Goal: Information Seeking & Learning: Learn about a topic

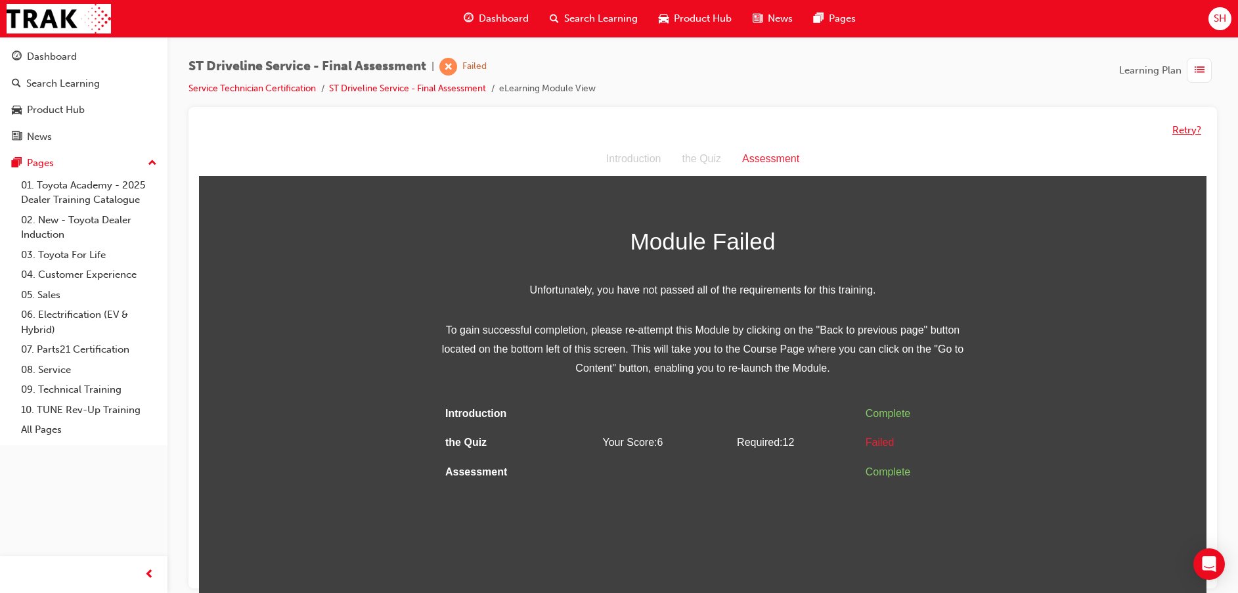
click at [1197, 133] on button "Retry?" at bounding box center [1186, 130] width 29 height 15
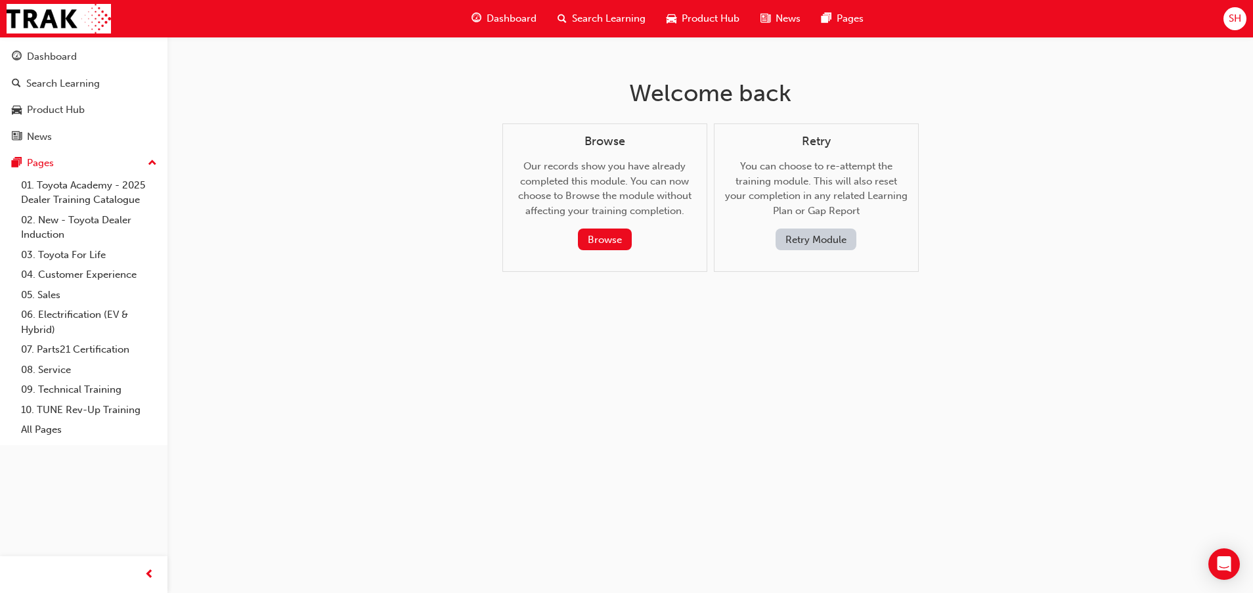
click at [807, 235] on button "Retry Module" at bounding box center [816, 240] width 81 height 22
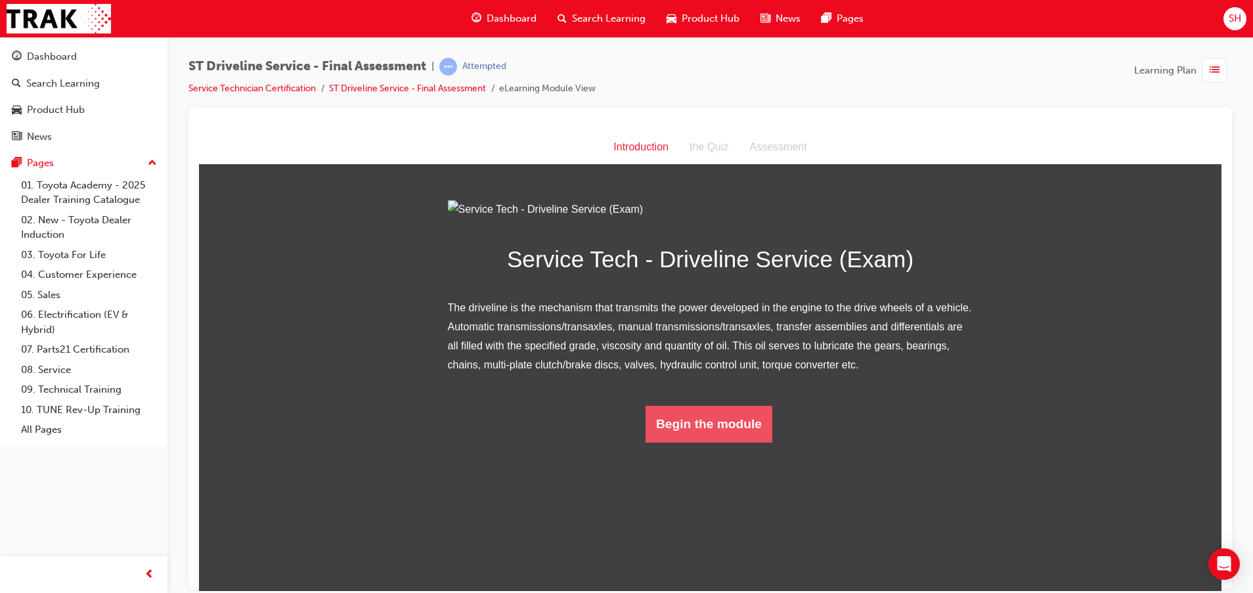
click at [680, 442] on button "Begin the module" at bounding box center [709, 423] width 127 height 37
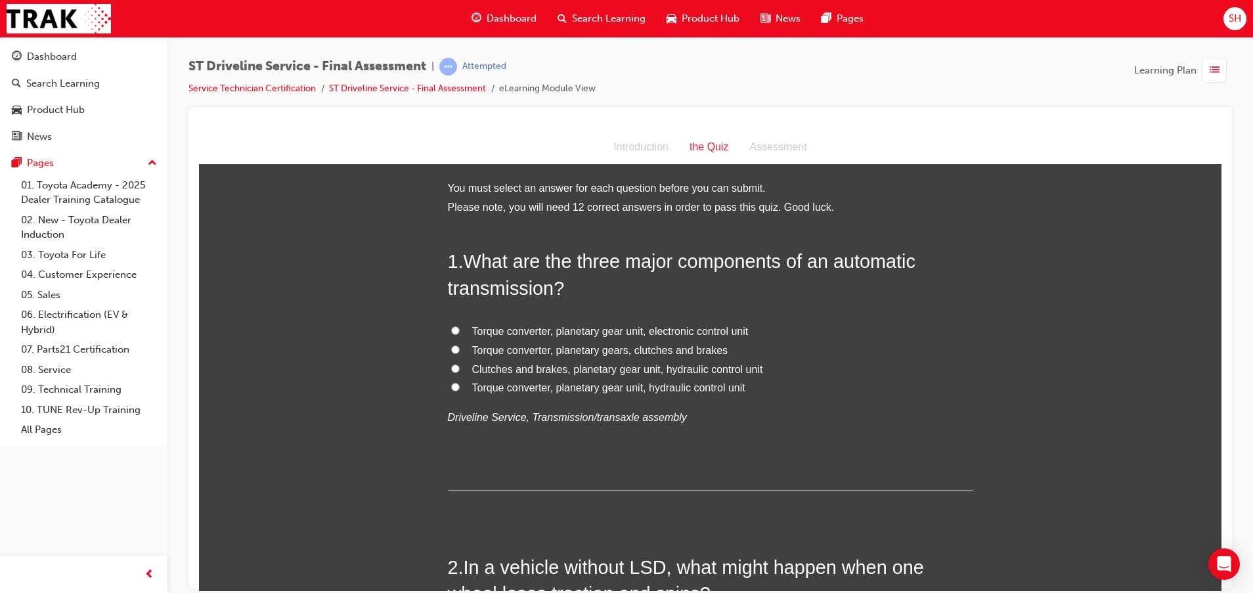
click at [648, 323] on label "Torque converter, planetary gear unit, electronic control unit" at bounding box center [710, 331] width 525 height 19
click at [460, 326] on input "Torque converter, planetary gear unit, electronic control unit" at bounding box center [455, 330] width 9 height 9
radio input "true"
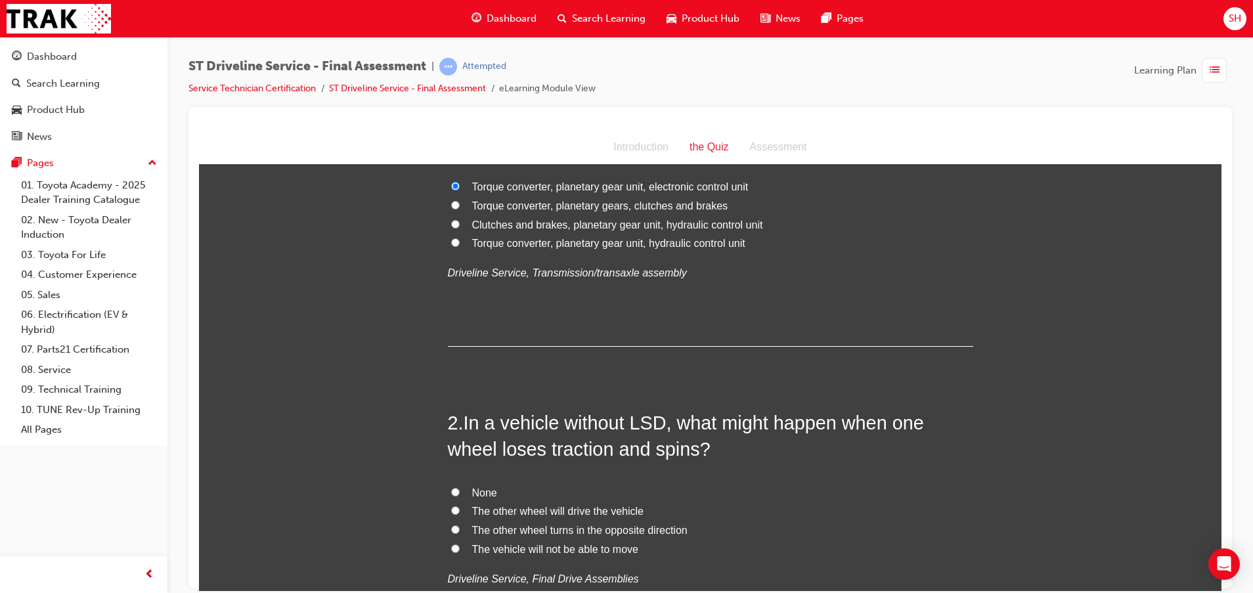
scroll to position [197, 0]
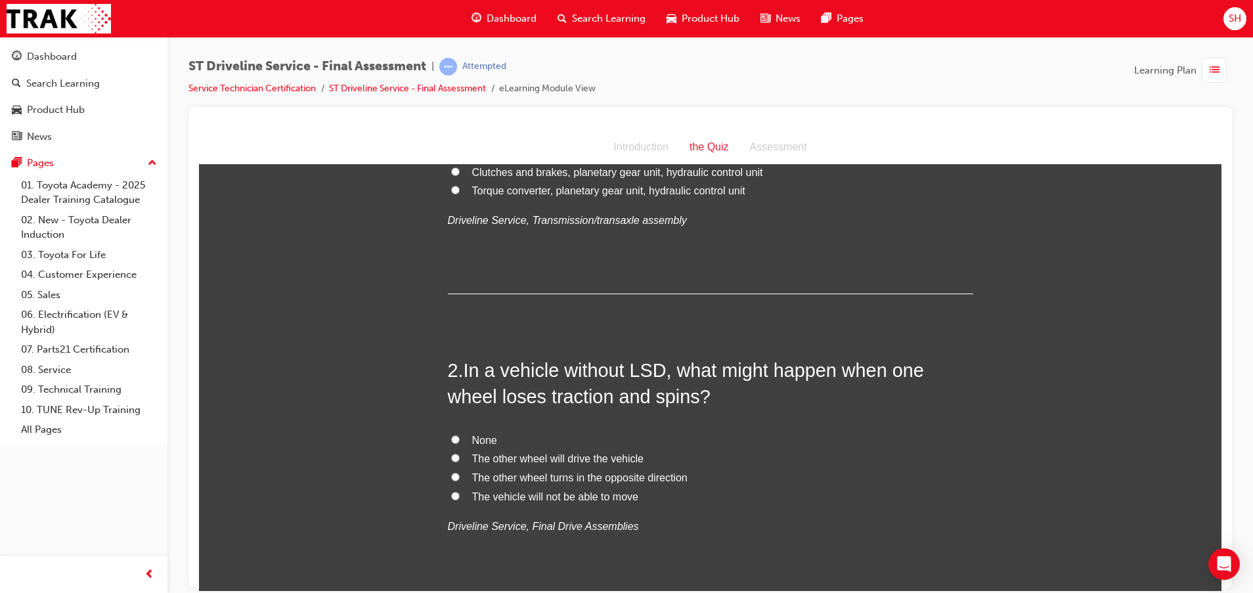
drag, startPoint x: 608, startPoint y: 458, endPoint x: 606, endPoint y: 472, distance: 13.9
click at [606, 472] on div "None The other wheel will drive the vehicle The other wheel turns in the opposi…" at bounding box center [710, 483] width 525 height 105
drag, startPoint x: 606, startPoint y: 472, endPoint x: 453, endPoint y: 456, distance: 153.3
click at [453, 456] on label "The other wheel will drive the vehicle" at bounding box center [710, 458] width 525 height 19
click at [453, 456] on input "The other wheel will drive the vehicle" at bounding box center [455, 457] width 9 height 9
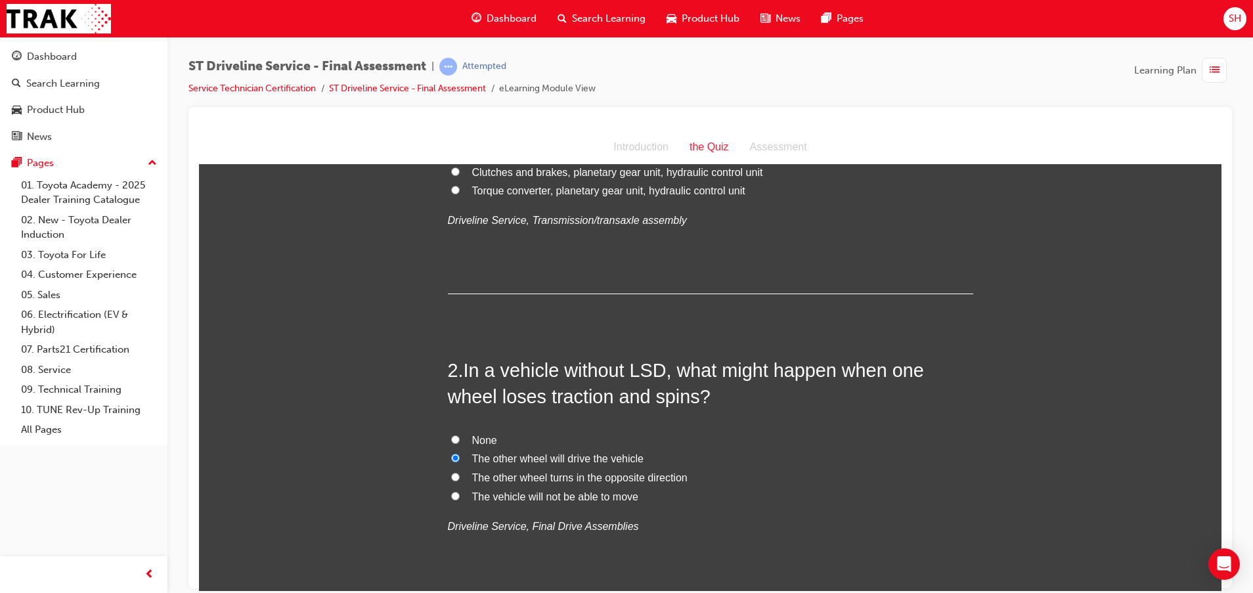
radio input "true"
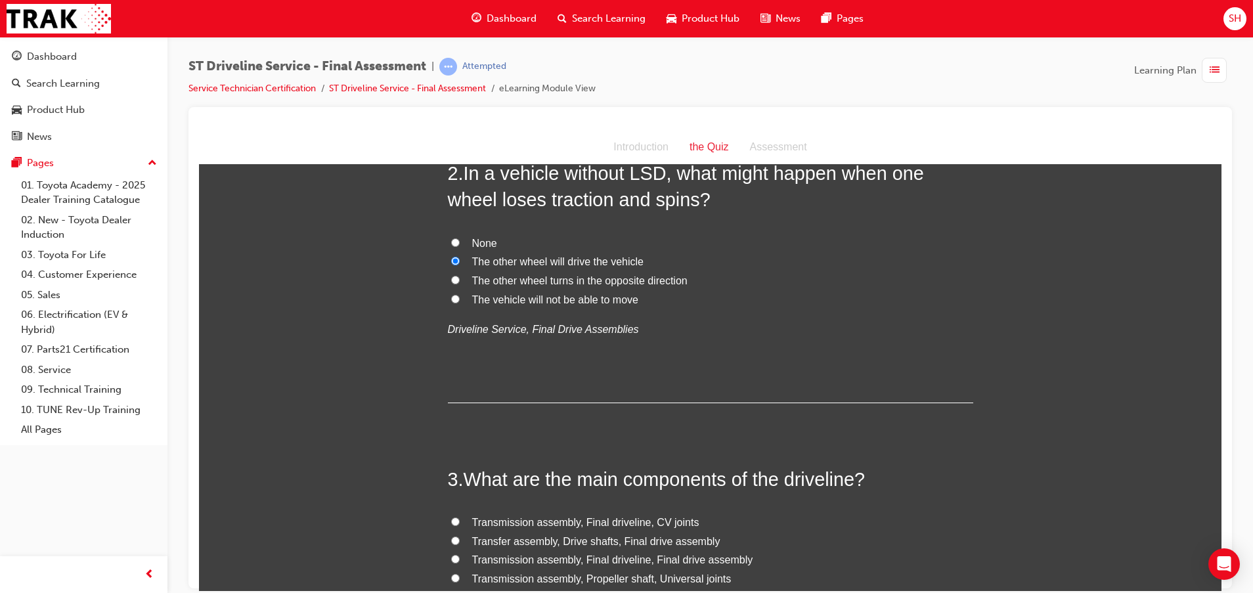
scroll to position [591, 0]
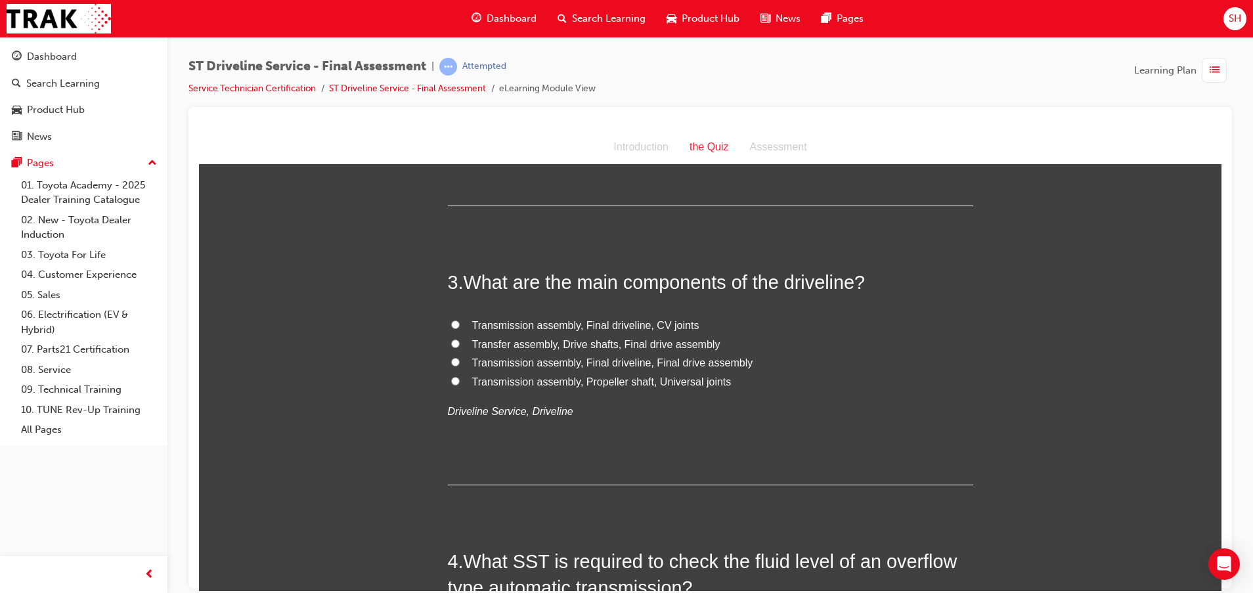
click at [614, 324] on span "Transmission assembly, Final driveline, CV joints" at bounding box center [585, 324] width 227 height 11
click at [460, 324] on input "Transmission assembly, Final driveline, CV joints" at bounding box center [455, 324] width 9 height 9
radio input "true"
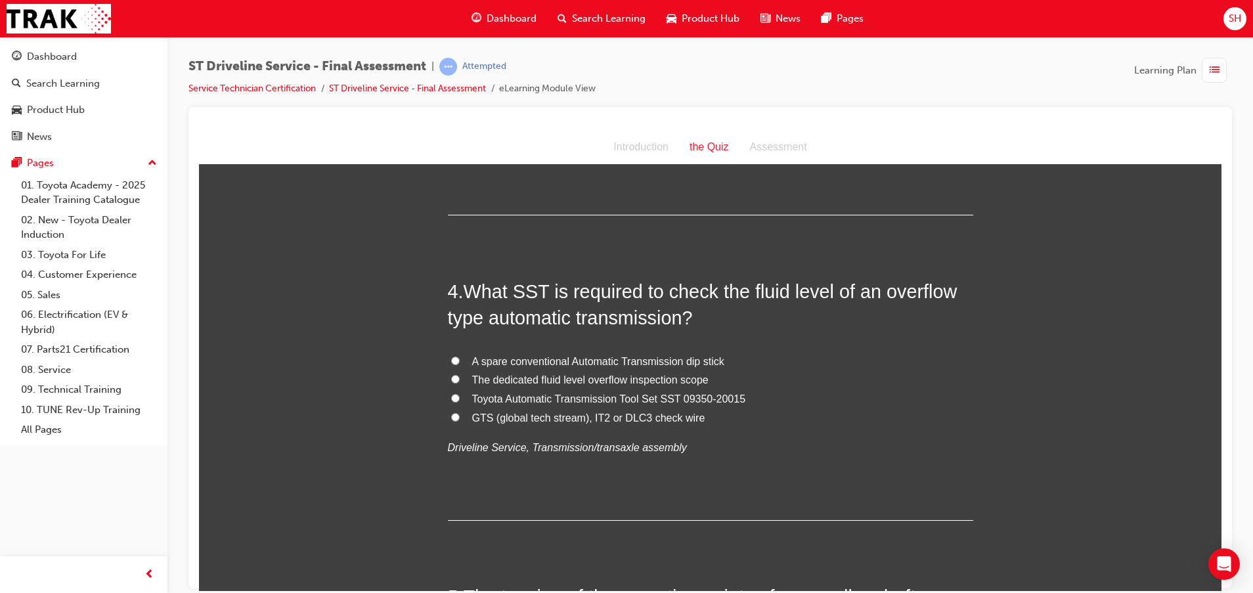
scroll to position [887, 0]
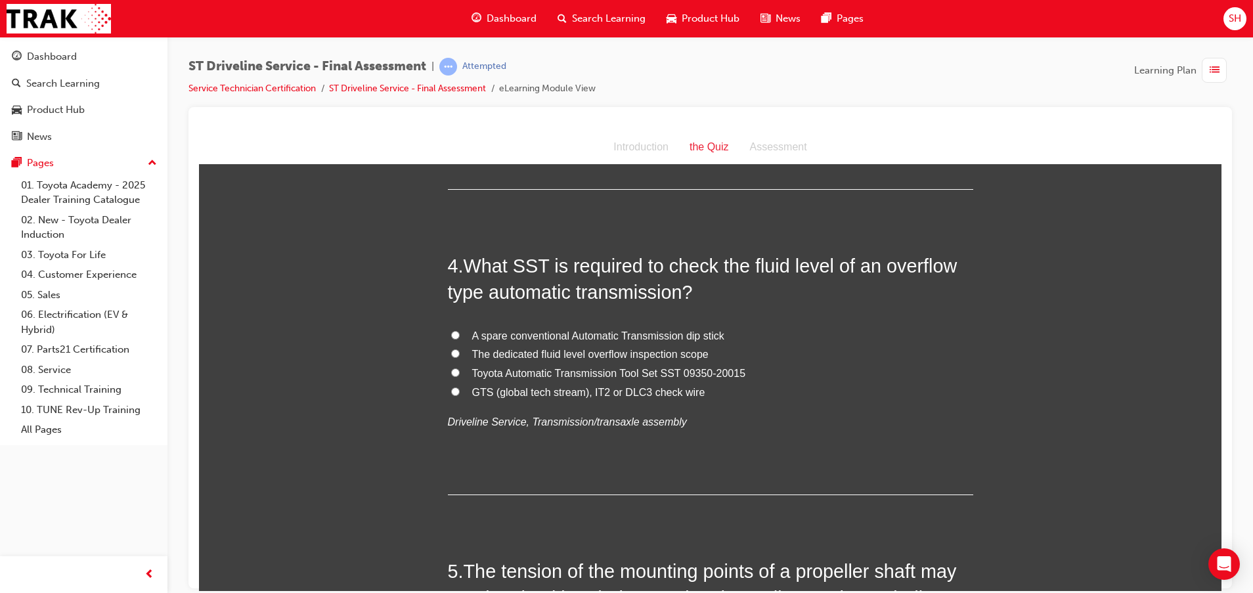
click at [650, 370] on span "Toyota Automatic Transmission Tool Set SST 09350-20015" at bounding box center [609, 372] width 274 height 11
click at [460, 370] on input "Toyota Automatic Transmission Tool Set SST 09350-20015" at bounding box center [455, 372] width 9 height 9
radio input "true"
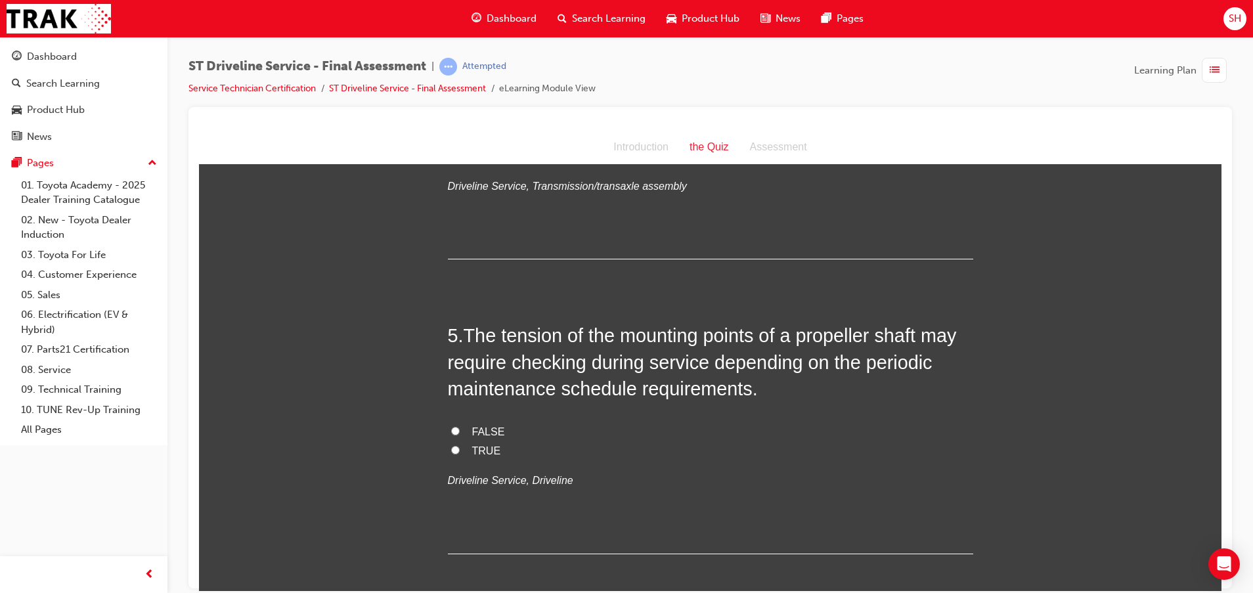
scroll to position [1182, 0]
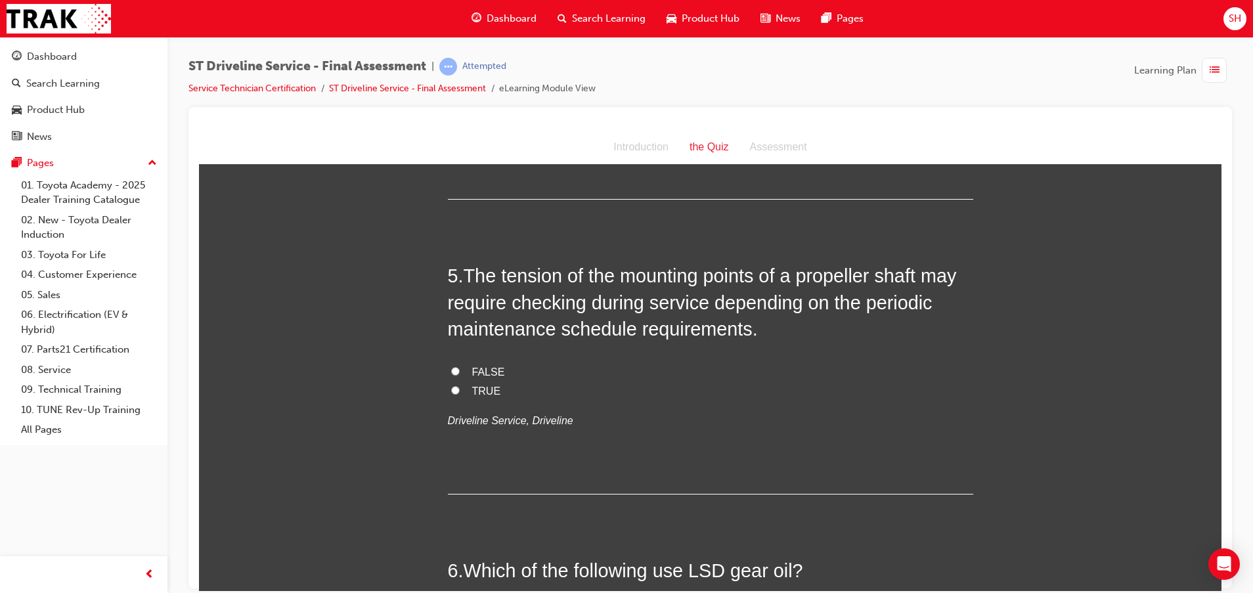
click at [472, 386] on span "TRUE" at bounding box center [486, 390] width 29 height 11
click at [460, 386] on input "TRUE" at bounding box center [455, 390] width 9 height 9
radio input "true"
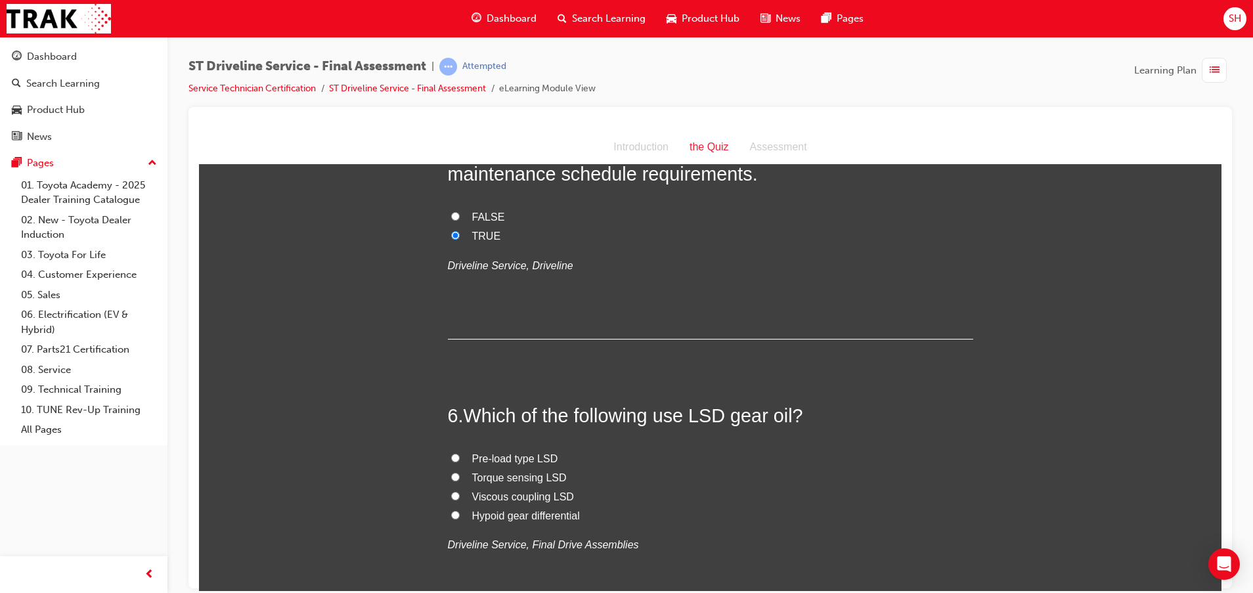
scroll to position [1379, 0]
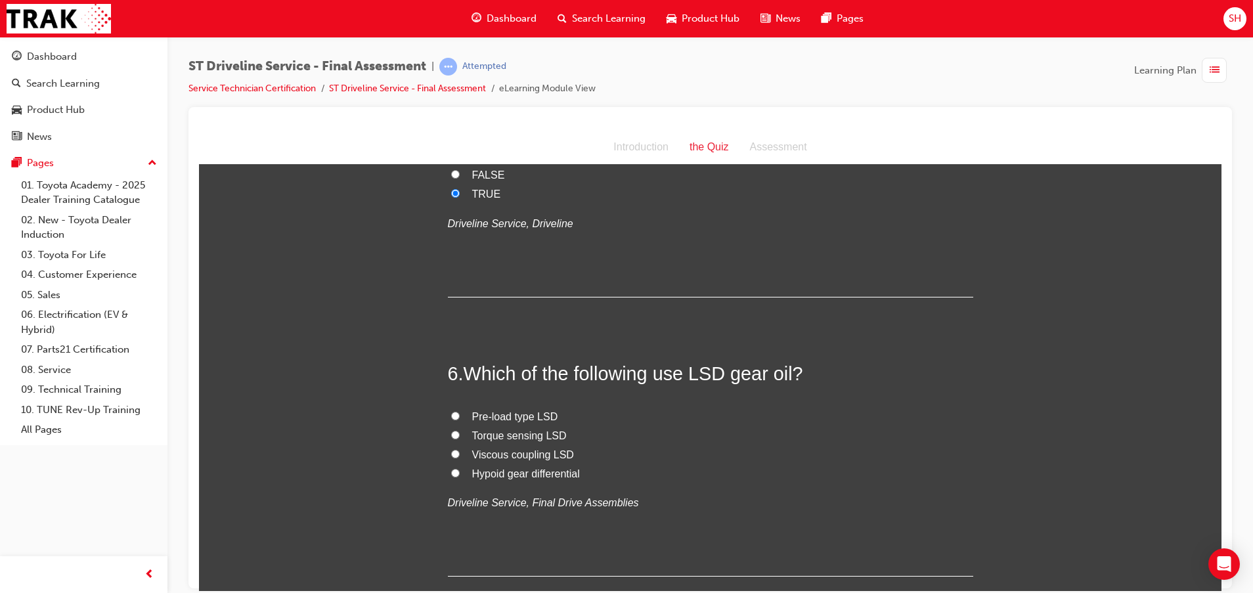
click at [458, 434] on label "Torque sensing LSD" at bounding box center [710, 435] width 525 height 19
click at [458, 434] on input "Torque sensing LSD" at bounding box center [455, 434] width 9 height 9
radio input "true"
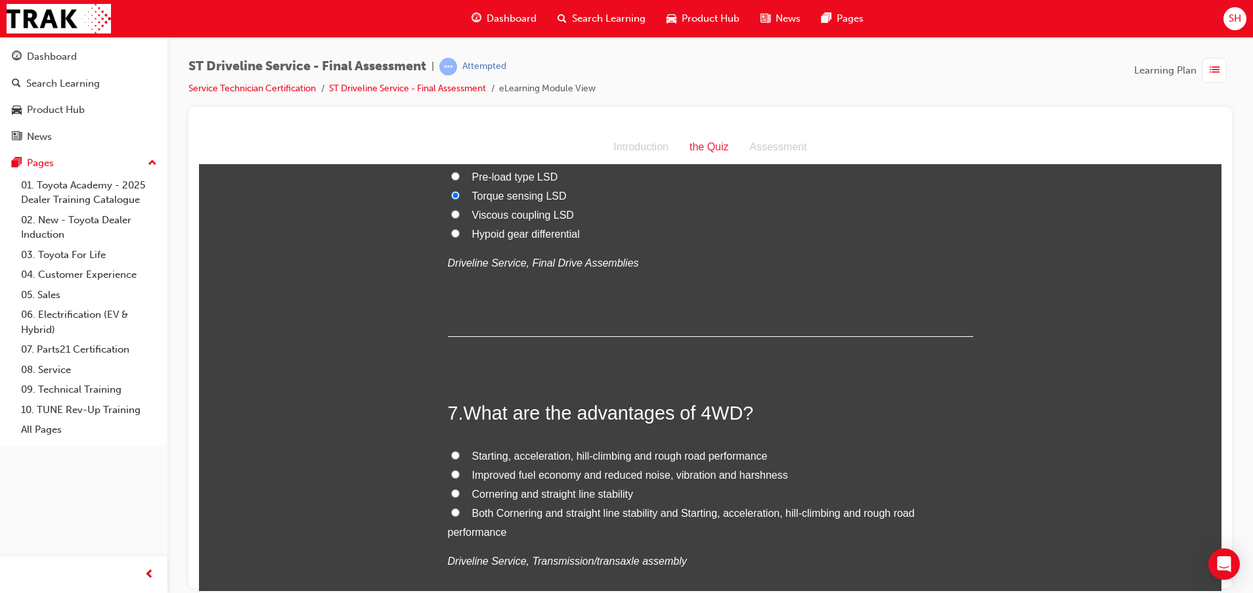
scroll to position [1675, 0]
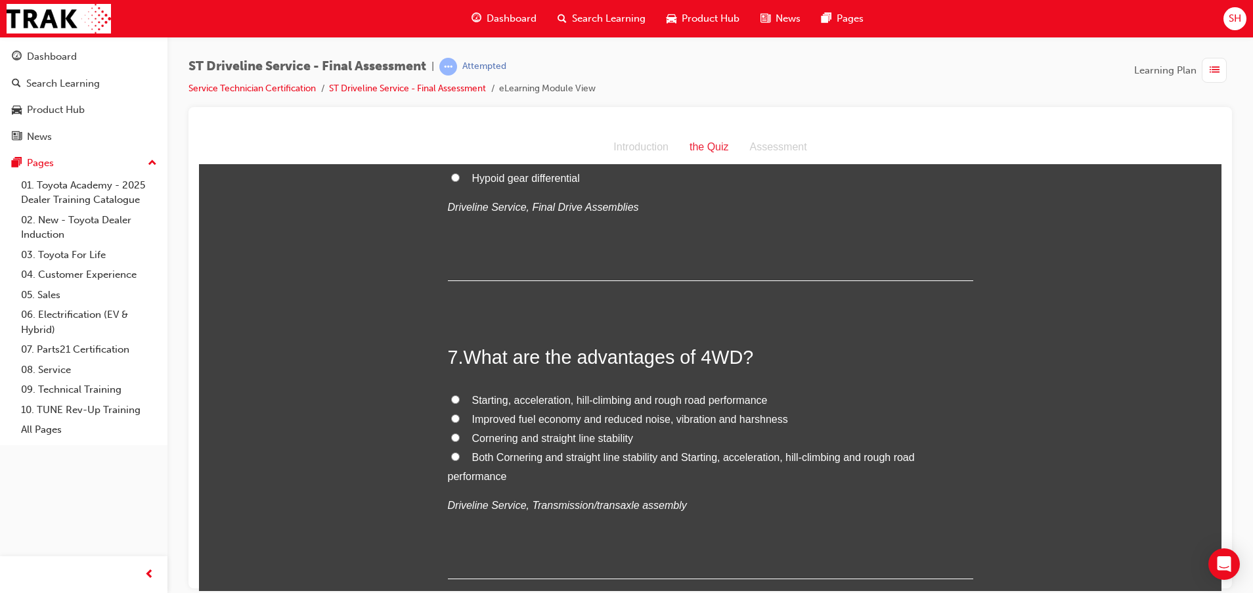
click at [570, 403] on span "Starting, acceleration, hill-climbing and rough road performance" at bounding box center [620, 399] width 296 height 11
click at [460, 403] on input "Starting, acceleration, hill-climbing and rough road performance" at bounding box center [455, 399] width 9 height 9
radio input "true"
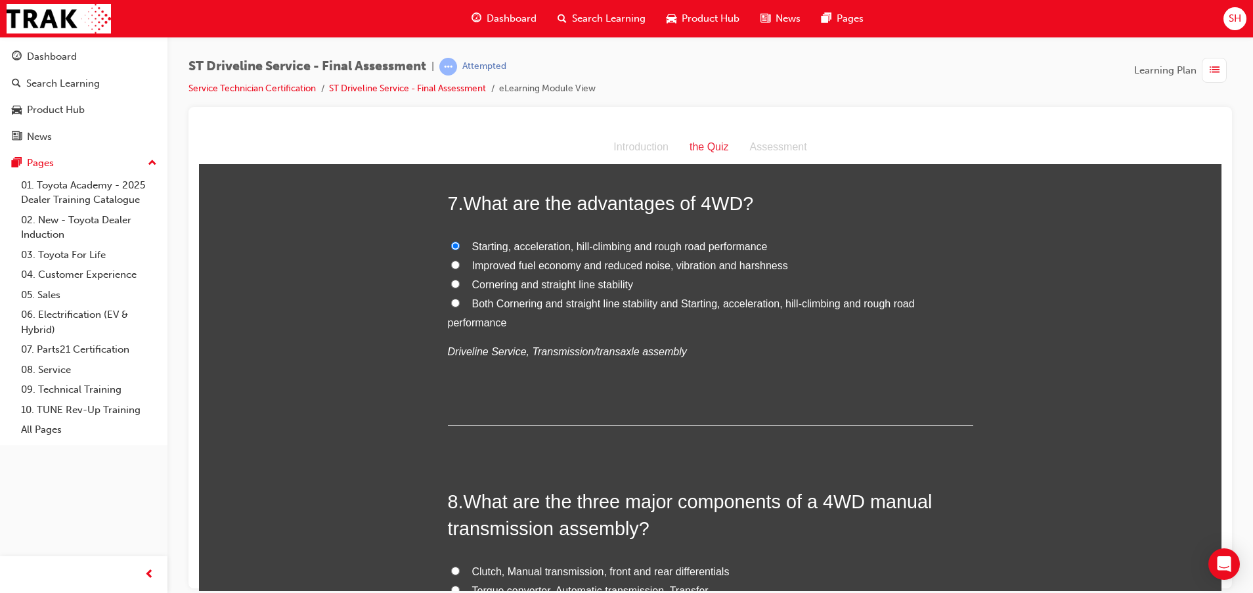
scroll to position [1872, 0]
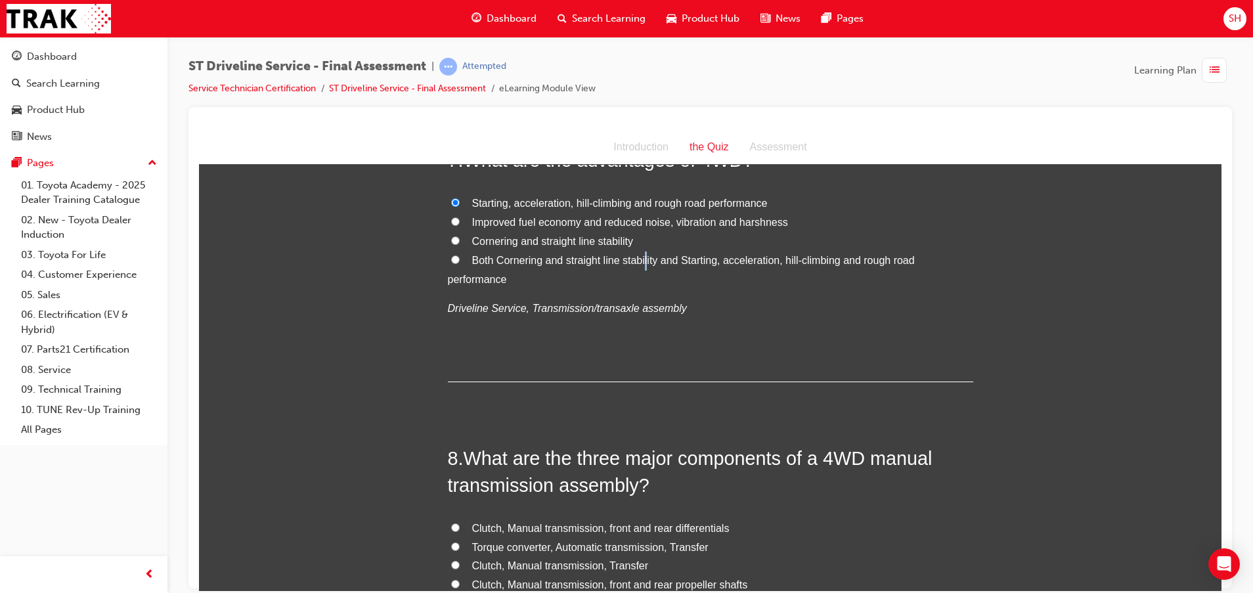
click at [640, 259] on span "Both Cornering and straight line stability and Starting, acceleration, hill-cli…" at bounding box center [681, 269] width 467 height 30
drag, startPoint x: 640, startPoint y: 259, endPoint x: 573, endPoint y: 282, distance: 70.8
click at [573, 282] on label "Both Cornering and straight line stability and Starting, acceleration, hill-cli…" at bounding box center [710, 270] width 525 height 38
click at [460, 263] on input "Both Cornering and straight line stability and Starting, acceleration, hill-cli…" at bounding box center [455, 259] width 9 height 9
radio input "true"
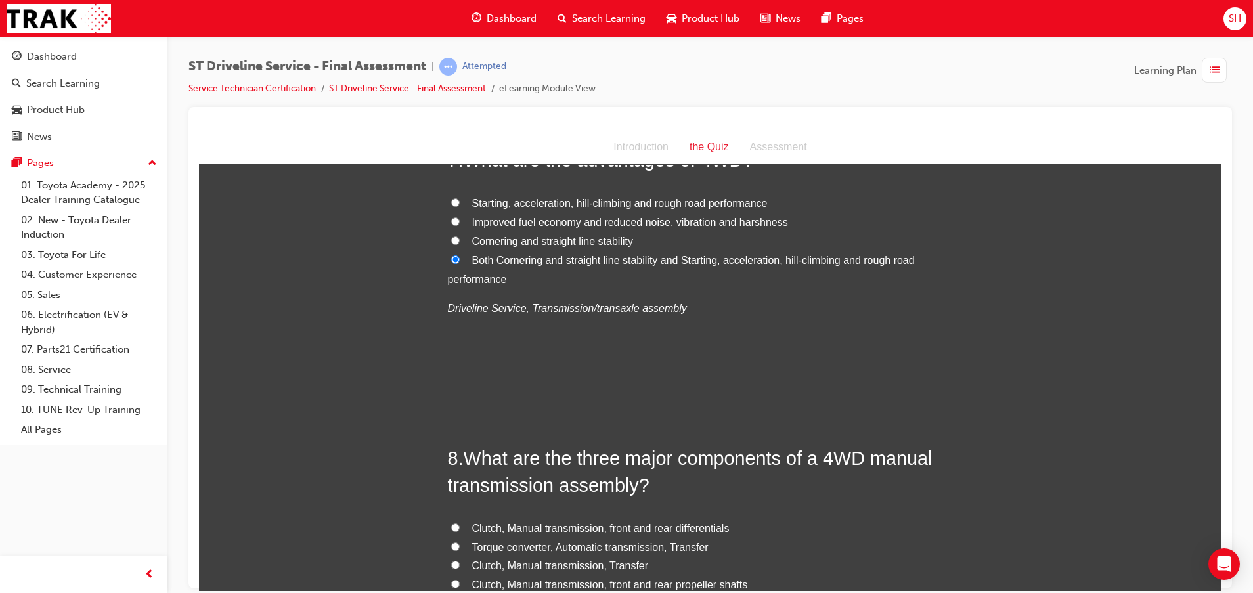
scroll to position [1971, 0]
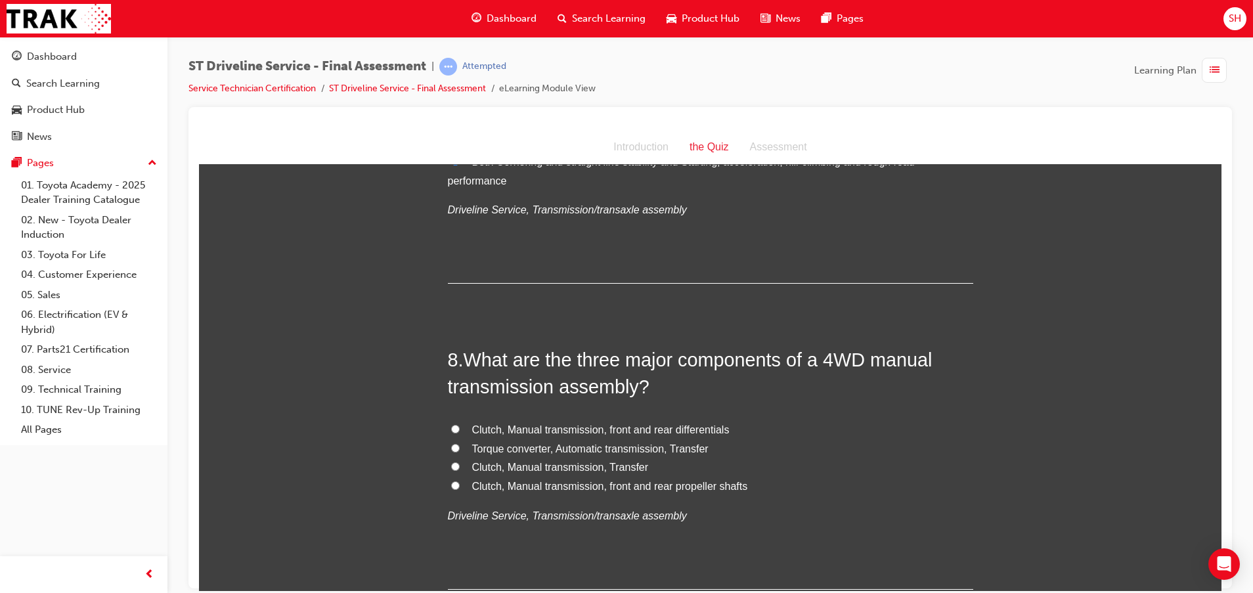
click at [581, 424] on span "Clutch, Manual transmission, front and rear differentials" at bounding box center [600, 429] width 257 height 11
click at [460, 424] on input "Clutch, Manual transmission, front and rear differentials" at bounding box center [455, 428] width 9 height 9
radio input "true"
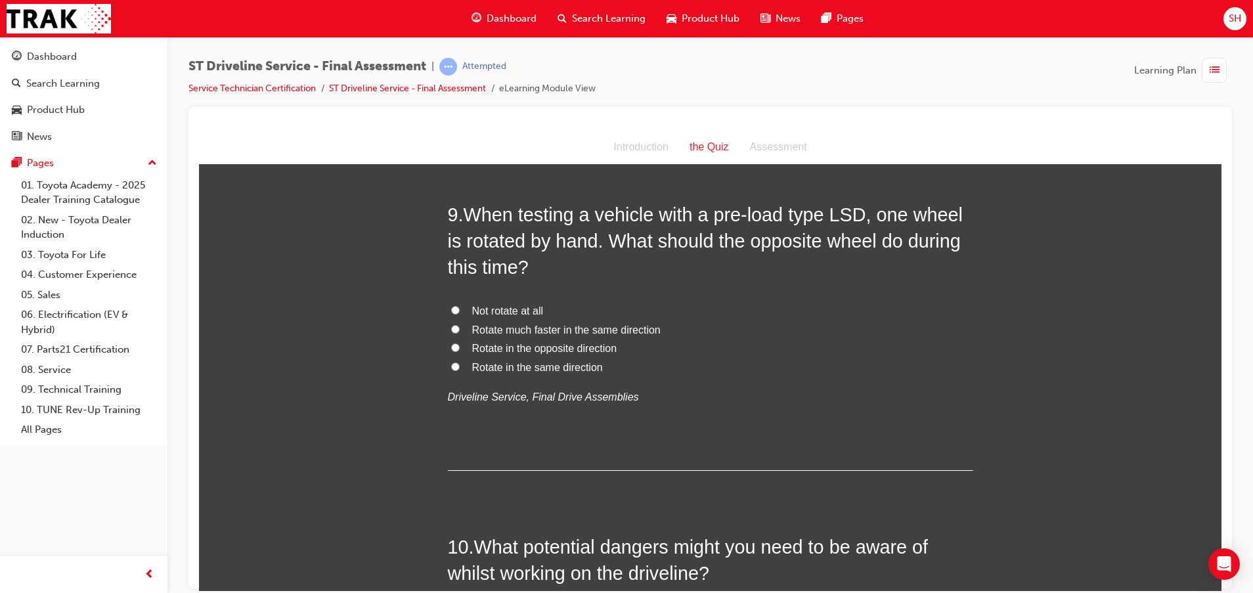
scroll to position [2463, 0]
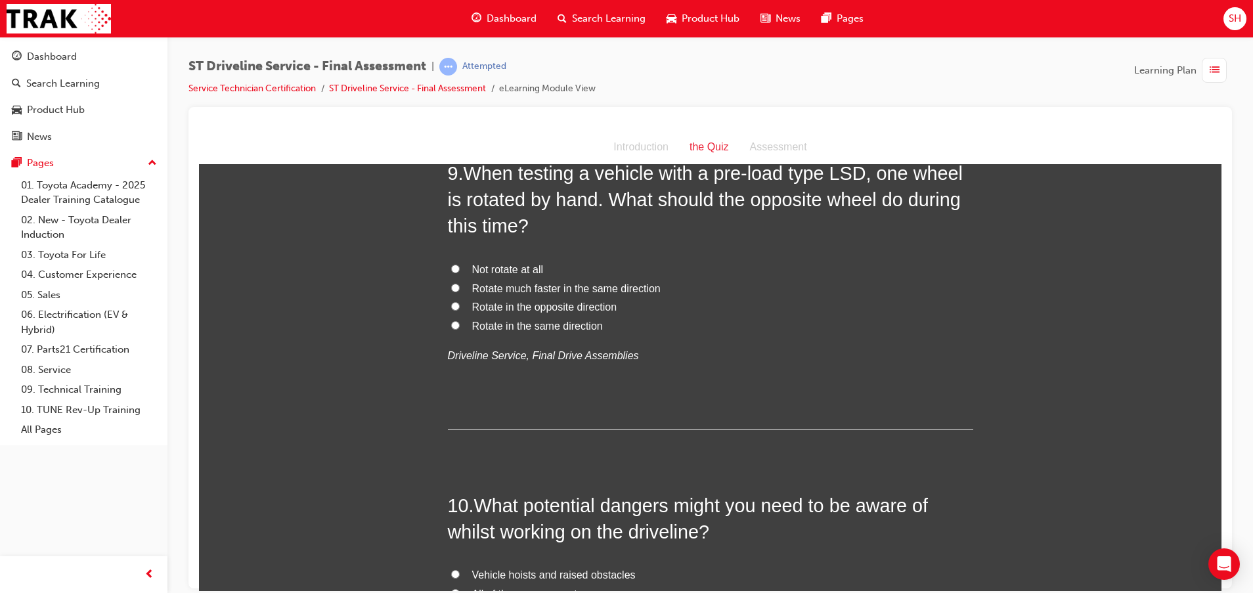
click at [516, 301] on span "Rotate in the opposite direction" at bounding box center [544, 306] width 145 height 11
click at [460, 301] on input "Rotate in the opposite direction" at bounding box center [455, 305] width 9 height 9
radio input "true"
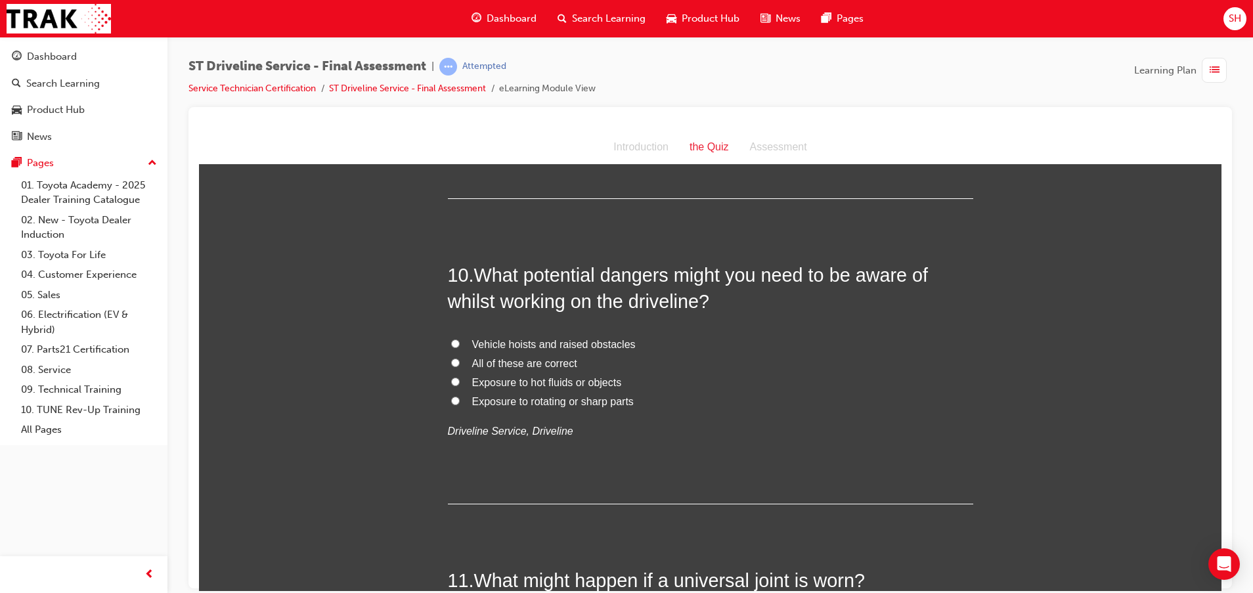
scroll to position [2759, 0]
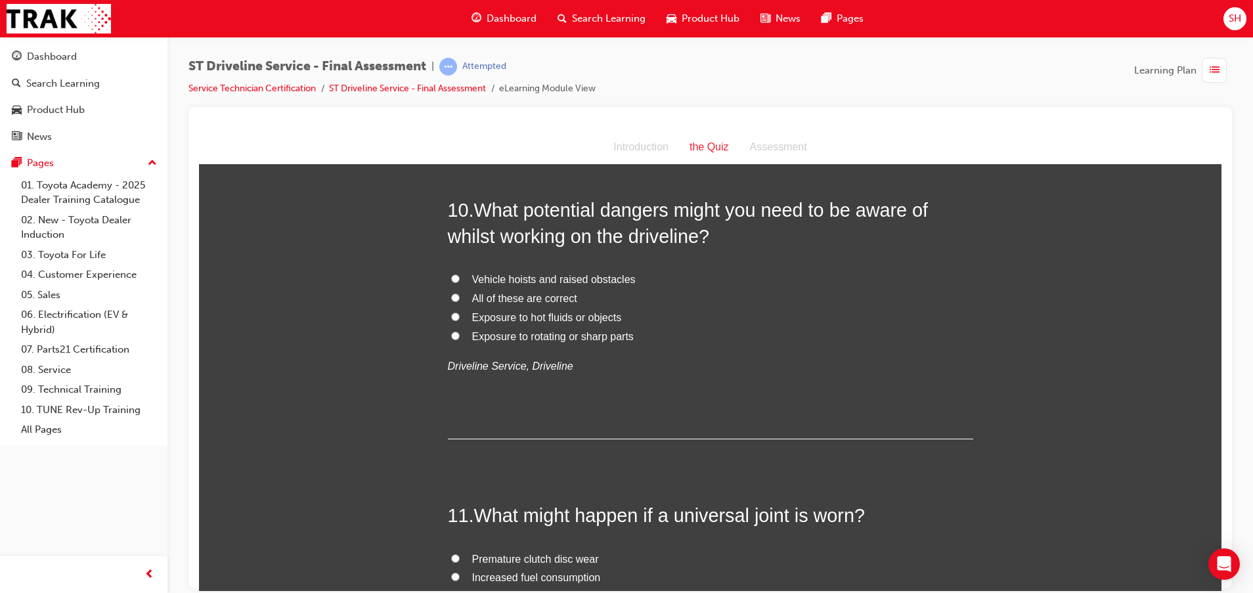
click at [585, 332] on span "Exposure to rotating or sharp parts" at bounding box center [553, 335] width 162 height 11
click at [460, 332] on input "Exposure to rotating or sharp parts" at bounding box center [455, 335] width 9 height 9
radio input "true"
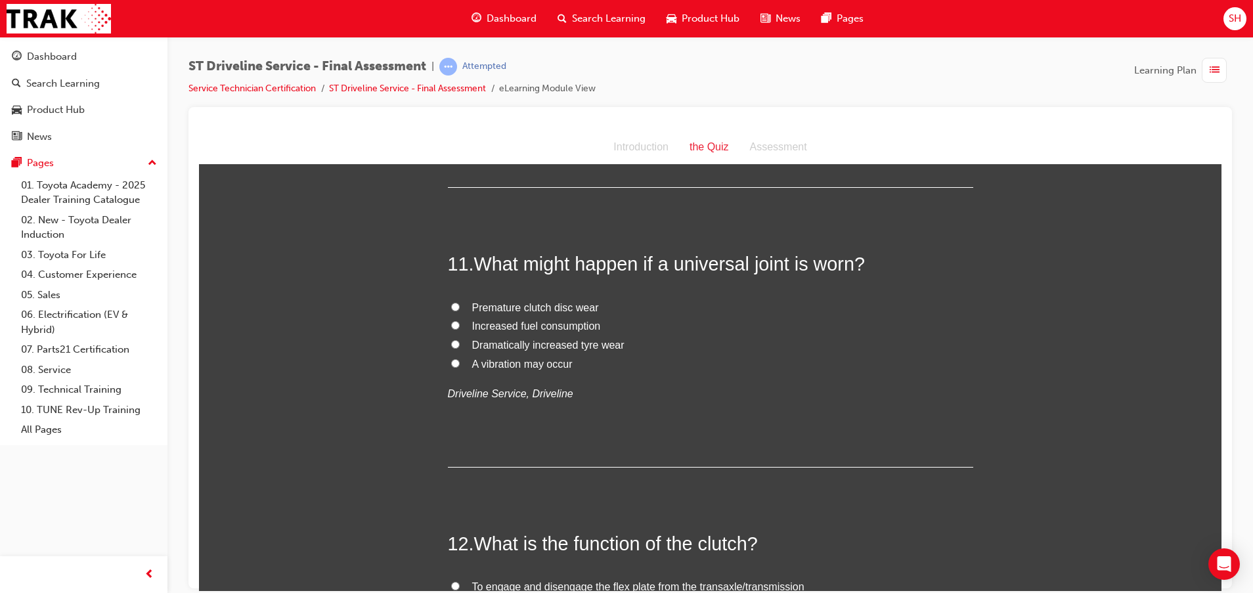
scroll to position [3054, 0]
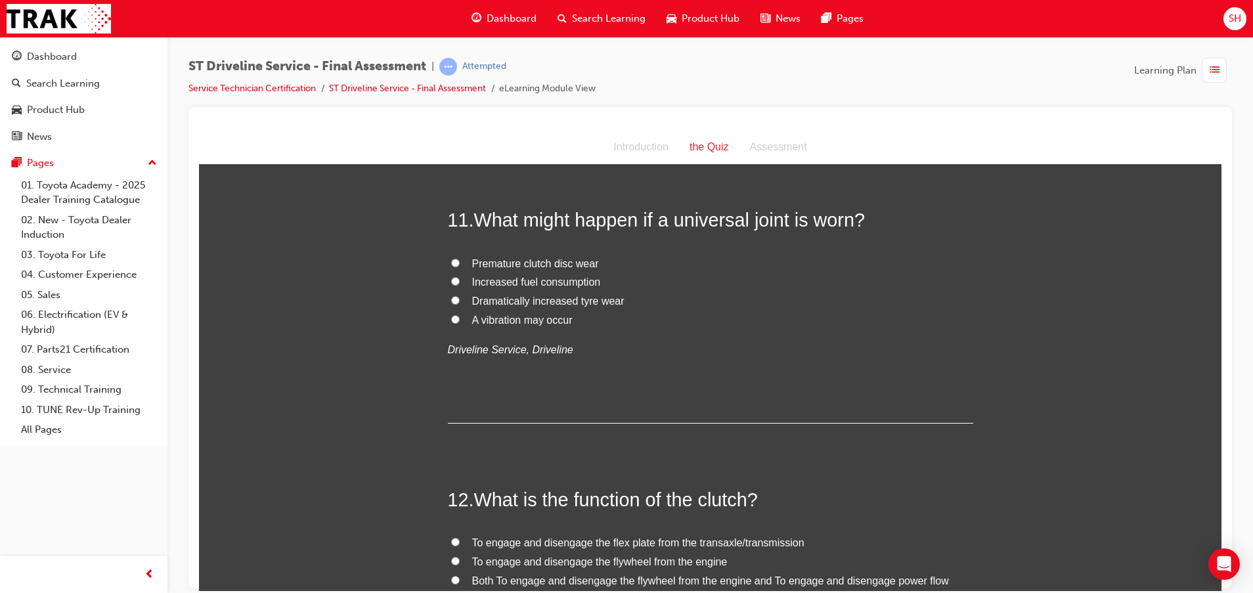
click at [543, 320] on span "A vibration may occur" at bounding box center [522, 319] width 100 height 11
click at [460, 320] on input "A vibration may occur" at bounding box center [455, 319] width 9 height 9
radio input "true"
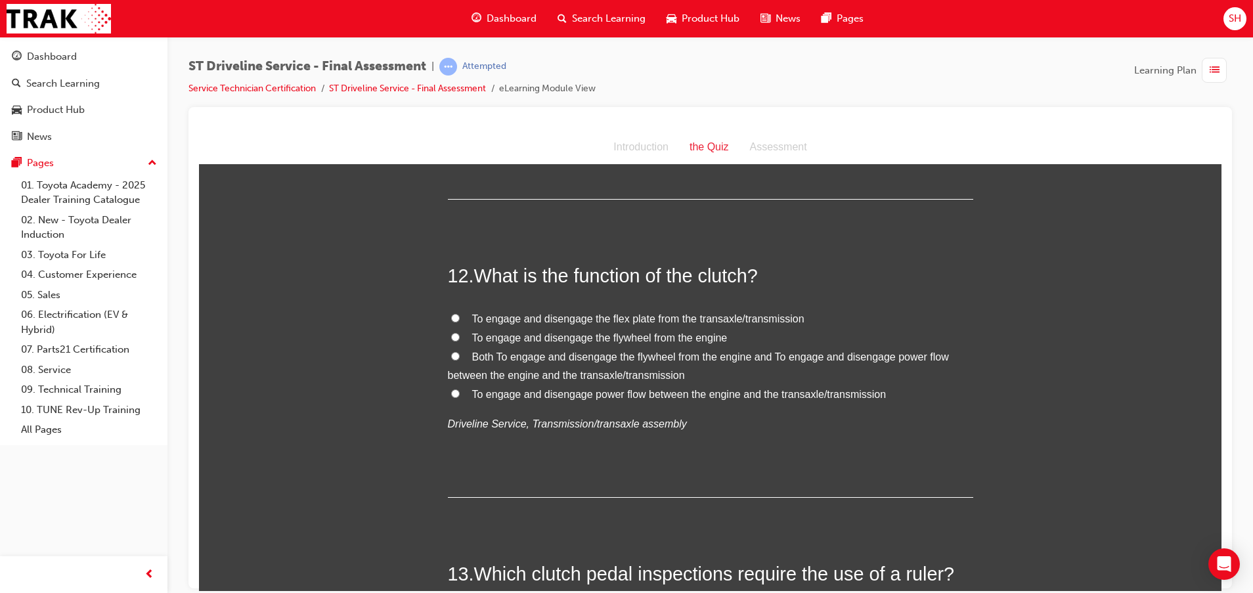
scroll to position [3251, 0]
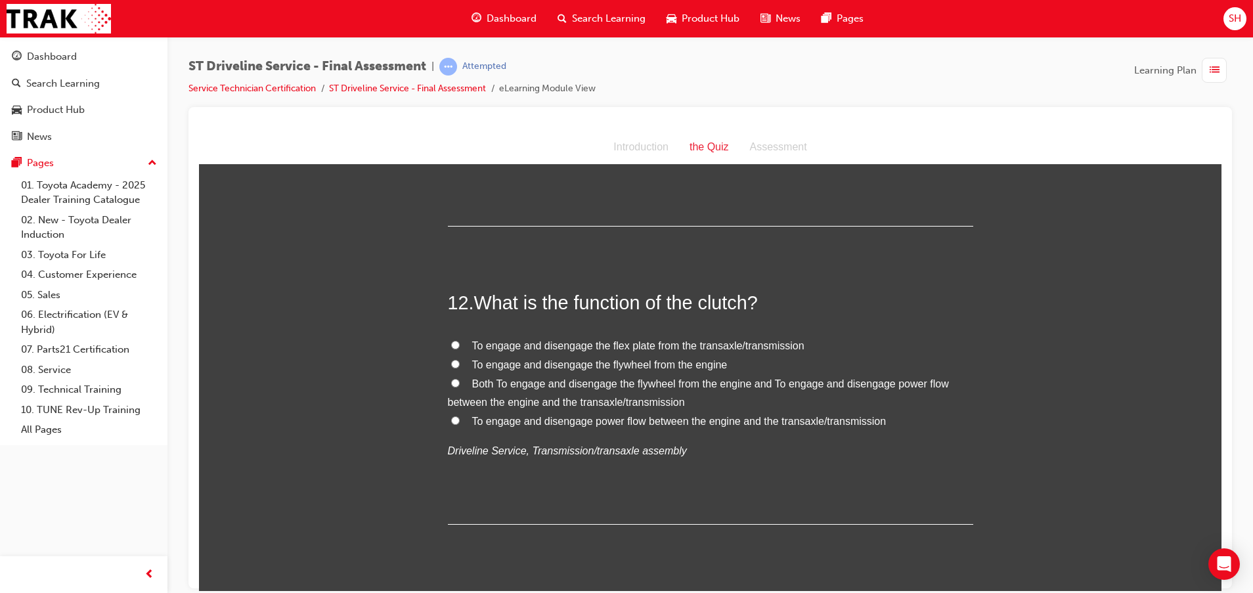
click at [603, 334] on div "12 . What is the function of the clutch? To engage and disengage the flex plate…" at bounding box center [710, 406] width 525 height 235
click at [595, 345] on span "To engage and disengage the flex plate from the transaxle/transmission" at bounding box center [638, 345] width 332 height 11
click at [460, 345] on input "To engage and disengage the flex plate from the transaxle/transmission" at bounding box center [455, 344] width 9 height 9
radio input "true"
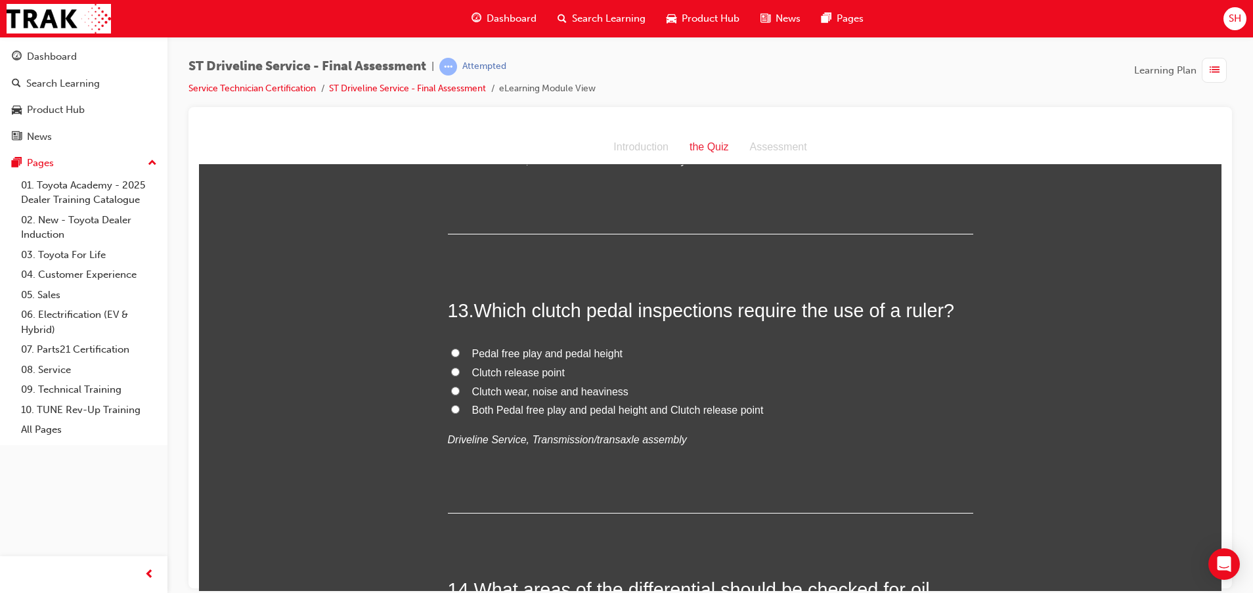
scroll to position [3547, 0]
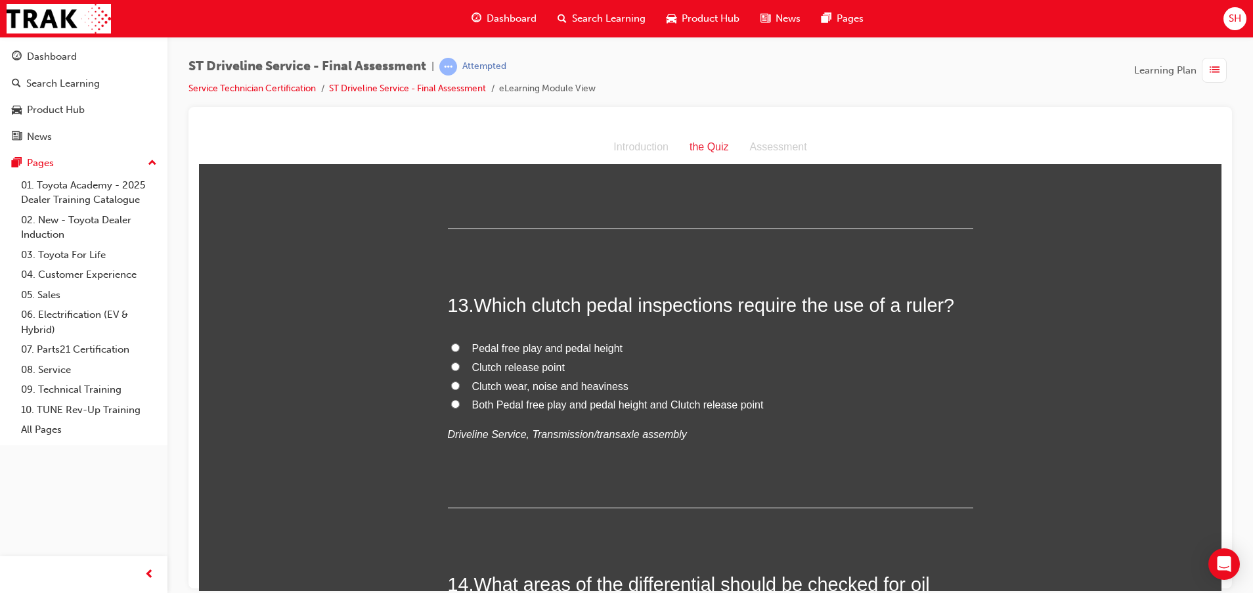
click at [535, 343] on span "Pedal free play and pedal height" at bounding box center [547, 347] width 151 height 11
click at [460, 343] on input "Pedal free play and pedal height" at bounding box center [455, 347] width 9 height 9
radio input "true"
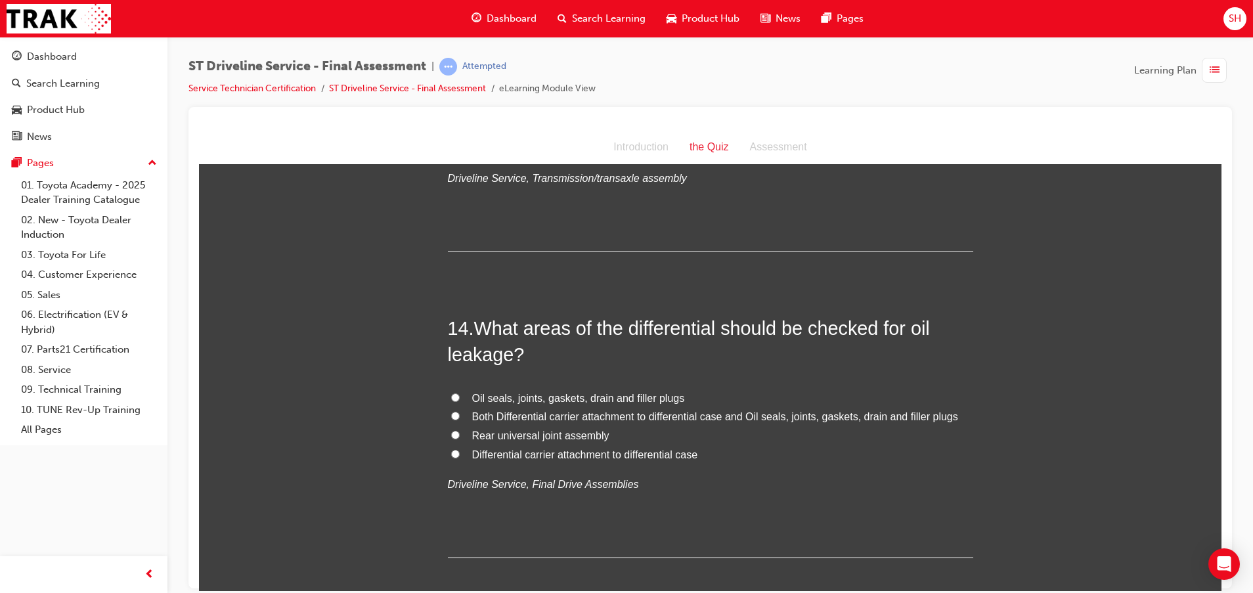
scroll to position [3843, 0]
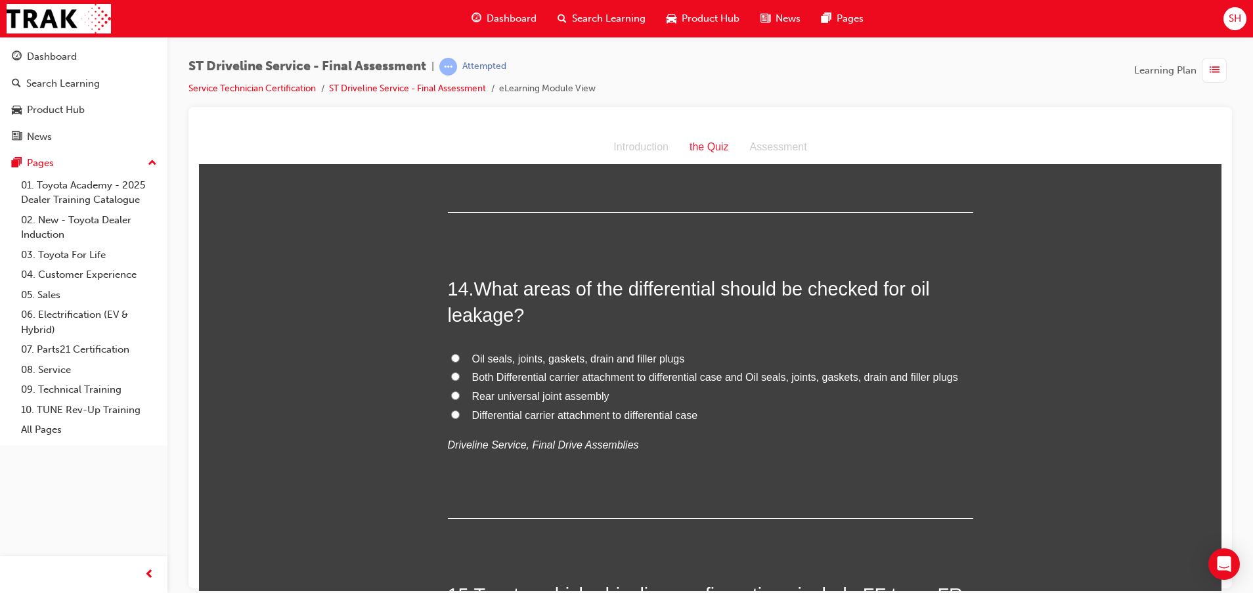
click at [577, 360] on span "Oil seals, joints, gaskets, drain and filler plugs" at bounding box center [578, 358] width 213 height 11
click at [460, 360] on input "Oil seals, joints, gaskets, drain and filler plugs" at bounding box center [455, 357] width 9 height 9
radio input "true"
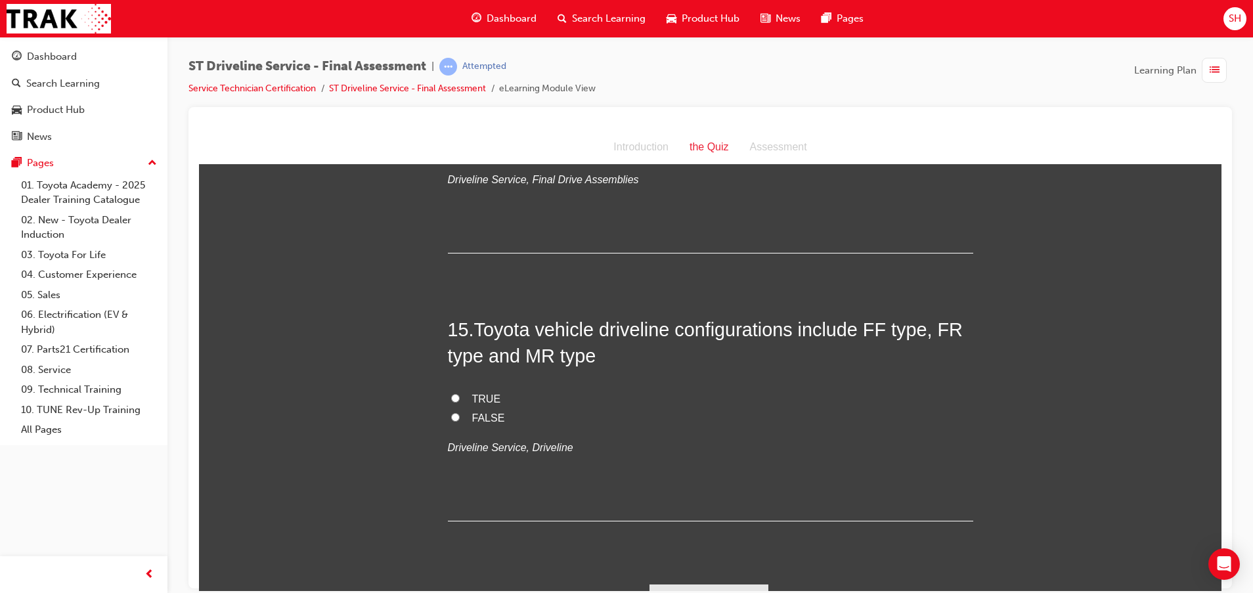
scroll to position [4138, 0]
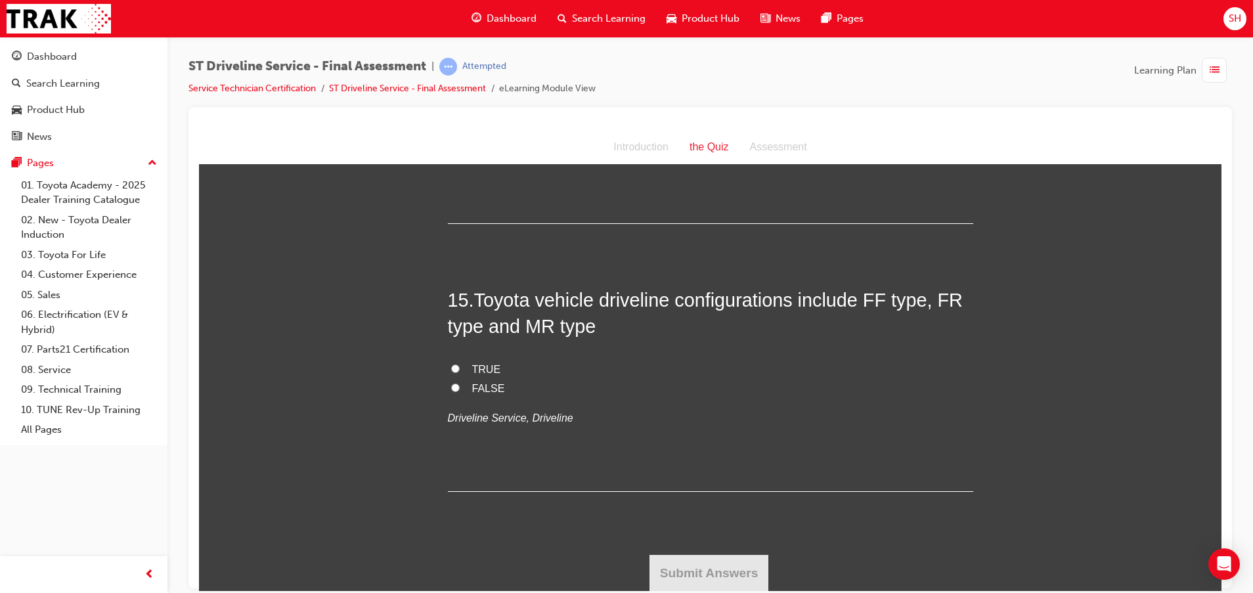
click at [463, 368] on label "TRUE" at bounding box center [710, 369] width 525 height 19
click at [460, 368] on input "TRUE" at bounding box center [455, 368] width 9 height 9
radio input "true"
click at [734, 569] on button "Submit Answers" at bounding box center [710, 572] width 120 height 37
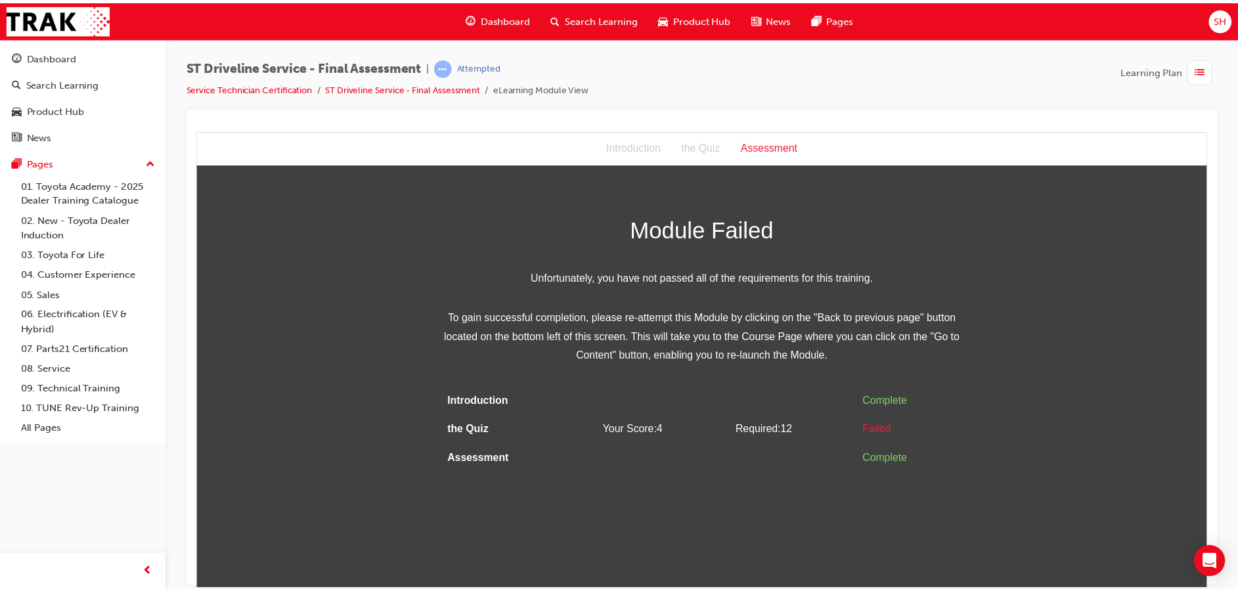
scroll to position [0, 0]
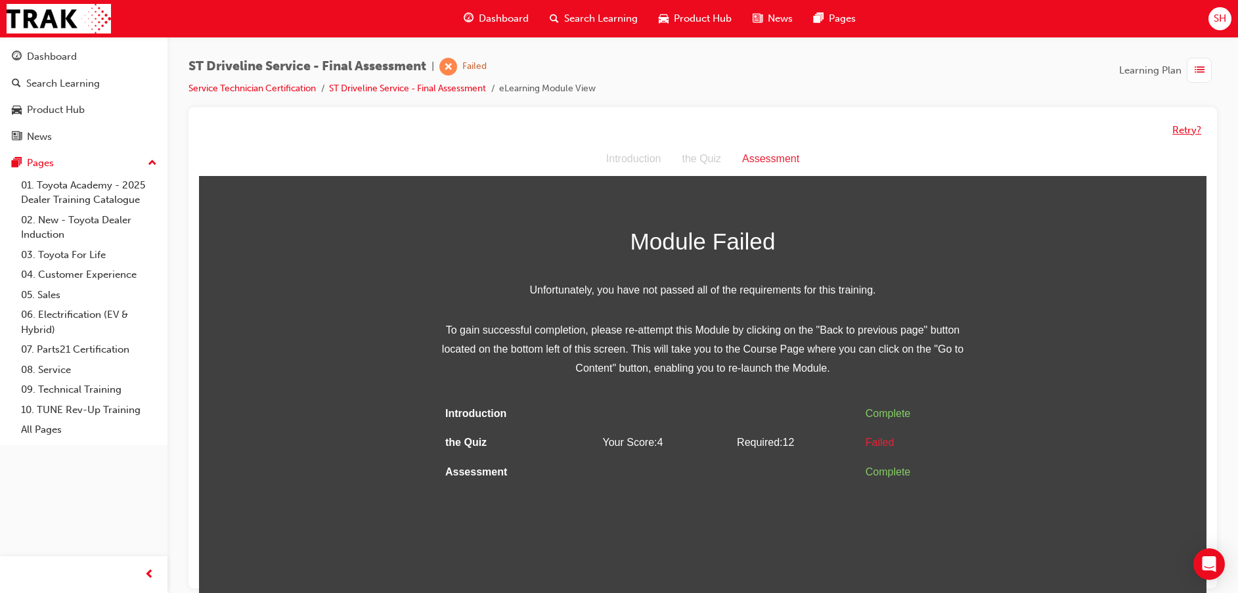
click at [1201, 128] on button "Retry?" at bounding box center [1186, 130] width 29 height 15
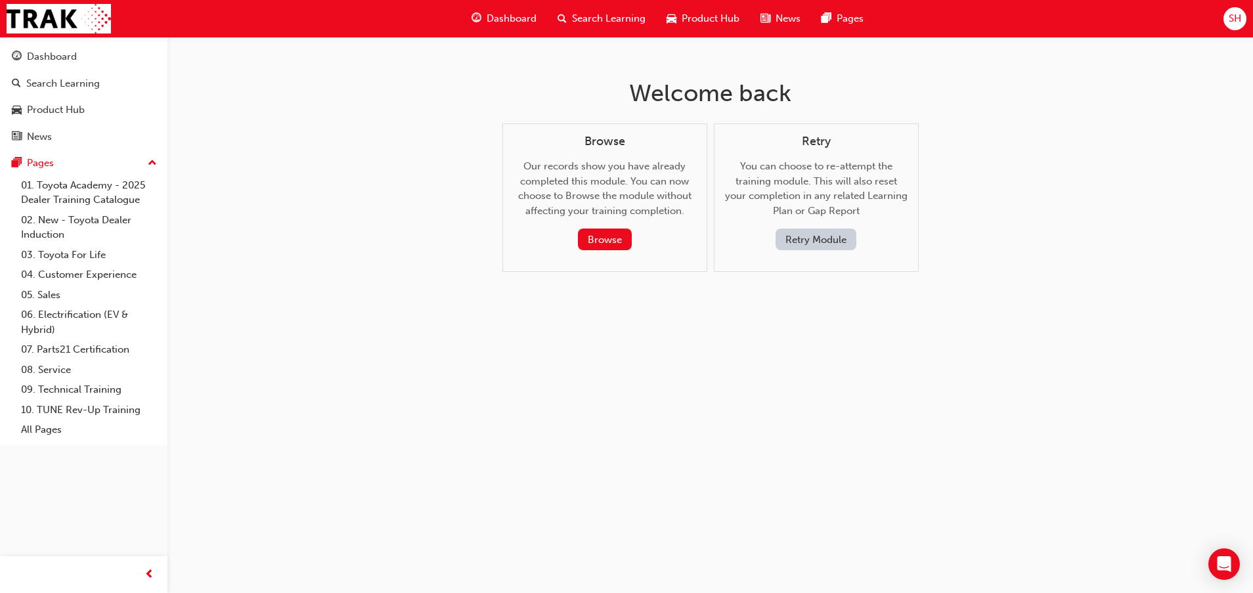
click at [844, 241] on button "Retry Module" at bounding box center [816, 240] width 81 height 22
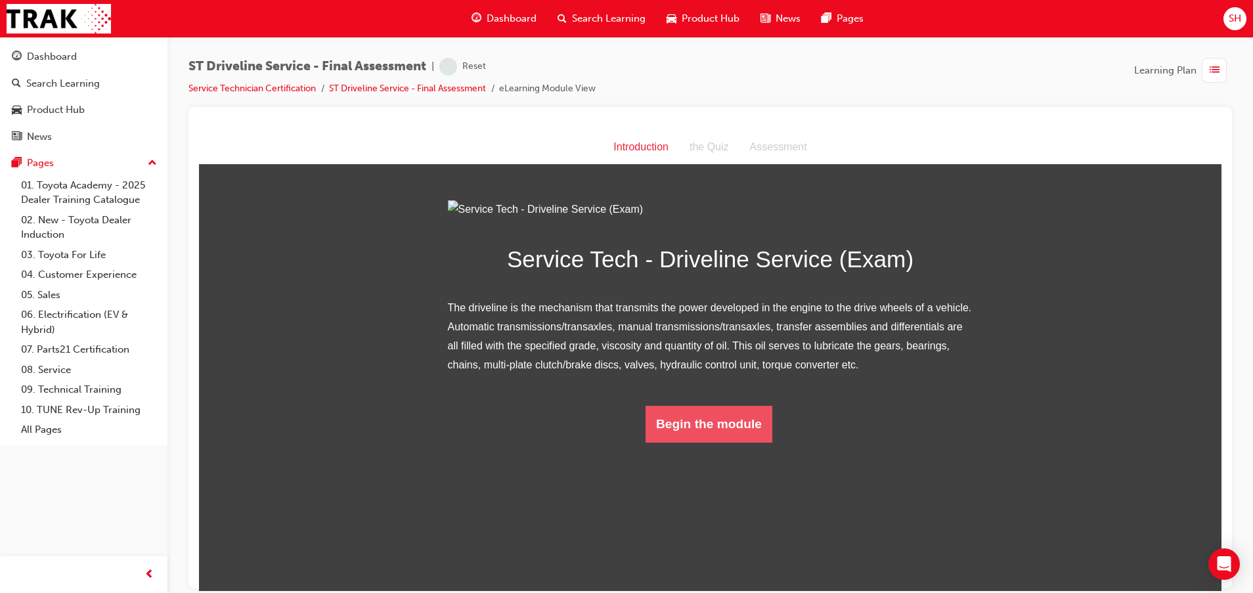
click at [712, 442] on button "Begin the module" at bounding box center [709, 423] width 127 height 37
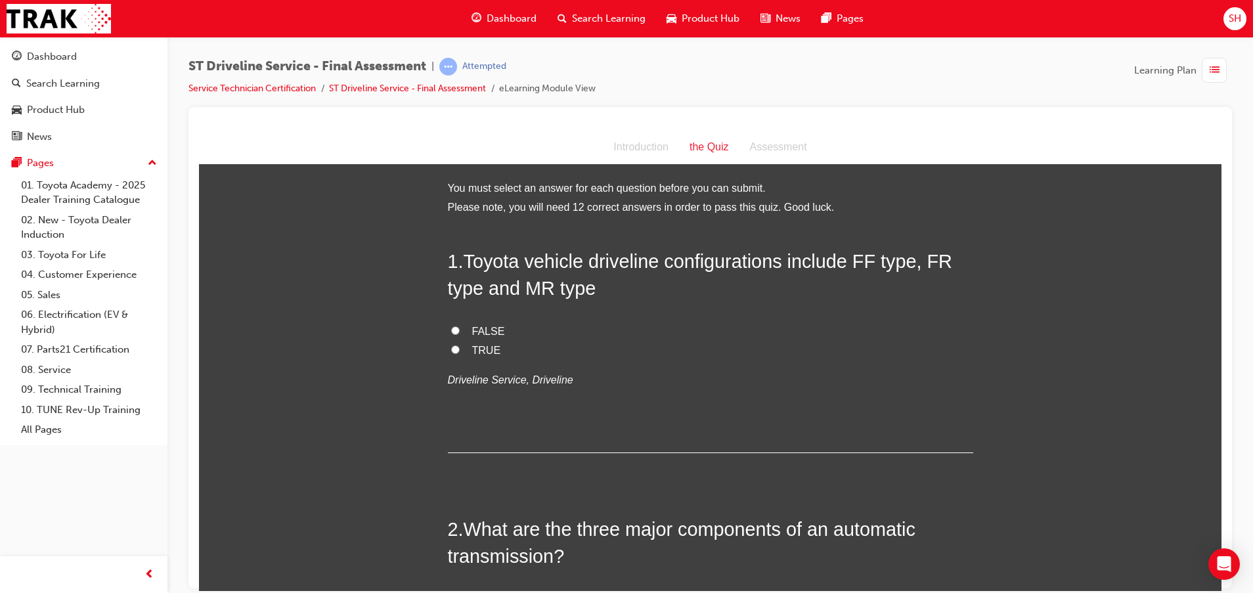
click at [472, 345] on span "TRUE" at bounding box center [486, 349] width 29 height 11
click at [460, 345] on input "TRUE" at bounding box center [455, 349] width 9 height 9
radio input "true"
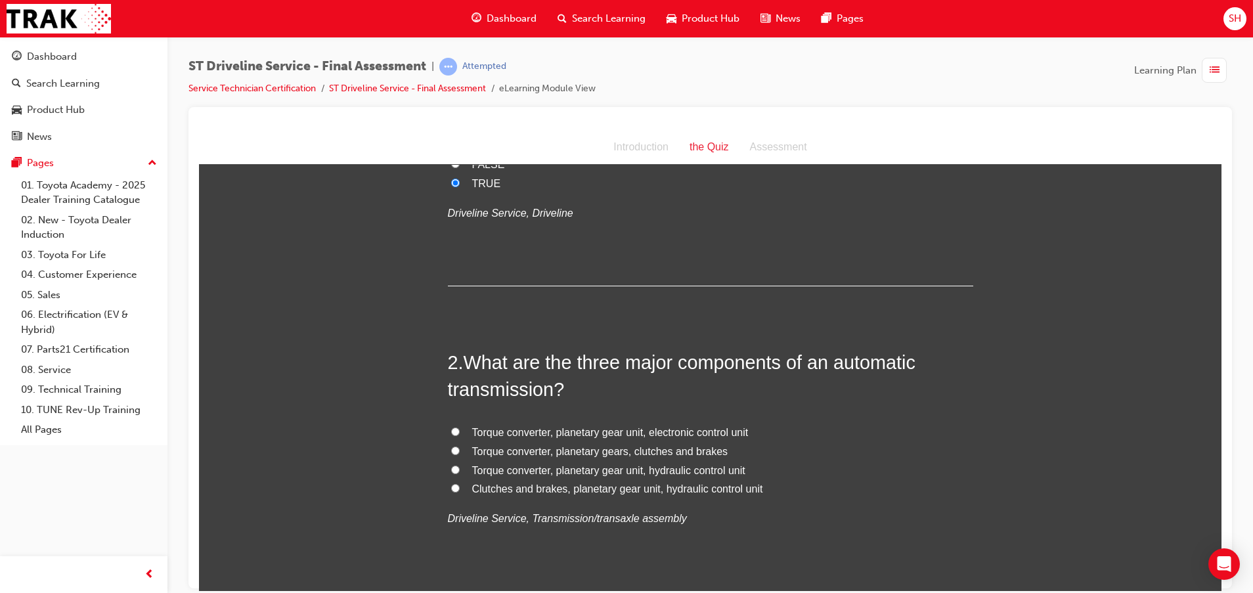
scroll to position [197, 0]
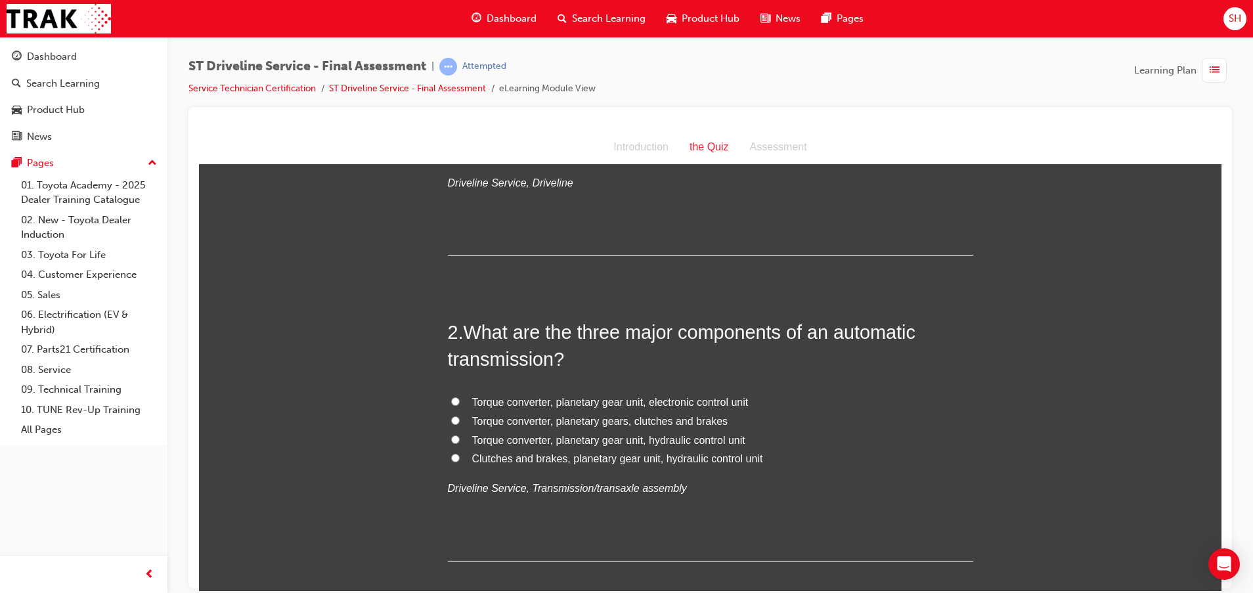
click at [703, 438] on span "Torque converter, planetary gear unit, hydraulic control unit" at bounding box center [608, 439] width 273 height 11
click at [460, 438] on input "Torque converter, planetary gear unit, hydraulic control unit" at bounding box center [455, 439] width 9 height 9
radio input "true"
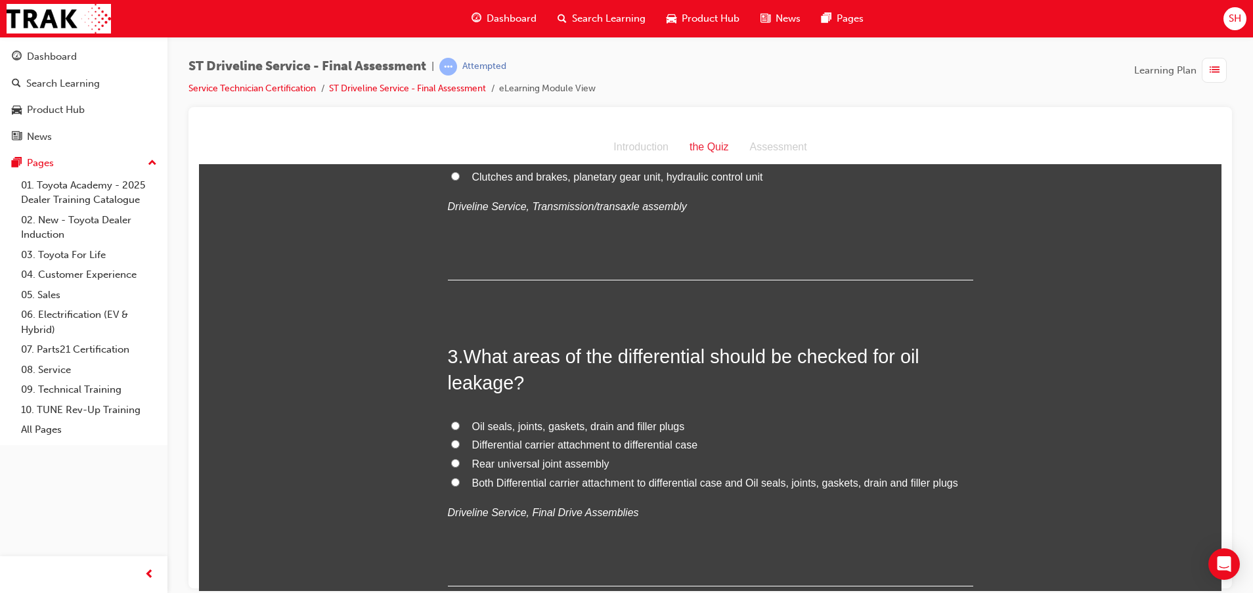
scroll to position [493, 0]
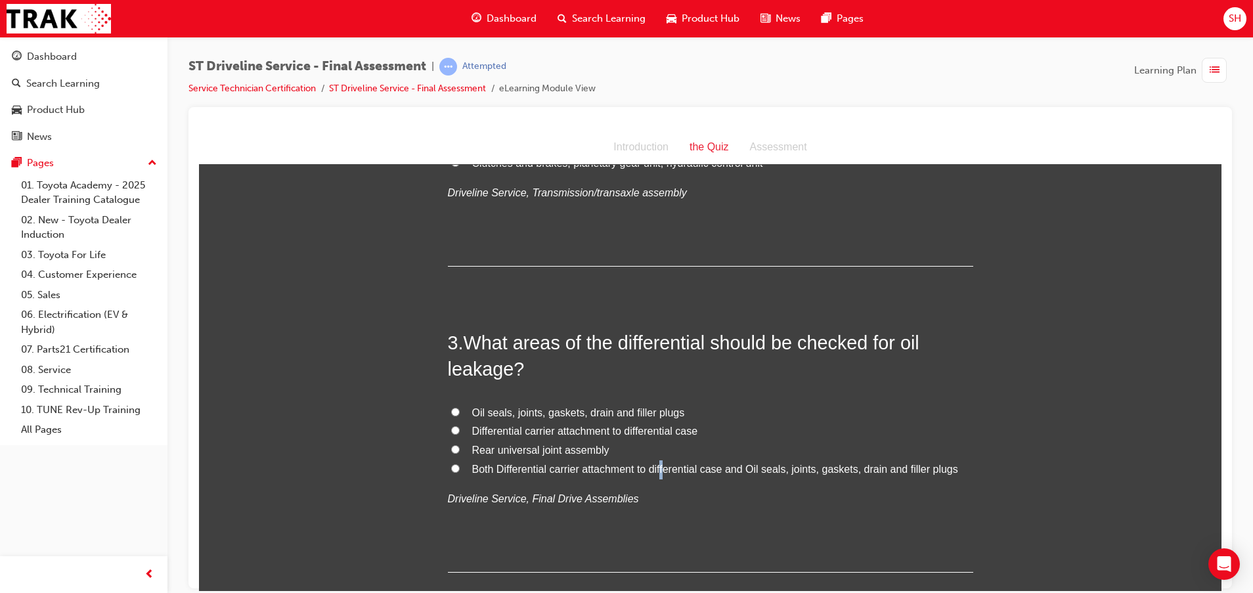
click at [661, 470] on span "Both Differential carrier attachment to differential case and Oil seals, joints…" at bounding box center [715, 468] width 486 height 11
drag, startPoint x: 661, startPoint y: 470, endPoint x: 514, endPoint y: 467, distance: 147.8
click at [514, 467] on span "Both Differential carrier attachment to differential case and Oil seals, joints…" at bounding box center [715, 468] width 486 height 11
click at [460, 467] on input "Both Differential carrier attachment to differential case and Oil seals, joints…" at bounding box center [455, 468] width 9 height 9
radio input "true"
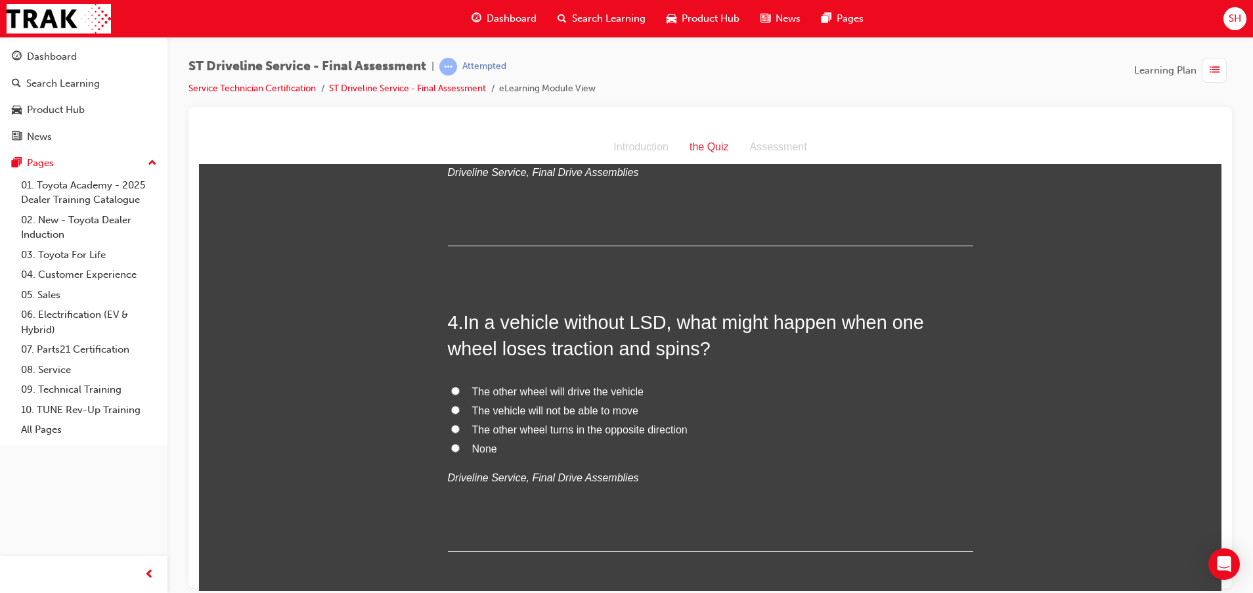
scroll to position [788, 0]
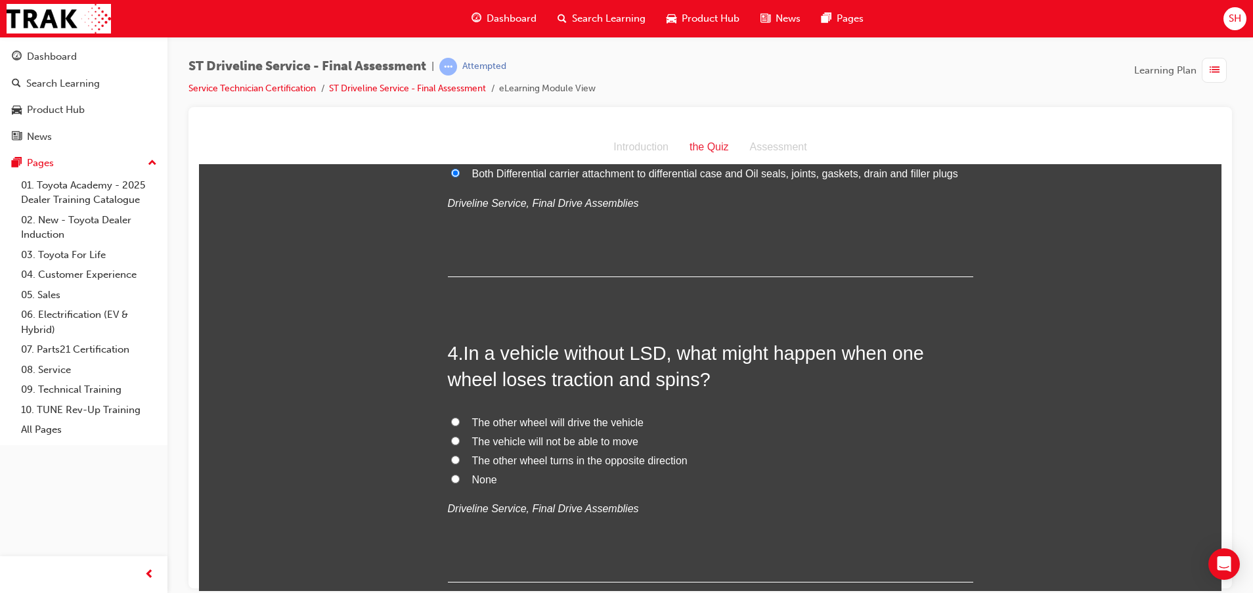
click at [601, 425] on span "The other wheel will drive the vehicle" at bounding box center [557, 421] width 171 height 11
click at [460, 425] on input "The other wheel will drive the vehicle" at bounding box center [455, 421] width 9 height 9
radio input "true"
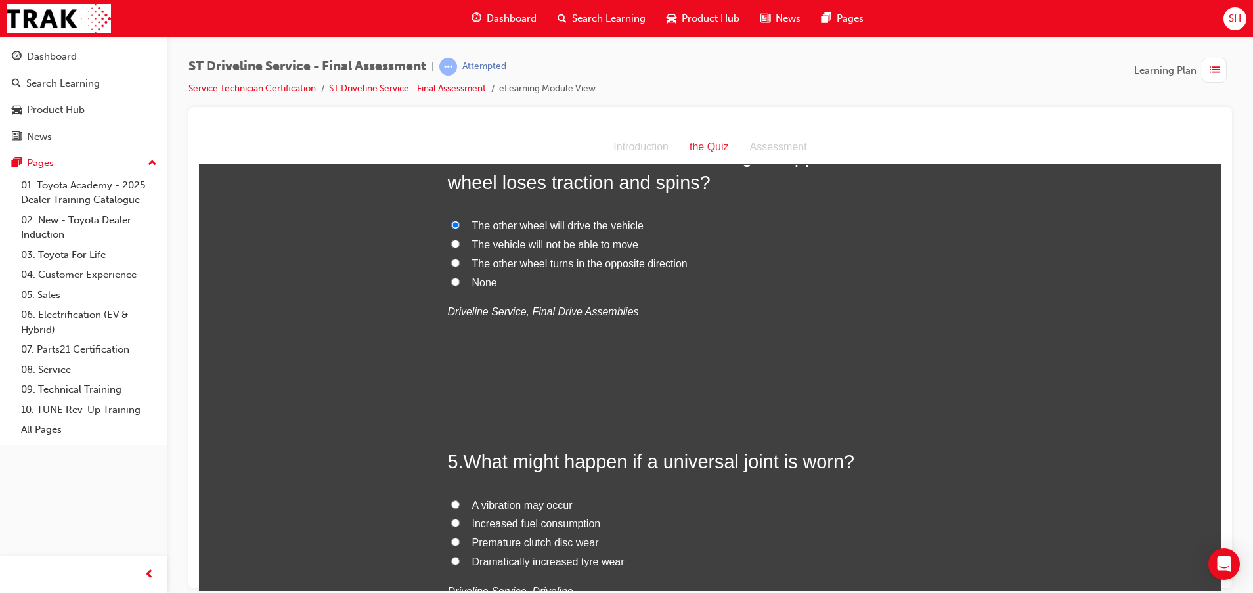
scroll to position [1084, 0]
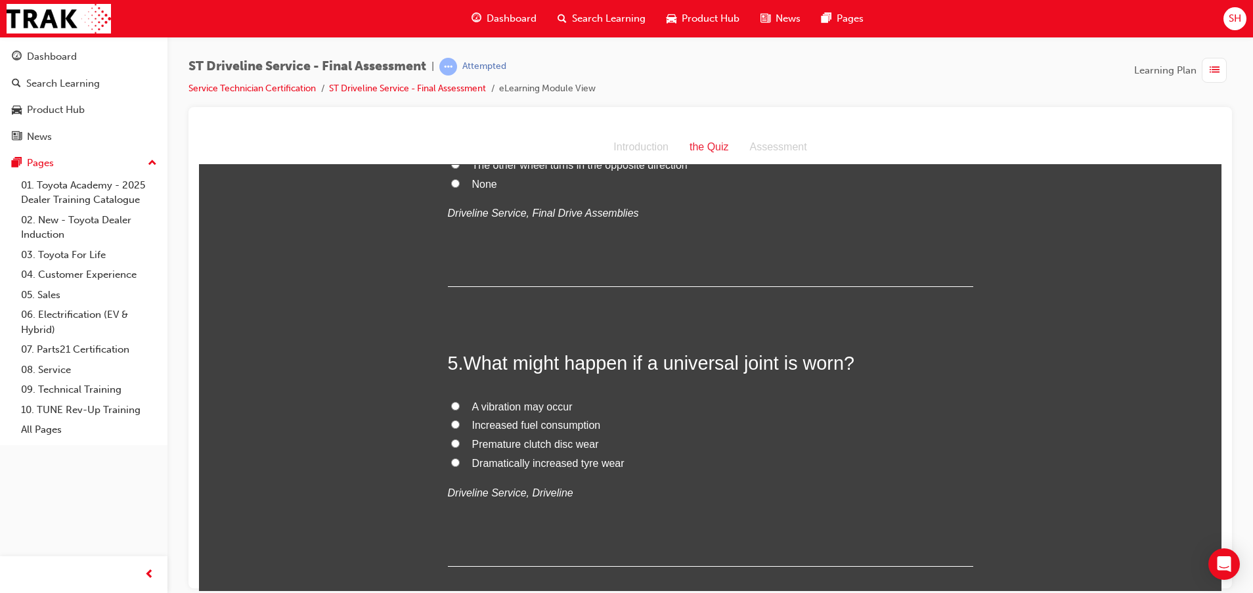
click at [549, 404] on span "A vibration may occur" at bounding box center [522, 406] width 100 height 11
click at [460, 404] on input "A vibration may occur" at bounding box center [455, 405] width 9 height 9
radio input "true"
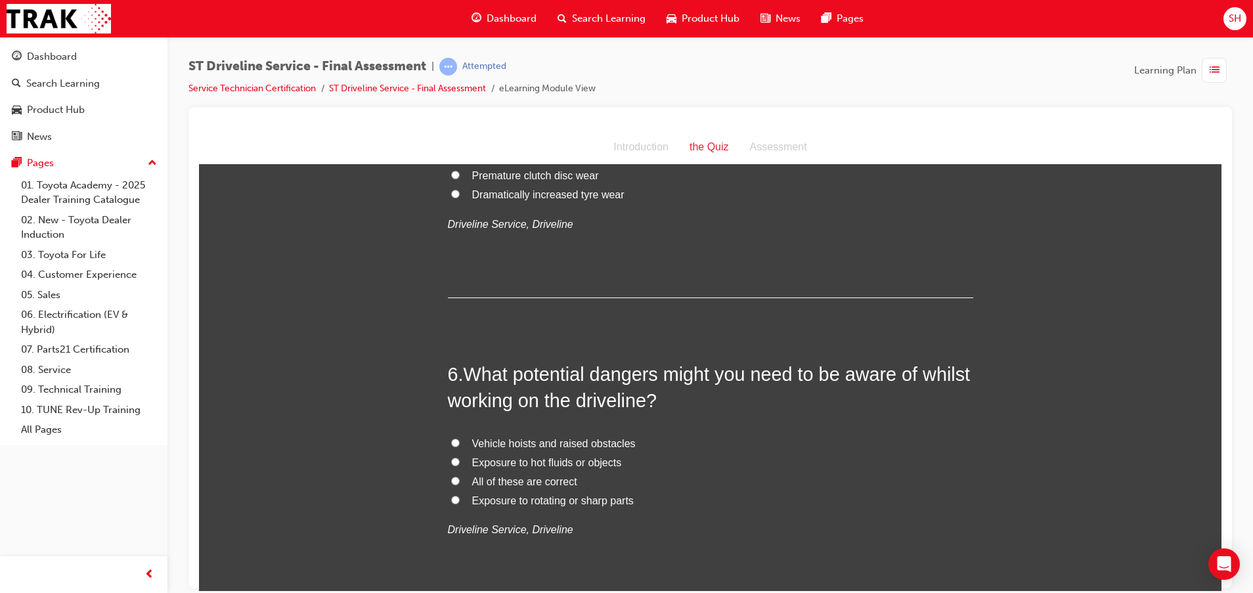
scroll to position [1379, 0]
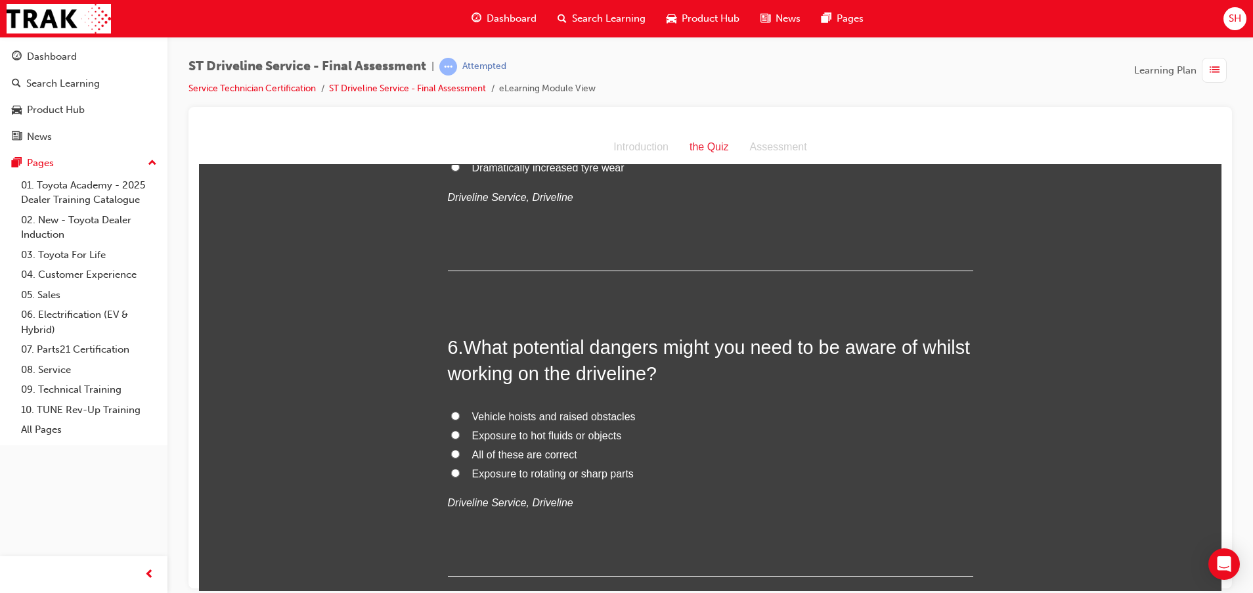
click at [560, 475] on span "Exposure to rotating or sharp parts" at bounding box center [553, 473] width 162 height 11
click at [460, 475] on input "Exposure to rotating or sharp parts" at bounding box center [455, 472] width 9 height 9
radio input "true"
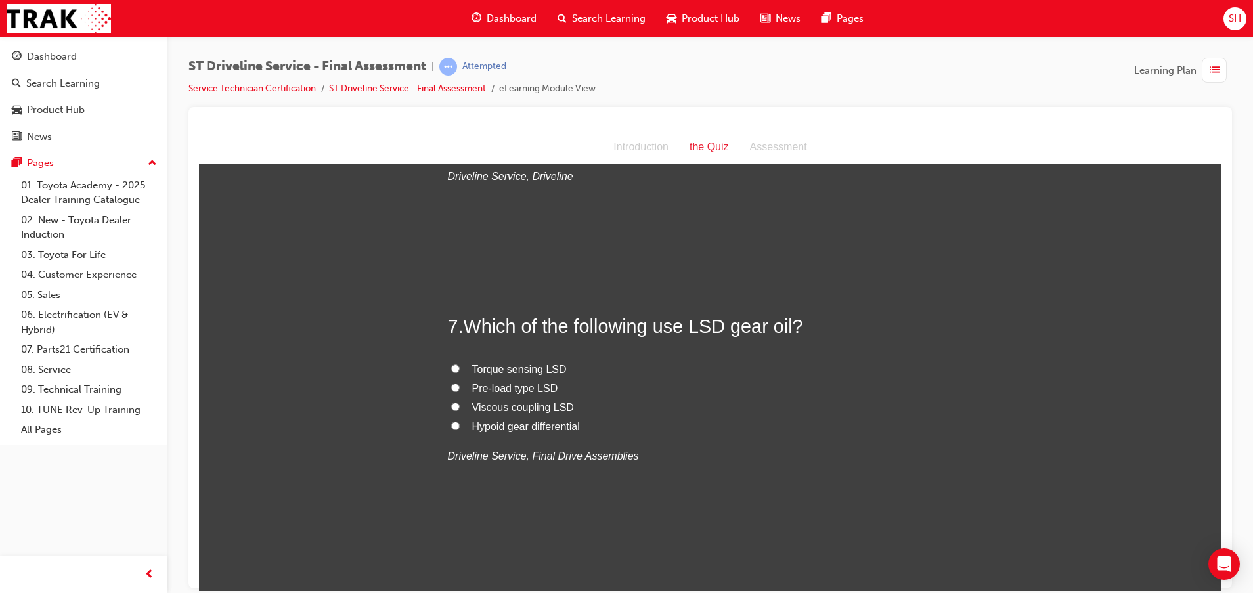
scroll to position [1675, 0]
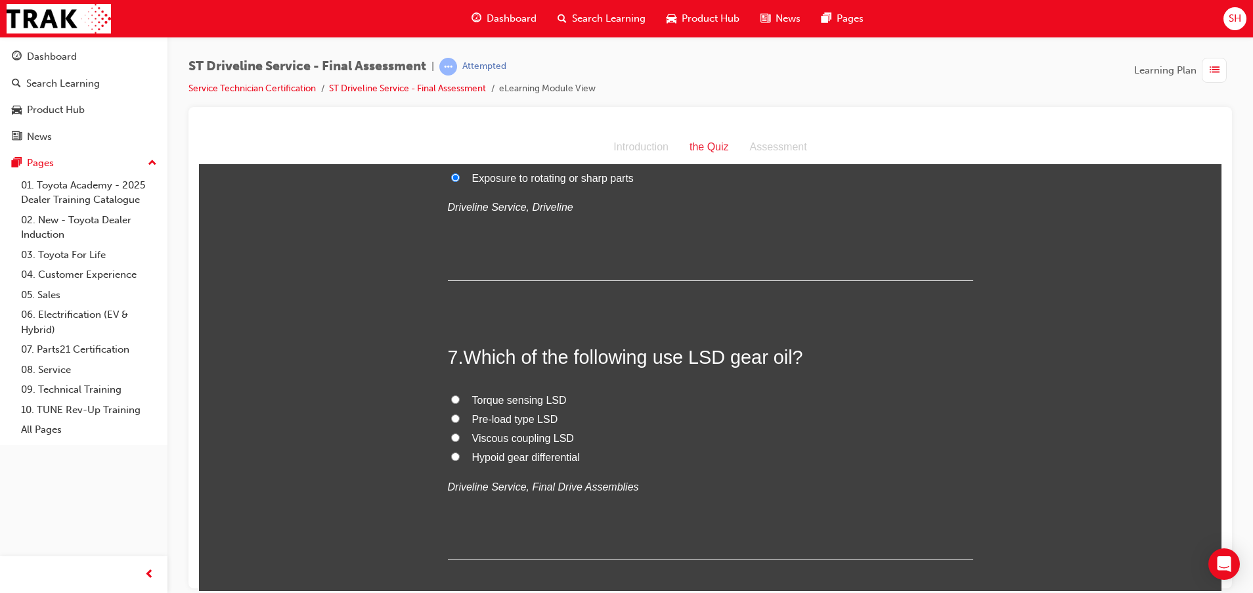
click at [487, 434] on span "Viscous coupling LSD" at bounding box center [523, 437] width 102 height 11
click at [460, 434] on input "Viscous coupling LSD" at bounding box center [455, 437] width 9 height 9
radio input "true"
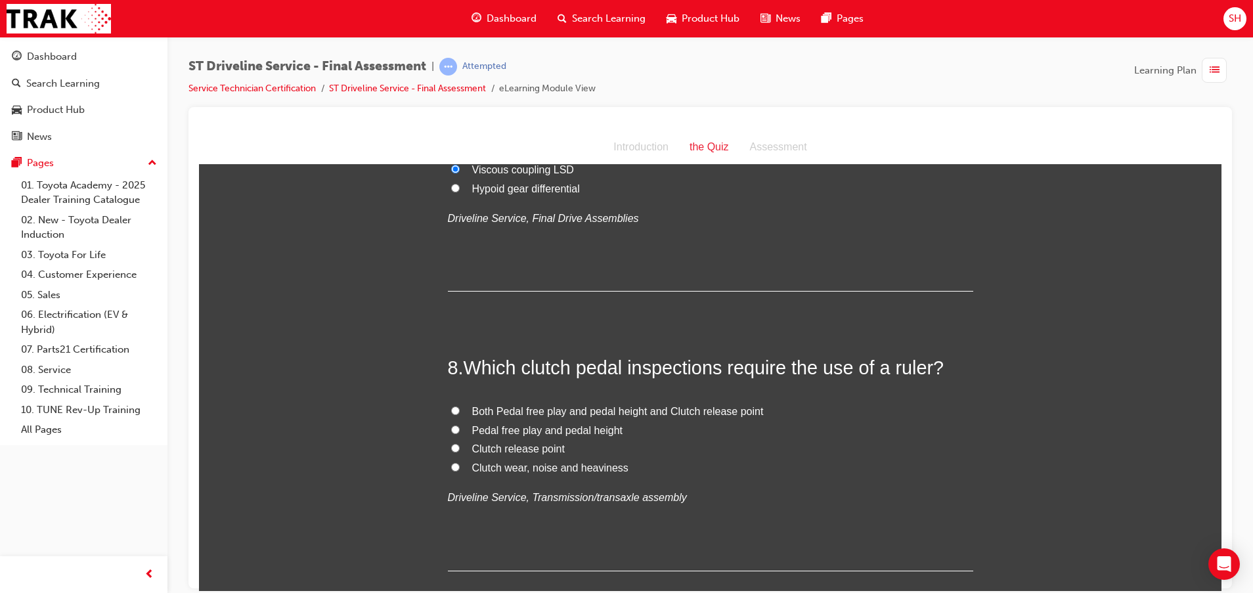
scroll to position [1971, 0]
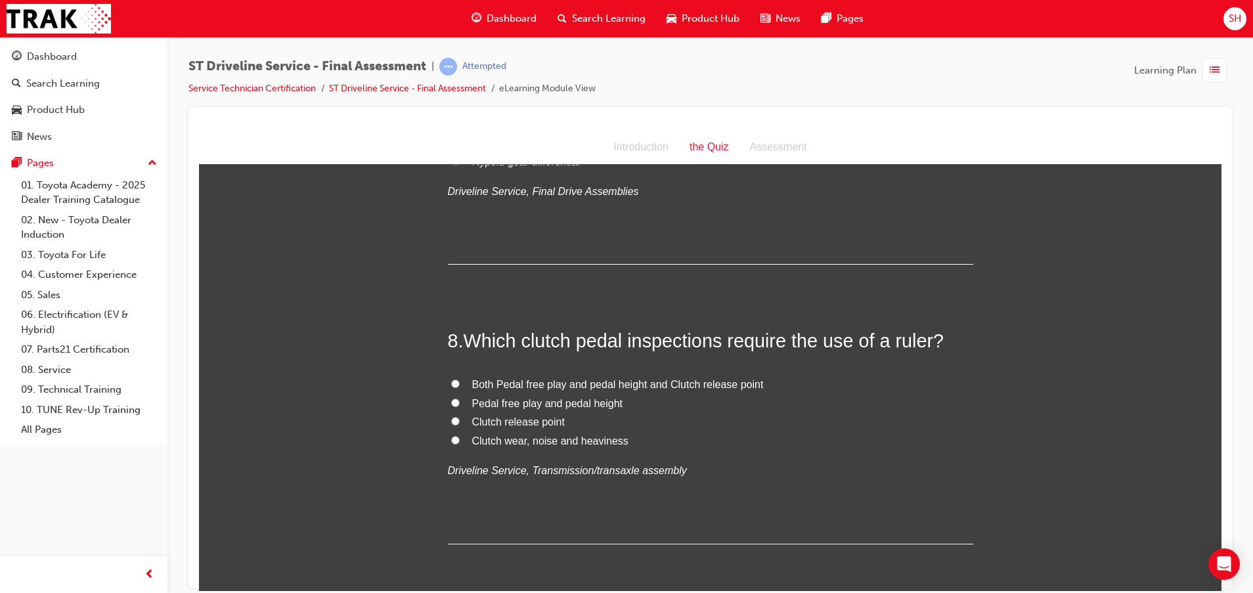
click at [734, 384] on span "Both Pedal free play and pedal height and Clutch release point" at bounding box center [618, 383] width 292 height 11
click at [460, 384] on input "Both Pedal free play and pedal height and Clutch release point" at bounding box center [455, 383] width 9 height 9
radio input "true"
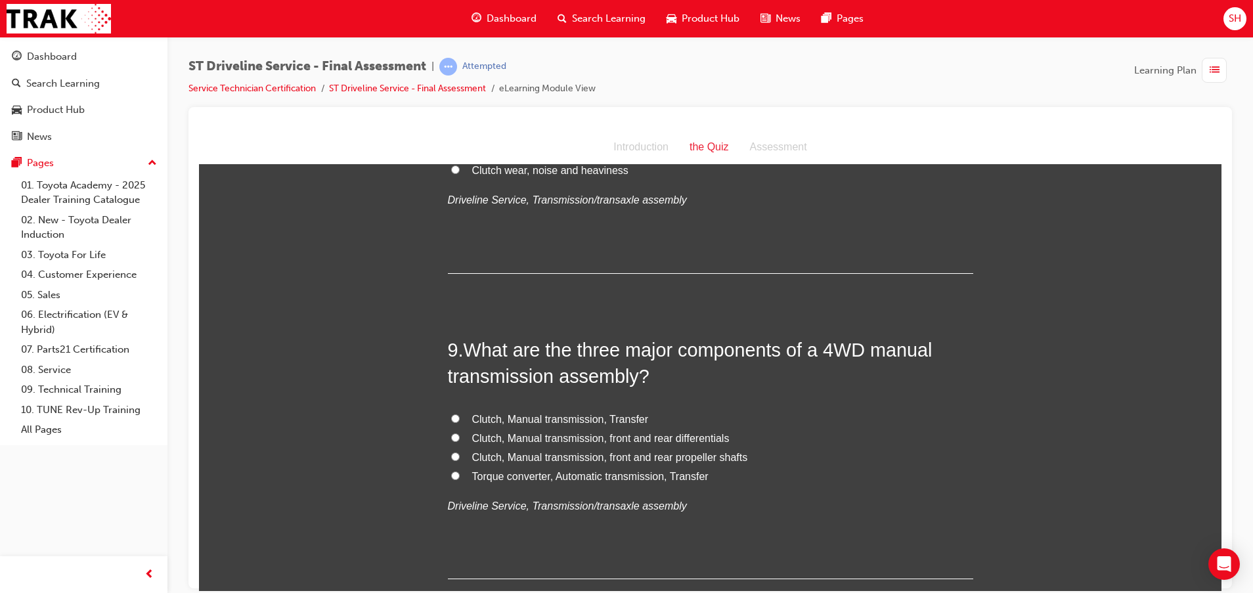
scroll to position [2266, 0]
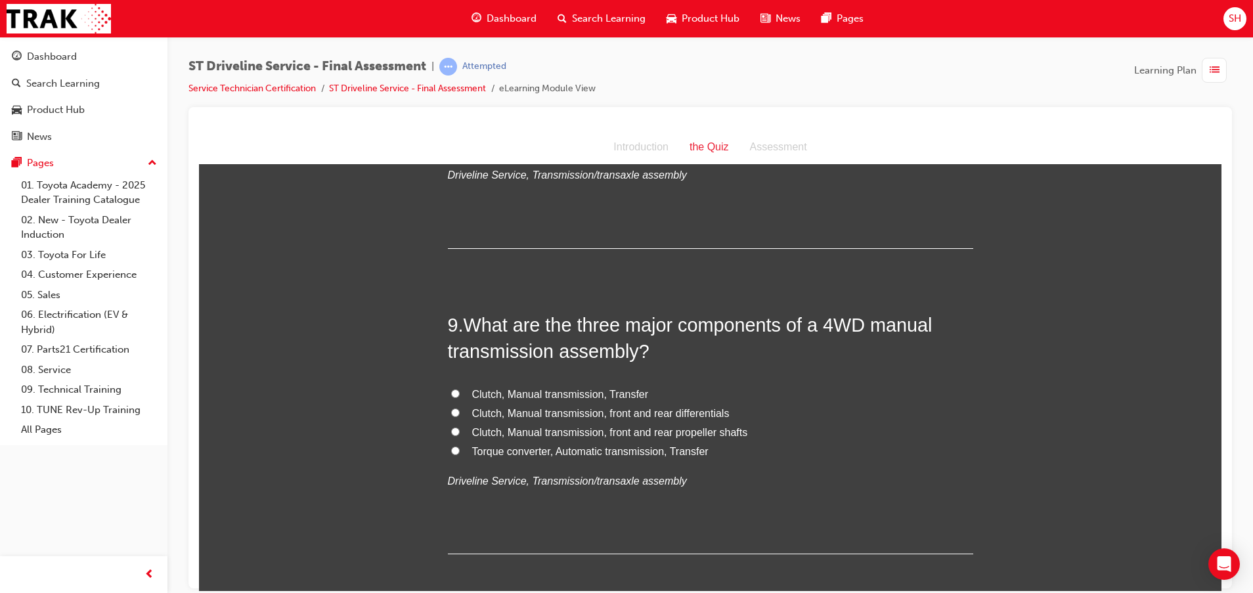
click at [567, 397] on span "Clutch, Manual transmission, Transfer" at bounding box center [560, 393] width 177 height 11
click at [460, 397] on input "Clutch, Manual transmission, Transfer" at bounding box center [455, 393] width 9 height 9
radio input "true"
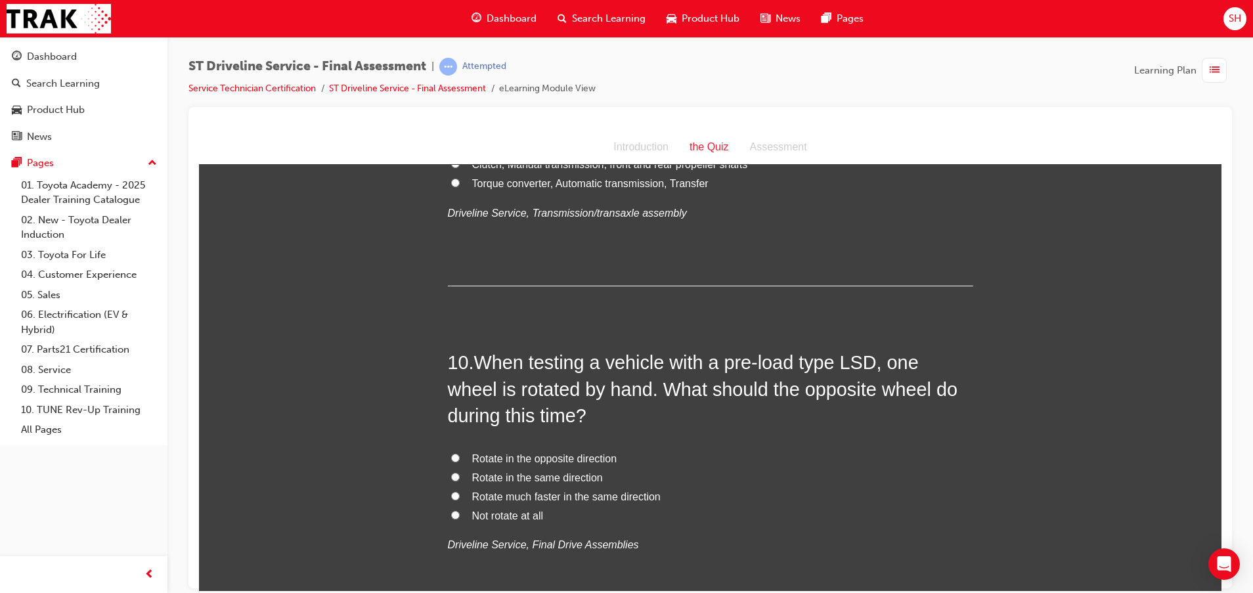
scroll to position [2562, 0]
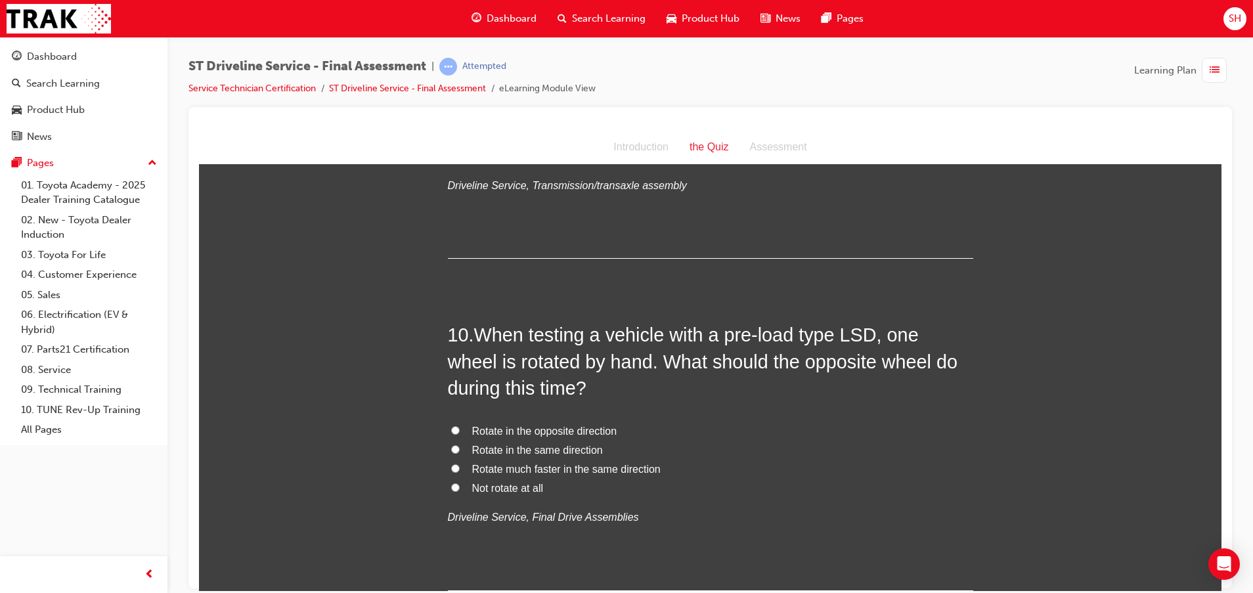
click at [590, 447] on label "Rotate in the same direction" at bounding box center [710, 450] width 525 height 19
drag, startPoint x: 590, startPoint y: 447, endPoint x: 449, endPoint y: 449, distance: 141.2
click at [451, 449] on input "Rotate in the same direction" at bounding box center [455, 449] width 9 height 9
radio input "true"
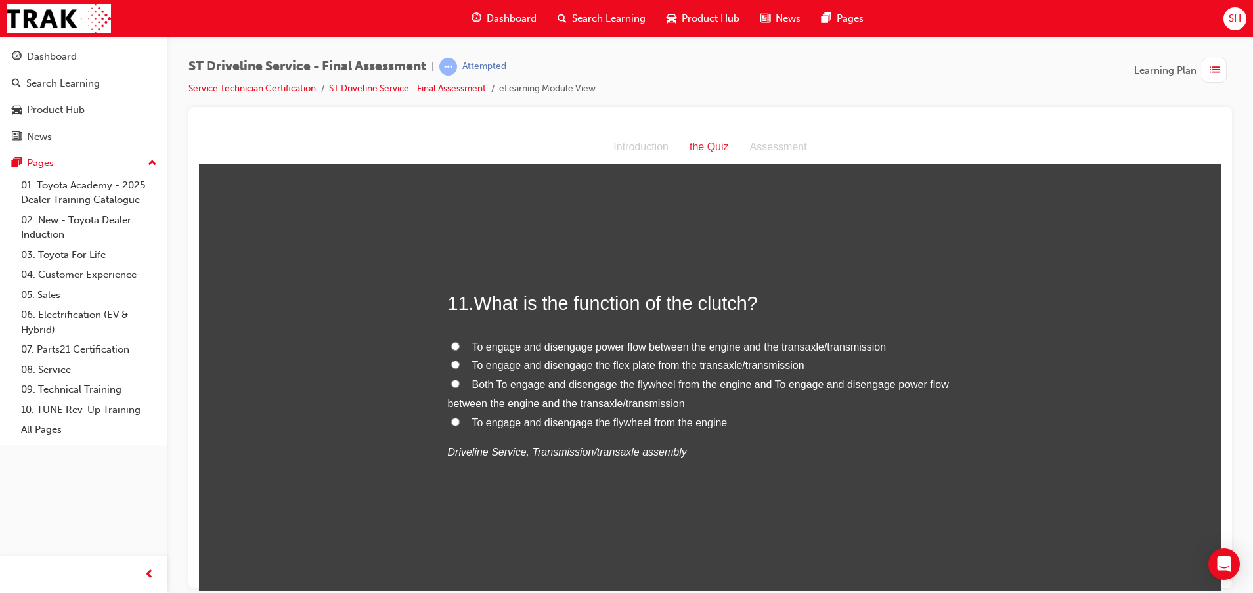
scroll to position [2956, 0]
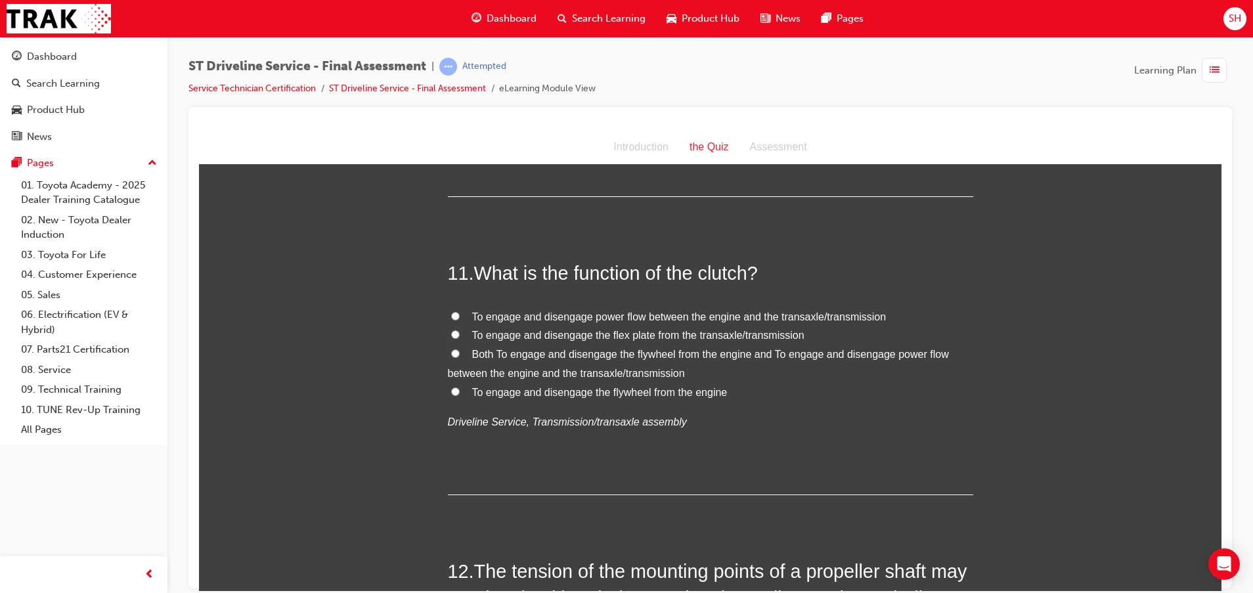
click at [817, 317] on span "To engage and disengage power flow between the engine and the transaxle/transmi…" at bounding box center [679, 316] width 414 height 11
click at [460, 317] on input "To engage and disengage power flow between the engine and the transaxle/transmi…" at bounding box center [455, 315] width 9 height 9
radio input "true"
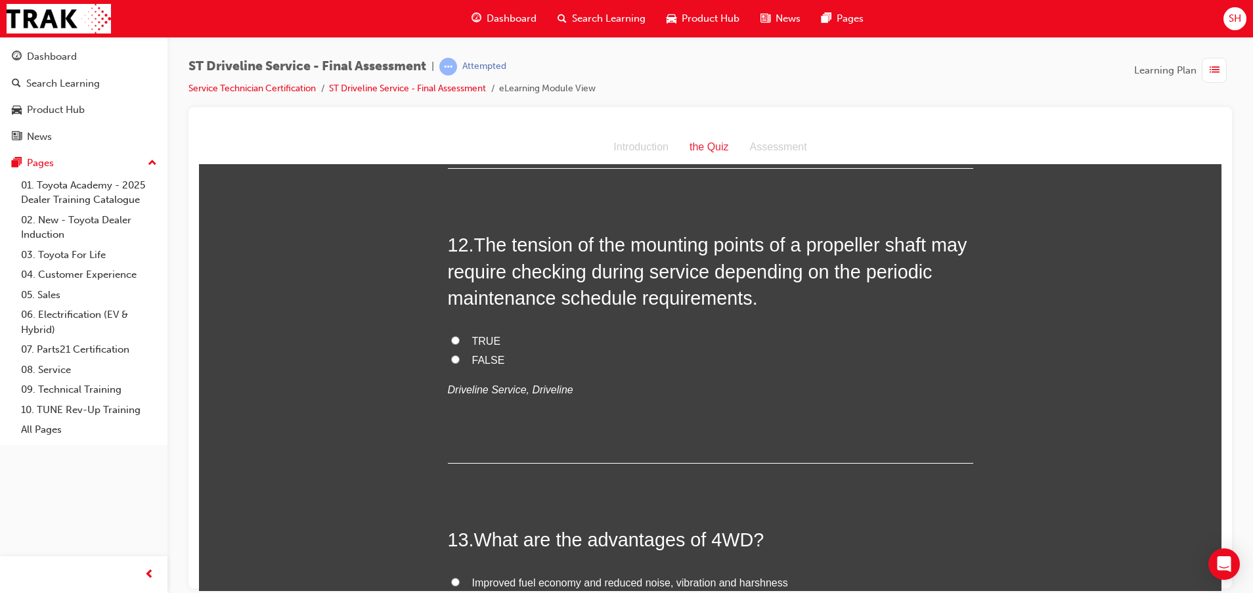
scroll to position [3251, 0]
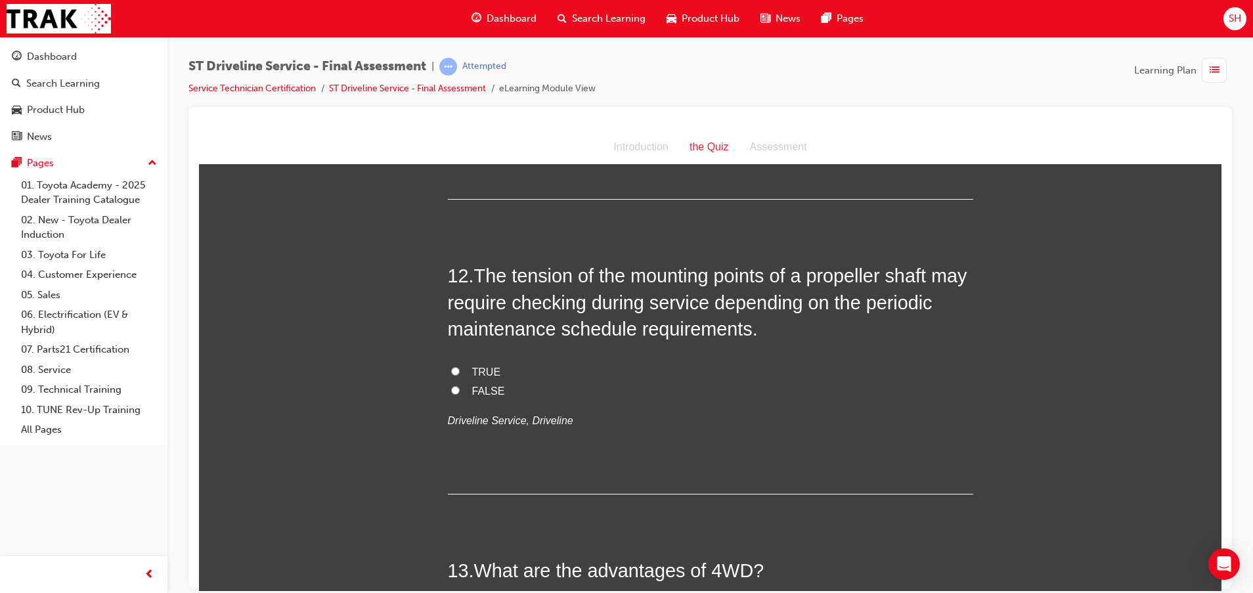
click at [472, 370] on span "TRUE" at bounding box center [486, 371] width 29 height 11
click at [460, 370] on input "TRUE" at bounding box center [455, 371] width 9 height 9
radio input "true"
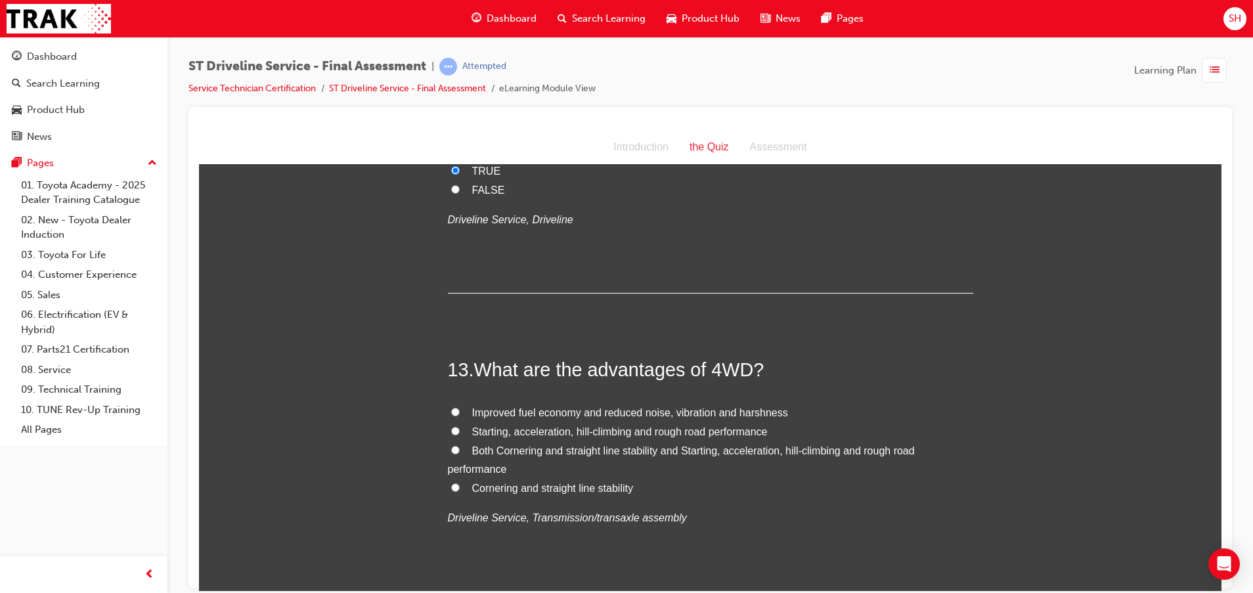
scroll to position [3547, 0]
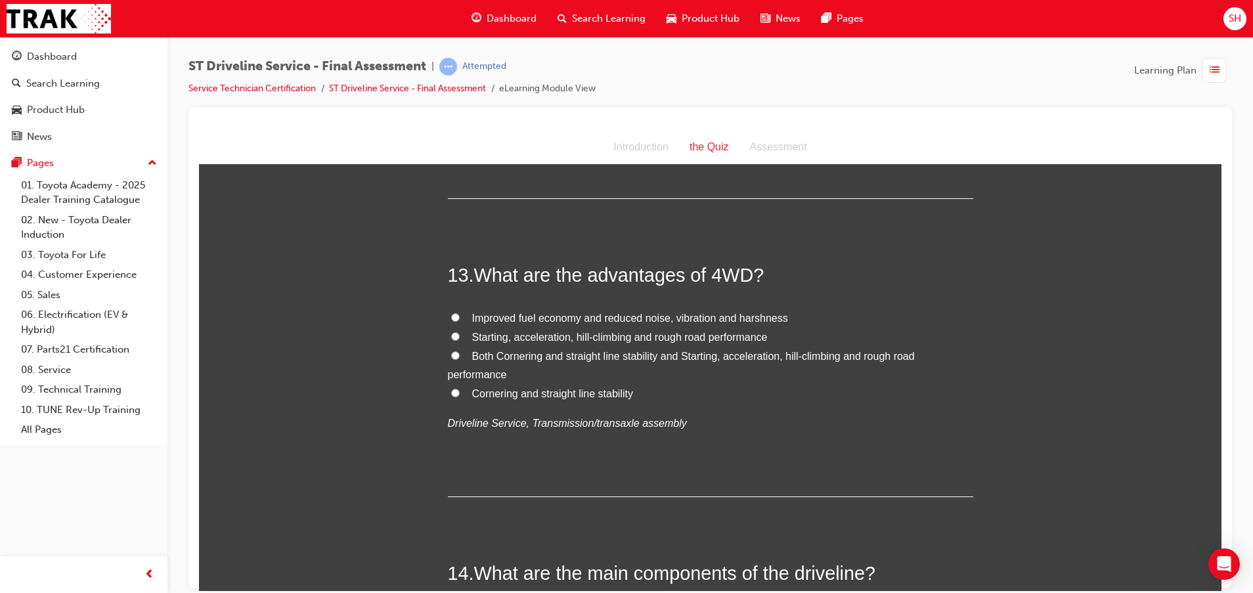
click at [721, 359] on span "Both Cornering and straight line stability and Starting, acceleration, hill-cli…" at bounding box center [681, 365] width 467 height 30
click at [460, 359] on input "Both Cornering and straight line stability and Starting, acceleration, hill-cli…" at bounding box center [455, 355] width 9 height 9
radio input "true"
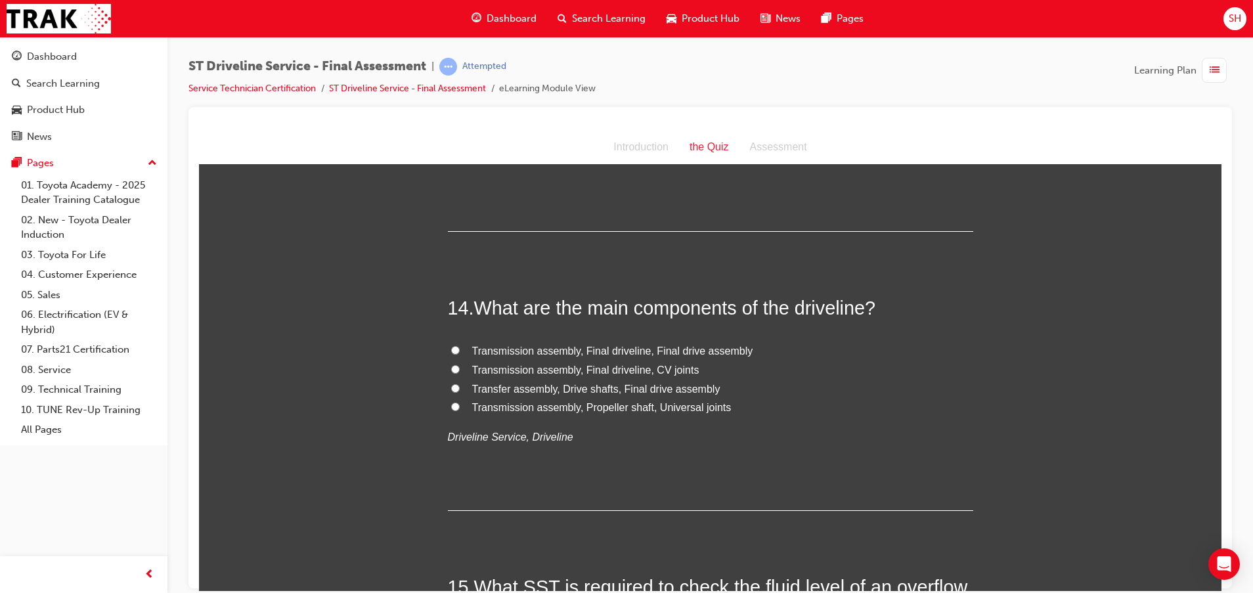
scroll to position [3843, 0]
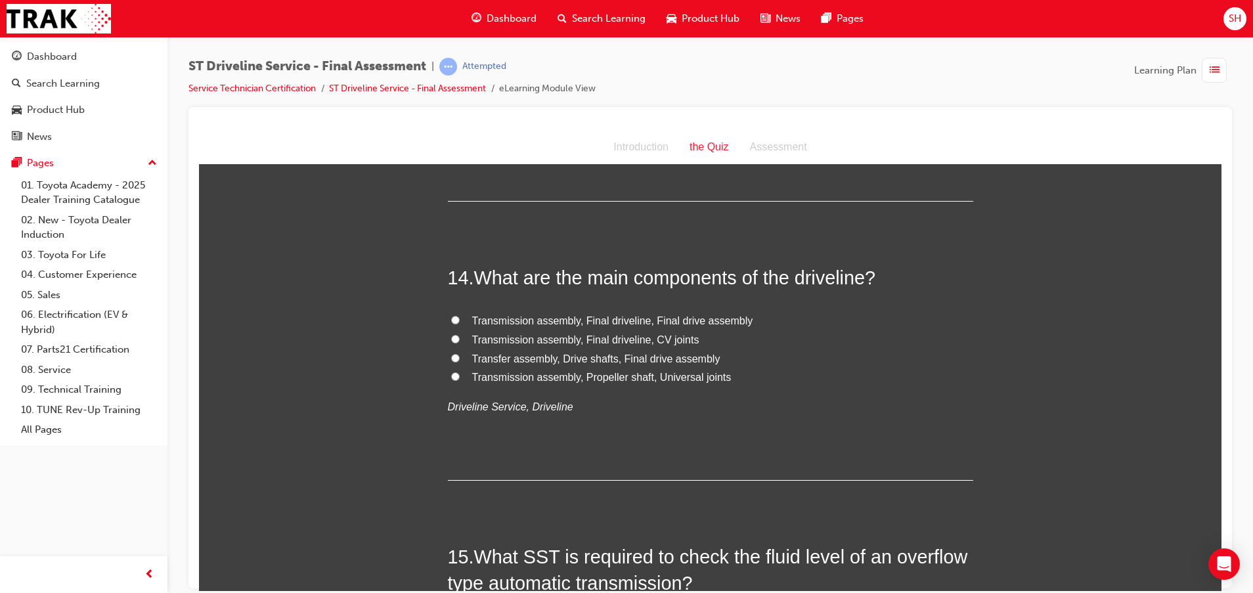
click at [690, 378] on span "Transmission assembly, Propeller shaft, Universal joints" at bounding box center [601, 376] width 259 height 11
click at [460, 378] on input "Transmission assembly, Propeller shaft, Universal joints" at bounding box center [455, 376] width 9 height 9
radio input "true"
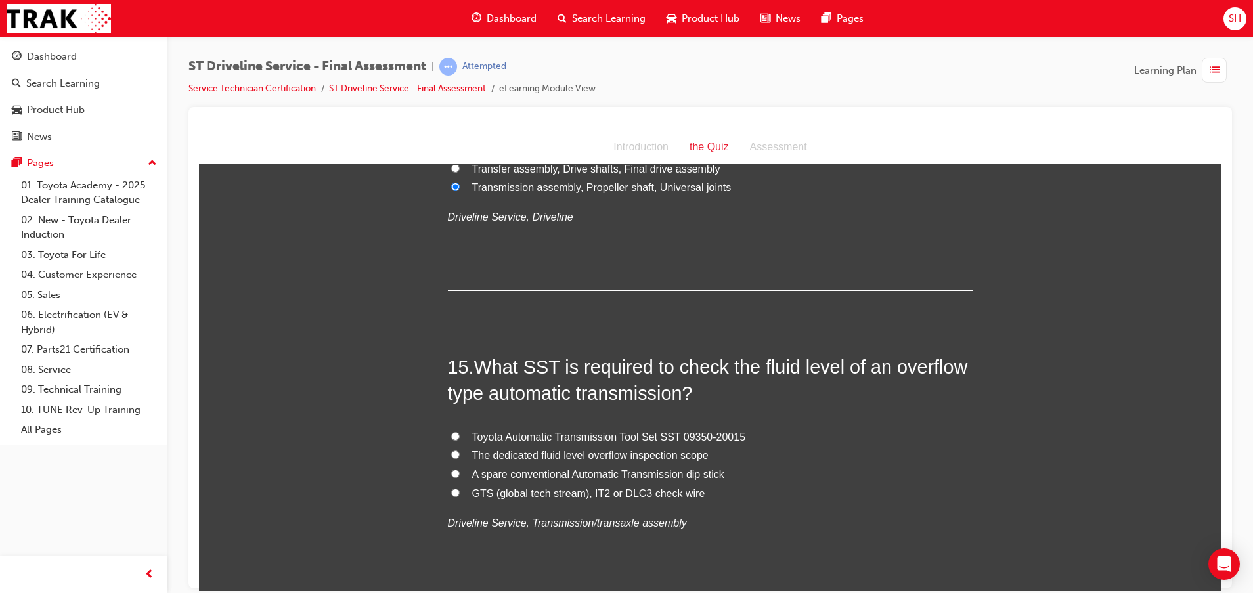
scroll to position [4138, 0]
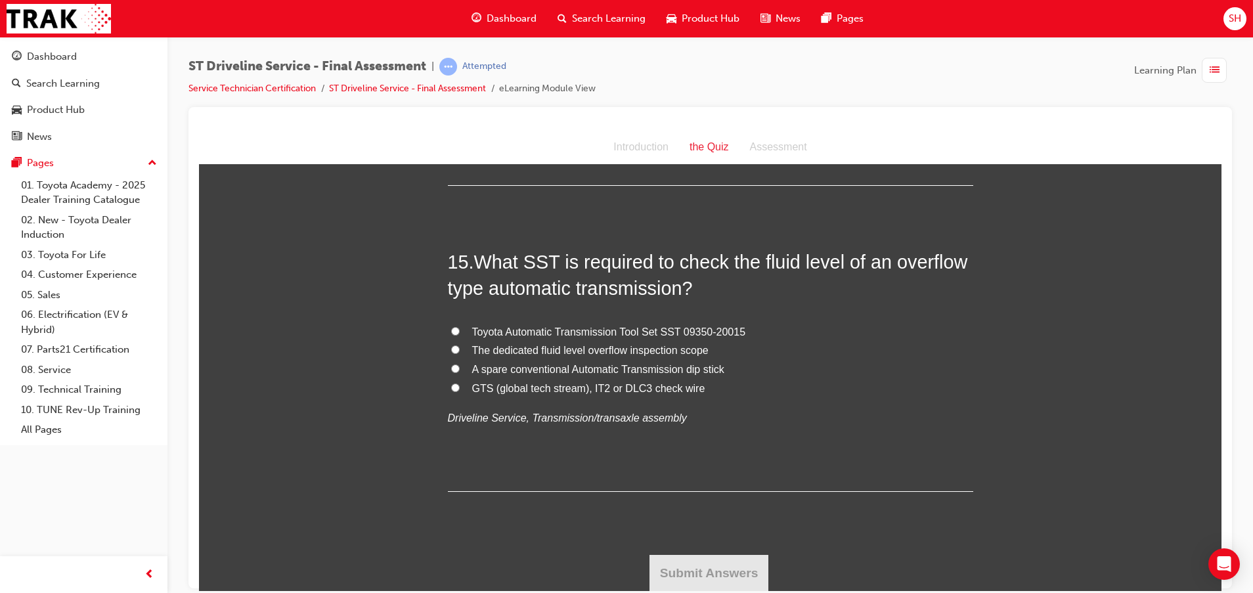
click at [473, 348] on span "The dedicated fluid level overflow inspection scope" at bounding box center [590, 349] width 236 height 11
click at [460, 348] on input "The dedicated fluid level overflow inspection scope" at bounding box center [455, 349] width 9 height 9
radio input "true"
click at [736, 567] on button "Submit Answers" at bounding box center [710, 572] width 120 height 37
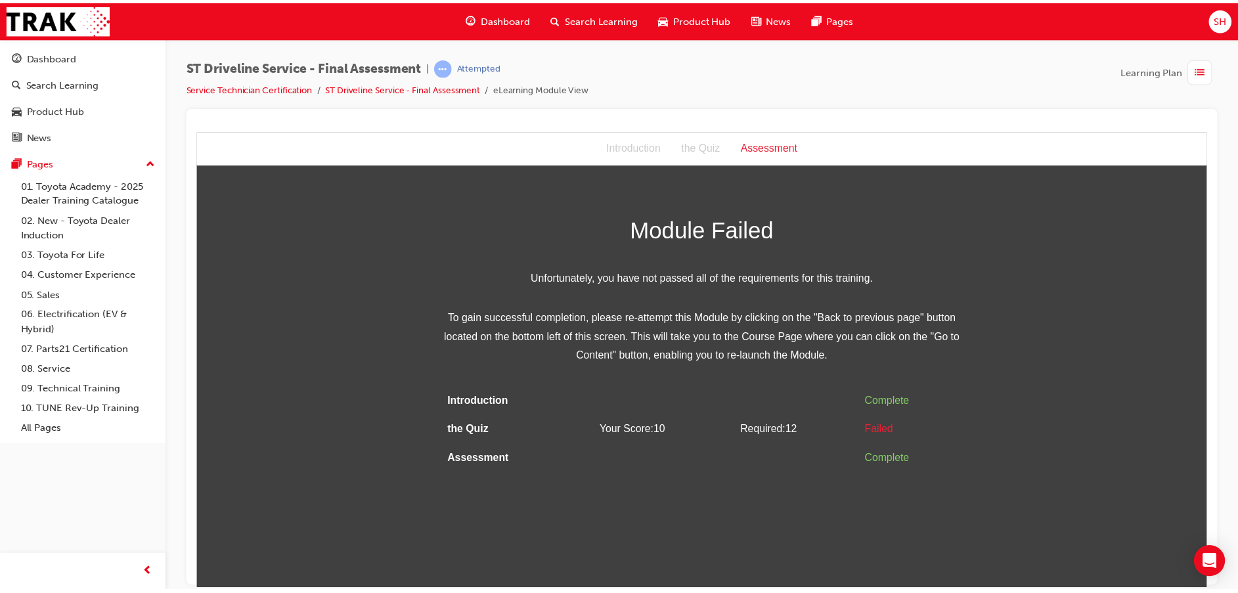
scroll to position [0, 0]
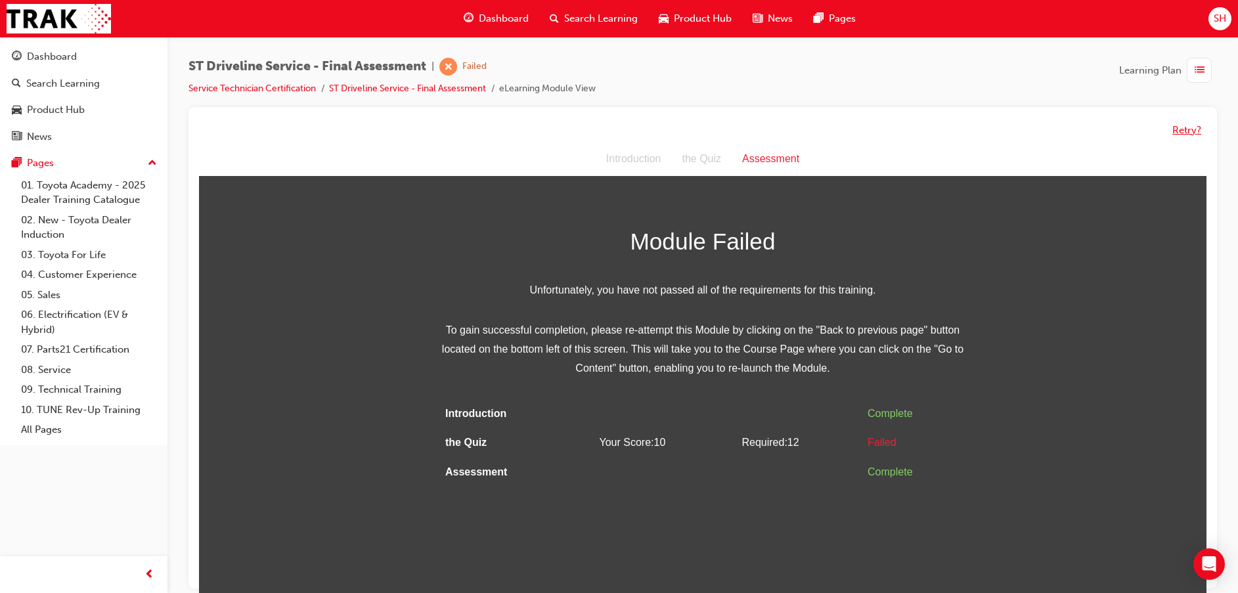
click at [1176, 127] on button "Retry?" at bounding box center [1186, 130] width 29 height 15
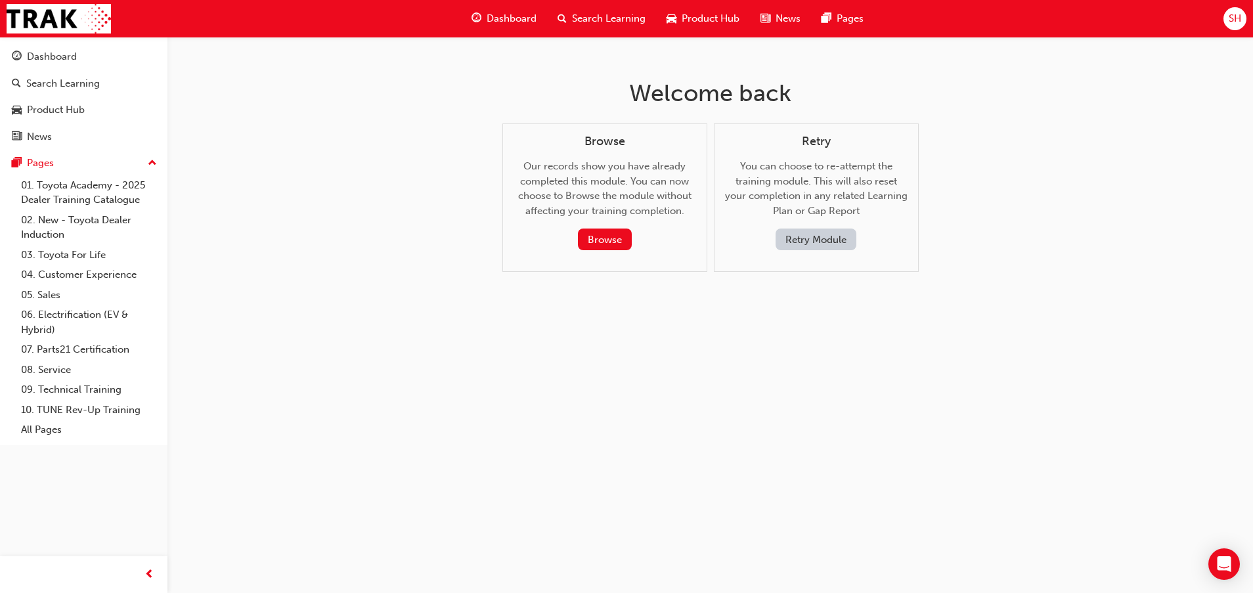
click at [796, 237] on button "Retry Module" at bounding box center [816, 240] width 81 height 22
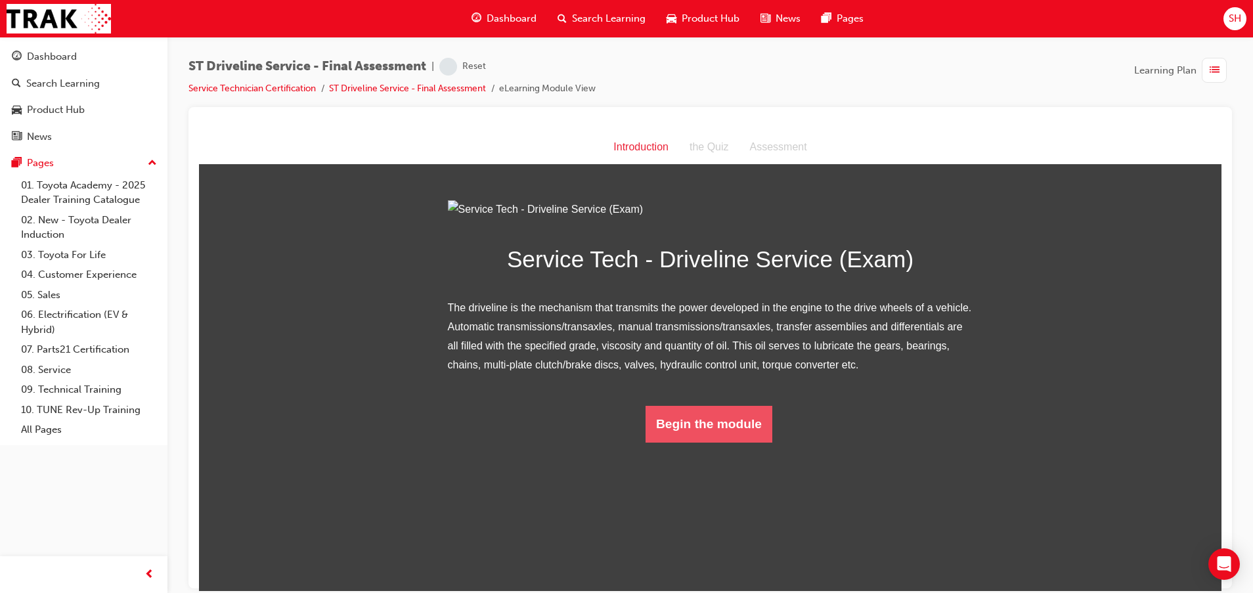
click at [692, 442] on button "Begin the module" at bounding box center [709, 423] width 127 height 37
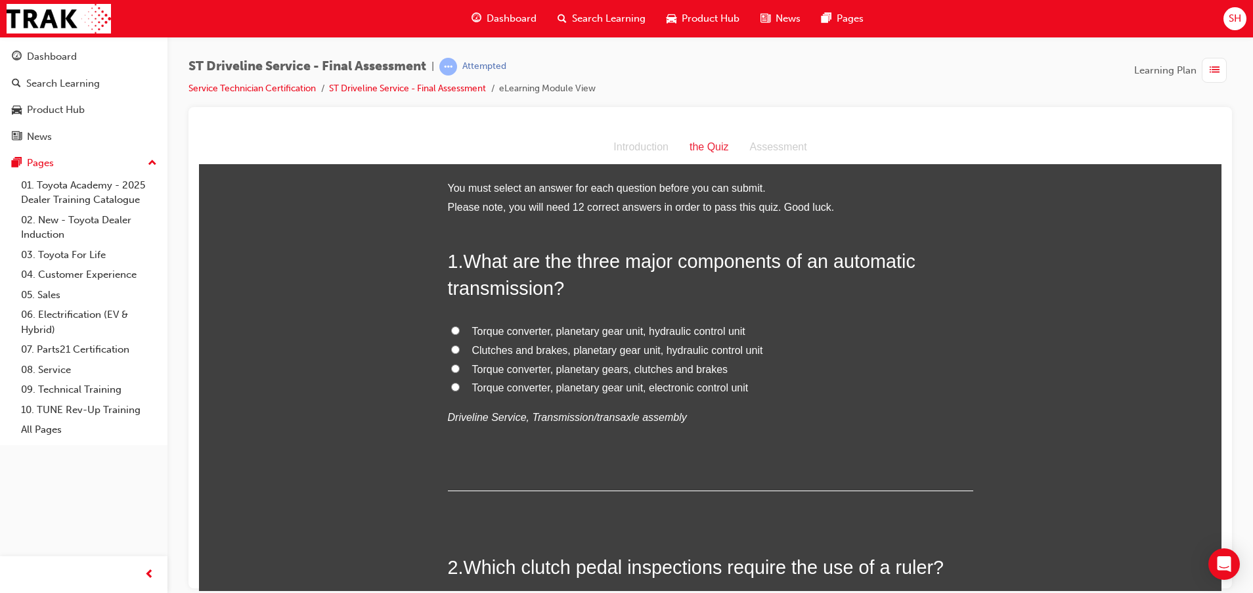
click at [716, 333] on span "Torque converter, planetary gear unit, hydraulic control unit" at bounding box center [608, 330] width 273 height 11
click at [460, 333] on input "Torque converter, planetary gear unit, hydraulic control unit" at bounding box center [455, 330] width 9 height 9
radio input "true"
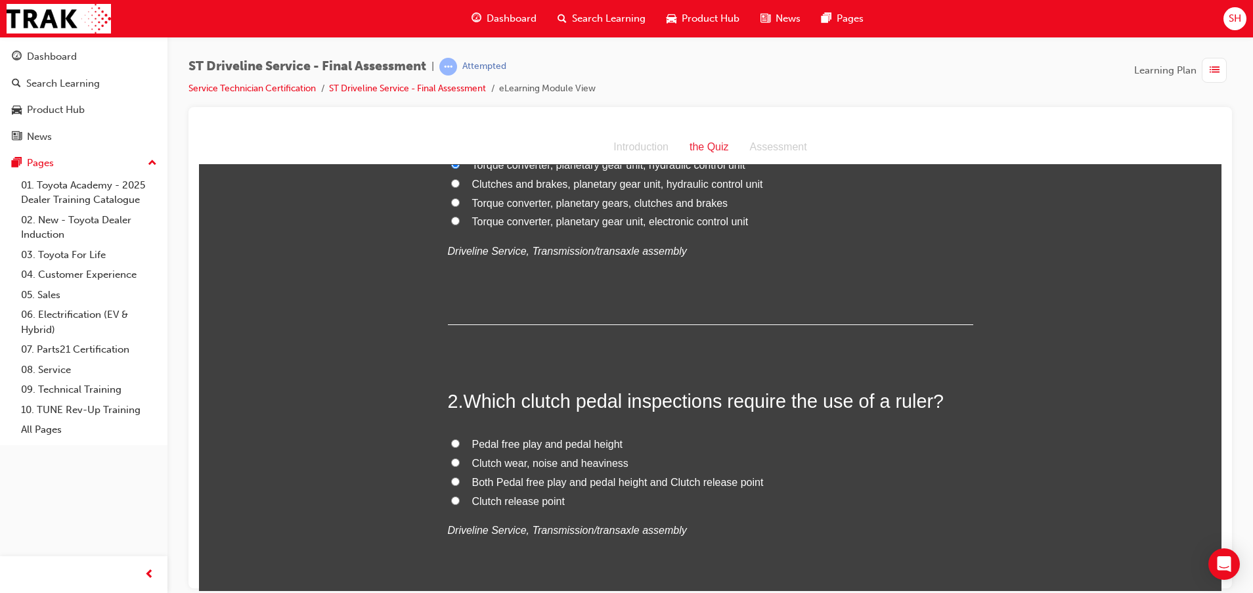
scroll to position [197, 0]
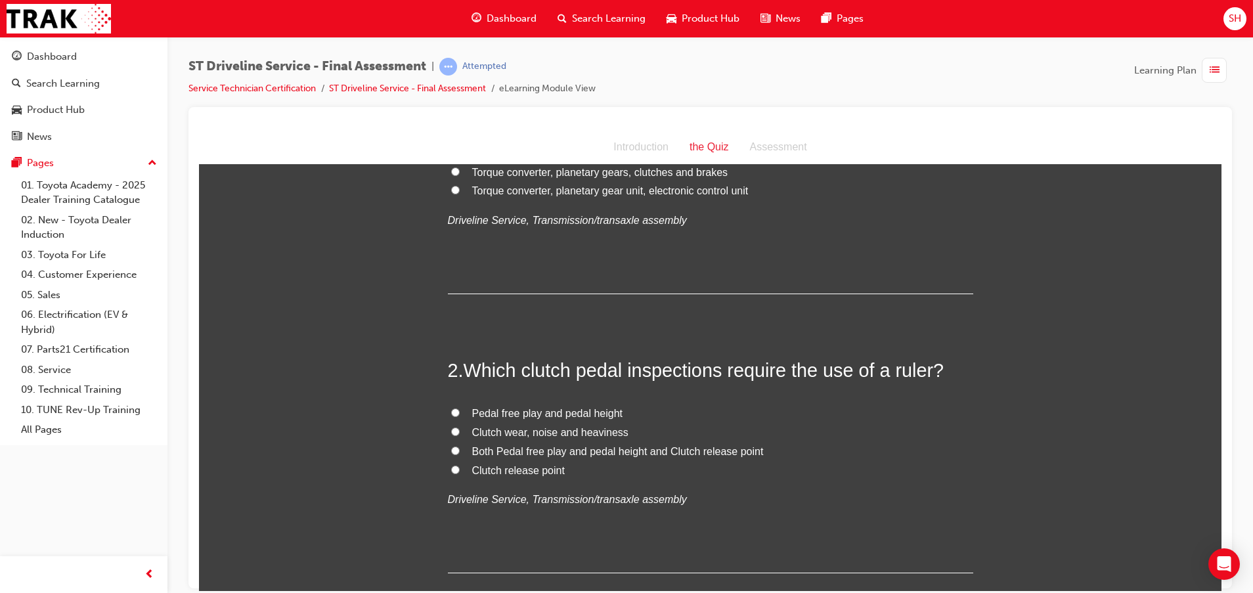
click at [736, 452] on span "Both Pedal free play and pedal height and Clutch release point" at bounding box center [618, 450] width 292 height 11
click at [460, 452] on input "Both Pedal free play and pedal height and Clutch release point" at bounding box center [455, 450] width 9 height 9
radio input "true"
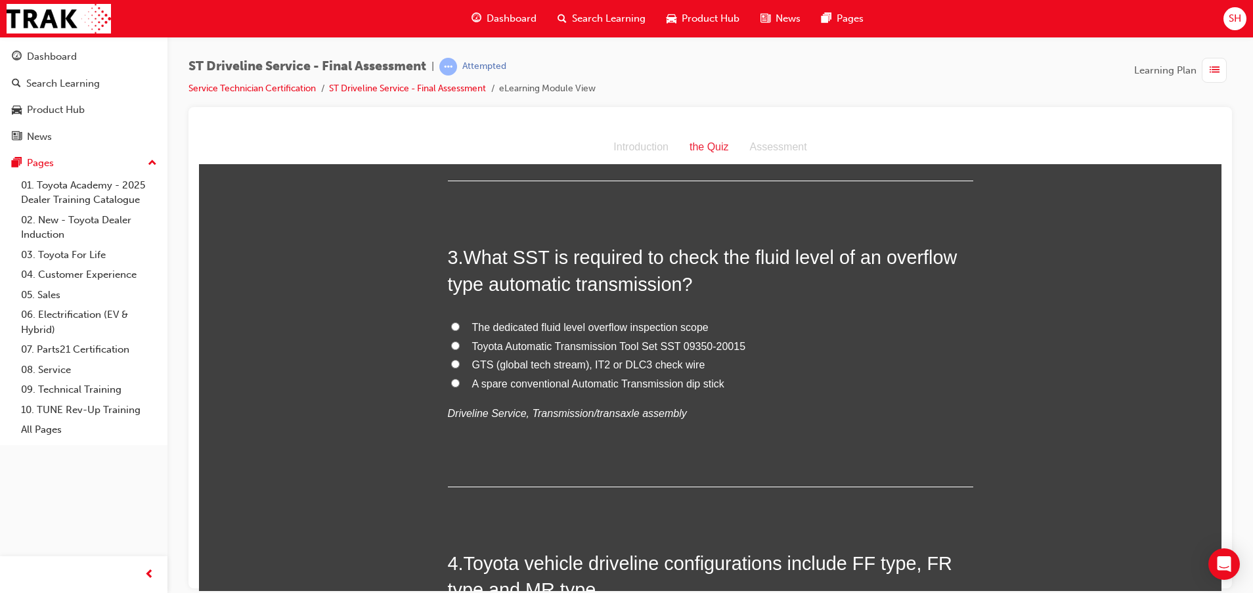
scroll to position [591, 0]
click at [575, 330] on span "The dedicated fluid level overflow inspection scope" at bounding box center [590, 324] width 236 height 11
click at [460, 328] on input "The dedicated fluid level overflow inspection scope" at bounding box center [455, 324] width 9 height 9
radio input "true"
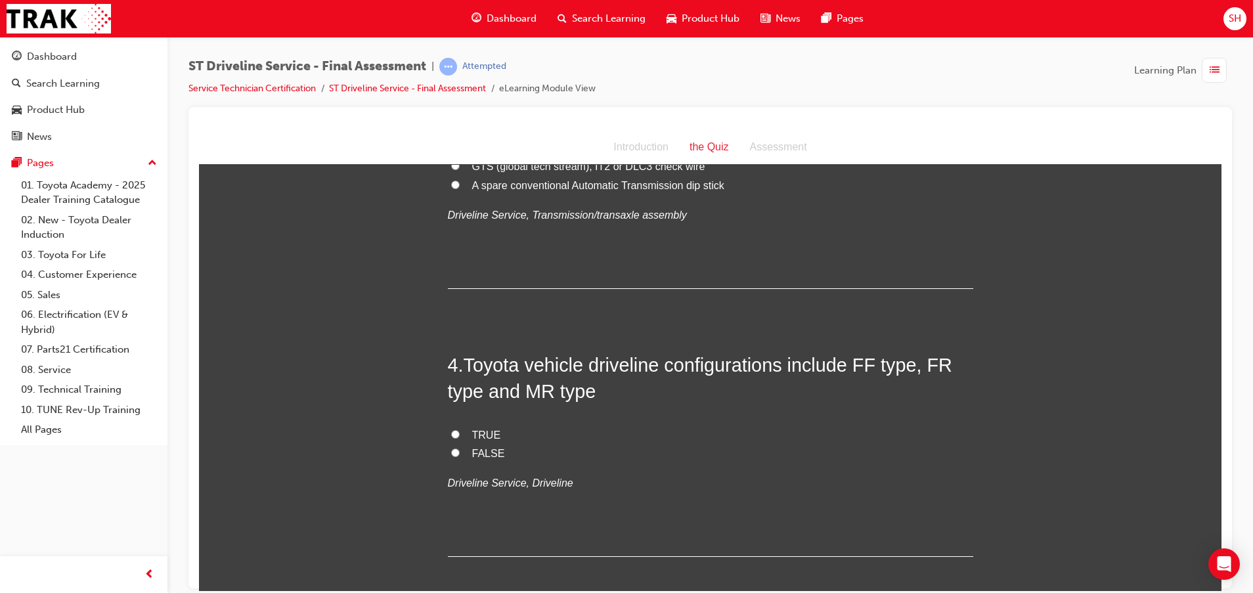
scroll to position [788, 0]
click at [452, 435] on label "TRUE" at bounding box center [710, 434] width 525 height 19
click at [452, 435] on input "TRUE" at bounding box center [455, 433] width 9 height 9
radio input "true"
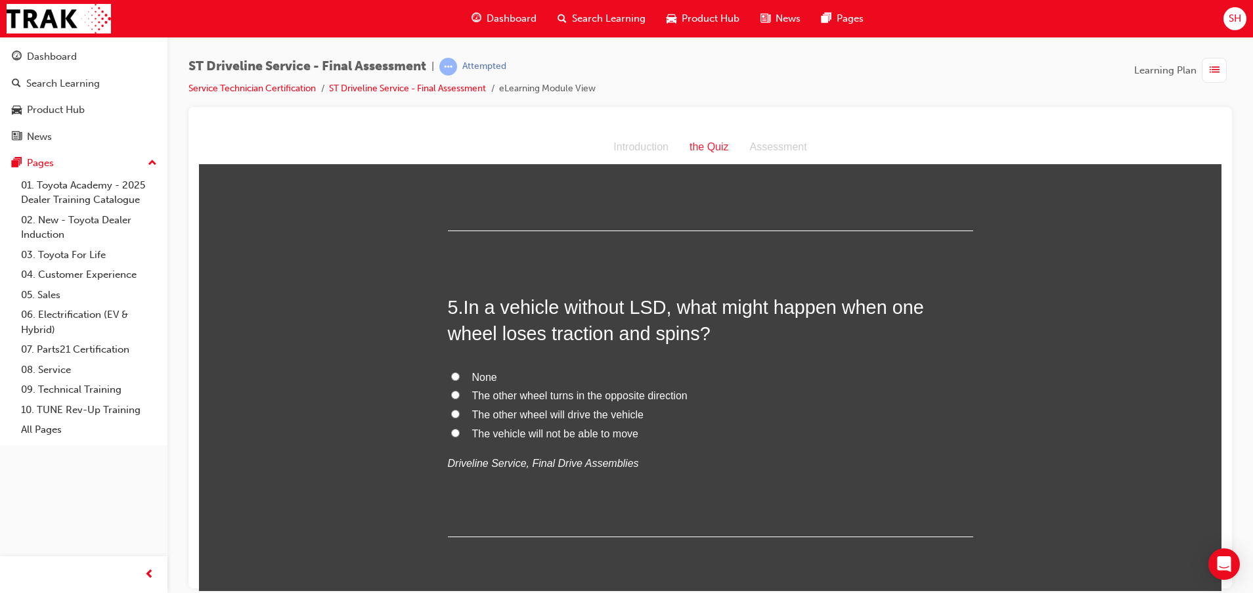
scroll to position [1182, 0]
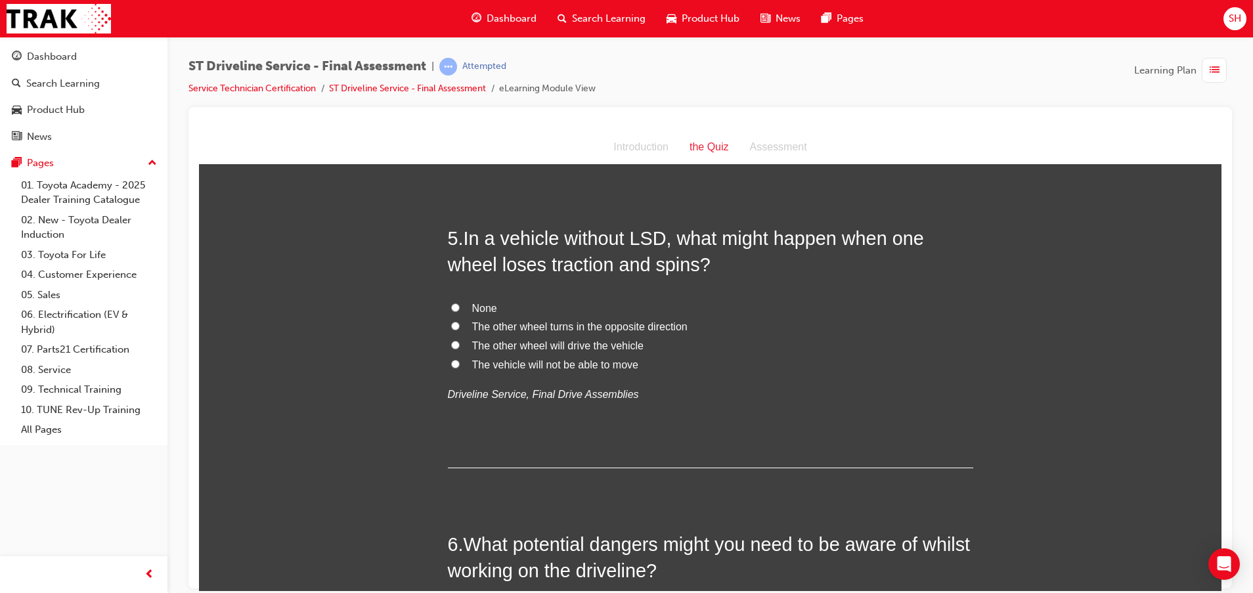
click at [579, 363] on span "The vehicle will not be able to move" at bounding box center [555, 364] width 166 height 11
click at [460, 363] on input "The vehicle will not be able to move" at bounding box center [455, 363] width 9 height 9
radio input "true"
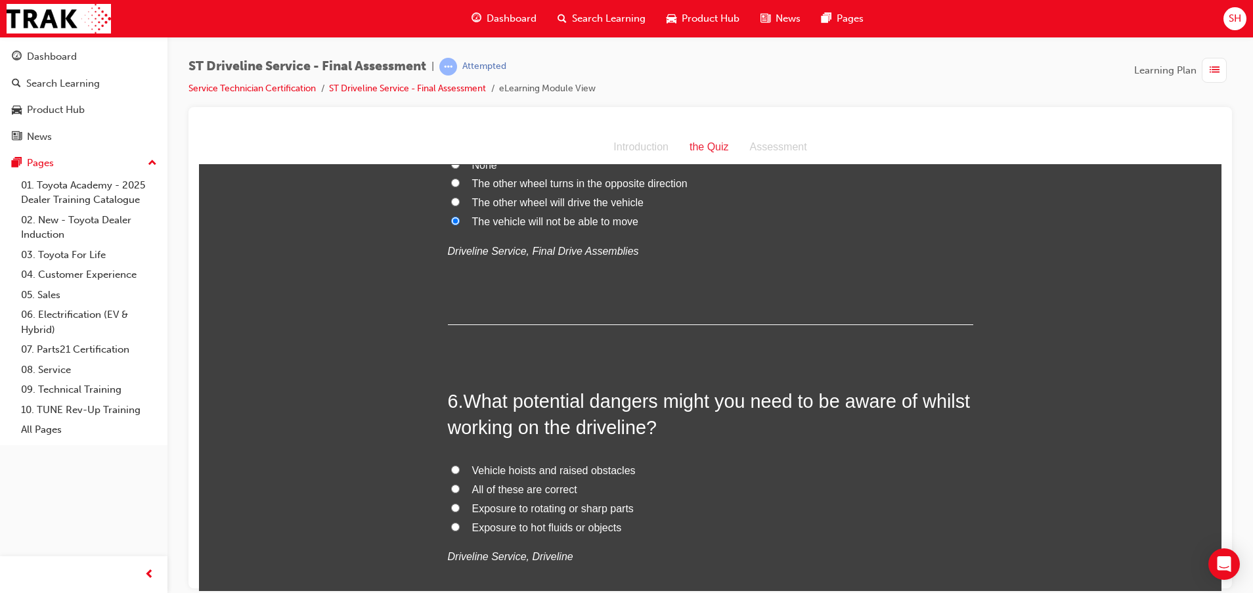
scroll to position [1478, 0]
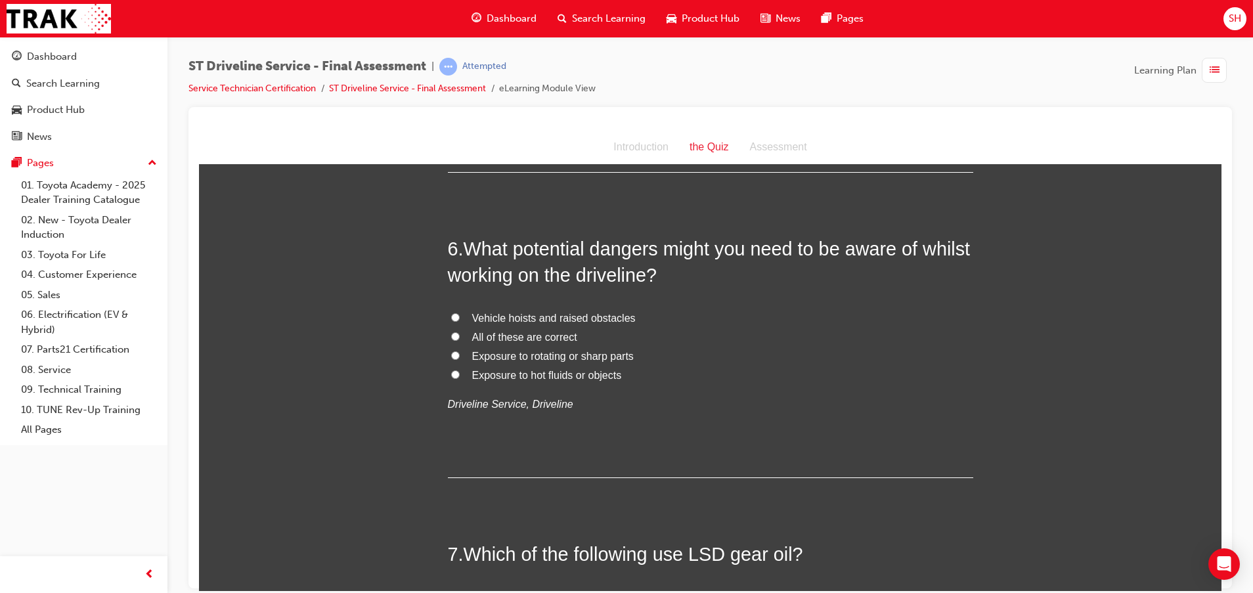
click at [521, 337] on span "All of these are correct" at bounding box center [524, 336] width 105 height 11
click at [460, 337] on input "All of these are correct" at bounding box center [455, 336] width 9 height 9
radio input "true"
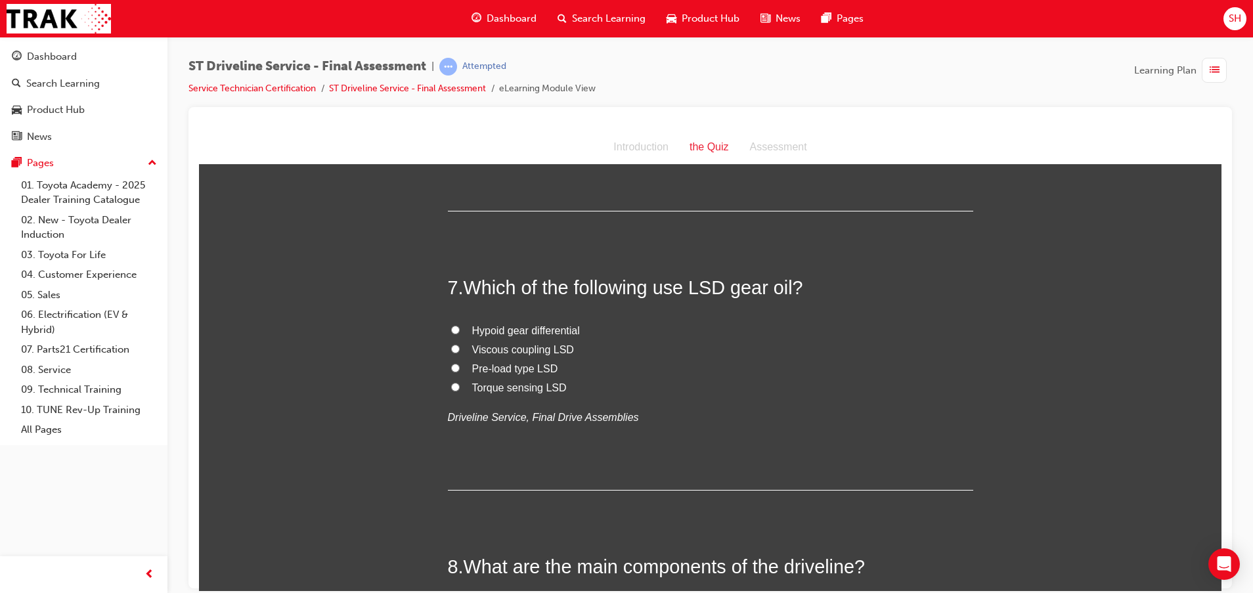
scroll to position [1774, 0]
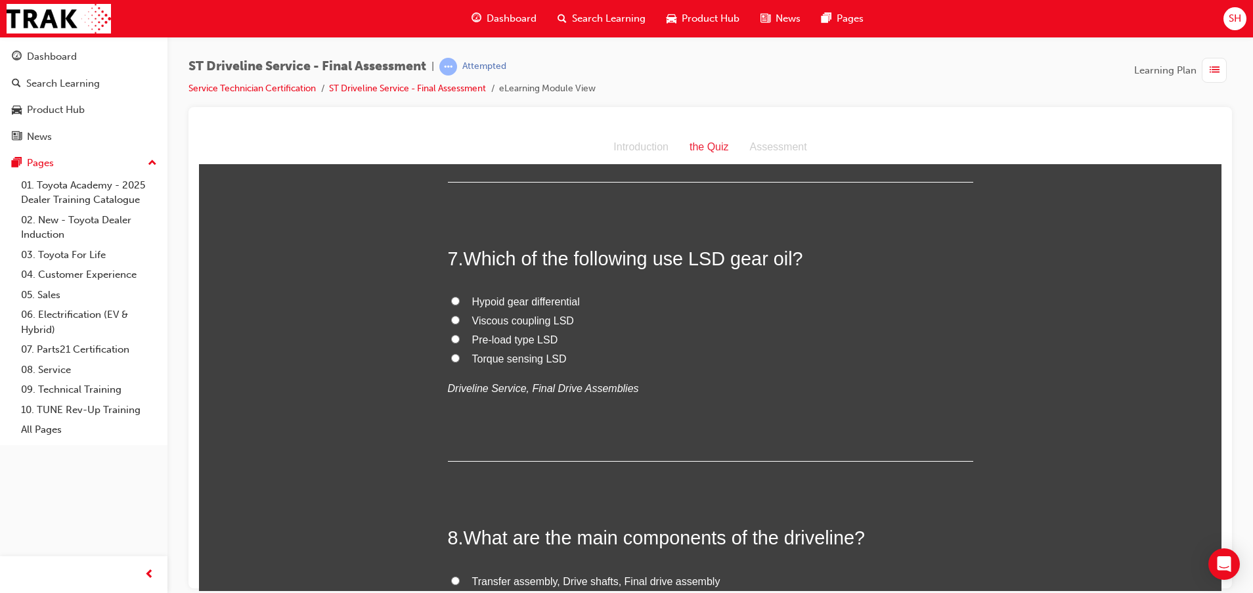
click at [535, 324] on span "Viscous coupling LSD" at bounding box center [523, 320] width 102 height 11
click at [460, 324] on input "Viscous coupling LSD" at bounding box center [455, 319] width 9 height 9
radio input "true"
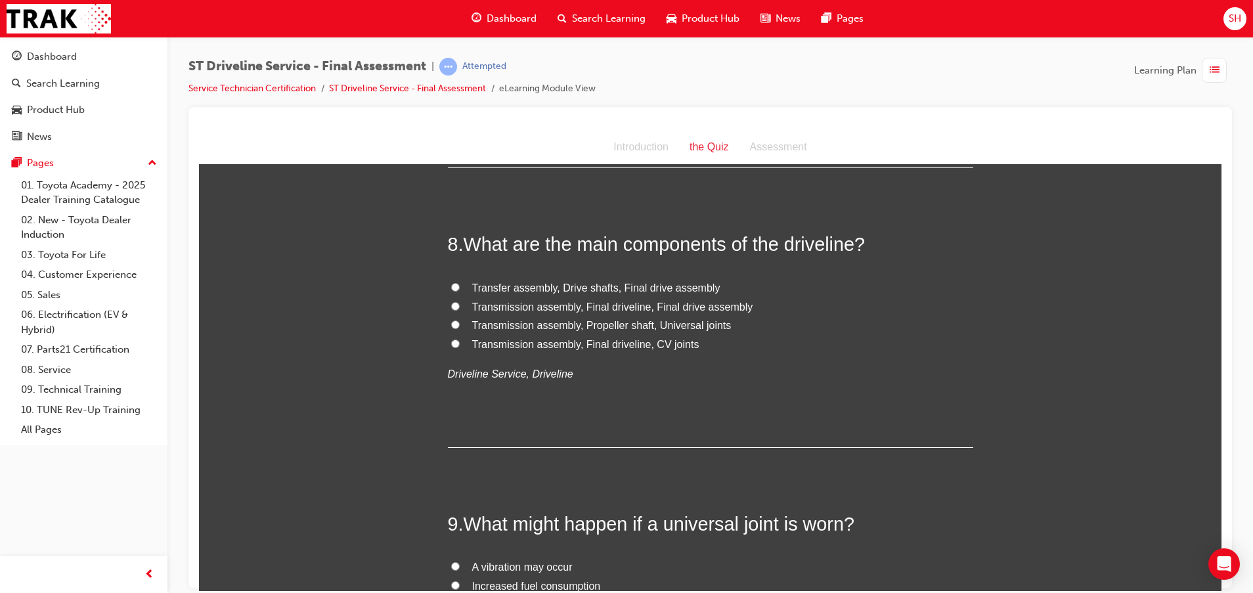
scroll to position [2069, 0]
click at [669, 323] on span "Transmission assembly, Propeller shaft, Universal joints" at bounding box center [601, 322] width 259 height 11
click at [460, 323] on input "Transmission assembly, Propeller shaft, Universal joints" at bounding box center [455, 322] width 9 height 9
radio input "true"
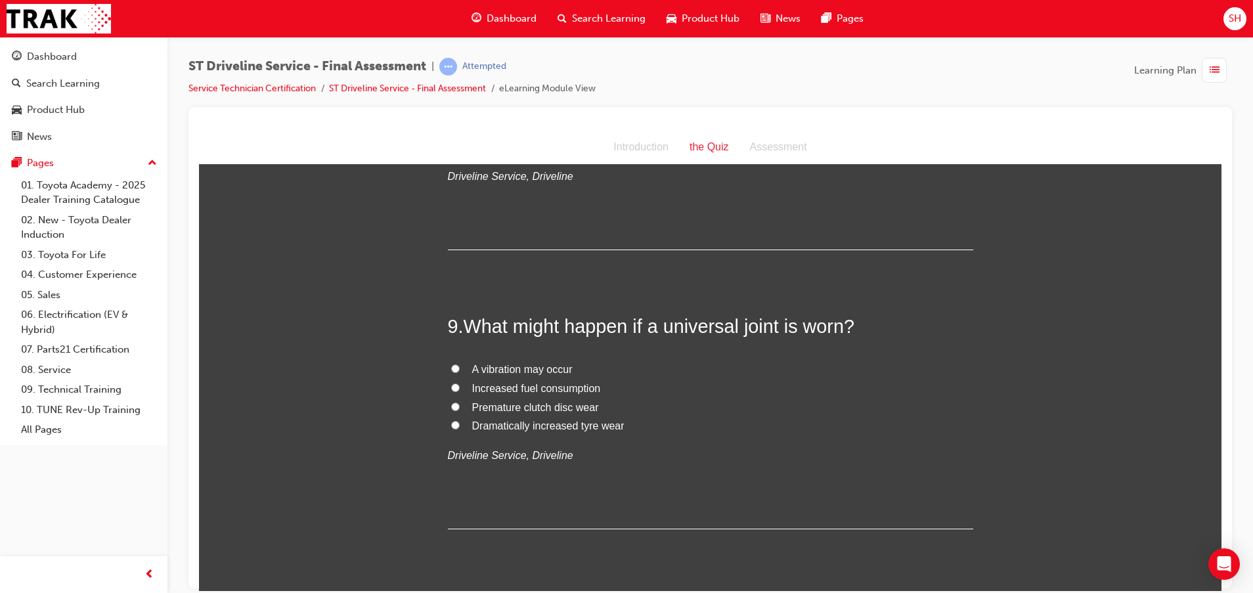
scroll to position [2266, 0]
click at [533, 364] on span "A vibration may occur" at bounding box center [522, 367] width 100 height 11
click at [460, 364] on input "A vibration may occur" at bounding box center [455, 367] width 9 height 9
radio input "true"
click at [526, 367] on span "A vibration may occur" at bounding box center [522, 367] width 100 height 11
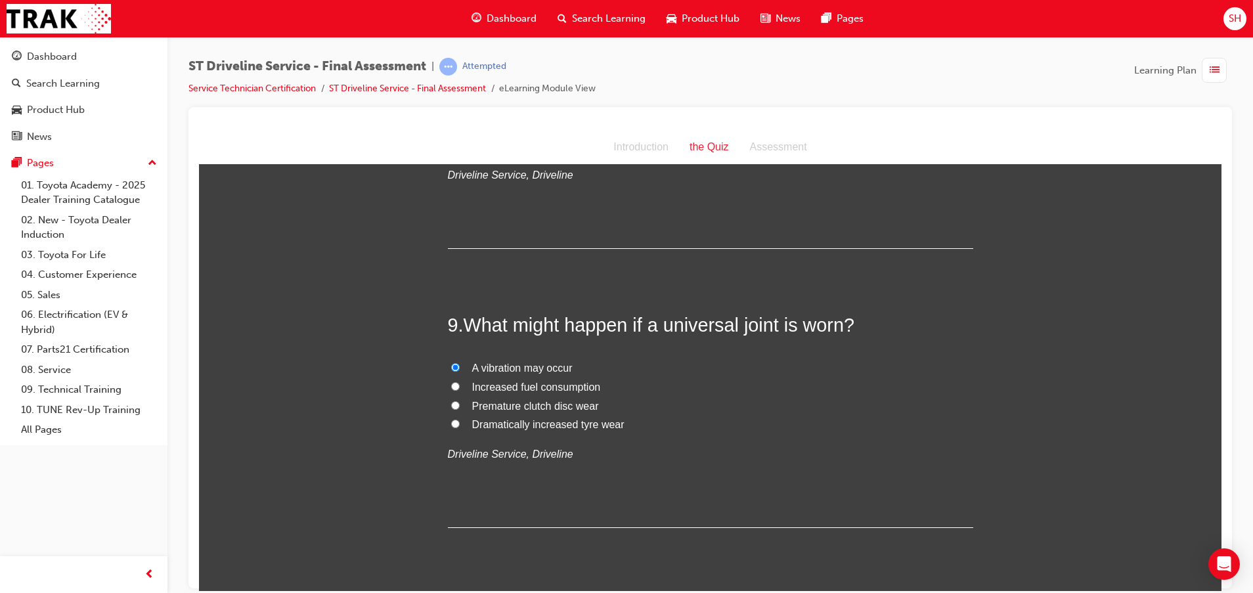
click at [460, 367] on input "A vibration may occur" at bounding box center [455, 367] width 9 height 9
click at [451, 365] on input "A vibration may occur" at bounding box center [455, 367] width 9 height 9
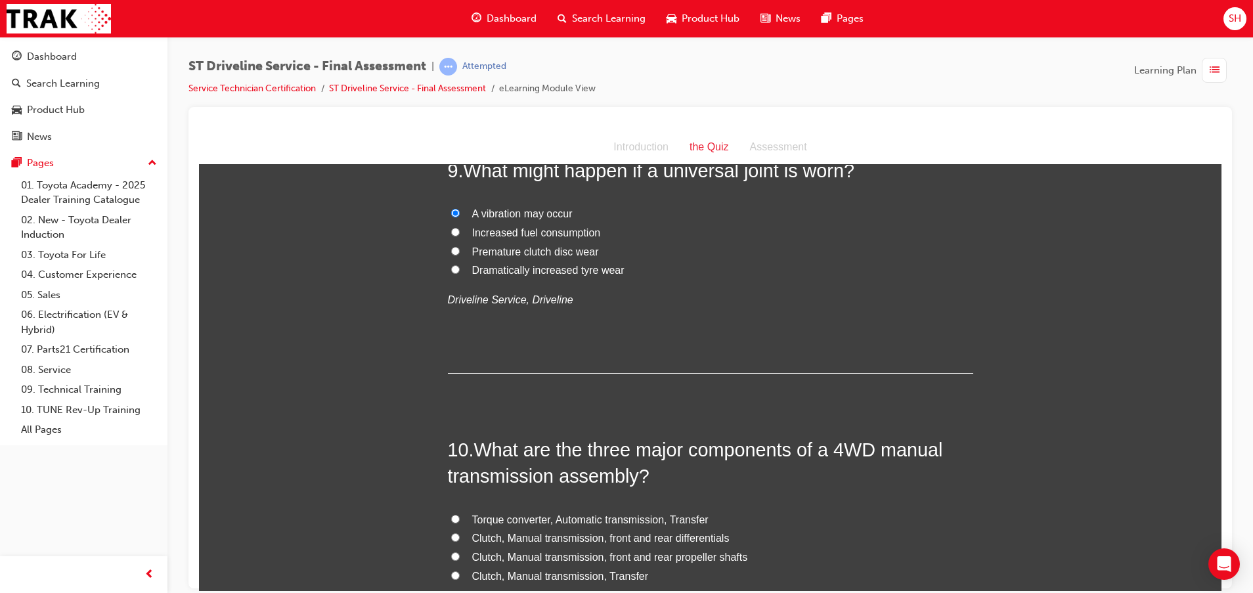
scroll to position [2562, 0]
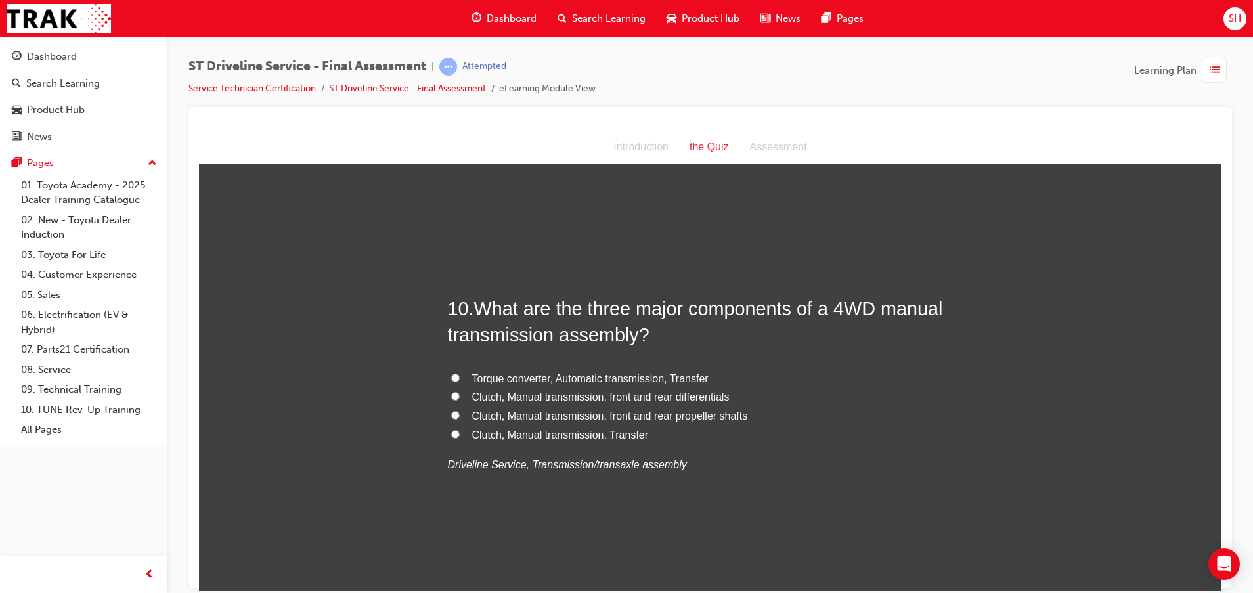
click at [621, 429] on span "Clutch, Manual transmission, Transfer" at bounding box center [560, 434] width 177 height 11
click at [460, 430] on input "Clutch, Manual transmission, Transfer" at bounding box center [455, 434] width 9 height 9
radio input "true"
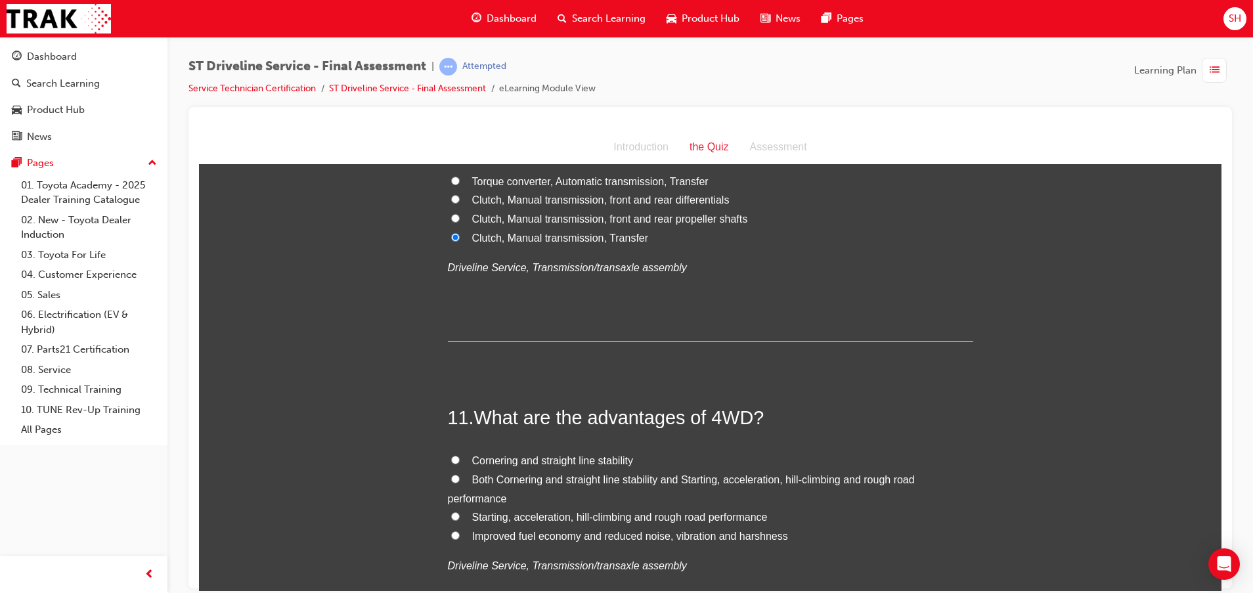
scroll to position [2857, 0]
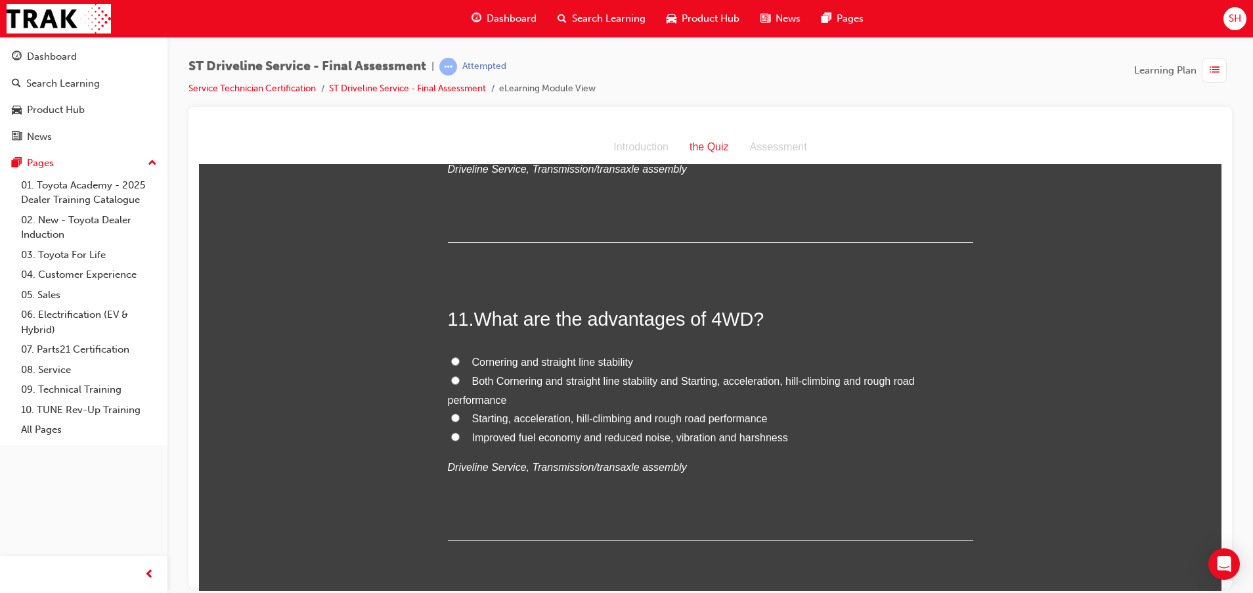
click at [457, 388] on label "Both Cornering and straight line stability and Starting, acceleration, hill-cli…" at bounding box center [710, 391] width 525 height 38
click at [457, 384] on input "Both Cornering and straight line stability and Starting, acceleration, hill-cli…" at bounding box center [455, 380] width 9 height 9
radio input "true"
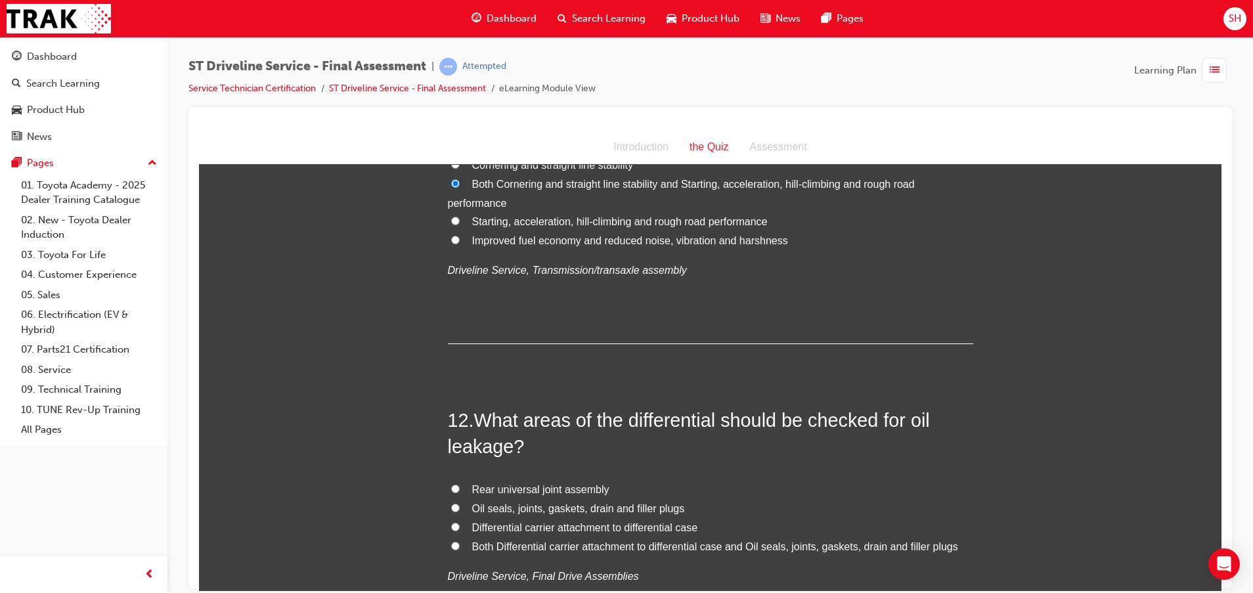
scroll to position [3153, 0]
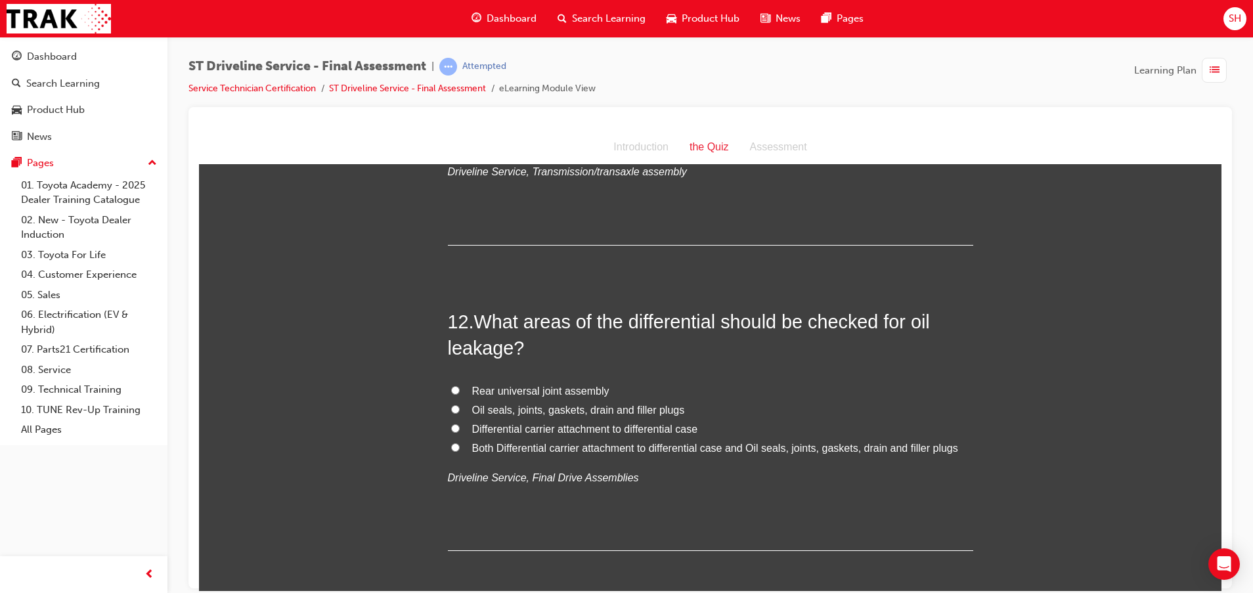
click at [657, 409] on span "Oil seals, joints, gaskets, drain and filler plugs" at bounding box center [578, 409] width 213 height 11
click at [460, 409] on input "Oil seals, joints, gaskets, drain and filler plugs" at bounding box center [455, 409] width 9 height 9
radio input "true"
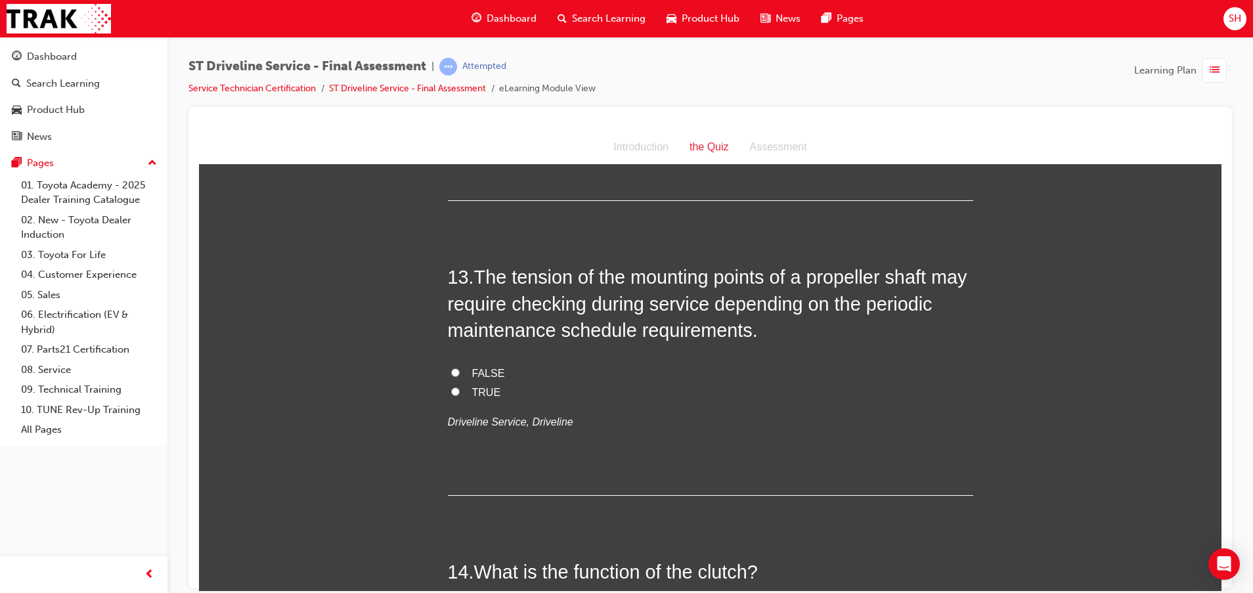
scroll to position [3547, 0]
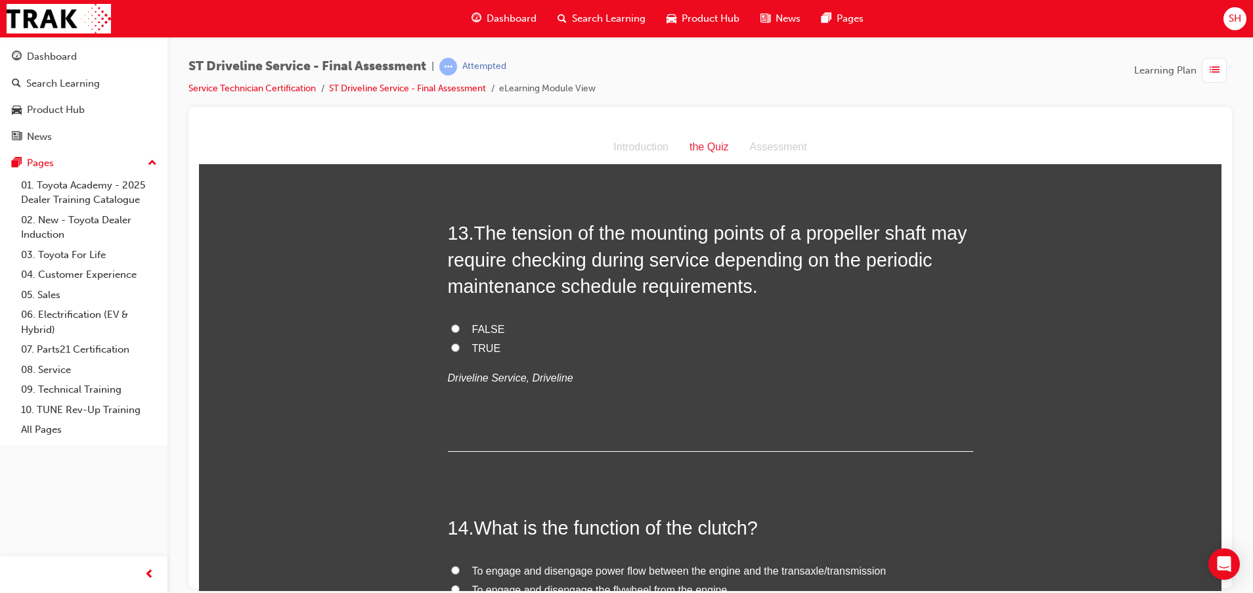
click at [451, 346] on input "TRUE" at bounding box center [455, 347] width 9 height 9
radio input "true"
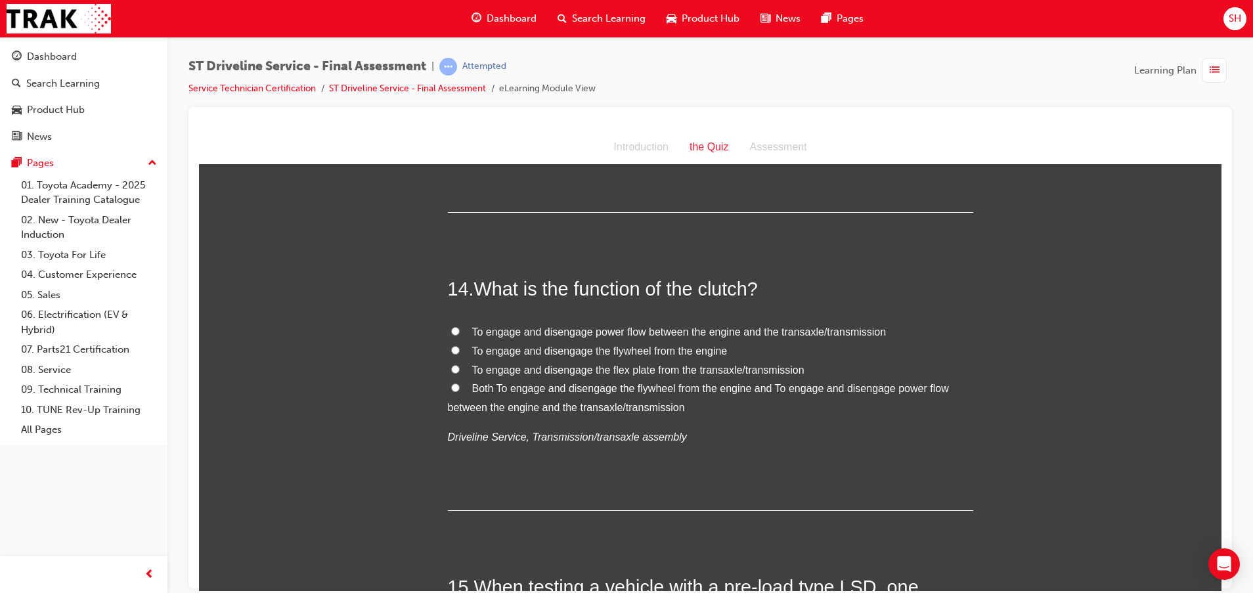
scroll to position [3744, 0]
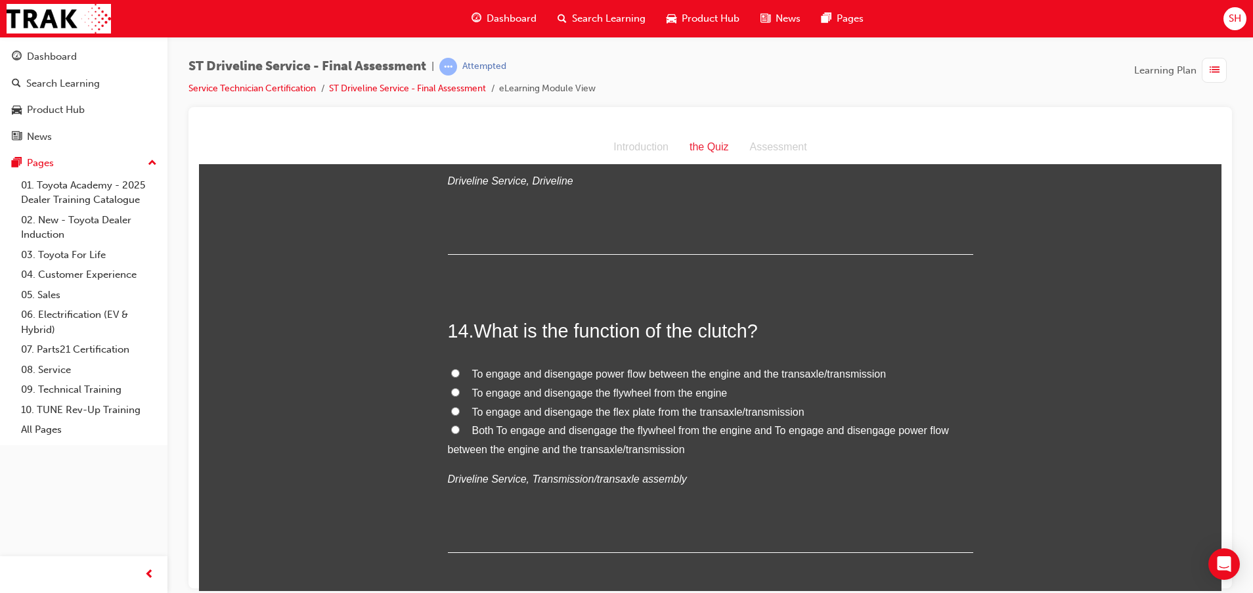
click at [661, 368] on span "To engage and disengage power flow between the engine and the transaxle/transmi…" at bounding box center [679, 373] width 414 height 11
click at [460, 368] on input "To engage and disengage power flow between the engine and the transaxle/transmi…" at bounding box center [455, 372] width 9 height 9
radio input "true"
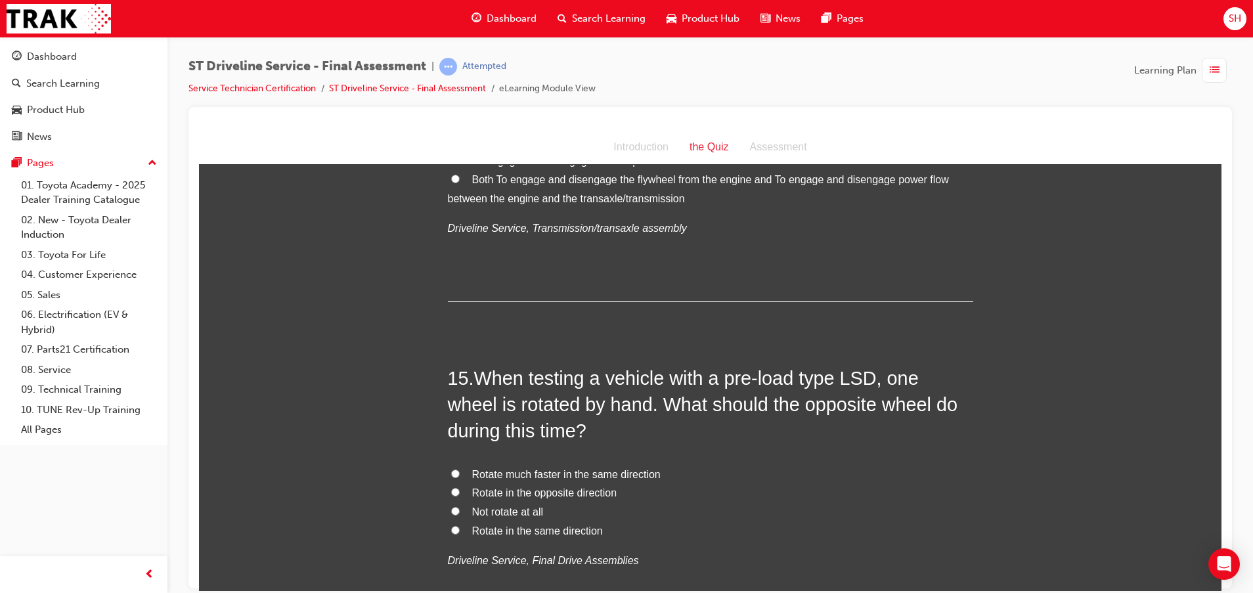
scroll to position [4040, 0]
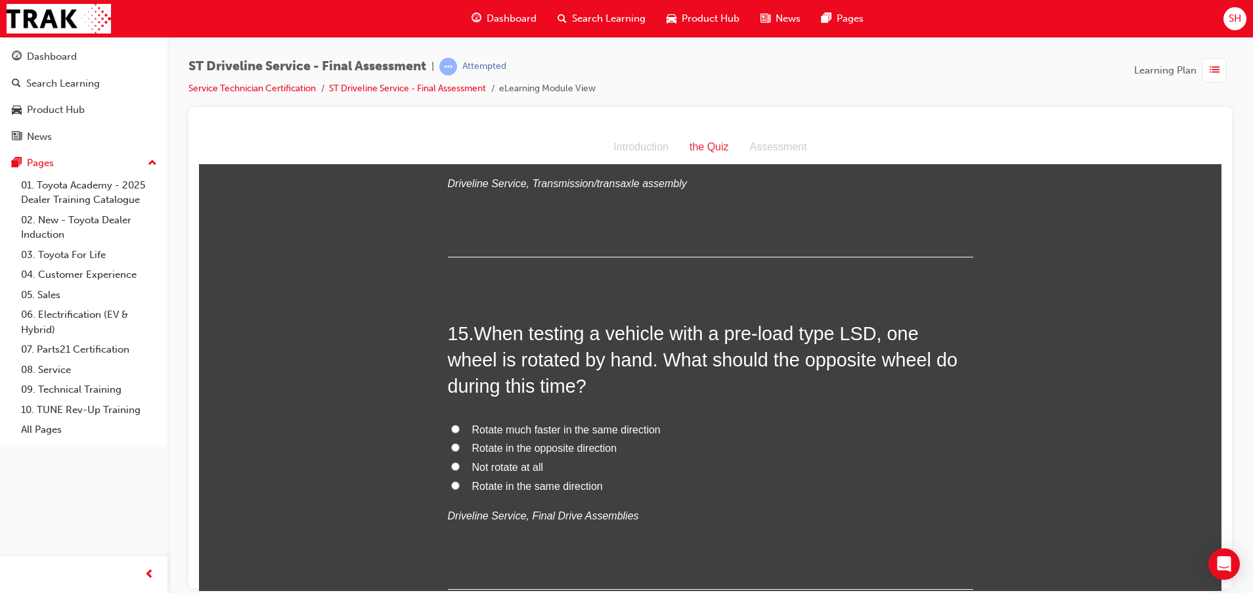
click at [538, 489] on span "Rotate in the same direction" at bounding box center [537, 485] width 131 height 11
click at [460, 489] on input "Rotate in the same direction" at bounding box center [455, 485] width 9 height 9
radio input "true"
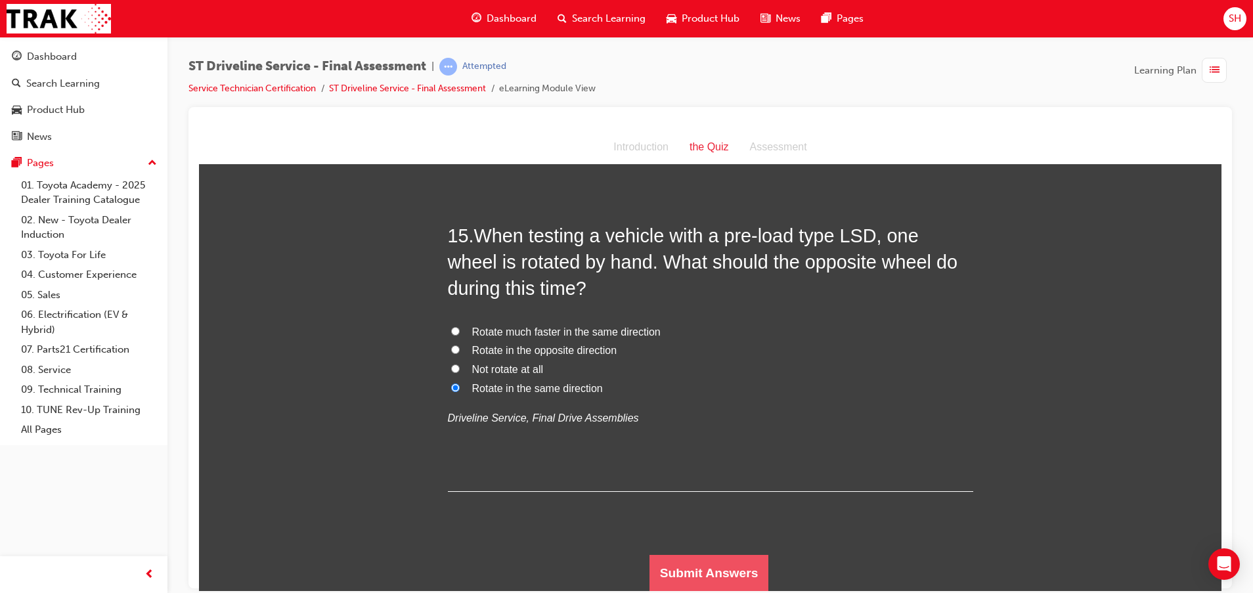
click at [718, 560] on button "Submit Answers" at bounding box center [710, 572] width 120 height 37
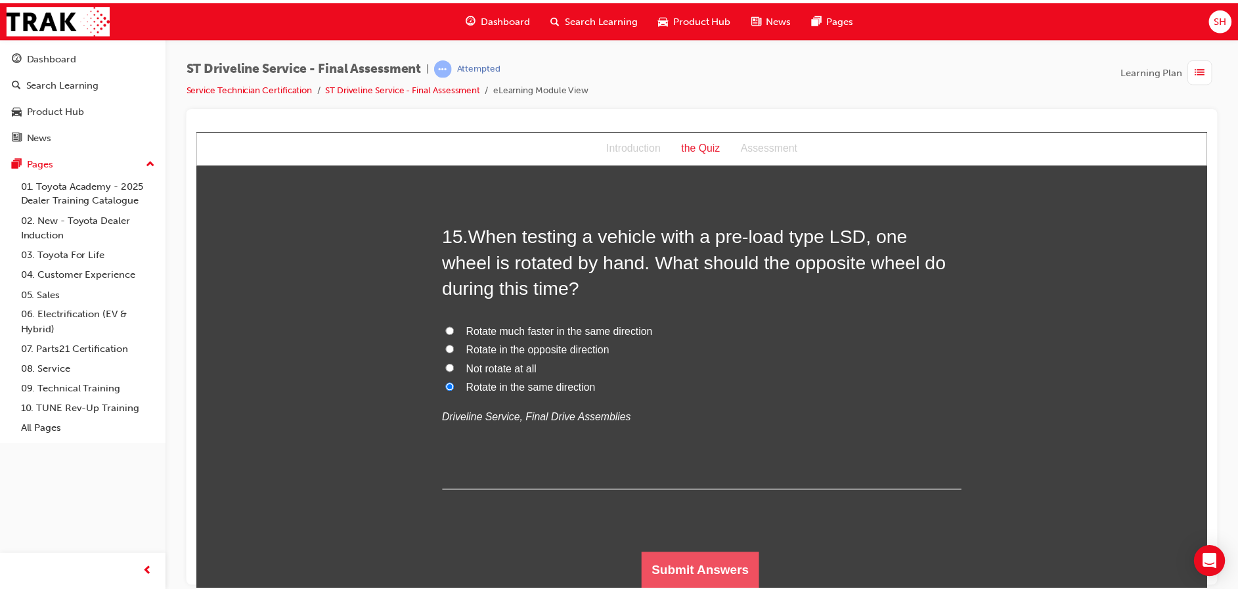
scroll to position [0, 0]
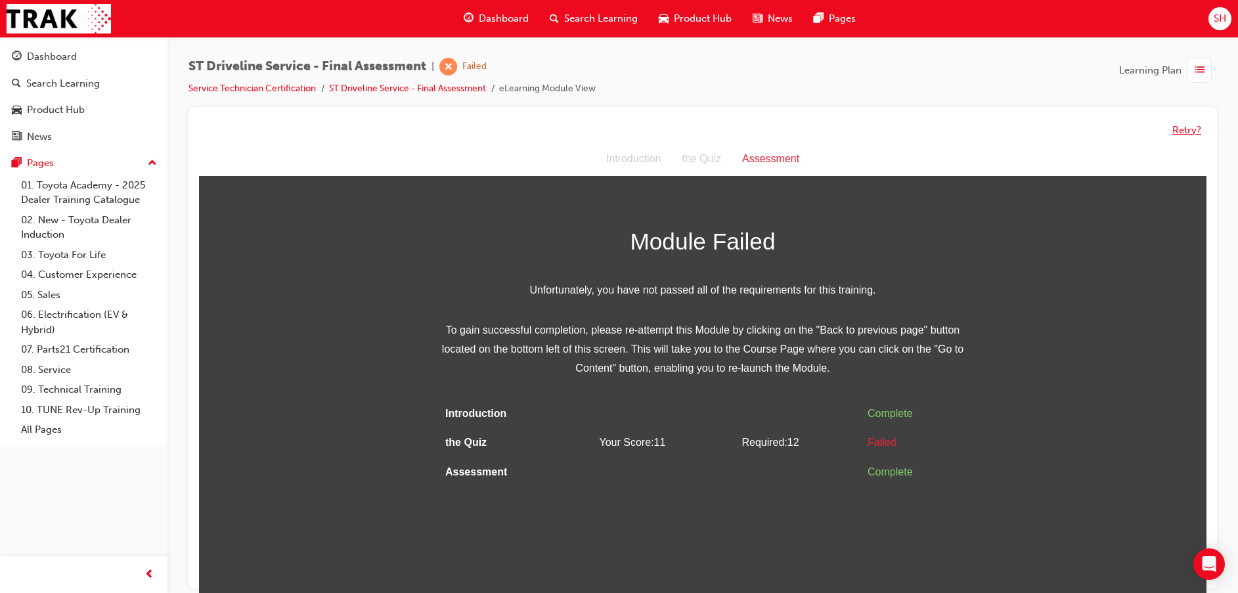
drag, startPoint x: 1178, startPoint y: 127, endPoint x: 1171, endPoint y: 133, distance: 9.3
click at [1177, 132] on button "Retry?" at bounding box center [1186, 130] width 29 height 15
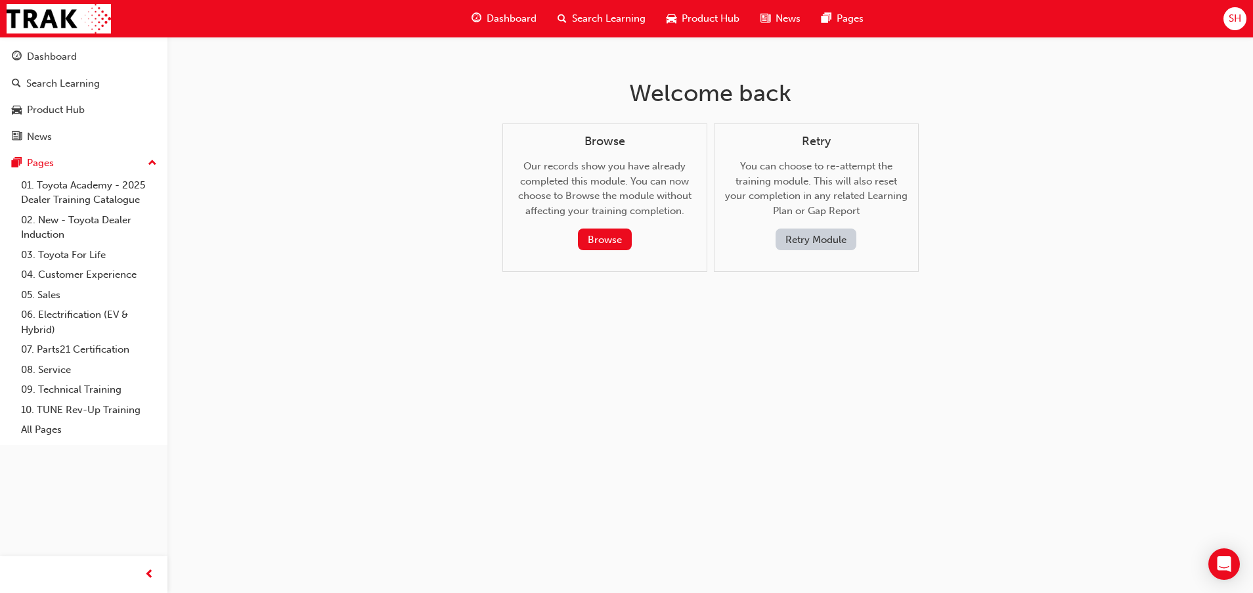
click at [830, 236] on button "Retry Module" at bounding box center [816, 240] width 81 height 22
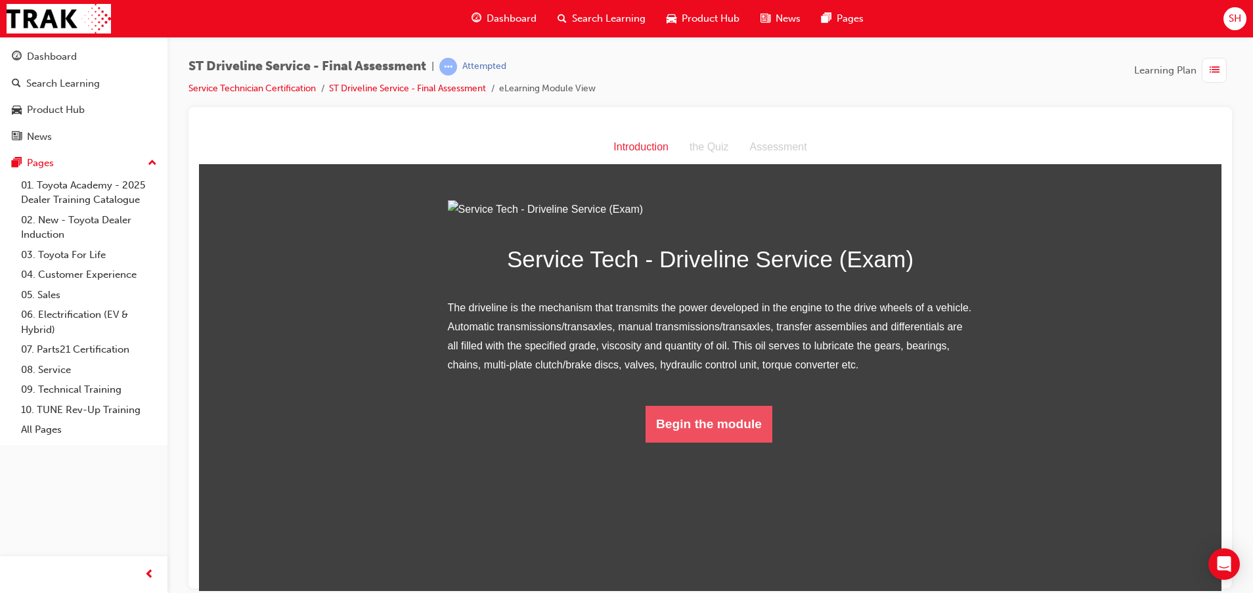
click at [720, 442] on button "Begin the module" at bounding box center [709, 423] width 127 height 37
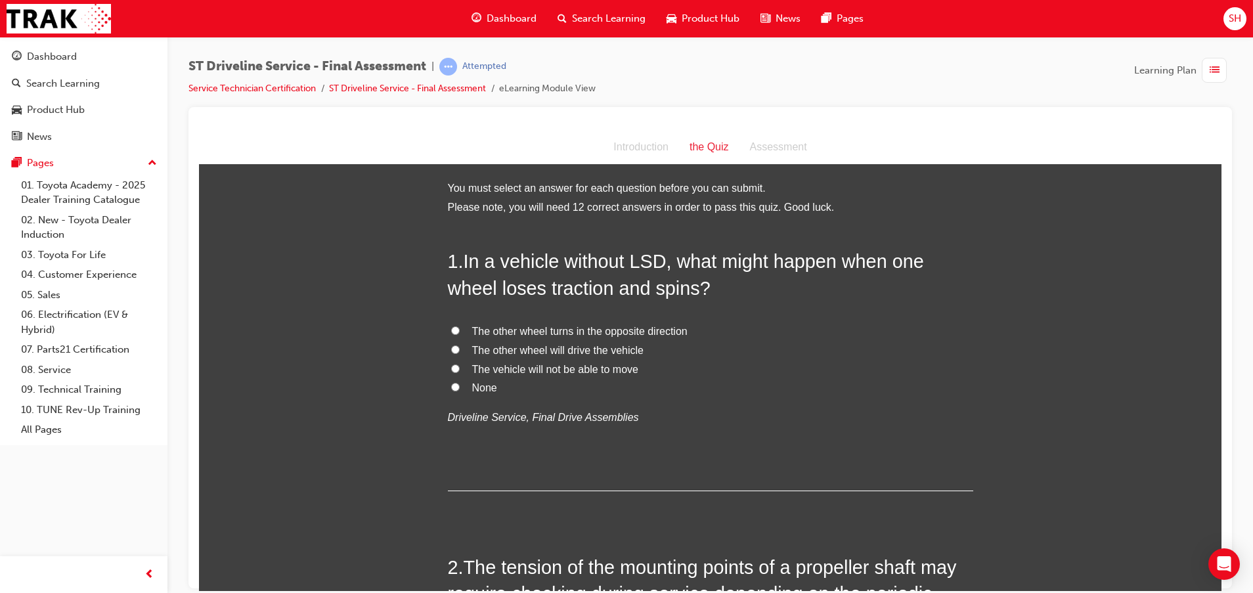
click at [520, 372] on span "The vehicle will not be able to move" at bounding box center [555, 368] width 166 height 11
click at [460, 372] on input "The vehicle will not be able to move" at bounding box center [455, 368] width 9 height 9
radio input "true"
click at [569, 371] on span "The vehicle will not be able to move" at bounding box center [555, 368] width 166 height 11
click at [460, 371] on input "The vehicle will not be able to move" at bounding box center [455, 368] width 9 height 9
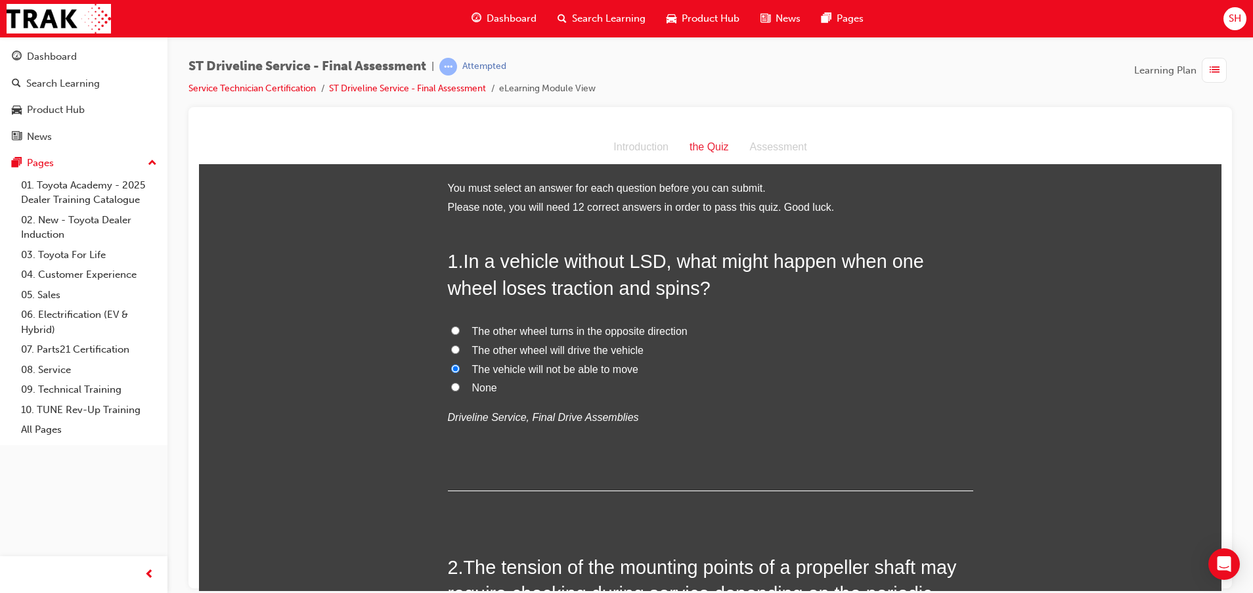
click at [577, 352] on span "The other wheel will drive the vehicle" at bounding box center [557, 349] width 171 height 11
click at [460, 352] on input "The other wheel will drive the vehicle" at bounding box center [455, 349] width 9 height 9
radio input "true"
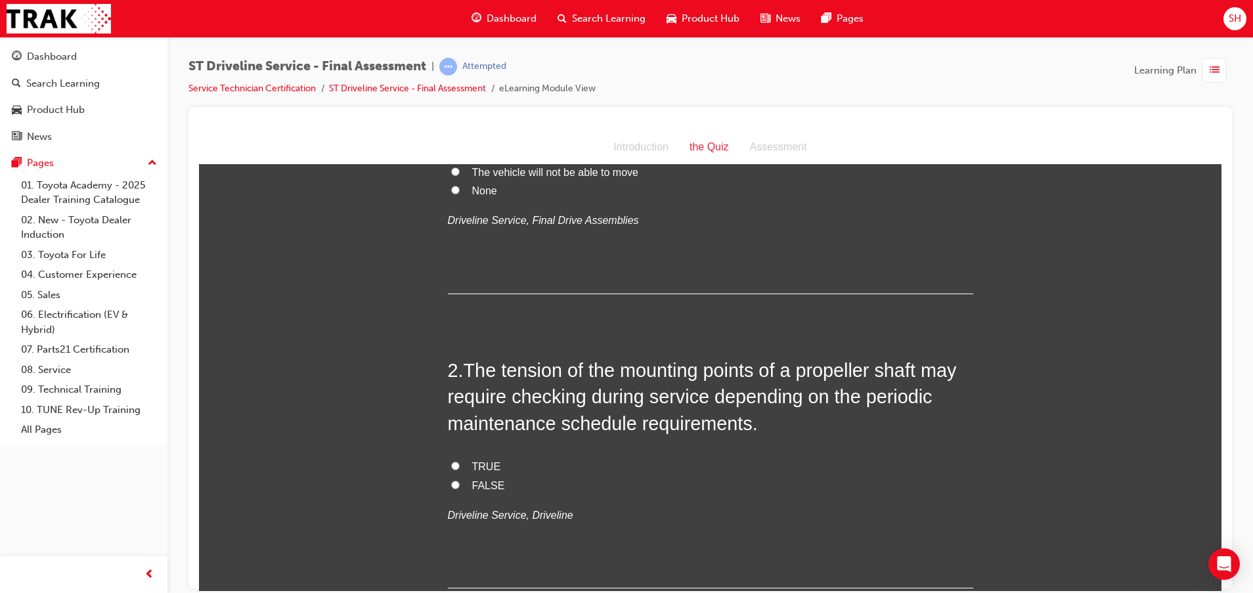
scroll to position [296, 0]
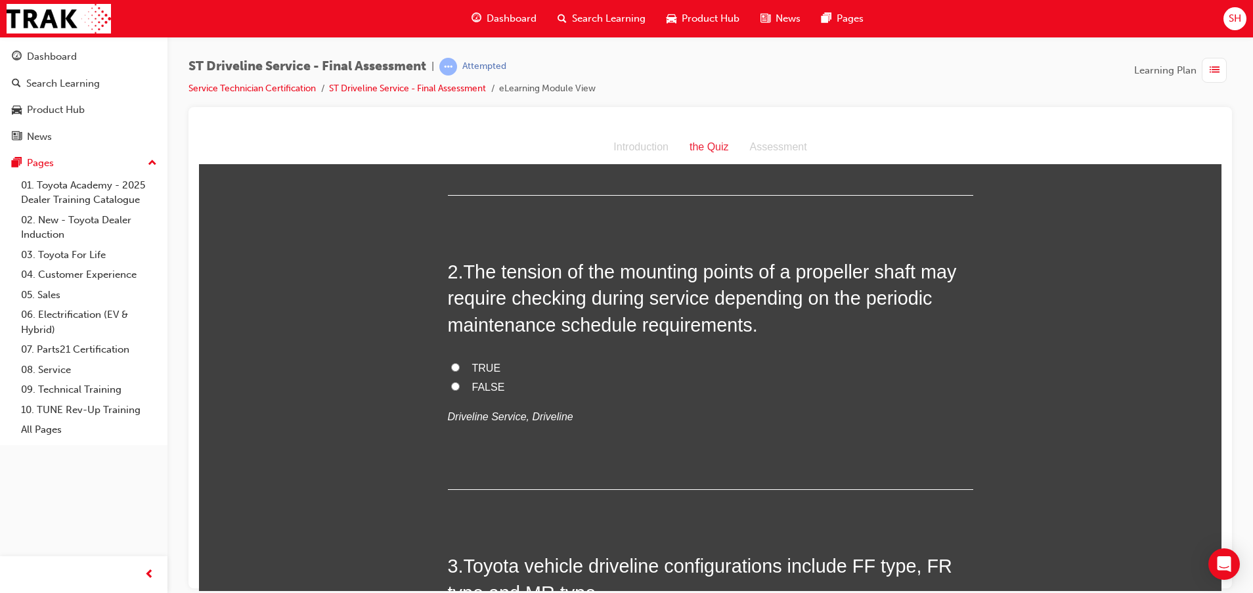
click at [481, 364] on span "TRUE" at bounding box center [486, 367] width 29 height 11
click at [460, 364] on input "TRUE" at bounding box center [455, 367] width 9 height 9
radio input "true"
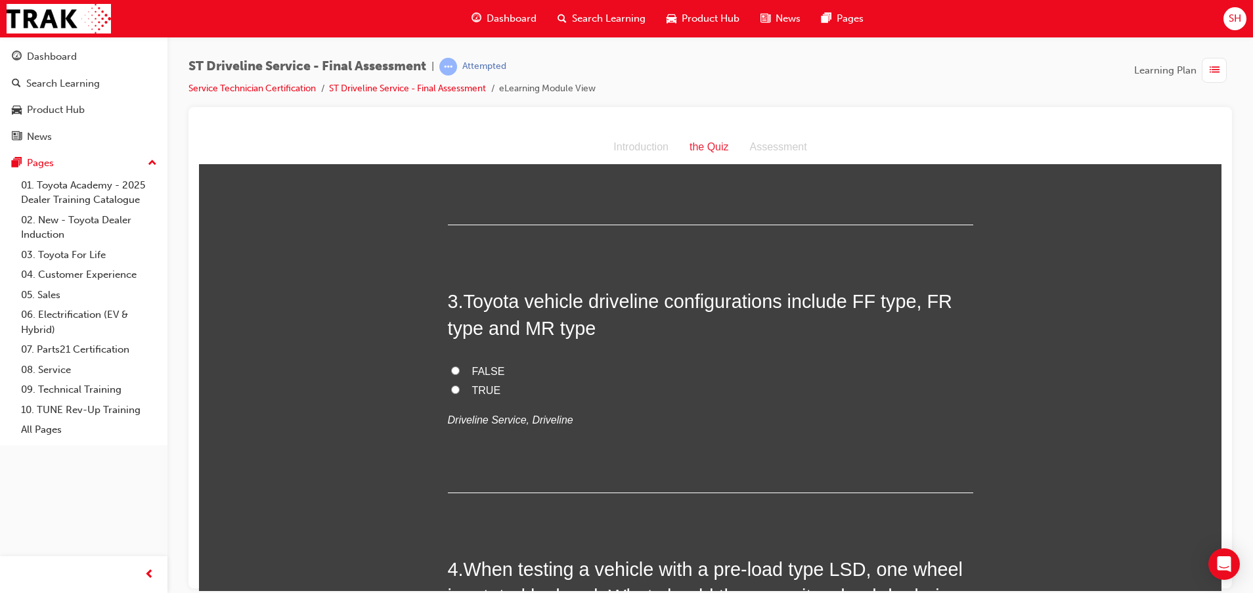
scroll to position [591, 0]
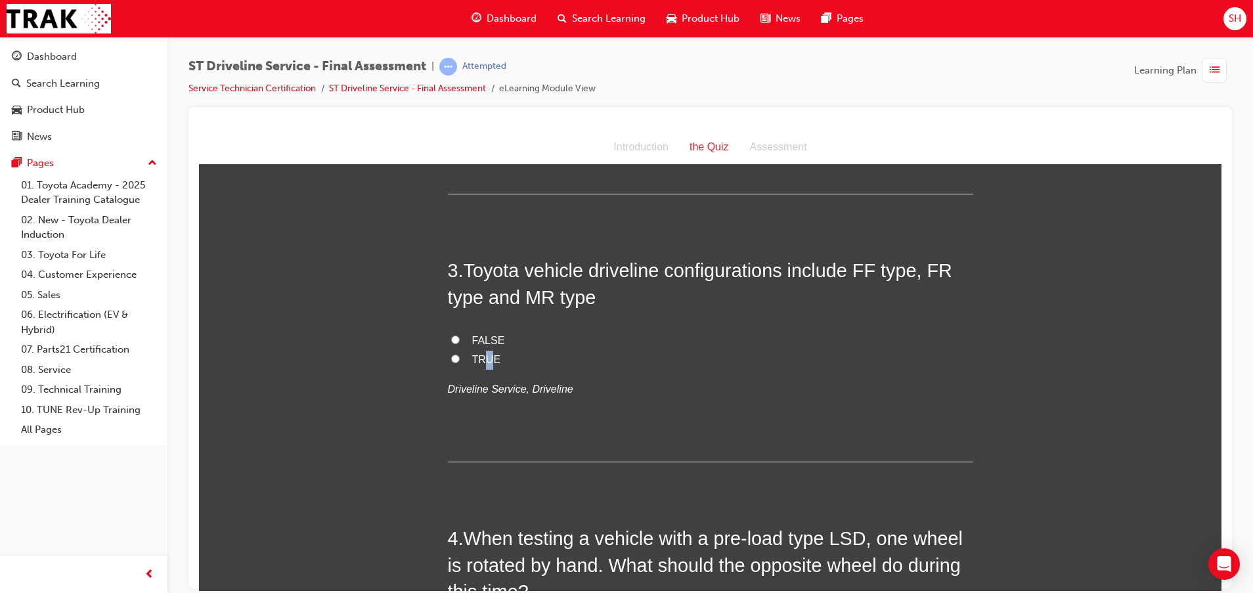
click at [481, 355] on span "TRUE" at bounding box center [486, 358] width 29 height 11
drag, startPoint x: 481, startPoint y: 355, endPoint x: 458, endPoint y: 359, distance: 23.2
click at [458, 359] on label "TRUE" at bounding box center [710, 359] width 525 height 19
click at [458, 359] on input "TRUE" at bounding box center [455, 358] width 9 height 9
radio input "true"
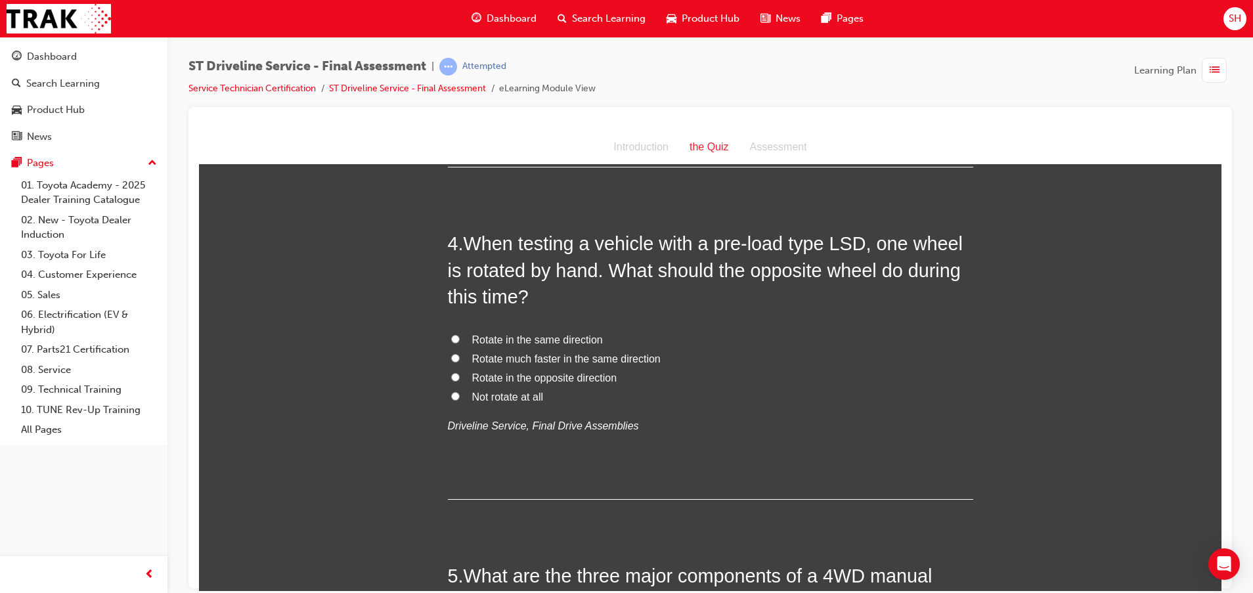
scroll to position [887, 0]
click at [523, 340] on span "Rotate in the same direction" at bounding box center [537, 338] width 131 height 11
click at [460, 340] on input "Rotate in the same direction" at bounding box center [455, 338] width 9 height 9
radio input "true"
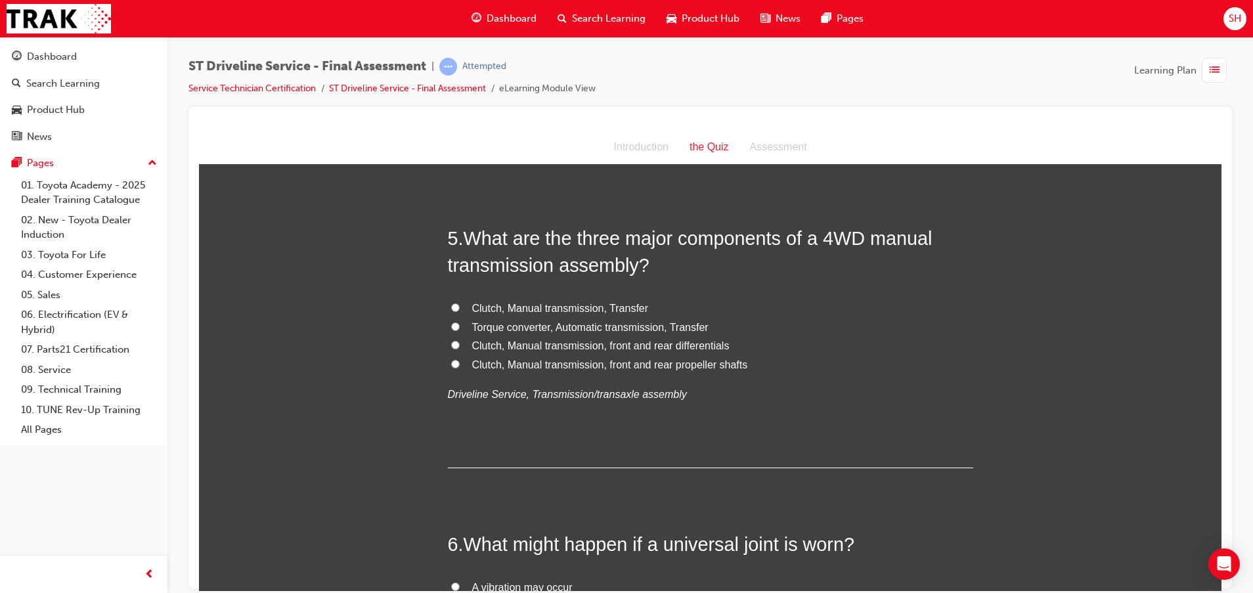
scroll to position [1182, 0]
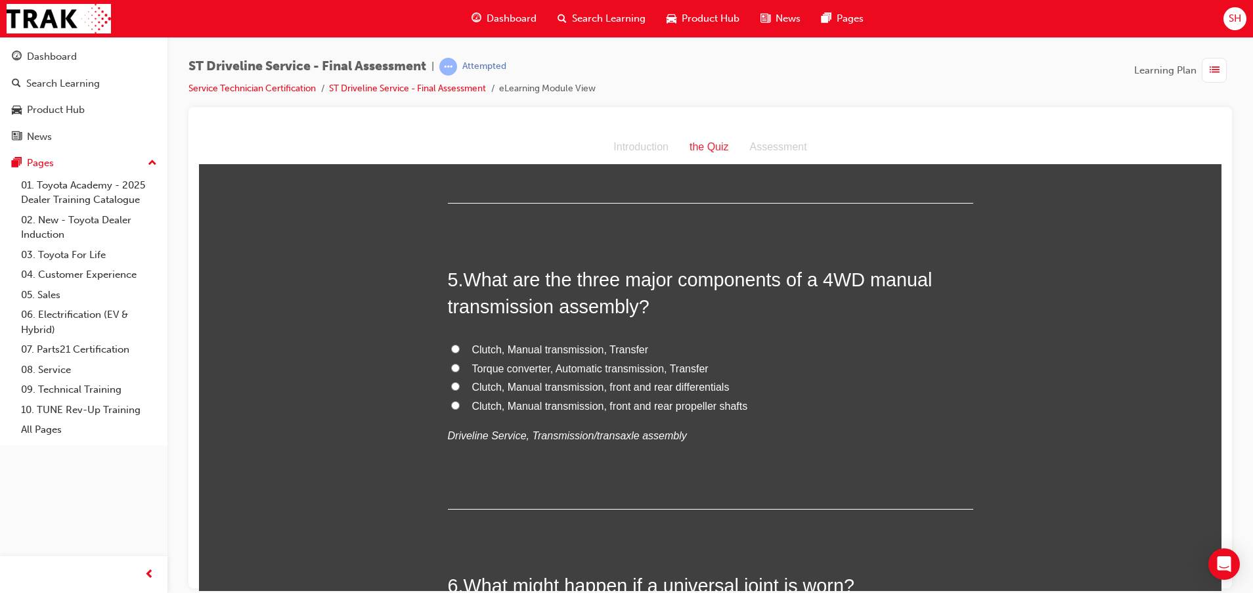
click at [606, 351] on span "Clutch, Manual transmission, Transfer" at bounding box center [560, 349] width 177 height 11
click at [460, 351] on input "Clutch, Manual transmission, Transfer" at bounding box center [455, 348] width 9 height 9
radio input "true"
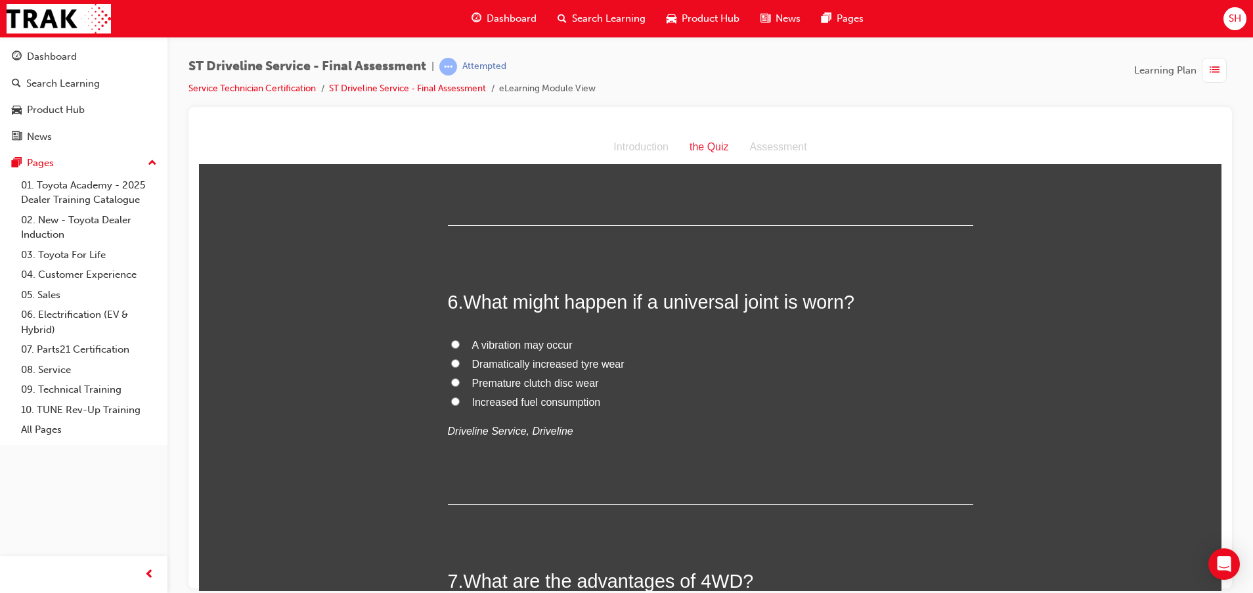
scroll to position [1478, 0]
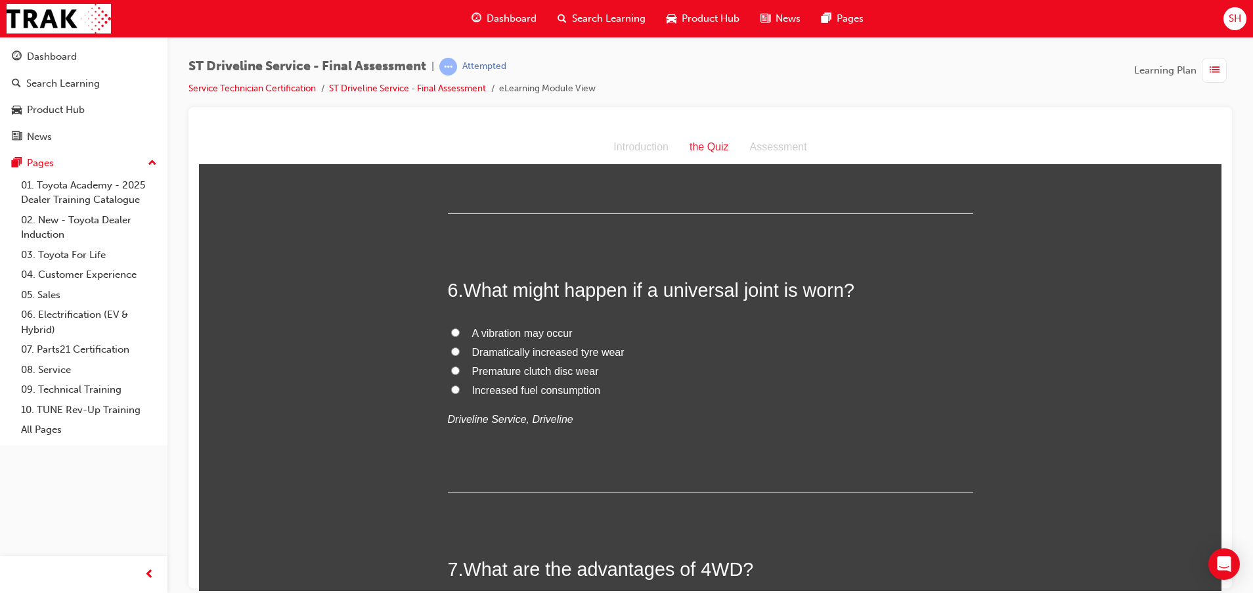
click at [514, 334] on span "A vibration may occur" at bounding box center [522, 332] width 100 height 11
click at [460, 334] on input "A vibration may occur" at bounding box center [455, 332] width 9 height 9
radio input "true"
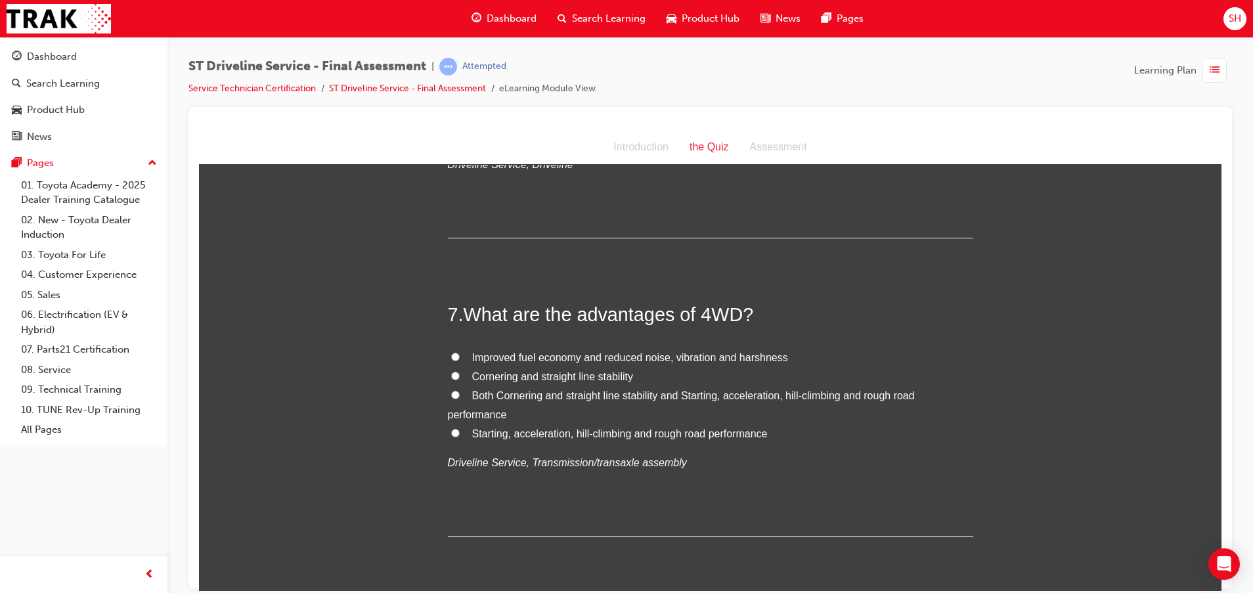
scroll to position [1774, 0]
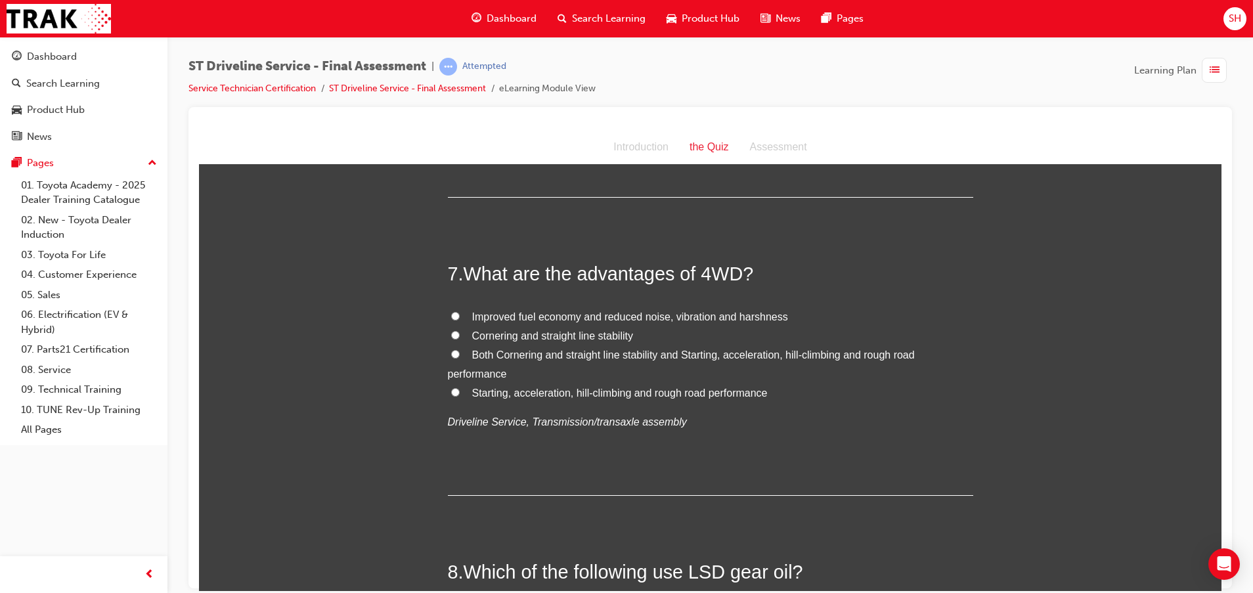
click at [610, 354] on span "Both Cornering and straight line stability and Starting, acceleration, hill-cli…" at bounding box center [681, 364] width 467 height 30
click at [460, 354] on input "Both Cornering and straight line stability and Starting, acceleration, hill-cli…" at bounding box center [455, 353] width 9 height 9
radio input "true"
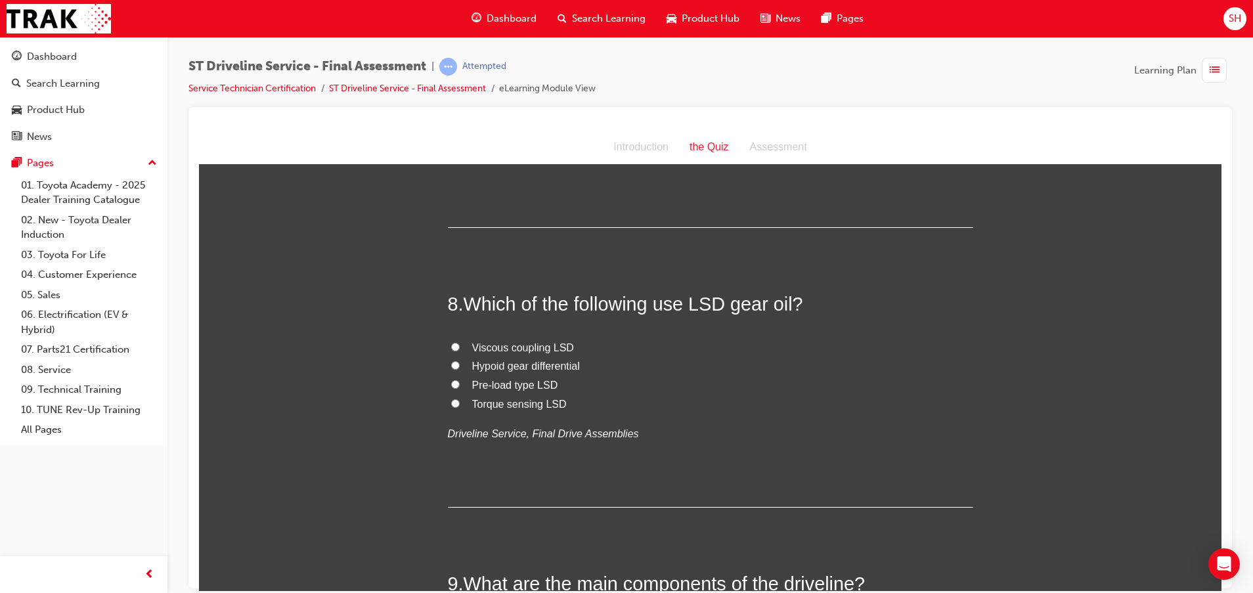
scroll to position [2069, 0]
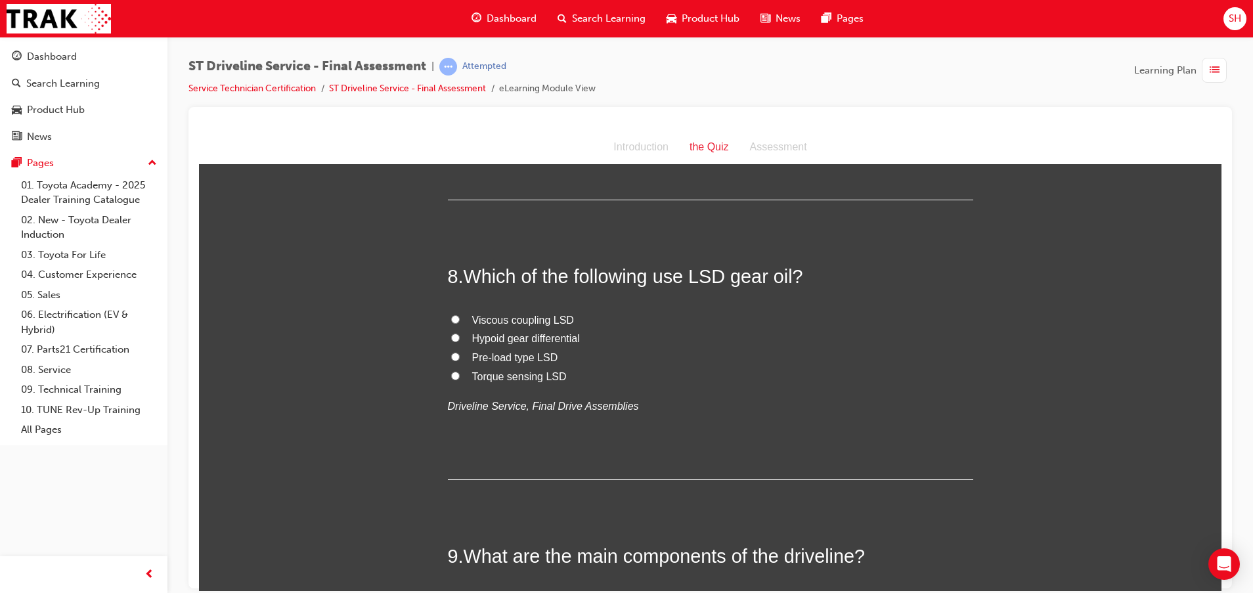
click at [527, 319] on span "Viscous coupling LSD" at bounding box center [523, 319] width 102 height 11
click at [460, 319] on input "Viscous coupling LSD" at bounding box center [455, 319] width 9 height 9
radio input "true"
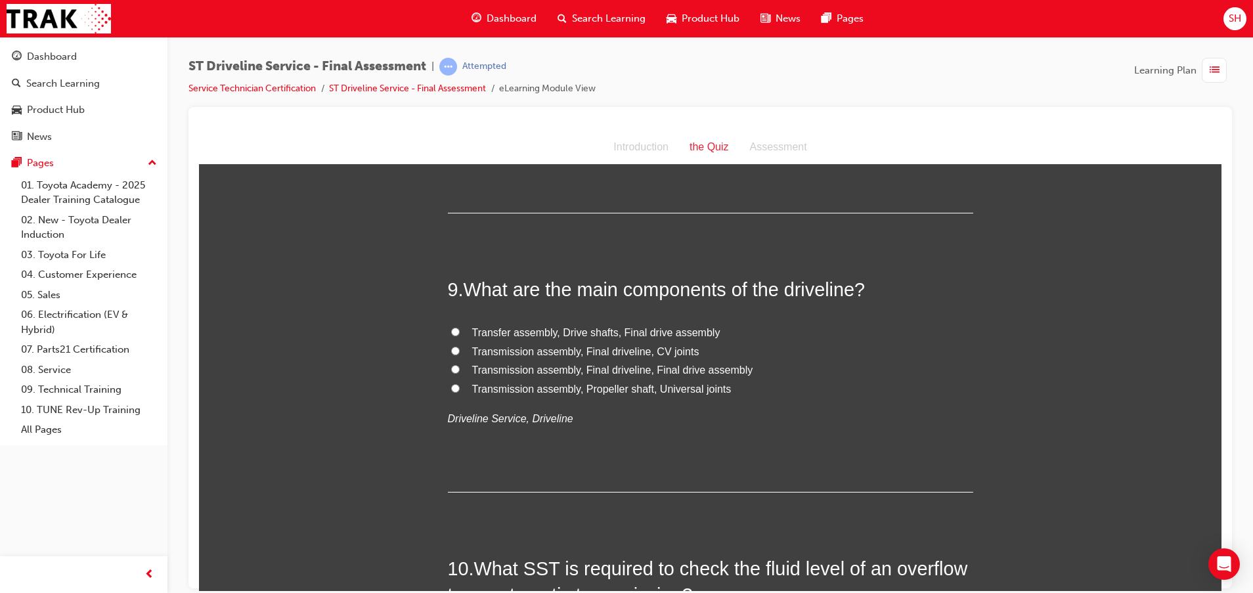
scroll to position [2365, 0]
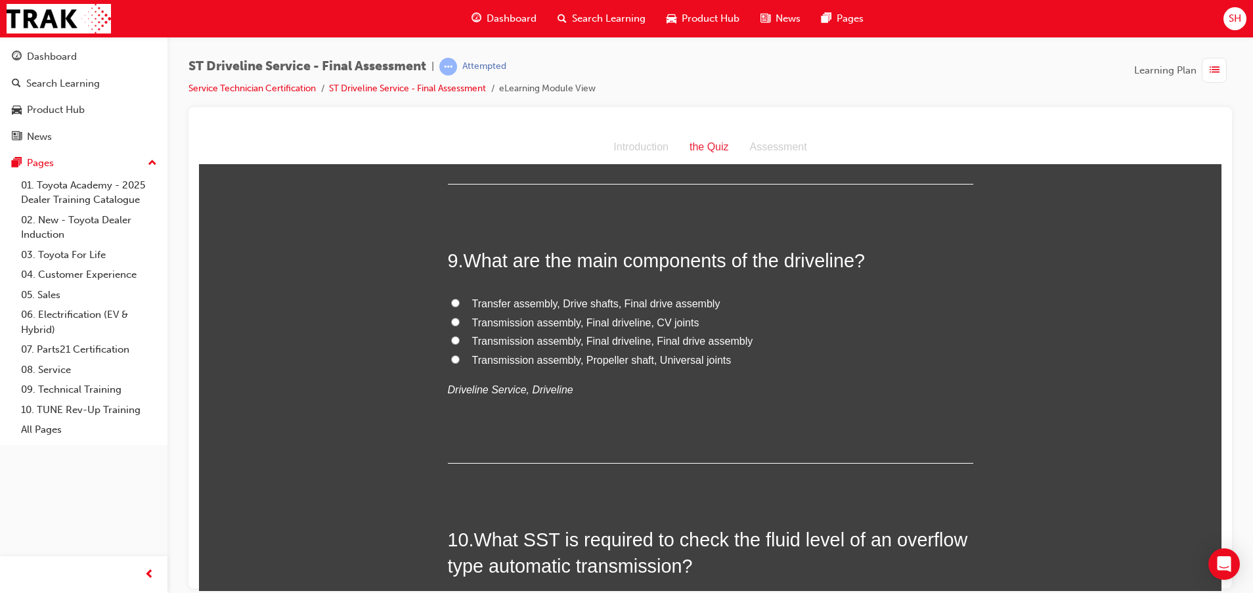
click at [656, 359] on span "Transmission assembly, Propeller shaft, Universal joints" at bounding box center [601, 359] width 259 height 11
click at [460, 359] on input "Transmission assembly, Propeller shaft, Universal joints" at bounding box center [455, 359] width 9 height 9
radio input "true"
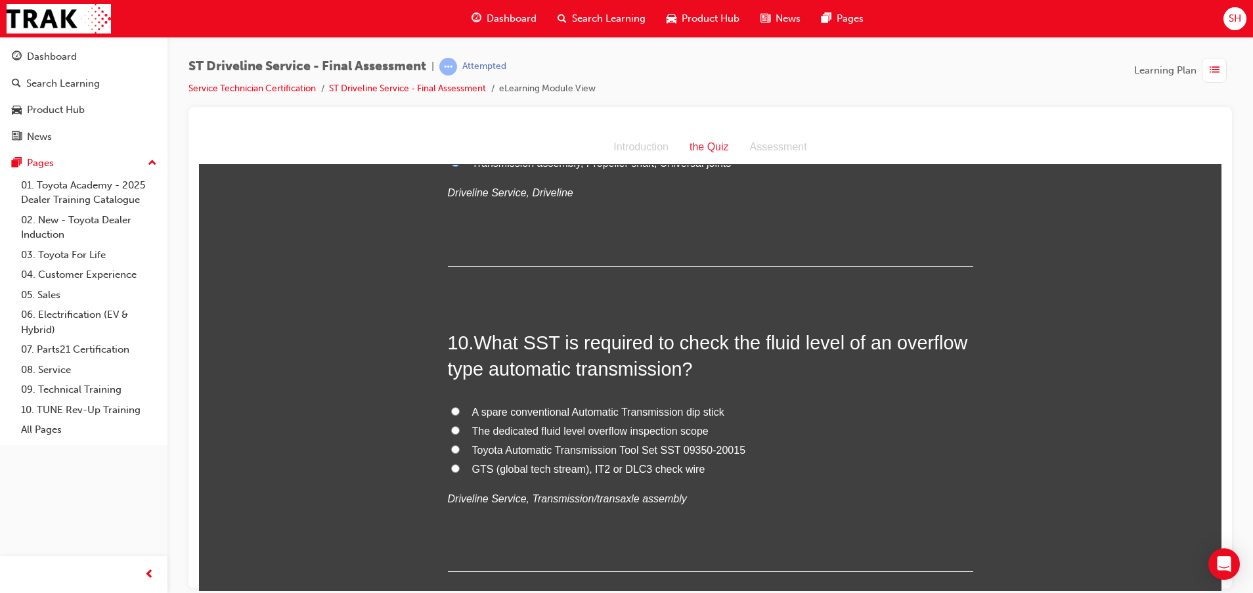
scroll to position [2660, 0]
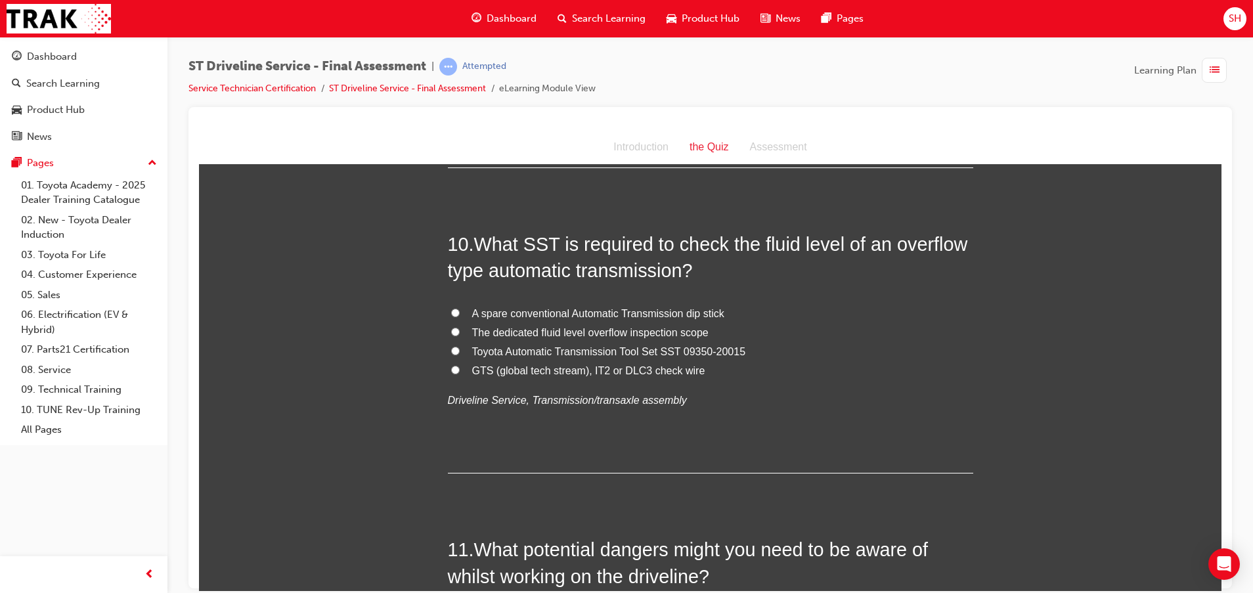
click at [539, 328] on span "The dedicated fluid level overflow inspection scope" at bounding box center [590, 331] width 236 height 11
click at [460, 328] on input "The dedicated fluid level overflow inspection scope" at bounding box center [455, 331] width 9 height 9
radio input "true"
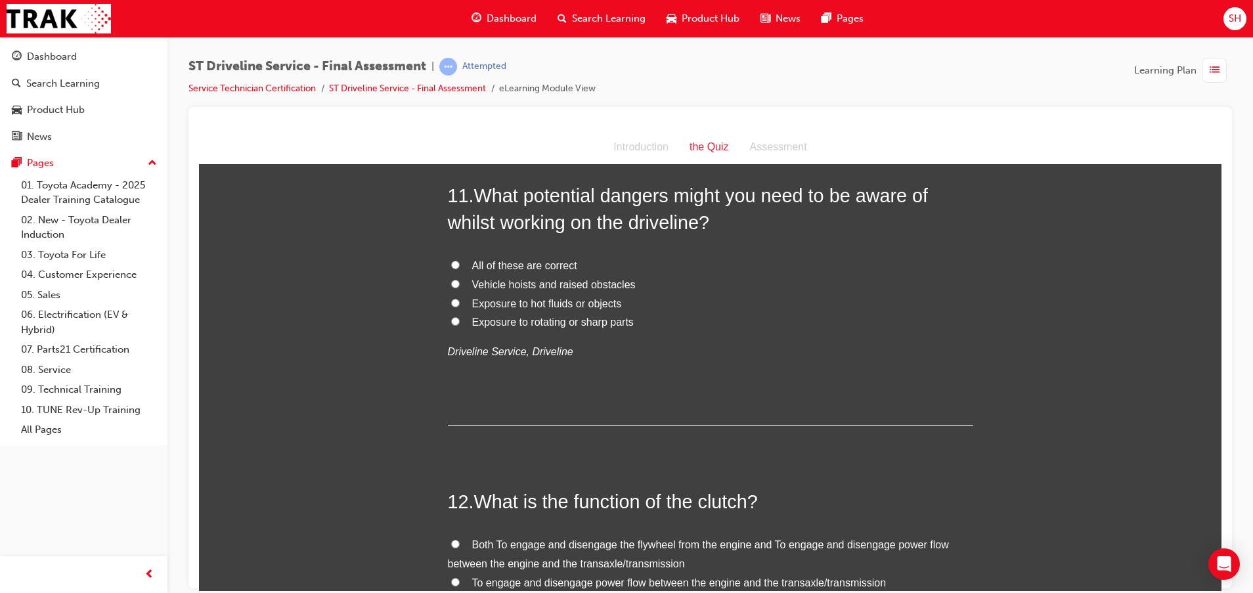
scroll to position [3054, 0]
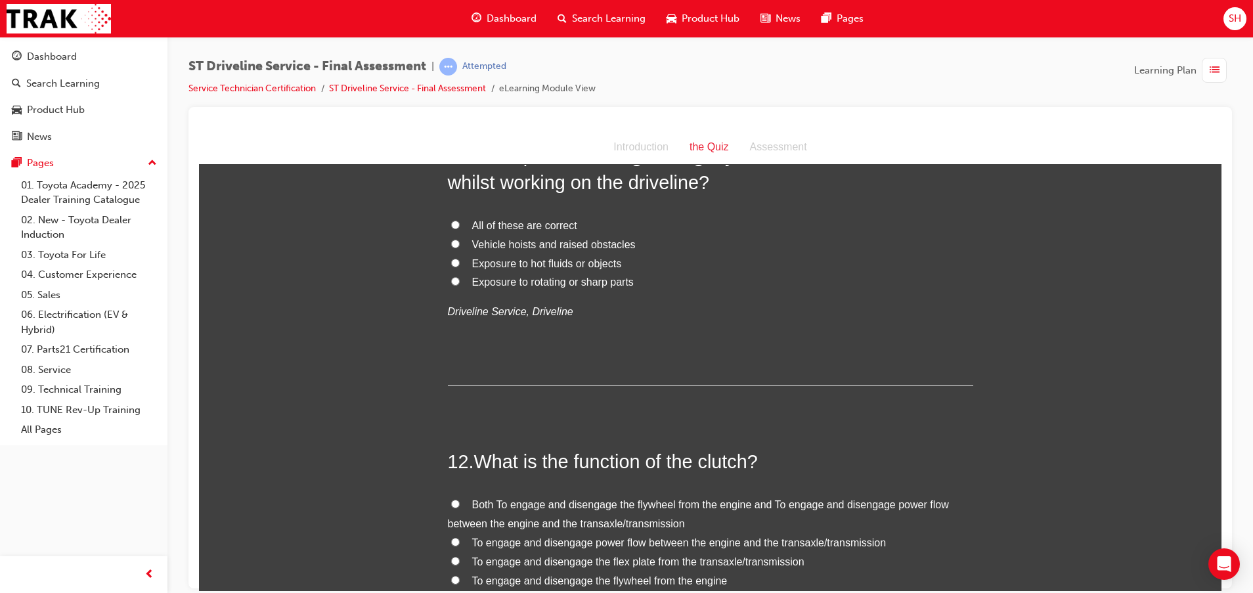
click at [486, 224] on span "All of these are correct" at bounding box center [524, 224] width 105 height 11
click at [460, 224] on input "All of these are correct" at bounding box center [455, 224] width 9 height 9
radio input "true"
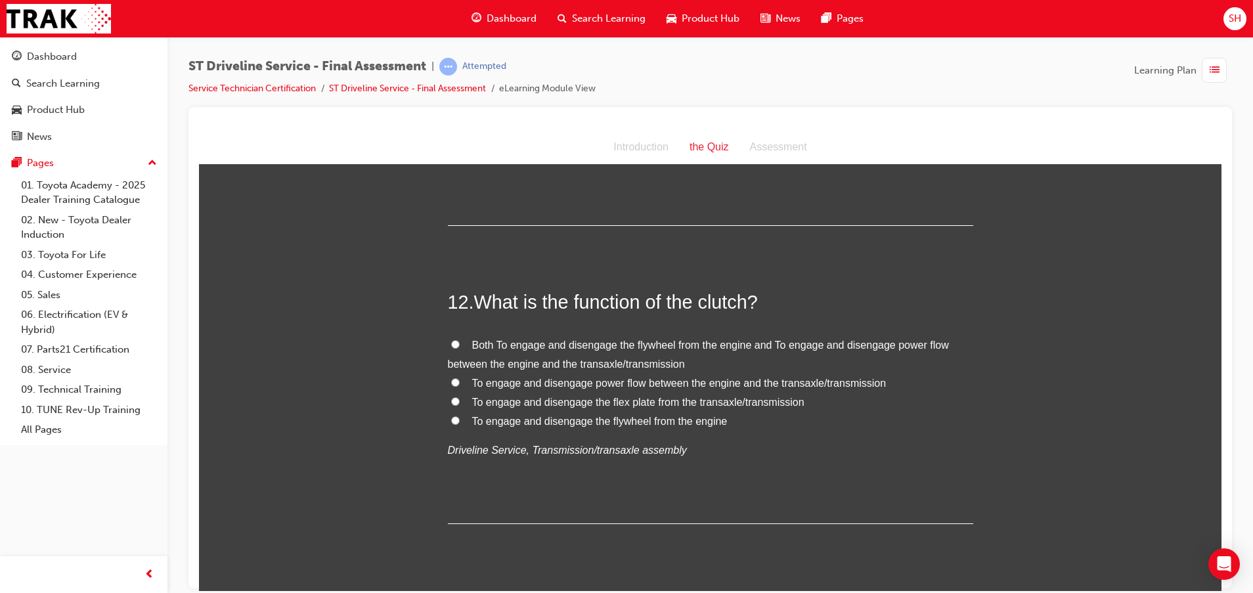
scroll to position [3251, 0]
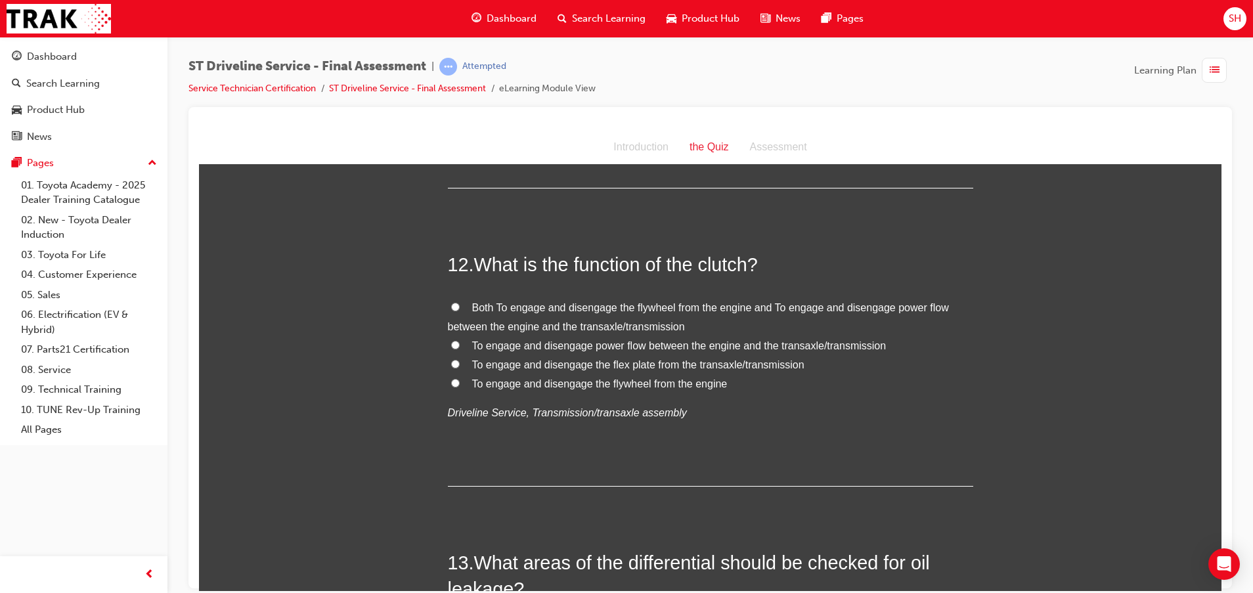
click at [578, 345] on span "To engage and disengage power flow between the engine and the transaxle/transmi…" at bounding box center [679, 345] width 414 height 11
click at [460, 345] on input "To engage and disengage power flow between the engine and the transaxle/transmi…" at bounding box center [455, 344] width 9 height 9
radio input "true"
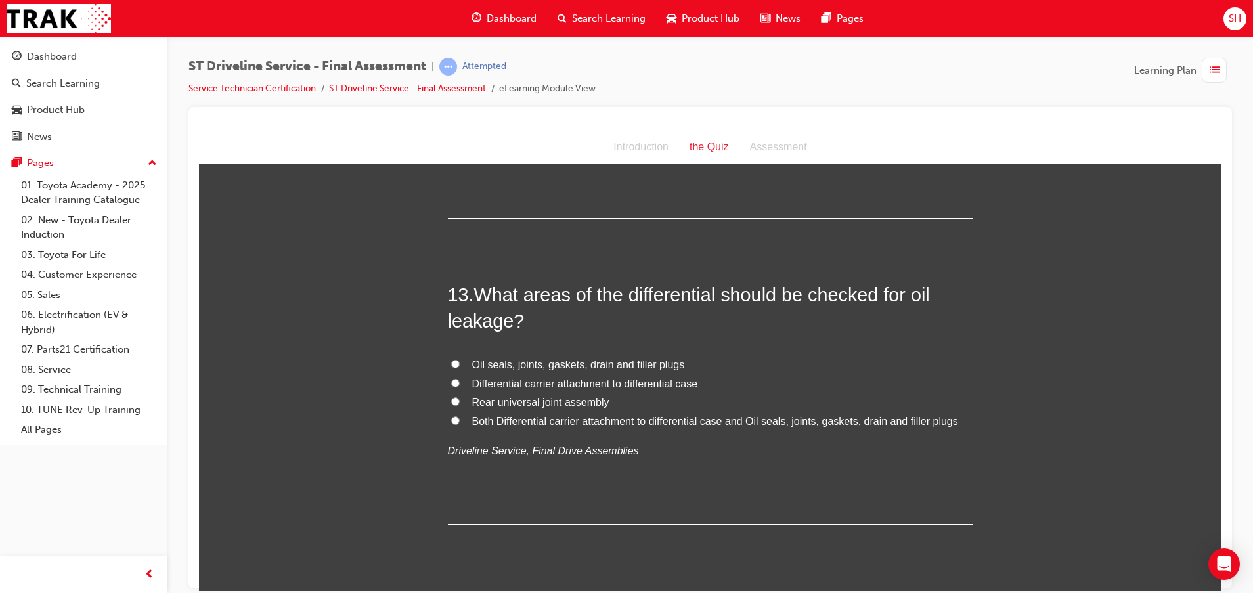
scroll to position [3547, 0]
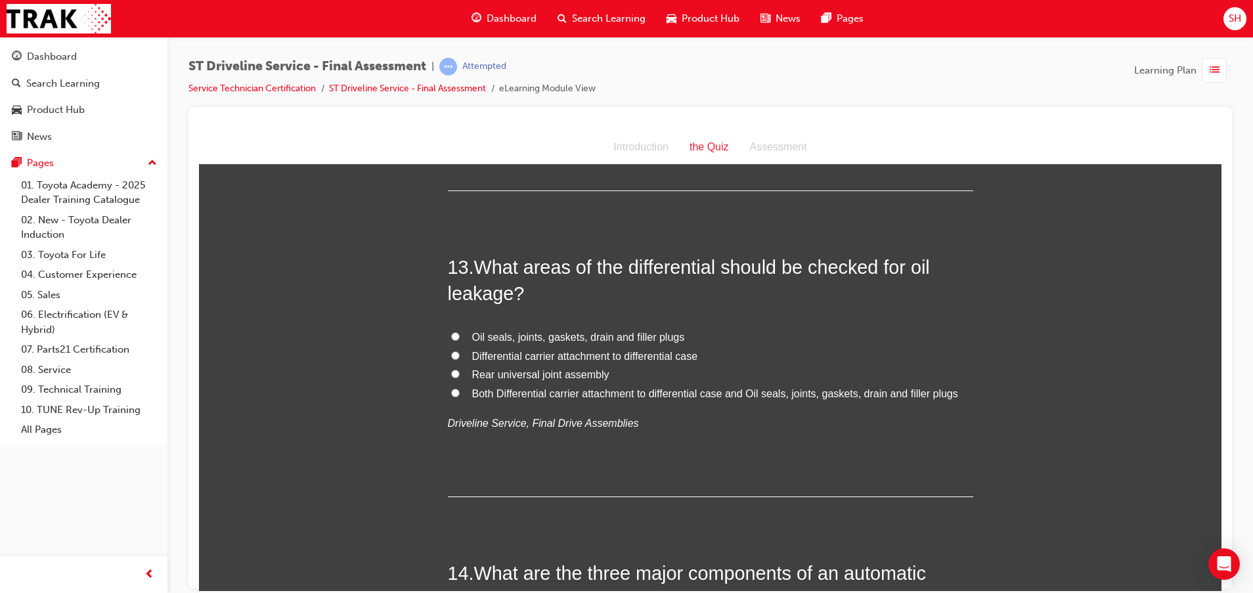
click at [591, 336] on span "Oil seals, joints, gaskets, drain and filler plugs" at bounding box center [578, 336] width 213 height 11
click at [460, 336] on input "Oil seals, joints, gaskets, drain and filler plugs" at bounding box center [455, 336] width 9 height 9
radio input "true"
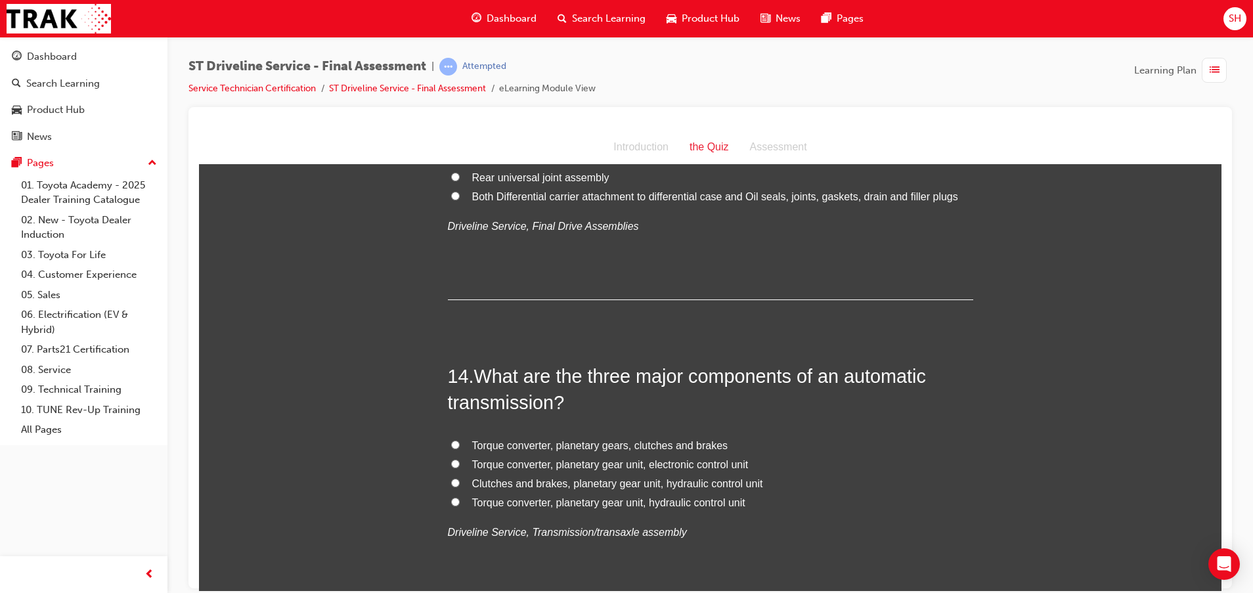
scroll to position [3843, 0]
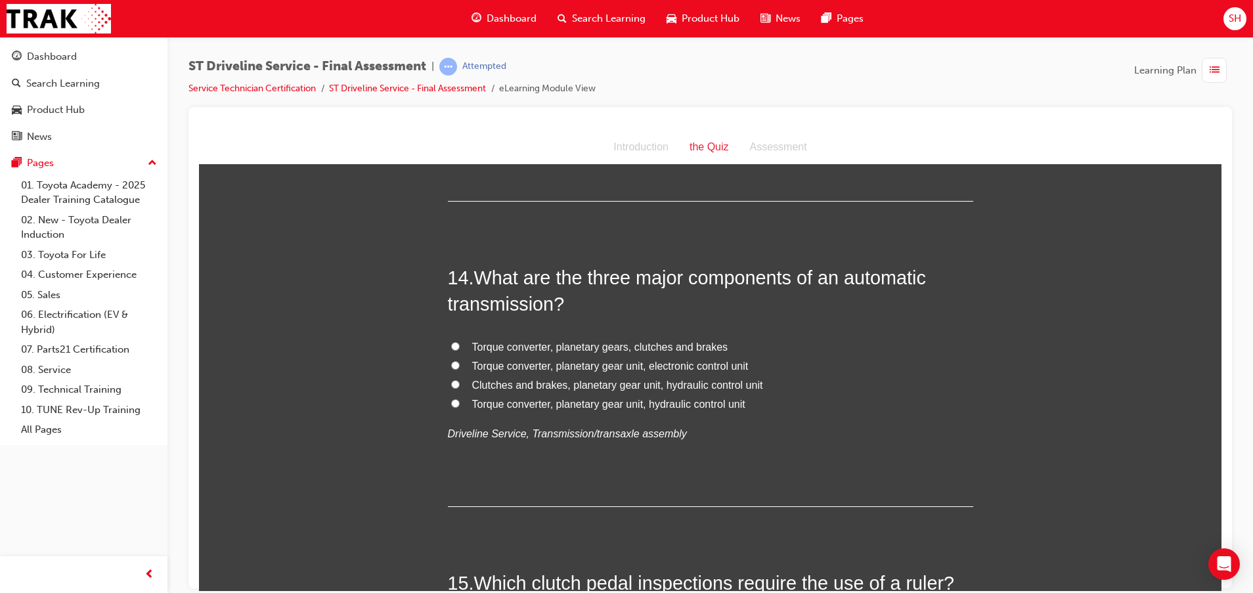
click at [684, 376] on label "Clutches and brakes, planetary gear unit, hydraulic control unit" at bounding box center [710, 385] width 525 height 19
click at [460, 380] on input "Clutches and brakes, planetary gear unit, hydraulic control unit" at bounding box center [455, 384] width 9 height 9
radio input "true"
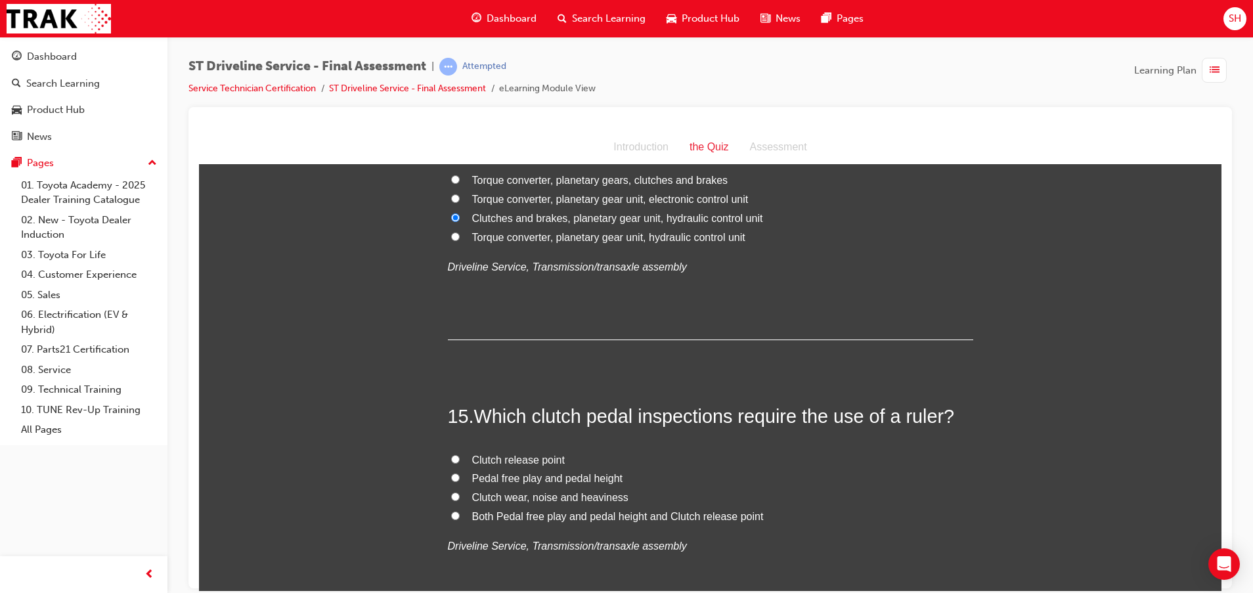
scroll to position [4138, 0]
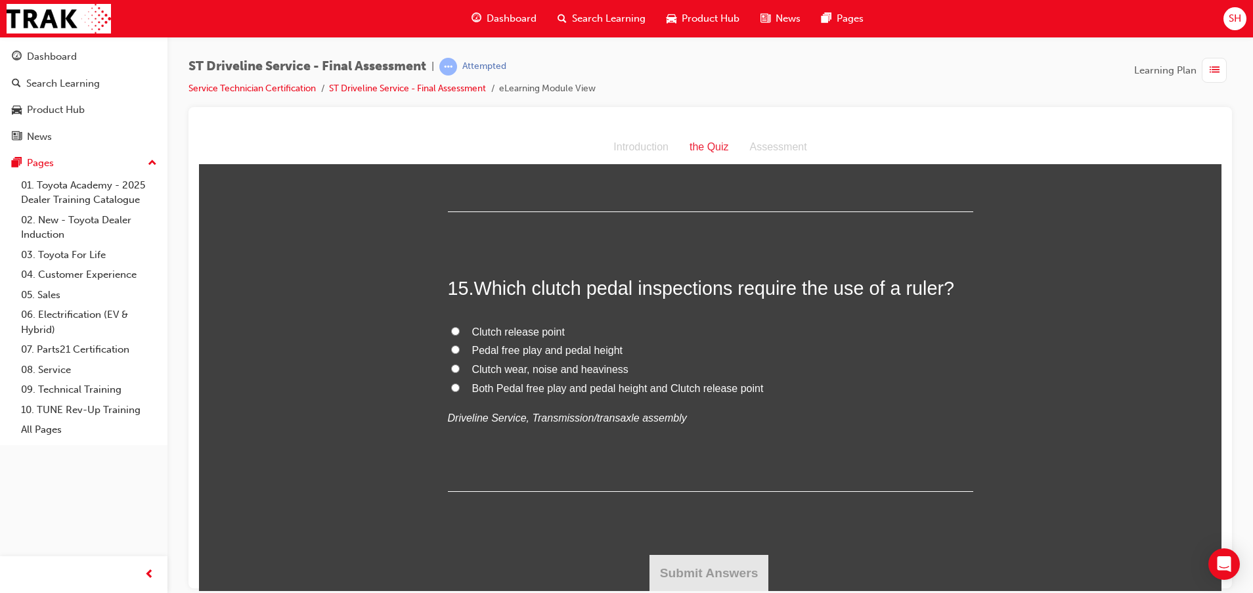
click at [667, 382] on span "Both Pedal free play and pedal height and Clutch release point" at bounding box center [618, 387] width 292 height 11
click at [460, 383] on input "Both Pedal free play and pedal height and Clutch release point" at bounding box center [455, 387] width 9 height 9
radio input "true"
click at [715, 580] on button "Submit Answers" at bounding box center [710, 572] width 120 height 37
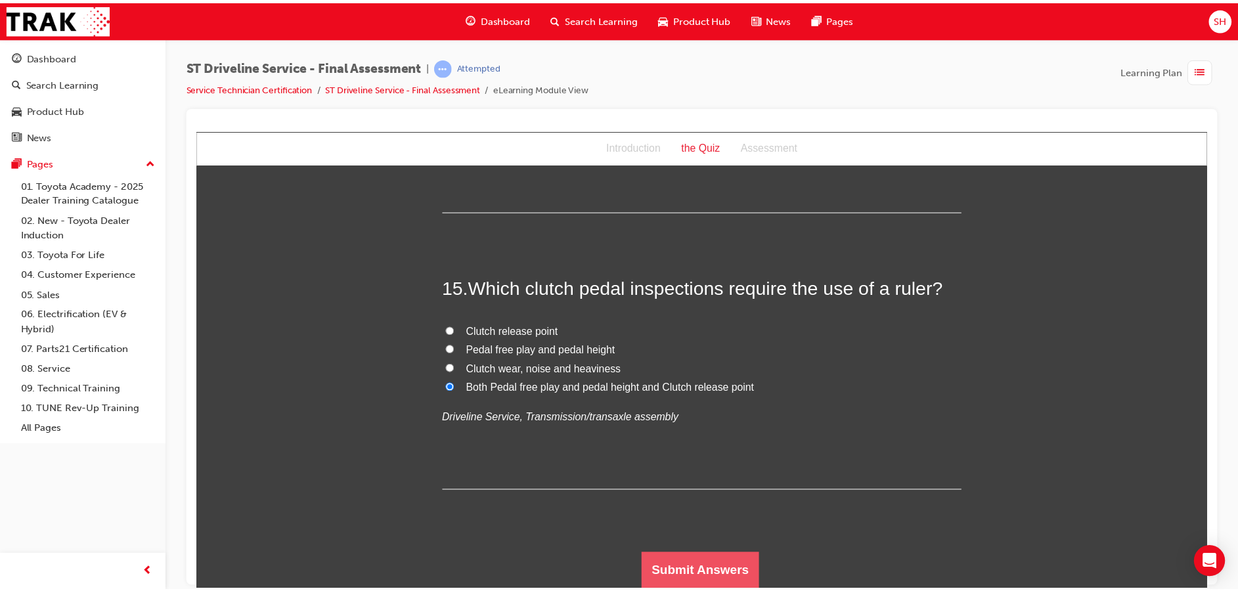
scroll to position [0, 0]
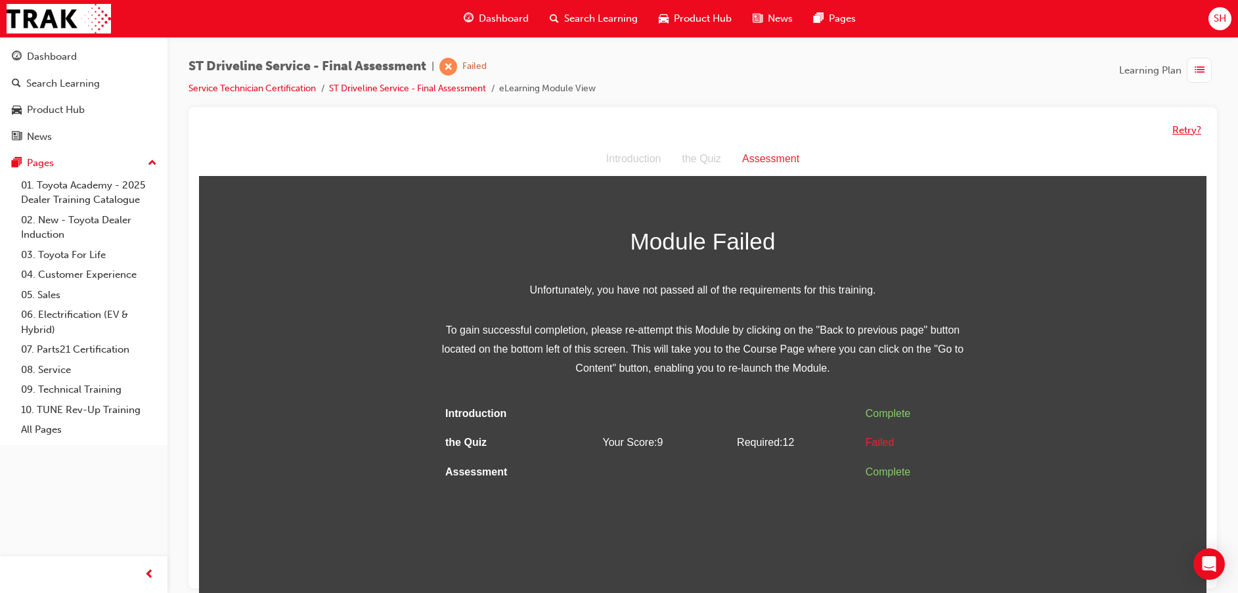
click at [1182, 124] on button "Retry?" at bounding box center [1186, 130] width 29 height 15
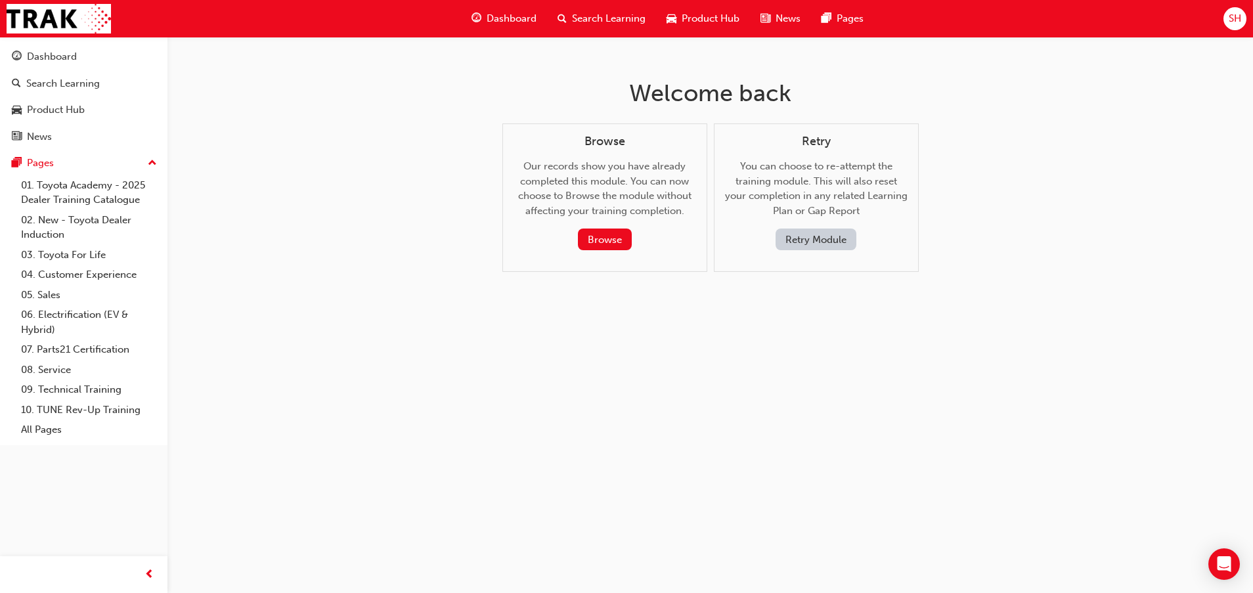
click at [816, 240] on button "Retry Module" at bounding box center [816, 240] width 81 height 22
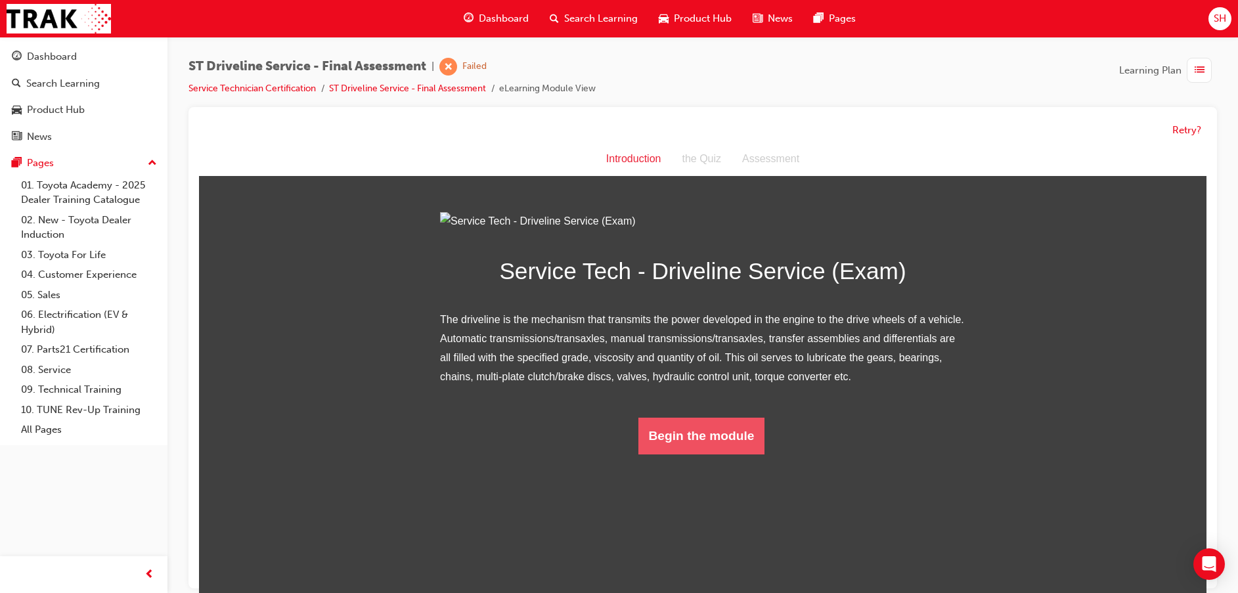
click at [747, 455] on button "Begin the module" at bounding box center [701, 436] width 127 height 37
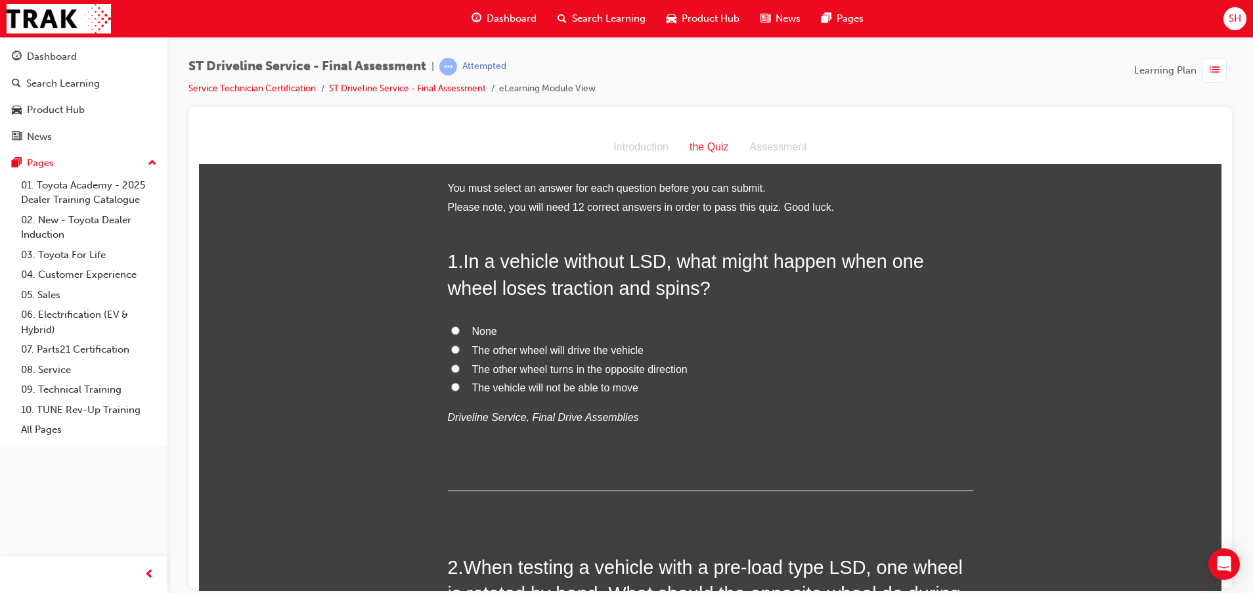
click at [581, 391] on span "The vehicle will not be able to move" at bounding box center [555, 387] width 166 height 11
click at [460, 391] on input "The vehicle will not be able to move" at bounding box center [455, 386] width 9 height 9
radio input "true"
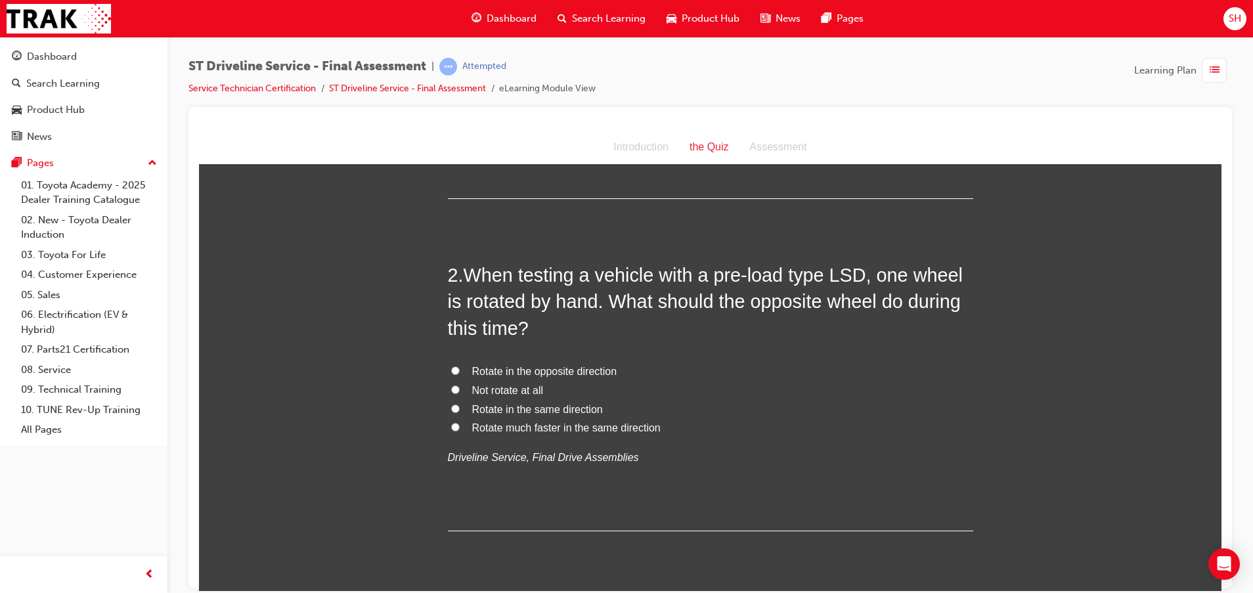
scroll to position [296, 0]
click at [521, 365] on span "Rotate in the opposite direction" at bounding box center [544, 367] width 145 height 11
click at [460, 365] on input "Rotate in the opposite direction" at bounding box center [455, 367] width 9 height 9
radio input "true"
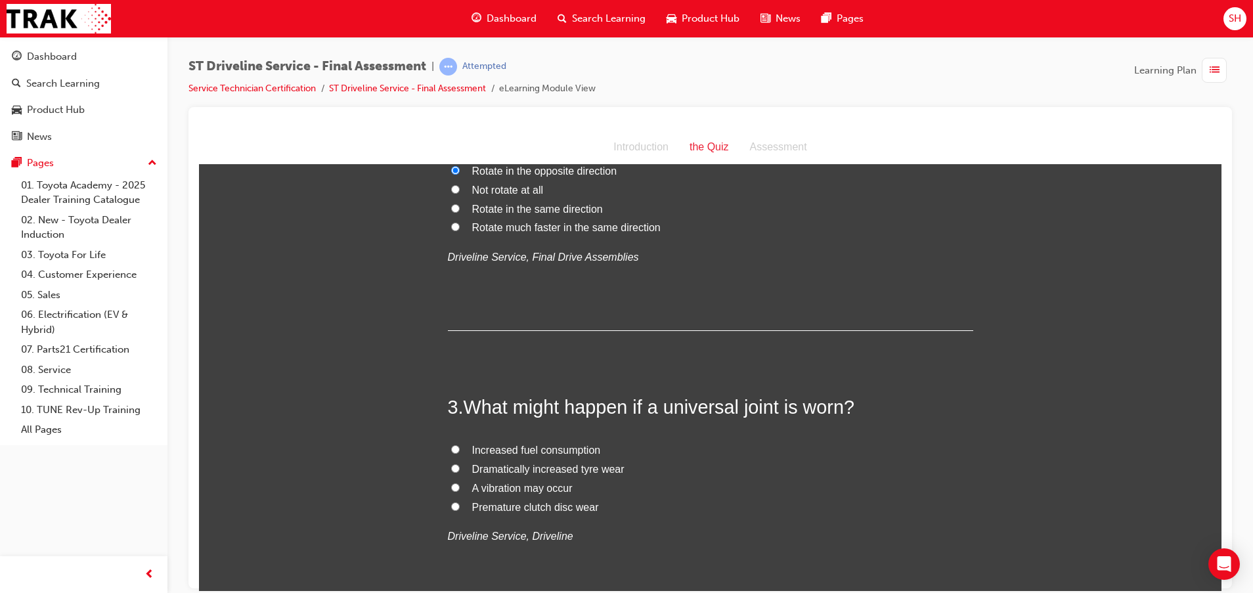
scroll to position [591, 0]
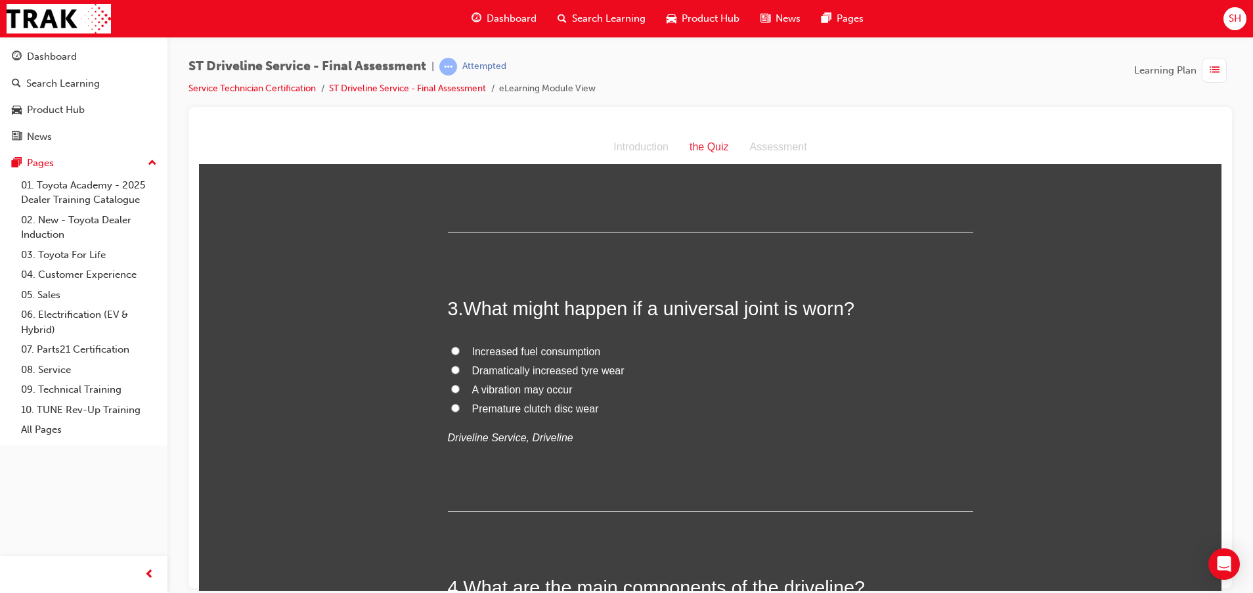
click at [481, 388] on span "A vibration may occur" at bounding box center [522, 389] width 100 height 11
click at [460, 388] on input "A vibration may occur" at bounding box center [455, 388] width 9 height 9
radio input "true"
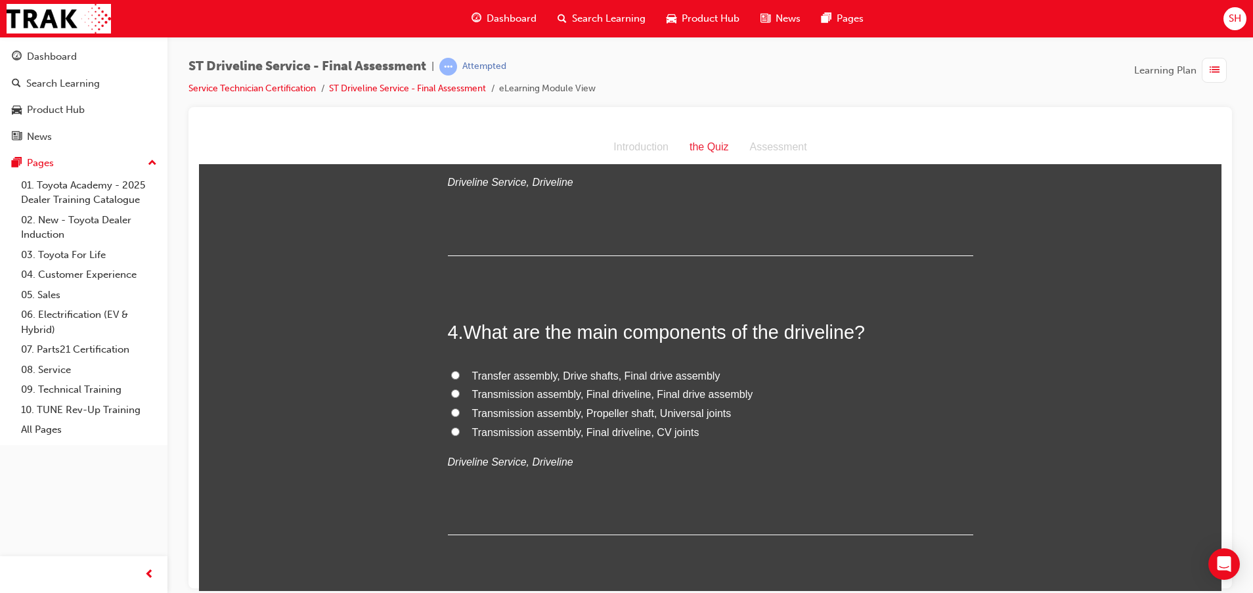
scroll to position [887, 0]
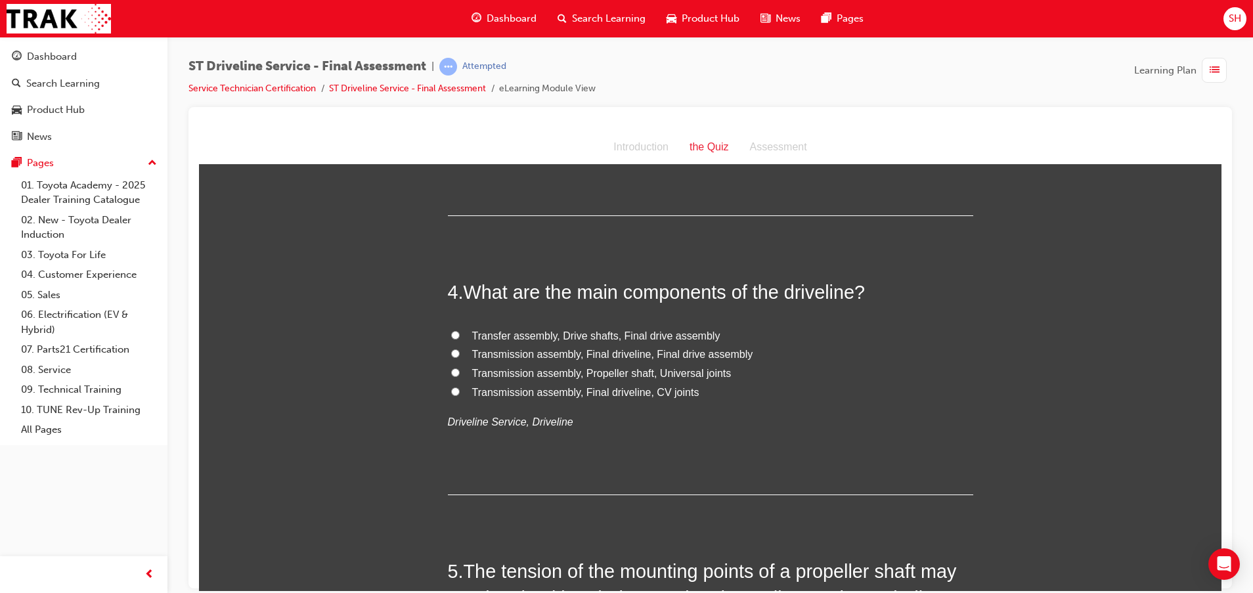
click at [663, 372] on span "Transmission assembly, Propeller shaft, Universal joints" at bounding box center [601, 372] width 259 height 11
click at [460, 372] on input "Transmission assembly, Propeller shaft, Universal joints" at bounding box center [455, 372] width 9 height 9
radio input "true"
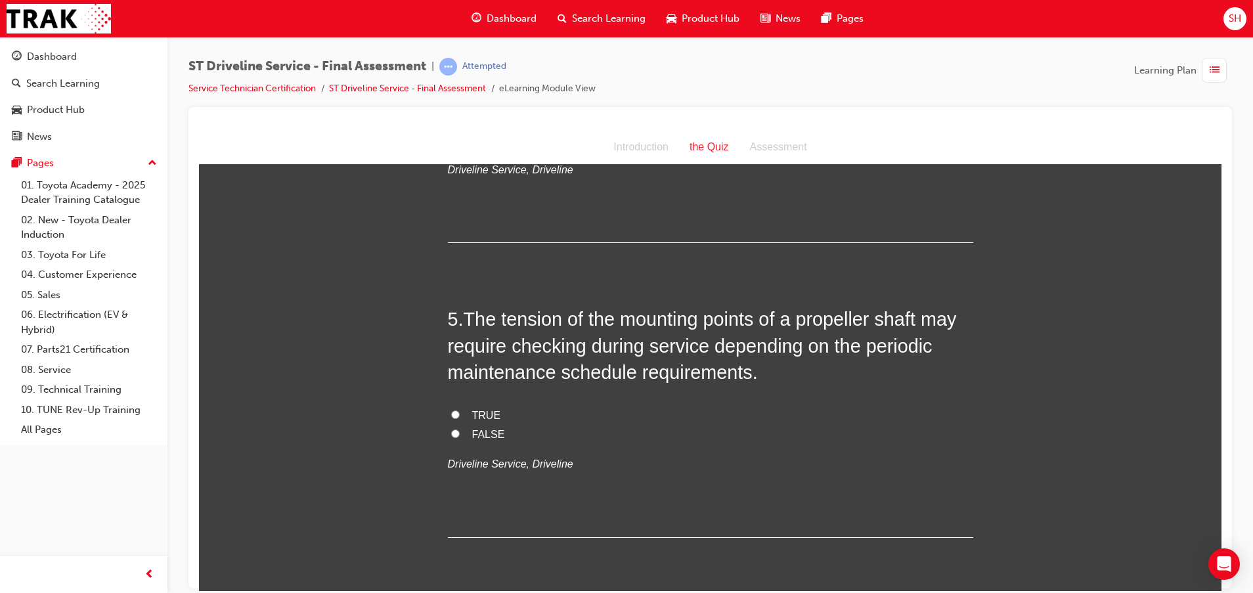
scroll to position [1182, 0]
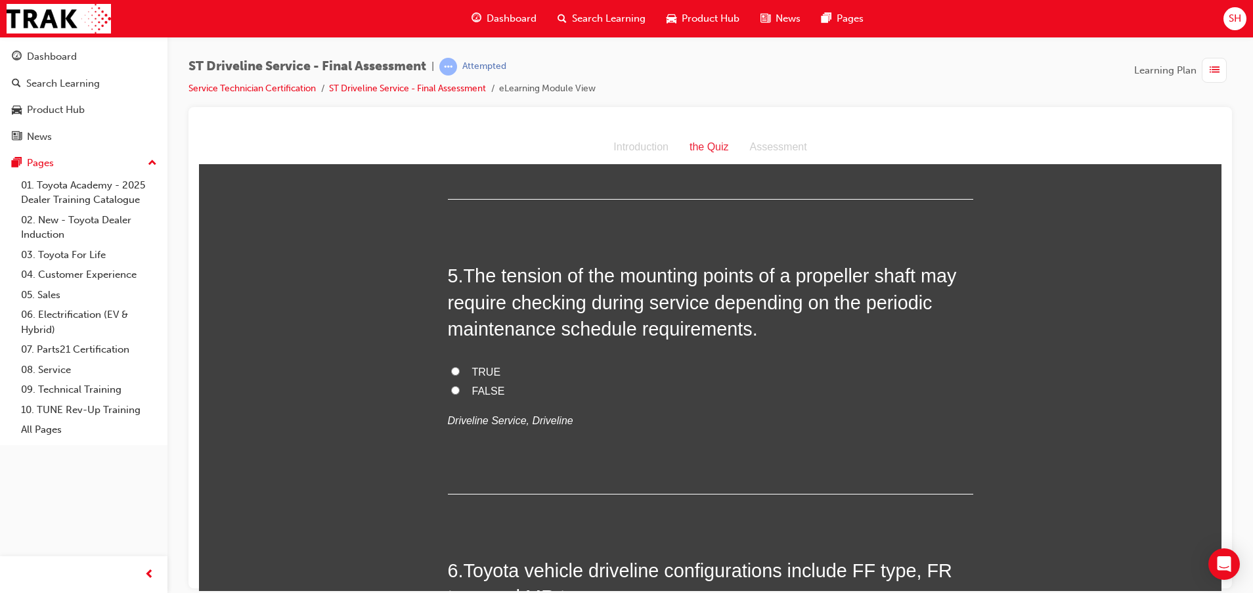
click at [453, 365] on label "TRUE" at bounding box center [710, 372] width 525 height 19
click at [453, 367] on input "TRUE" at bounding box center [455, 371] width 9 height 9
radio input "true"
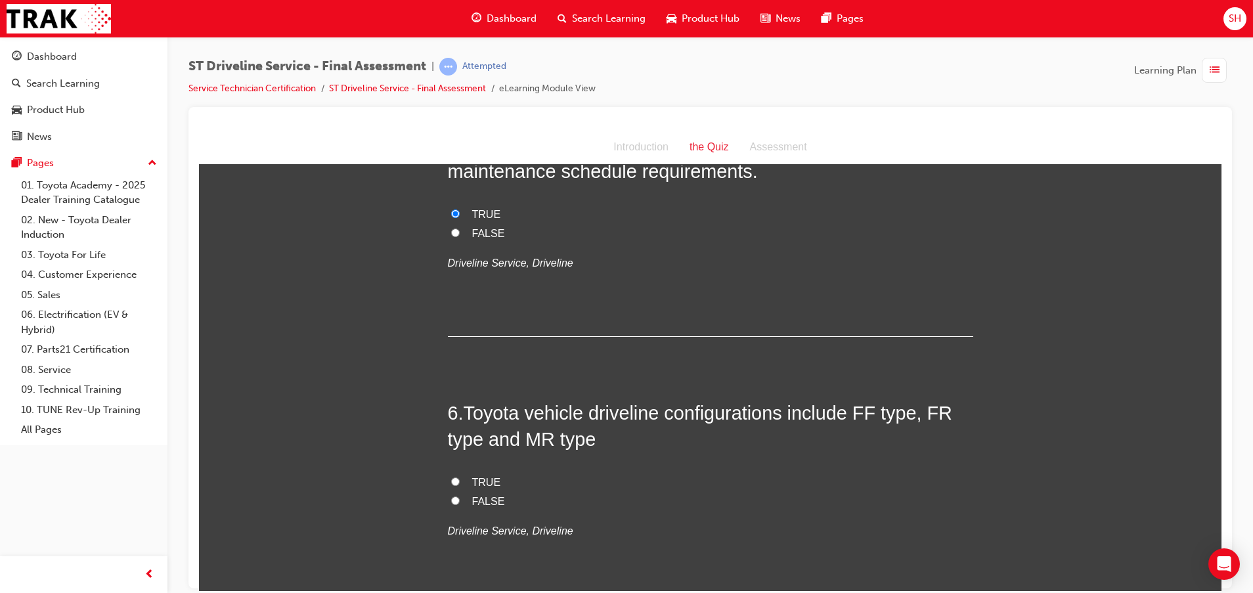
scroll to position [1379, 0]
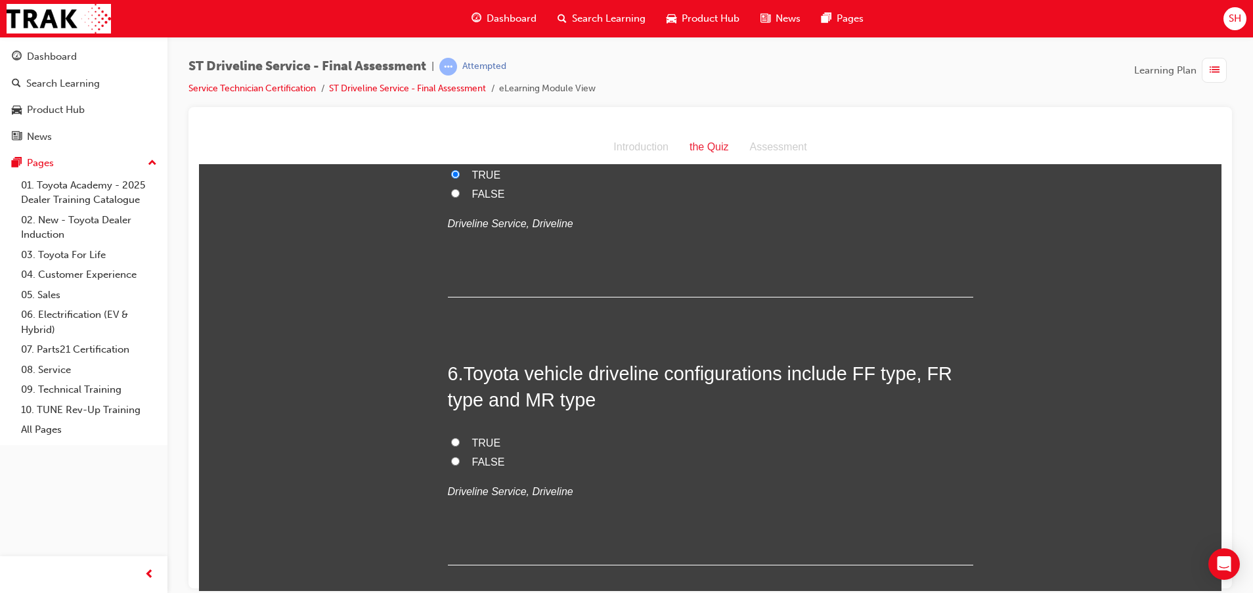
click at [457, 442] on label "TRUE" at bounding box center [710, 443] width 525 height 19
click at [457, 442] on input "TRUE" at bounding box center [455, 441] width 9 height 9
radio input "true"
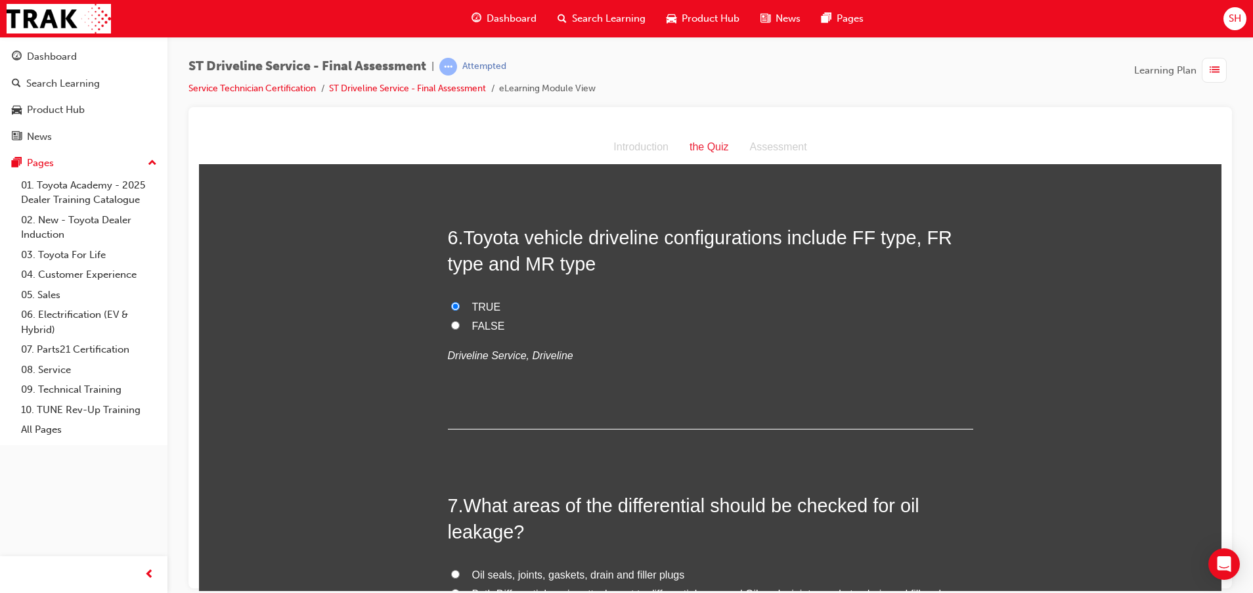
scroll to position [1675, 0]
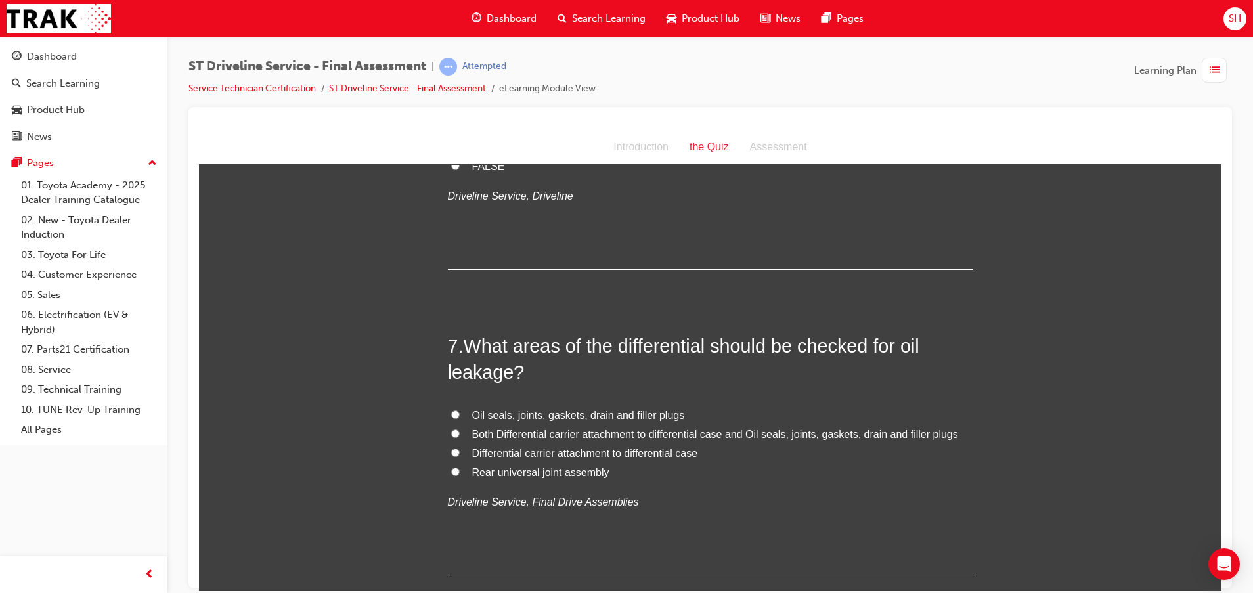
click at [579, 413] on span "Oil seals, joints, gaskets, drain and filler plugs" at bounding box center [578, 414] width 213 height 11
click at [460, 413] on input "Oil seals, joints, gaskets, drain and filler plugs" at bounding box center [455, 414] width 9 height 9
radio input "true"
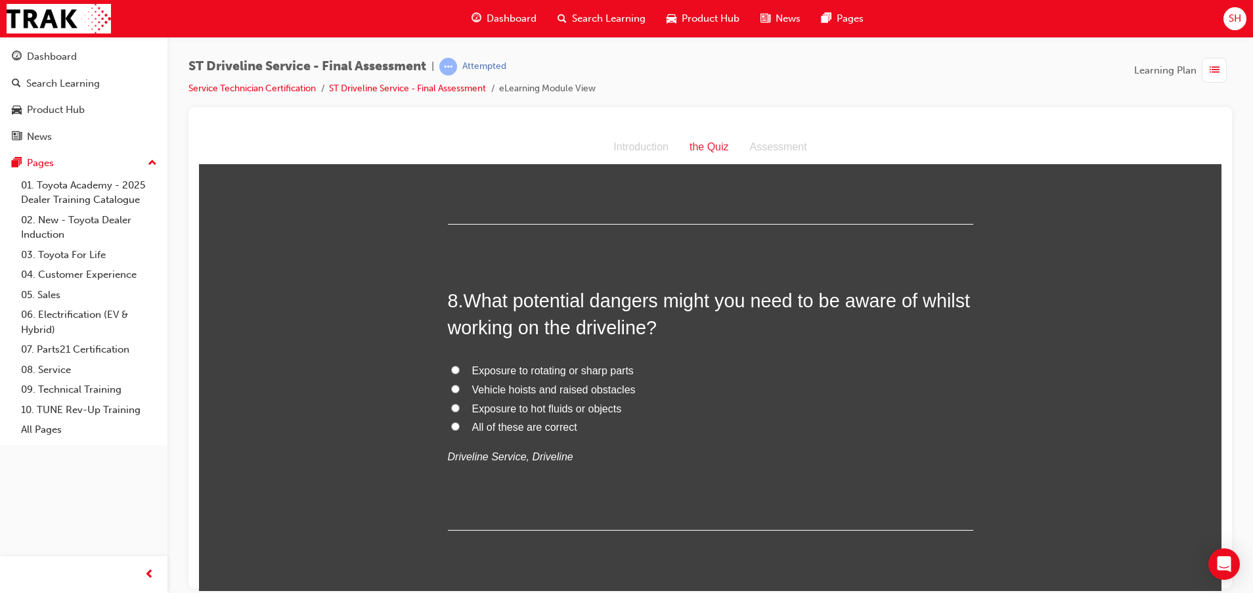
scroll to position [2069, 0]
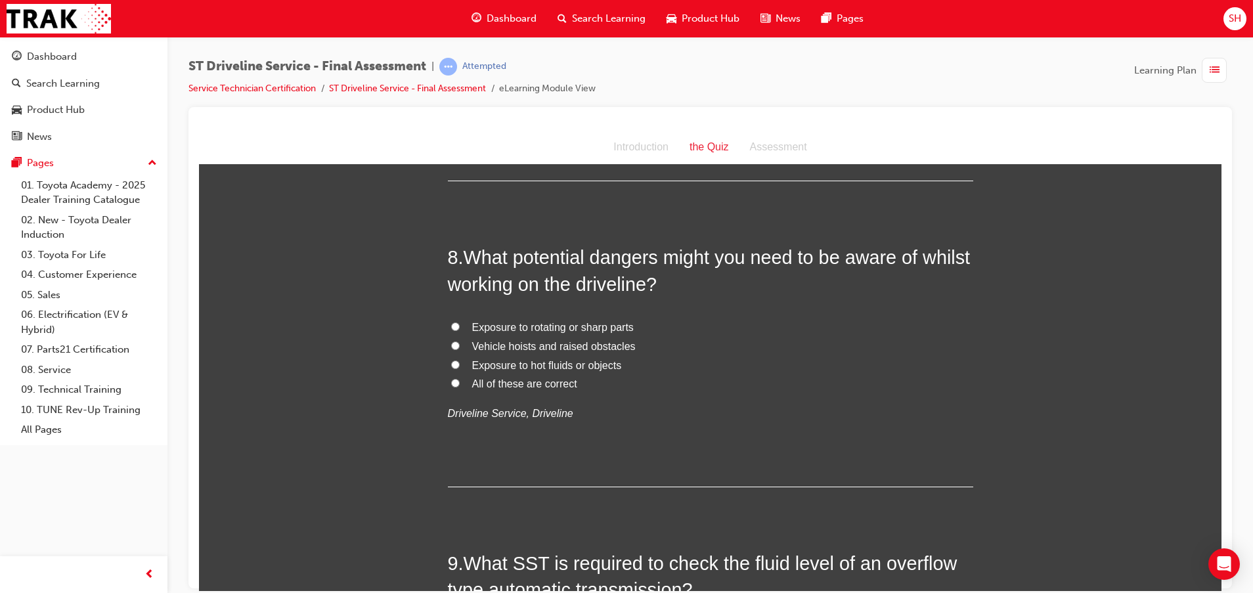
click at [456, 384] on label "All of these are correct" at bounding box center [710, 383] width 525 height 19
click at [456, 384] on input "All of these are correct" at bounding box center [455, 382] width 9 height 9
radio input "true"
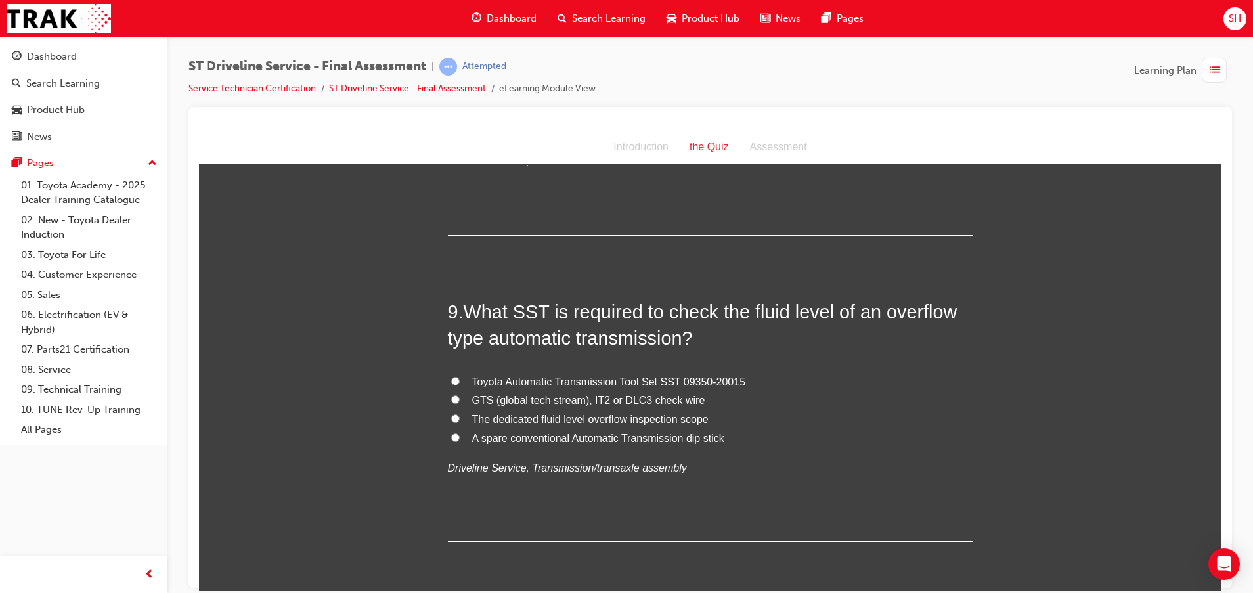
scroll to position [2365, 0]
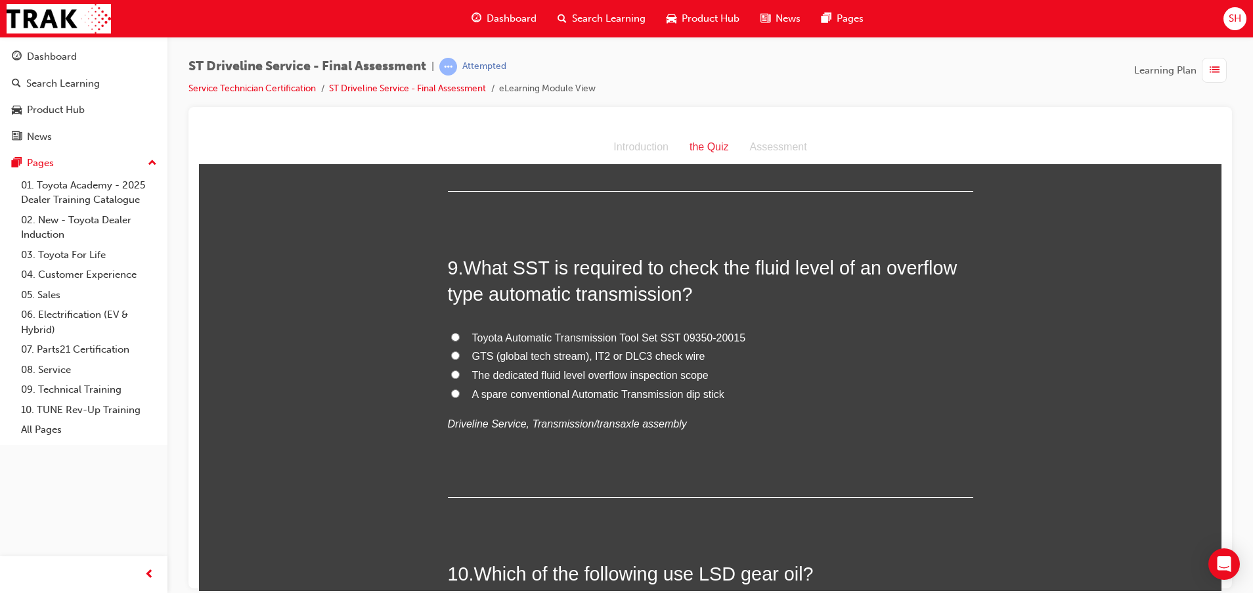
click at [520, 373] on span "The dedicated fluid level overflow inspection scope" at bounding box center [590, 374] width 236 height 11
click at [460, 373] on input "The dedicated fluid level overflow inspection scope" at bounding box center [455, 374] width 9 height 9
radio input "true"
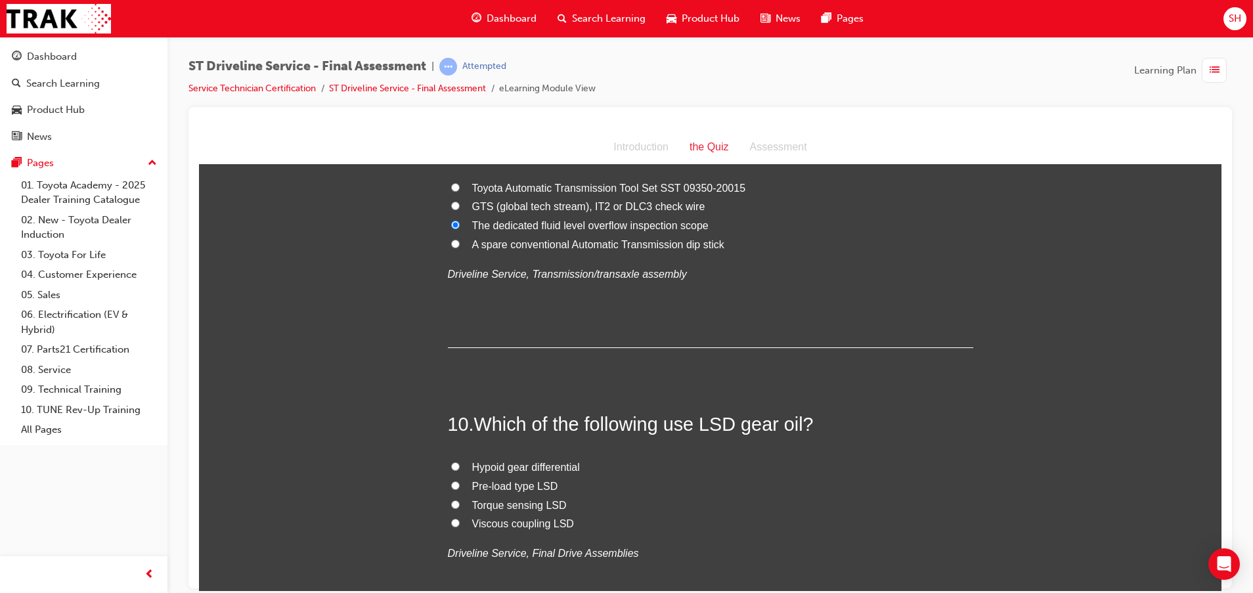
scroll to position [2562, 0]
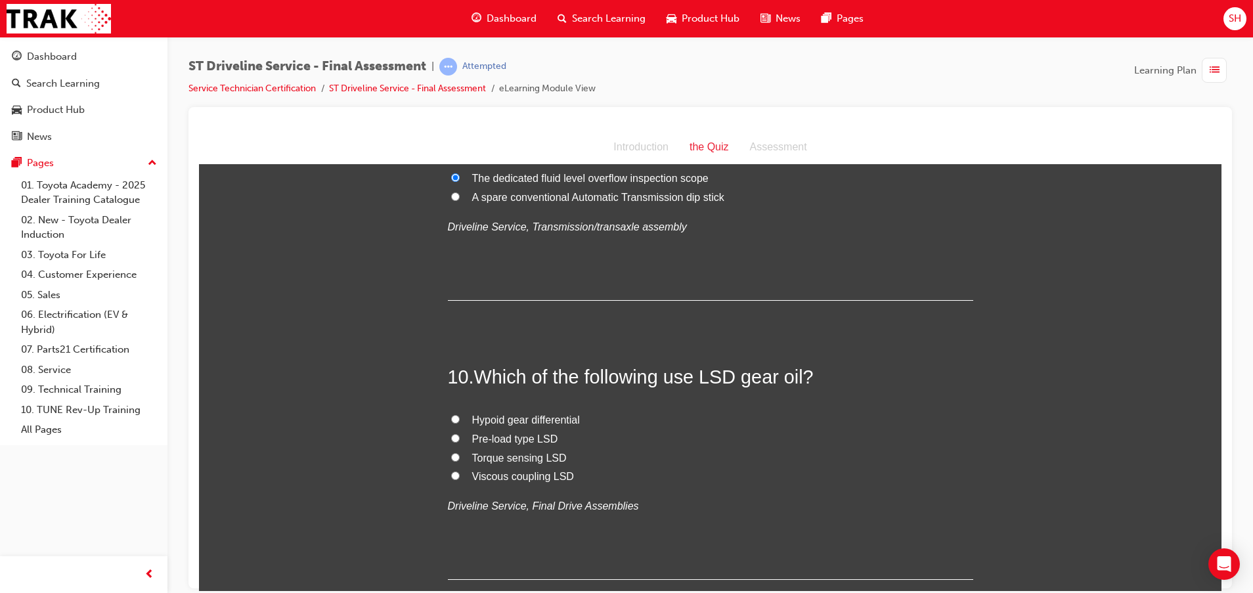
click at [520, 473] on span "Viscous coupling LSD" at bounding box center [523, 475] width 102 height 11
click at [460, 473] on input "Viscous coupling LSD" at bounding box center [455, 475] width 9 height 9
radio input "true"
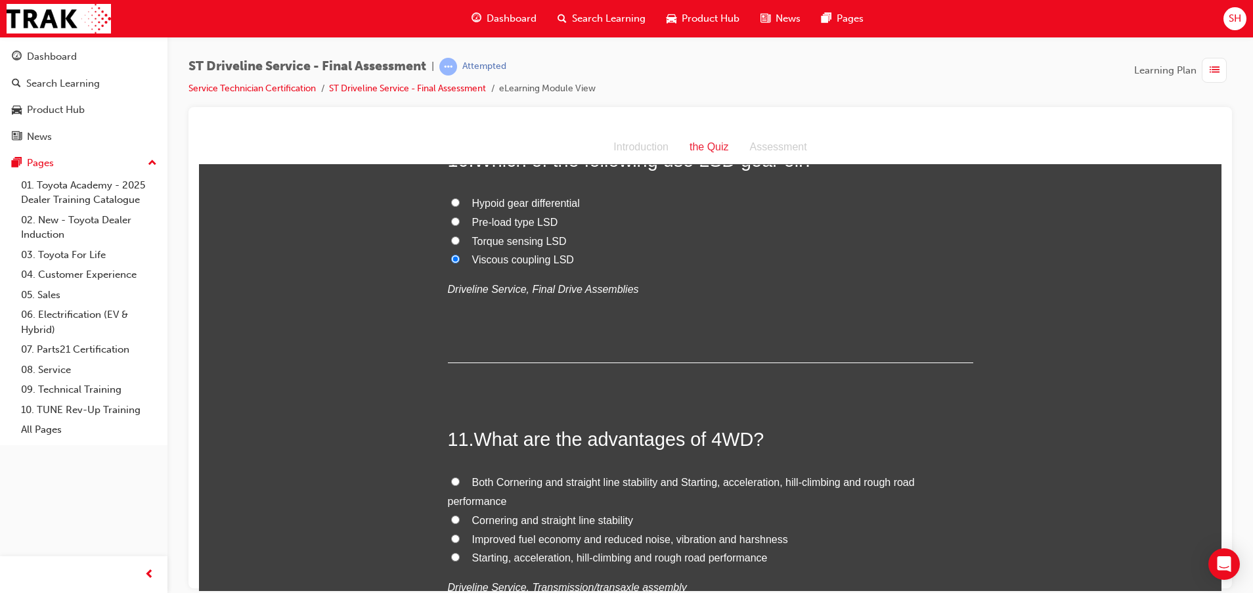
scroll to position [2956, 0]
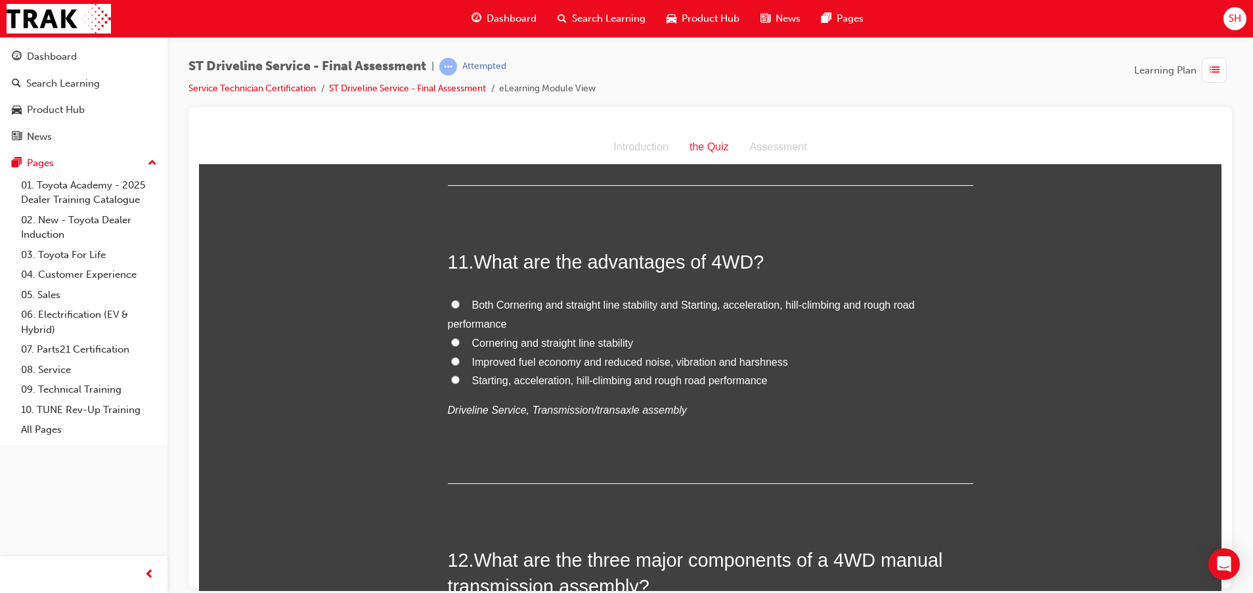
click at [587, 304] on span "Both Cornering and straight line stability and Starting, acceleration, hill-cli…" at bounding box center [681, 314] width 467 height 30
click at [460, 304] on input "Both Cornering and straight line stability and Starting, acceleration, hill-cli…" at bounding box center [455, 304] width 9 height 9
radio input "true"
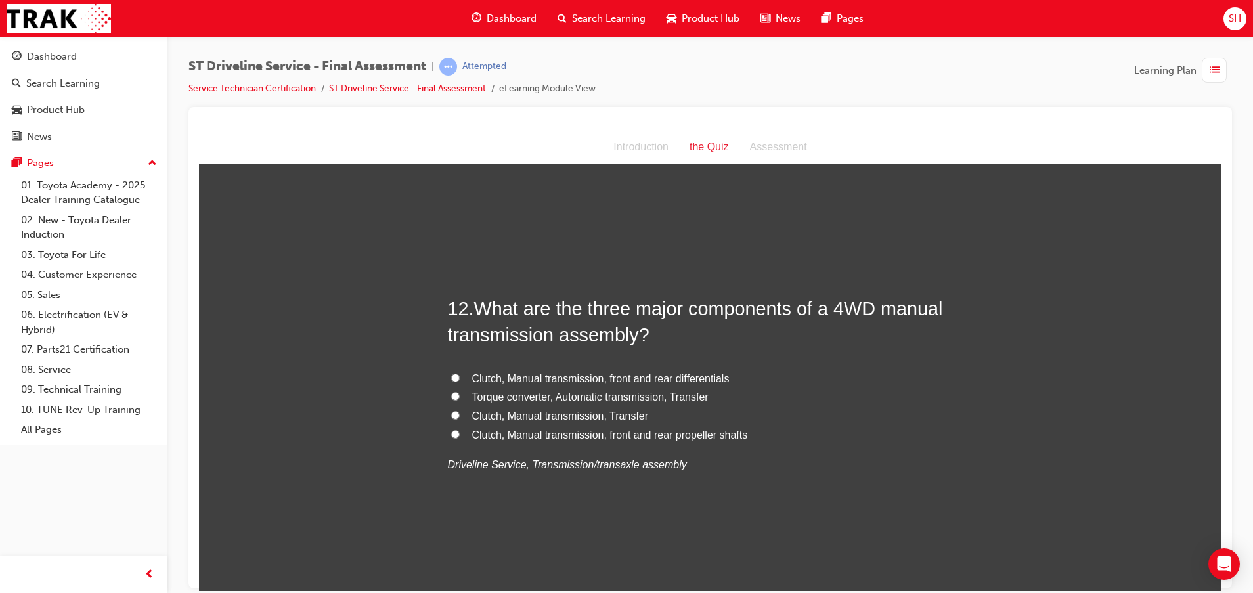
scroll to position [3251, 0]
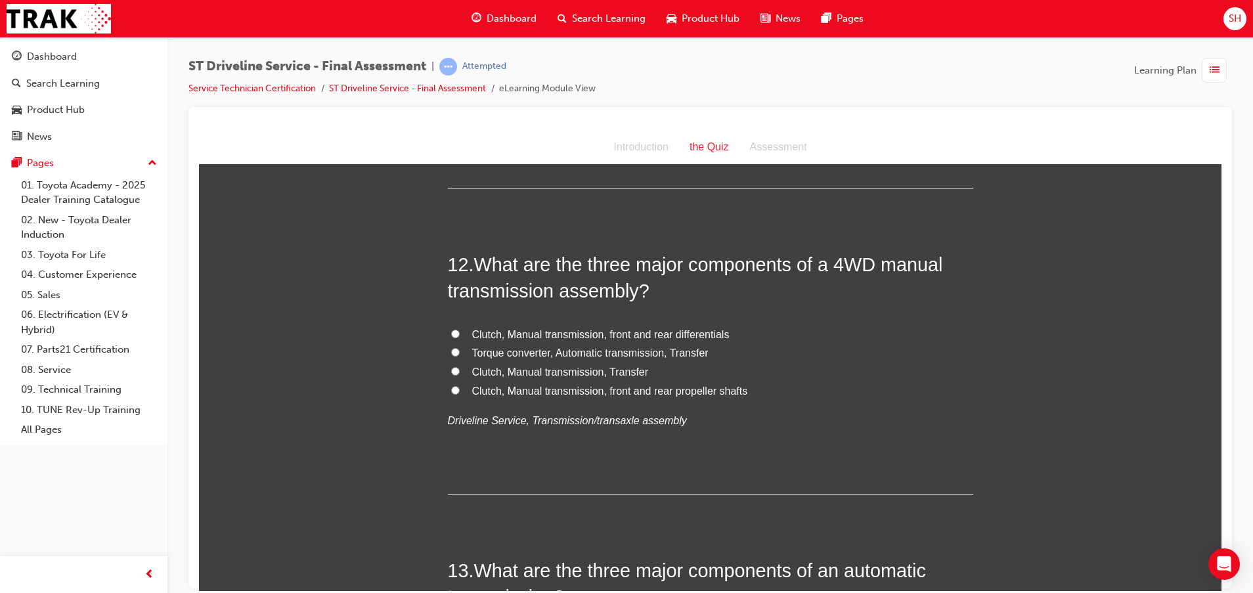
click at [591, 366] on span "Clutch, Manual transmission, Transfer" at bounding box center [560, 371] width 177 height 11
click at [460, 367] on input "Clutch, Manual transmission, Transfer" at bounding box center [455, 371] width 9 height 9
radio input "true"
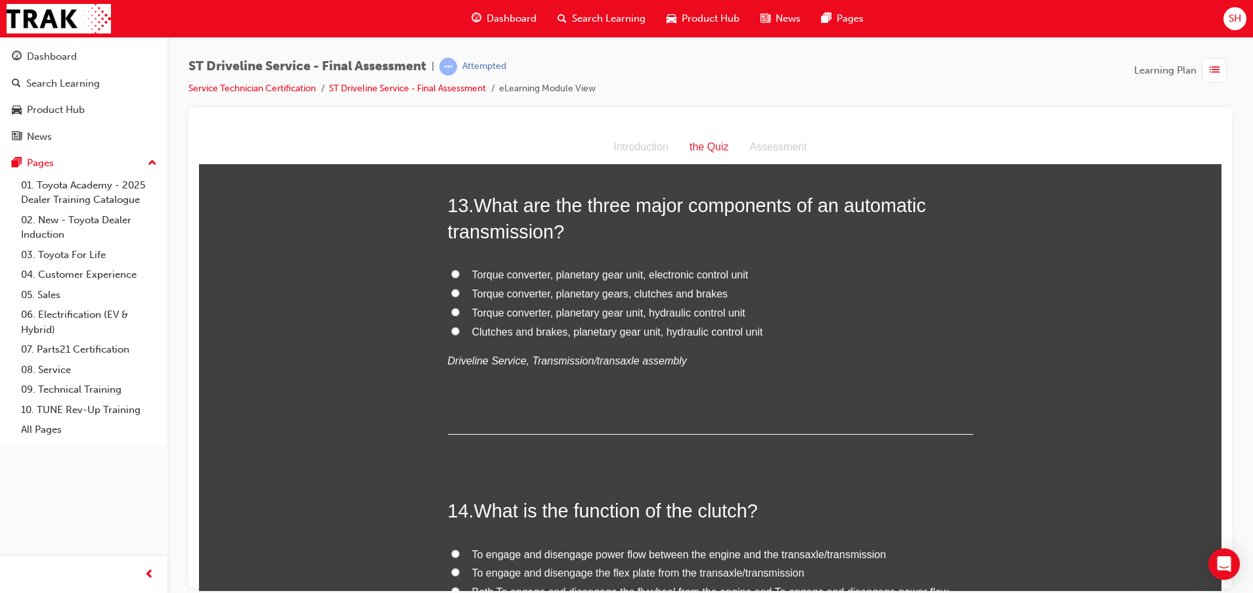
scroll to position [3646, 0]
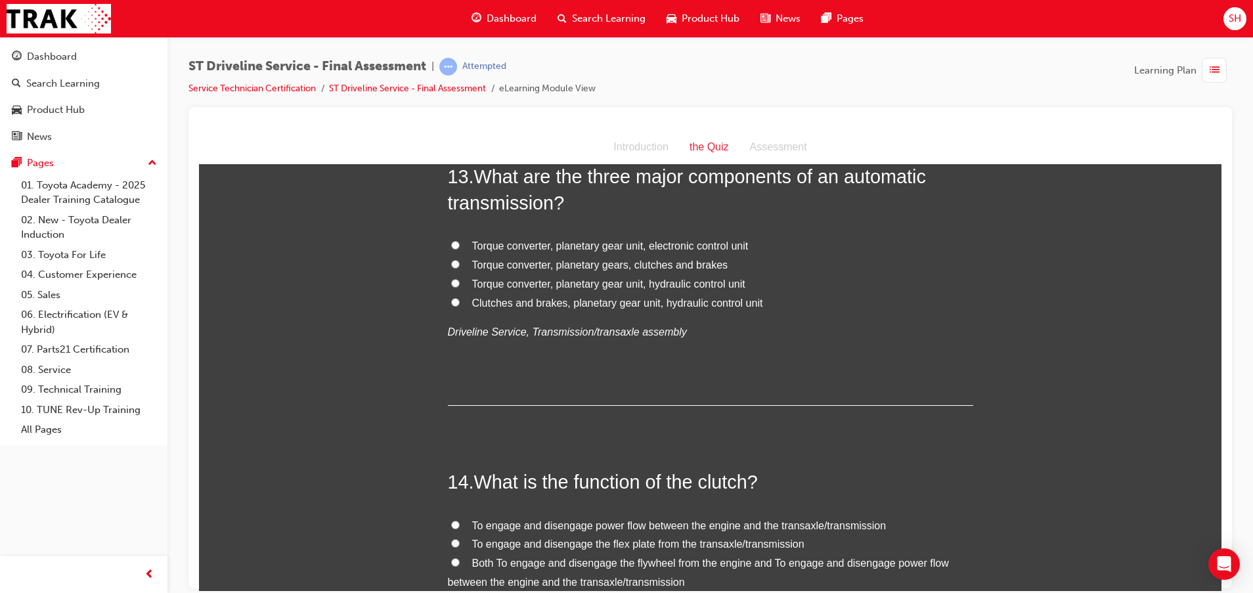
click at [647, 303] on span "Clutches and brakes, planetary gear unit, hydraulic control unit" at bounding box center [617, 302] width 291 height 11
click at [460, 303] on input "Clutches and brakes, planetary gear unit, hydraulic control unit" at bounding box center [455, 302] width 9 height 9
radio input "true"
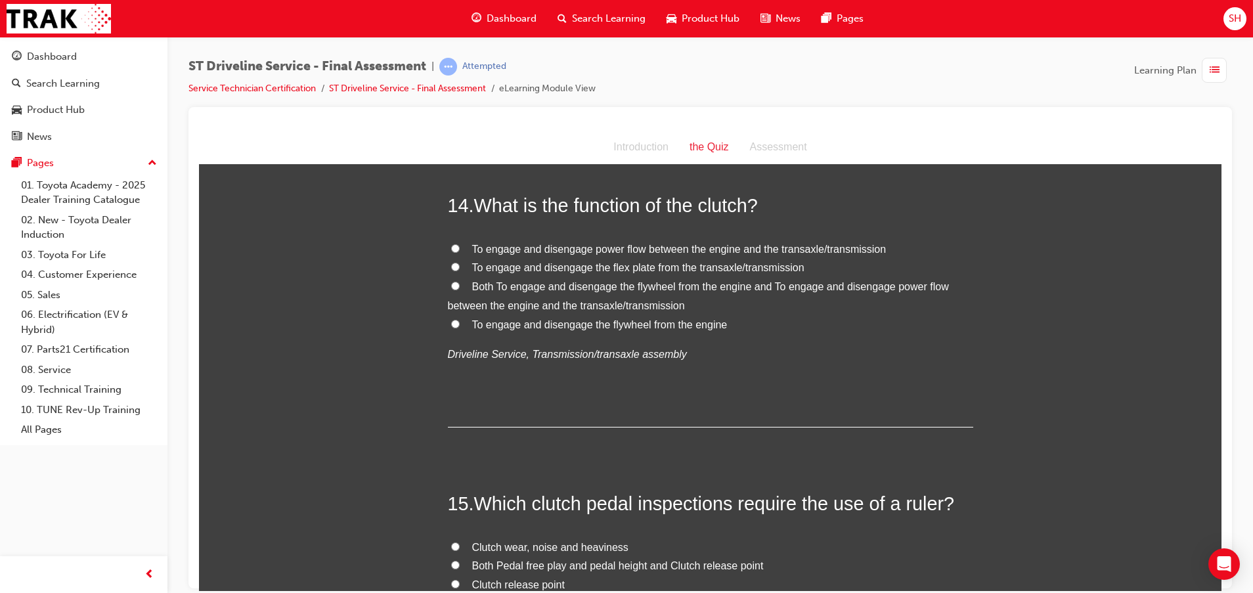
scroll to position [3941, 0]
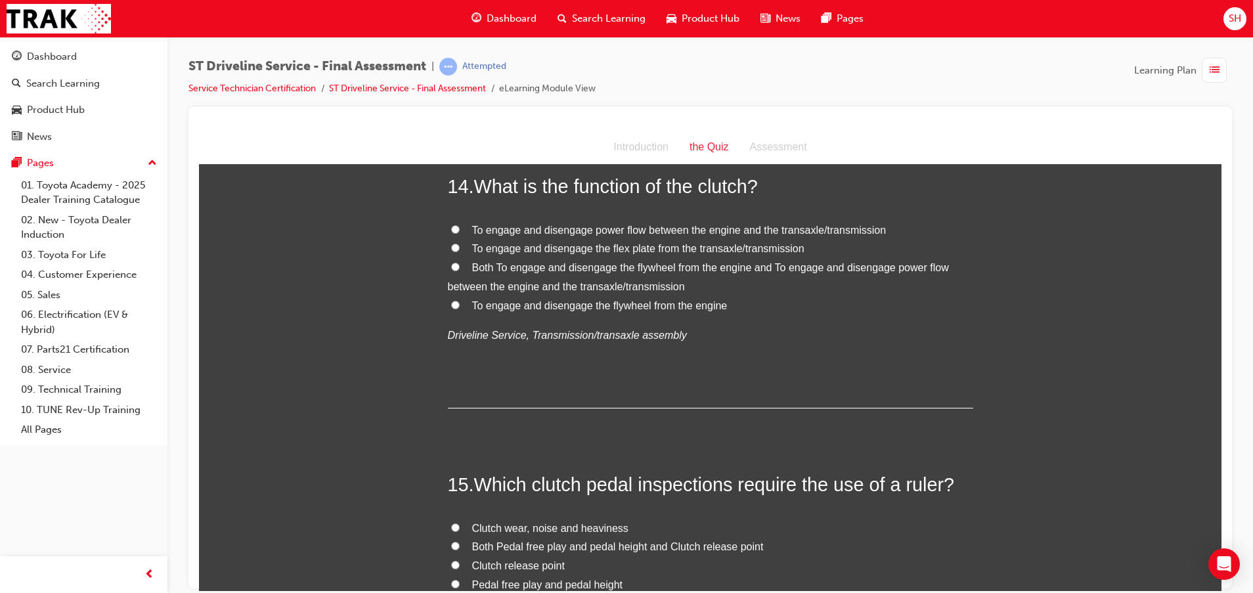
click at [497, 227] on span "To engage and disengage power flow between the engine and the transaxle/transmi…" at bounding box center [679, 229] width 414 height 11
click at [460, 227] on input "To engage and disengage power flow between the engine and the transaxle/transmi…" at bounding box center [455, 229] width 9 height 9
radio input "true"
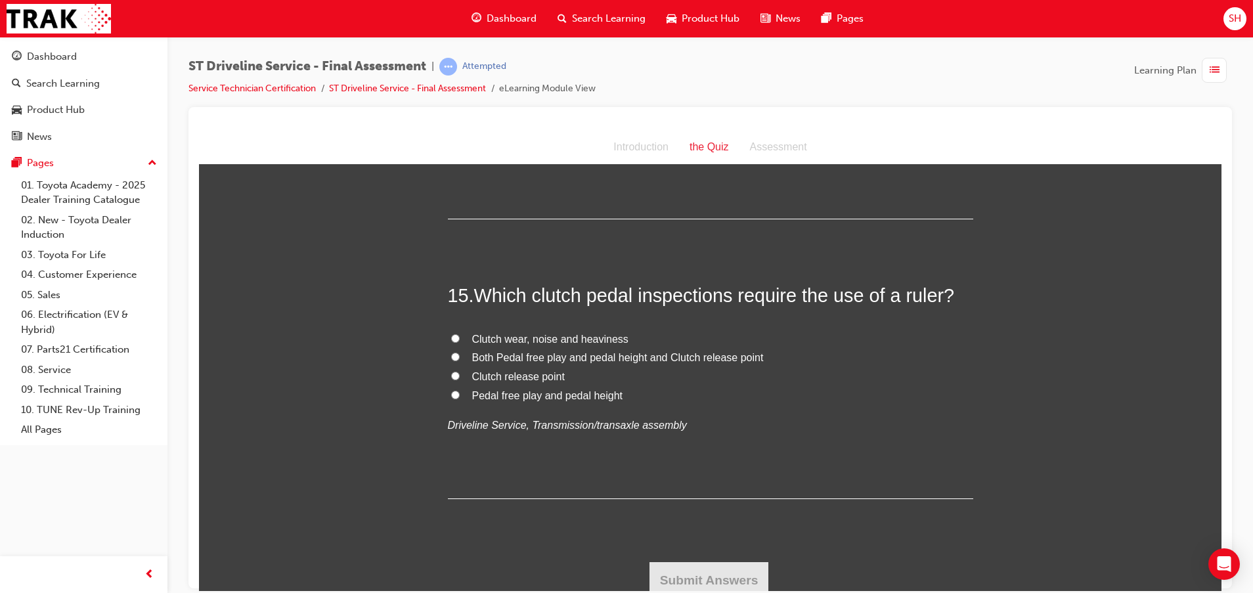
scroll to position [4138, 0]
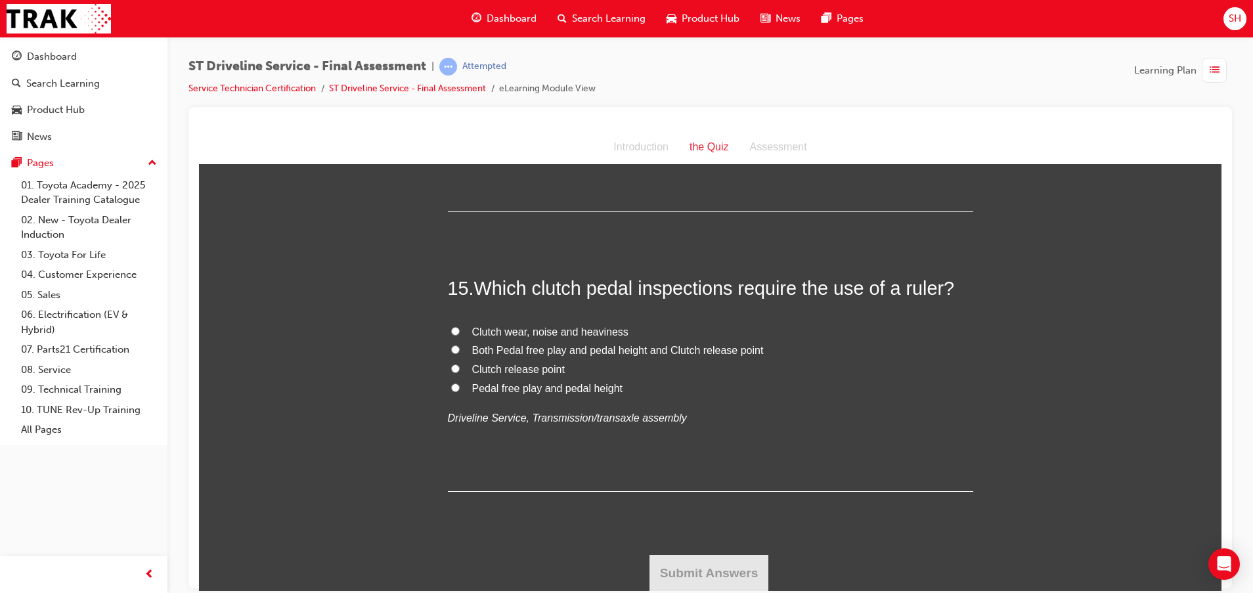
click at [592, 347] on span "Both Pedal free play and pedal height and Clutch release point" at bounding box center [618, 349] width 292 height 11
click at [460, 347] on input "Both Pedal free play and pedal height and Clutch release point" at bounding box center [455, 349] width 9 height 9
radio input "true"
click at [690, 566] on button "Submit Answers" at bounding box center [710, 572] width 120 height 37
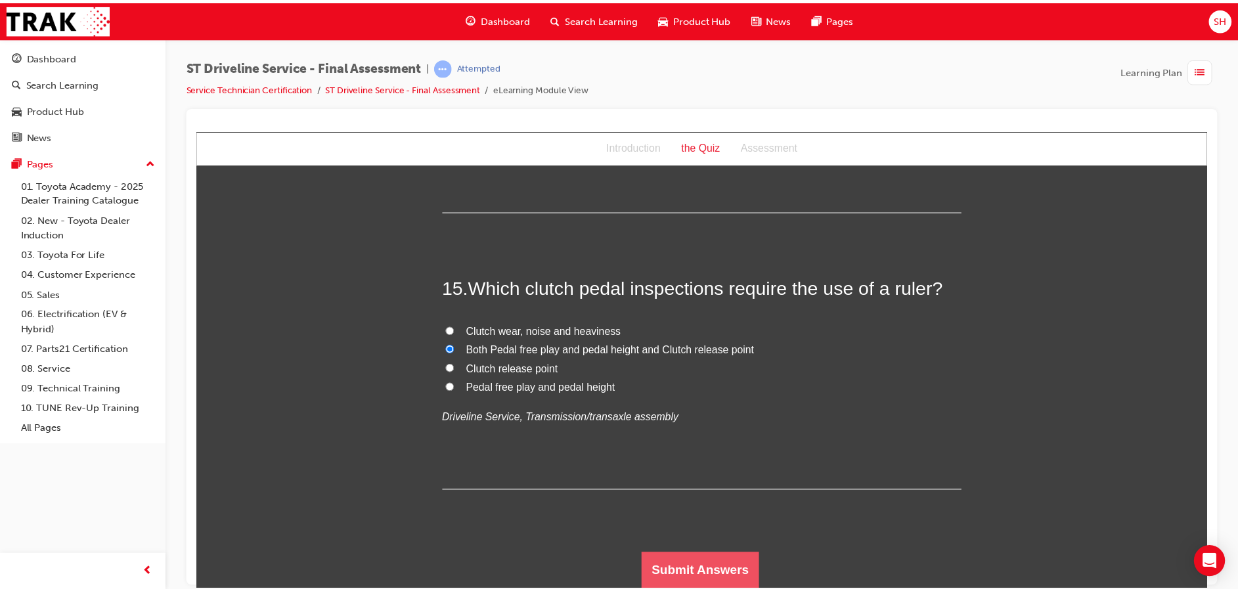
scroll to position [0, 0]
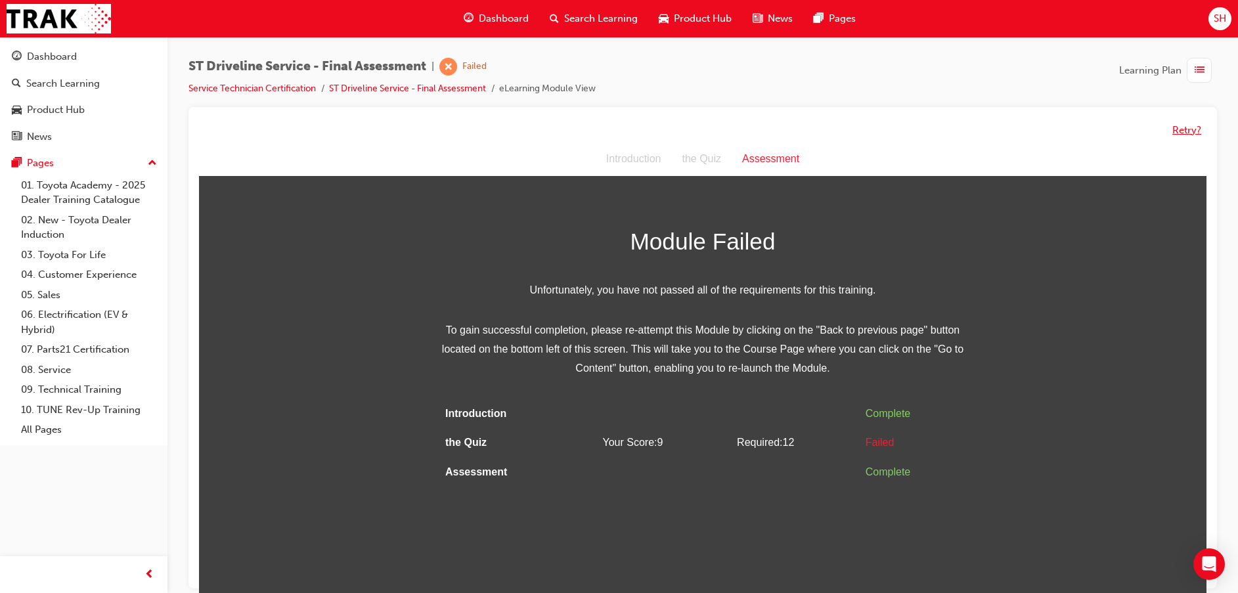
click at [1190, 132] on button "Retry?" at bounding box center [1186, 130] width 29 height 15
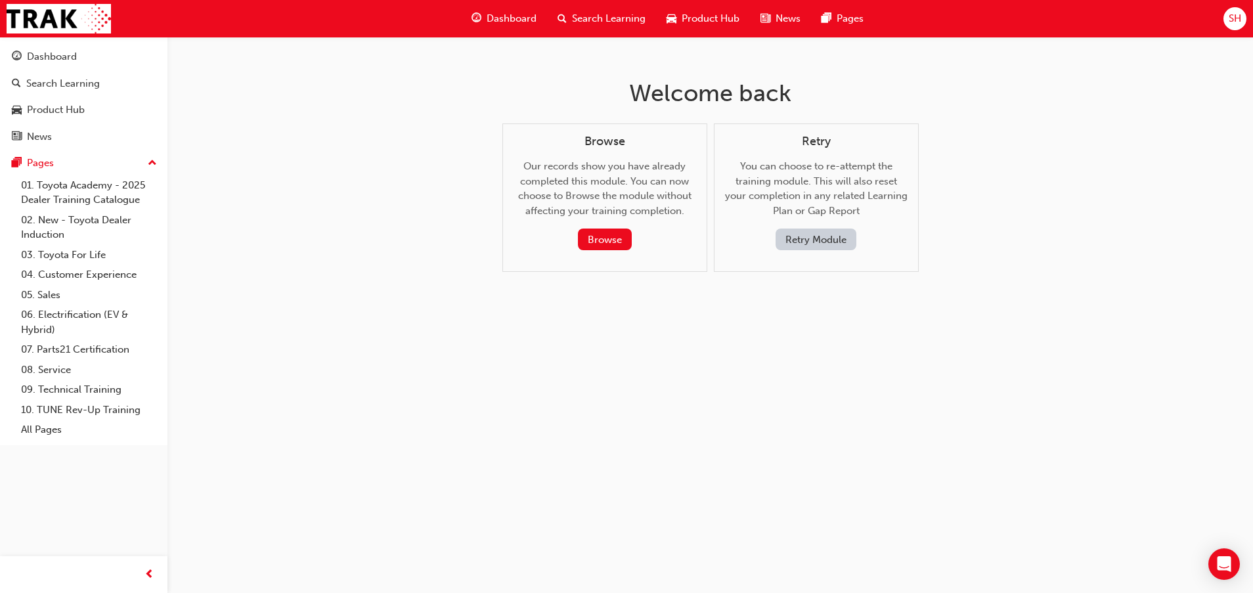
click at [812, 242] on button "Retry Module" at bounding box center [816, 240] width 81 height 22
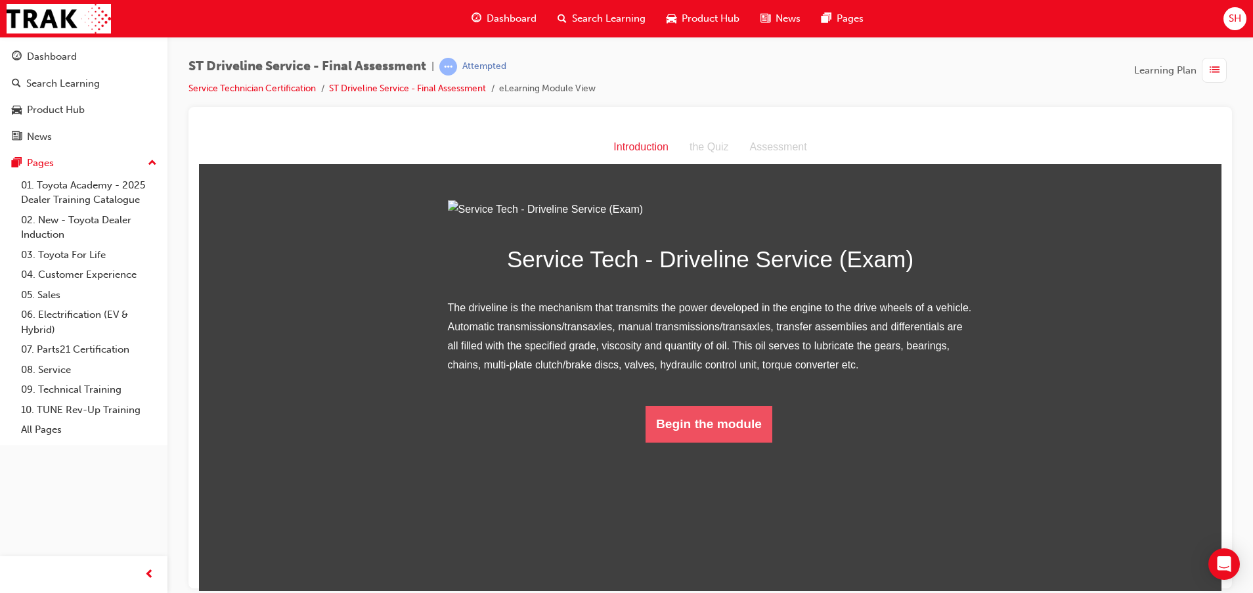
click at [734, 442] on button "Begin the module" at bounding box center [709, 423] width 127 height 37
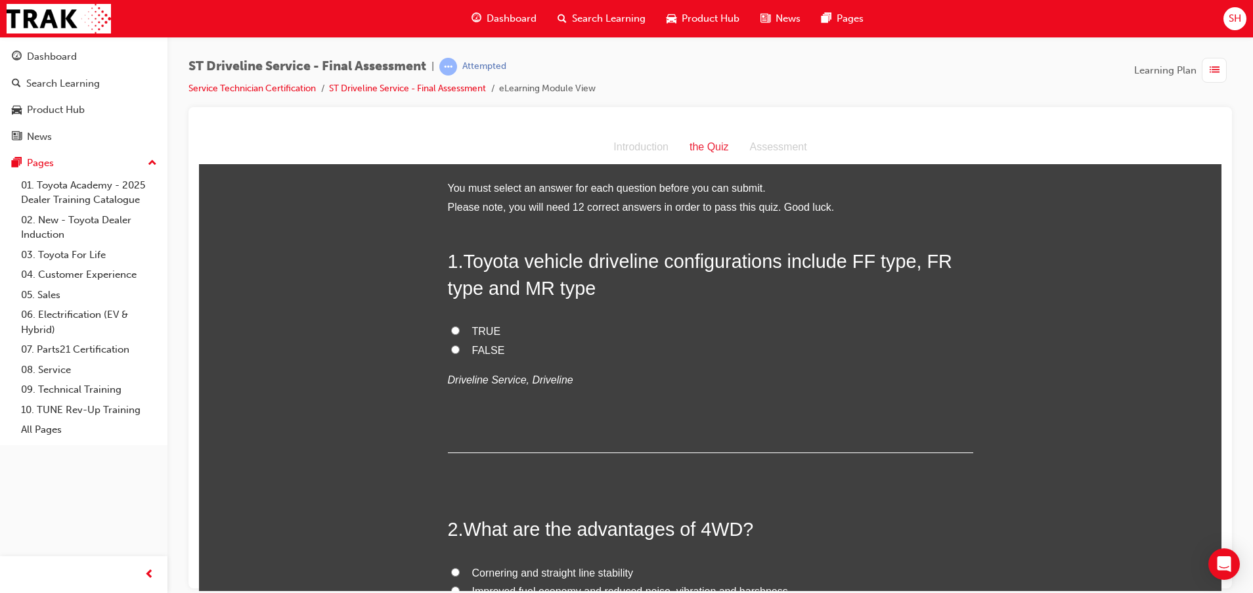
click at [463, 334] on label "TRUE" at bounding box center [710, 331] width 525 height 19
click at [460, 334] on input "TRUE" at bounding box center [455, 330] width 9 height 9
radio input "true"
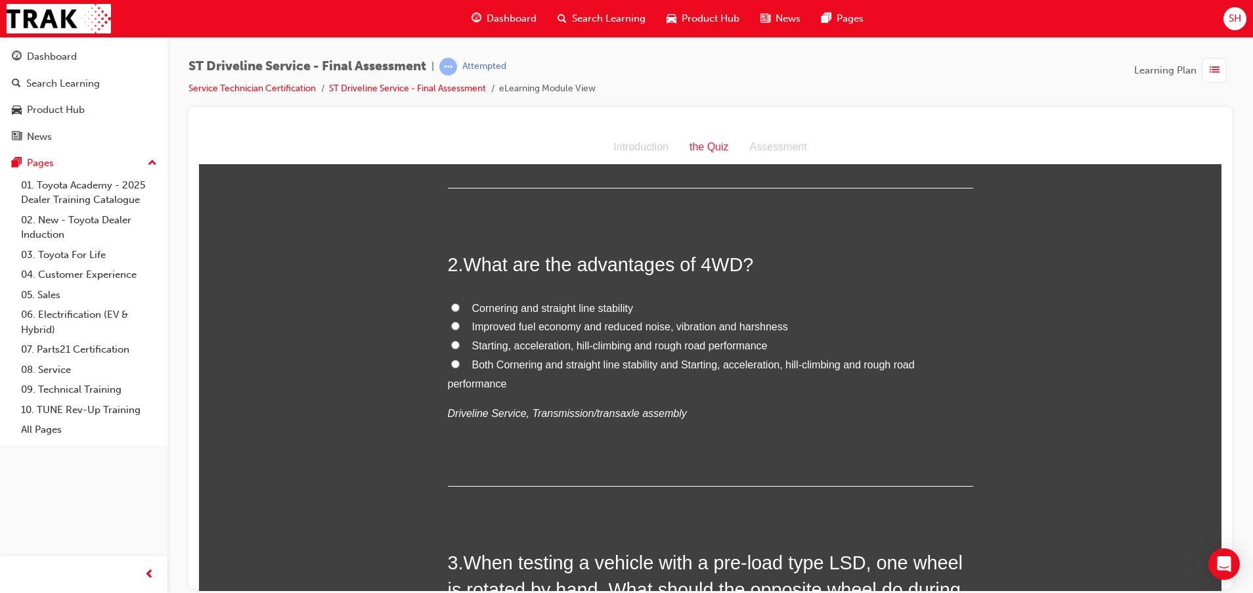
scroll to position [296, 0]
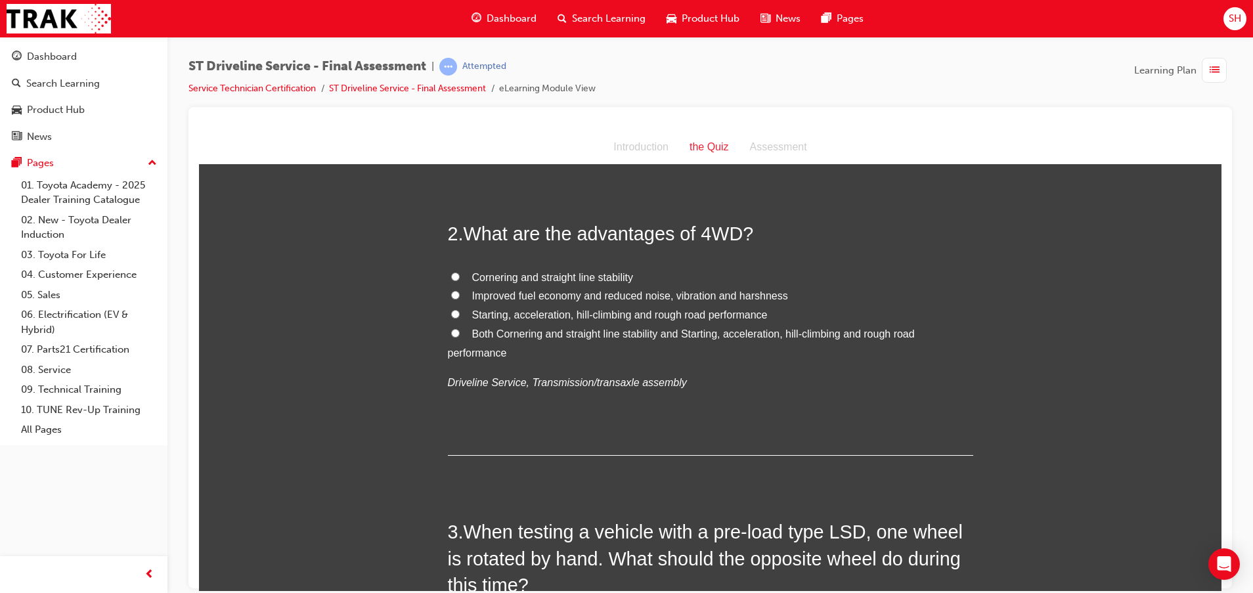
click at [480, 330] on span "Both Cornering and straight line stability and Starting, acceleration, hill-cli…" at bounding box center [681, 343] width 467 height 30
click at [460, 330] on input "Both Cornering and straight line stability and Starting, acceleration, hill-cli…" at bounding box center [455, 332] width 9 height 9
radio input "true"
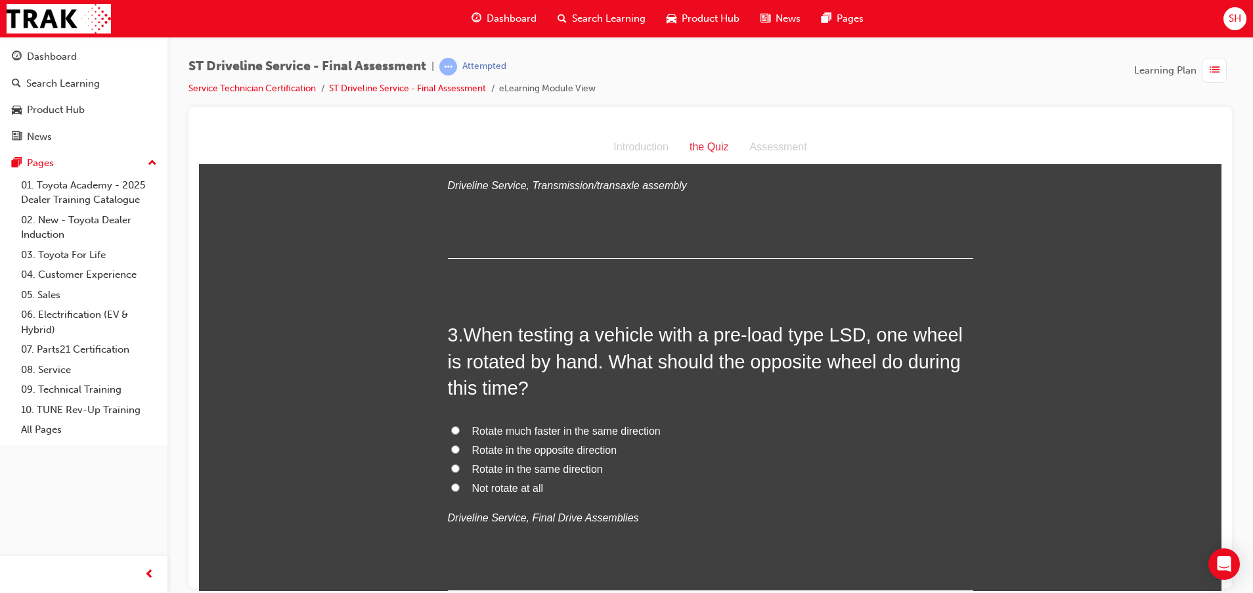
scroll to position [591, 0]
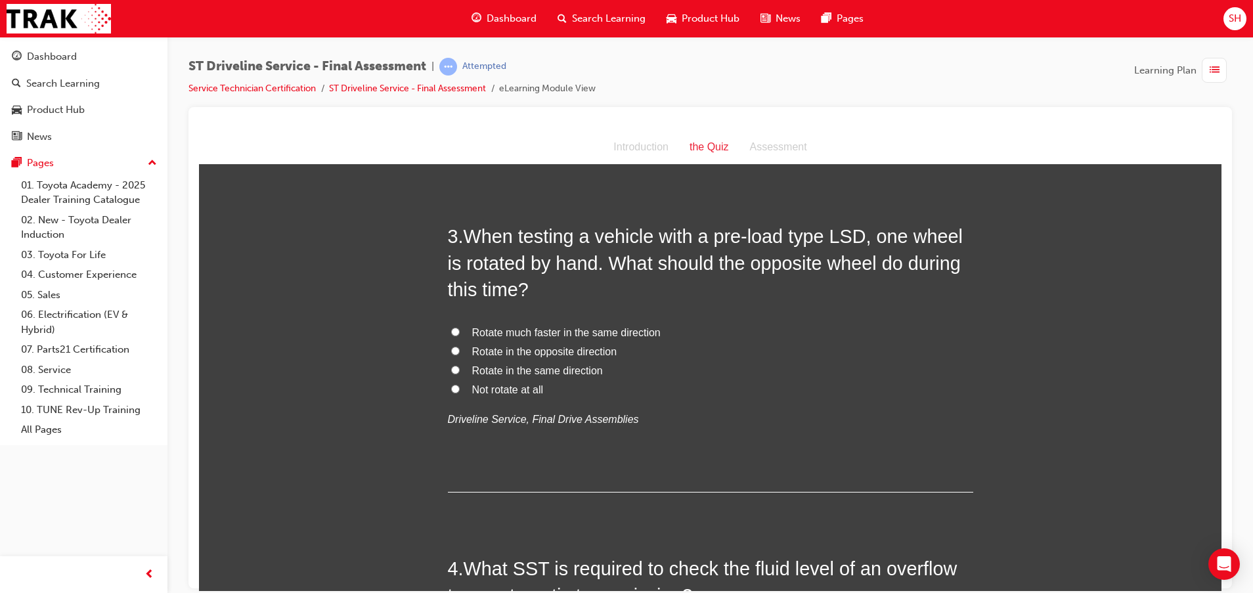
click at [570, 347] on span "Rotate in the opposite direction" at bounding box center [544, 351] width 145 height 11
click at [460, 347] on input "Rotate in the opposite direction" at bounding box center [455, 350] width 9 height 9
radio input "true"
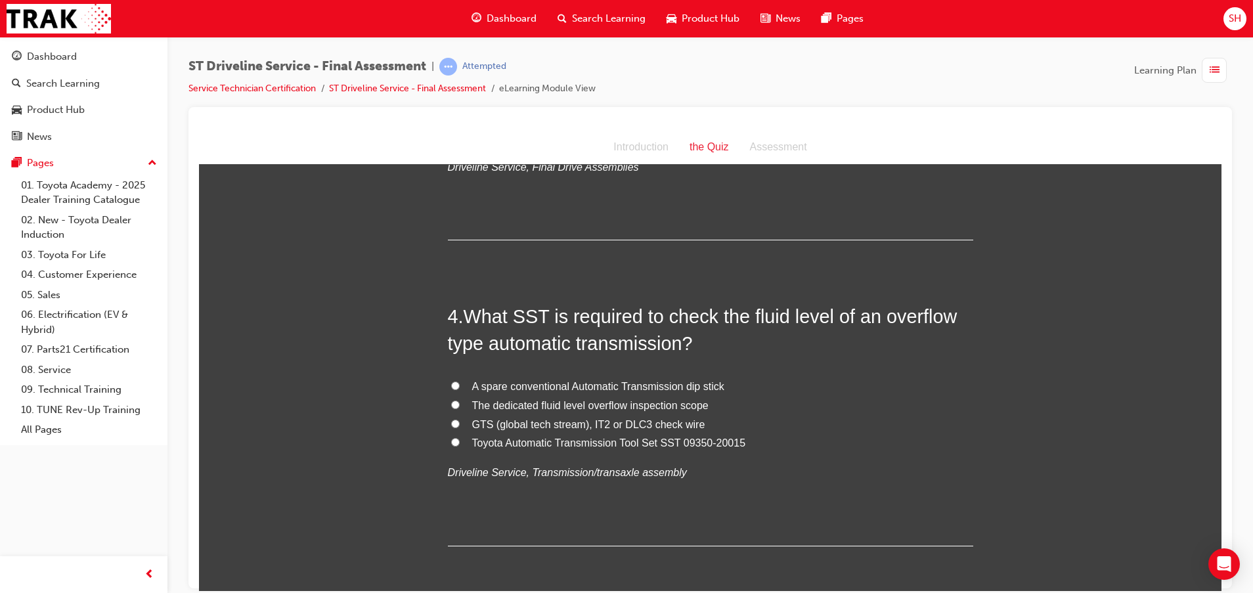
scroll to position [887, 0]
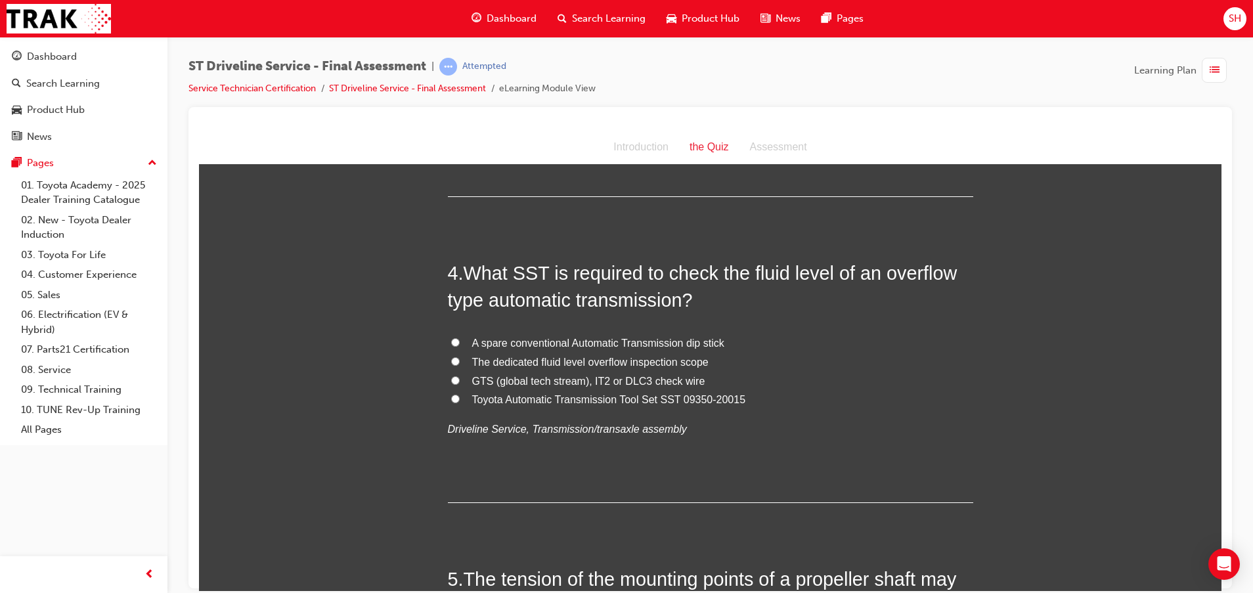
click at [564, 358] on span "The dedicated fluid level overflow inspection scope" at bounding box center [590, 361] width 236 height 11
click at [460, 358] on input "The dedicated fluid level overflow inspection scope" at bounding box center [455, 361] width 9 height 9
radio input "true"
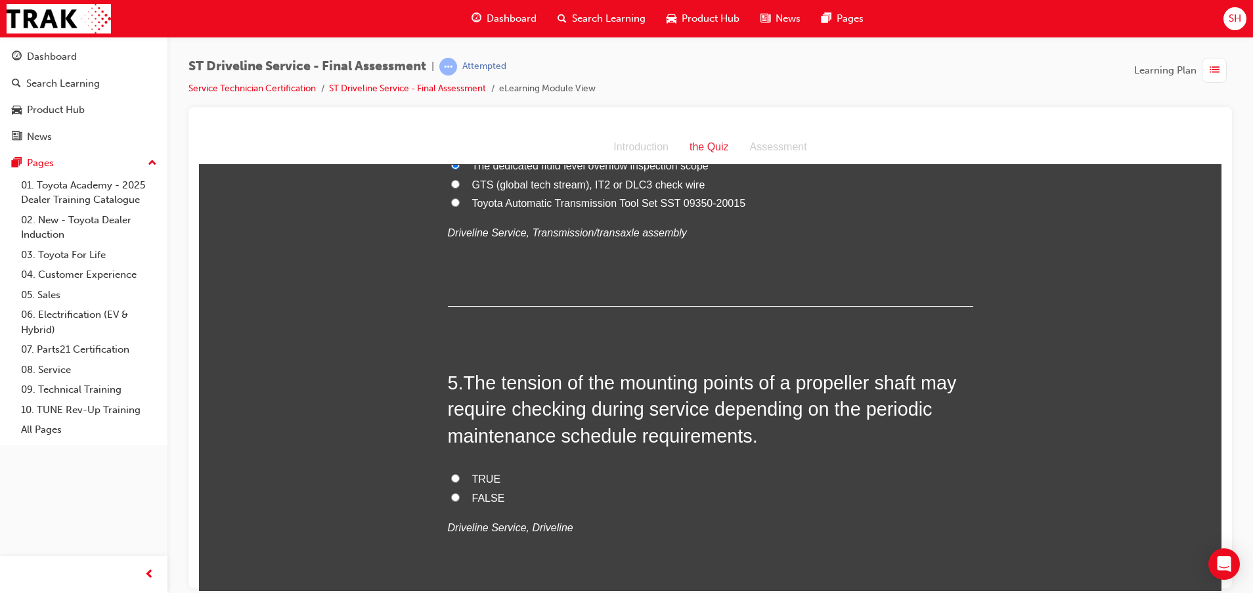
scroll to position [1084, 0]
click at [479, 475] on span "TRUE" at bounding box center [486, 477] width 29 height 11
click at [460, 475] on input "TRUE" at bounding box center [455, 477] width 9 height 9
radio input "true"
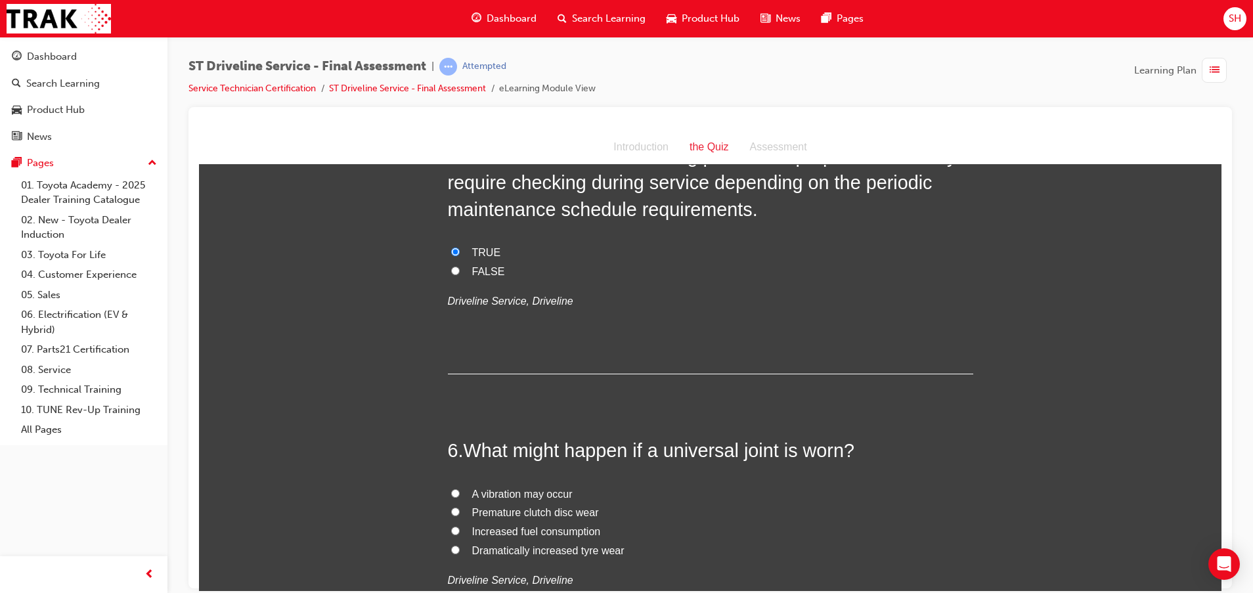
scroll to position [1379, 0]
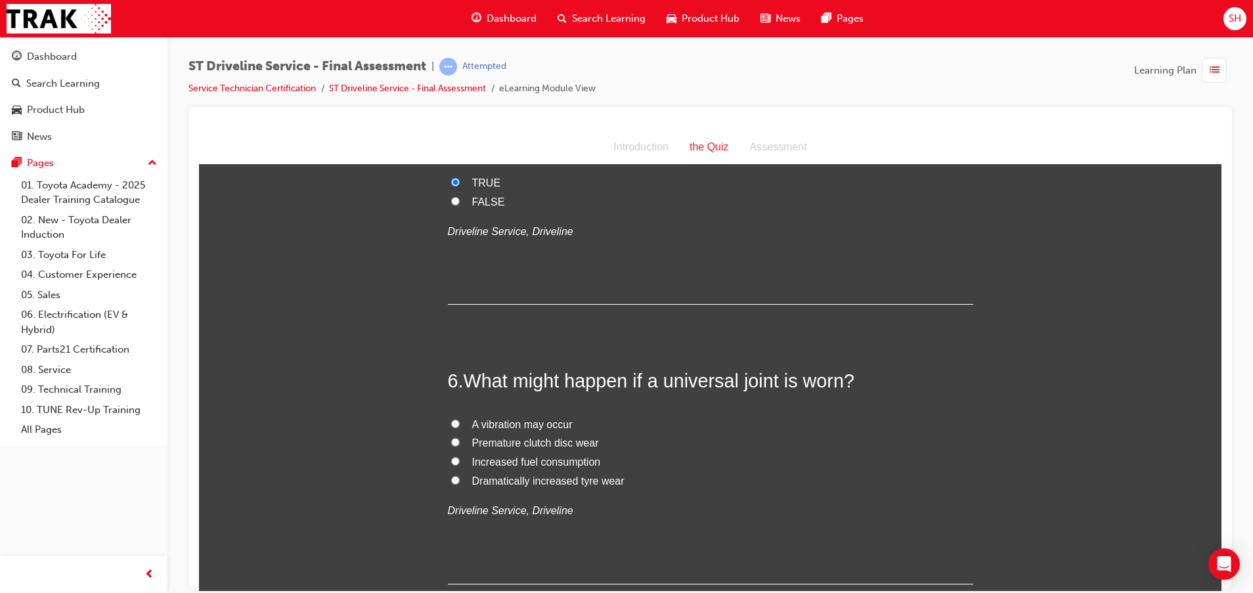
click at [557, 423] on span "A vibration may occur" at bounding box center [522, 423] width 100 height 11
click at [460, 423] on input "A vibration may occur" at bounding box center [455, 423] width 9 height 9
radio input "true"
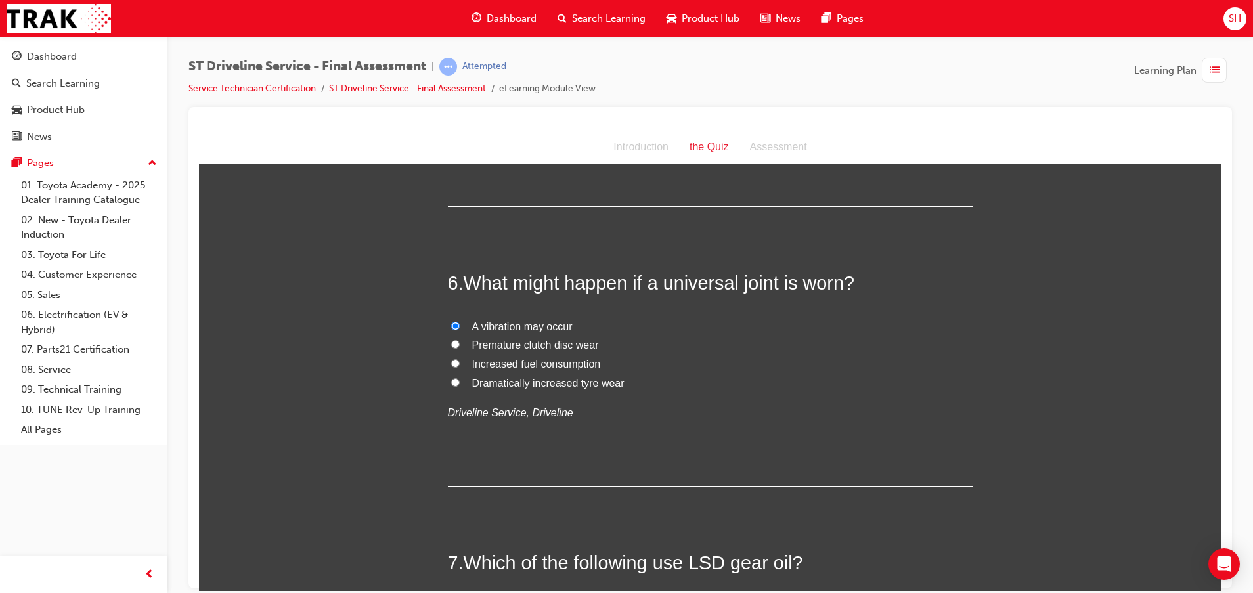
scroll to position [1675, 0]
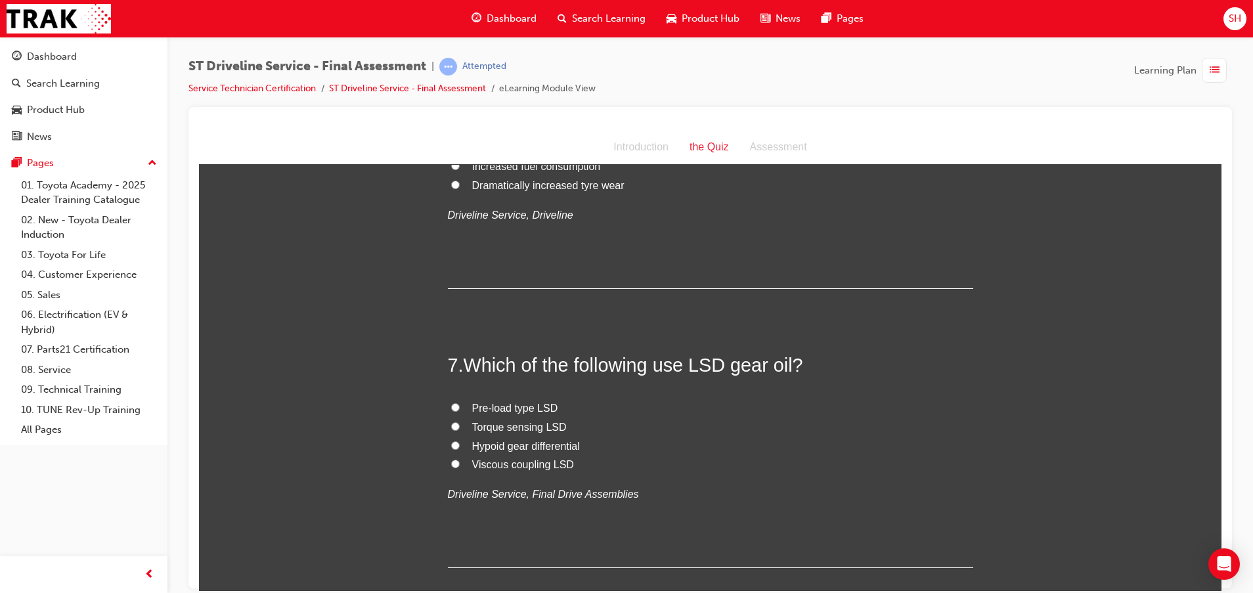
click at [510, 466] on span "Viscous coupling LSD" at bounding box center [523, 463] width 102 height 11
click at [460, 466] on input "Viscous coupling LSD" at bounding box center [455, 463] width 9 height 9
radio input "true"
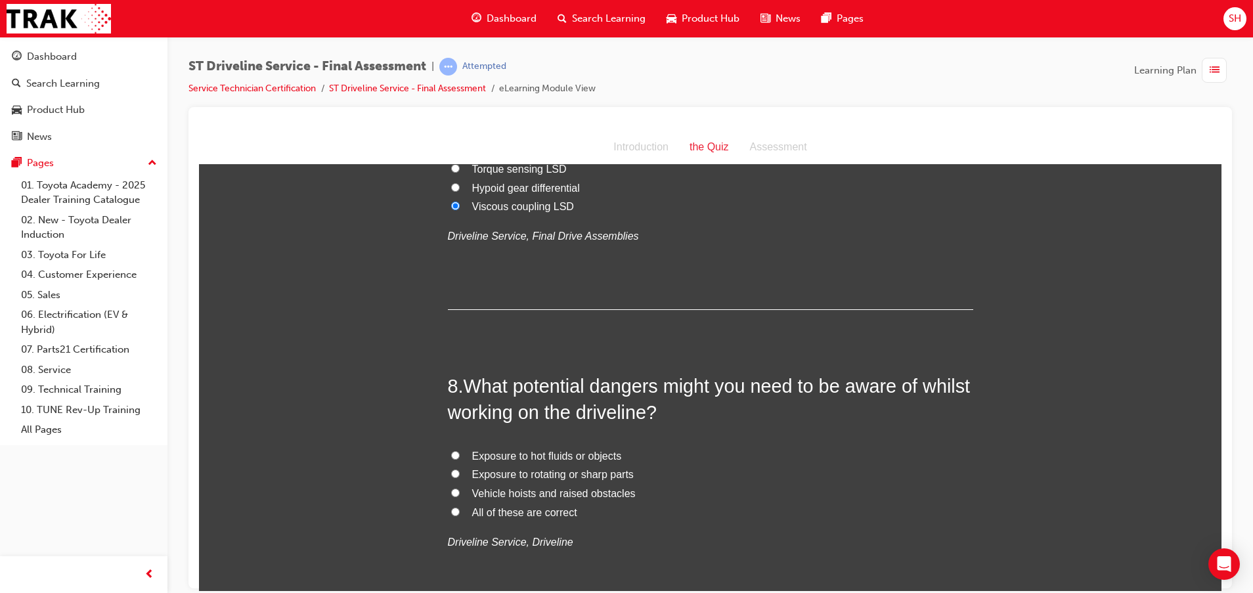
scroll to position [1971, 0]
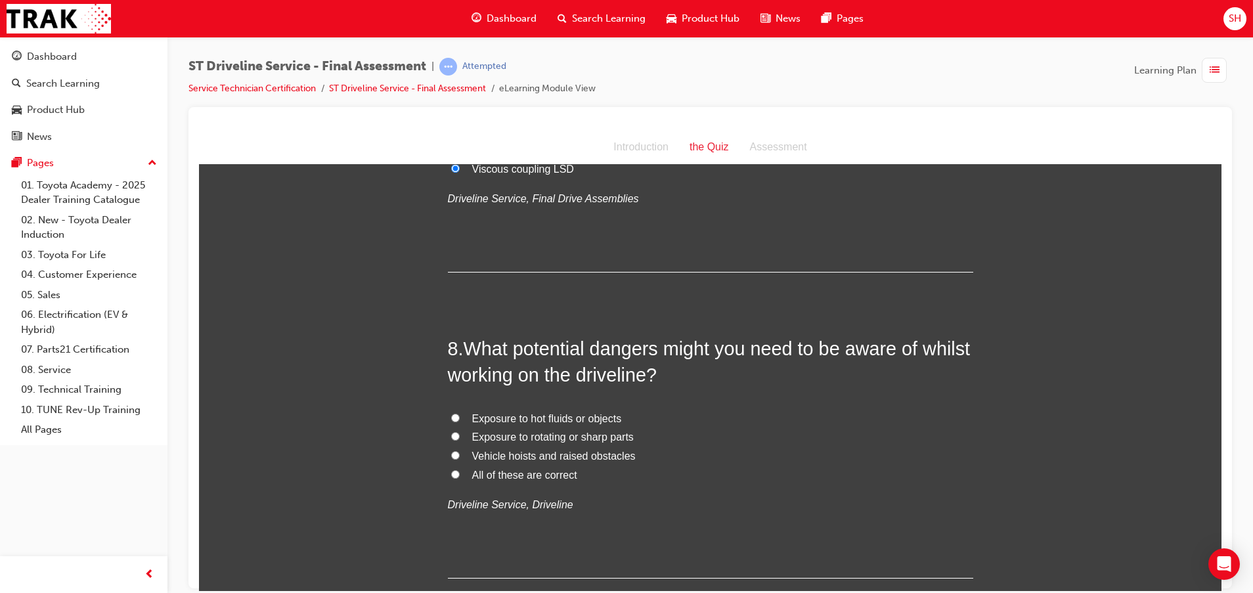
click at [506, 471] on span "All of these are correct" at bounding box center [524, 474] width 105 height 11
click at [460, 471] on input "All of these are correct" at bounding box center [455, 474] width 9 height 9
radio input "true"
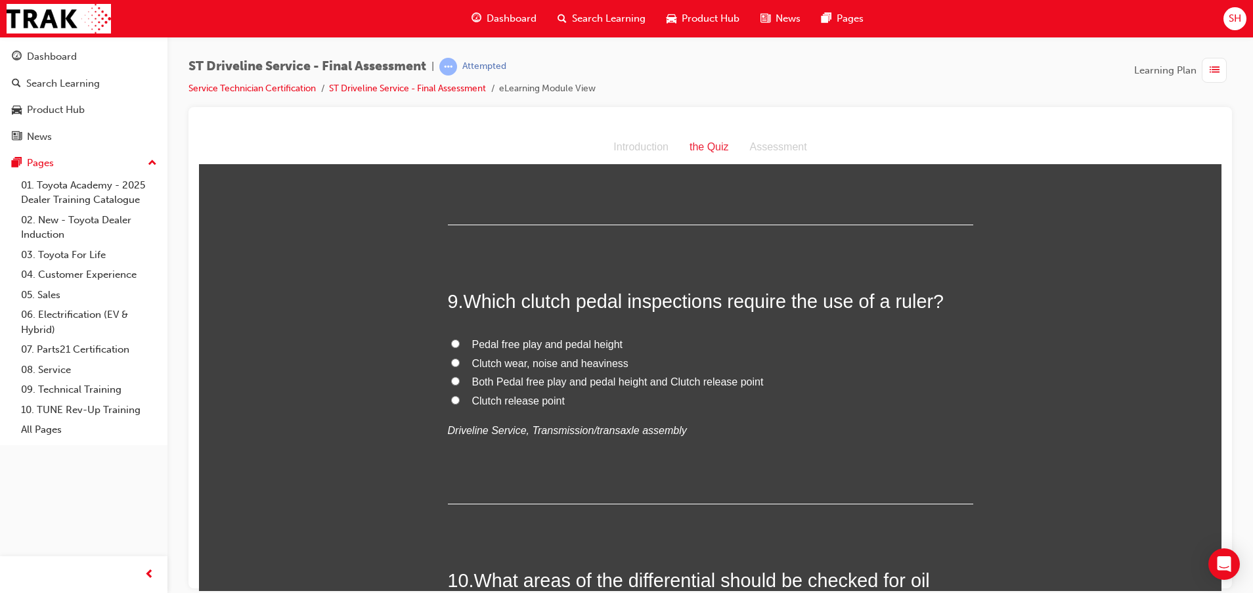
scroll to position [2365, 0]
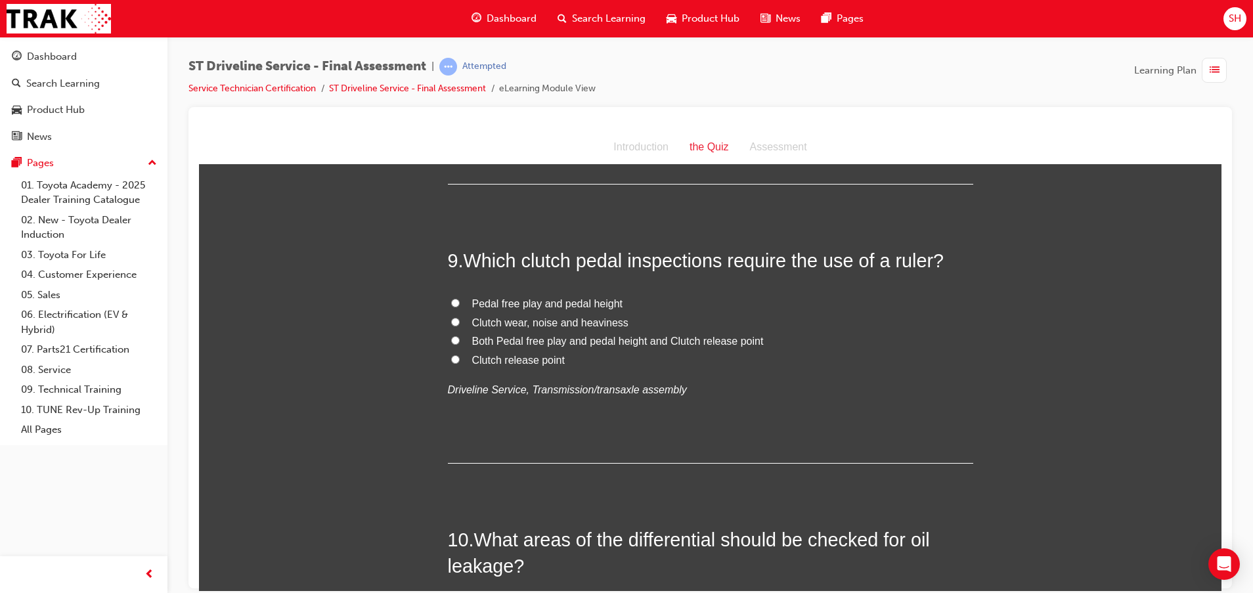
click at [623, 343] on span "Both Pedal free play and pedal height and Clutch release point" at bounding box center [618, 340] width 292 height 11
click at [460, 343] on input "Both Pedal free play and pedal height and Clutch release point" at bounding box center [455, 340] width 9 height 9
radio input "true"
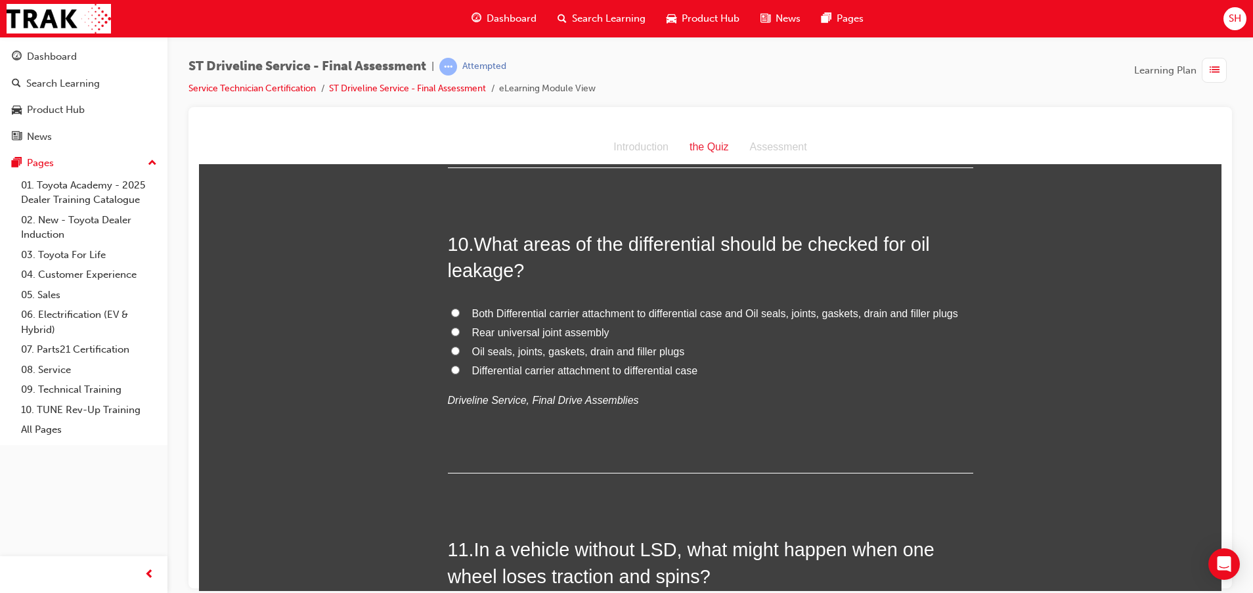
click at [535, 350] on span "Oil seals, joints, gaskets, drain and filler plugs" at bounding box center [578, 351] width 213 height 11
click at [460, 350] on input "Oil seals, joints, gaskets, drain and filler plugs" at bounding box center [455, 350] width 9 height 9
radio input "true"
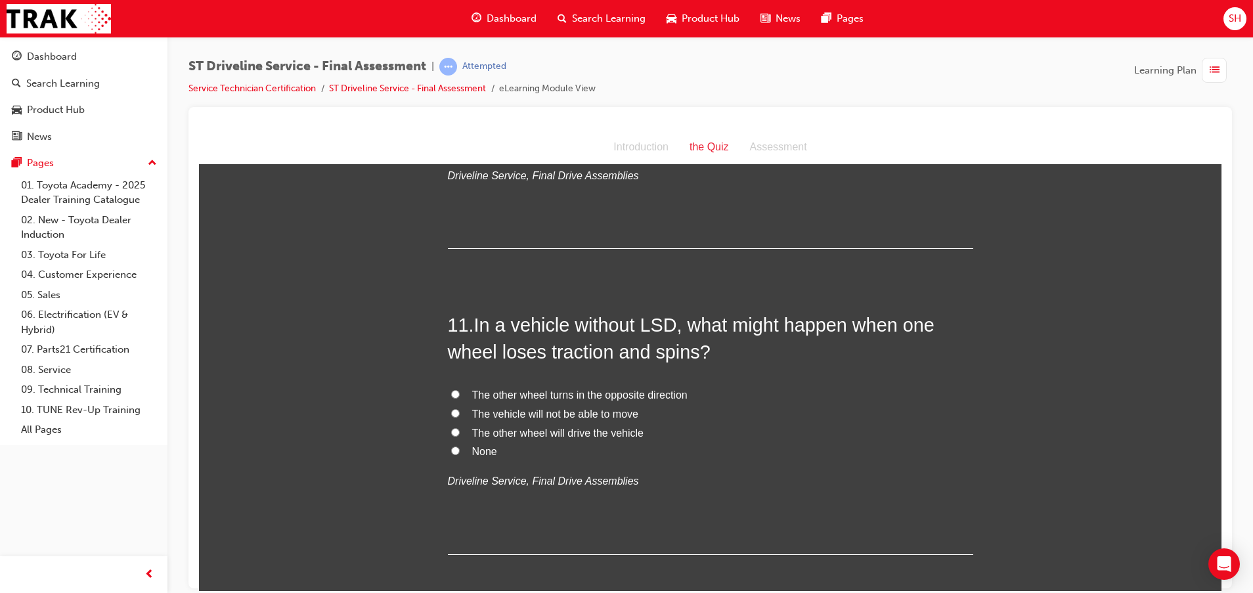
scroll to position [2956, 0]
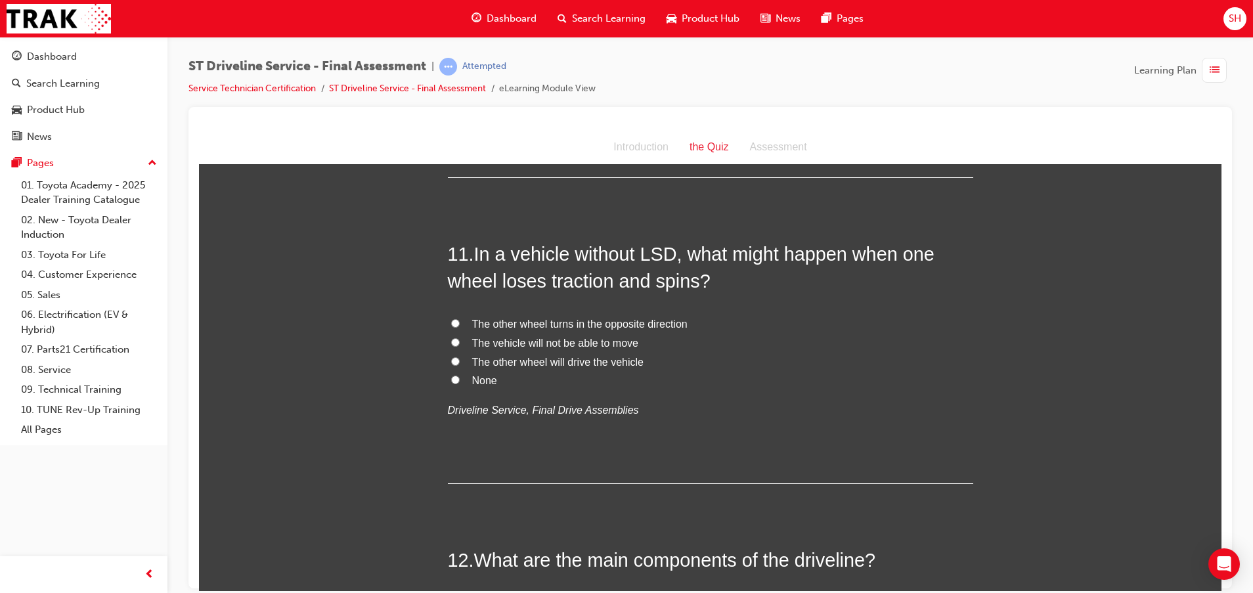
click at [522, 361] on span "The other wheel will drive the vehicle" at bounding box center [557, 361] width 171 height 11
click at [460, 361] on input "The other wheel will drive the vehicle" at bounding box center [455, 361] width 9 height 9
radio input "true"
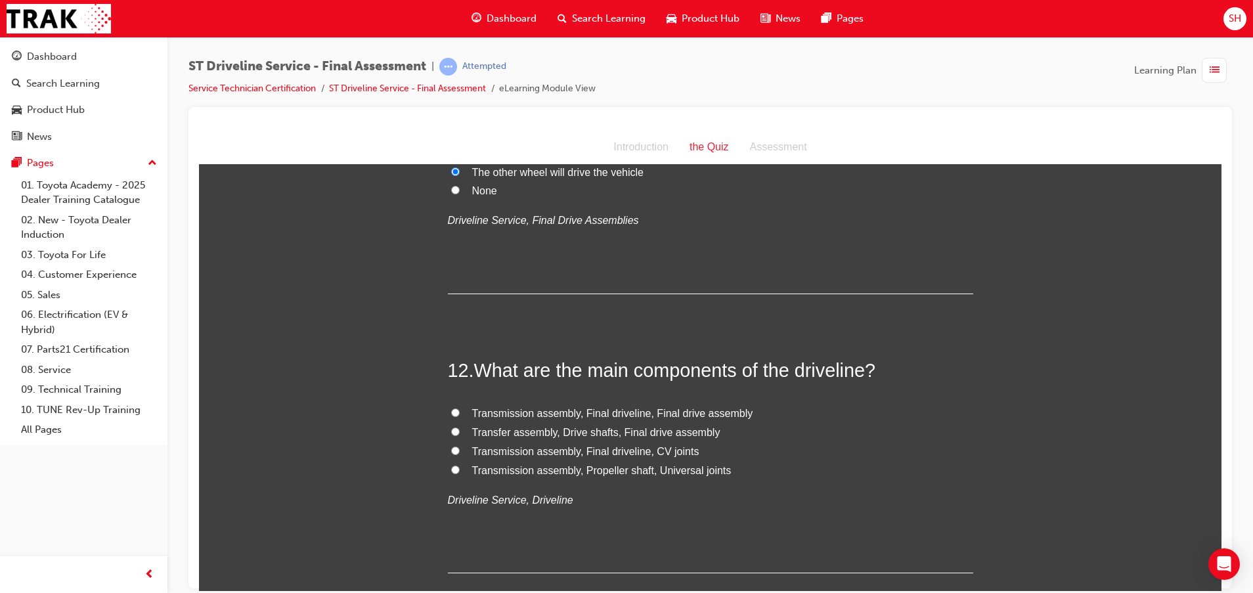
scroll to position [3153, 0]
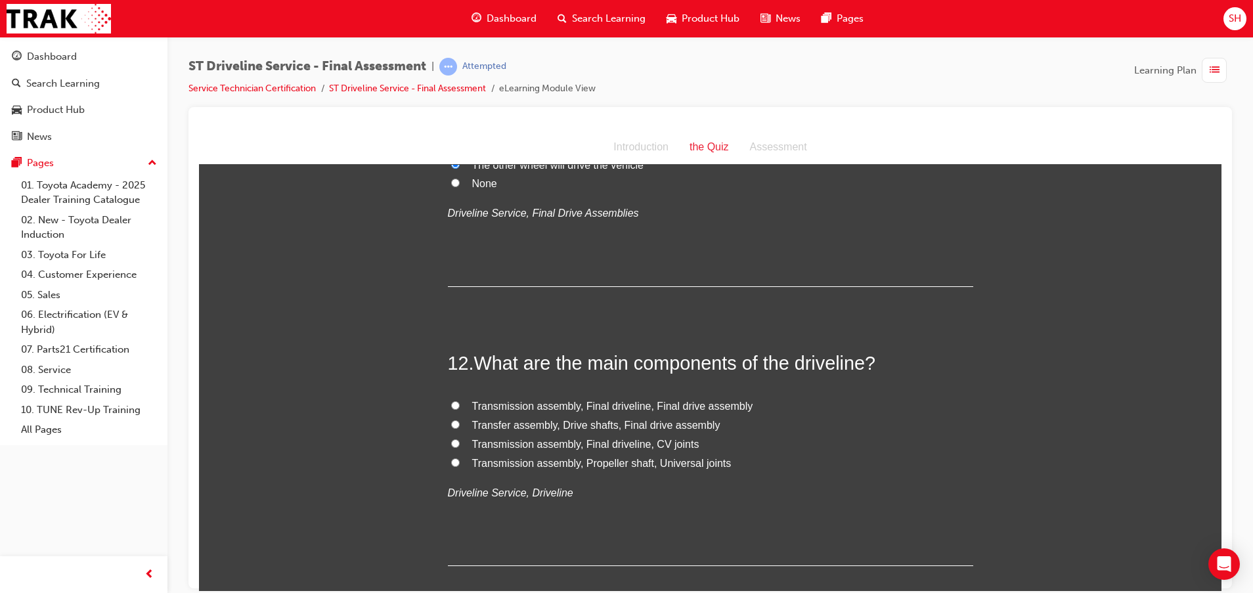
click at [642, 462] on span "Transmission assembly, Propeller shaft, Universal joints" at bounding box center [601, 462] width 259 height 11
click at [460, 462] on input "Transmission assembly, Propeller shaft, Universal joints" at bounding box center [455, 462] width 9 height 9
radio input "true"
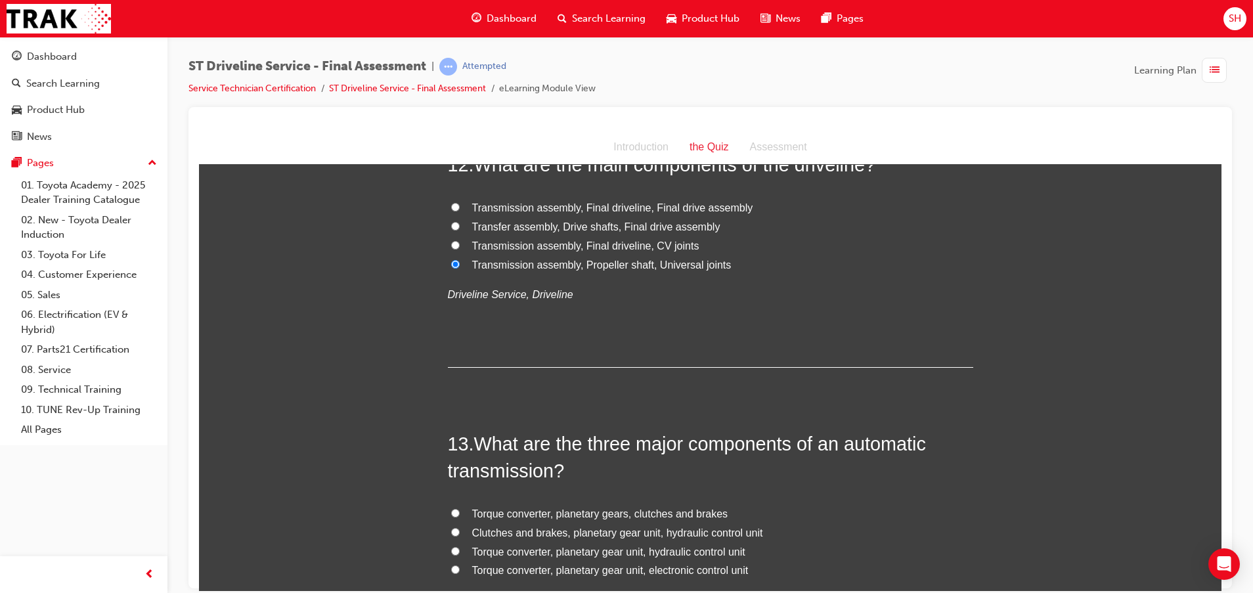
scroll to position [3448, 0]
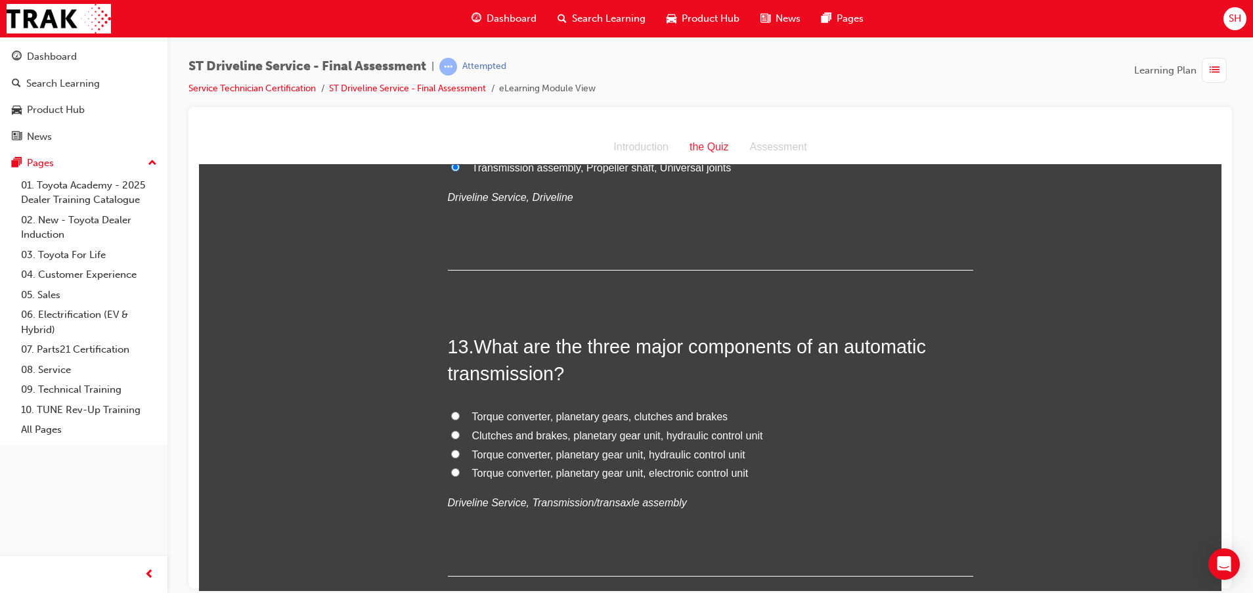
click at [665, 457] on span "Torque converter, planetary gear unit, hydraulic control unit" at bounding box center [608, 454] width 273 height 11
click at [460, 457] on input "Torque converter, planetary gear unit, hydraulic control unit" at bounding box center [455, 453] width 9 height 9
radio input "true"
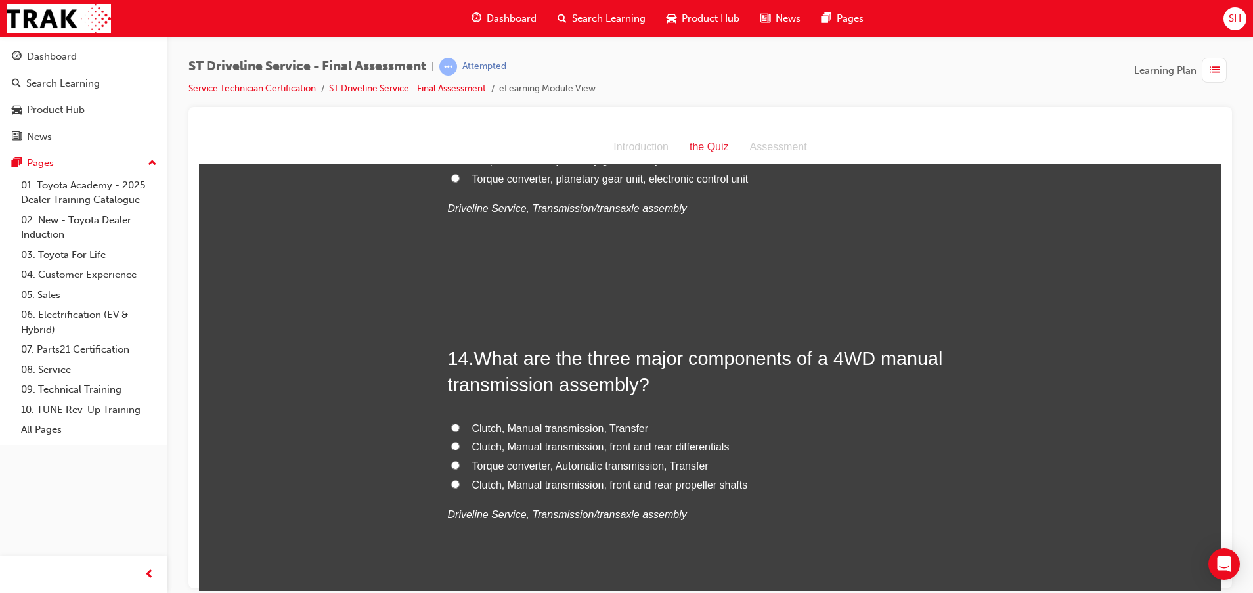
scroll to position [3744, 0]
click at [606, 427] on span "Clutch, Manual transmission, Transfer" at bounding box center [560, 426] width 177 height 11
click at [460, 427] on input "Clutch, Manual transmission, Transfer" at bounding box center [455, 426] width 9 height 9
radio input "true"
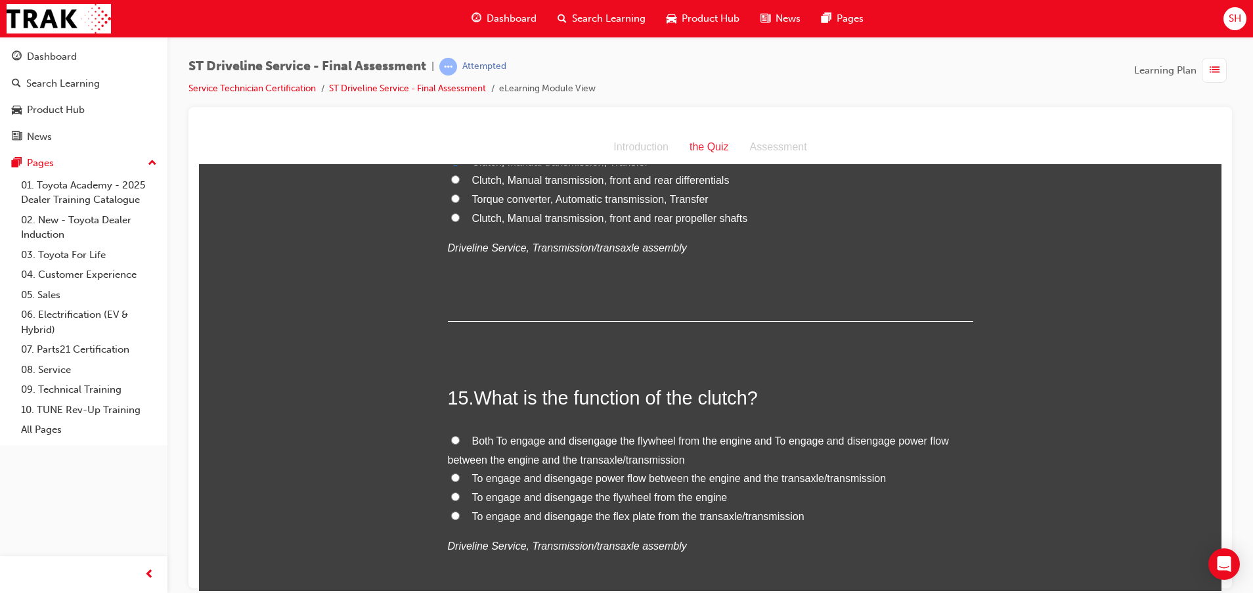
scroll to position [4040, 0]
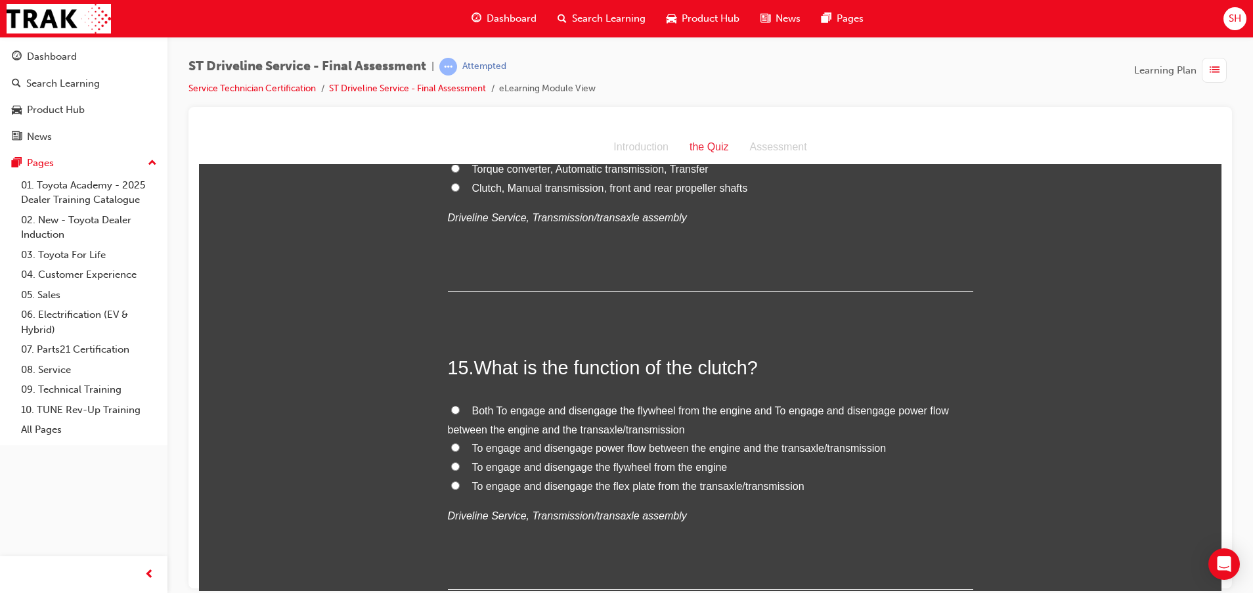
click at [628, 453] on span "To engage and disengage power flow between the engine and the transaxle/transmi…" at bounding box center [679, 447] width 414 height 11
click at [460, 451] on input "To engage and disengage power flow between the engine and the transaxle/transmi…" at bounding box center [455, 447] width 9 height 9
radio input "true"
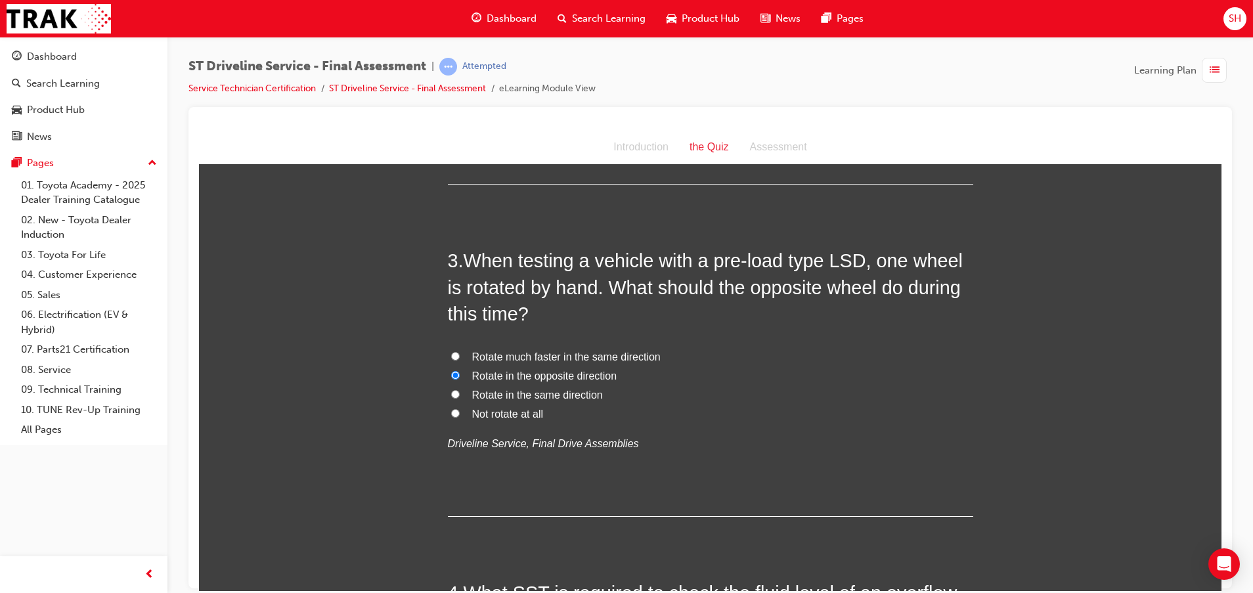
scroll to position [591, 0]
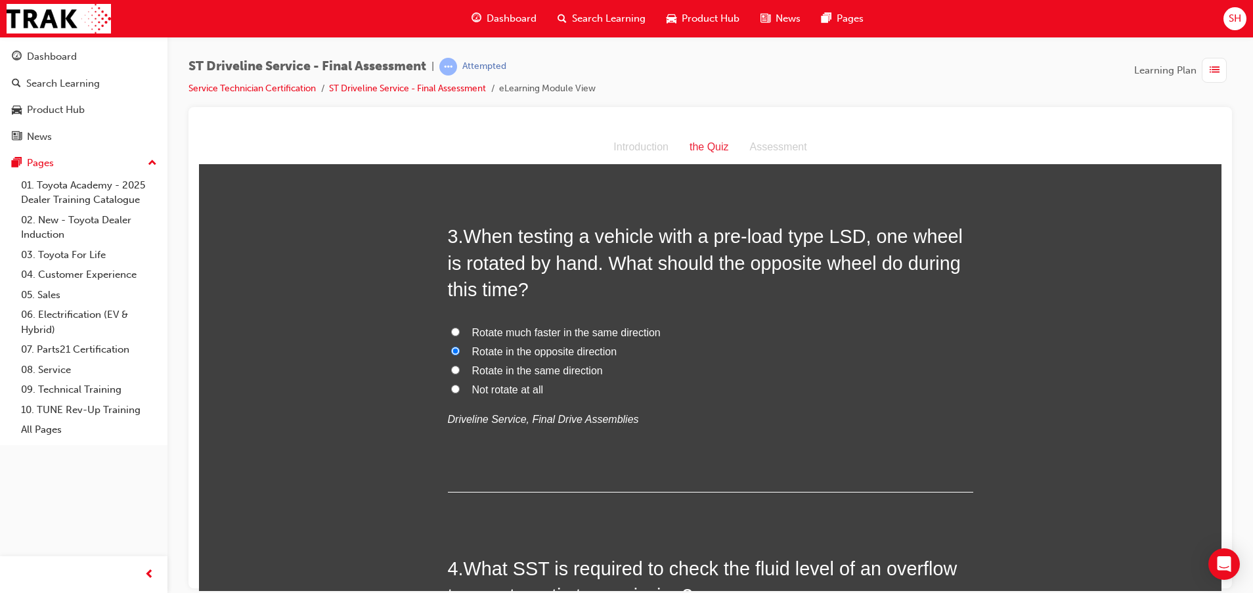
click at [457, 367] on label "Rotate in the same direction" at bounding box center [710, 370] width 525 height 19
click at [457, 367] on input "Rotate in the same direction" at bounding box center [455, 369] width 9 height 9
radio input "true"
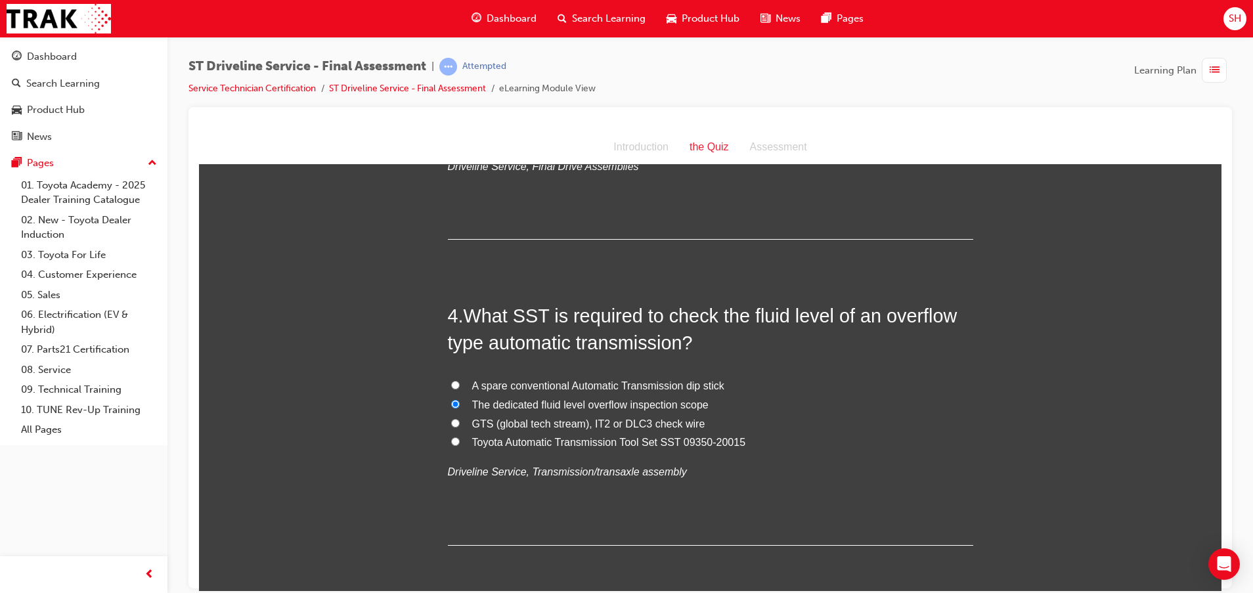
scroll to position [887, 0]
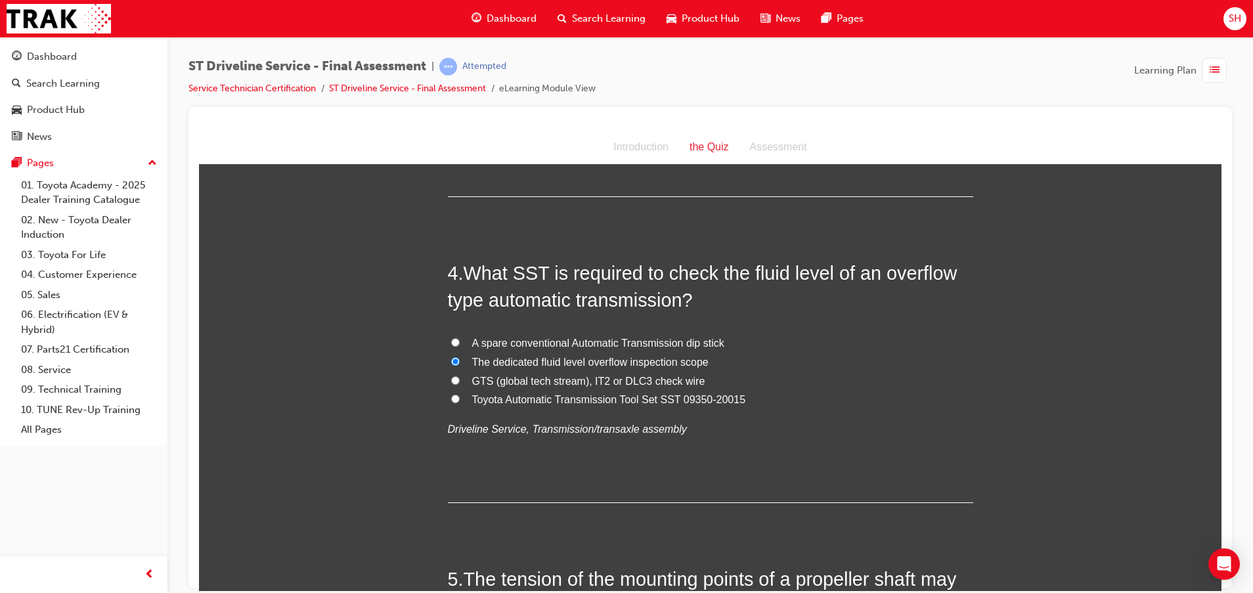
click at [451, 379] on input "GTS (global tech stream), IT2 or DLC3 check wire" at bounding box center [455, 380] width 9 height 9
radio input "true"
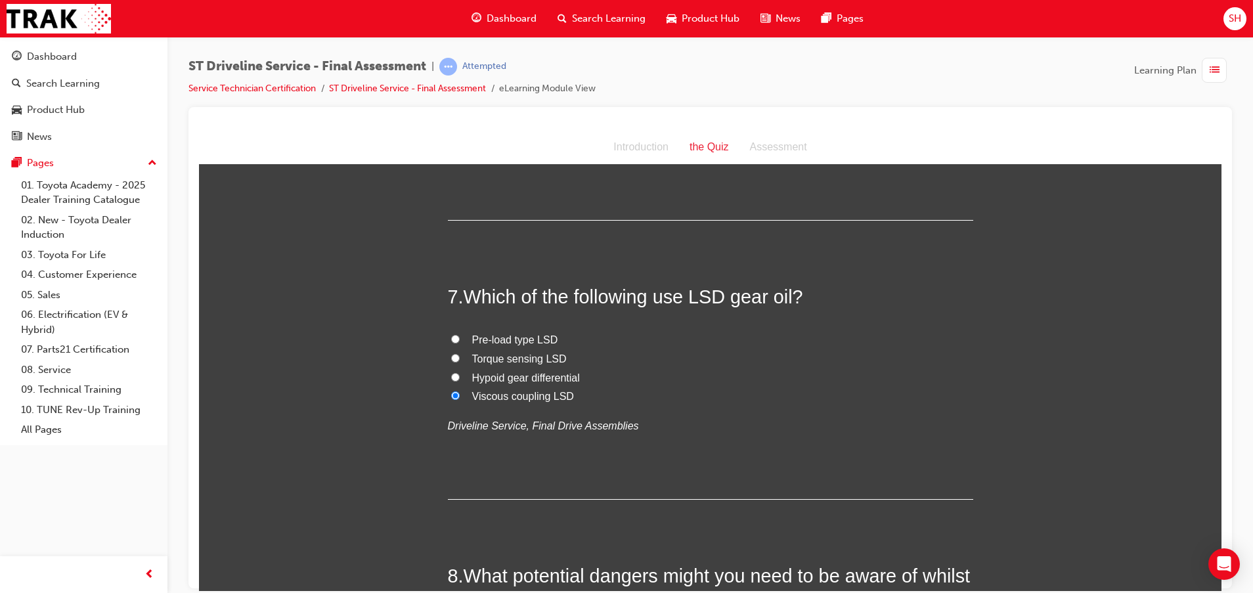
scroll to position [1774, 0]
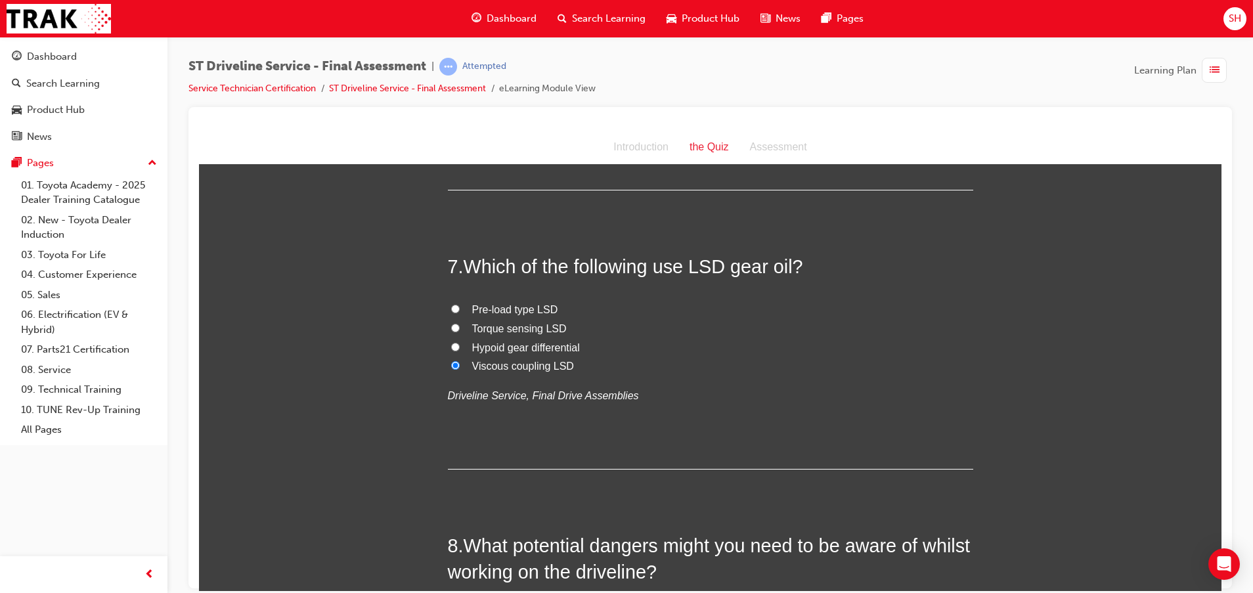
click at [472, 303] on span "Pre-load type LSD" at bounding box center [515, 308] width 86 height 11
click at [460, 304] on input "Pre-load type LSD" at bounding box center [455, 308] width 9 height 9
radio input "true"
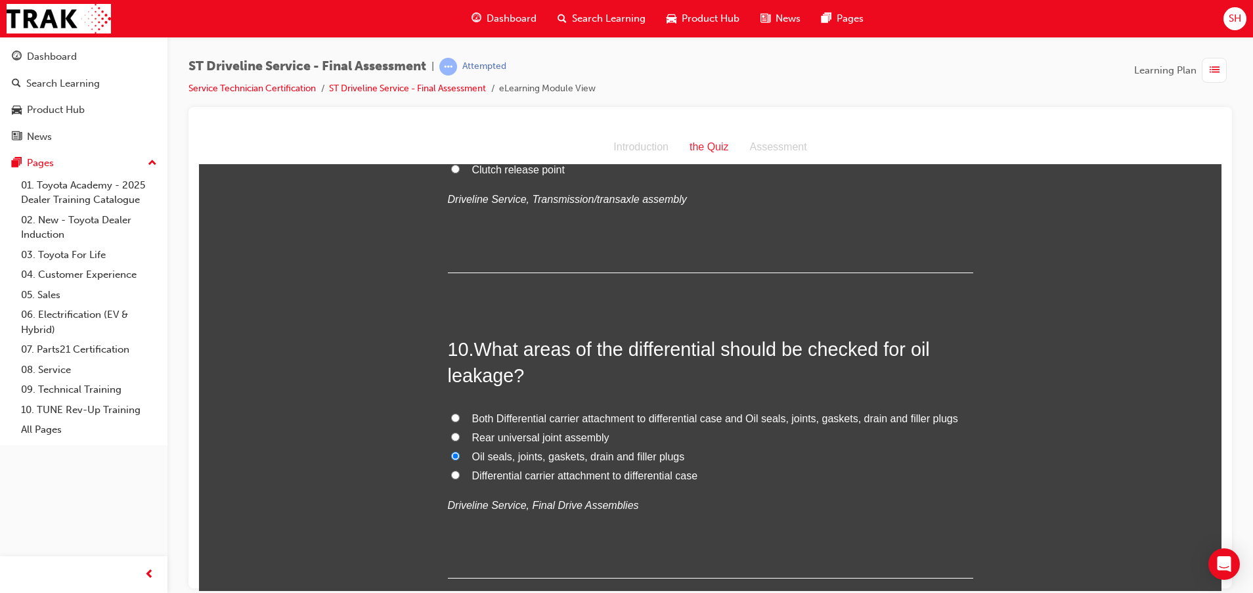
scroll to position [2660, 0]
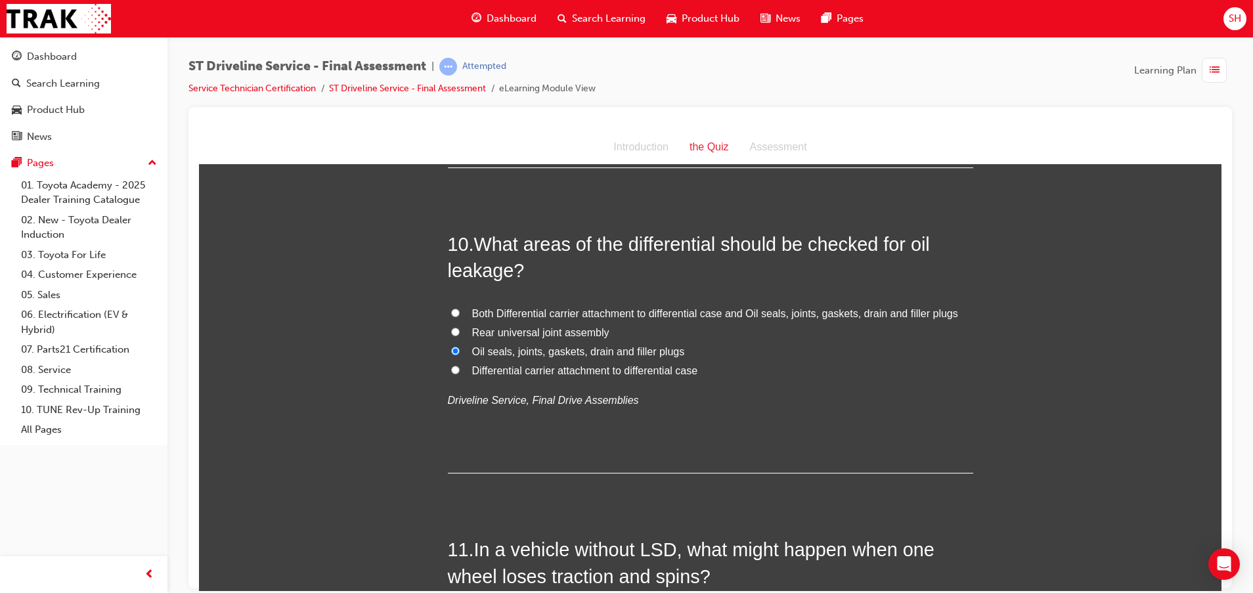
click at [621, 311] on span "Both Differential carrier attachment to differential case and Oil seals, joints…" at bounding box center [715, 312] width 486 height 11
click at [460, 311] on input "Both Differential carrier attachment to differential case and Oil seals, joints…" at bounding box center [455, 312] width 9 height 9
radio input "true"
click at [600, 351] on span "Oil seals, joints, gaskets, drain and filler plugs" at bounding box center [578, 351] width 213 height 11
click at [460, 351] on input "Oil seals, joints, gaskets, drain and filler plugs" at bounding box center [455, 350] width 9 height 9
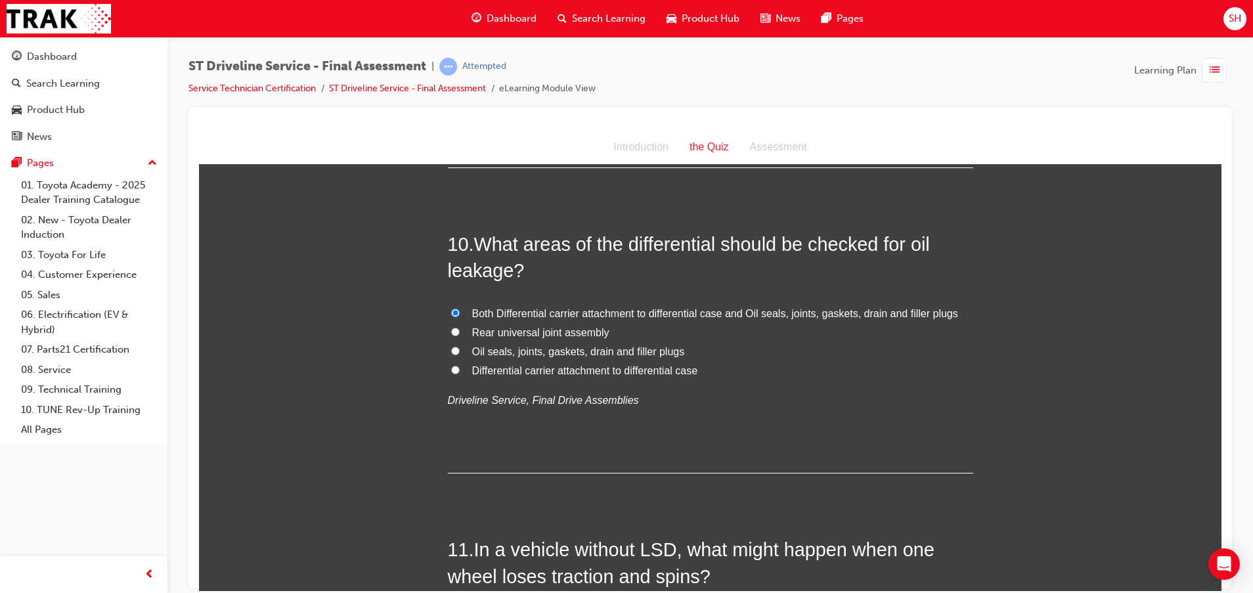
radio input "true"
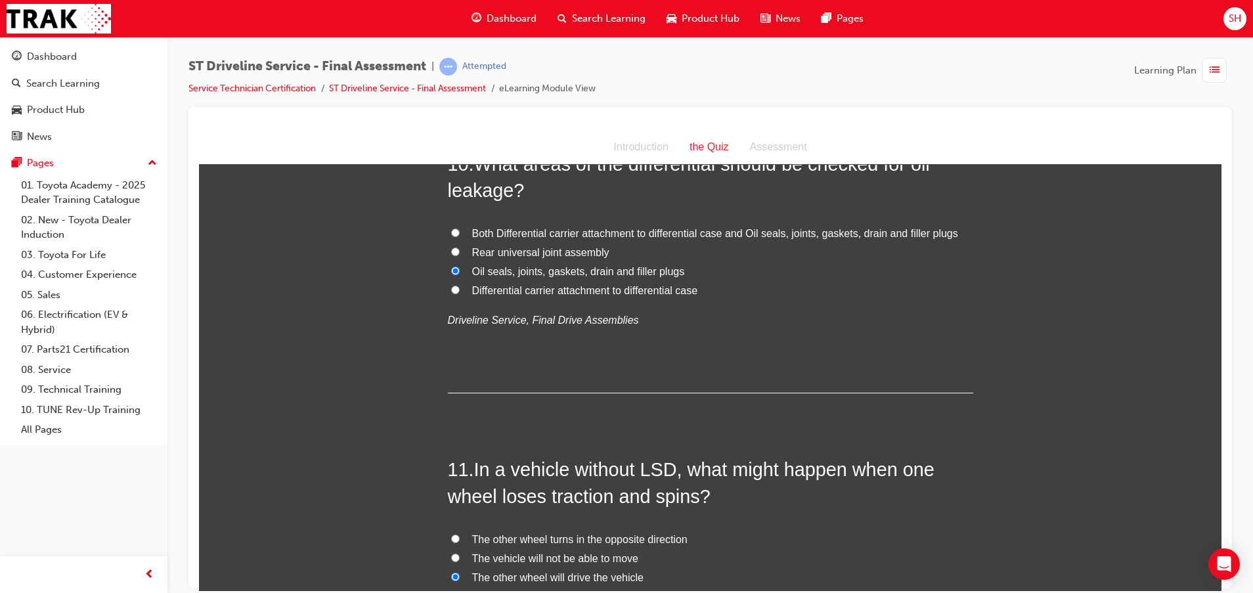
scroll to position [2857, 0]
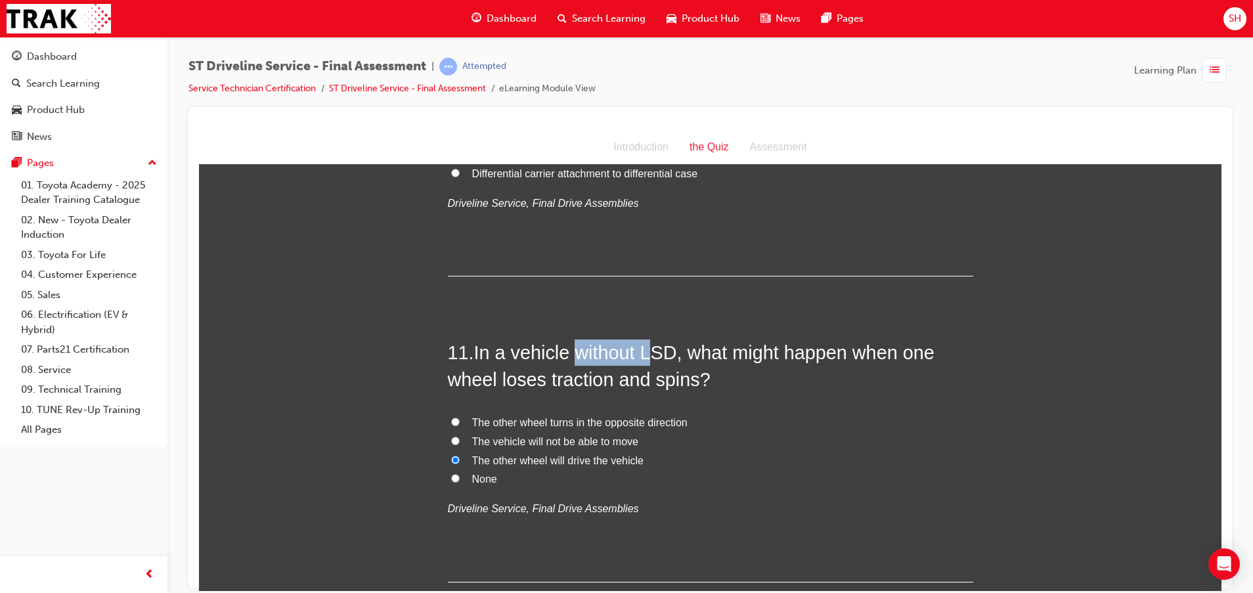
drag, startPoint x: 566, startPoint y: 349, endPoint x: 646, endPoint y: 352, distance: 79.5
click at [646, 352] on span "In a vehicle without LSD, what might happen when one wheel loses traction and s…" at bounding box center [691, 365] width 487 height 47
drag, startPoint x: 646, startPoint y: 352, endPoint x: 713, endPoint y: 357, distance: 67.9
click at [713, 357] on span "In a vehicle without LSD, what might happen when one wheel loses traction and s…" at bounding box center [691, 365] width 487 height 47
click at [448, 437] on label "The vehicle will not be able to move" at bounding box center [710, 441] width 525 height 19
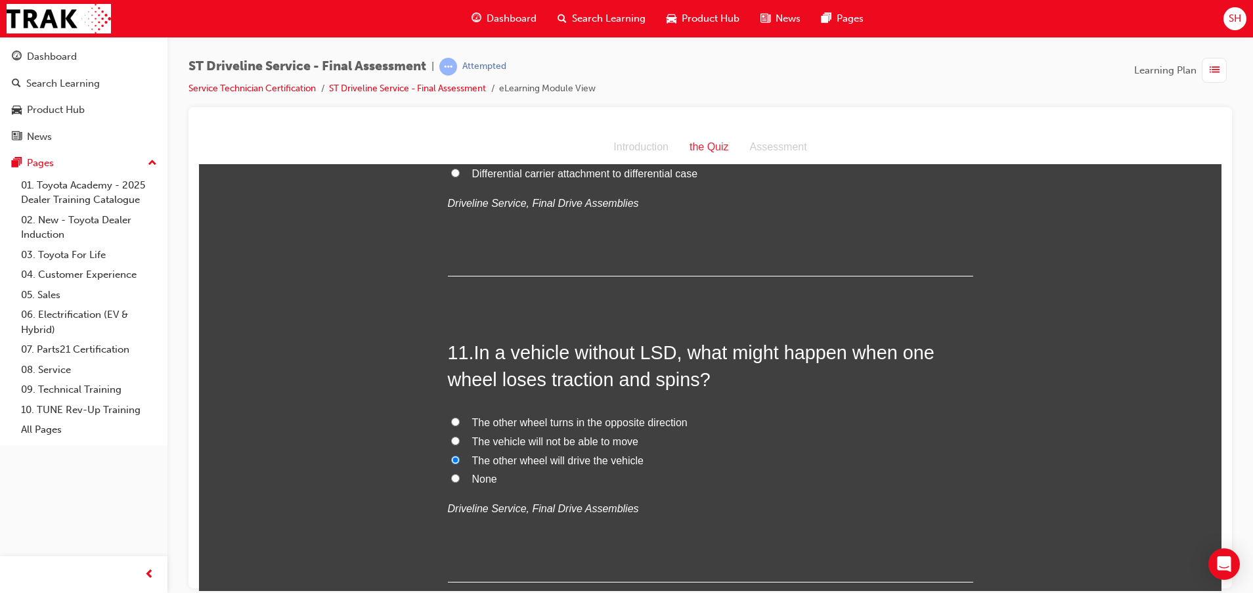
click at [451, 437] on input "The vehicle will not be able to move" at bounding box center [455, 440] width 9 height 9
radio input "true"
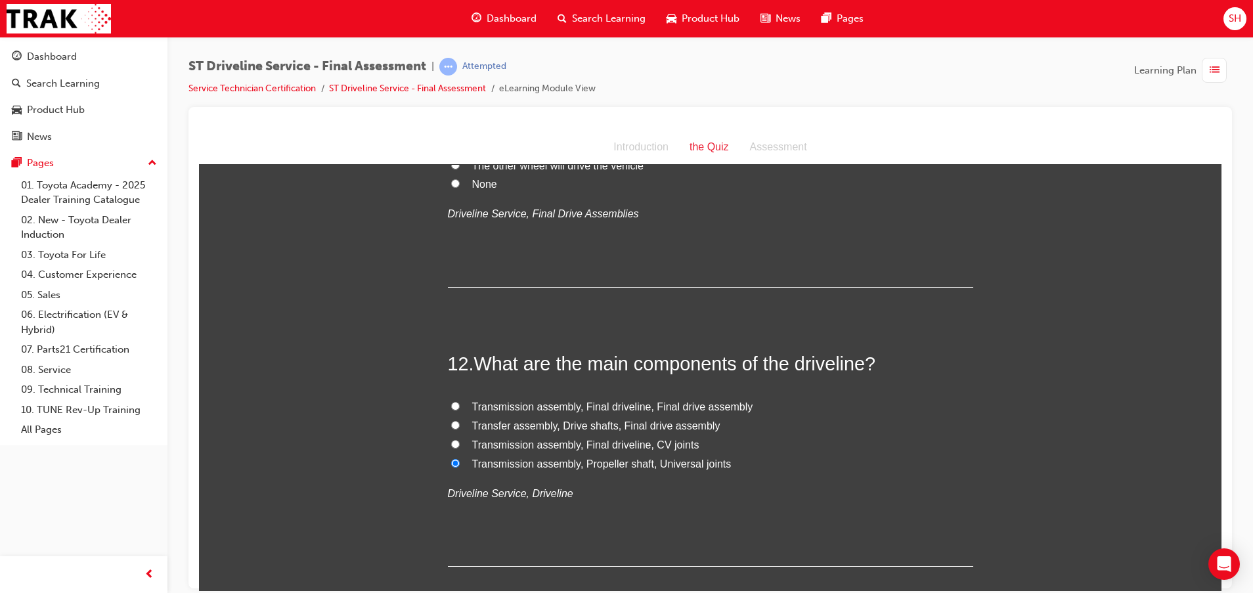
scroll to position [3153, 0]
click at [451, 403] on input "Transmission assembly, Final driveline, Final drive assembly" at bounding box center [455, 405] width 9 height 9
radio input "true"
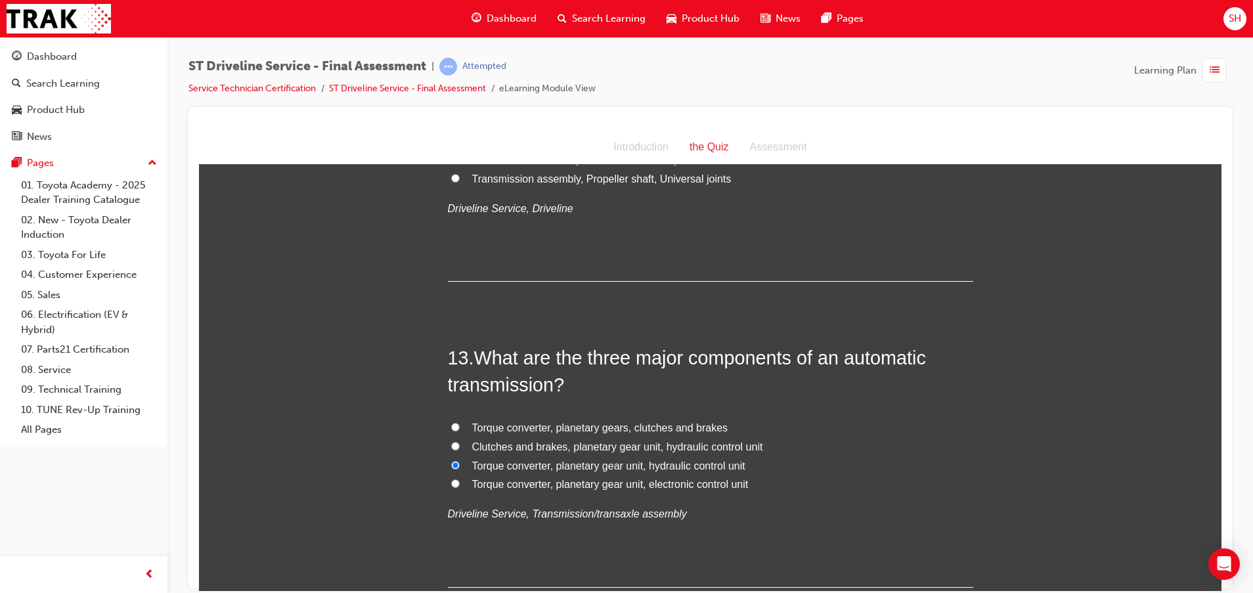
scroll to position [3547, 0]
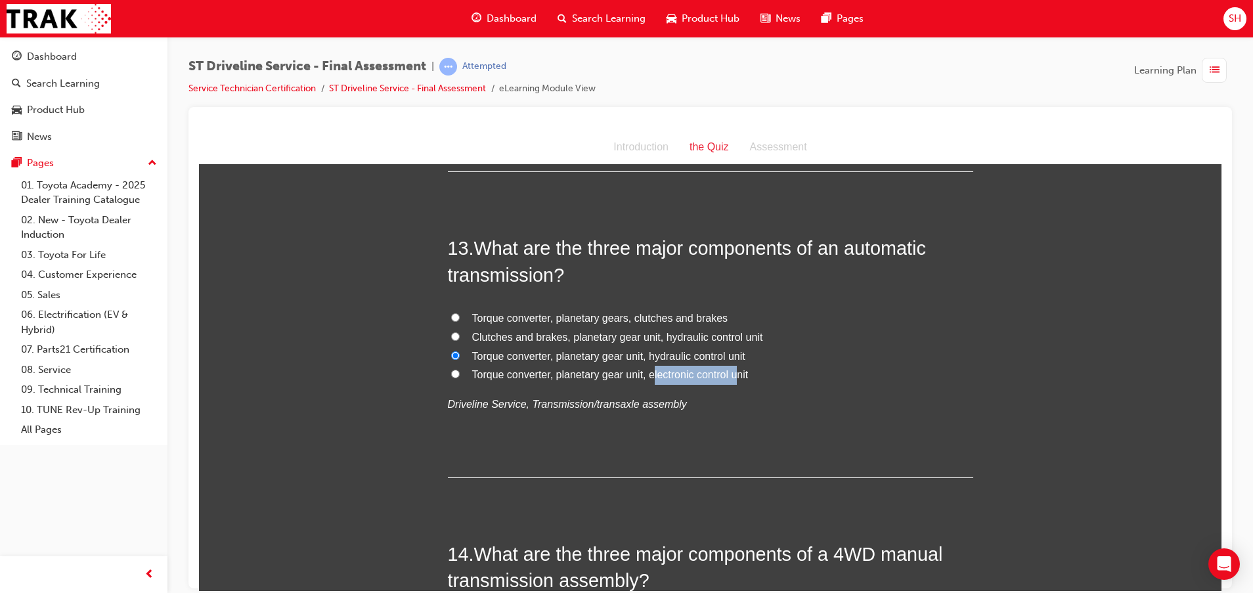
drag, startPoint x: 648, startPoint y: 374, endPoint x: 735, endPoint y: 377, distance: 87.4
click at [735, 377] on span "Torque converter, planetary gear unit, electronic control unit" at bounding box center [610, 373] width 277 height 11
drag, startPoint x: 735, startPoint y: 377, endPoint x: 726, endPoint y: 372, distance: 10.6
click at [726, 372] on span "Torque converter, planetary gear unit, electronic control unit" at bounding box center [610, 373] width 277 height 11
click at [460, 372] on input "Torque converter, planetary gear unit, electronic control unit" at bounding box center [455, 373] width 9 height 9
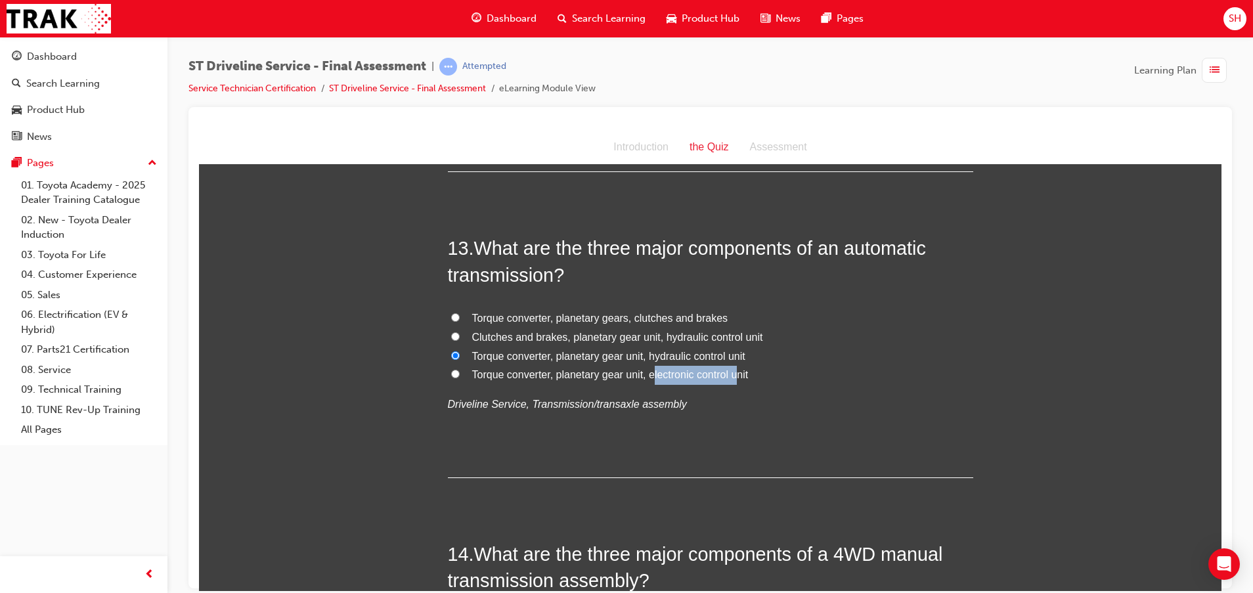
radio input "true"
click at [451, 317] on input "Torque converter, planetary gears, clutches and brakes" at bounding box center [455, 317] width 9 height 9
radio input "true"
click at [612, 365] on label "Torque converter, planetary gear unit, electronic control unit" at bounding box center [710, 374] width 525 height 19
click at [460, 369] on input "Torque converter, planetary gear unit, electronic control unit" at bounding box center [455, 373] width 9 height 9
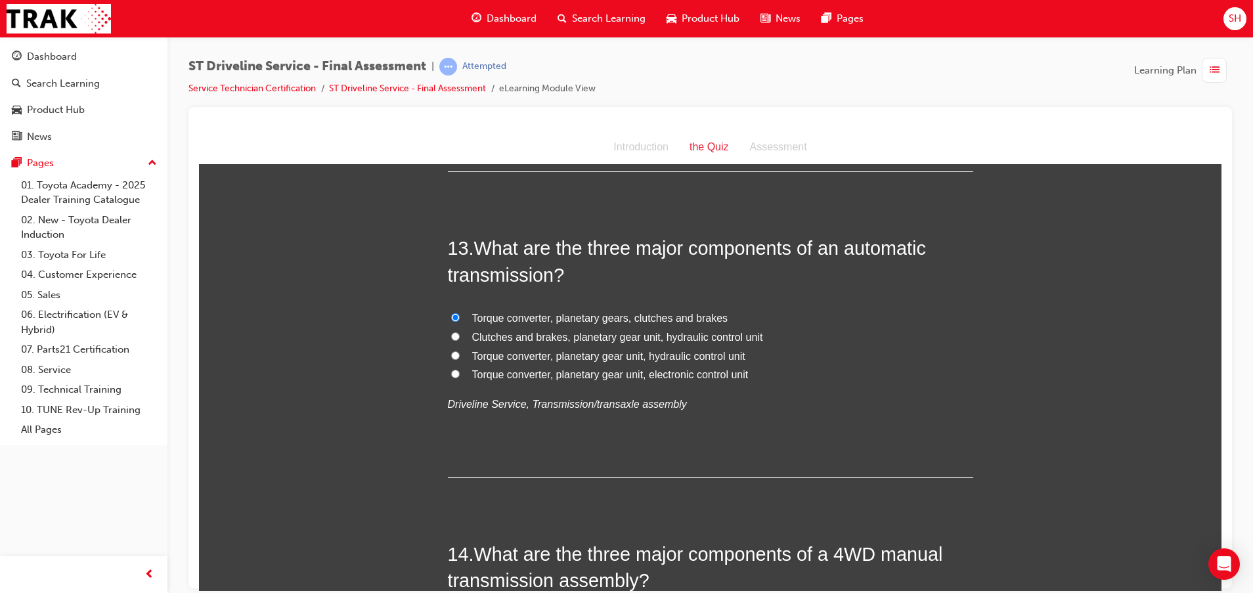
radio input "true"
click at [489, 317] on span "Torque converter, planetary gears, clutches and brakes" at bounding box center [600, 317] width 256 height 11
drag, startPoint x: 489, startPoint y: 317, endPoint x: 449, endPoint y: 317, distance: 40.7
click at [451, 317] on input "Torque converter, planetary gears, clutches and brakes" at bounding box center [455, 317] width 9 height 9
radio input "true"
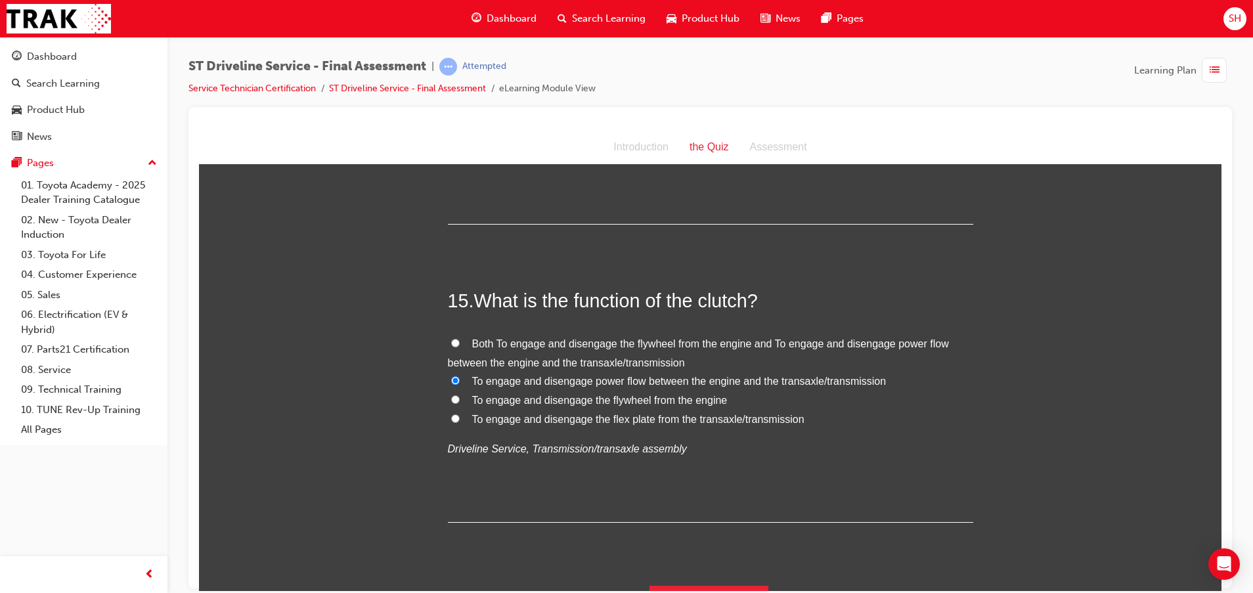
scroll to position [4138, 0]
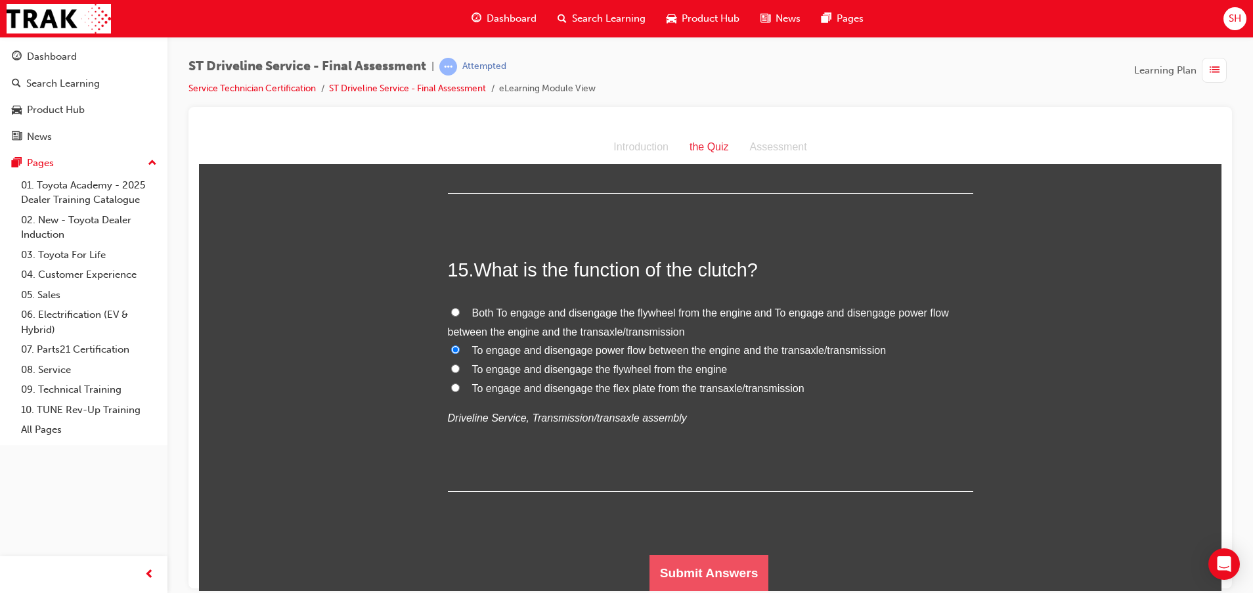
click at [692, 582] on button "Submit Answers" at bounding box center [710, 572] width 120 height 37
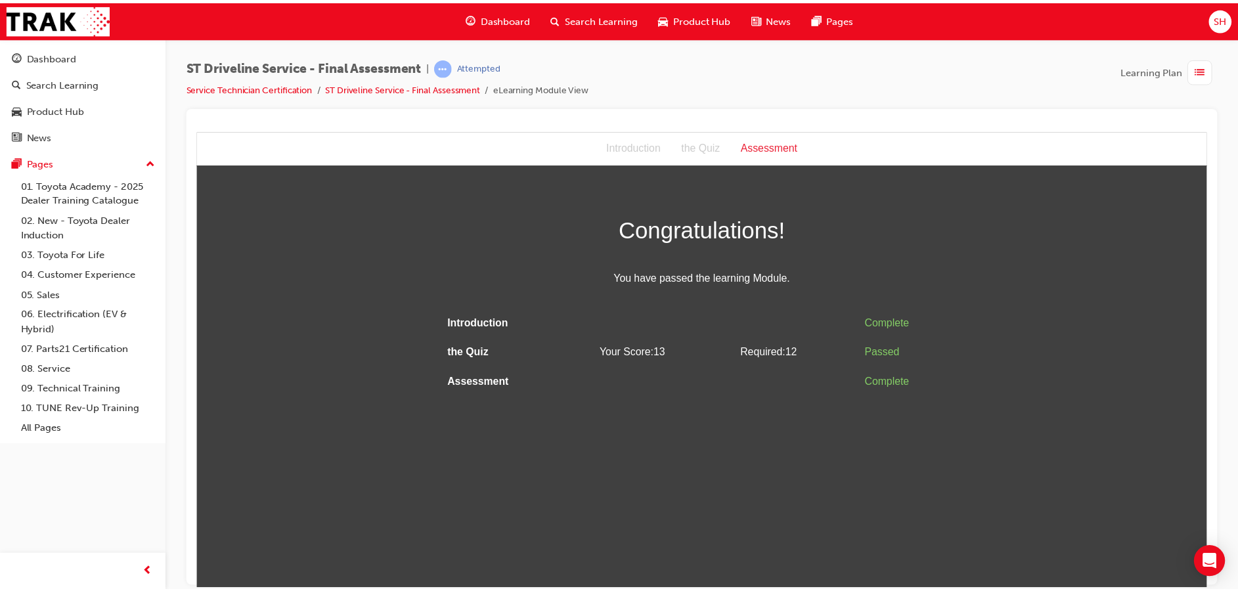
scroll to position [0, 0]
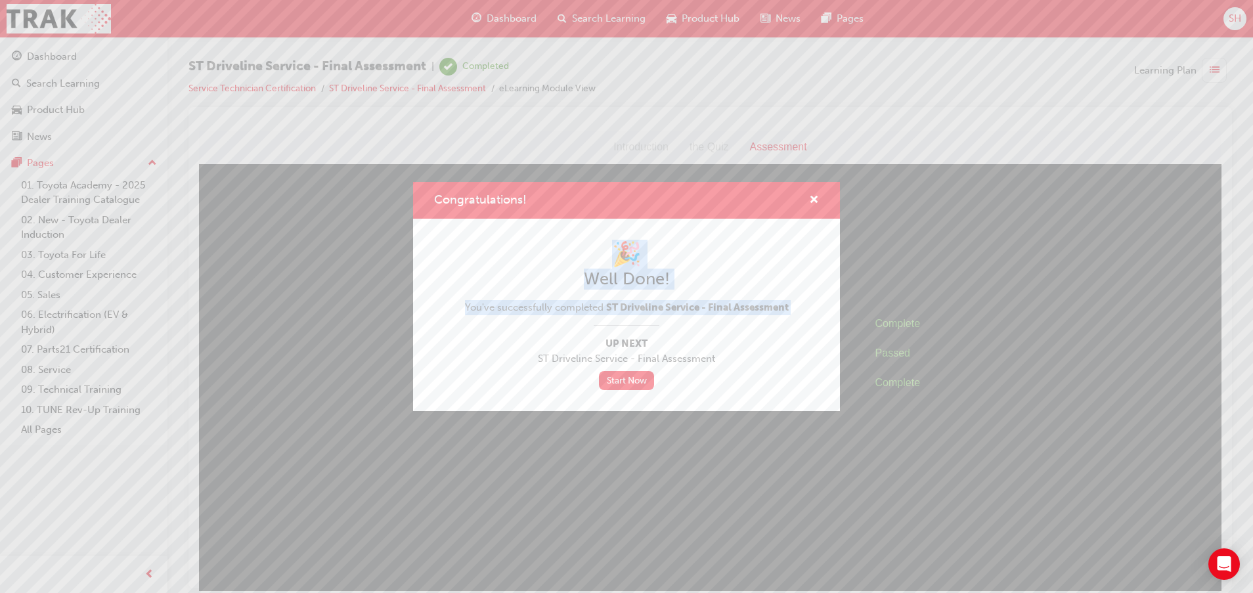
drag, startPoint x: 539, startPoint y: 204, endPoint x: 583, endPoint y: 319, distance: 123.1
click at [583, 319] on div "Congratulations! 🎉 Well Done! You've successfully completed ST Driveline Servic…" at bounding box center [626, 296] width 427 height 229
drag, startPoint x: 583, startPoint y: 319, endPoint x: 790, endPoint y: 277, distance: 211.1
click at [789, 277] on h2 "Well Done!" at bounding box center [627, 279] width 324 height 21
click at [816, 202] on span "cross-icon" at bounding box center [814, 201] width 10 height 12
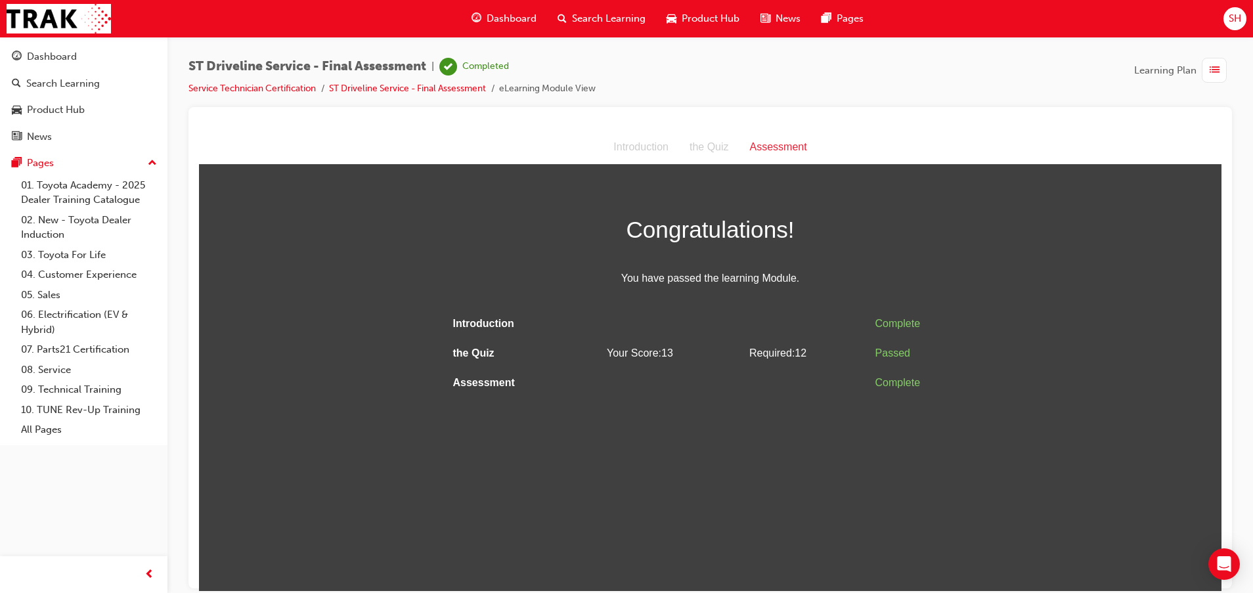
click at [499, 17] on span "Dashboard" at bounding box center [512, 18] width 50 height 15
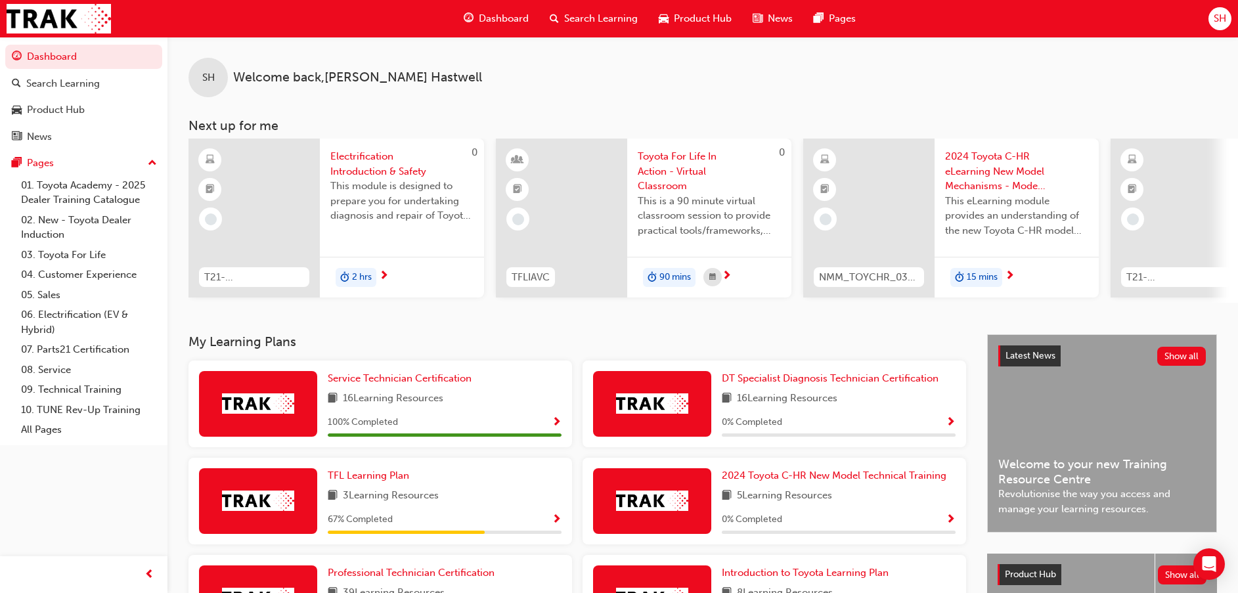
scroll to position [99, 0]
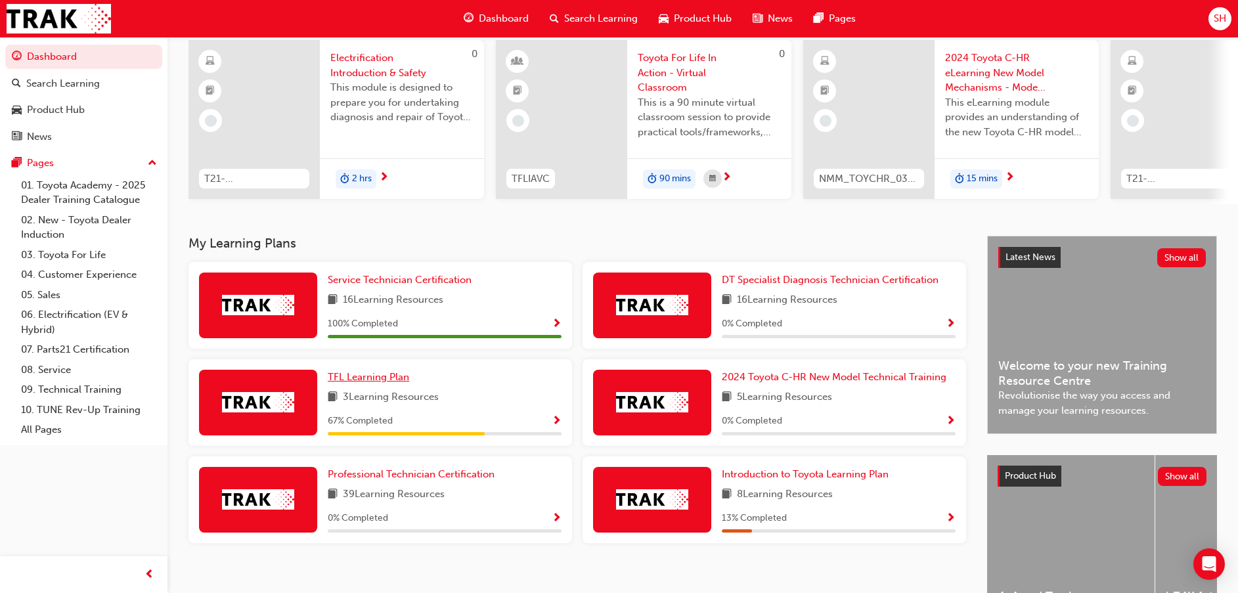
click at [388, 383] on span "TFL Learning Plan" at bounding box center [368, 377] width 81 height 12
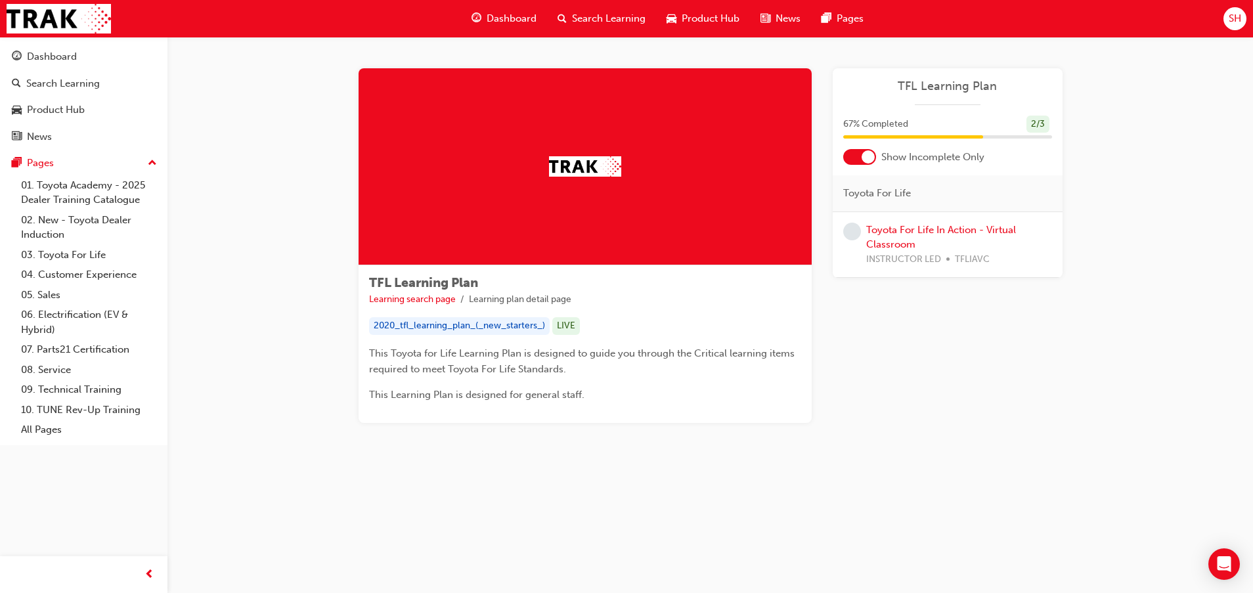
click at [510, 14] on span "Dashboard" at bounding box center [512, 18] width 50 height 15
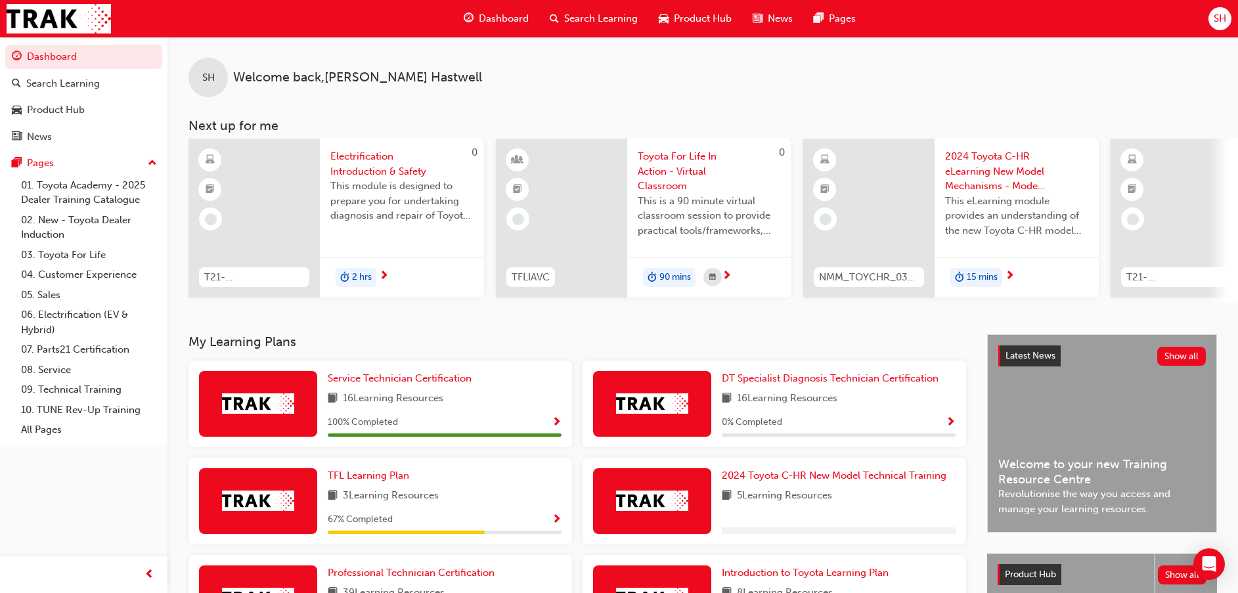
scroll to position [99, 0]
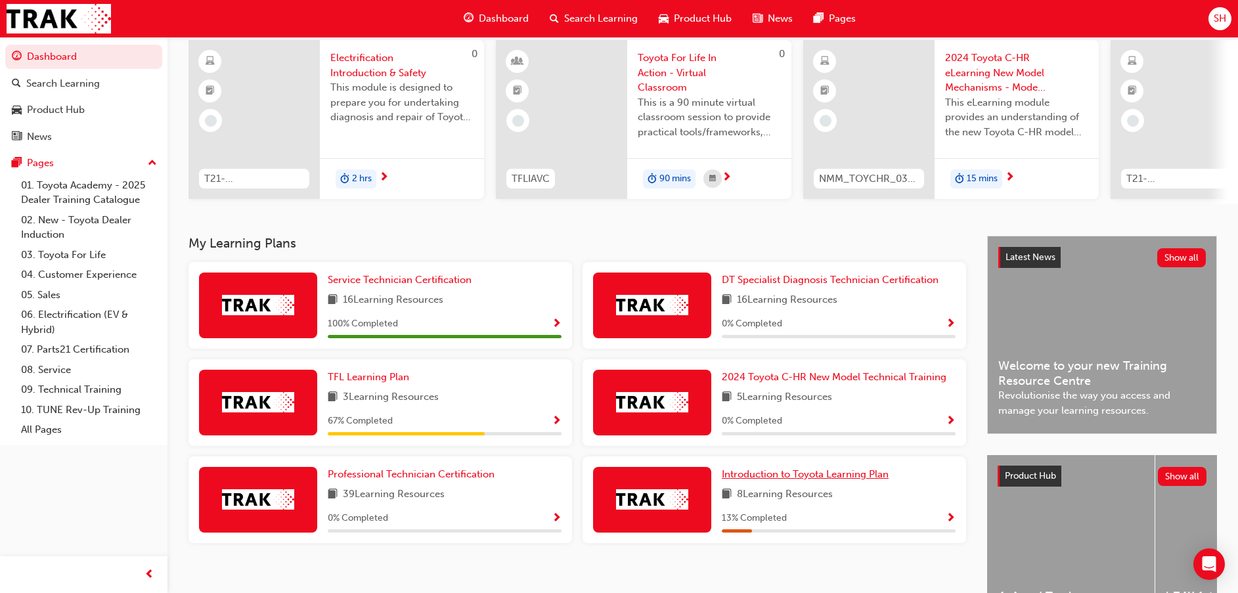
click at [803, 475] on span "Introduction to Toyota Learning Plan" at bounding box center [805, 474] width 167 height 12
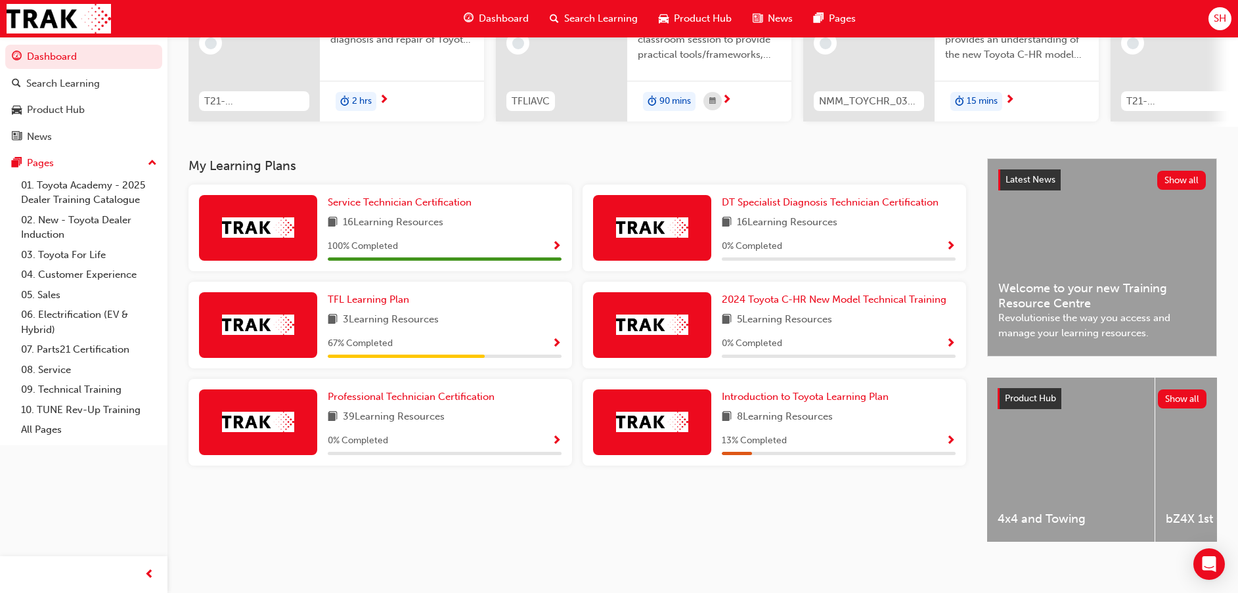
scroll to position [192, 0]
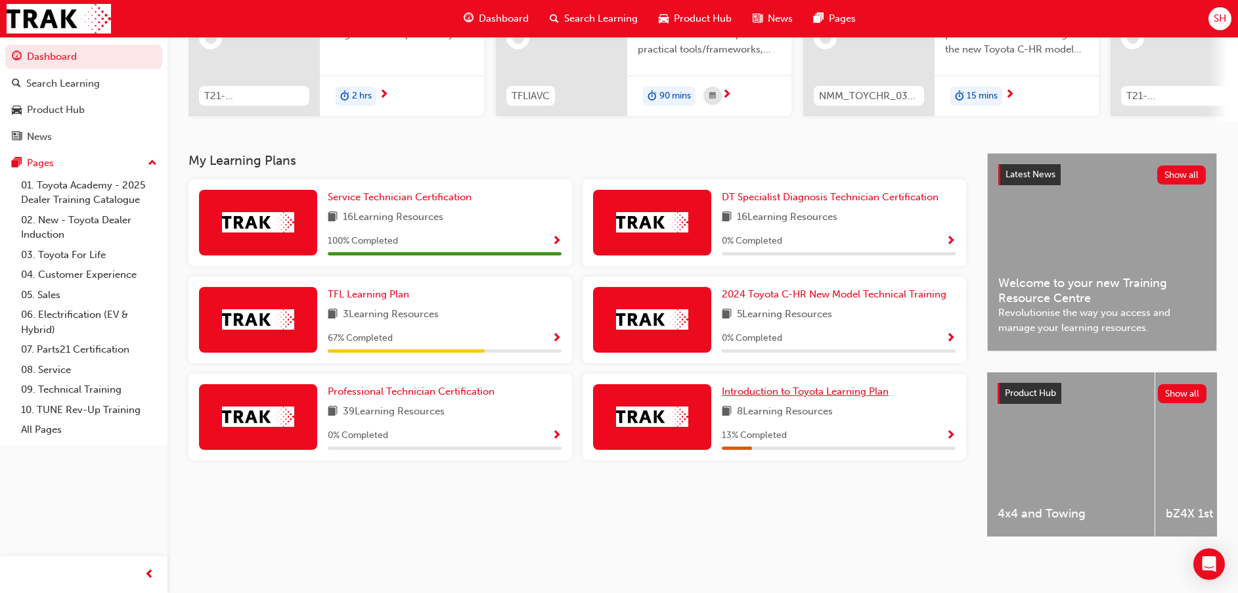
click at [774, 386] on span "Introduction to Toyota Learning Plan" at bounding box center [805, 392] width 167 height 12
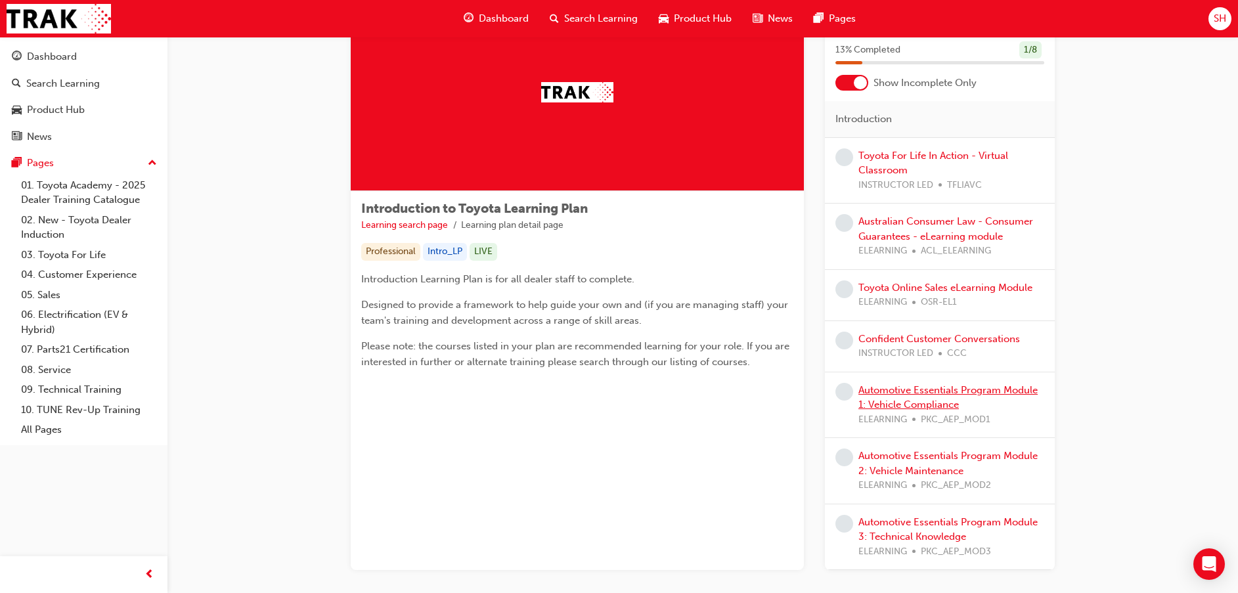
scroll to position [99, 0]
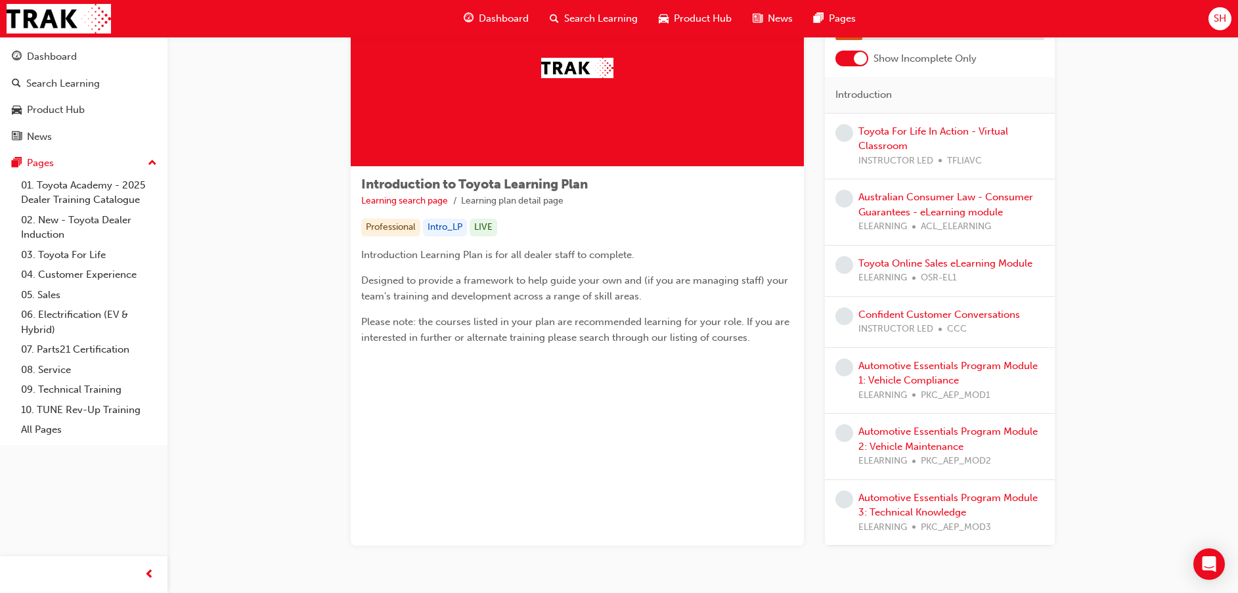
click at [910, 204] on div "Australian Consumer Law - Consumer Guarantees - eLearning module ELEARNING ACL_…" at bounding box center [952, 212] width 186 height 45
click at [922, 197] on link "Australian Consumer Law - Consumer Guarantees - eLearning module" at bounding box center [946, 204] width 175 height 27
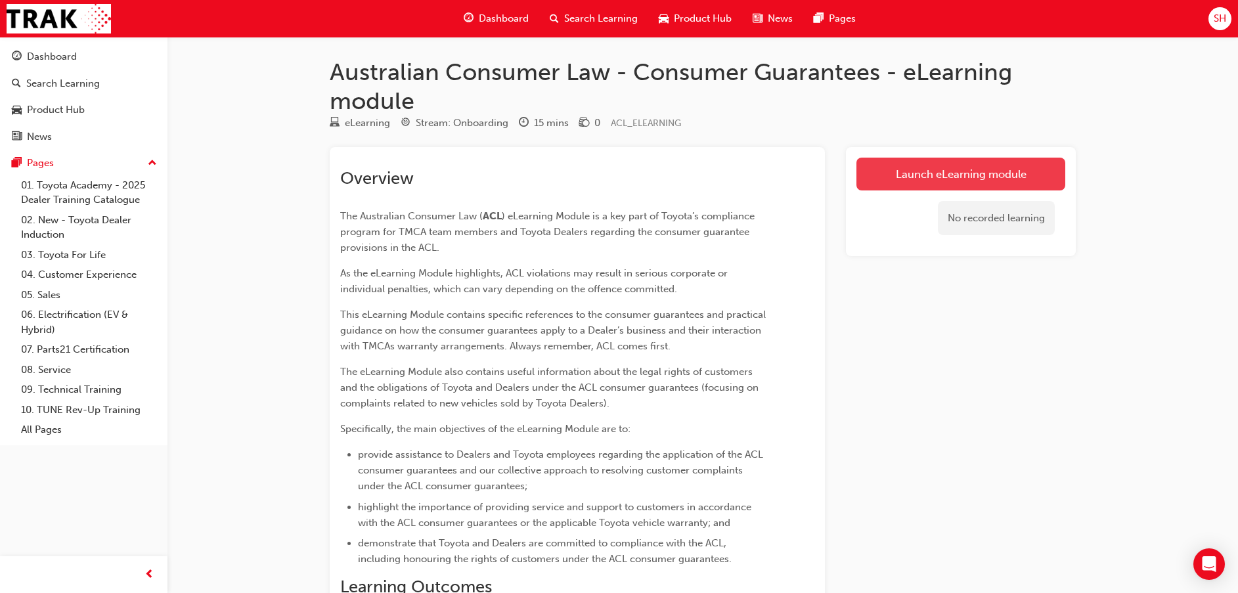
click at [933, 160] on link "Launch eLearning module" at bounding box center [961, 174] width 209 height 33
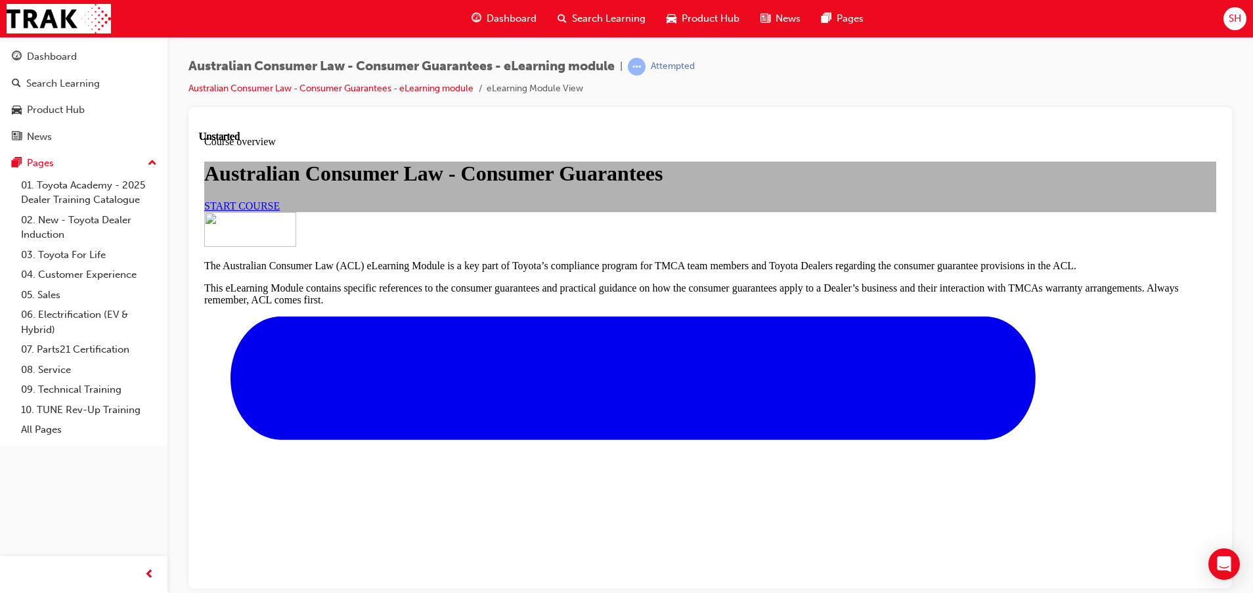
scroll to position [99, 0]
click at [280, 211] on link "START COURSE" at bounding box center [242, 205] width 76 height 11
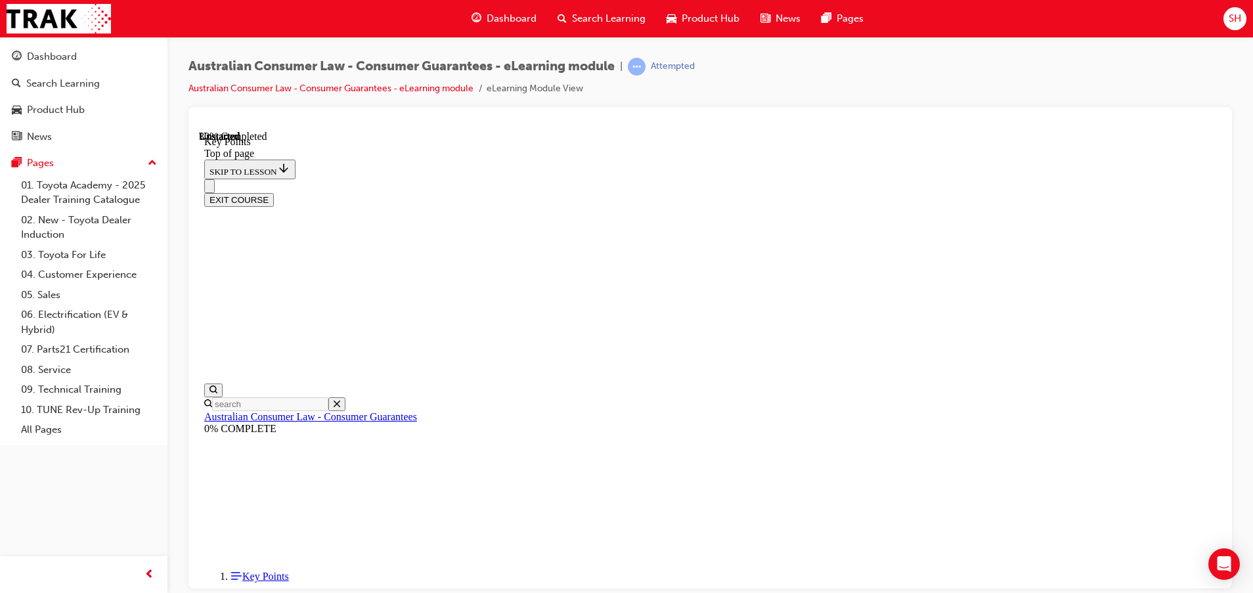
scroll to position [586, 0]
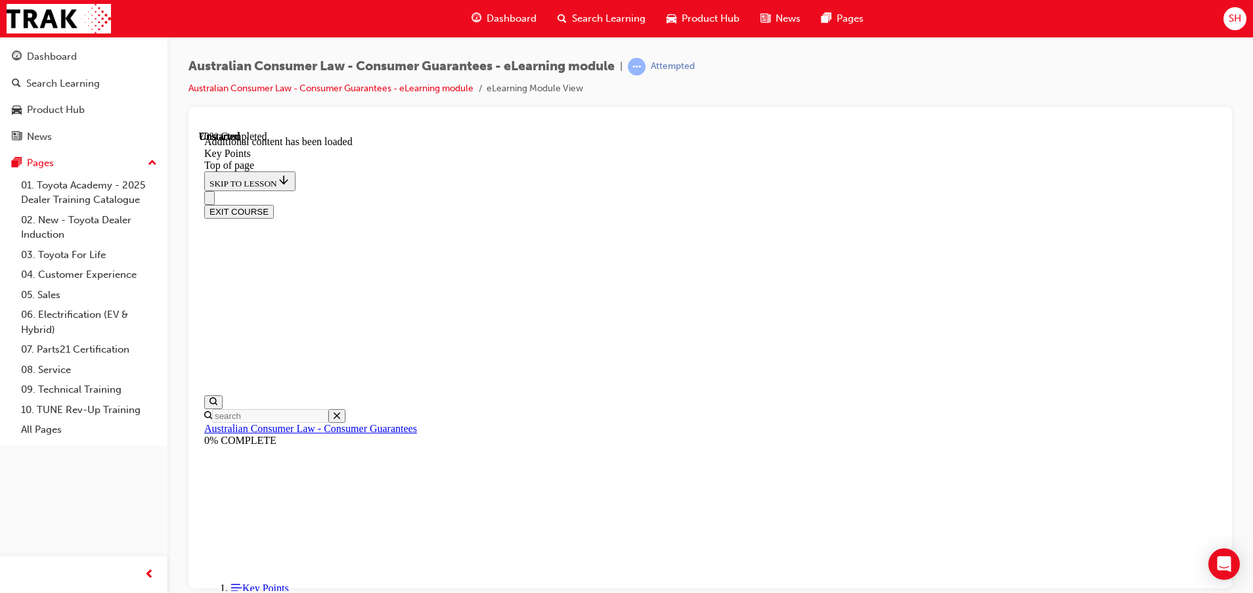
scroll to position [1723, 0]
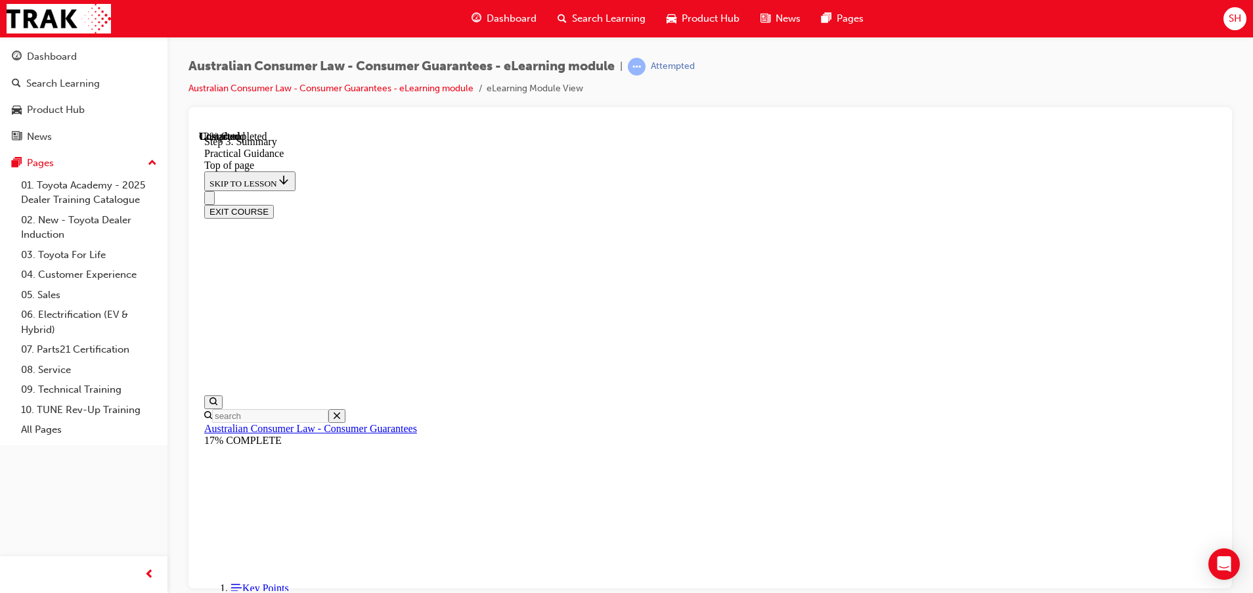
scroll to position [129, 0]
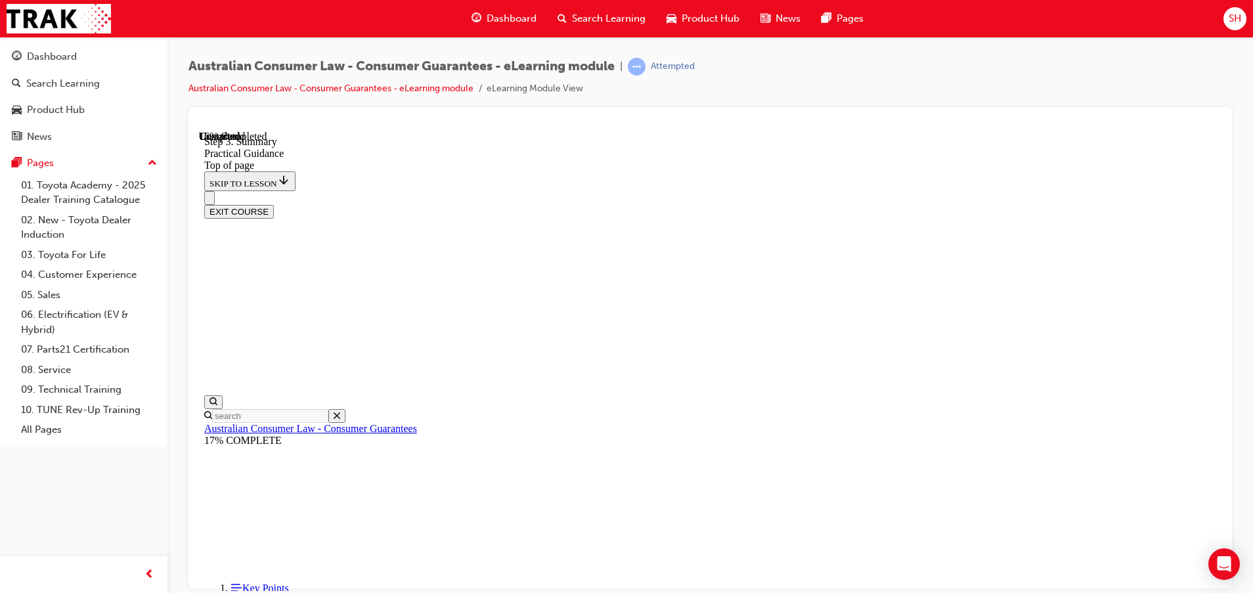
scroll to position [324, 0]
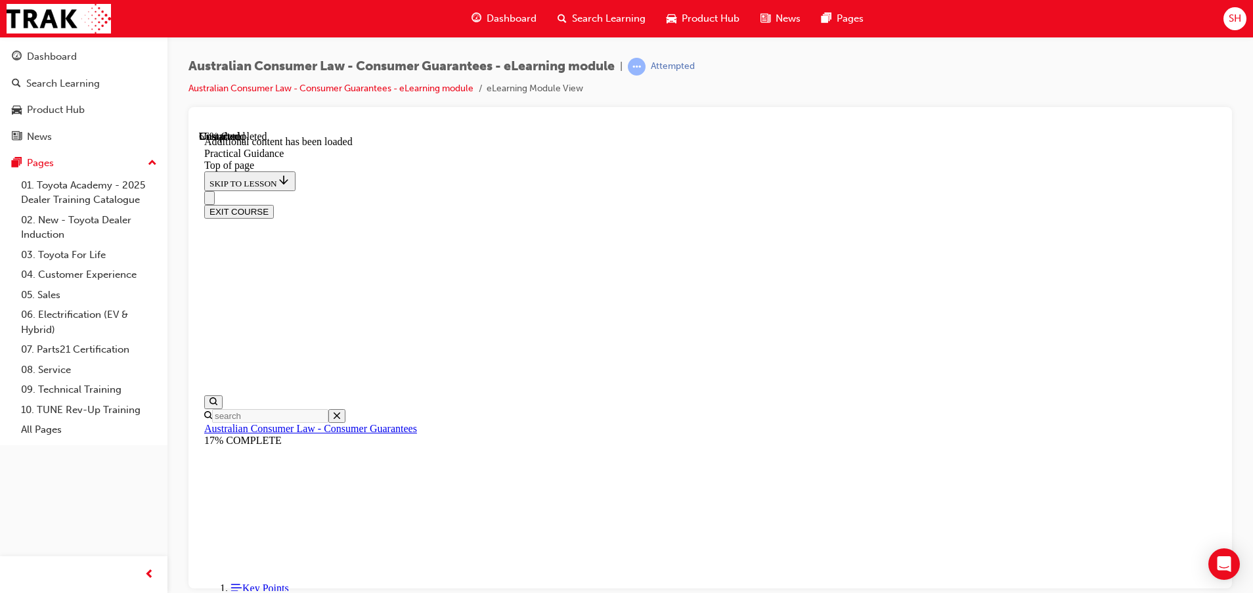
drag, startPoint x: 963, startPoint y: 468, endPoint x: 962, endPoint y: 478, distance: 9.9
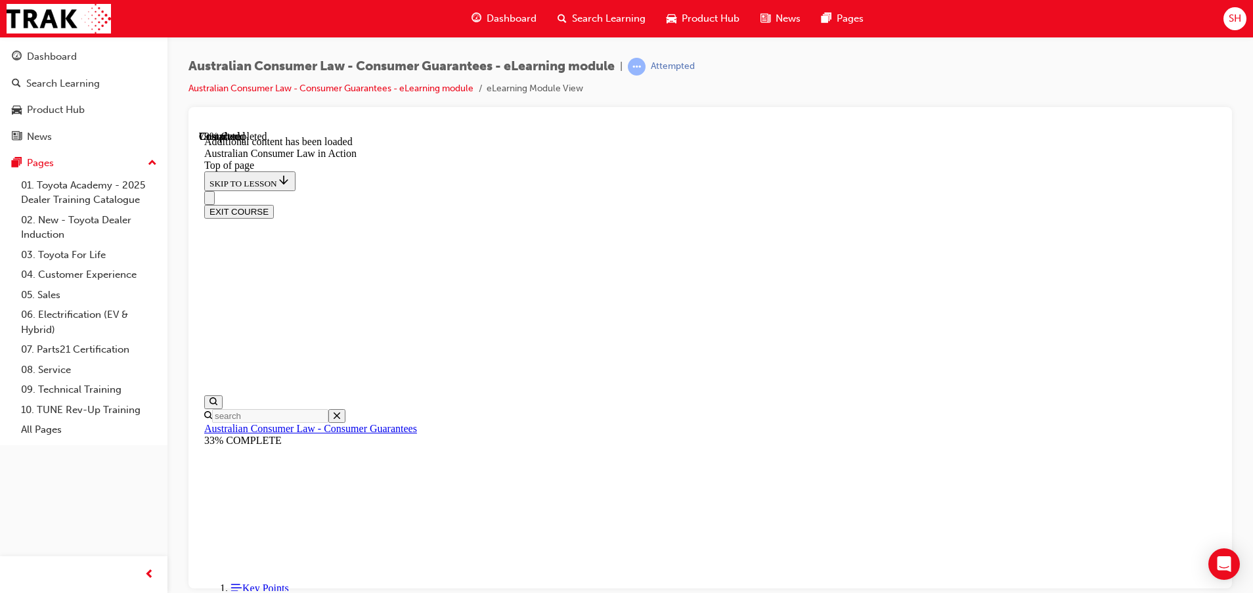
scroll to position [2274, 0]
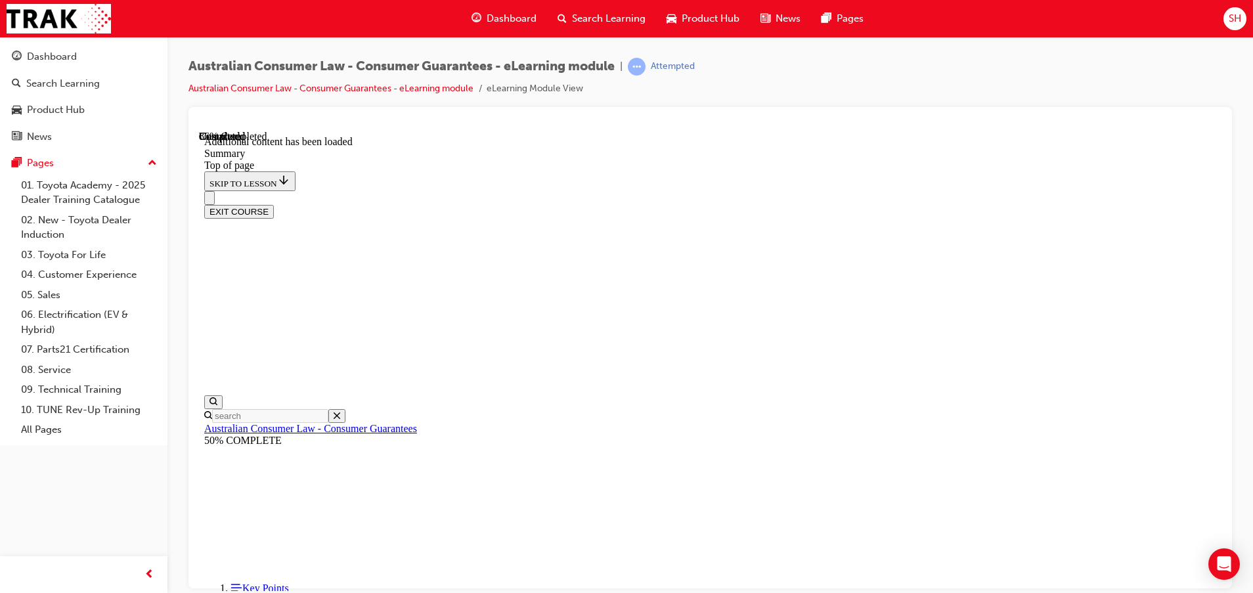
drag, startPoint x: 973, startPoint y: 523, endPoint x: 962, endPoint y: 518, distance: 11.5
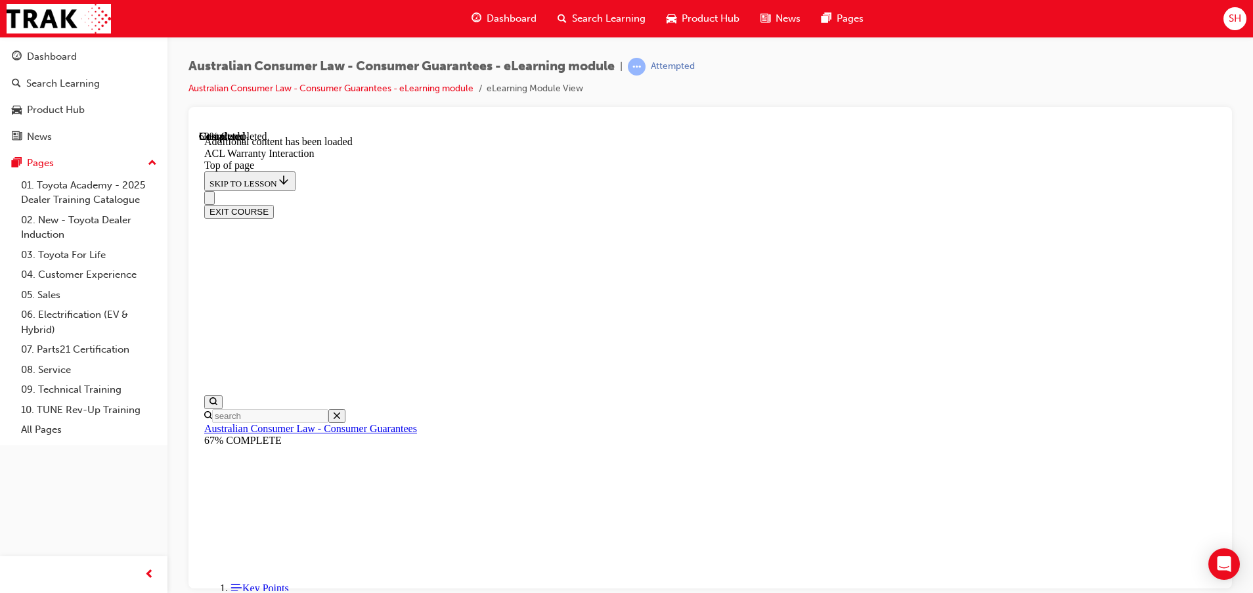
drag, startPoint x: 923, startPoint y: 560, endPoint x: 921, endPoint y: 552, distance: 8.1
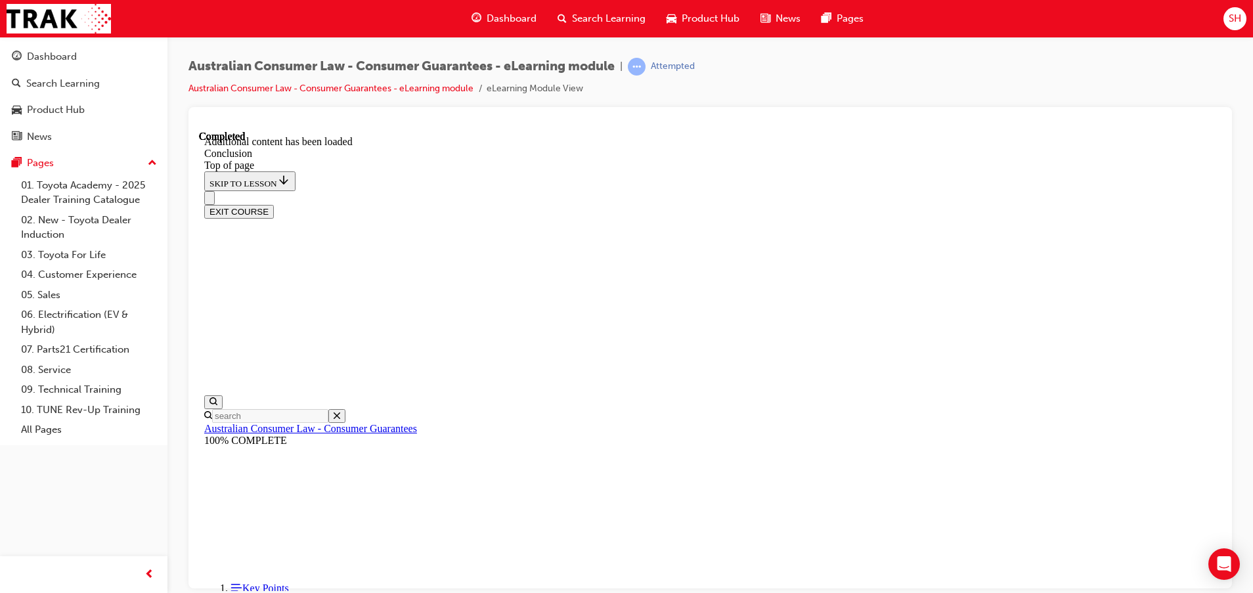
scroll to position [41, 0]
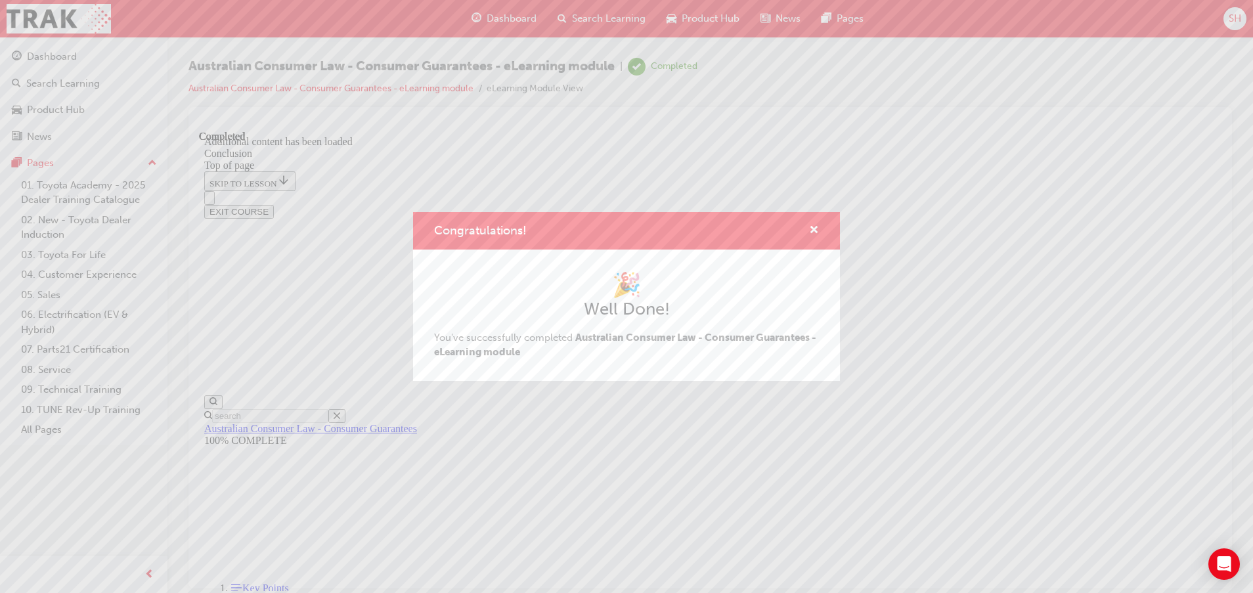
click at [806, 227] on div "Congratulations!" at bounding box center [809, 231] width 20 height 16
click at [816, 225] on span "cross-icon" at bounding box center [814, 231] width 10 height 12
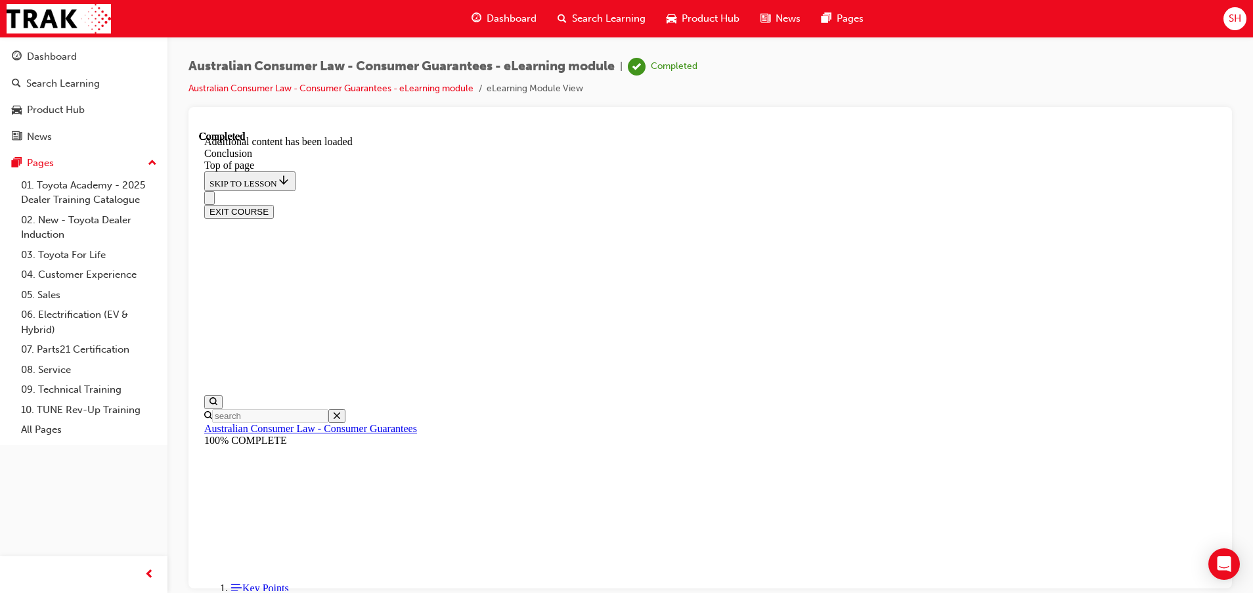
click at [513, 16] on span "Dashboard" at bounding box center [512, 18] width 50 height 15
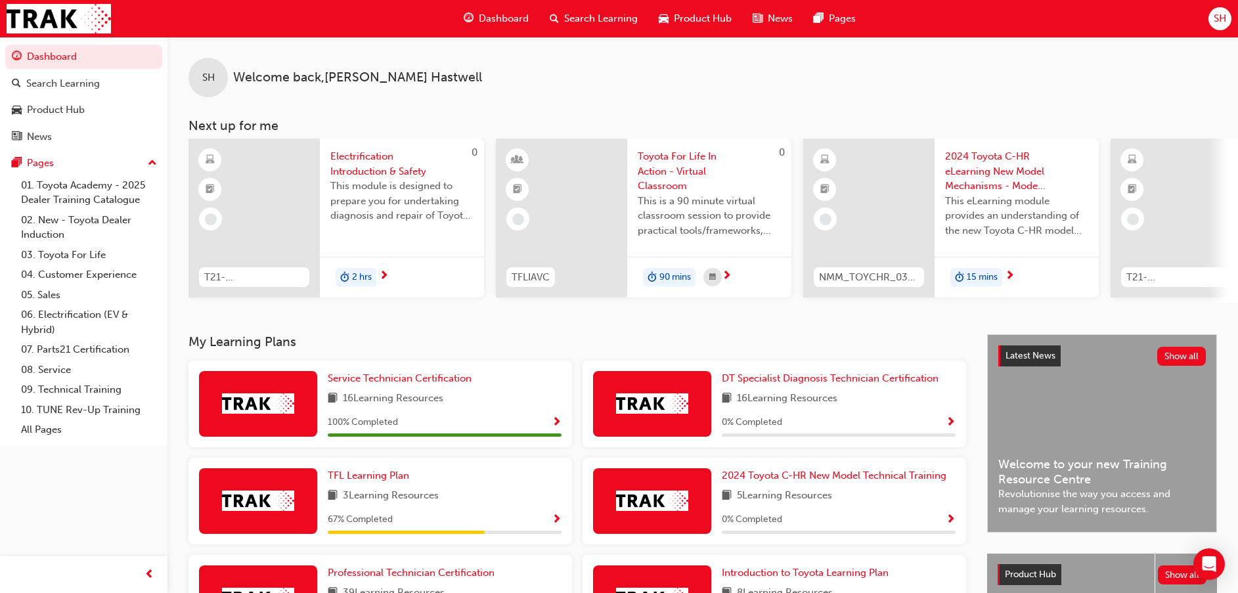
click at [457, 521] on div "67 % Completed" at bounding box center [445, 520] width 234 height 16
click at [371, 478] on span "TFL Learning Plan" at bounding box center [368, 476] width 81 height 12
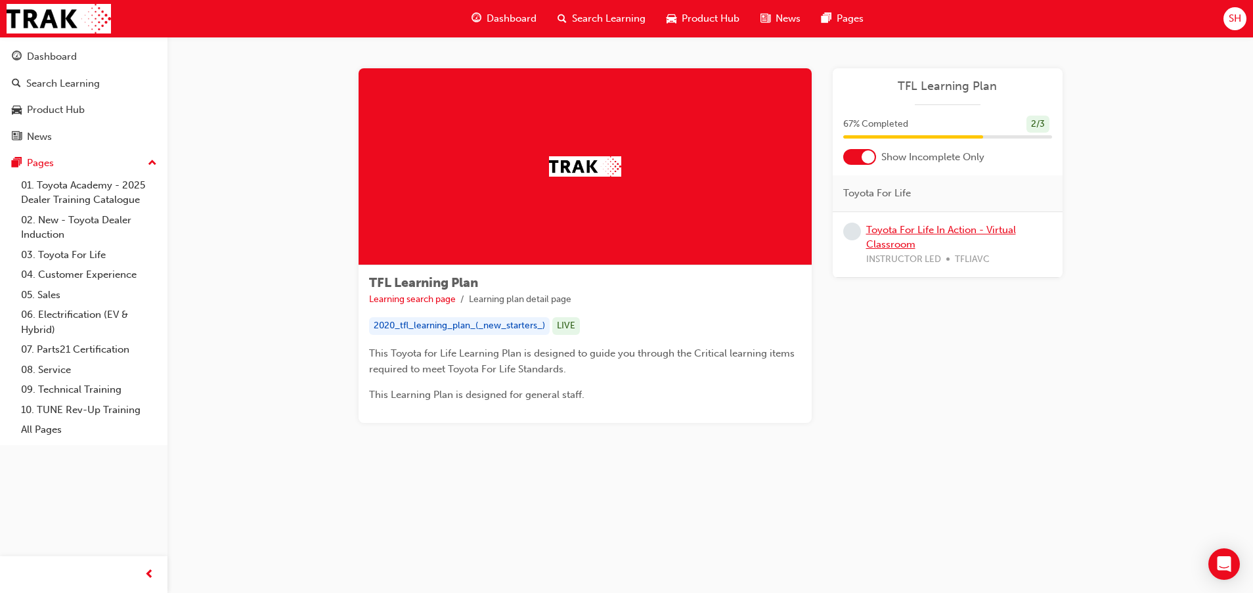
click at [969, 232] on link "Toyota For Life In Action - Virtual Classroom" at bounding box center [941, 237] width 150 height 27
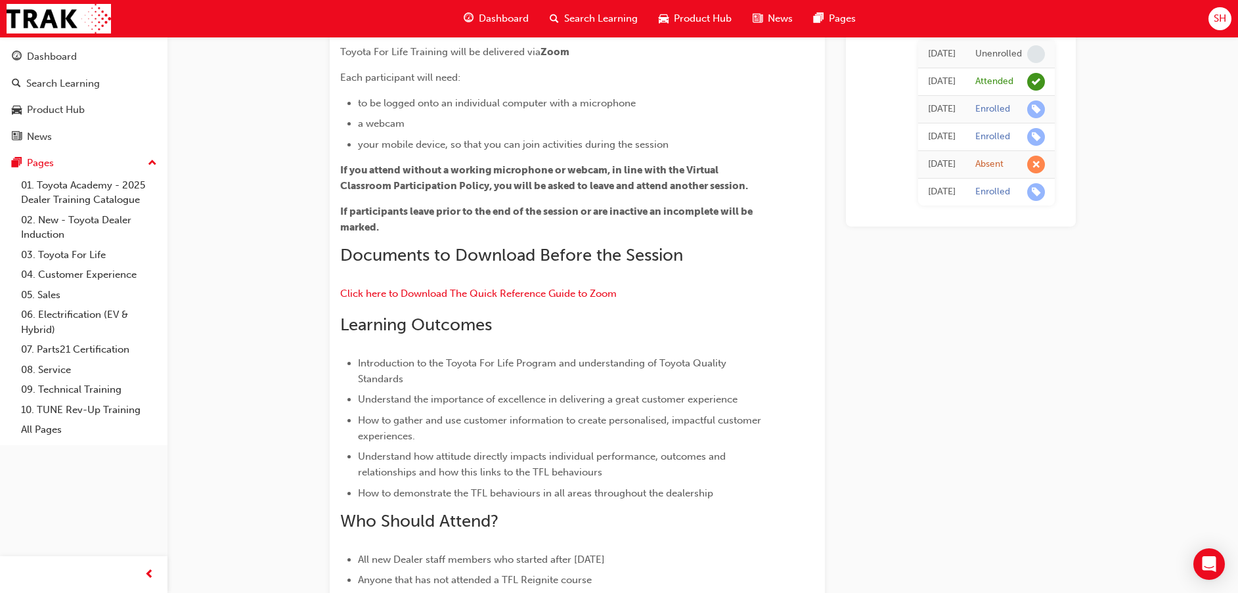
scroll to position [197, 0]
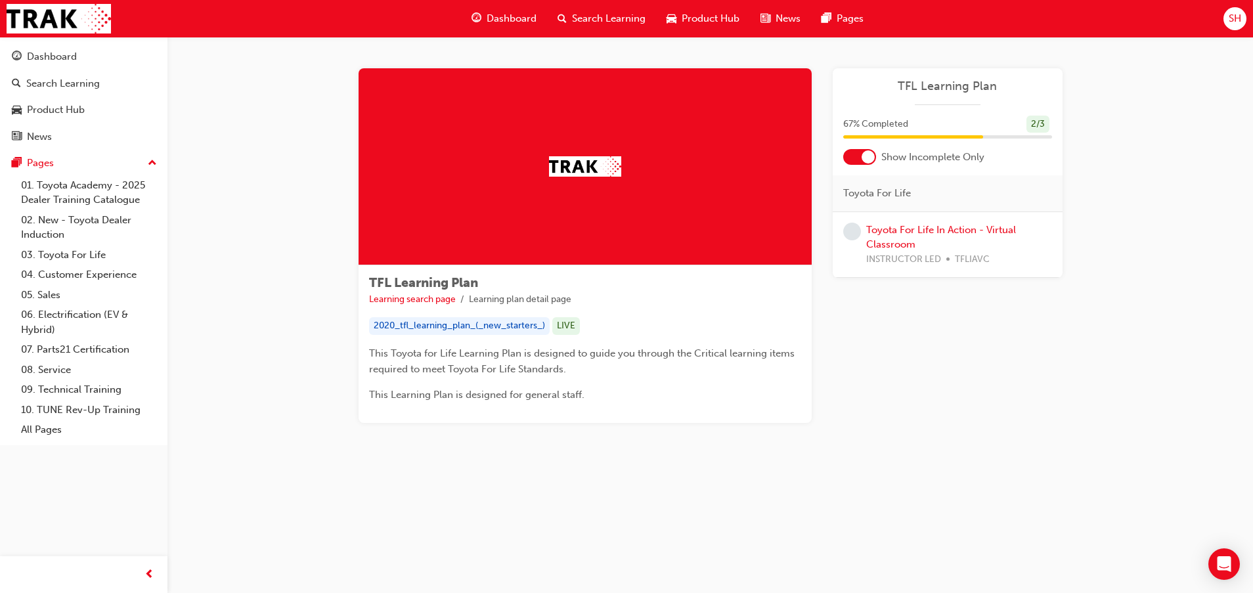
click at [508, 24] on span "Dashboard" at bounding box center [512, 18] width 50 height 15
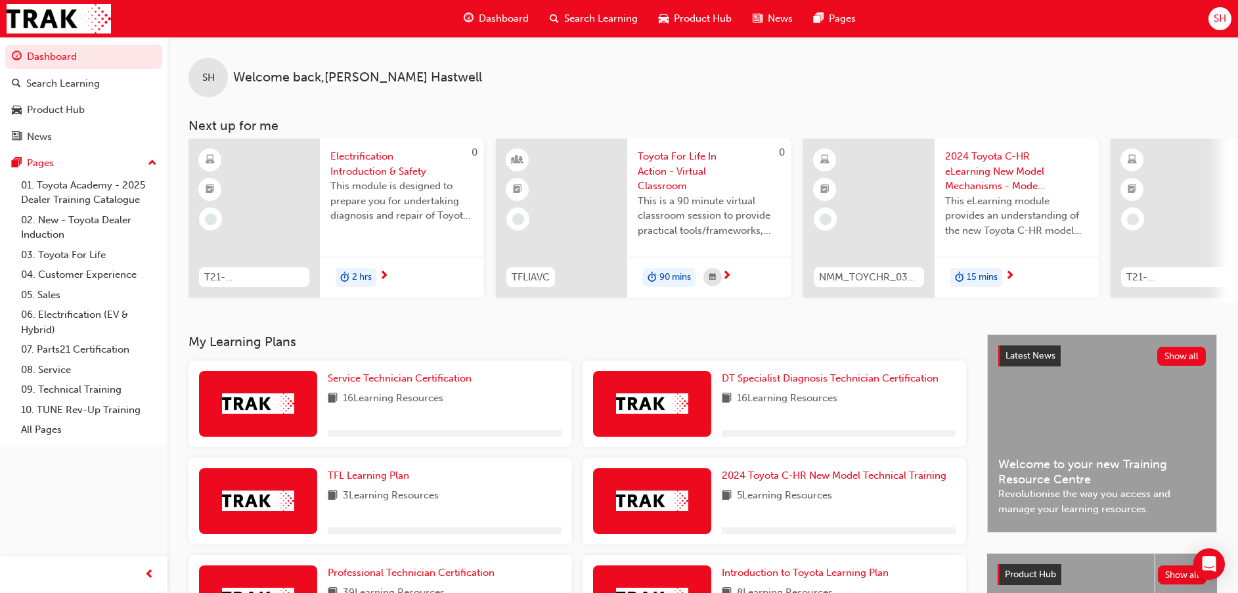
scroll to position [99, 0]
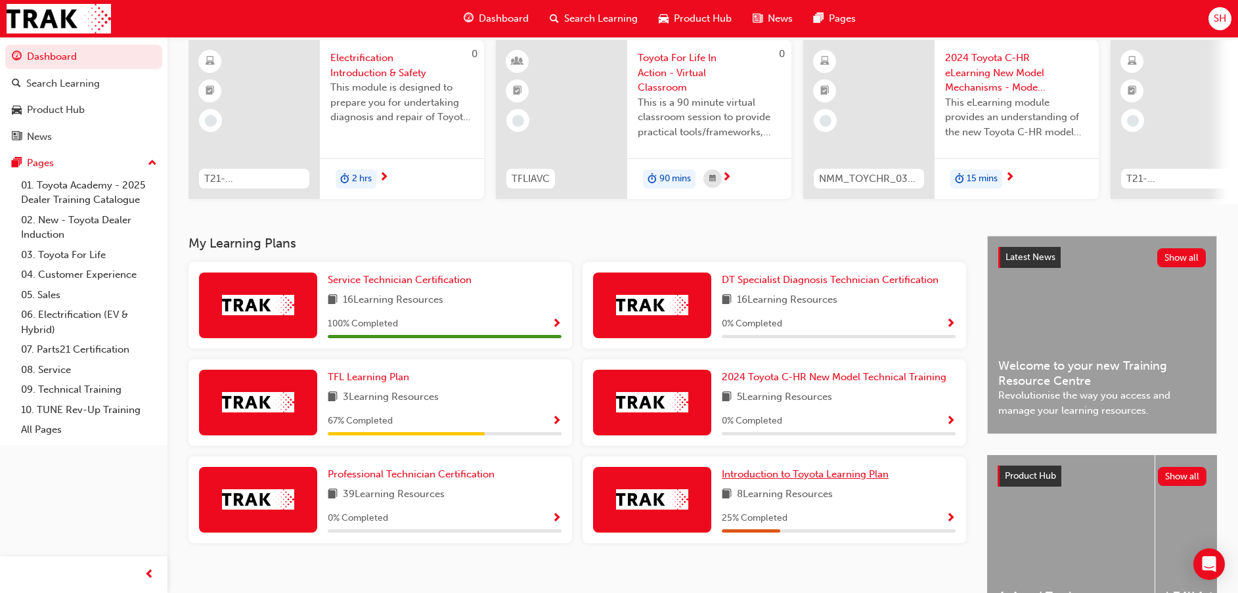
click at [795, 480] on span "Introduction to Toyota Learning Plan" at bounding box center [805, 474] width 167 height 12
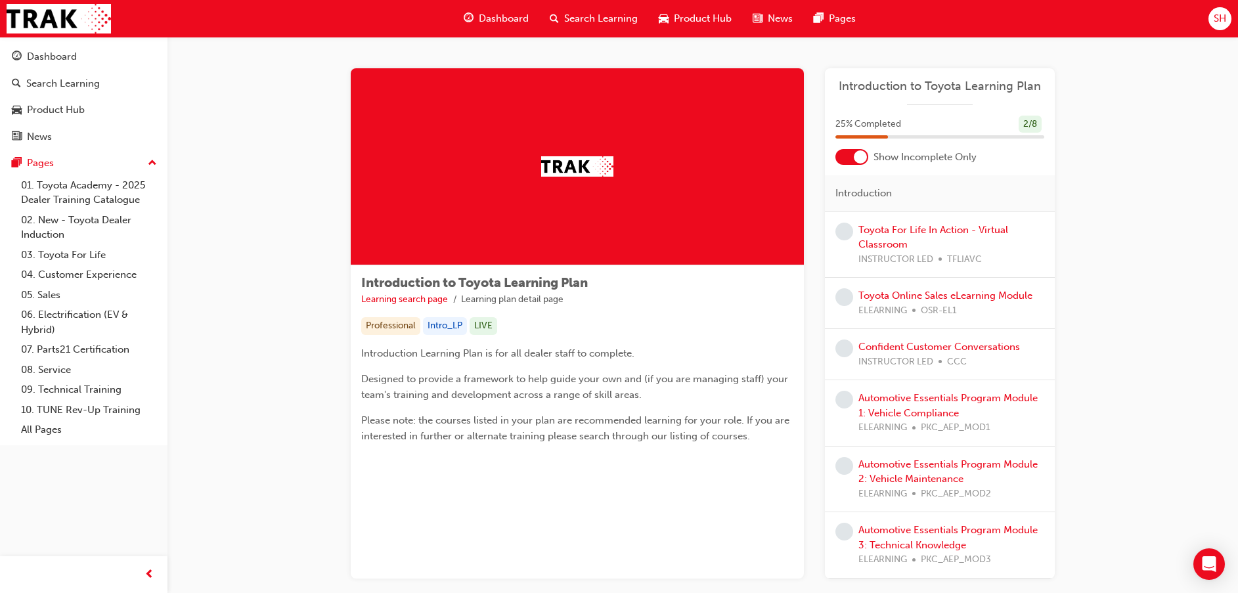
scroll to position [81, 0]
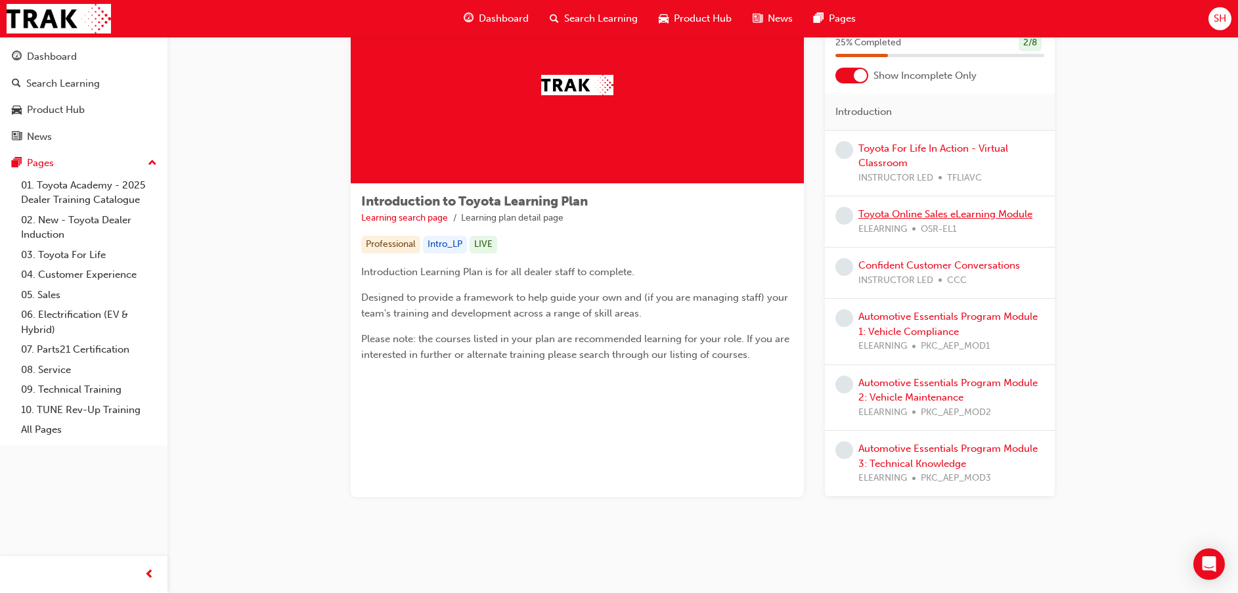
click at [909, 211] on link "Toyota Online Sales eLearning Module" at bounding box center [946, 214] width 174 height 12
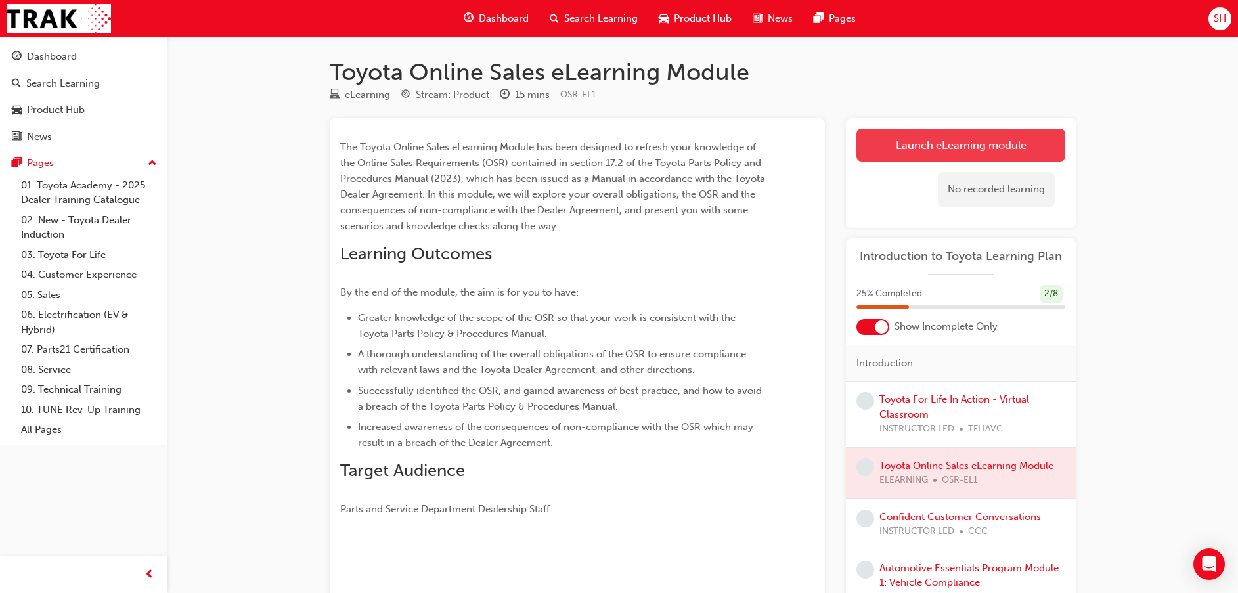
click at [985, 150] on link "Launch eLearning module" at bounding box center [961, 145] width 209 height 33
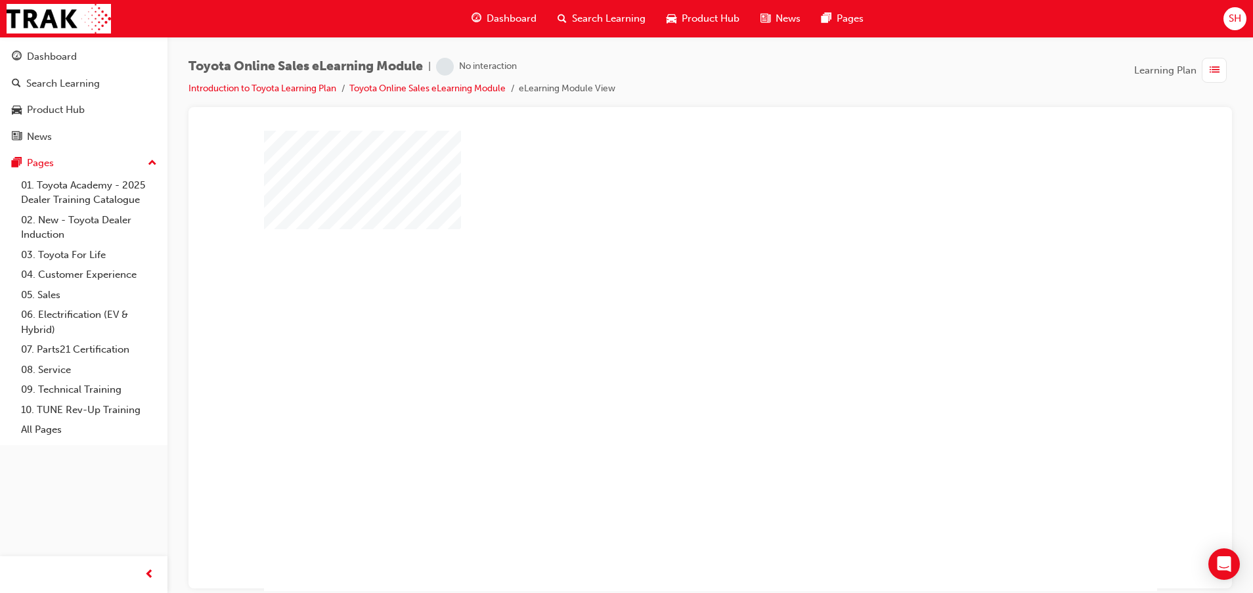
click at [673, 323] on div "play" at bounding box center [673, 323] width 0 height 0
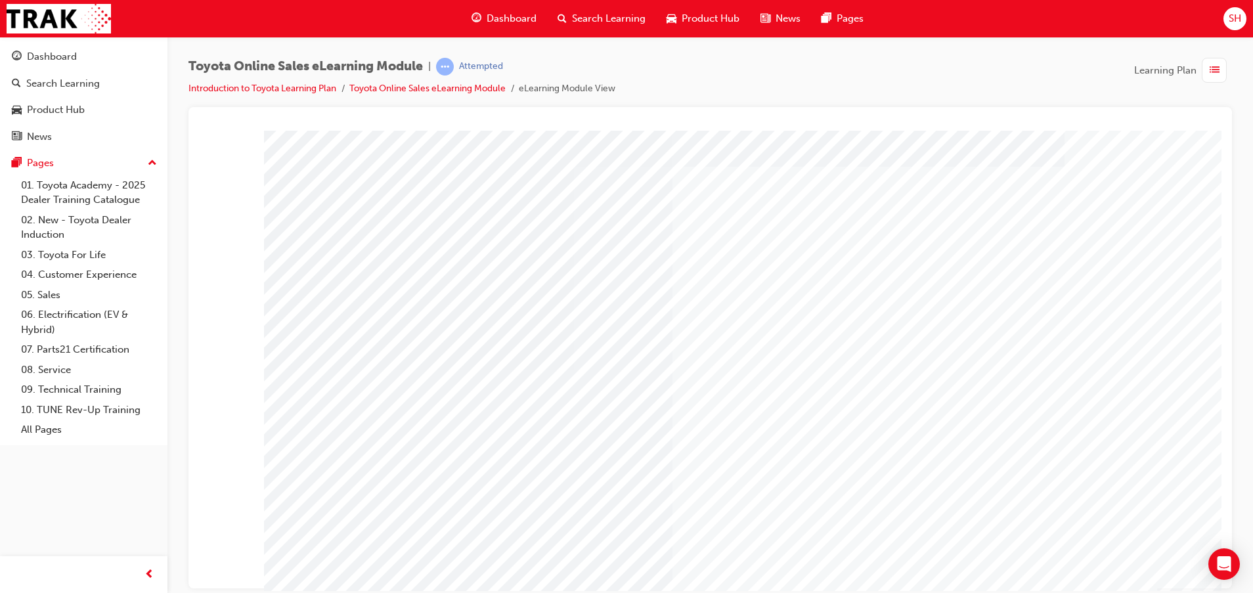
scroll to position [32, 0]
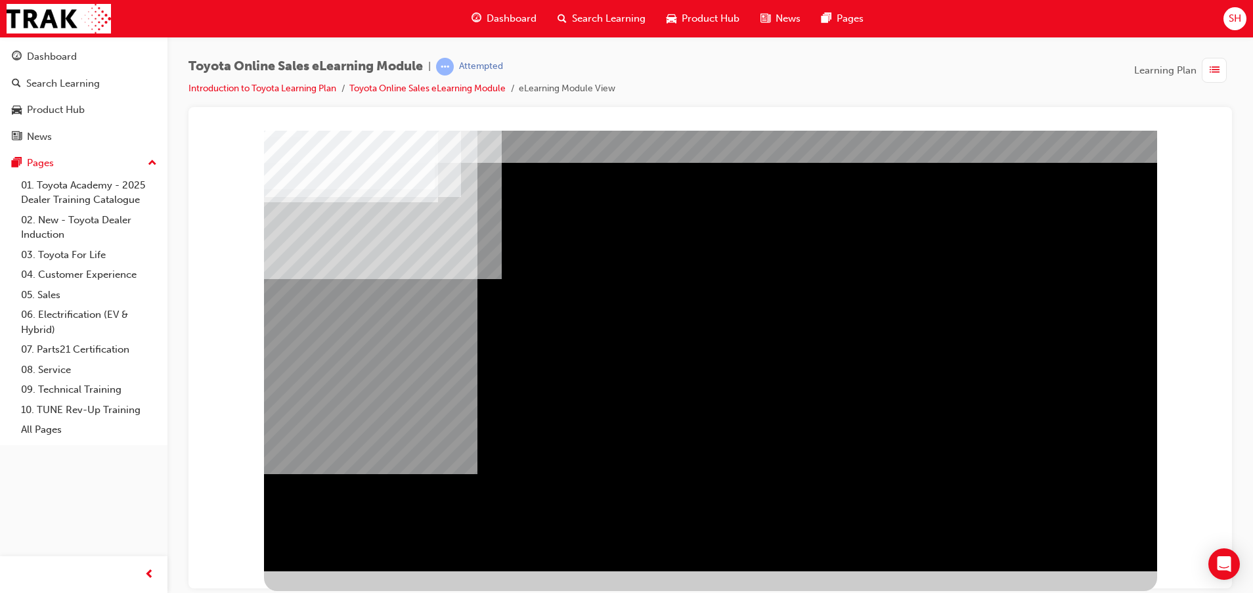
scroll to position [0, 0]
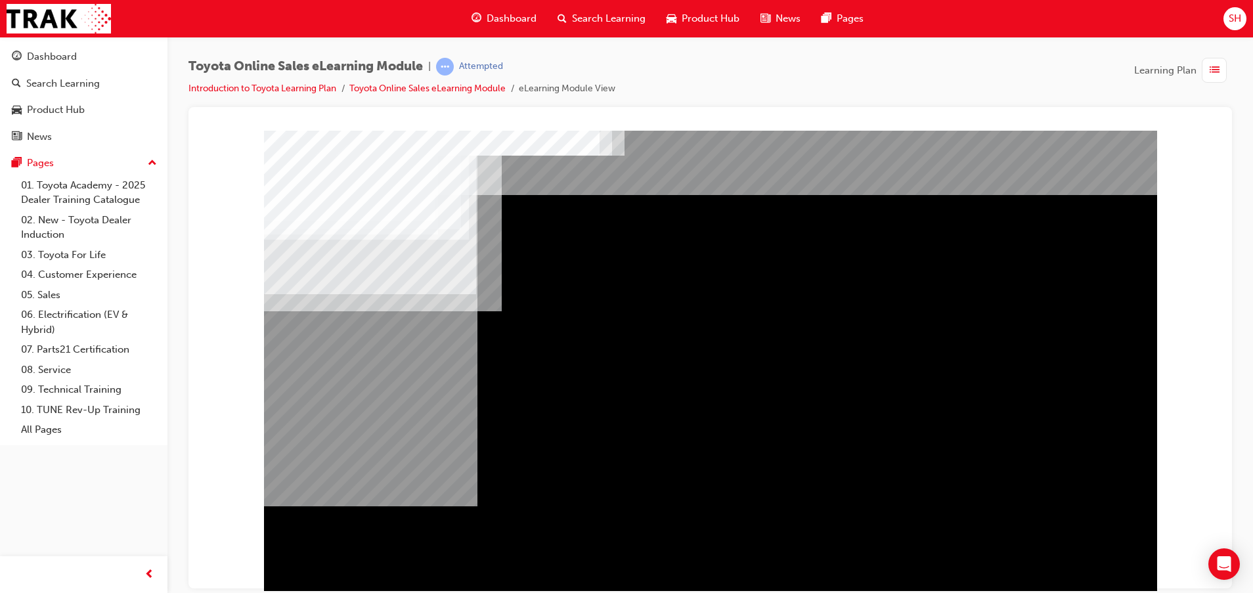
drag, startPoint x: 1078, startPoint y: 570, endPoint x: 1071, endPoint y: 562, distance: 10.3
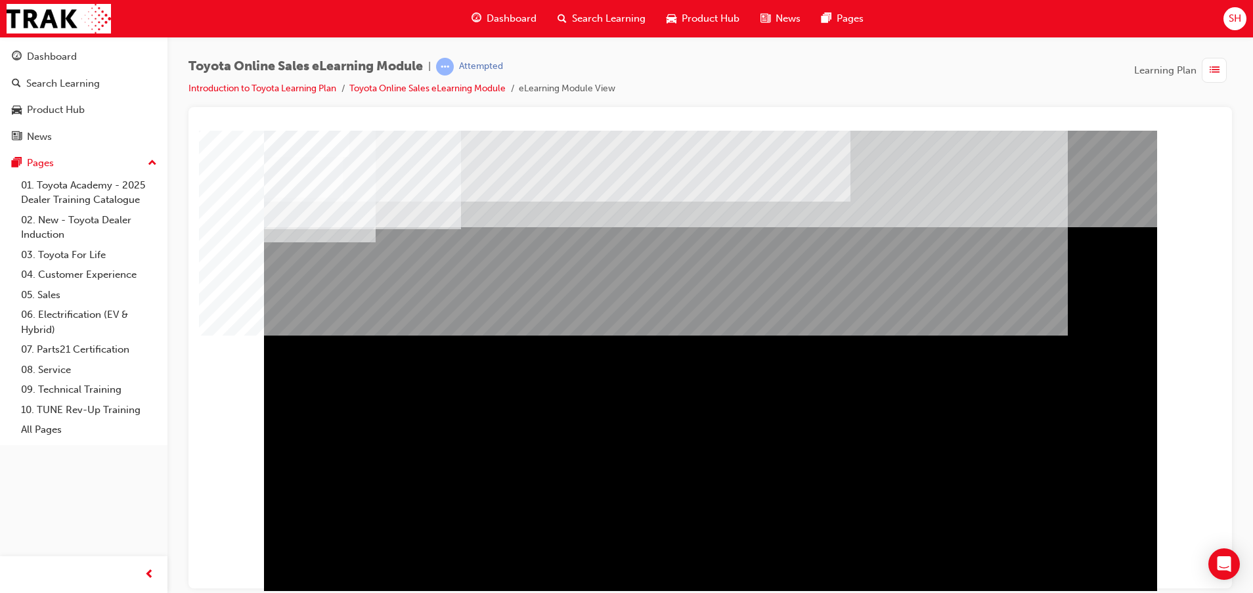
click at [1187, 135] on div "Section Title Page" at bounding box center [710, 135] width 1012 height 0
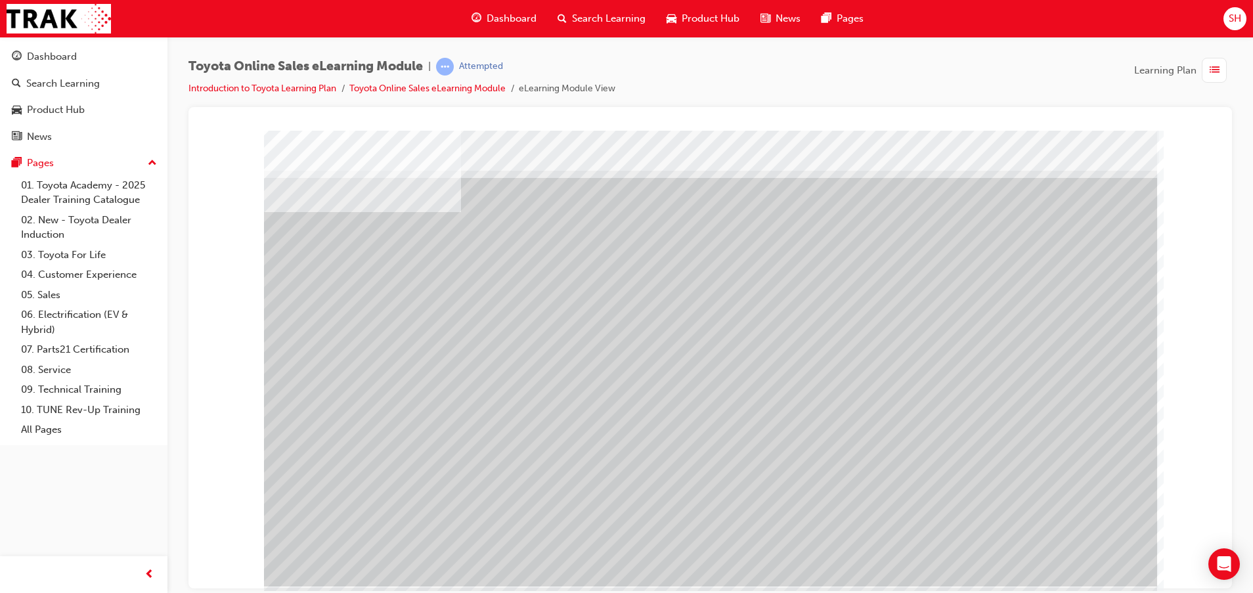
scroll to position [32, 0]
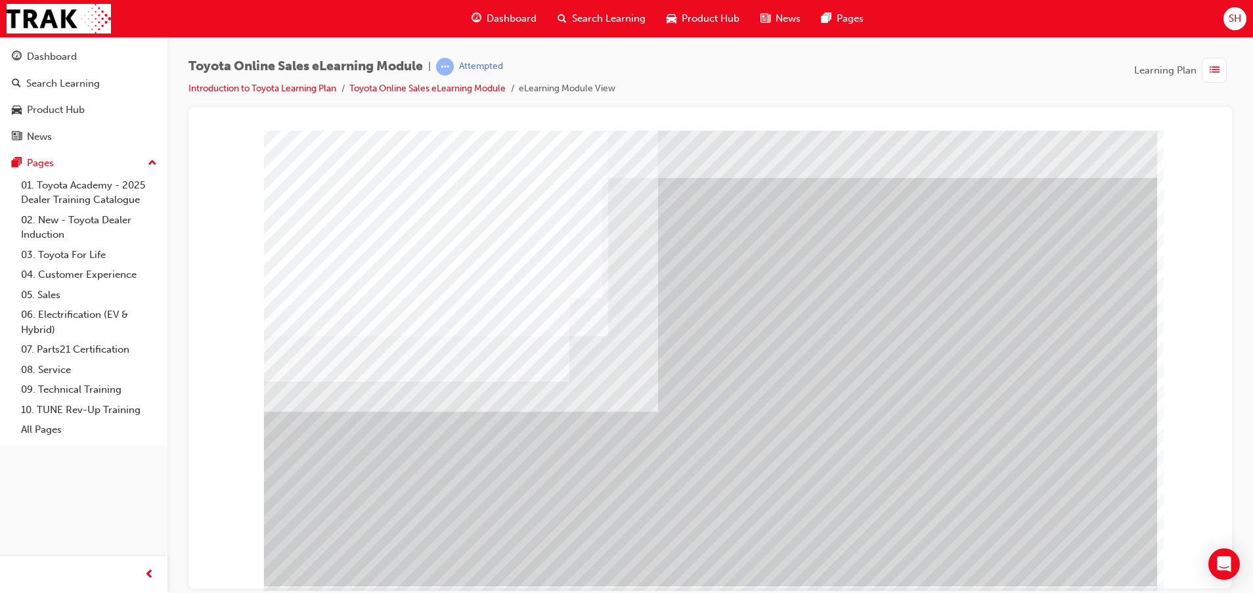
scroll to position [32, 0]
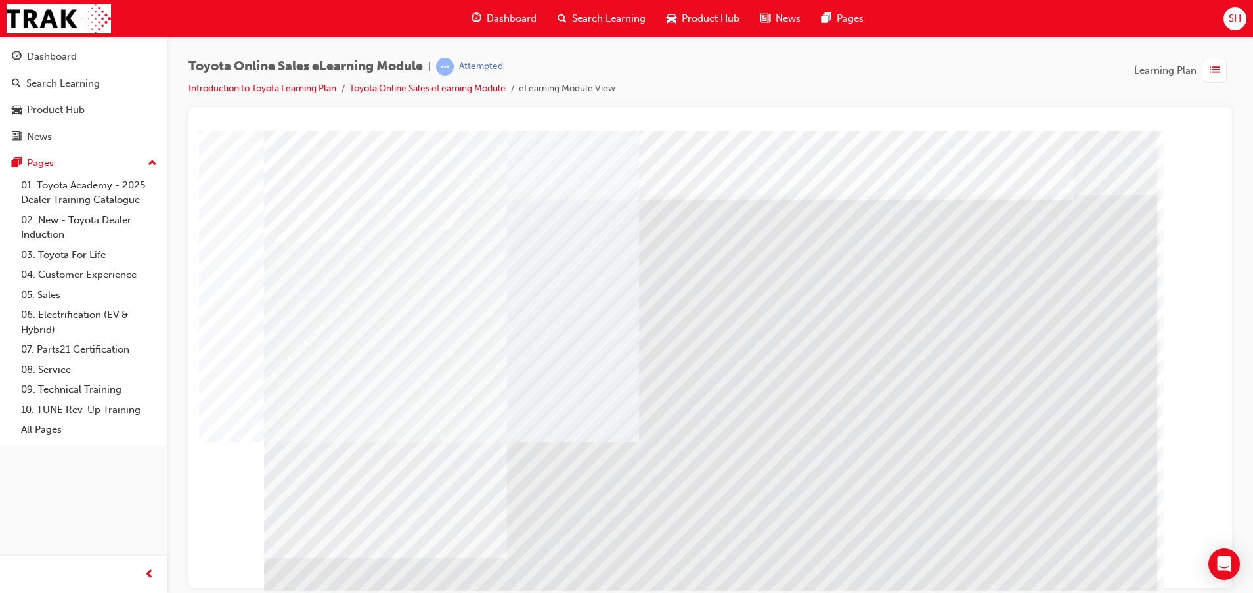
drag, startPoint x: 447, startPoint y: 483, endPoint x: 525, endPoint y: 492, distance: 79.3
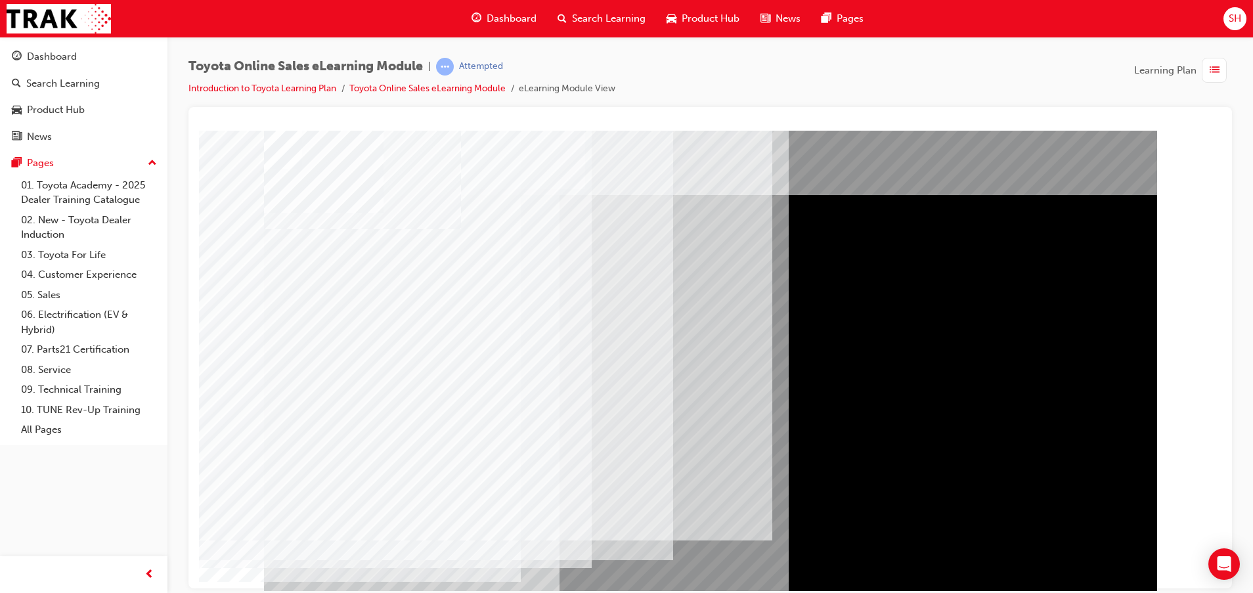
click at [324, 401] on div "multistate" at bounding box center [710, 366] width 893 height 473
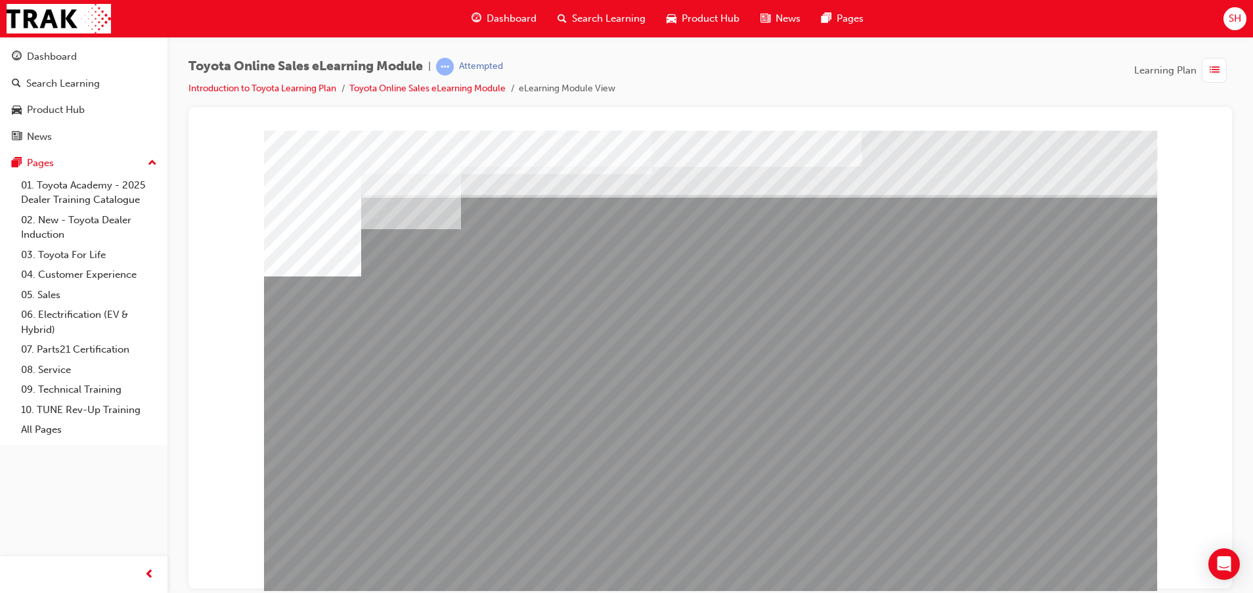
drag, startPoint x: 429, startPoint y: 470, endPoint x: 506, endPoint y: 477, distance: 77.8
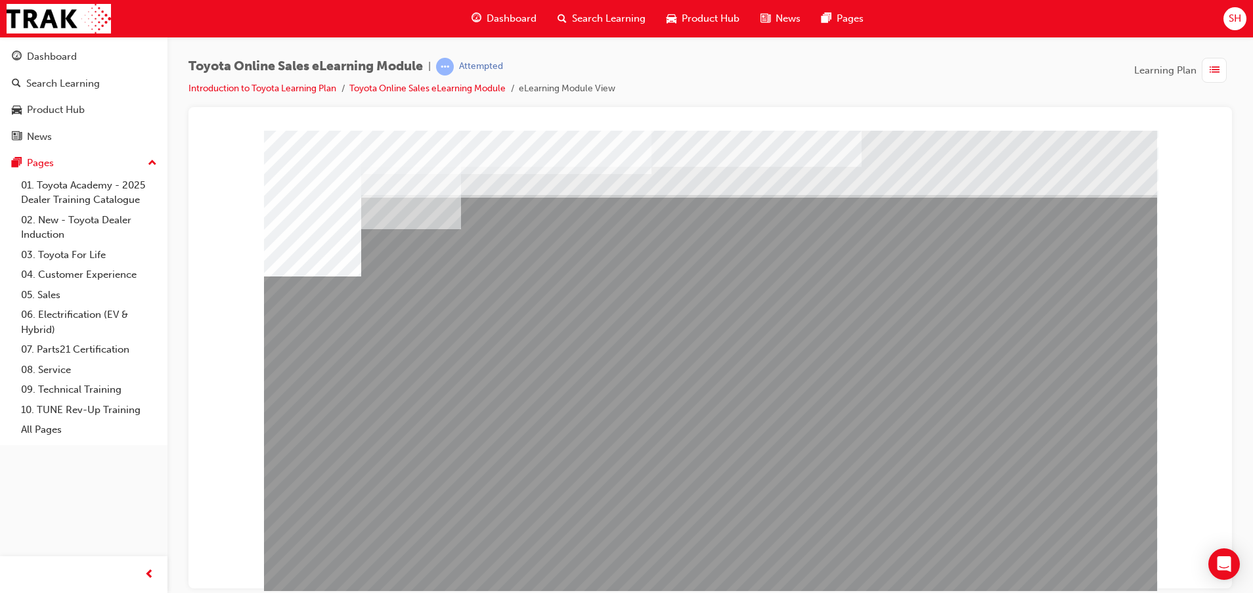
drag, startPoint x: 824, startPoint y: 476, endPoint x: 833, endPoint y: 476, distance: 9.2
drag, startPoint x: 924, startPoint y: 468, endPoint x: 1034, endPoint y: 488, distance: 112.2
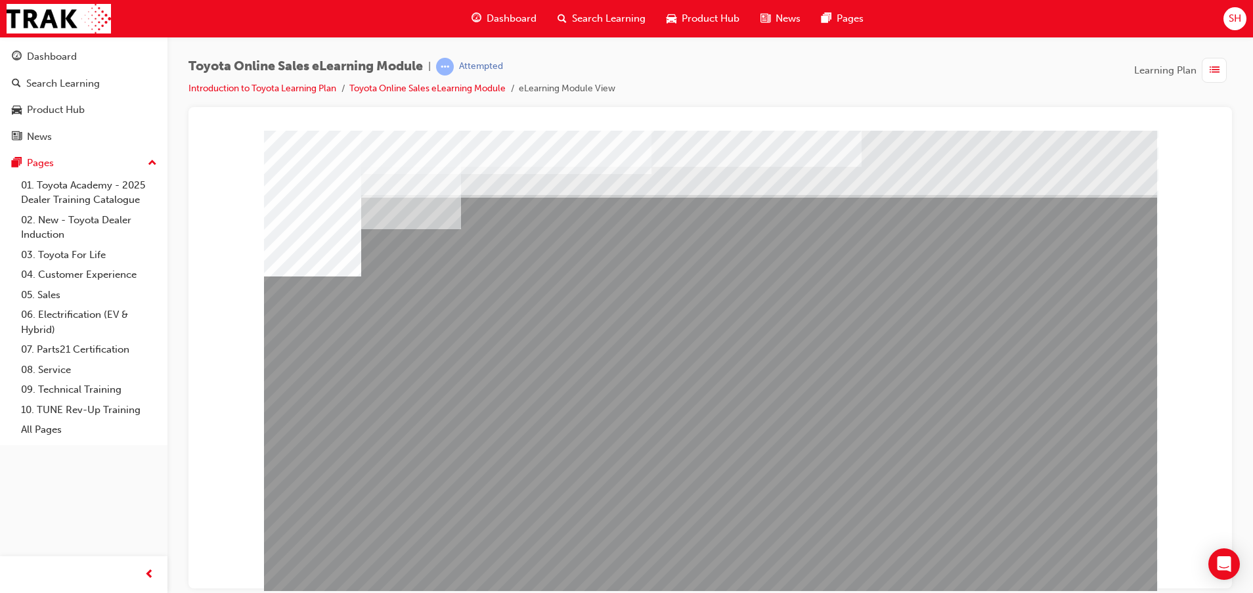
drag, startPoint x: 445, startPoint y: 480, endPoint x: 455, endPoint y: 476, distance: 9.8
drag, startPoint x: 543, startPoint y: 476, endPoint x: 560, endPoint y: 478, distance: 17.3
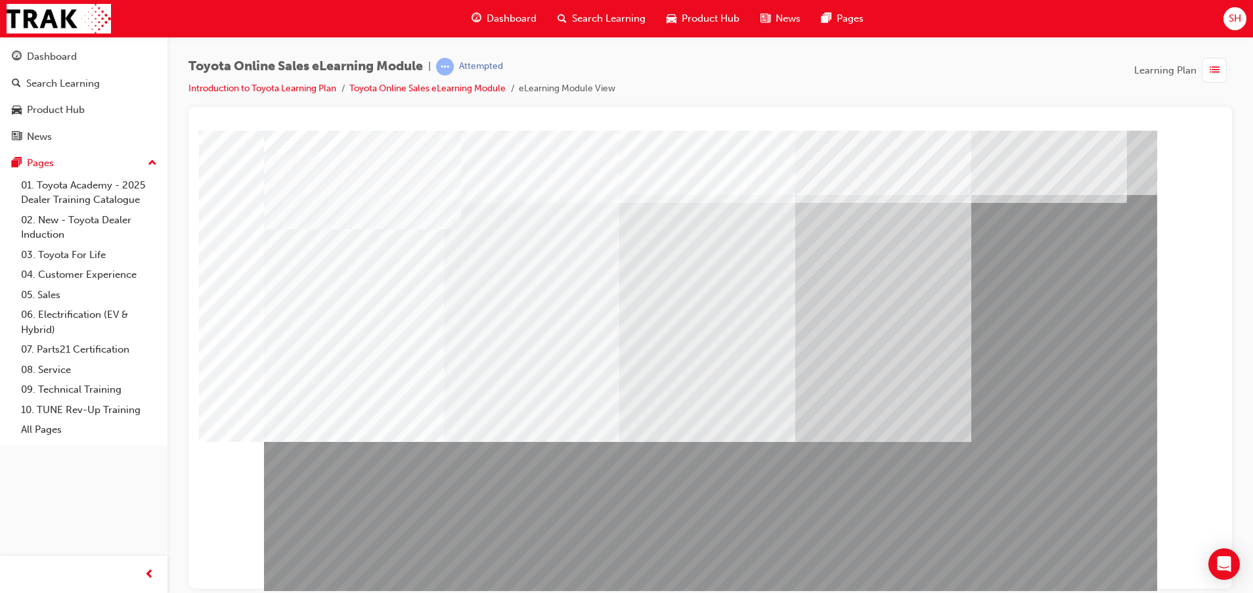
drag, startPoint x: 869, startPoint y: 502, endPoint x: 715, endPoint y: 512, distance: 154.1
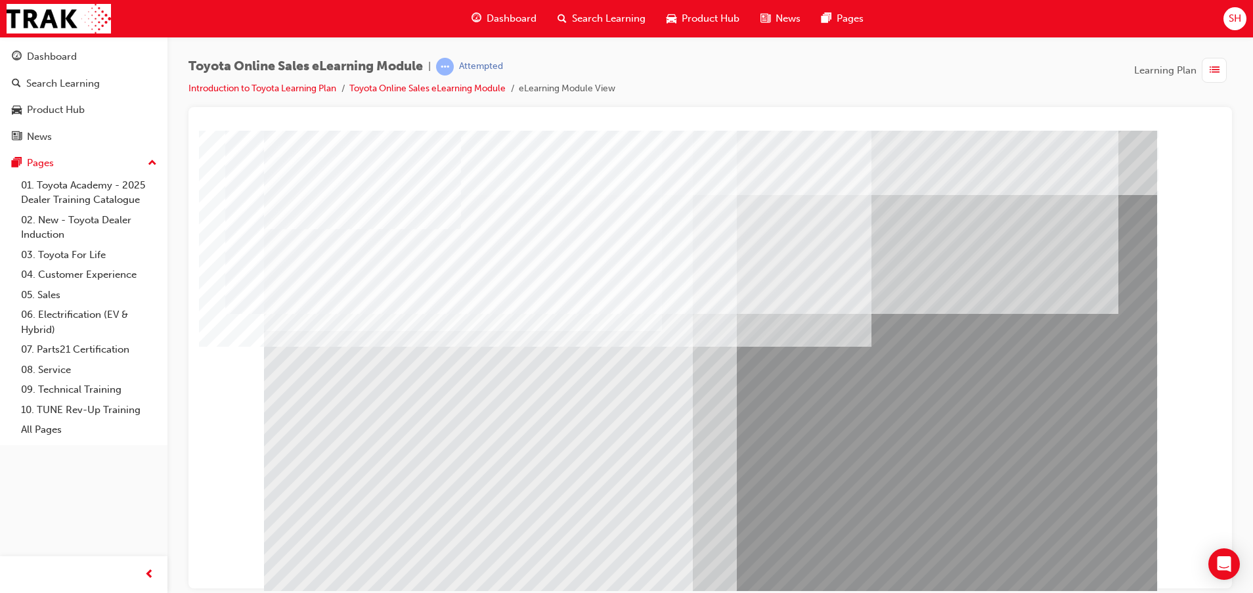
scroll to position [32, 0]
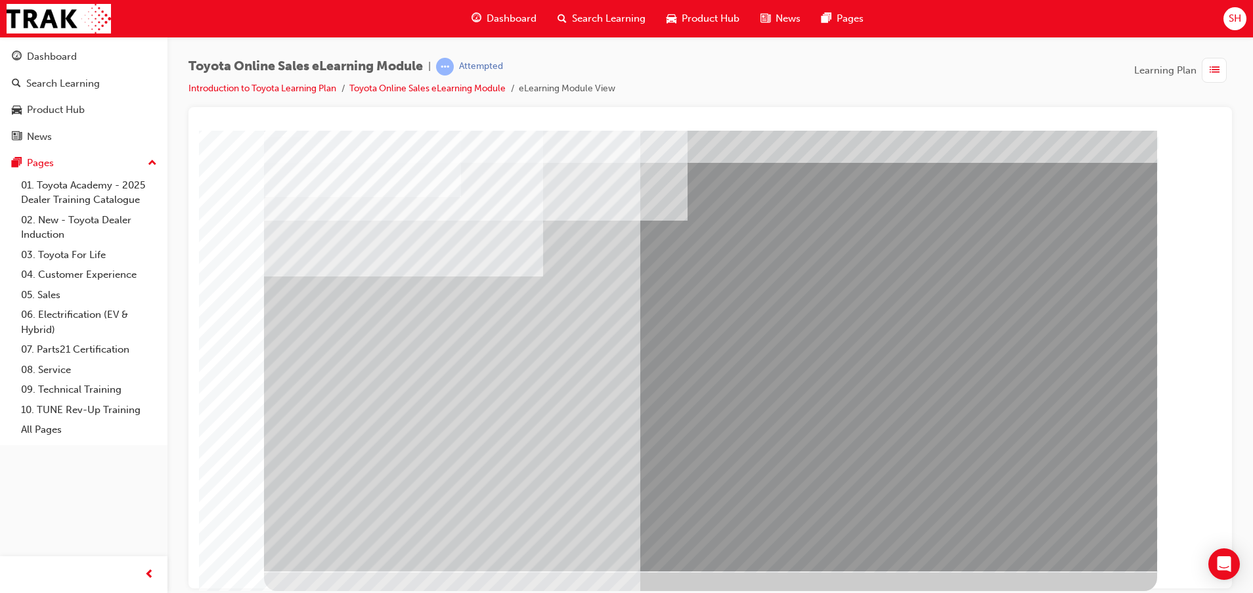
scroll to position [0, 0]
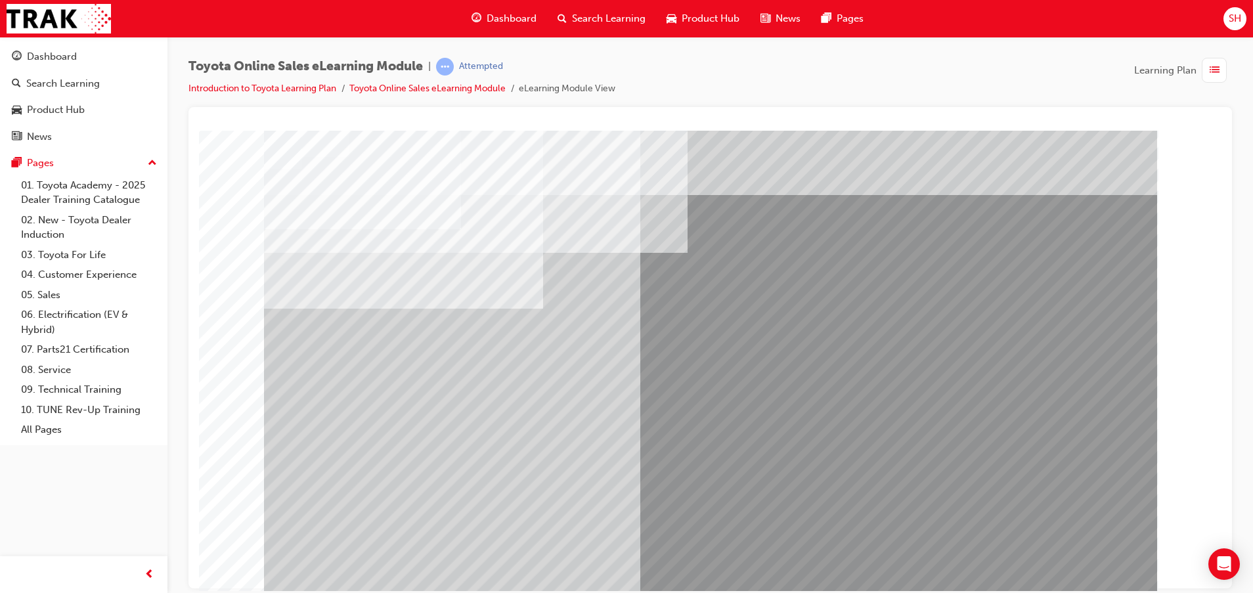
drag, startPoint x: 701, startPoint y: 349, endPoint x: 706, endPoint y: 357, distance: 9.5
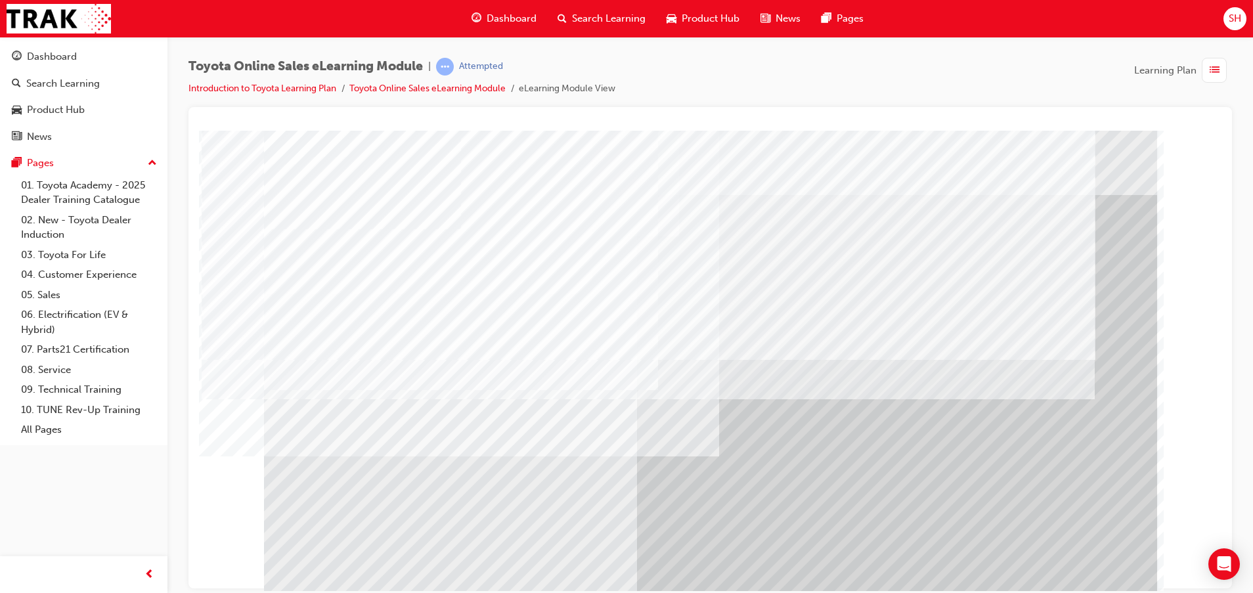
drag, startPoint x: 1065, startPoint y: 512, endPoint x: 1064, endPoint y: 519, distance: 7.3
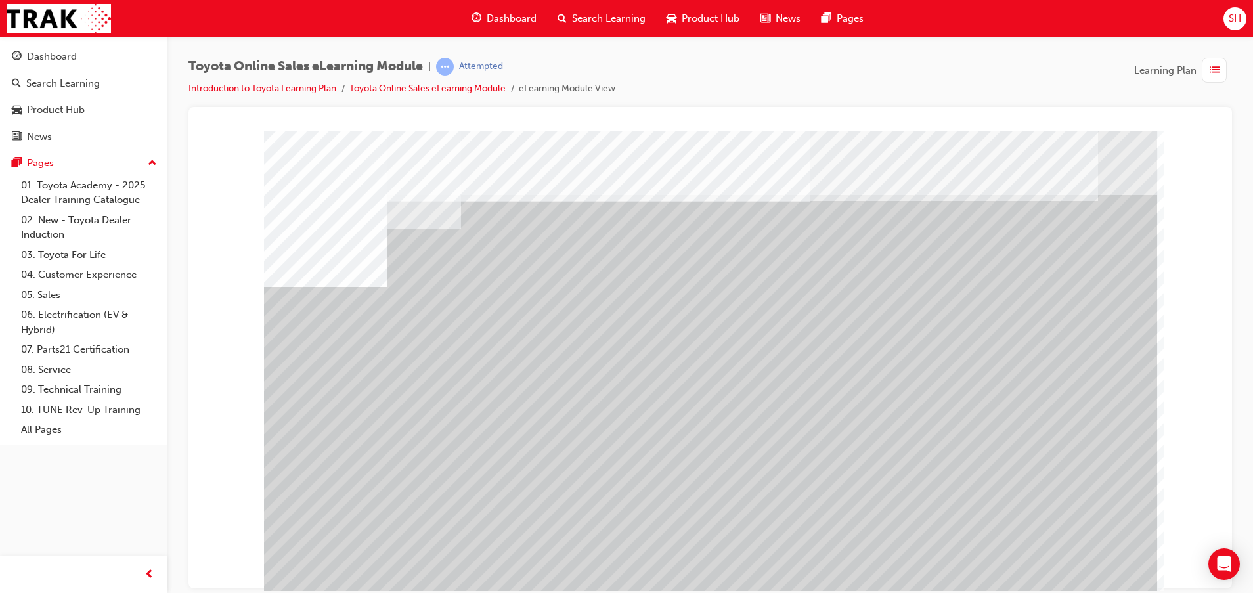
drag, startPoint x: 772, startPoint y: 466, endPoint x: 957, endPoint y: 487, distance: 185.7
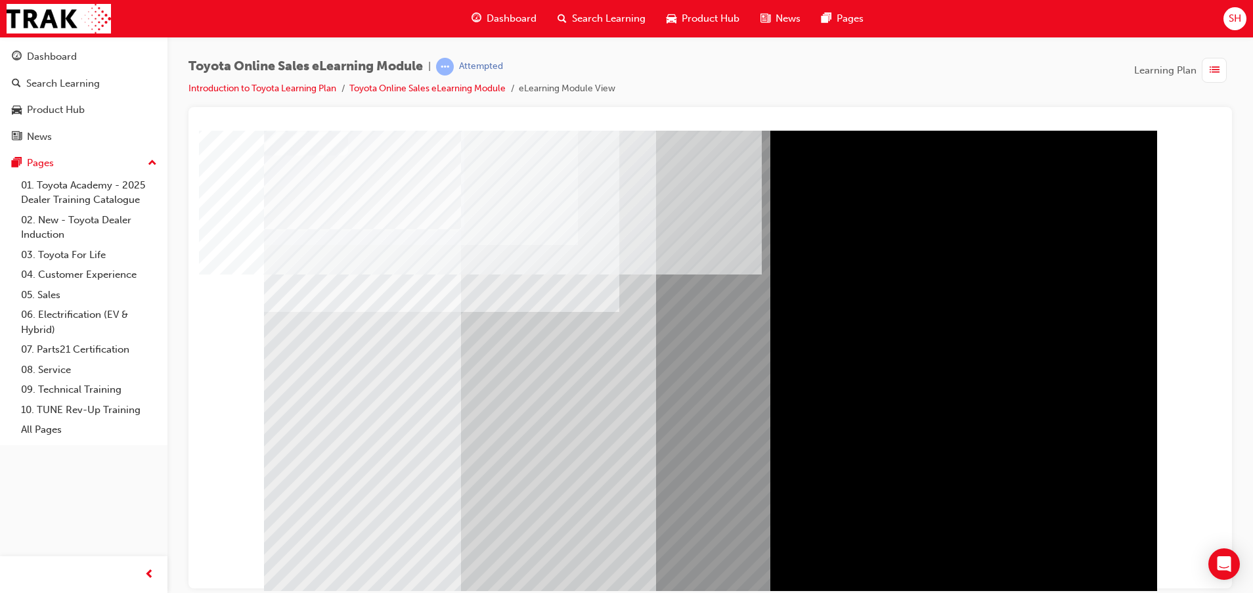
drag, startPoint x: 1079, startPoint y: 576, endPoint x: 1278, endPoint y: 723, distance: 247.1
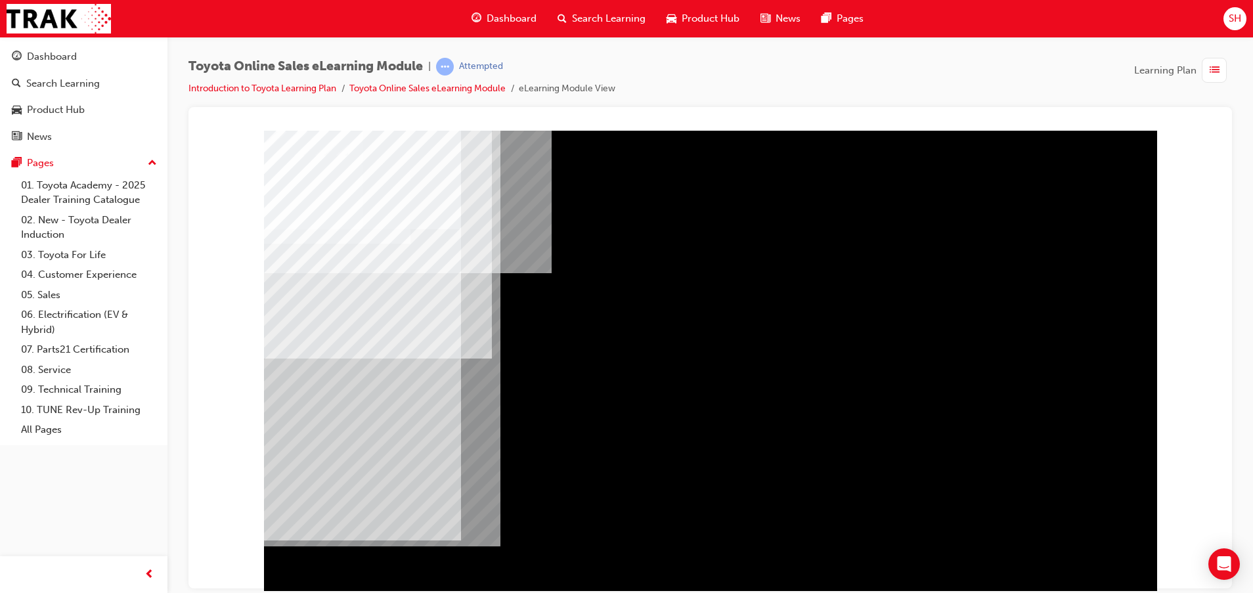
drag, startPoint x: 1078, startPoint y: 575, endPoint x: 1090, endPoint y: 587, distance: 17.2
click at [1090, 587] on div at bounding box center [710, 366] width 893 height 473
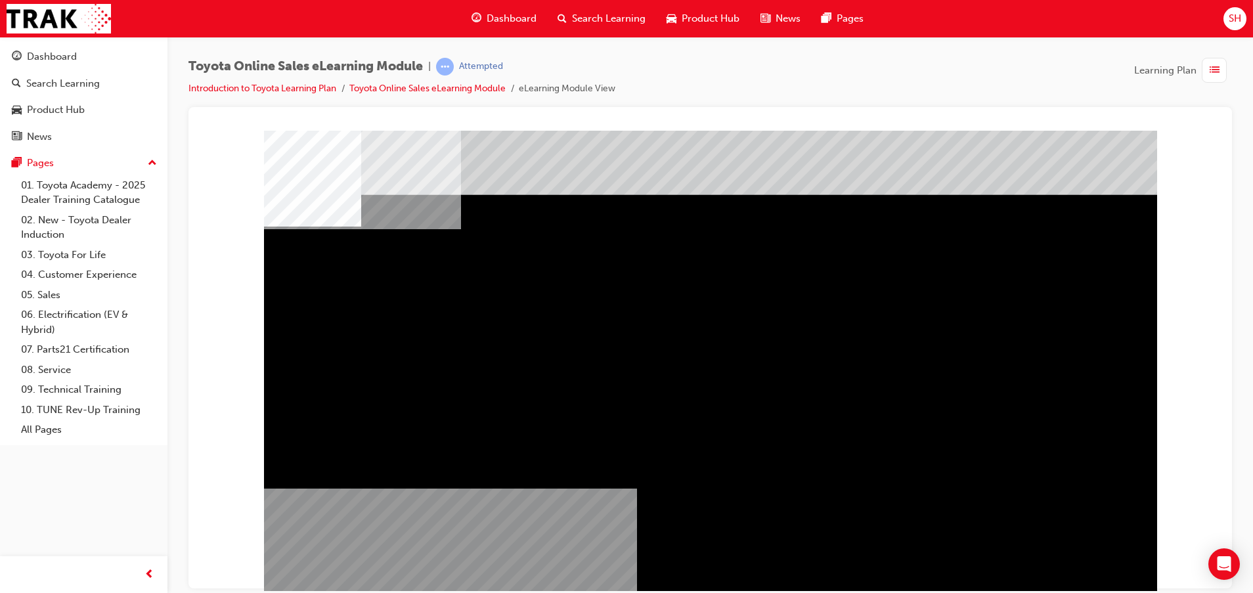
drag, startPoint x: 579, startPoint y: 337, endPoint x: 661, endPoint y: 353, distance: 84.3
click at [691, 390] on div "multistate" at bounding box center [710, 366] width 893 height 473
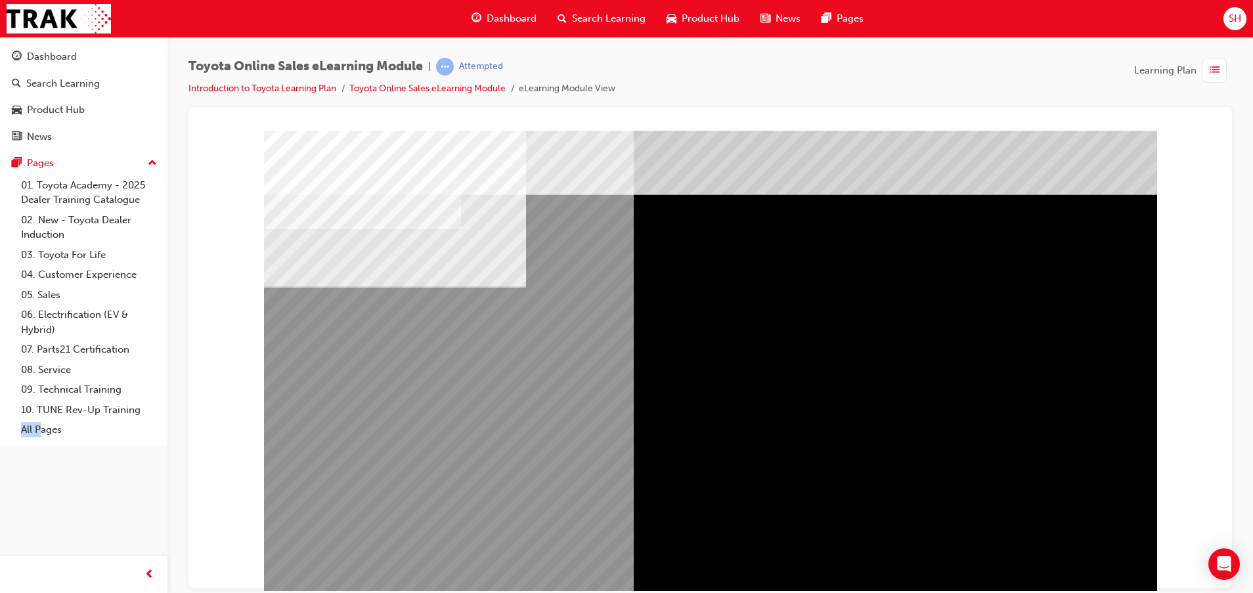
drag, startPoint x: 133, startPoint y: 450, endPoint x: 171, endPoint y: 459, distance: 39.8
click at [171, 459] on div "Dashboard Search Learning Product Hub News Pages Pages 01. Toyota Academy - 202…" at bounding box center [626, 296] width 1253 height 593
drag, startPoint x: 370, startPoint y: 589, endPoint x: 378, endPoint y: 428, distance: 161.8
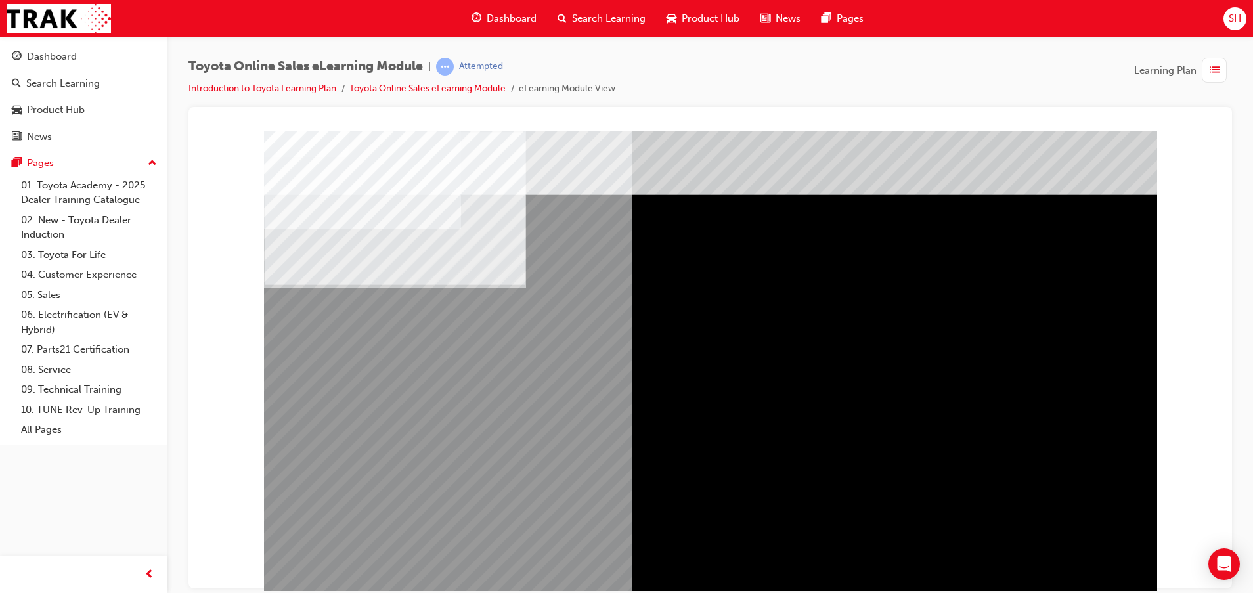
drag, startPoint x: 916, startPoint y: 338, endPoint x: 913, endPoint y: 353, distance: 15.3
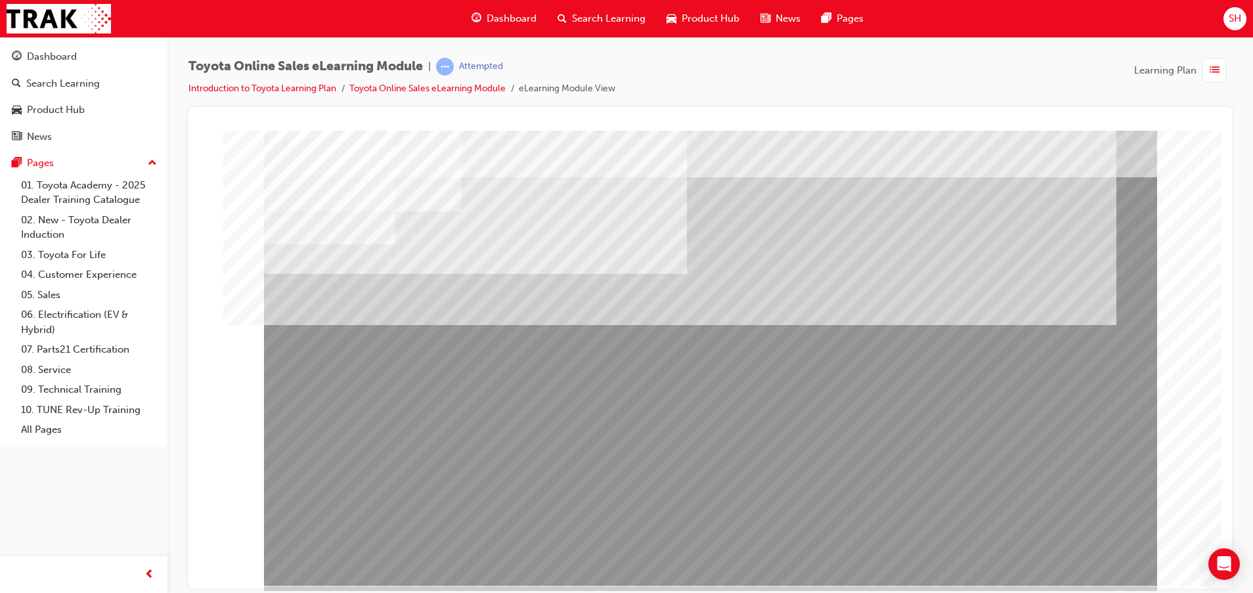
scroll to position [32, 0]
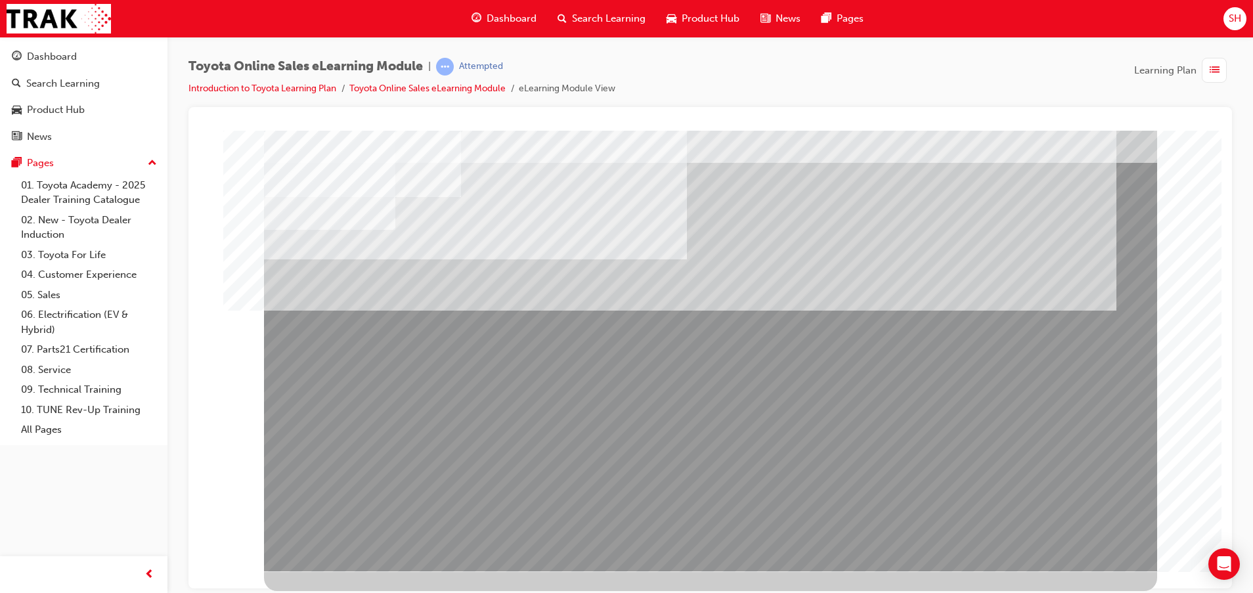
drag, startPoint x: 339, startPoint y: 351, endPoint x: 342, endPoint y: 359, distance: 8.9
click at [342, 359] on div "multistate" at bounding box center [710, 334] width 893 height 473
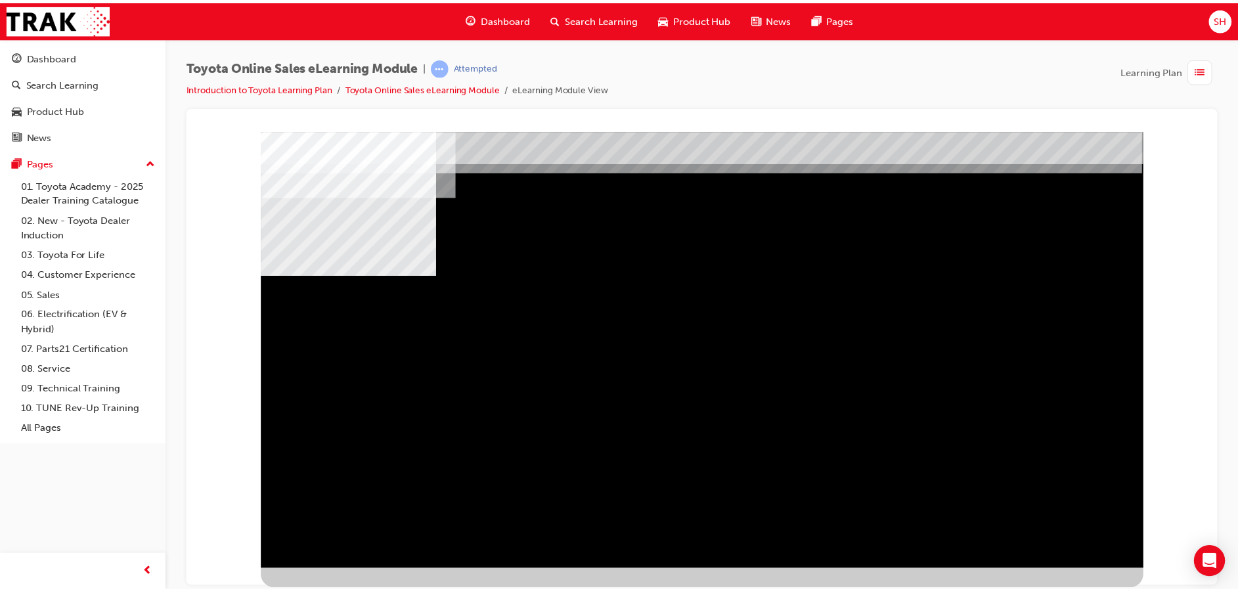
scroll to position [0, 0]
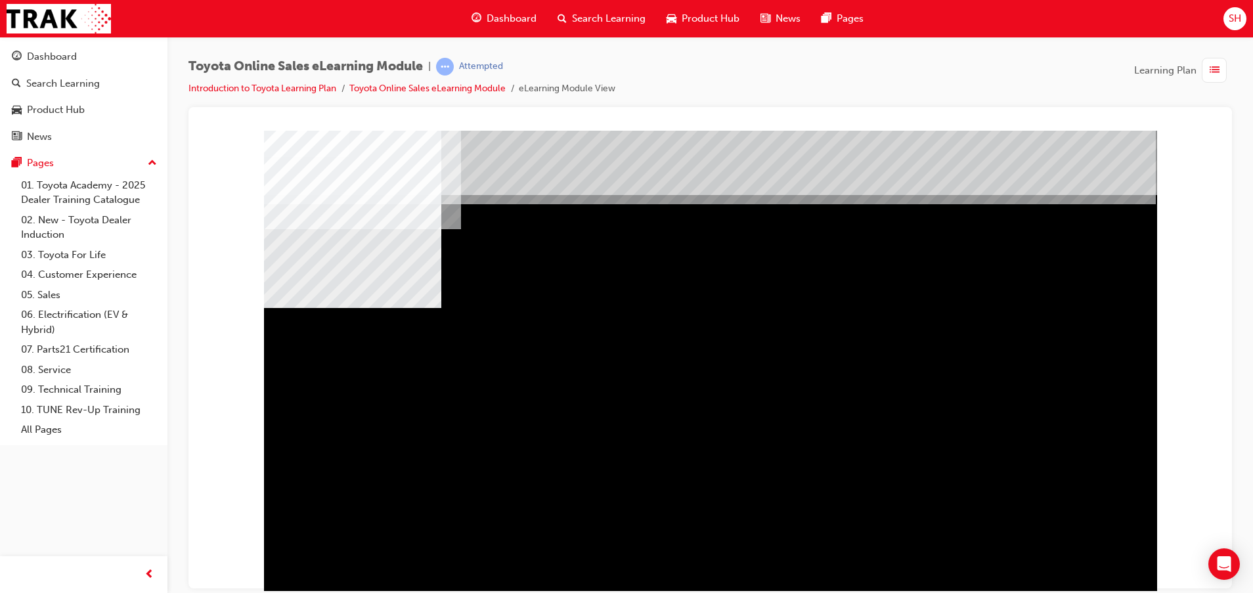
drag, startPoint x: 962, startPoint y: 362, endPoint x: 958, endPoint y: 371, distance: 10.3
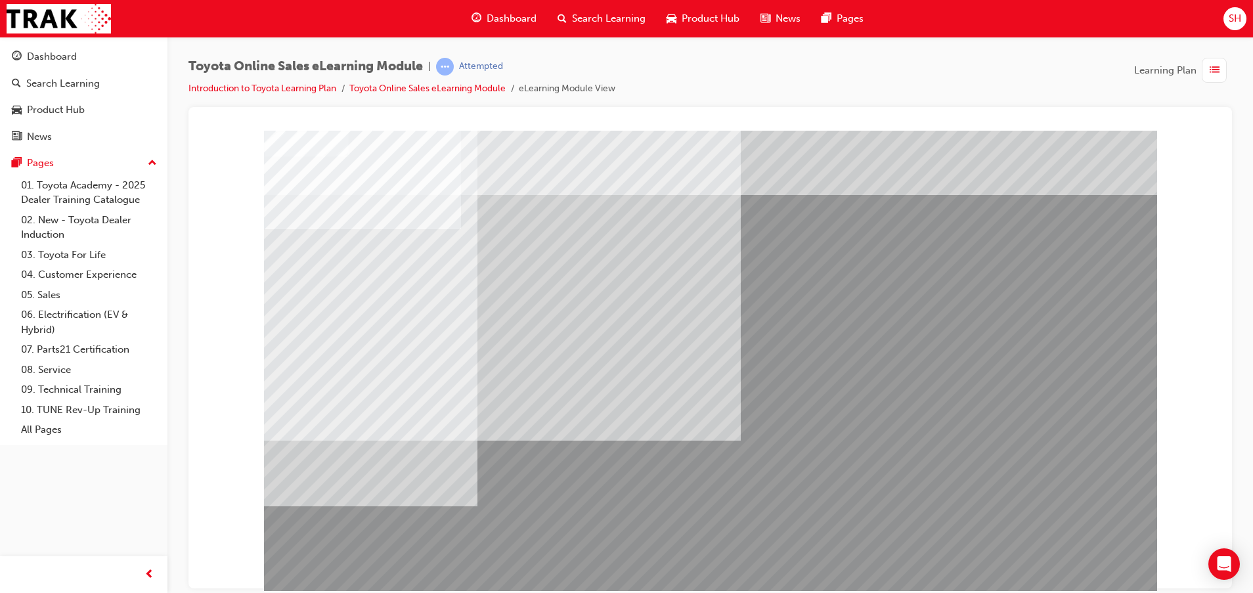
drag, startPoint x: 1049, startPoint y: 569, endPoint x: 1052, endPoint y: 579, distance: 9.6
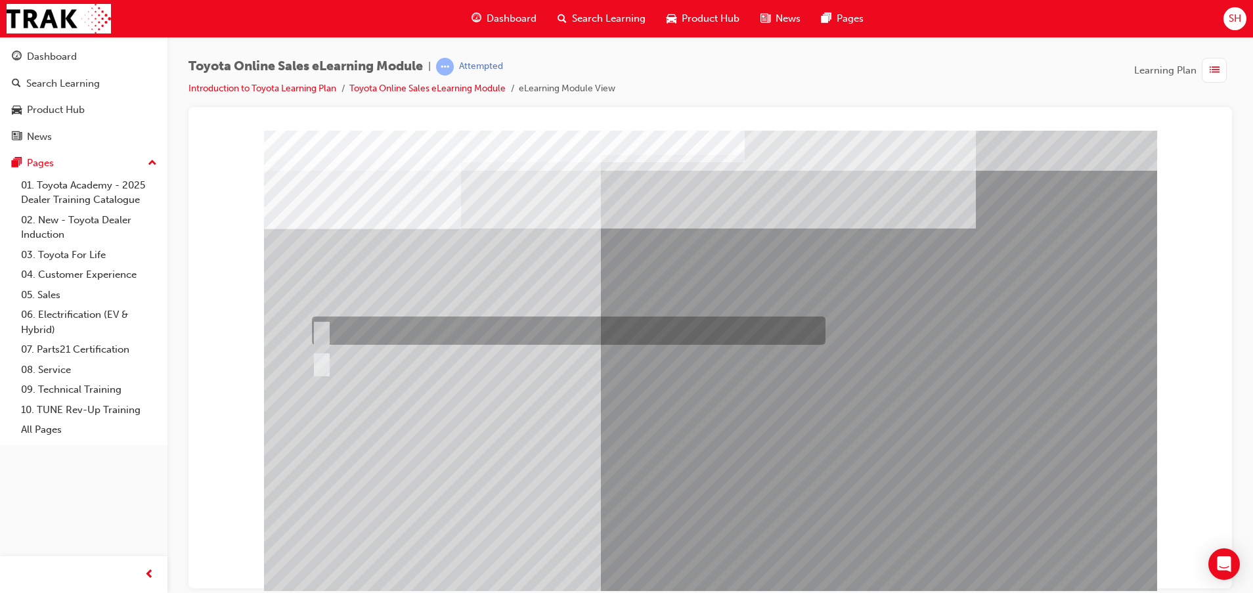
click at [324, 324] on input "True" at bounding box center [319, 331] width 14 height 14
radio input "true"
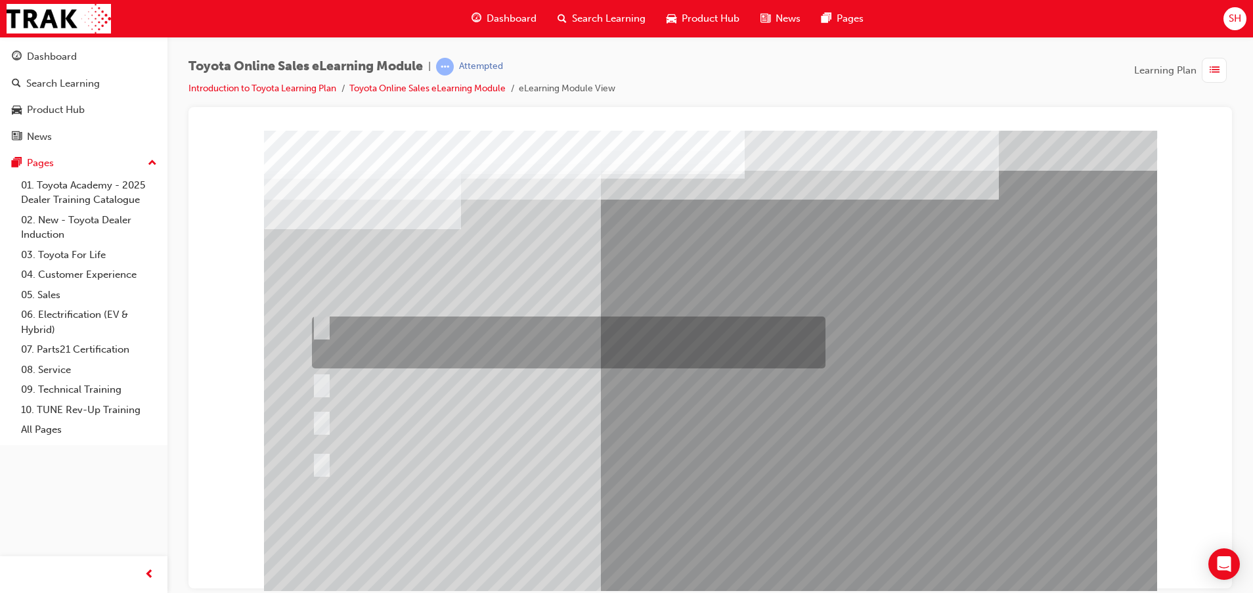
click at [337, 328] on div at bounding box center [566, 343] width 514 height 52
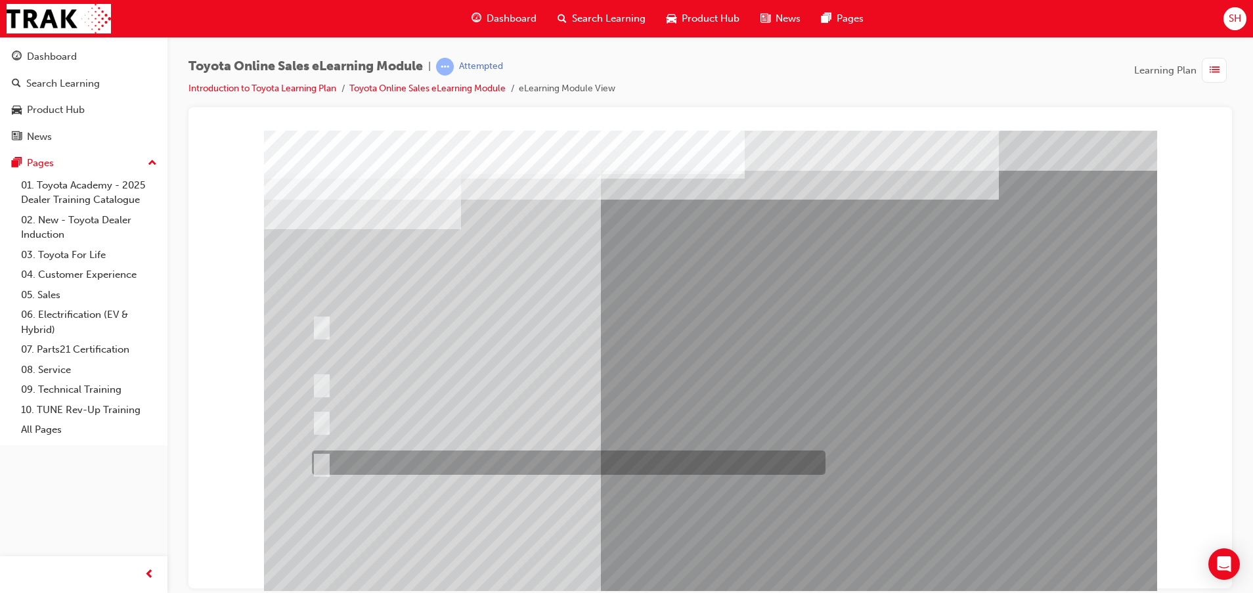
click at [551, 463] on div at bounding box center [566, 463] width 514 height 24
radio input "false"
radio input "true"
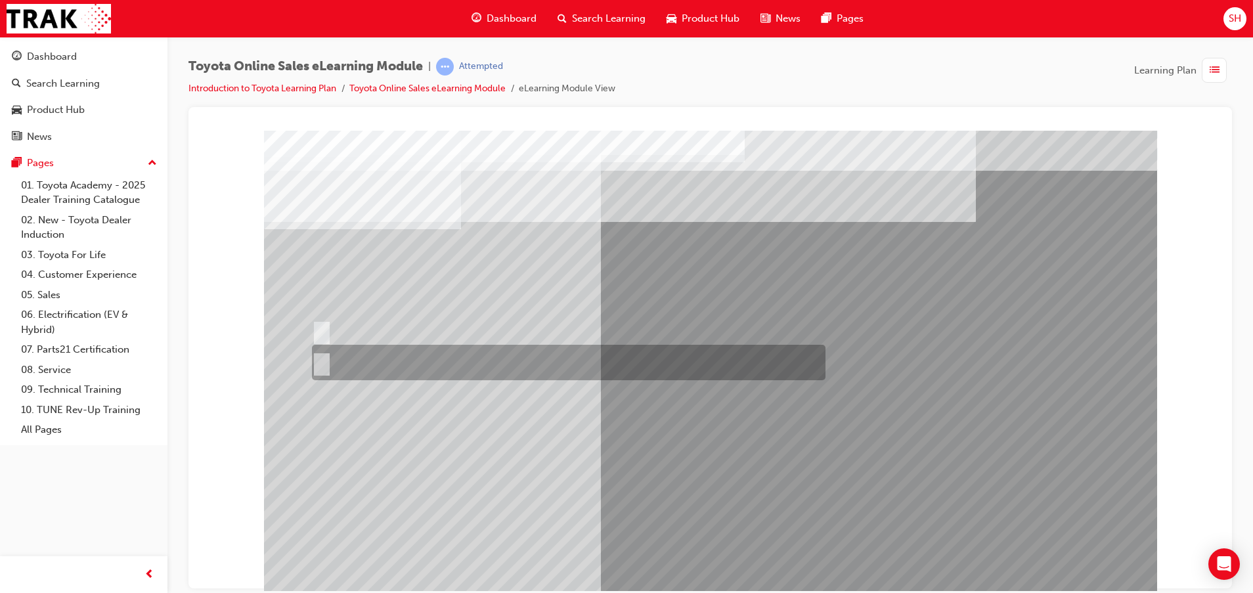
click at [334, 359] on div at bounding box center [566, 362] width 514 height 35
radio input "true"
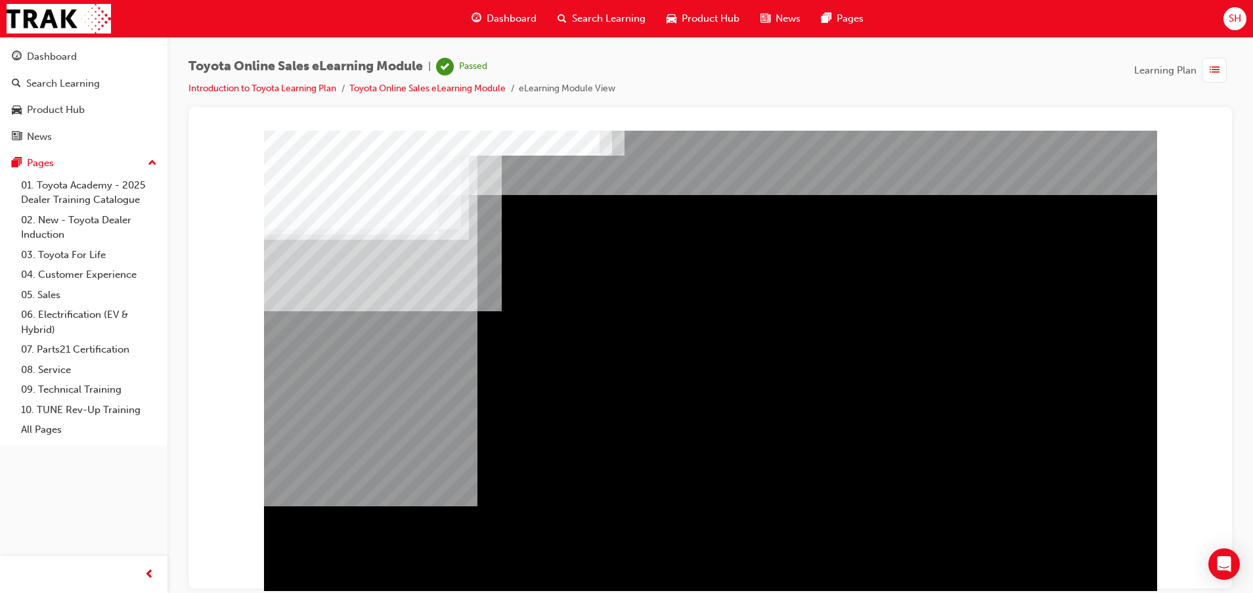
click at [1063, 557] on div "Navigation" at bounding box center [710, 366] width 893 height 473
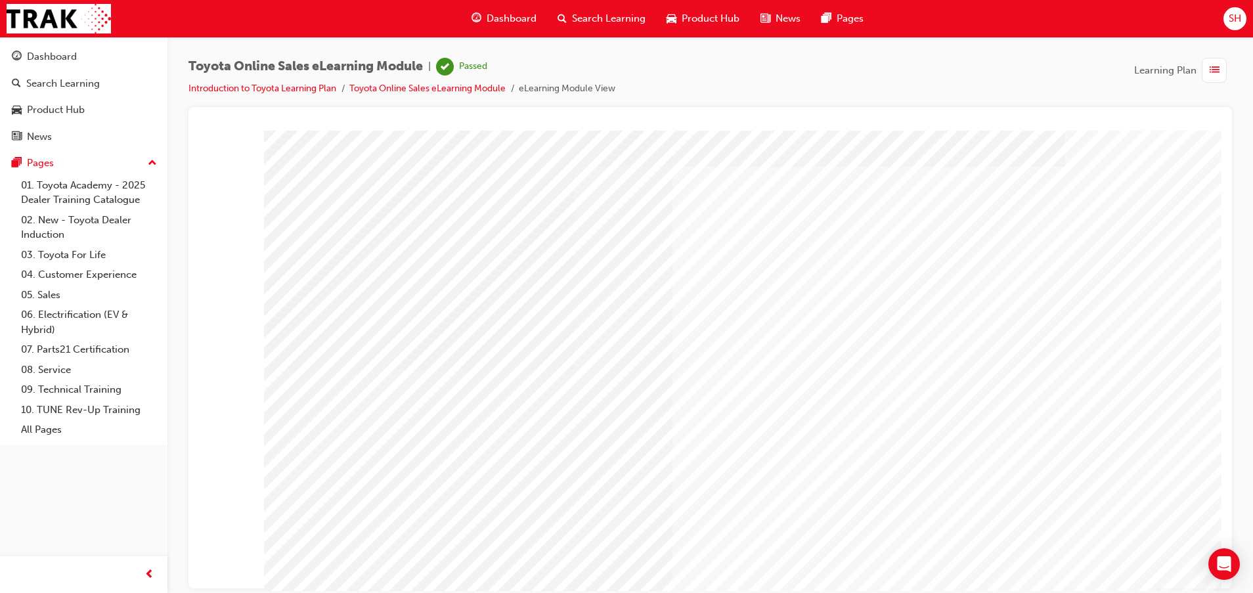
click at [521, 13] on span "Dashboard" at bounding box center [512, 18] width 50 height 15
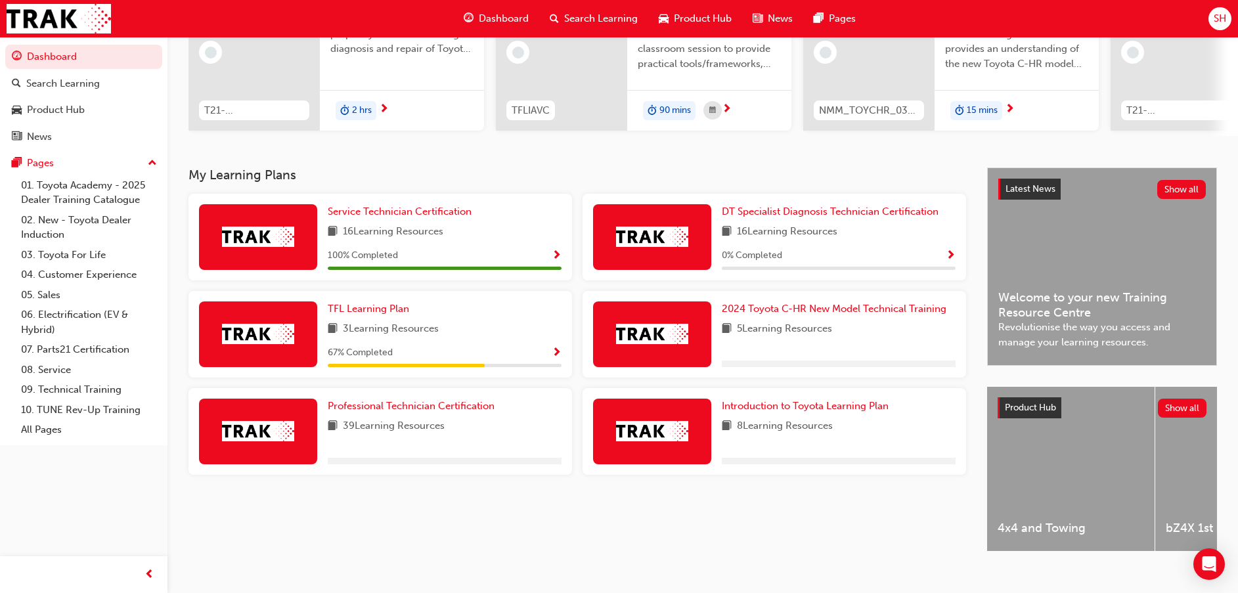
scroll to position [192, 0]
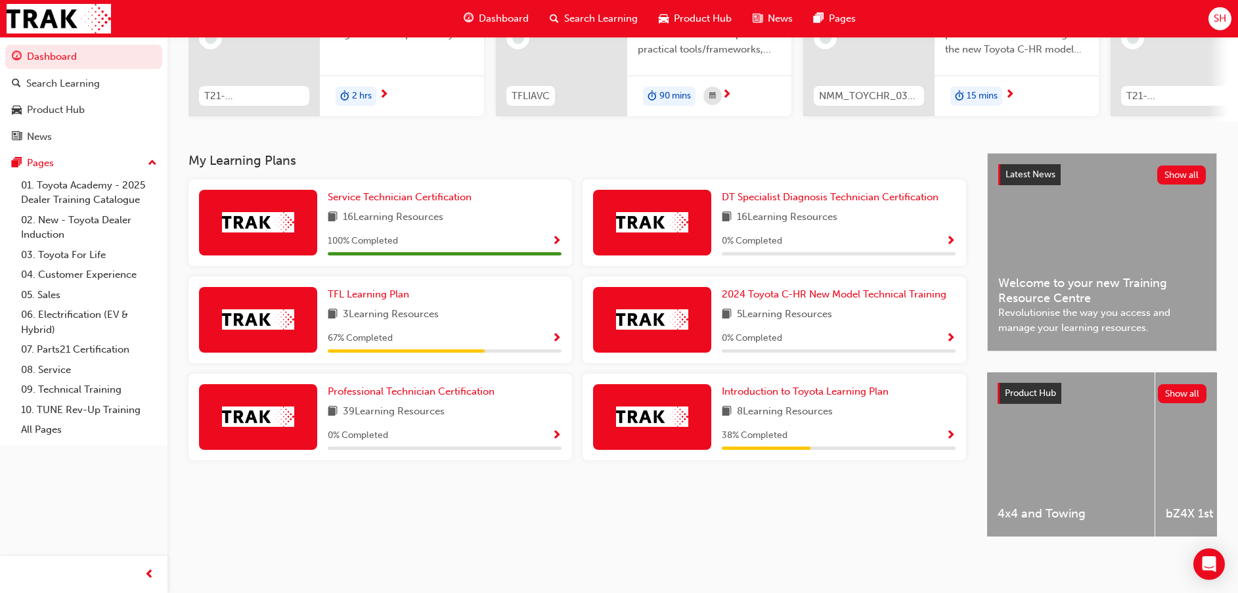
click at [809, 404] on span "8 Learning Resources" at bounding box center [785, 412] width 96 height 16
click at [818, 386] on span "Introduction to Toyota Learning Plan" at bounding box center [805, 392] width 167 height 12
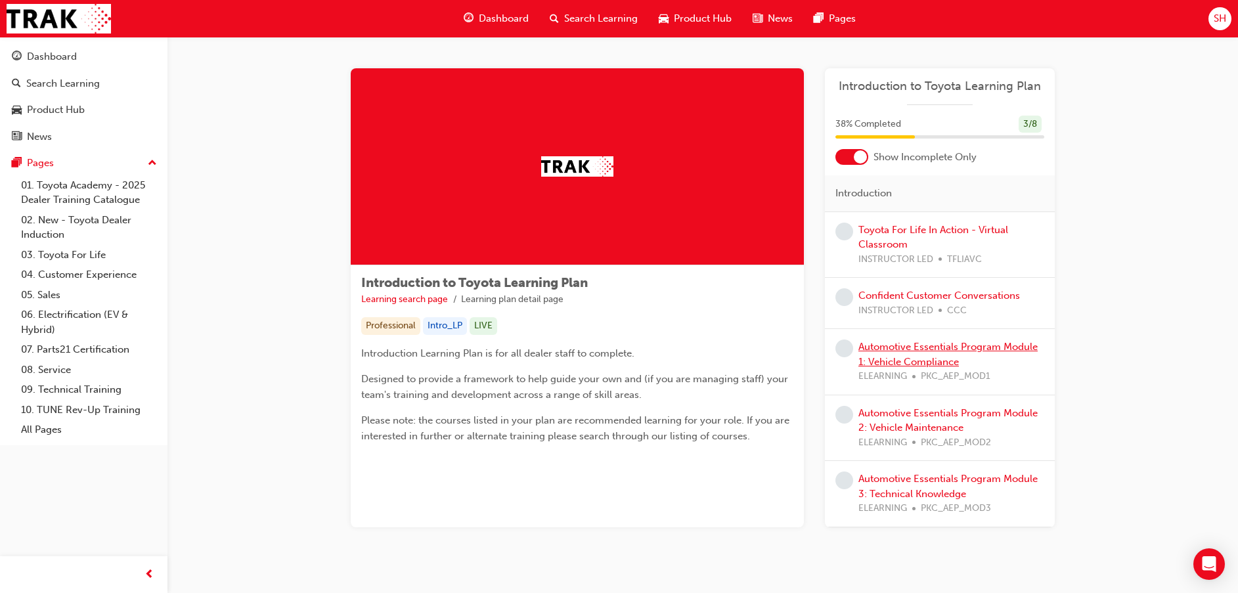
click at [939, 357] on link "Automotive Essentials Program Module 1: Vehicle Compliance" at bounding box center [948, 354] width 179 height 27
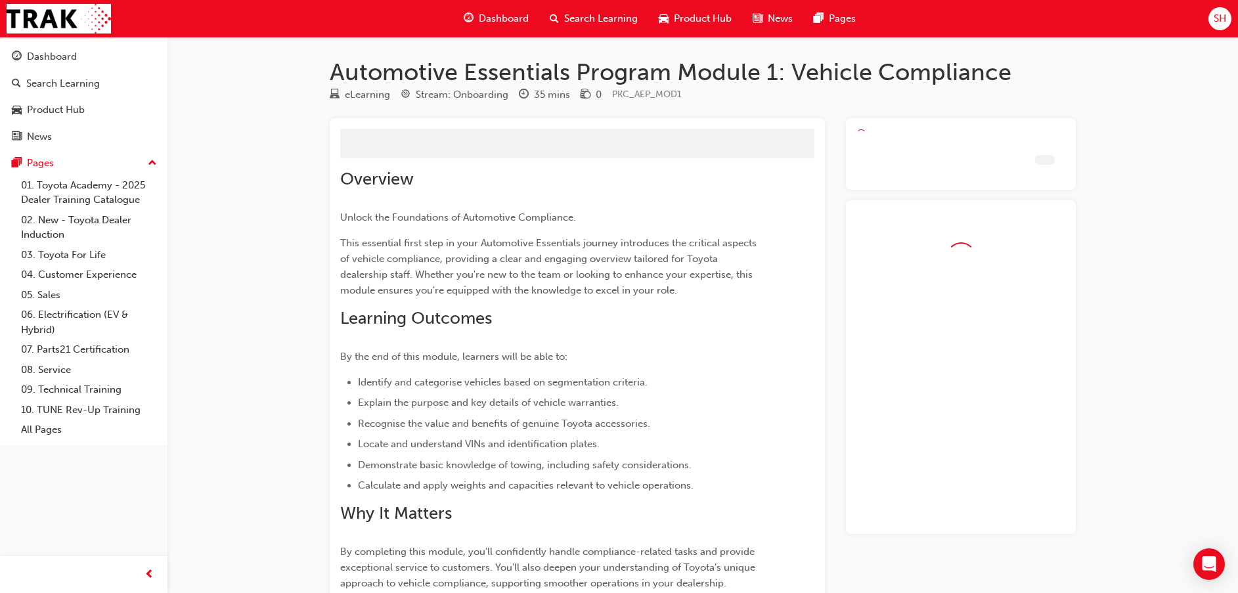
click at [939, 357] on div at bounding box center [961, 367] width 230 height 334
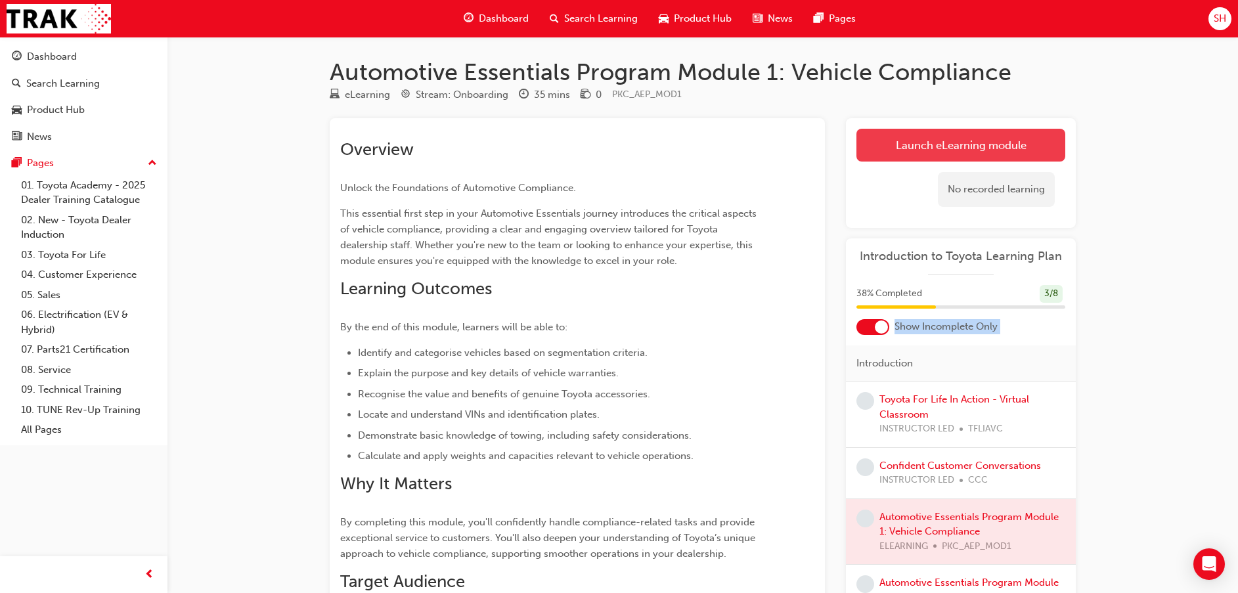
click at [974, 139] on link "Launch eLearning module" at bounding box center [961, 145] width 209 height 33
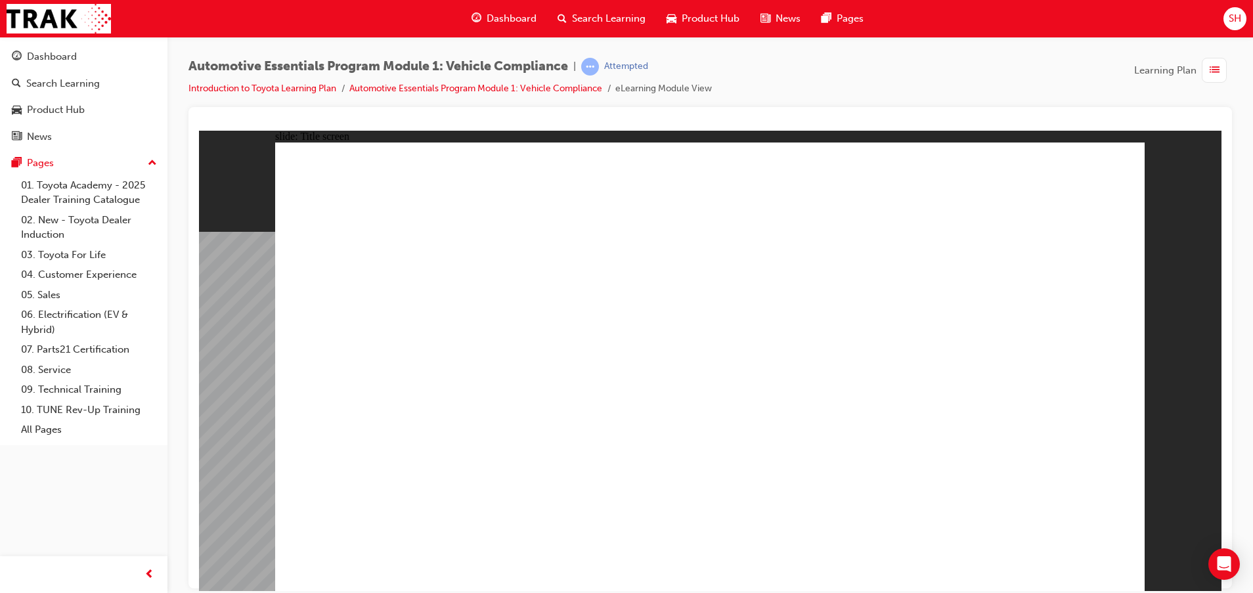
click at [1212, 401] on div "slide: Navigation Group 1 Rectangle 2 This eLearning module may contain oversea…" at bounding box center [710, 360] width 1023 height 460
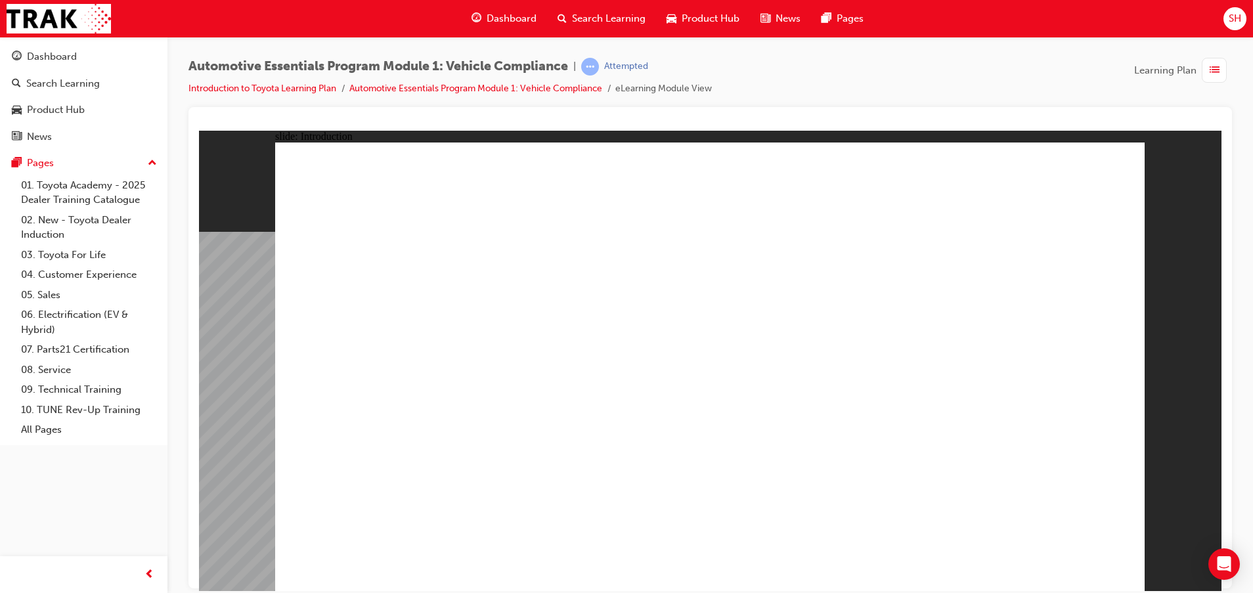
drag, startPoint x: 612, startPoint y: 286, endPoint x: 613, endPoint y: 268, distance: 18.4
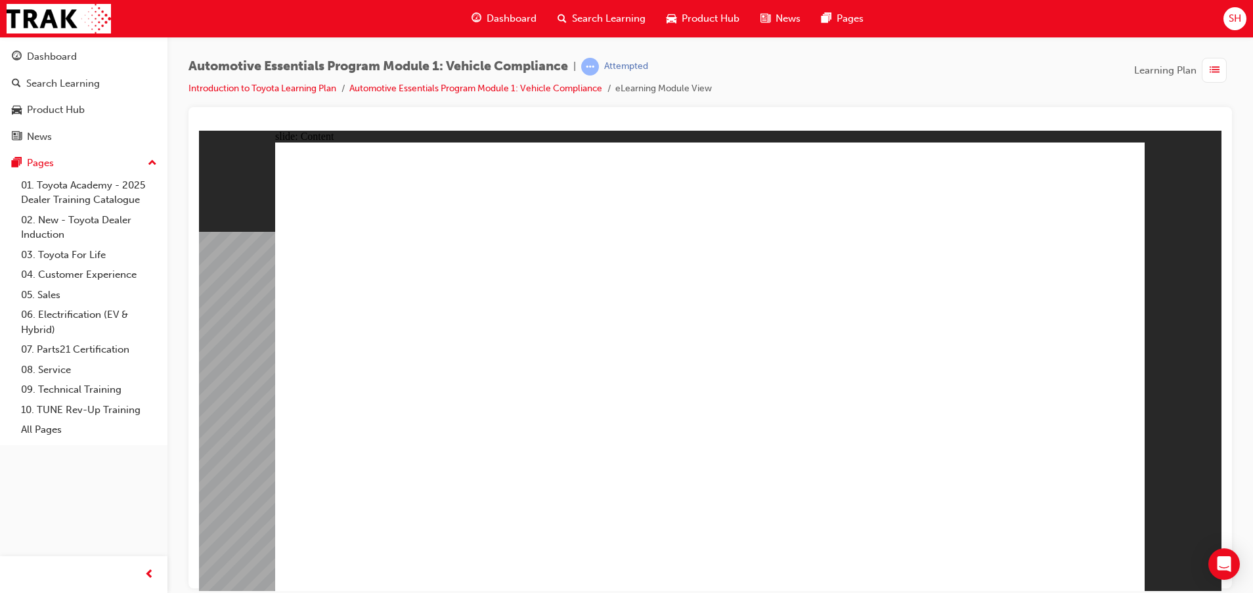
drag, startPoint x: 713, startPoint y: 422, endPoint x: 751, endPoint y: 430, distance: 38.9
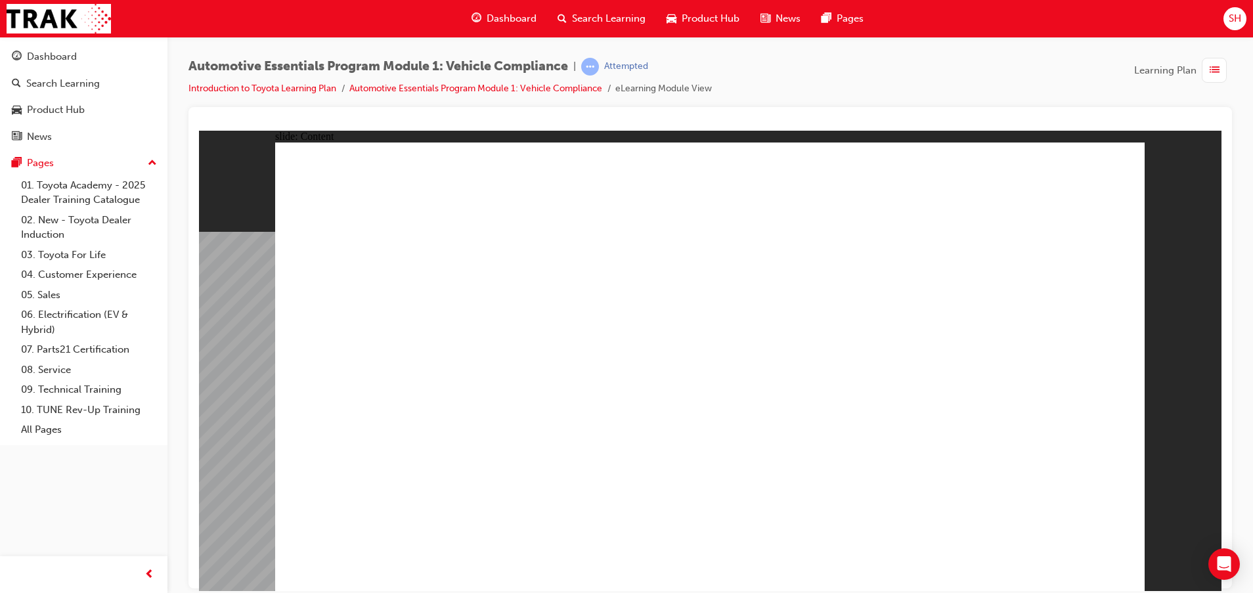
drag, startPoint x: 1045, startPoint y: 547, endPoint x: 1054, endPoint y: 554, distance: 12.1
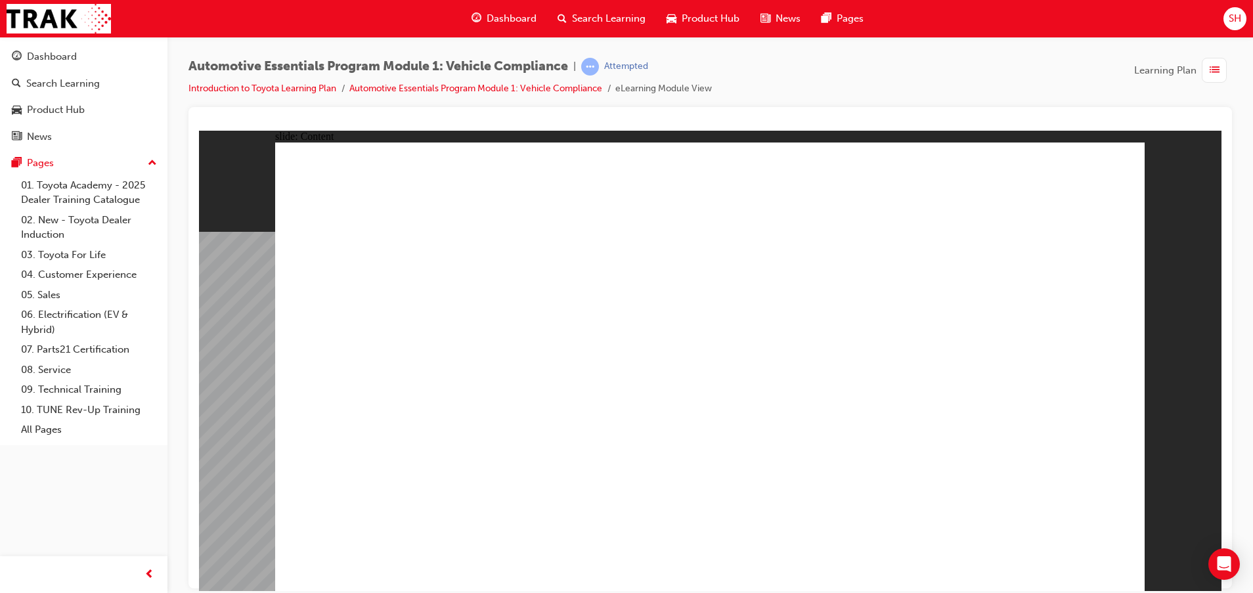
drag, startPoint x: 675, startPoint y: 234, endPoint x: 541, endPoint y: 231, distance: 134.0
drag, startPoint x: 513, startPoint y: 231, endPoint x: 520, endPoint y: 233, distance: 6.9
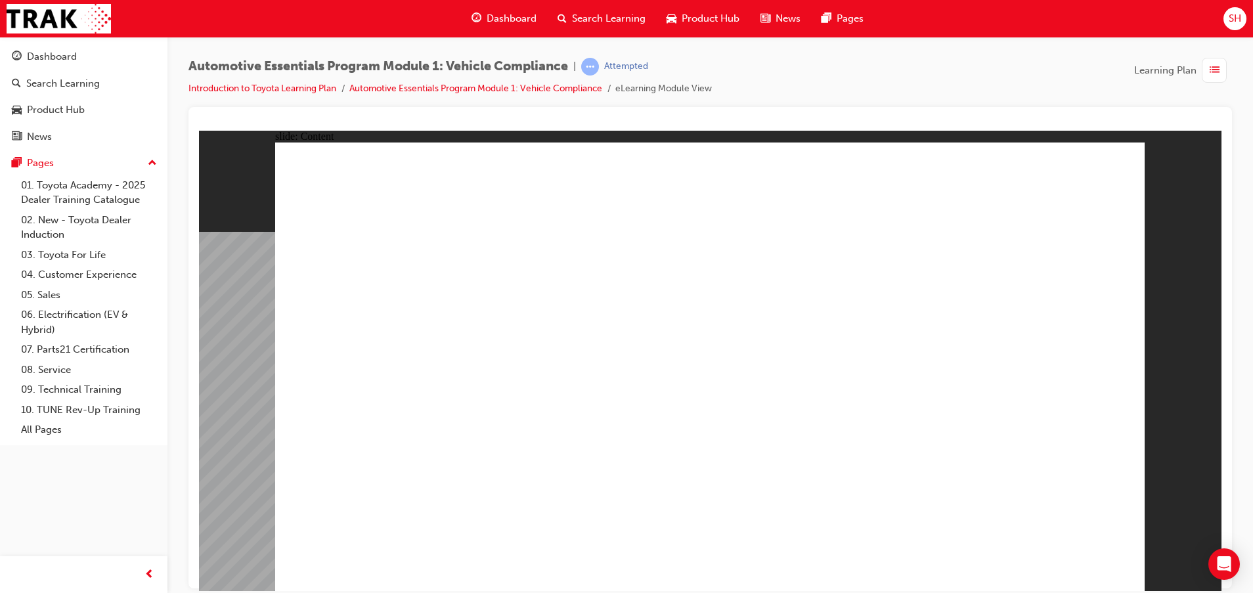
drag, startPoint x: 675, startPoint y: 208, endPoint x: 684, endPoint y: 221, distance: 16.4
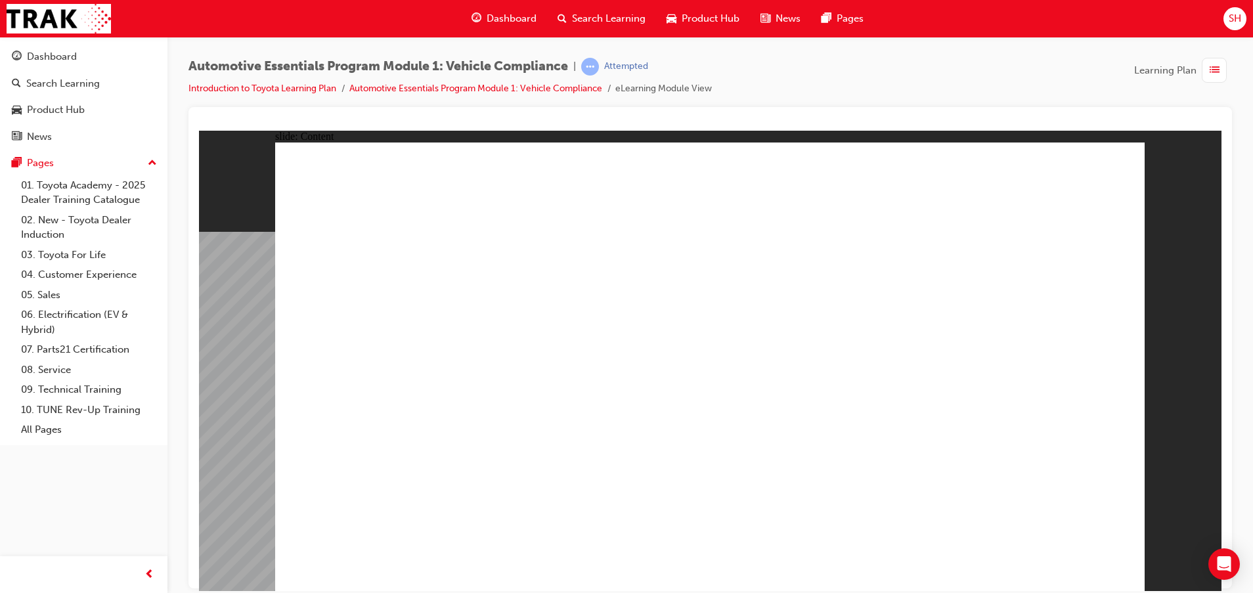
drag, startPoint x: 811, startPoint y: 388, endPoint x: 815, endPoint y: 371, distance: 17.5
radio input "true"
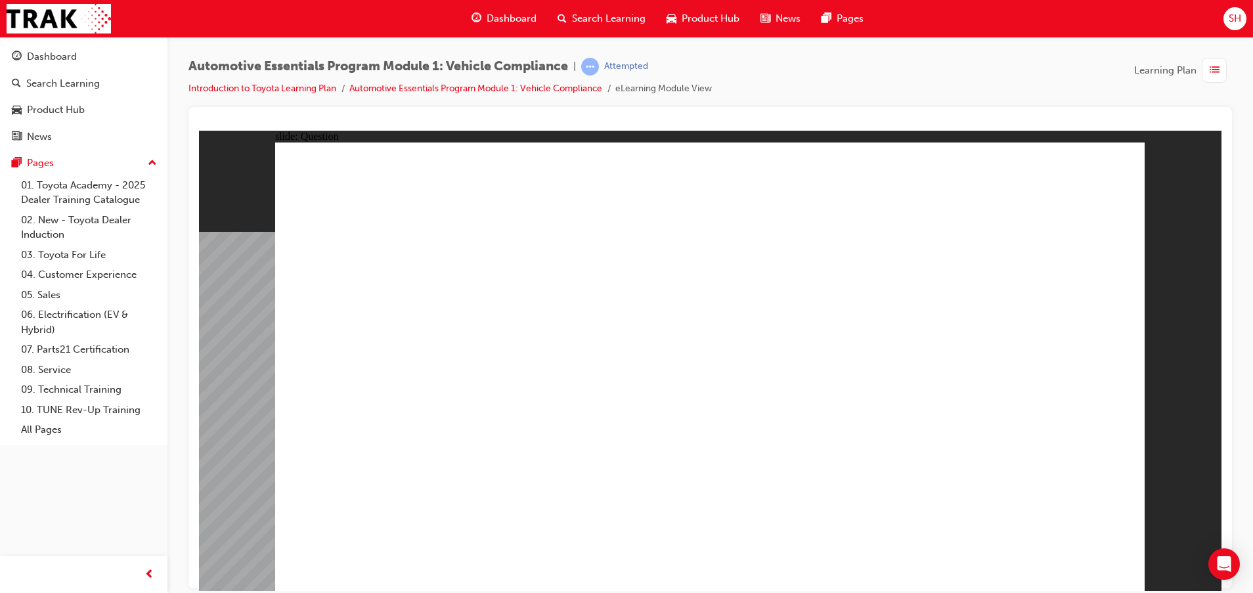
radio input "true"
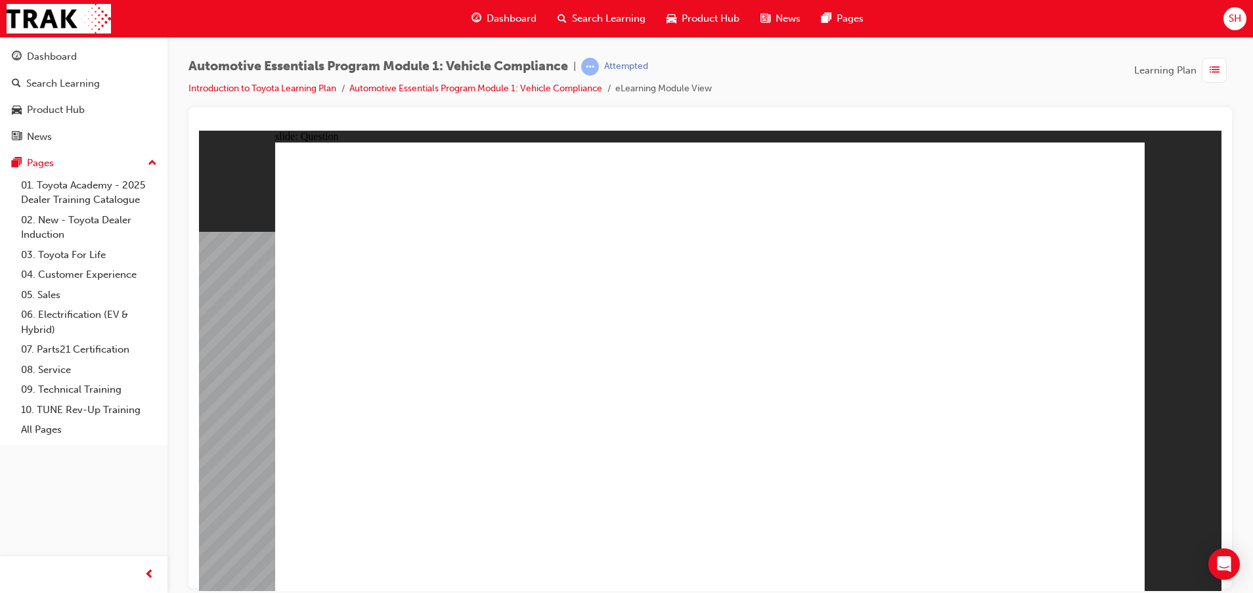
drag, startPoint x: 739, startPoint y: 458, endPoint x: 715, endPoint y: 450, distance: 25.1
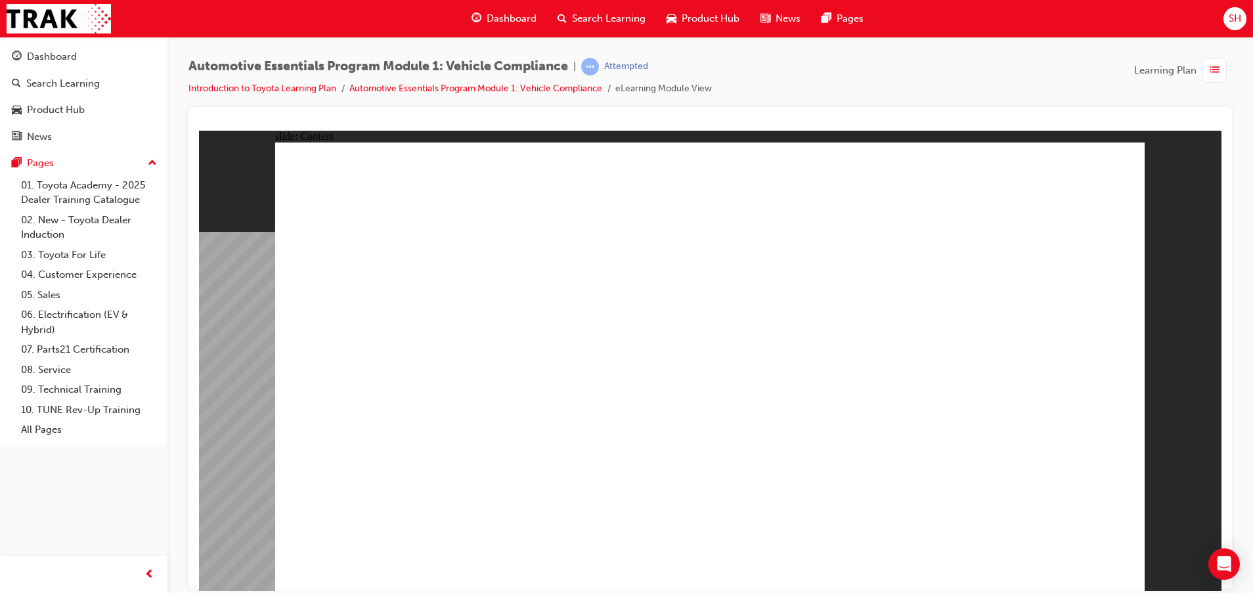
drag, startPoint x: 546, startPoint y: 323, endPoint x: 532, endPoint y: 313, distance: 17.0
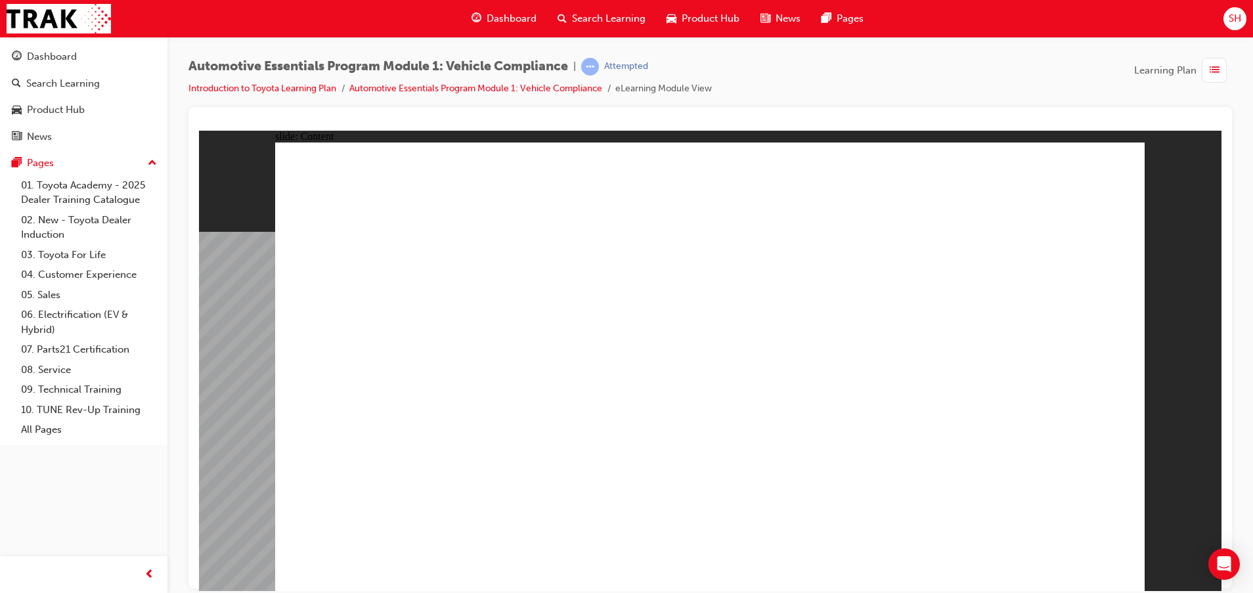
drag, startPoint x: 1082, startPoint y: 550, endPoint x: 1054, endPoint y: 623, distance: 78.2
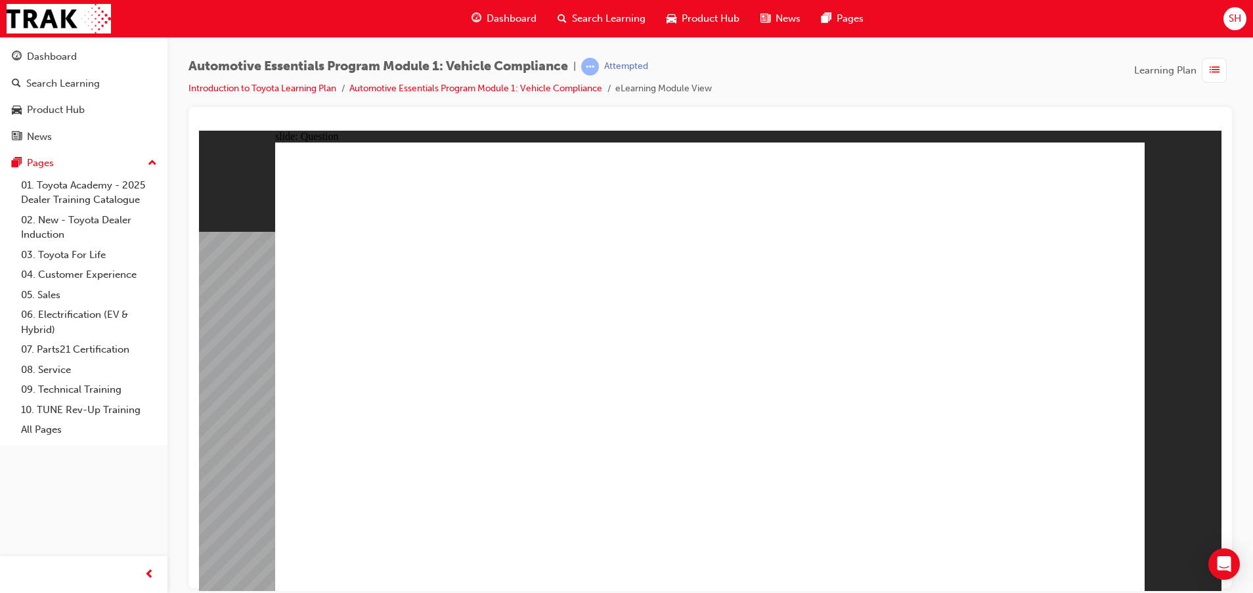
radio input "true"
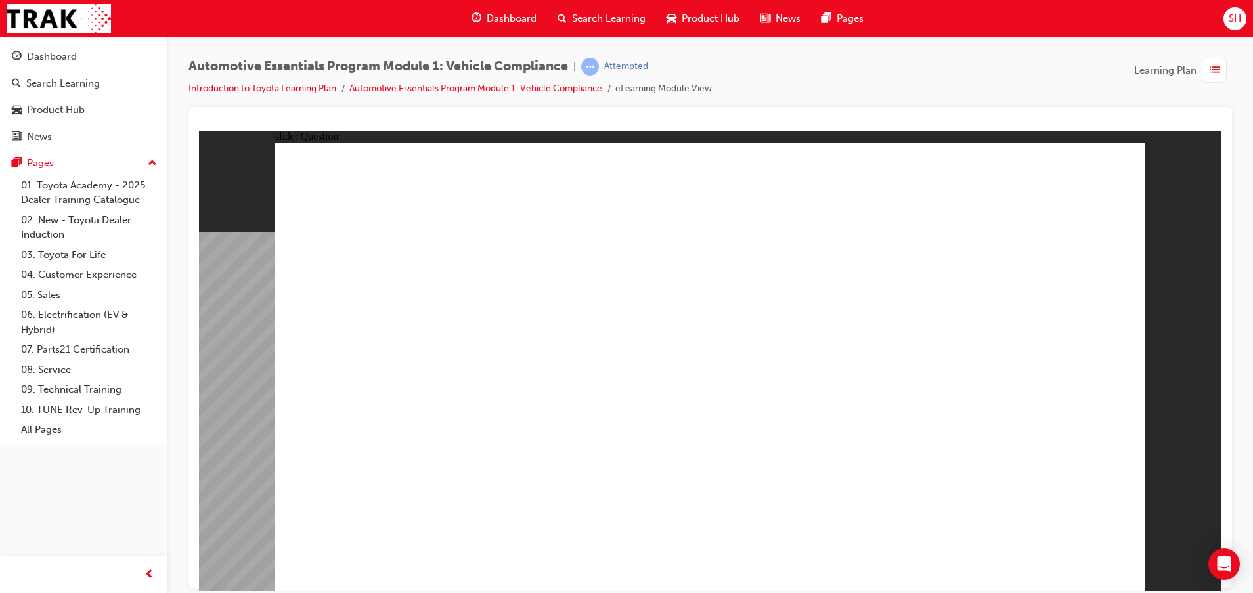
radio input "true"
drag, startPoint x: 754, startPoint y: 441, endPoint x: 746, endPoint y: 442, distance: 8.0
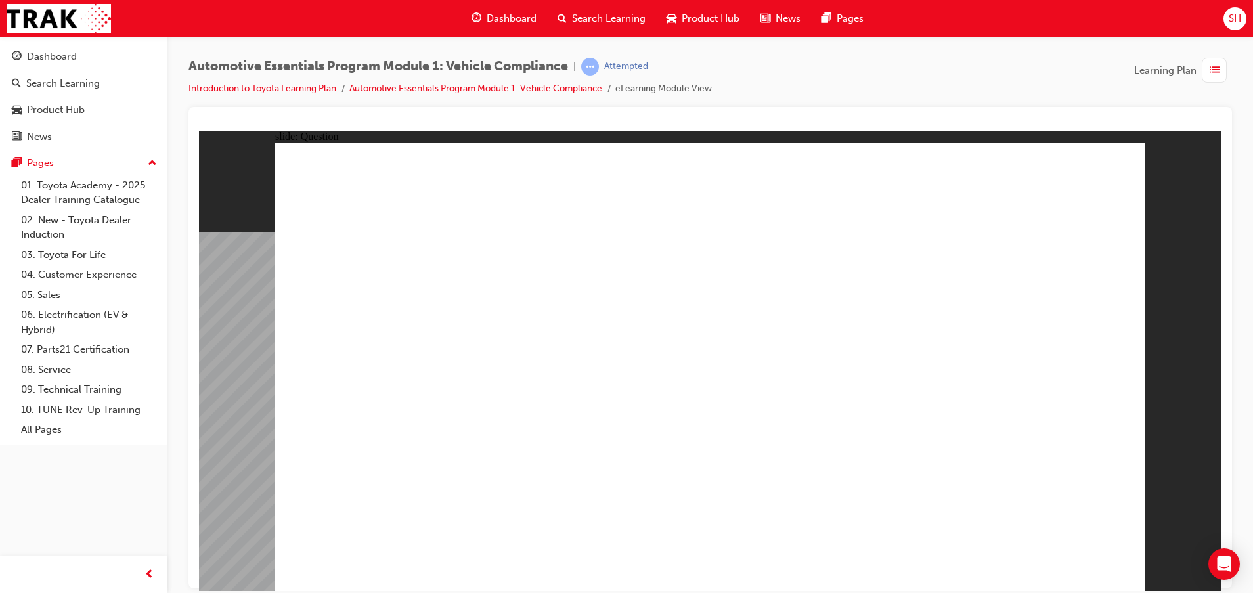
radio input "true"
drag, startPoint x: 1062, startPoint y: 571, endPoint x: 1061, endPoint y: 552, distance: 19.1
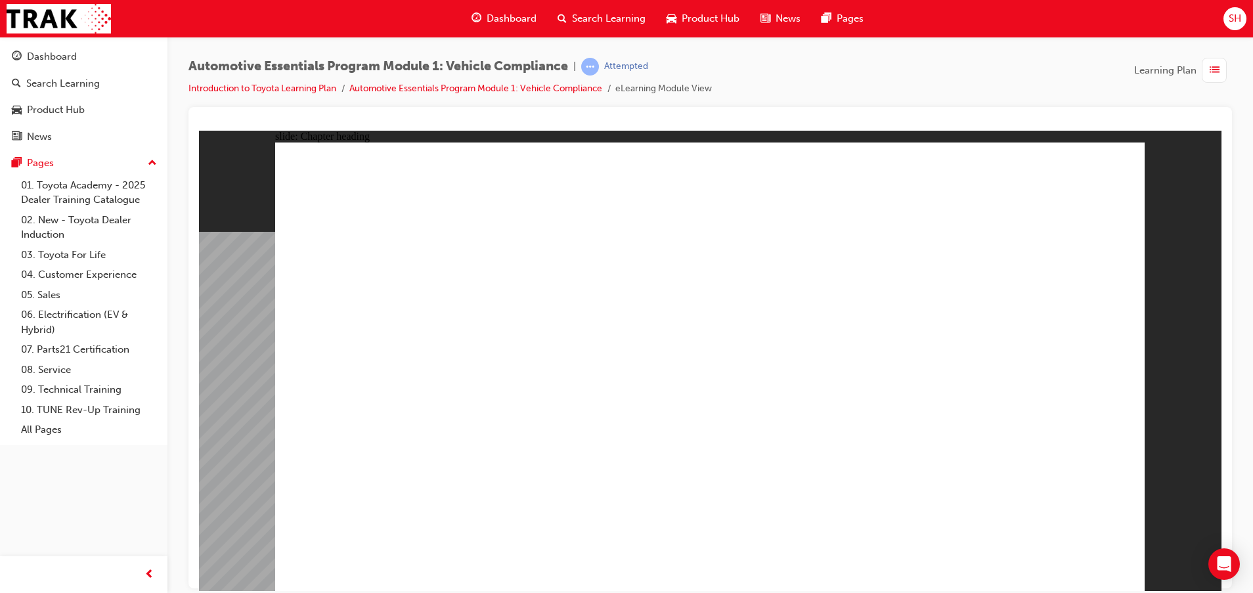
drag, startPoint x: 1061, startPoint y: 556, endPoint x: 1063, endPoint y: 568, distance: 11.3
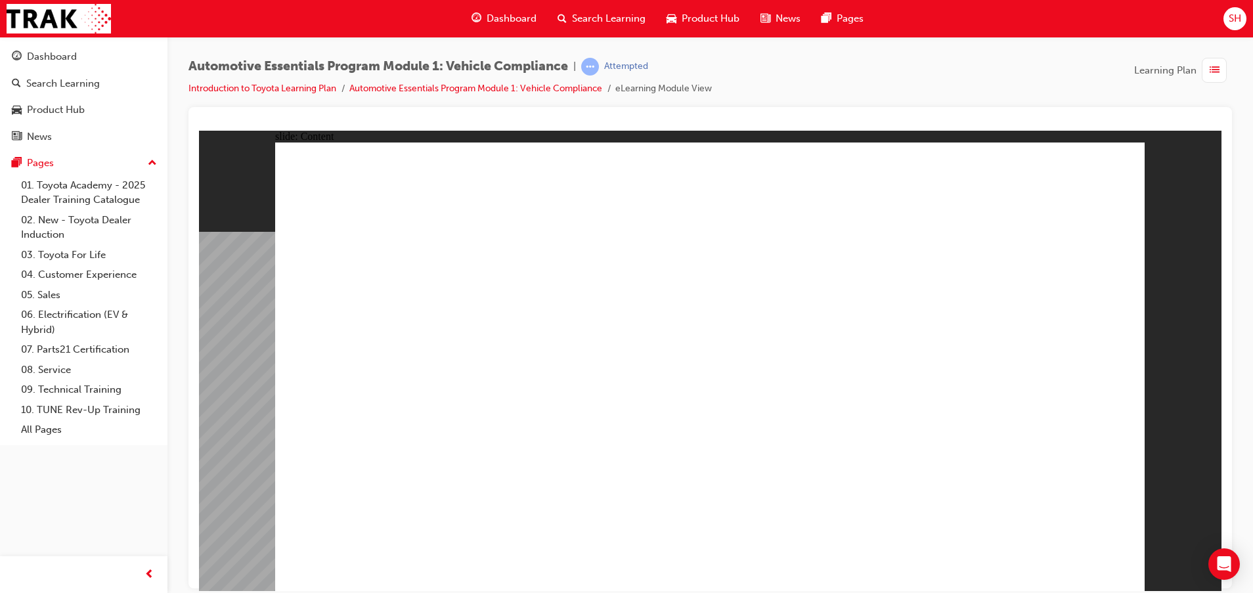
drag, startPoint x: 1092, startPoint y: 546, endPoint x: 1087, endPoint y: 553, distance: 8.9
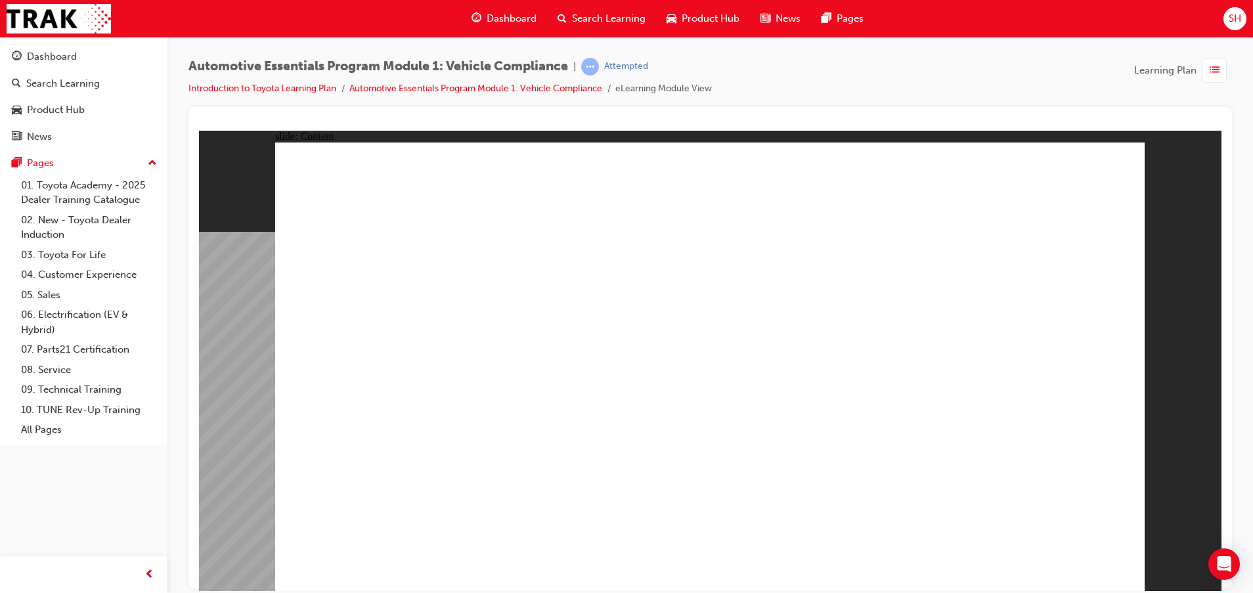
drag, startPoint x: 1007, startPoint y: 439, endPoint x: 836, endPoint y: 411, distance: 173.2
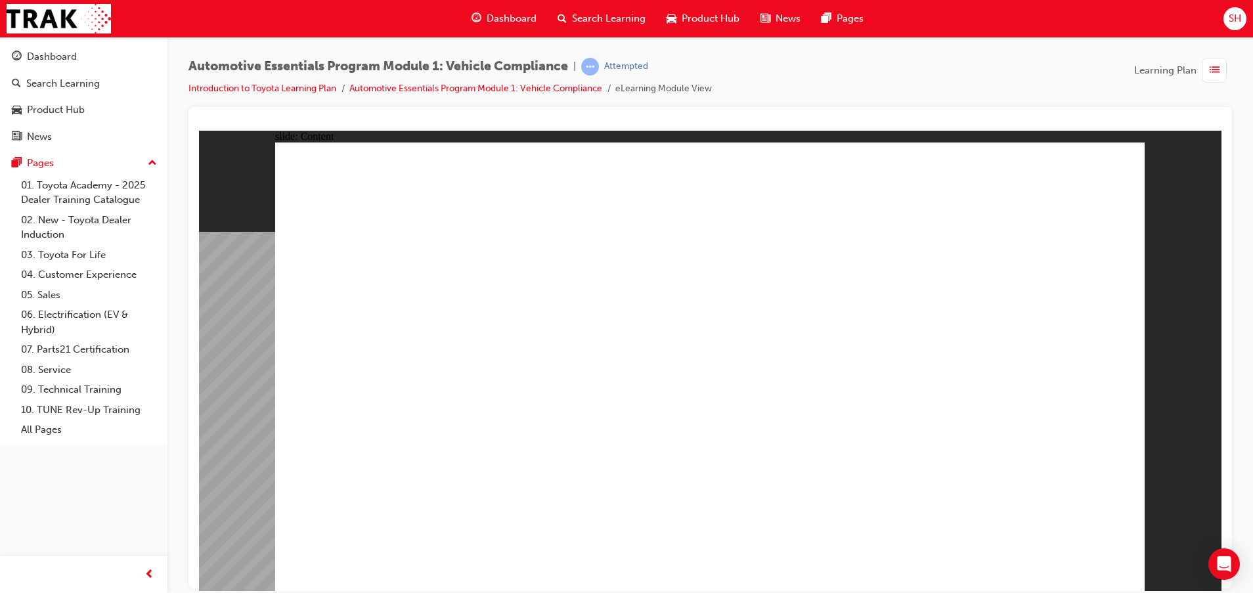
drag, startPoint x: 1107, startPoint y: 170, endPoint x: 894, endPoint y: 210, distance: 216.4
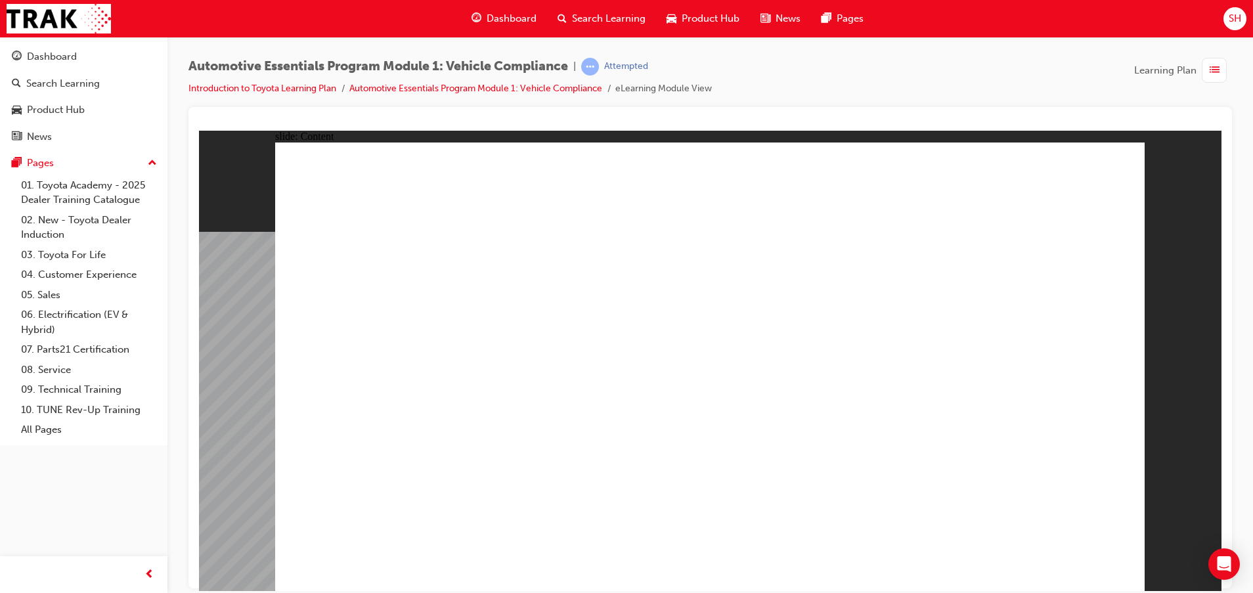
drag, startPoint x: 1128, startPoint y: 156, endPoint x: 1070, endPoint y: 371, distance: 222.6
drag, startPoint x: 1029, startPoint y: 560, endPoint x: 1036, endPoint y: 562, distance: 7.7
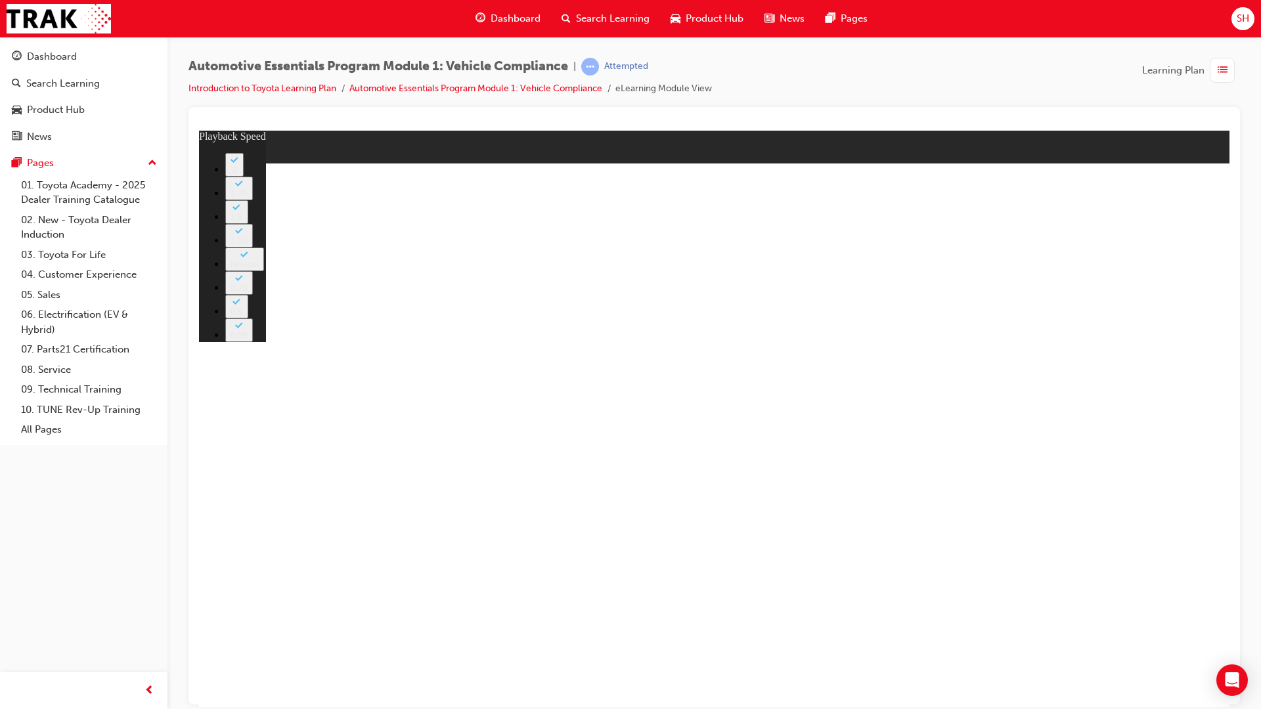
drag, startPoint x: 1083, startPoint y: 584, endPoint x: 1065, endPoint y: 611, distance: 32.6
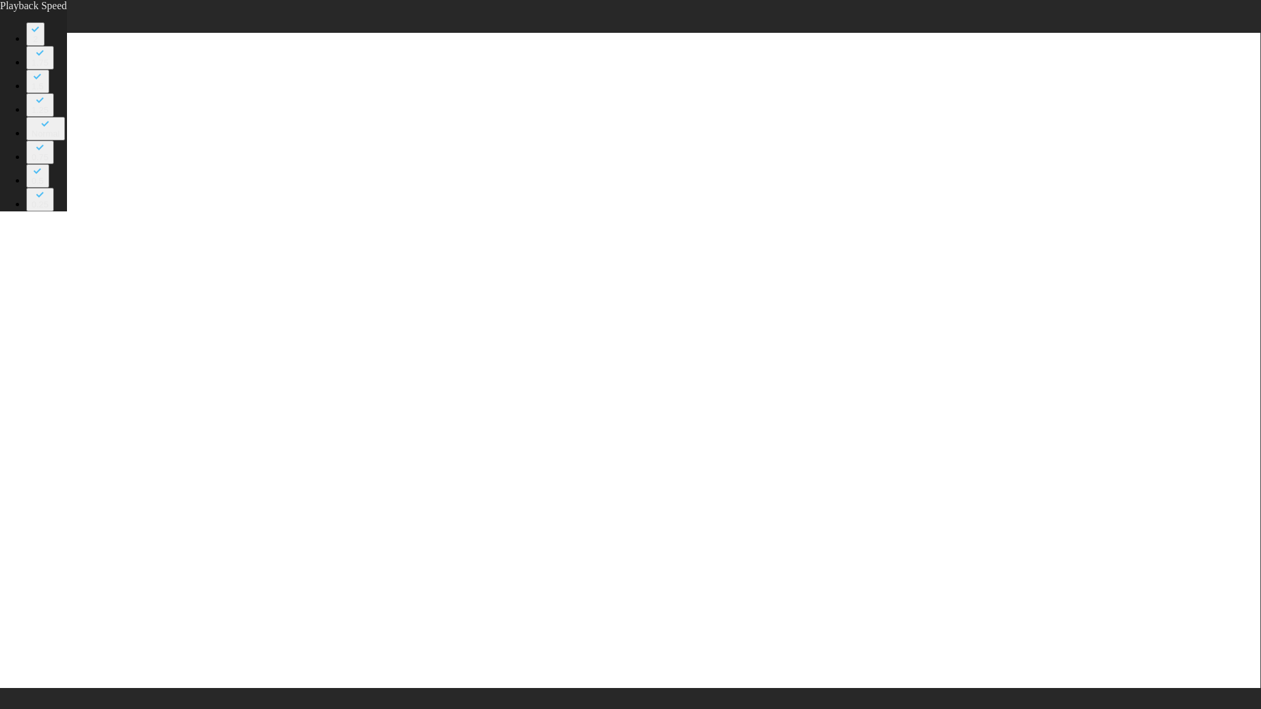
drag, startPoint x: 929, startPoint y: 286, endPoint x: 931, endPoint y: 299, distance: 13.3
drag, startPoint x: 1149, startPoint y: 701, endPoint x: 1134, endPoint y: 691, distance: 18.0
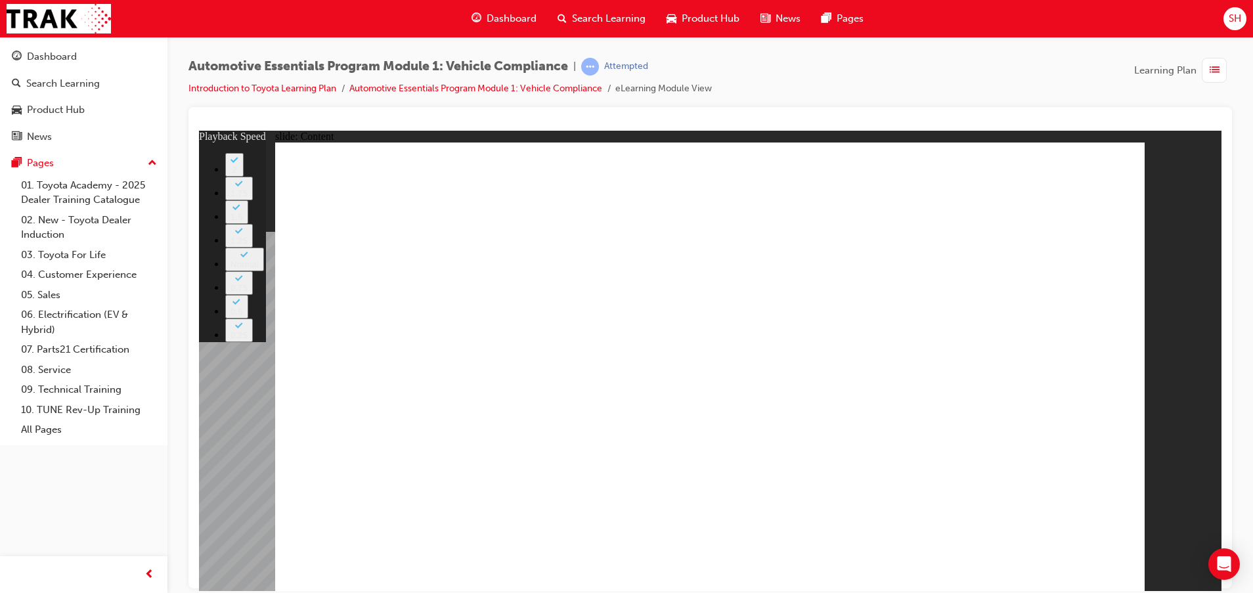
drag, startPoint x: 810, startPoint y: 434, endPoint x: 1040, endPoint y: 439, distance: 230.0
type input "43"
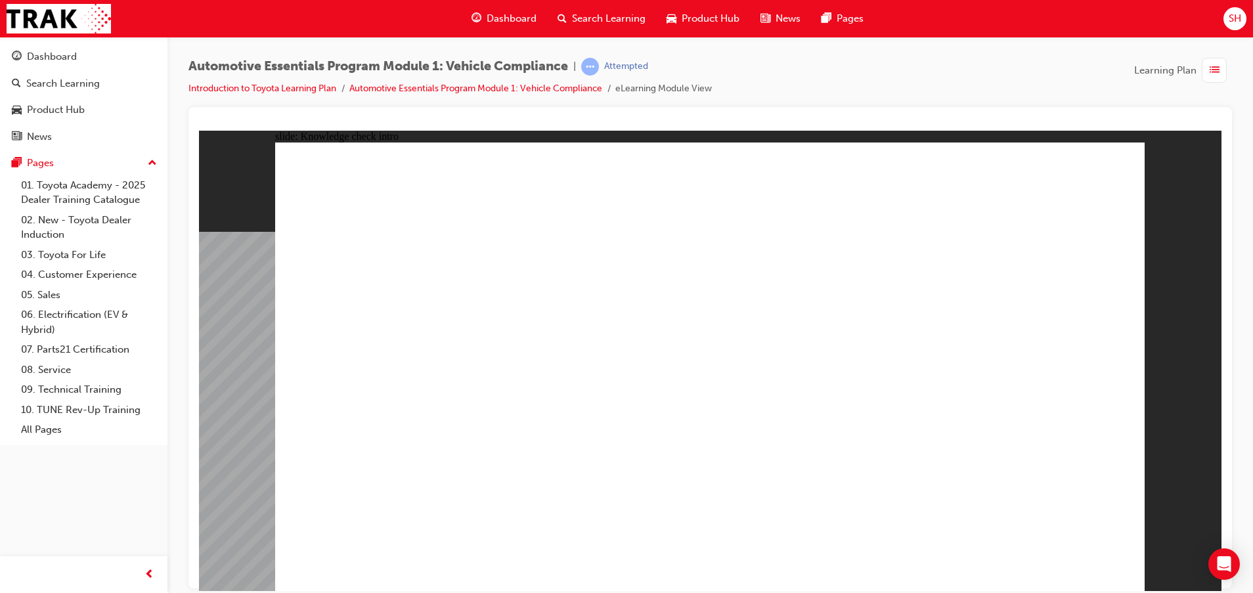
radio input "true"
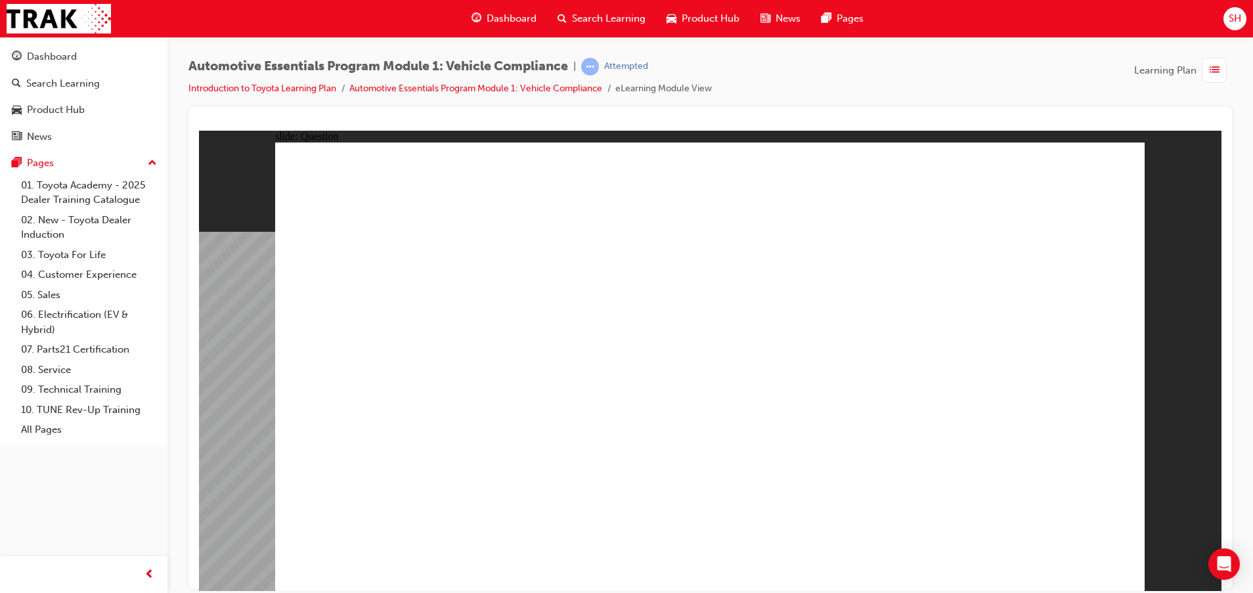
radio input "true"
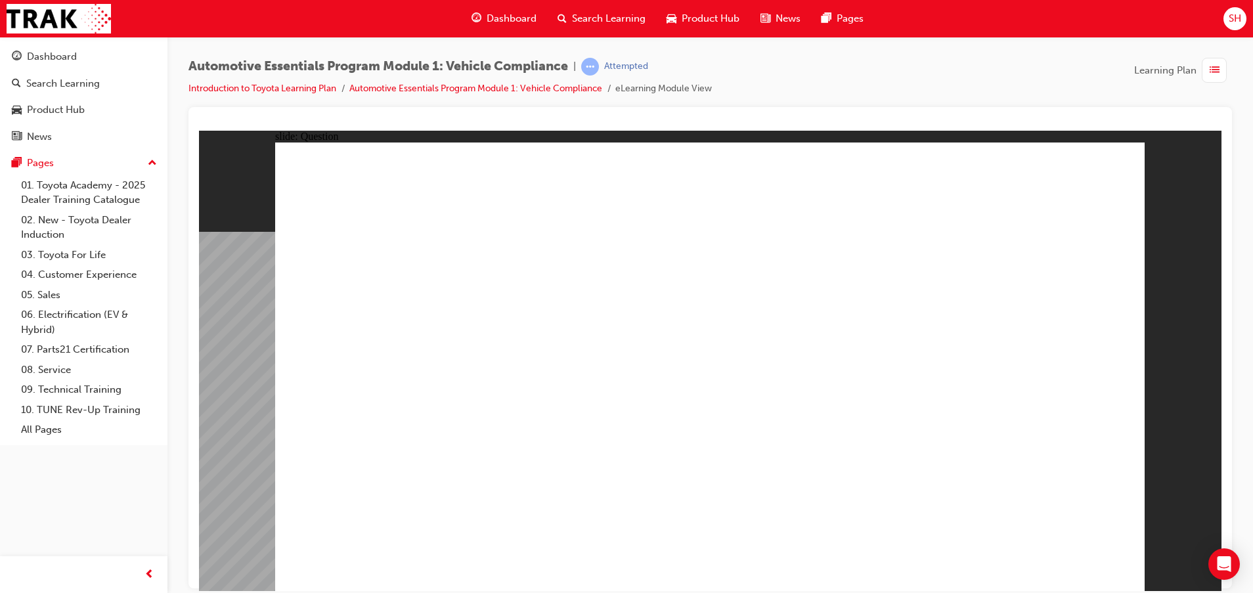
radio input "true"
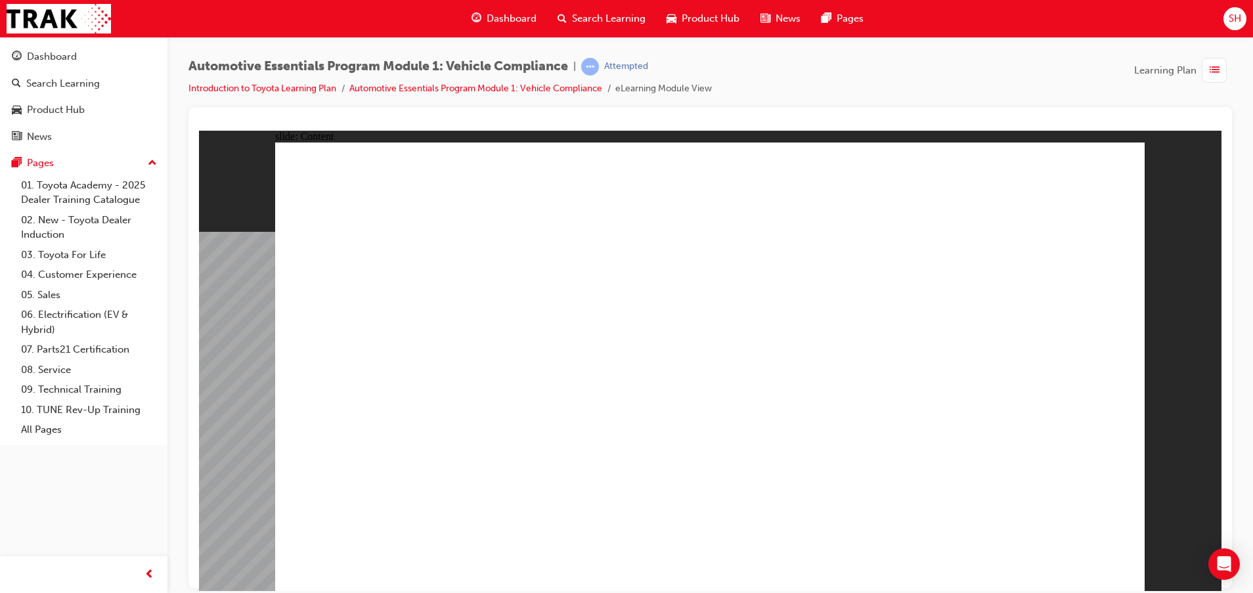
drag, startPoint x: 535, startPoint y: 307, endPoint x: 502, endPoint y: 298, distance: 34.7
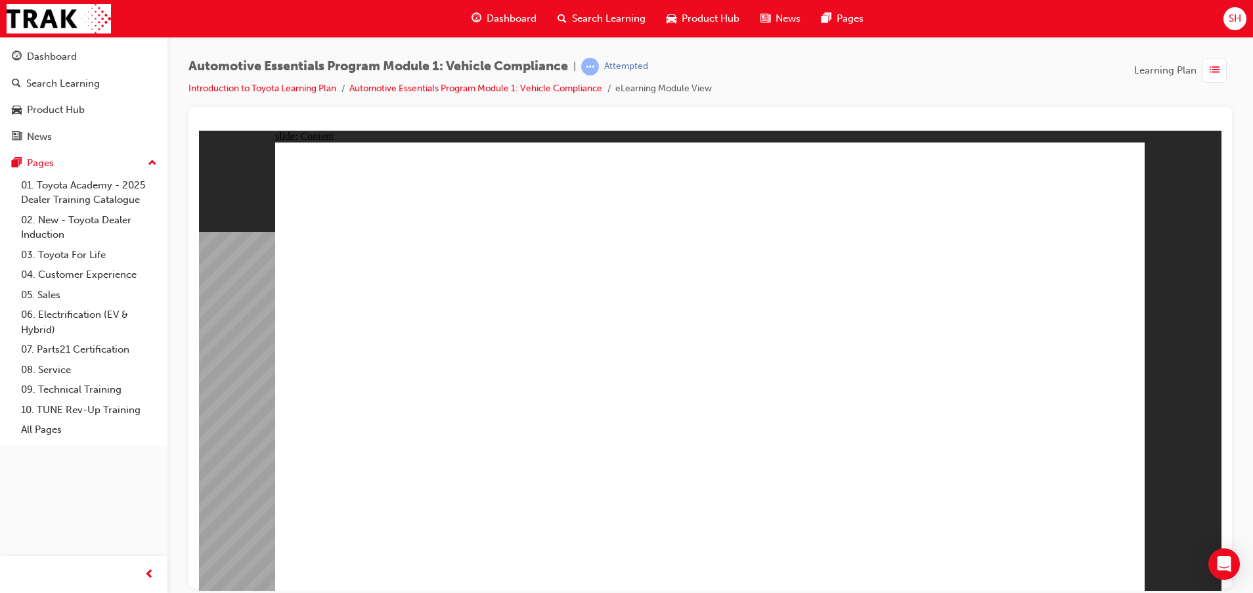
drag, startPoint x: 479, startPoint y: 401, endPoint x: 500, endPoint y: 401, distance: 21.0
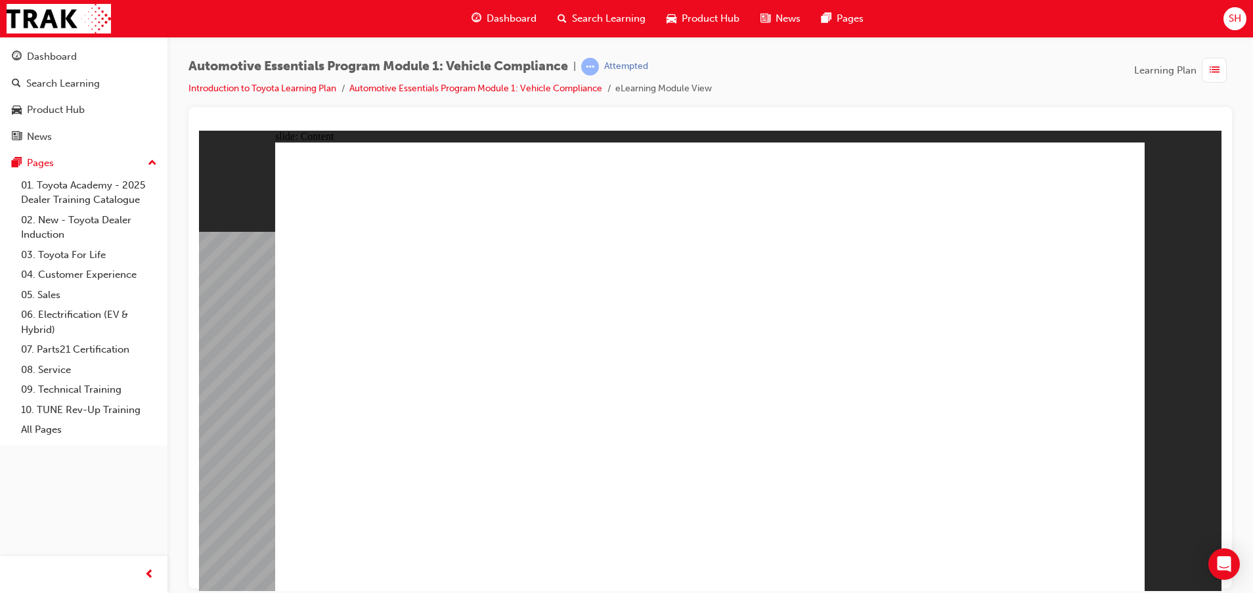
drag, startPoint x: 694, startPoint y: 406, endPoint x: 707, endPoint y: 406, distance: 13.8
drag, startPoint x: 770, startPoint y: 408, endPoint x: 778, endPoint y: 410, distance: 7.5
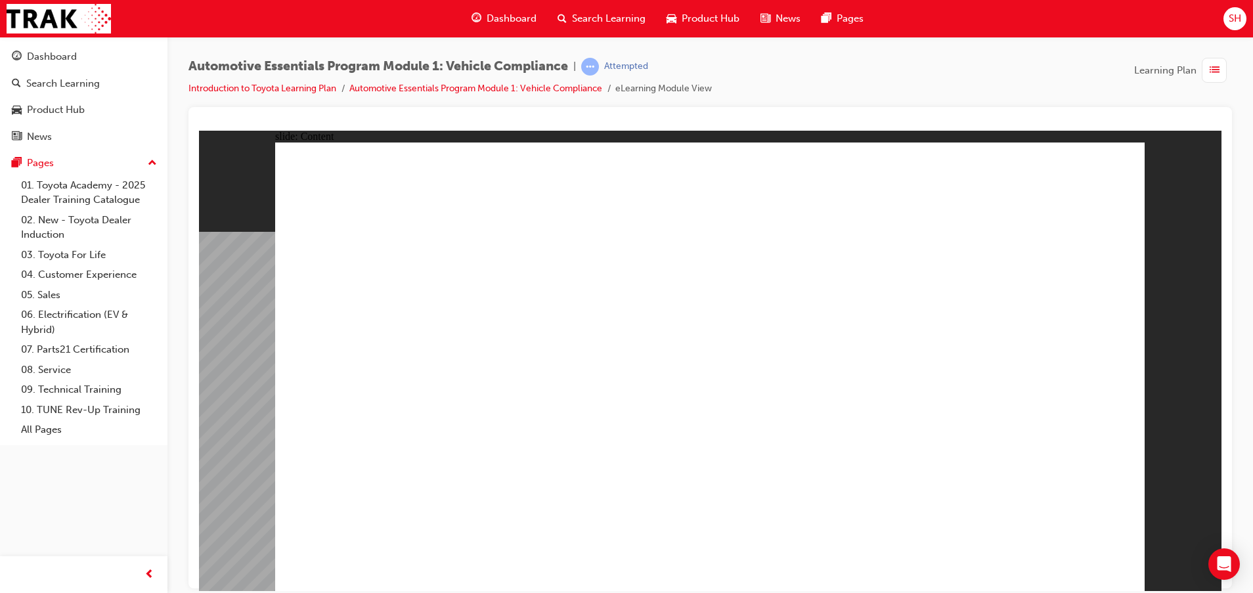
drag, startPoint x: 560, startPoint y: 357, endPoint x: 568, endPoint y: 363, distance: 9.5
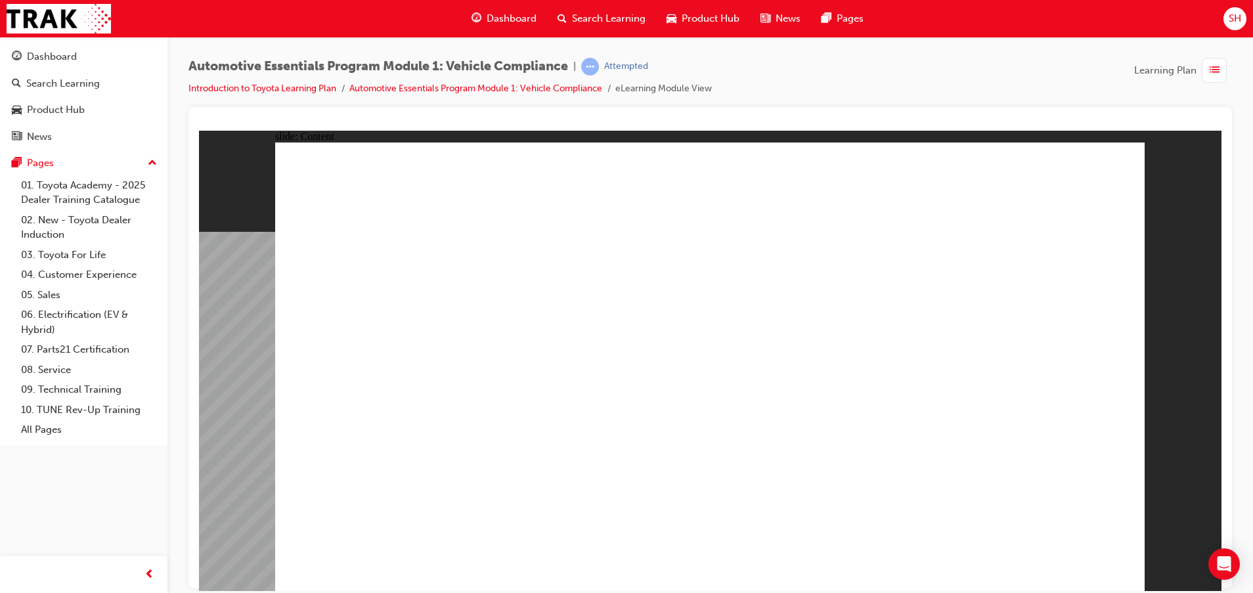
drag, startPoint x: 1089, startPoint y: 163, endPoint x: 1096, endPoint y: 162, distance: 7.3
drag, startPoint x: 1040, startPoint y: 441, endPoint x: 1037, endPoint y: 430, distance: 12.1
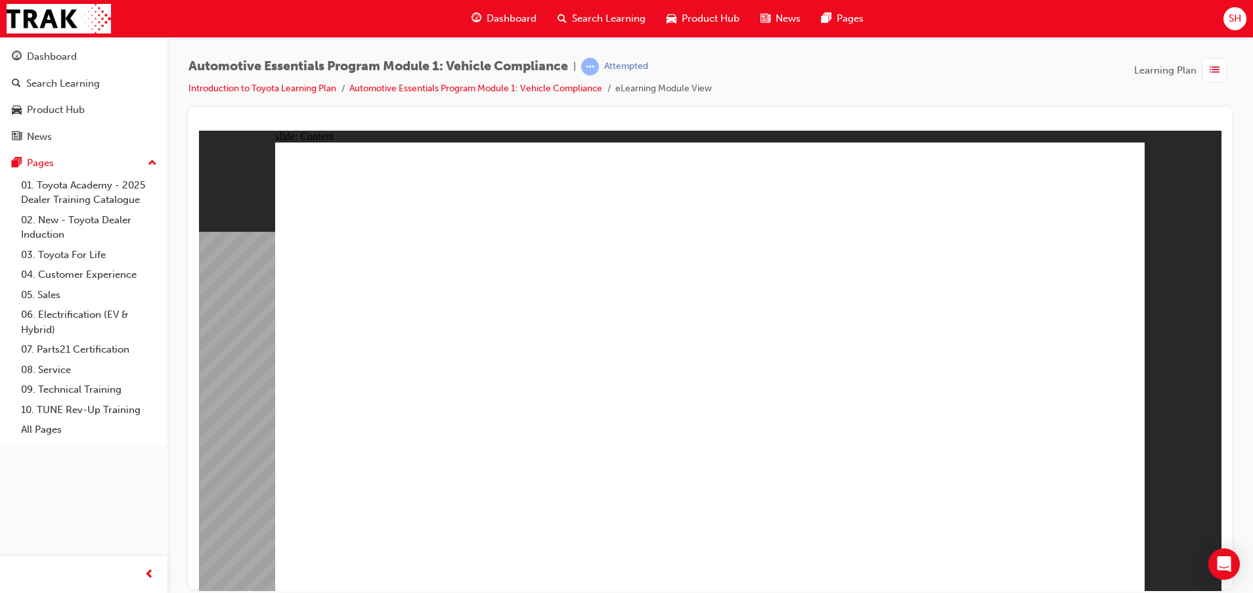
drag, startPoint x: 1127, startPoint y: 166, endPoint x: 1104, endPoint y: 158, distance: 24.1
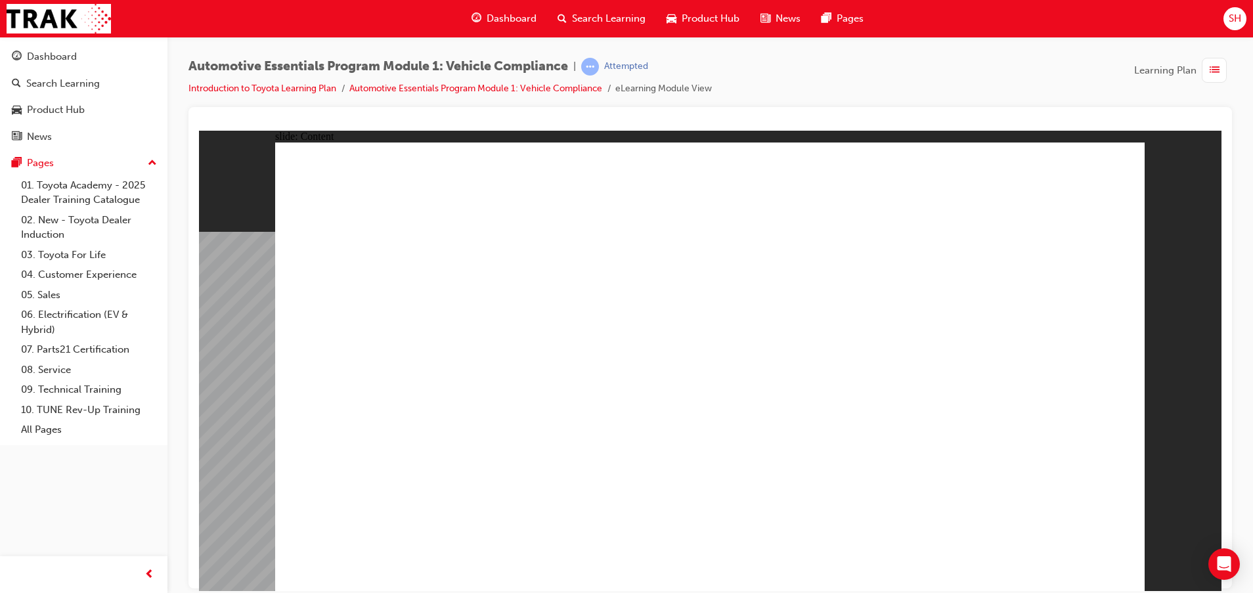
drag, startPoint x: 582, startPoint y: 365, endPoint x: 571, endPoint y: 383, distance: 21.0
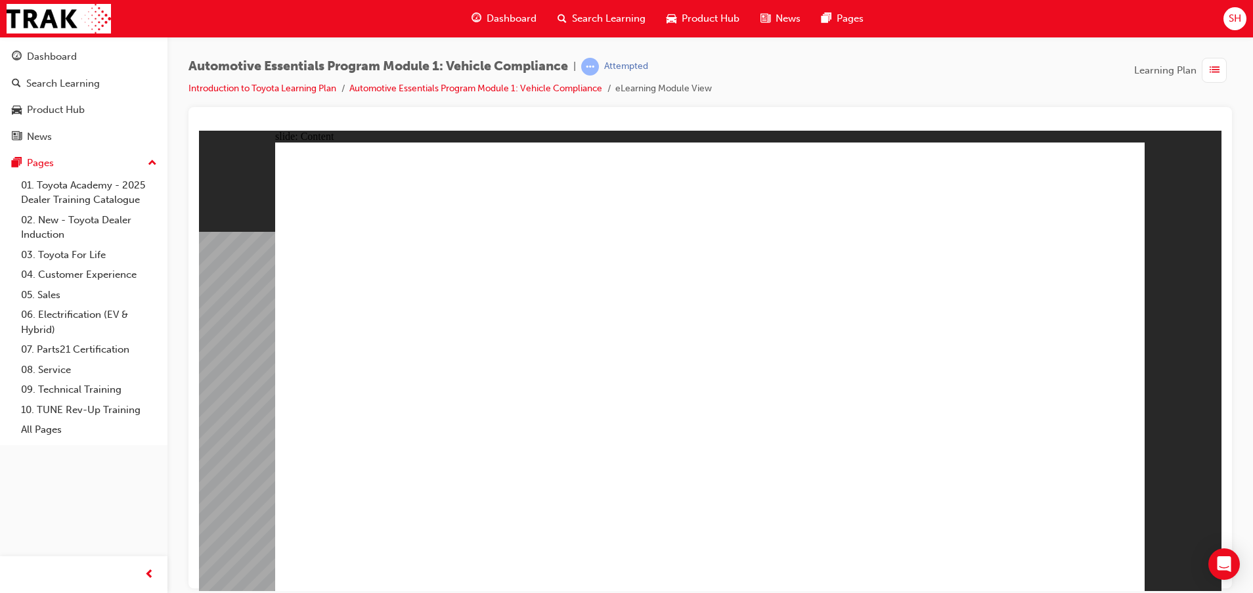
drag, startPoint x: 1113, startPoint y: 153, endPoint x: 1115, endPoint y: 162, distance: 9.4
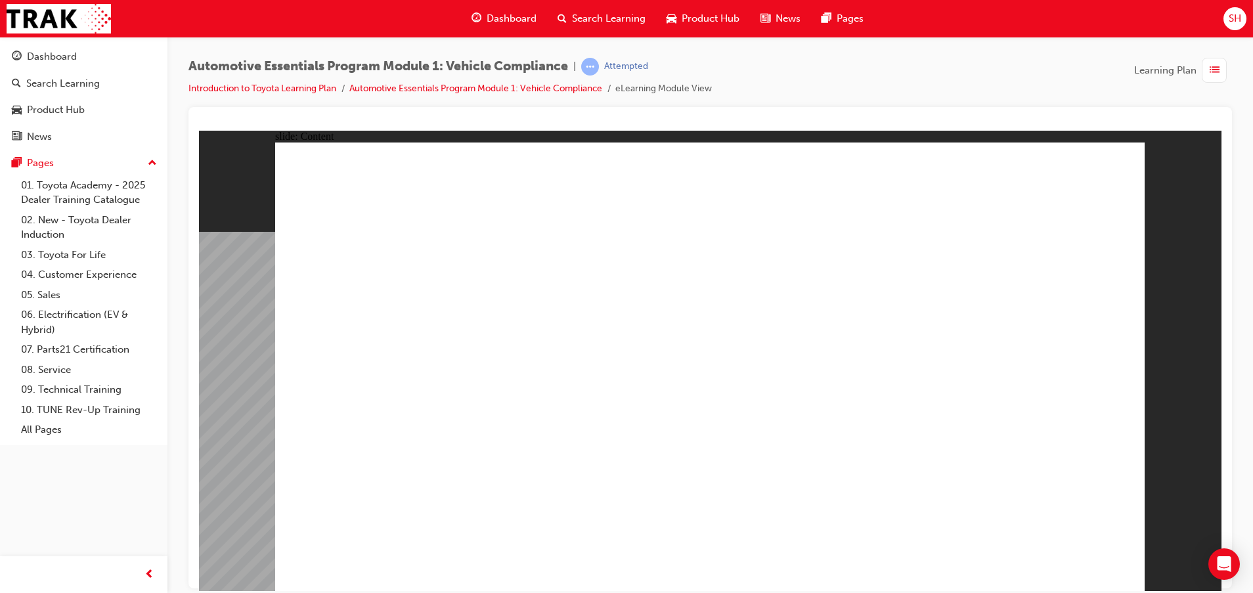
drag, startPoint x: 1107, startPoint y: 171, endPoint x: 1071, endPoint y: 212, distance: 54.4
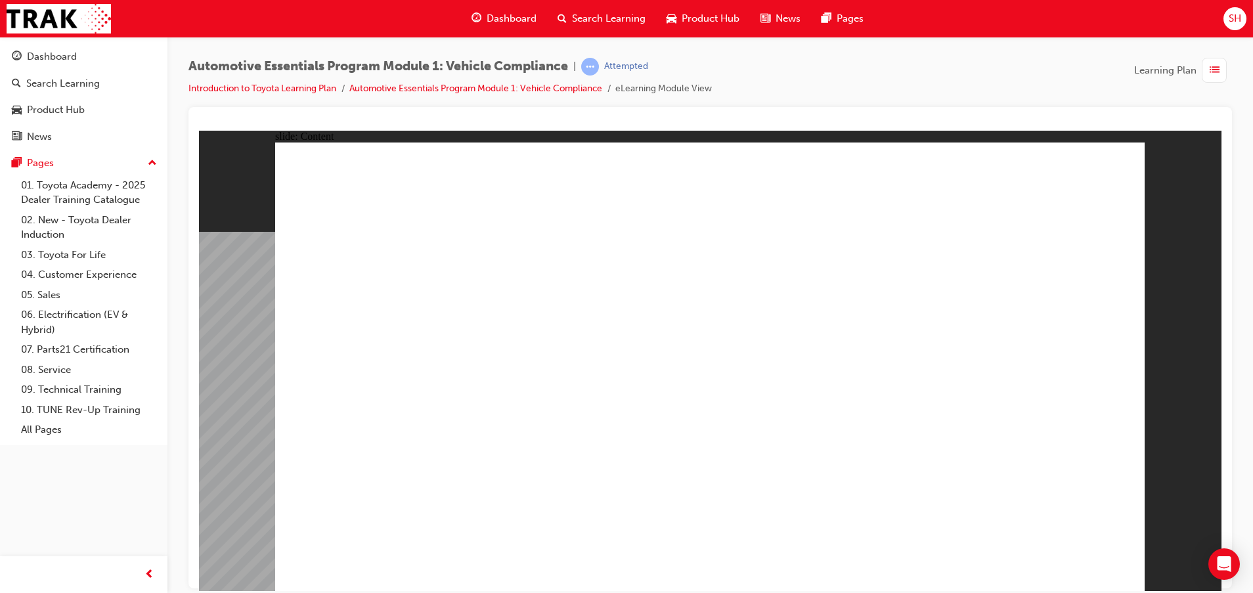
drag, startPoint x: 581, startPoint y: 322, endPoint x: 589, endPoint y: 322, distance: 7.9
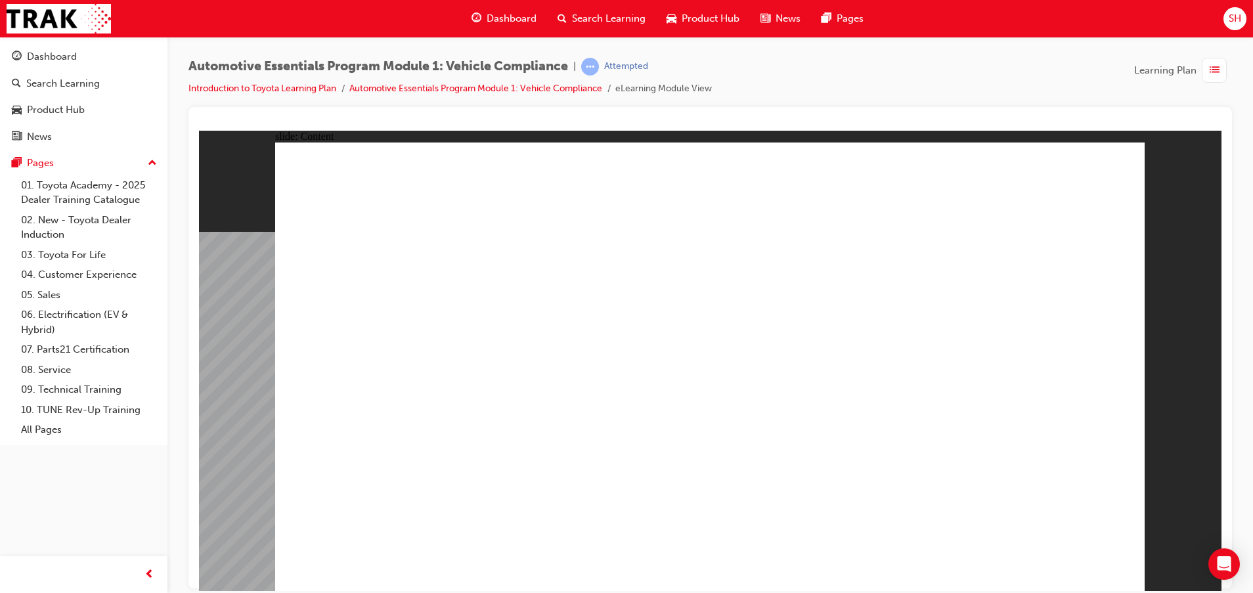
drag, startPoint x: 1055, startPoint y: 550, endPoint x: 1082, endPoint y: 564, distance: 30.0
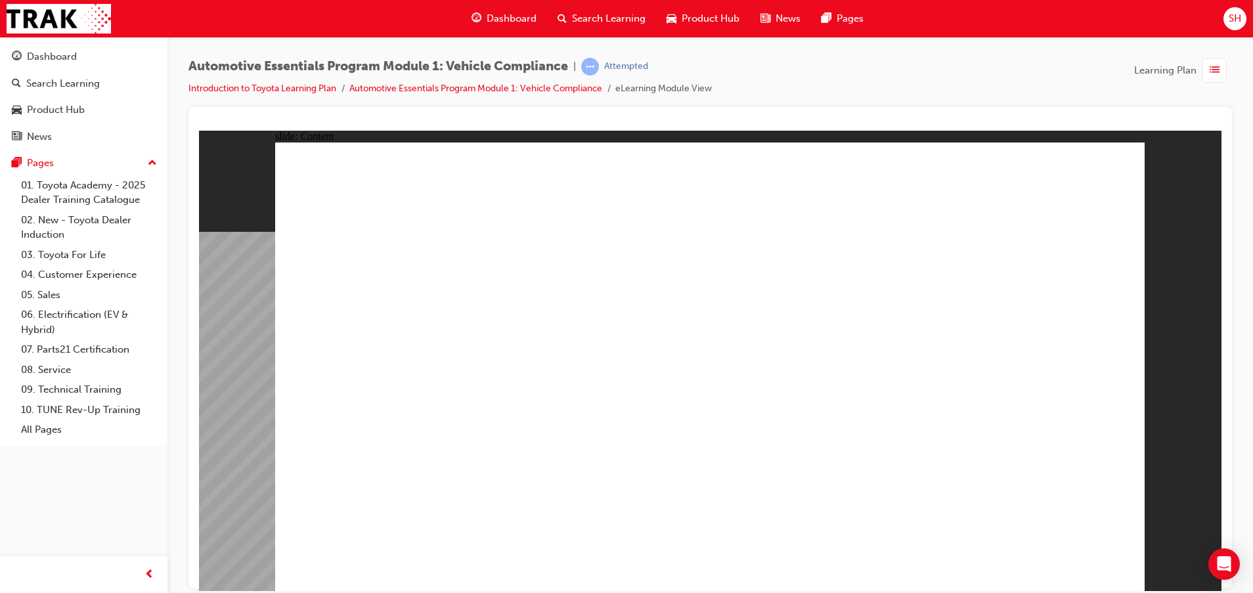
drag, startPoint x: 763, startPoint y: 256, endPoint x: 927, endPoint y: 216, distance: 169.0
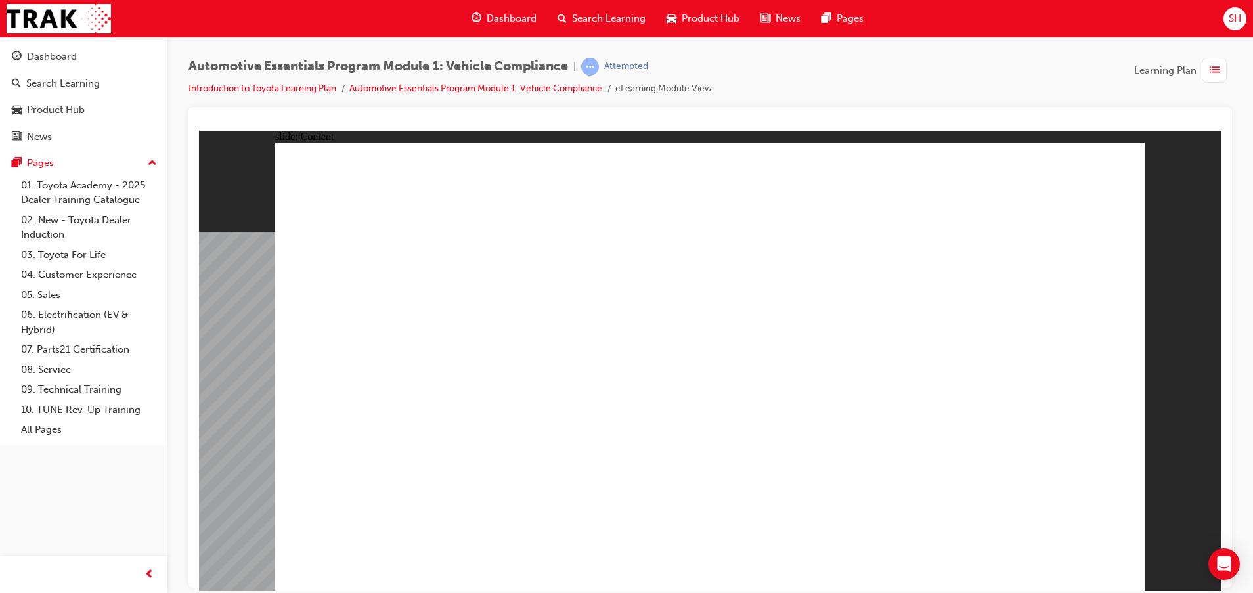
radio input "true"
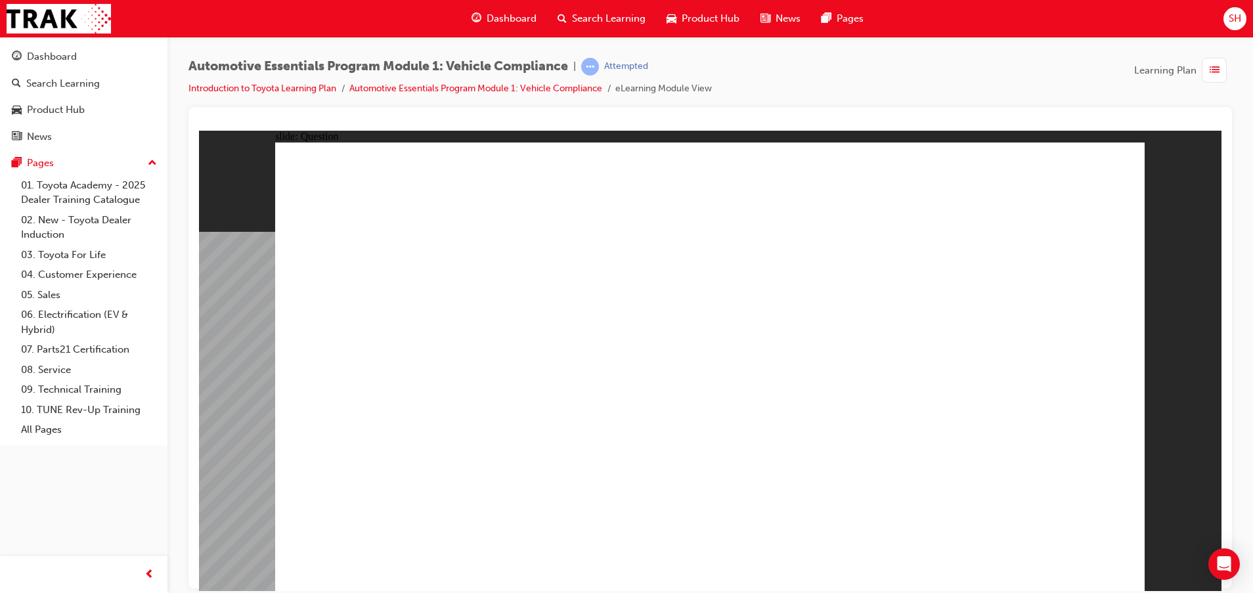
radio input "true"
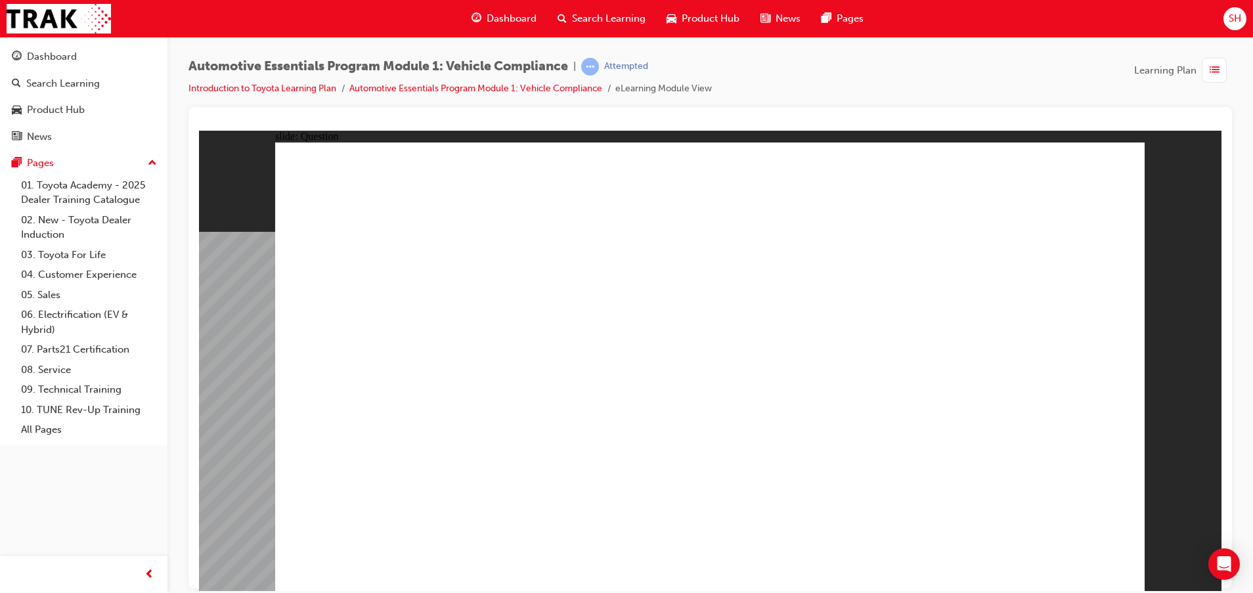
radio input "true"
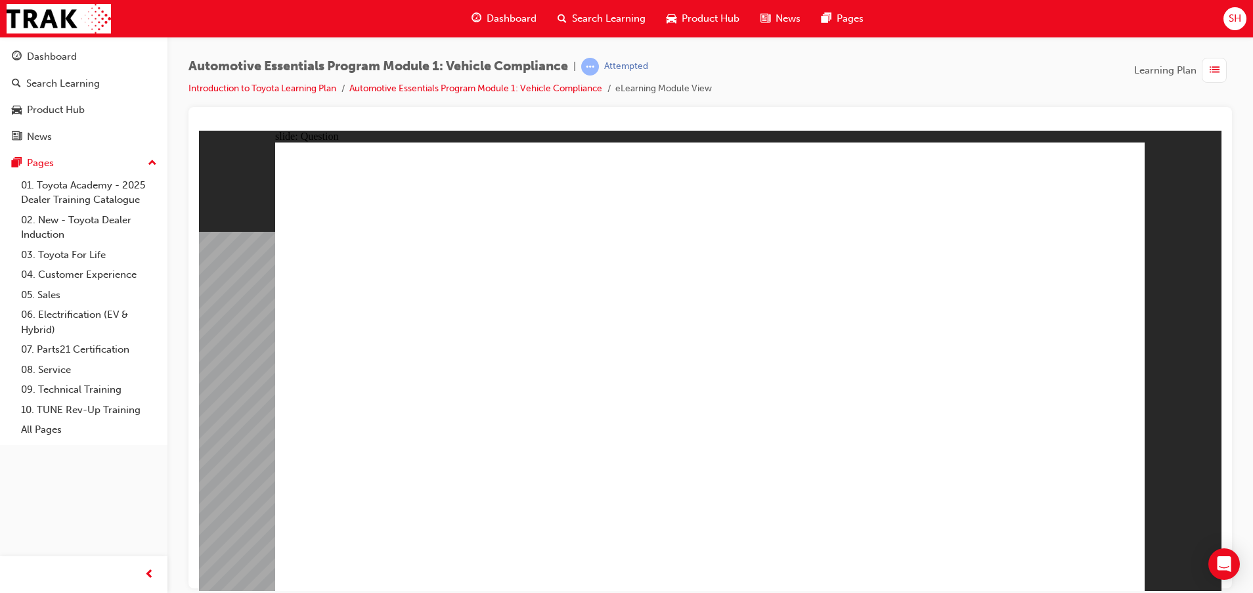
drag, startPoint x: 709, startPoint y: 231, endPoint x: 748, endPoint y: 508, distance: 279.2
radio input "true"
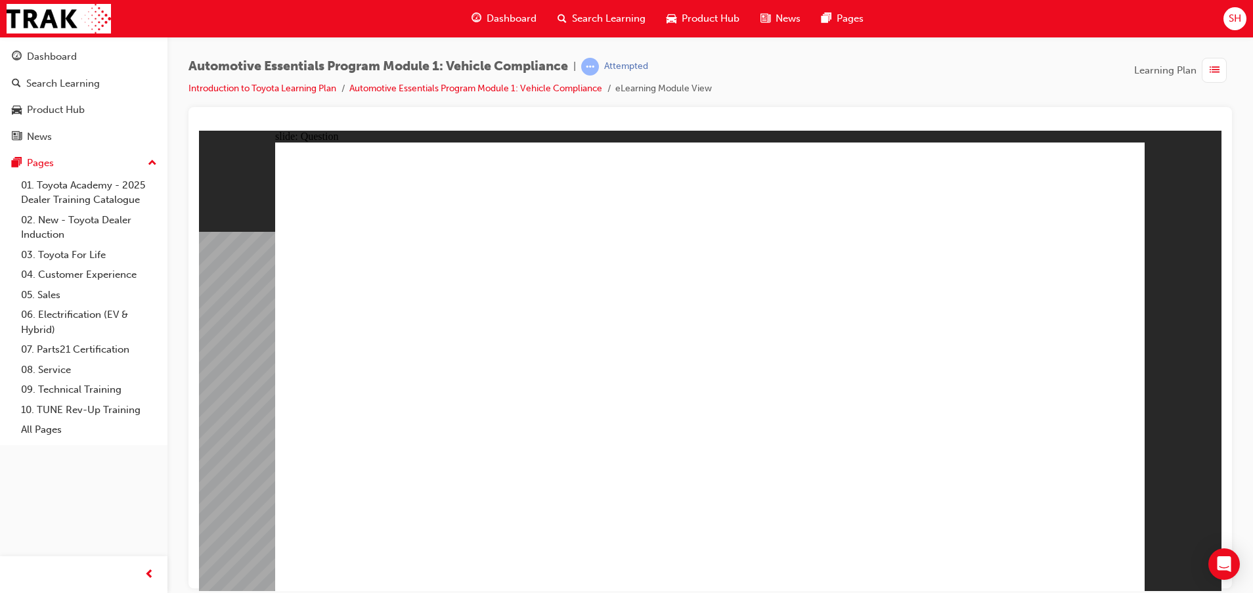
drag, startPoint x: 699, startPoint y: 434, endPoint x: 707, endPoint y: 439, distance: 9.5
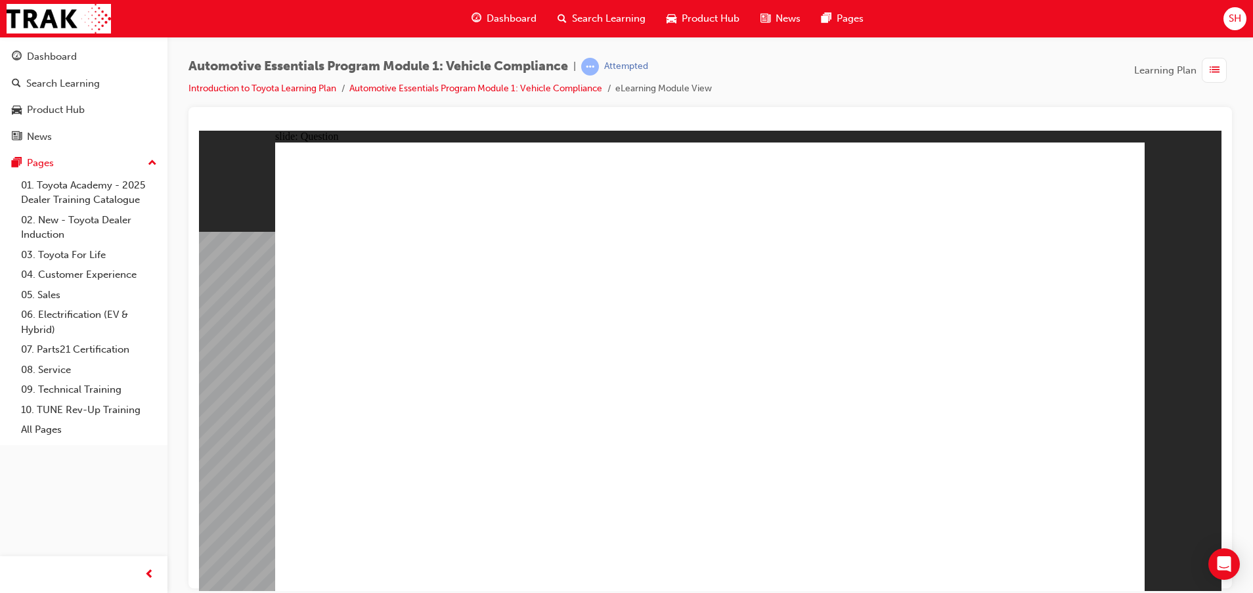
radio input "true"
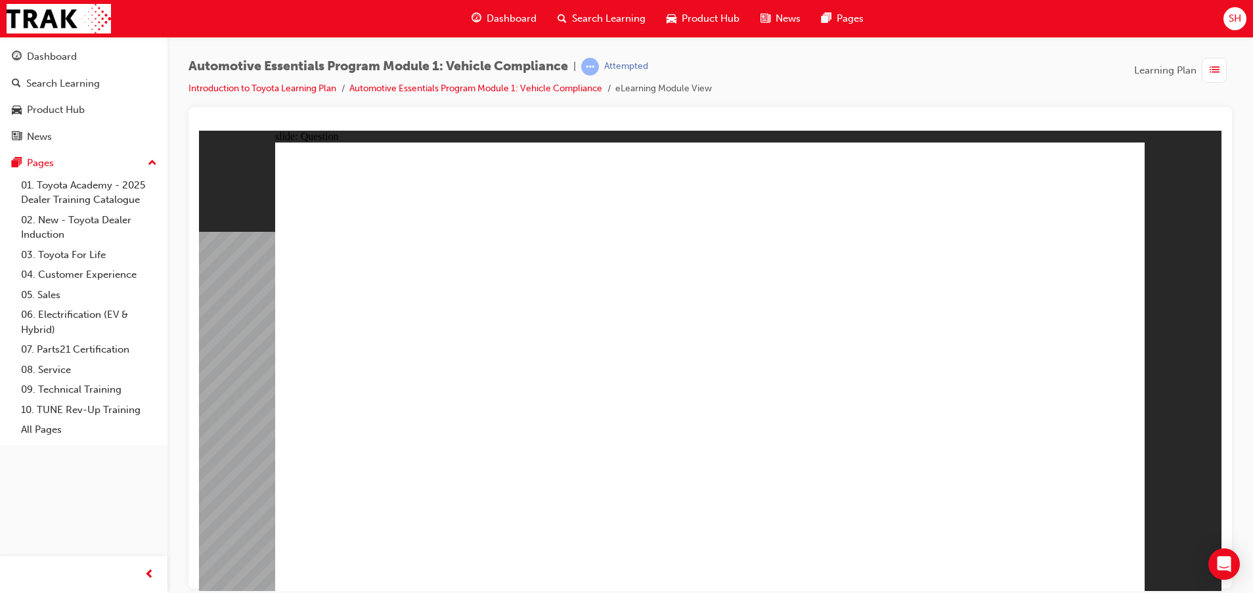
radio input "true"
drag, startPoint x: 1076, startPoint y: 553, endPoint x: 1080, endPoint y: 560, distance: 8.2
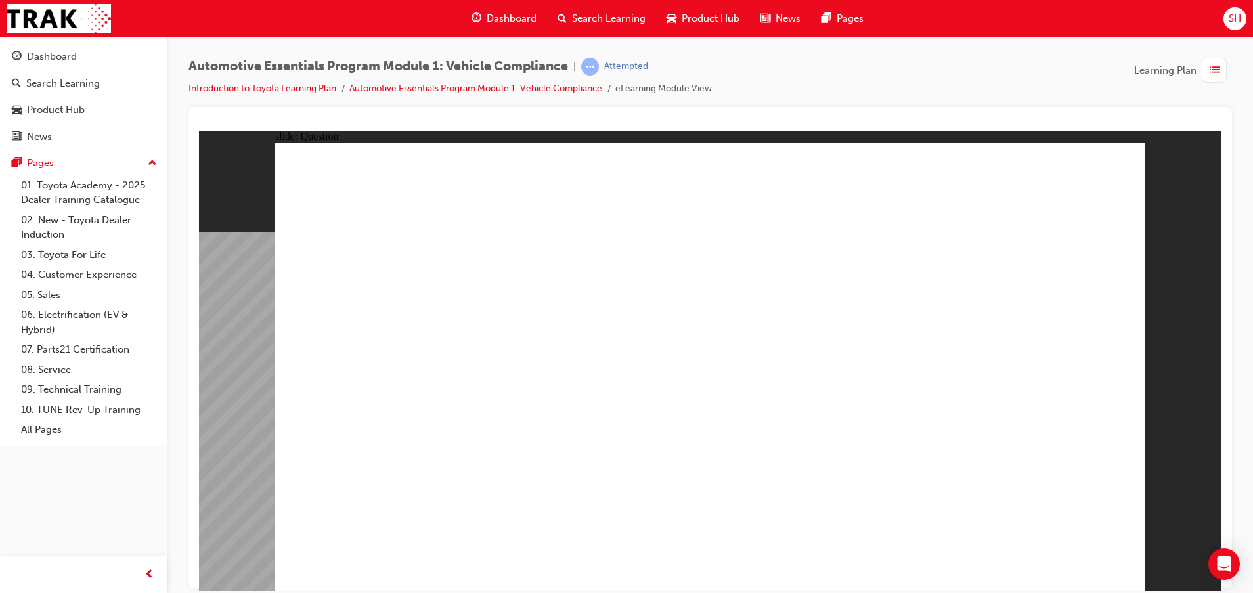
radio input "true"
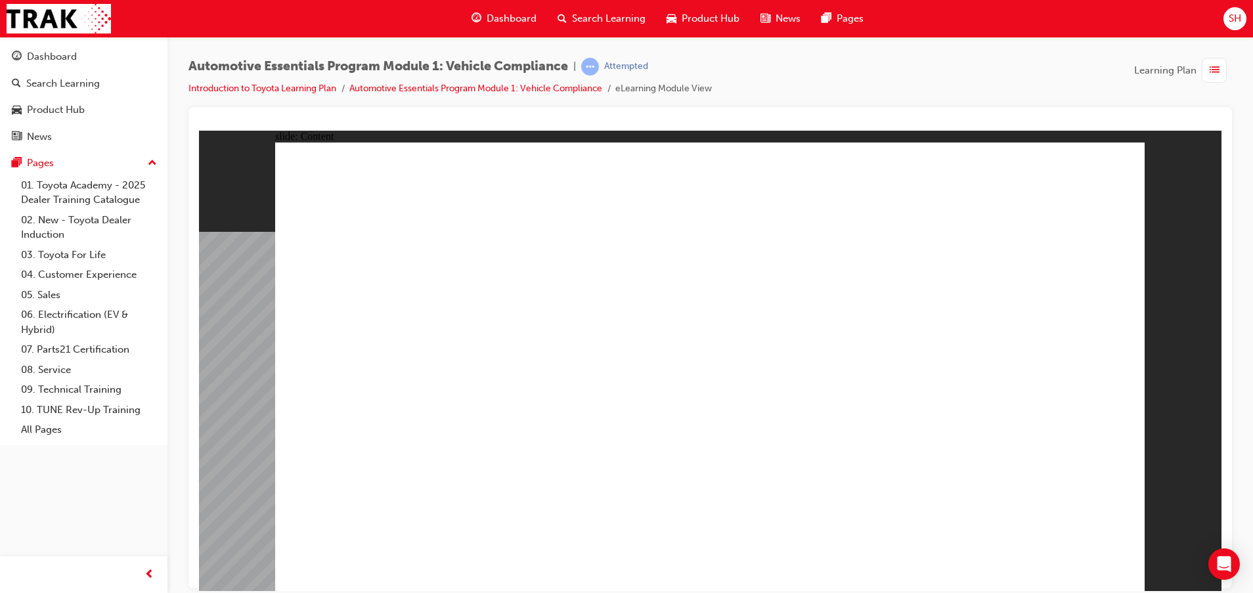
drag, startPoint x: 1100, startPoint y: 156, endPoint x: 1102, endPoint y: 171, distance: 16.0
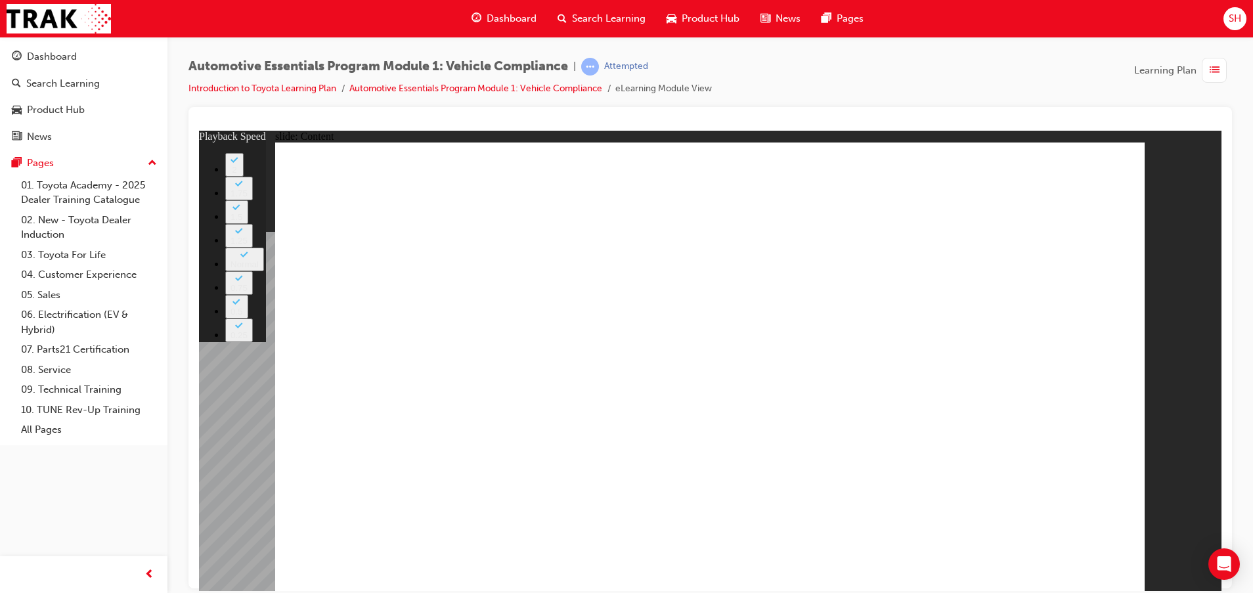
drag, startPoint x: 1174, startPoint y: 402, endPoint x: 1171, endPoint y: 409, distance: 7.7
click at [1172, 407] on div "slide: Content Rectangle 2 Group 1 Rectangle 1 Trailer Sway Control playback sp…" at bounding box center [710, 360] width 1023 height 460
drag, startPoint x: 781, startPoint y: 432, endPoint x: 1022, endPoint y: 441, distance: 241.2
type input "35"
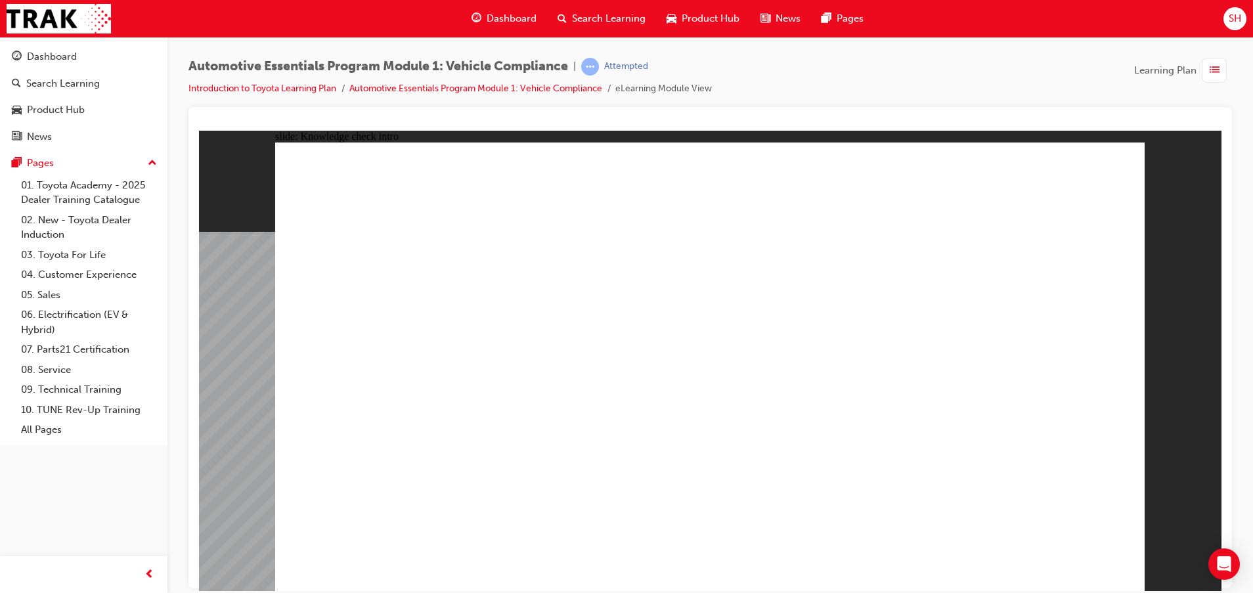
radio input "true"
drag, startPoint x: 1067, startPoint y: 549, endPoint x: 1065, endPoint y: 560, distance: 11.5
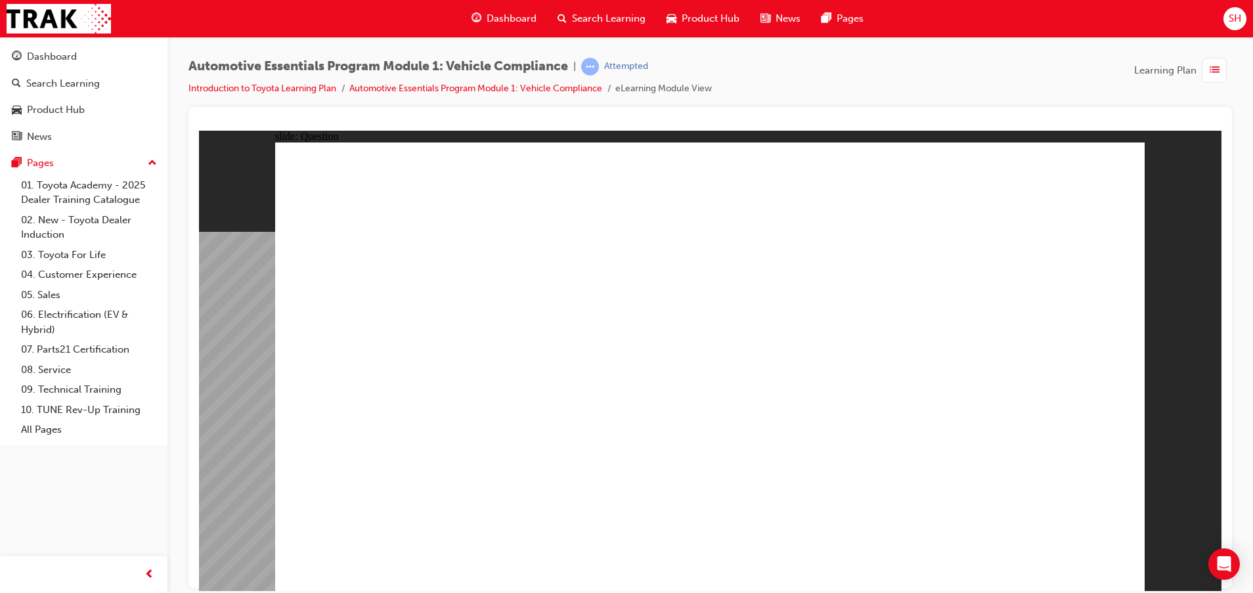
radio input "true"
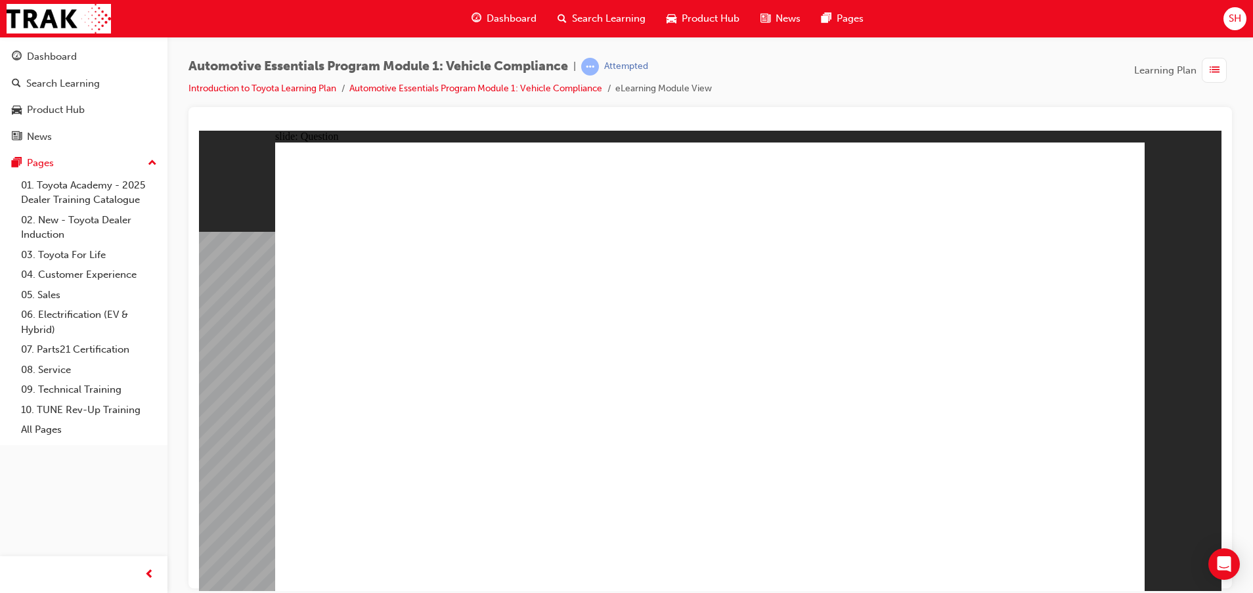
radio input "true"
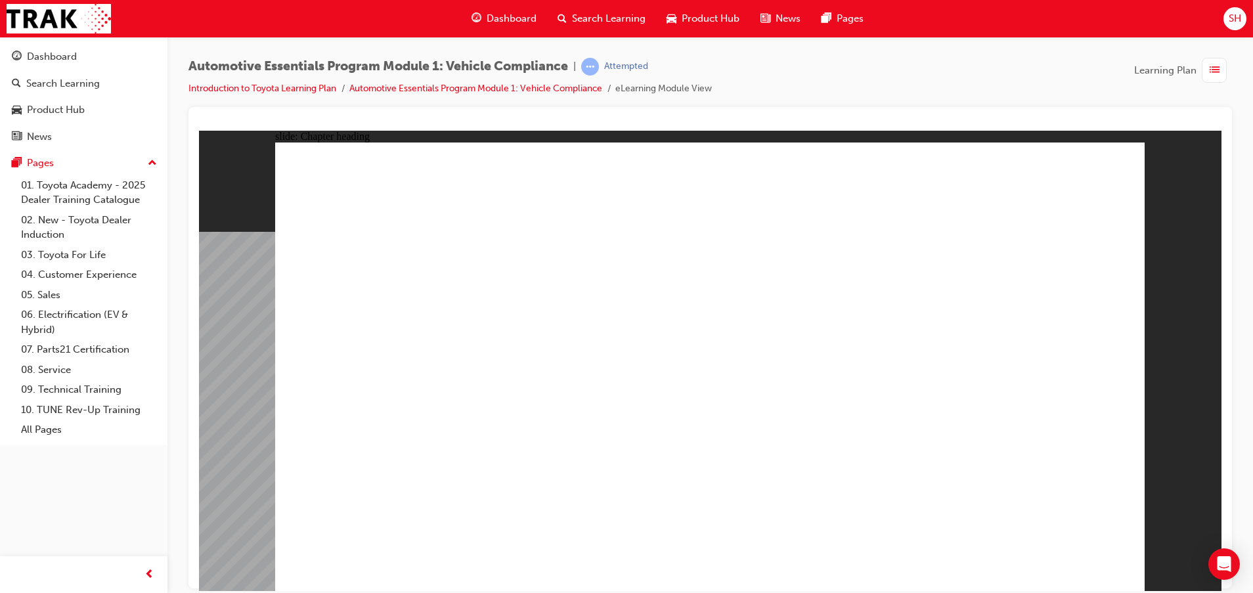
drag, startPoint x: 1130, startPoint y: 158, endPoint x: 1109, endPoint y: 173, distance: 25.9
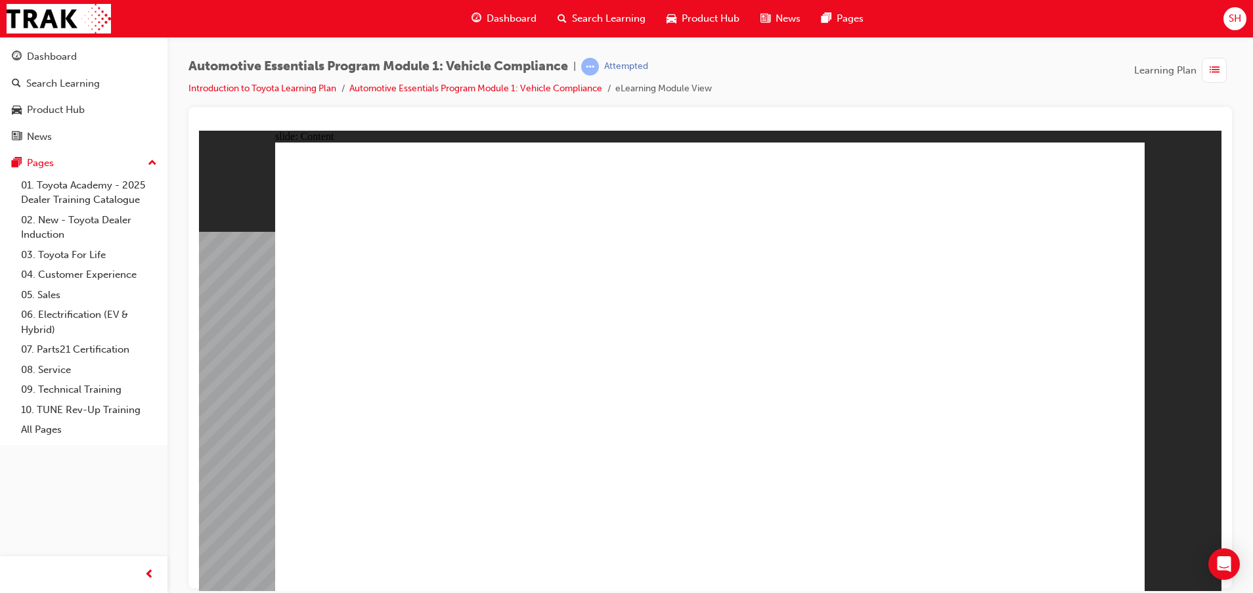
drag, startPoint x: 832, startPoint y: 311, endPoint x: 840, endPoint y: 317, distance: 9.9
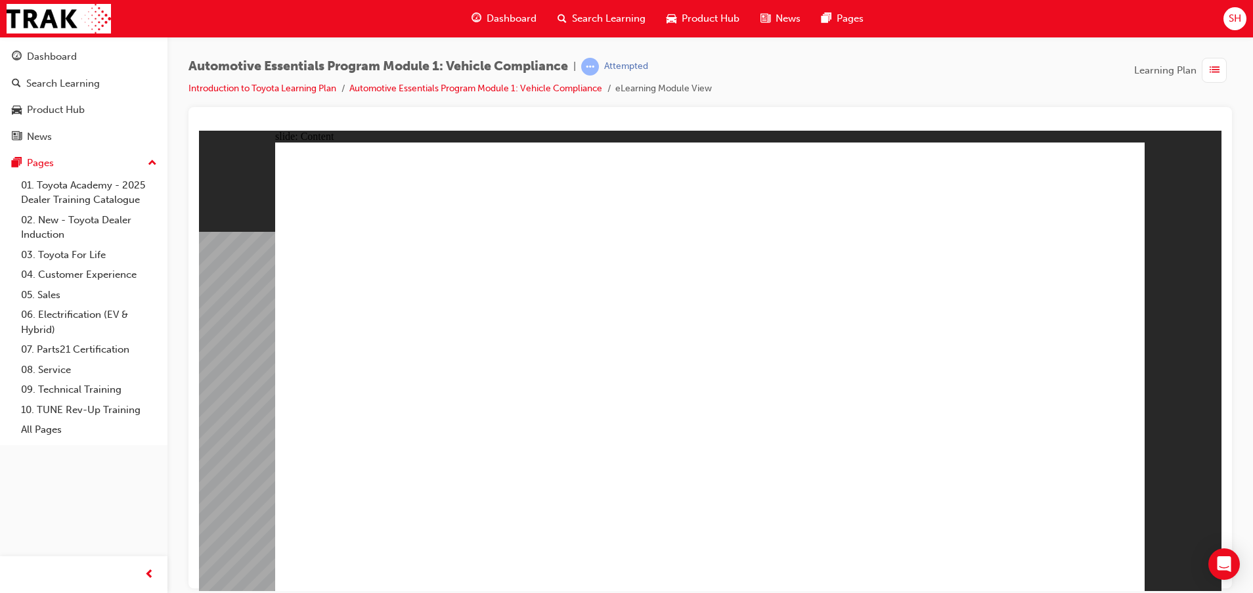
drag, startPoint x: 1027, startPoint y: 329, endPoint x: 1010, endPoint y: 339, distance: 20.3
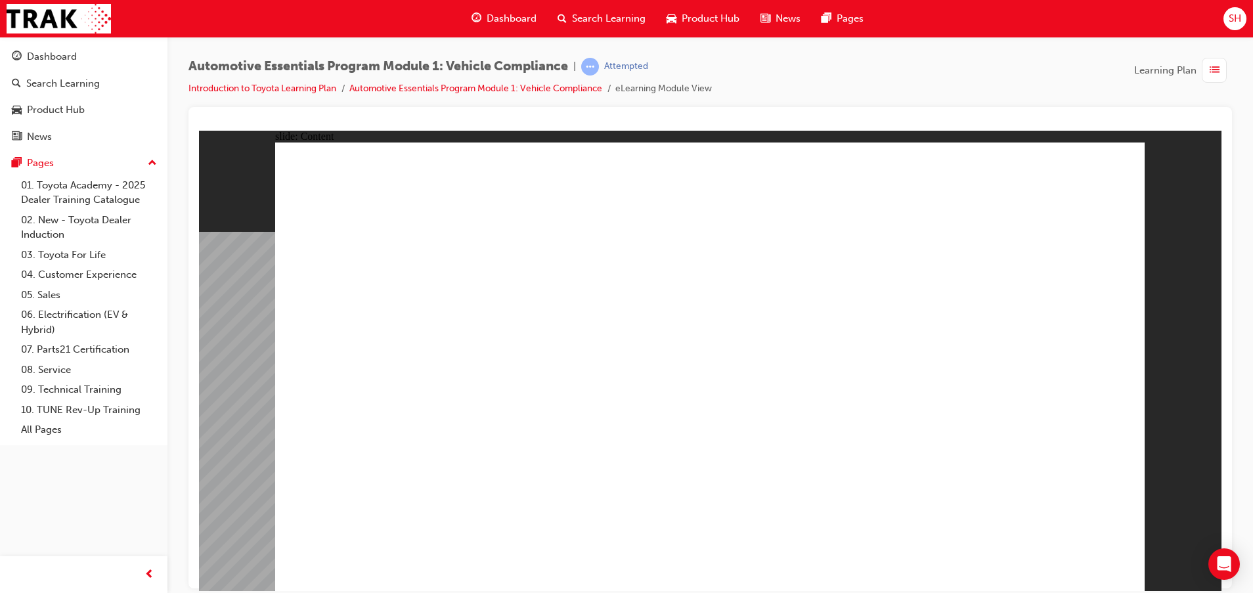
drag, startPoint x: 922, startPoint y: 363, endPoint x: 905, endPoint y: 372, distance: 19.1
drag, startPoint x: 916, startPoint y: 365, endPoint x: 920, endPoint y: 373, distance: 8.5
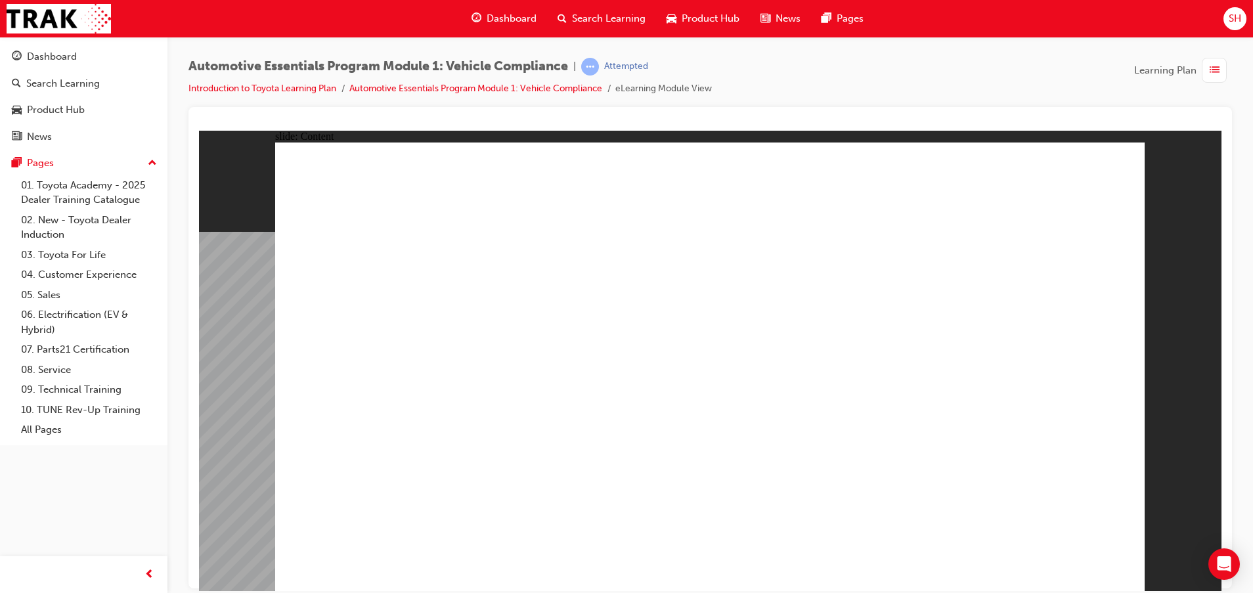
drag, startPoint x: 932, startPoint y: 375, endPoint x: 924, endPoint y: 388, distance: 15.1
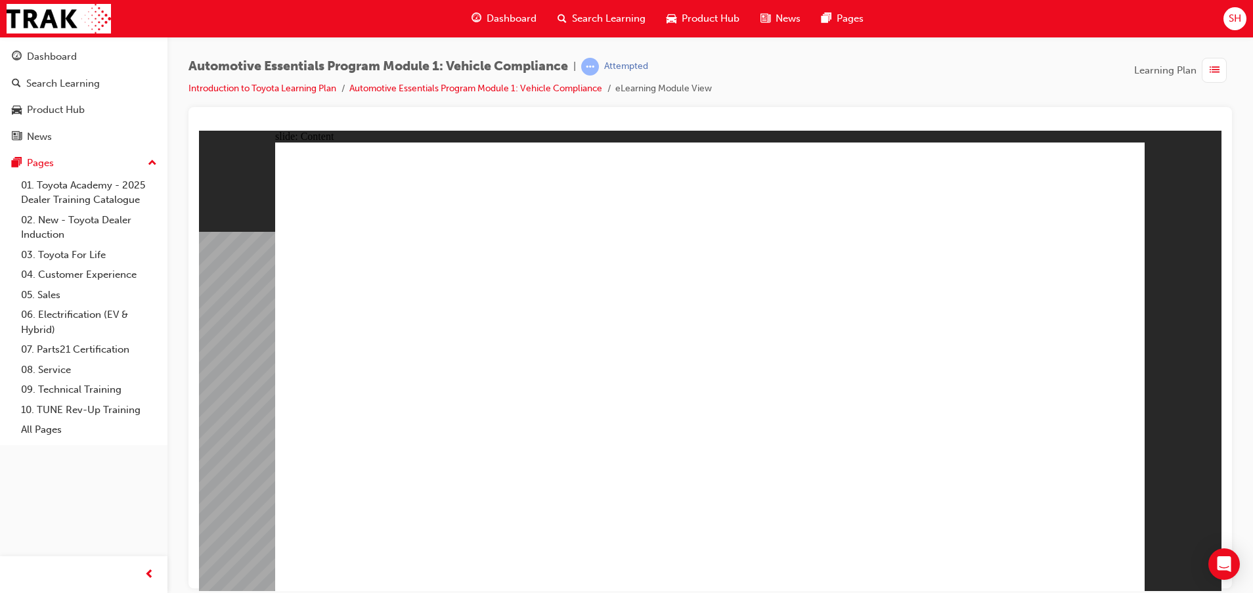
drag, startPoint x: 784, startPoint y: 464, endPoint x: 786, endPoint y: 472, distance: 8.8
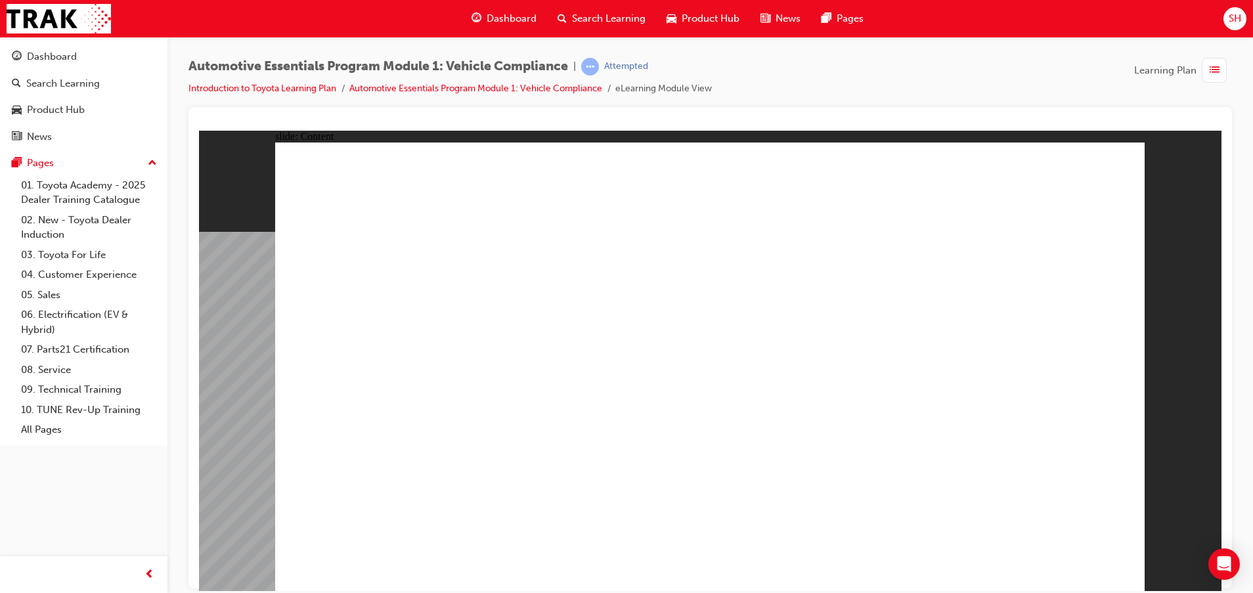
drag, startPoint x: 668, startPoint y: 348, endPoint x: 662, endPoint y: 372, distance: 24.4
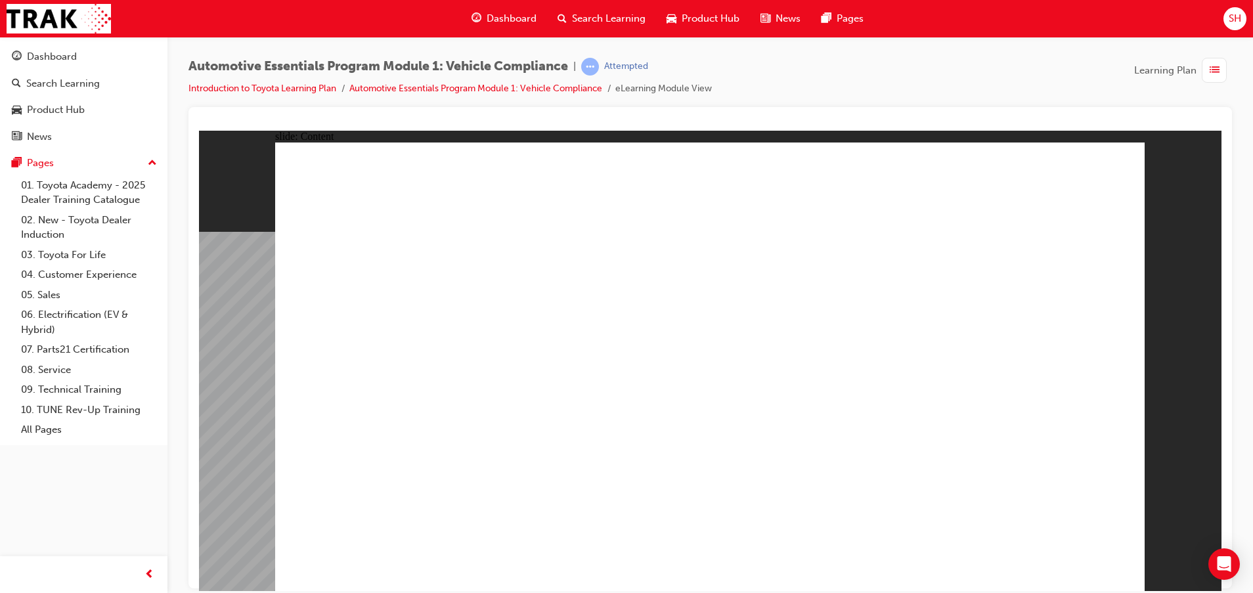
drag, startPoint x: 653, startPoint y: 369, endPoint x: 671, endPoint y: 369, distance: 17.7
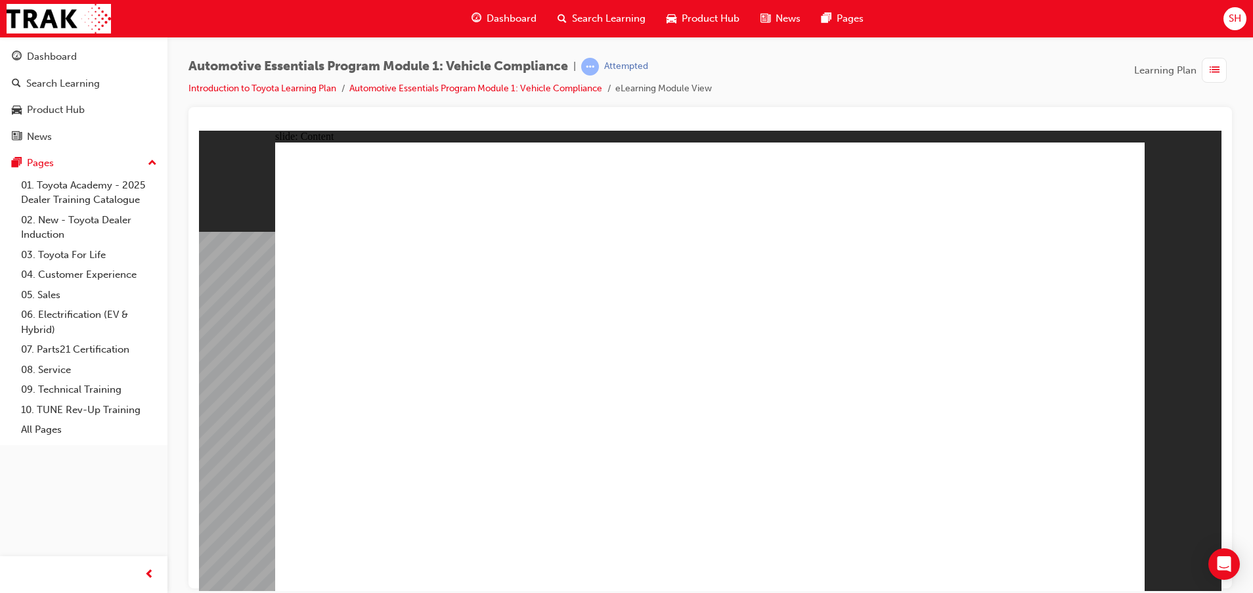
drag, startPoint x: 1060, startPoint y: 552, endPoint x: 1059, endPoint y: 569, distance: 17.8
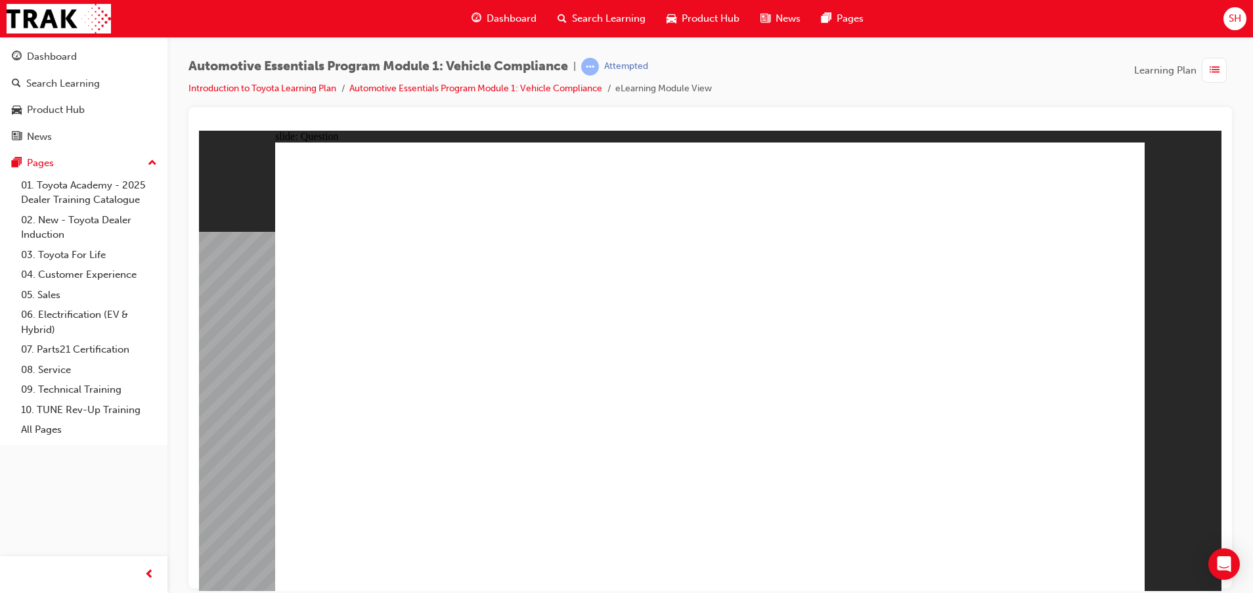
radio input "true"
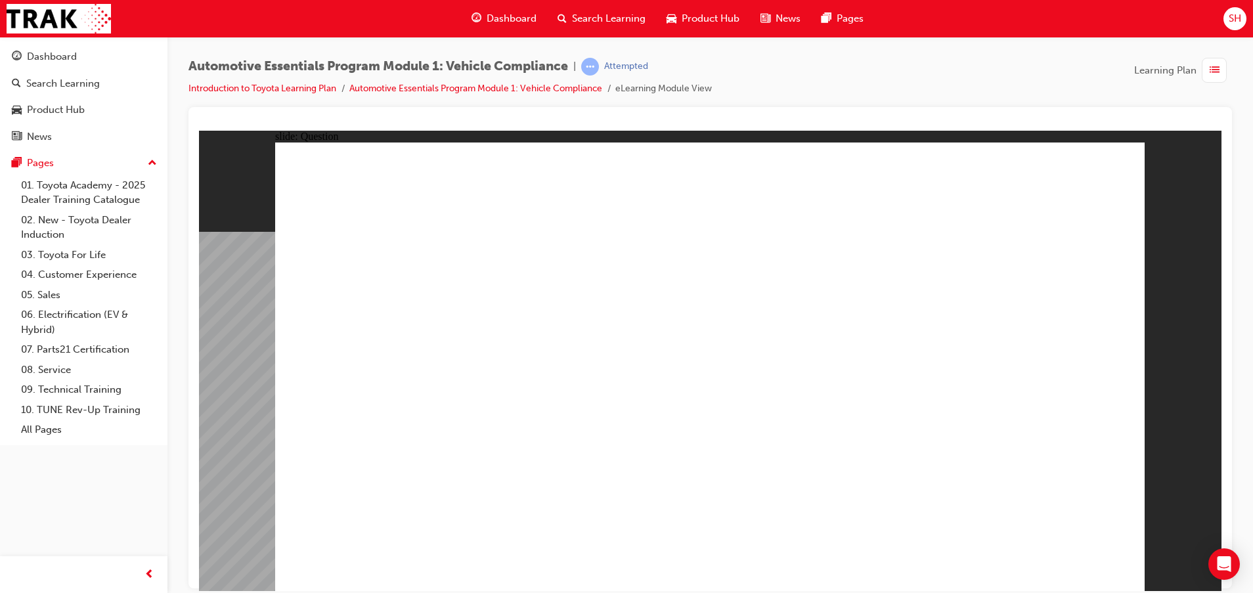
drag, startPoint x: 881, startPoint y: 282, endPoint x: 901, endPoint y: 363, distance: 83.2
radio input "true"
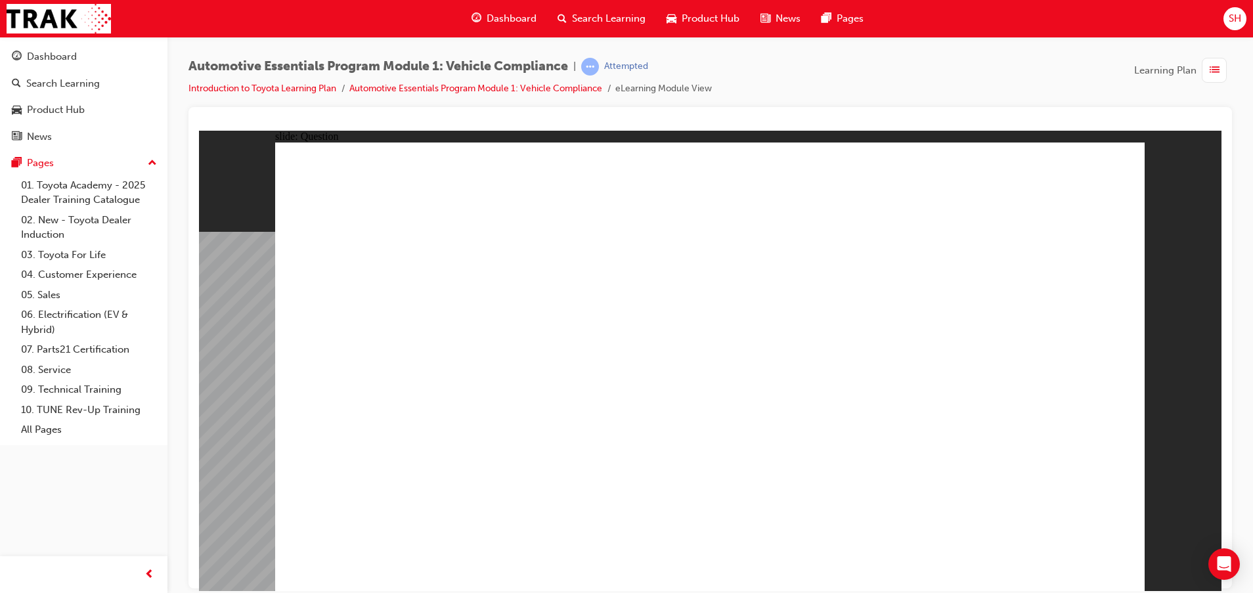
radio input "true"
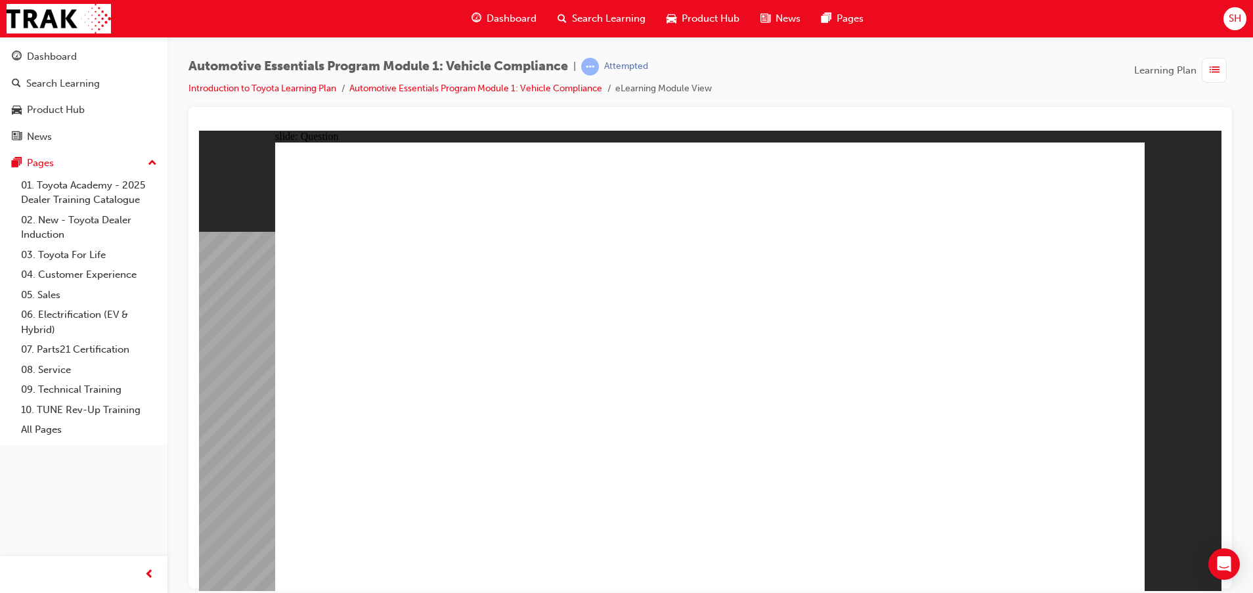
radio input "true"
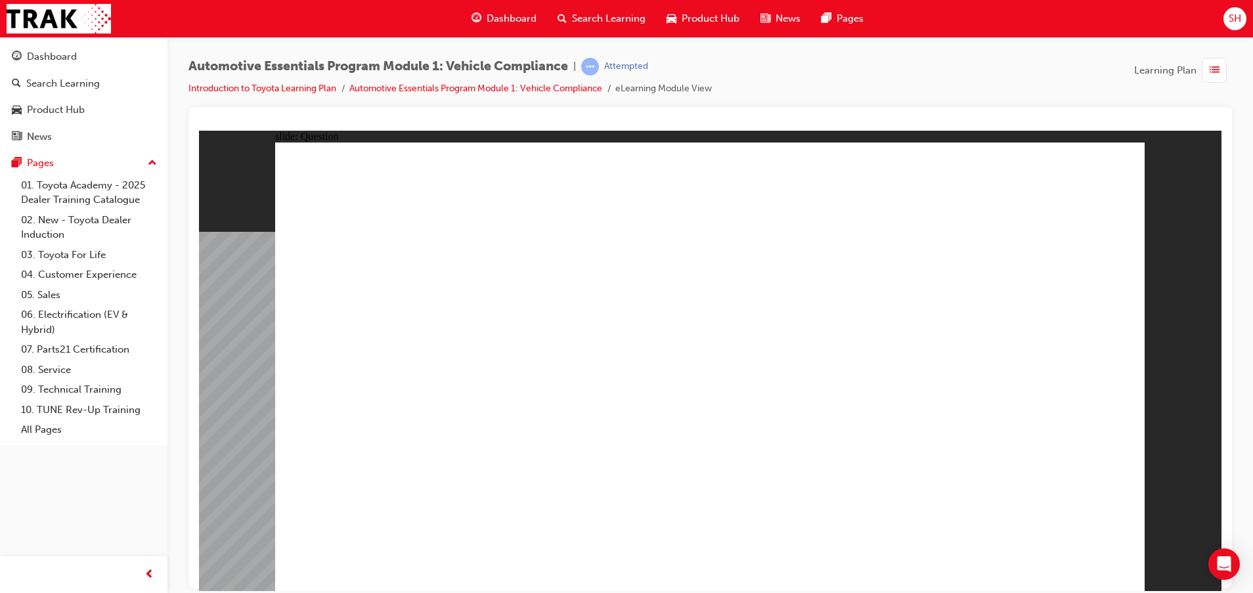
drag, startPoint x: 491, startPoint y: 485, endPoint x: 527, endPoint y: 495, distance: 36.6
click at [516, 23] on span "Dashboard" at bounding box center [512, 18] width 50 height 15
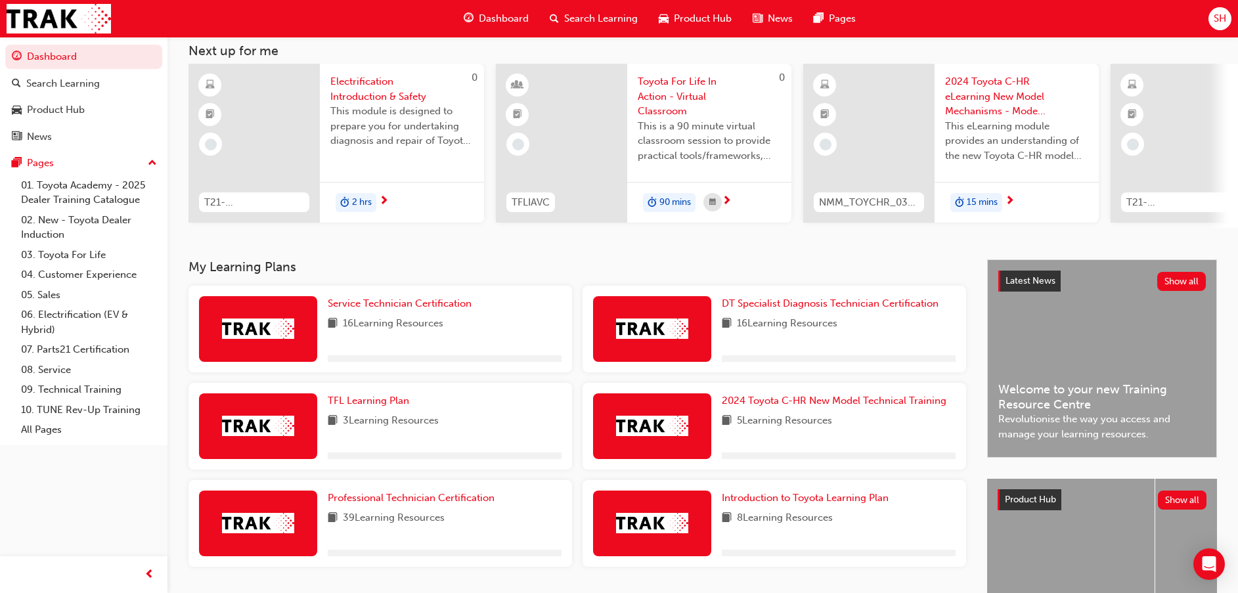
scroll to position [192, 0]
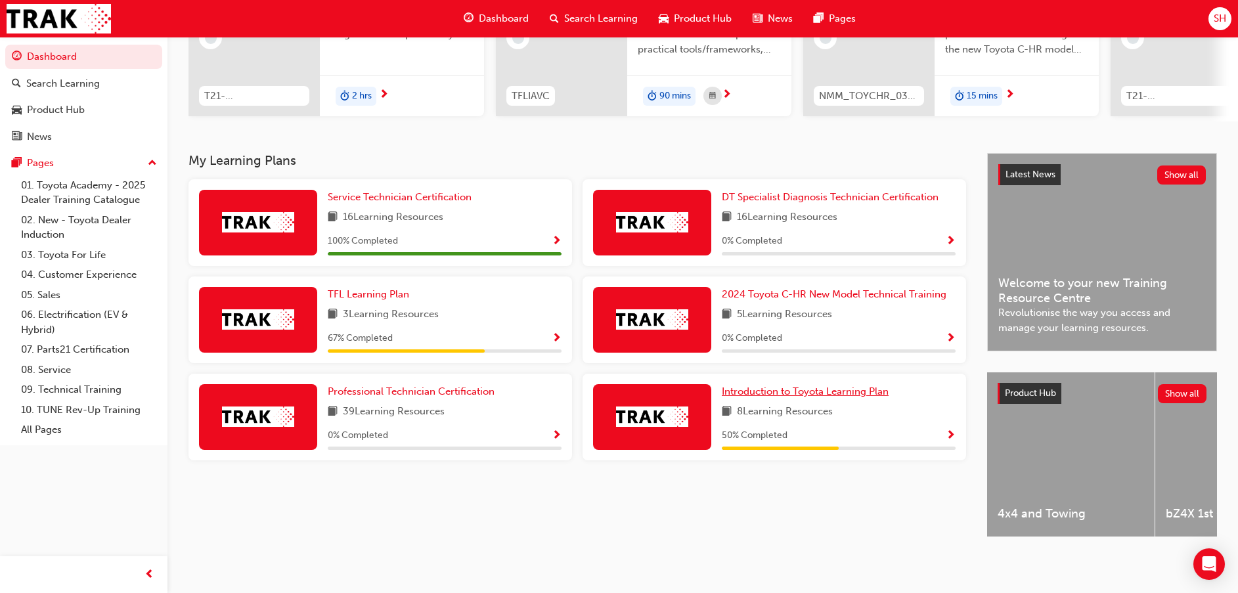
click at [794, 386] on span "Introduction to Toyota Learning Plan" at bounding box center [805, 392] width 167 height 12
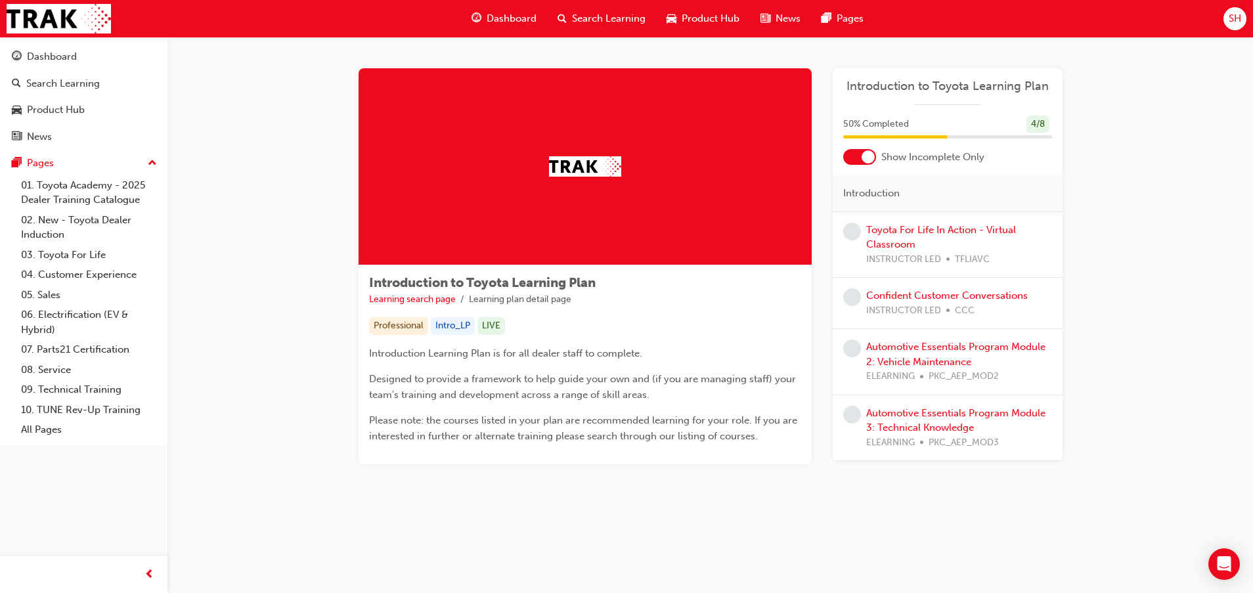
click at [943, 353] on div "Automotive Essentials Program Module 2: Vehicle Maintenance ELEARNING PKC_AEP_M…" at bounding box center [959, 362] width 186 height 45
click at [941, 353] on div "Automotive Essentials Program Module 2: Vehicle Maintenance ELEARNING PKC_AEP_M…" at bounding box center [959, 362] width 186 height 45
click at [912, 349] on link "Automotive Essentials Program Module 2: Vehicle Maintenance" at bounding box center [955, 354] width 179 height 27
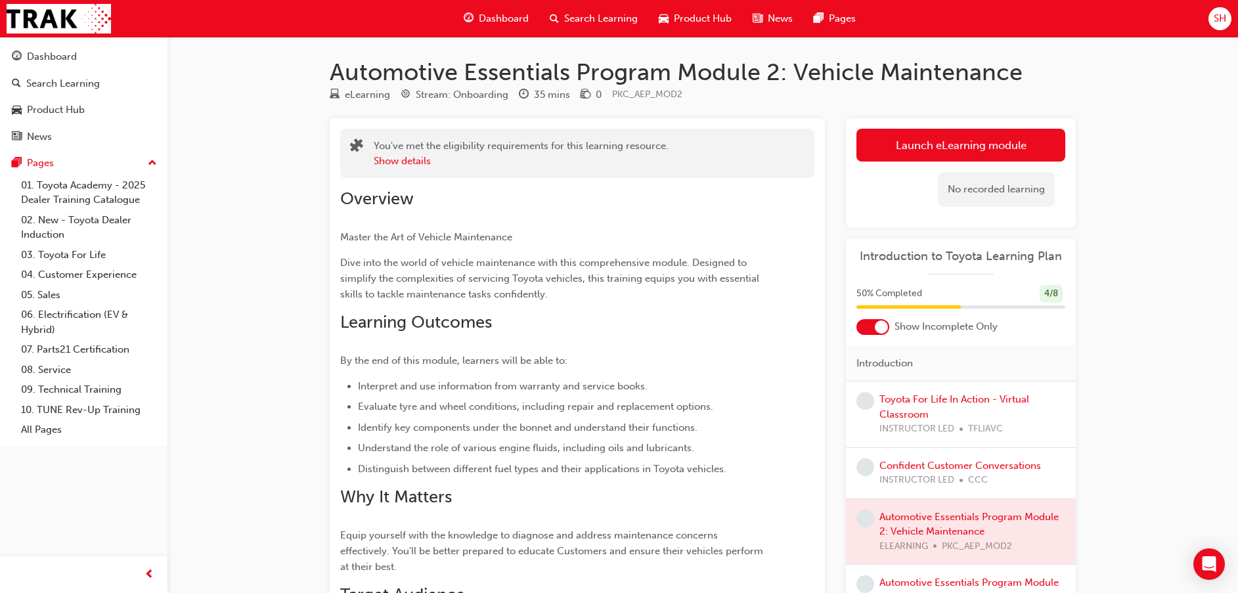
click at [899, 131] on link "Launch eLearning module" at bounding box center [961, 145] width 209 height 33
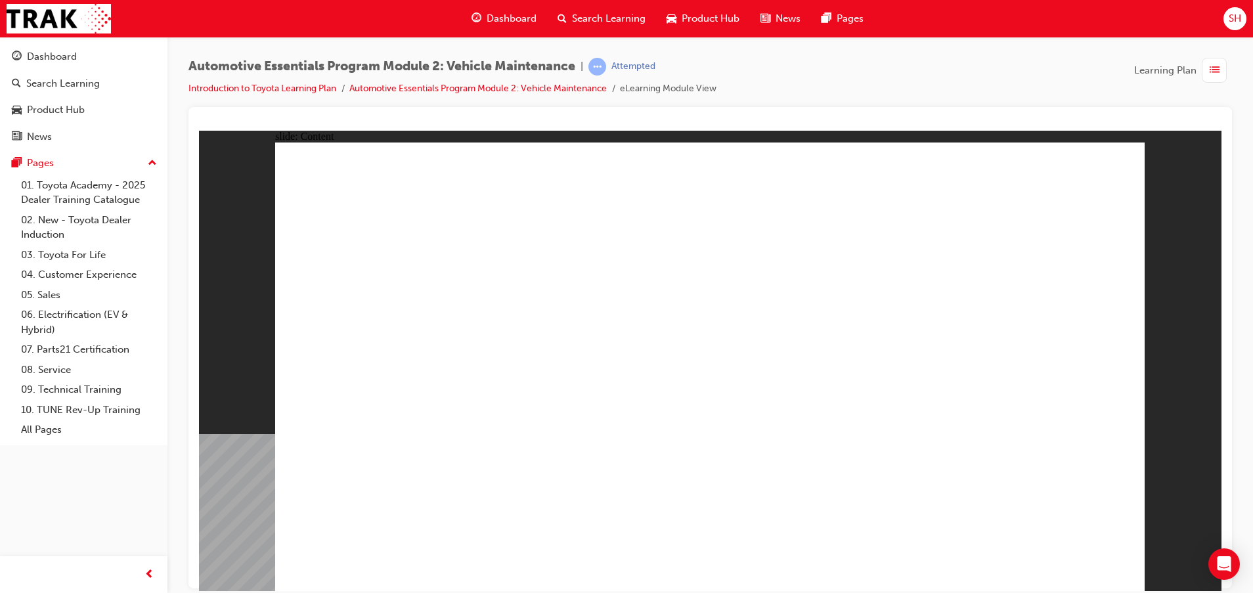
drag, startPoint x: 1092, startPoint y: 168, endPoint x: 1125, endPoint y: 158, distance: 34.5
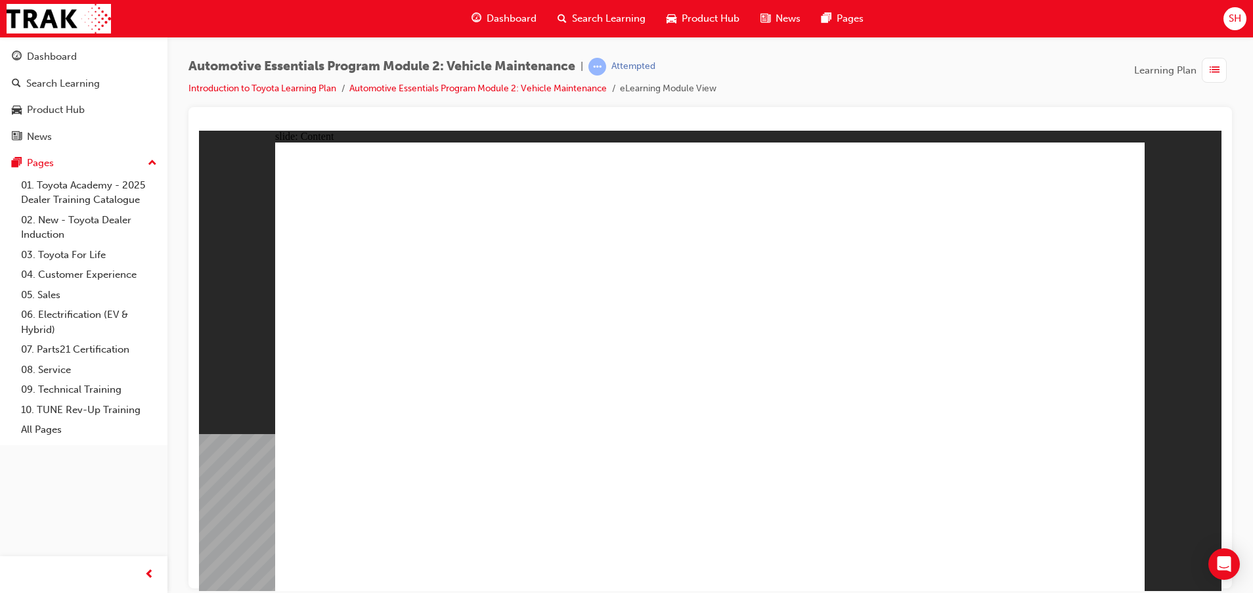
drag, startPoint x: 1034, startPoint y: 548, endPoint x: 1033, endPoint y: 555, distance: 7.3
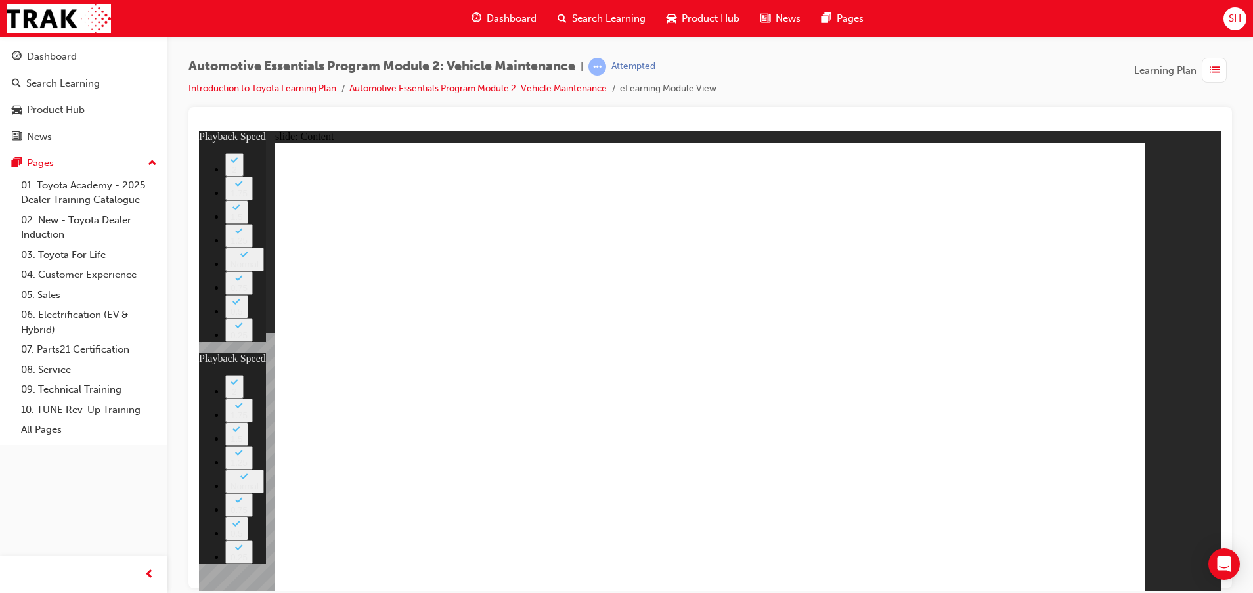
drag, startPoint x: 434, startPoint y: 486, endPoint x: 1043, endPoint y: 542, distance: 611.5
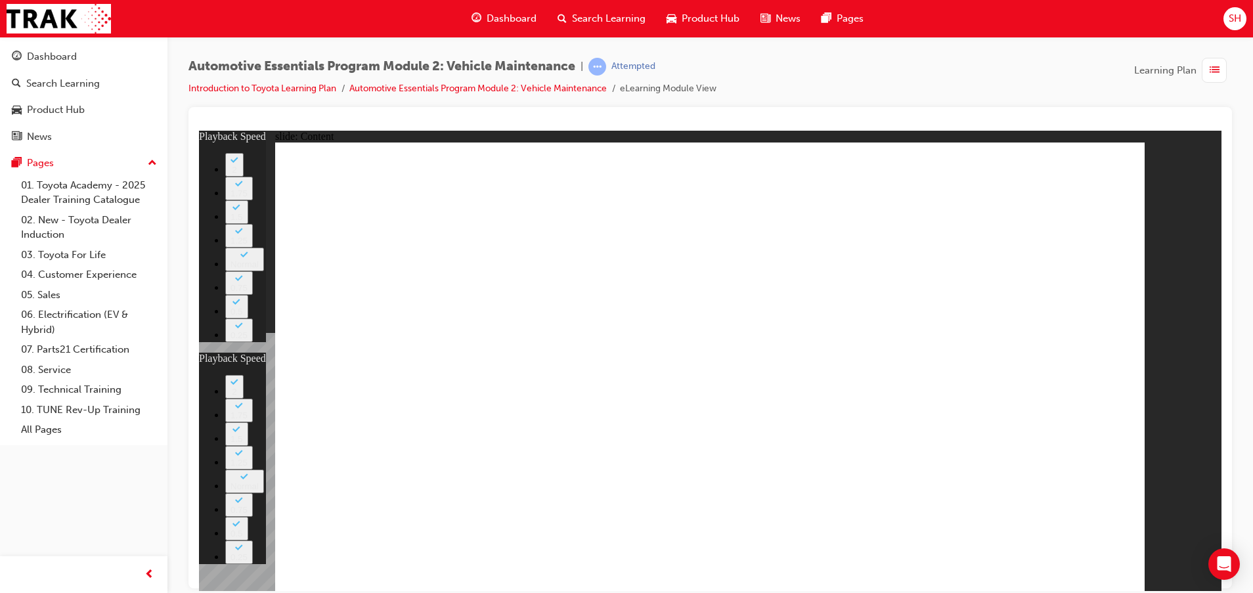
drag, startPoint x: 401, startPoint y: 489, endPoint x: 604, endPoint y: 537, distance: 208.4
drag, startPoint x: 596, startPoint y: 489, endPoint x: 748, endPoint y: 527, distance: 156.4
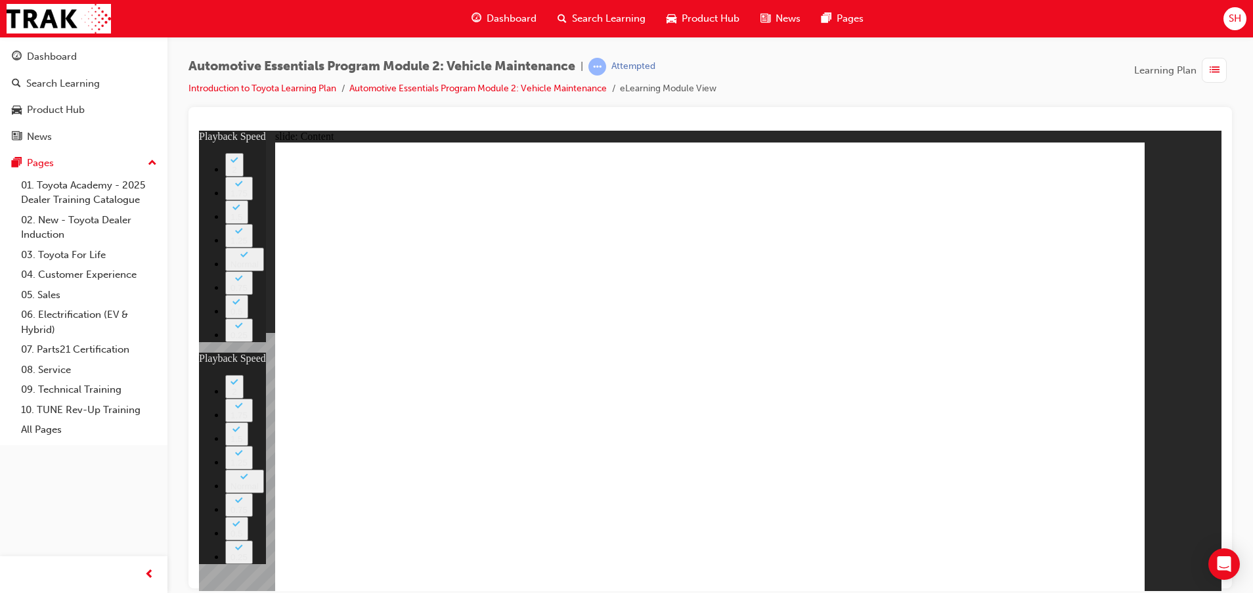
type input "31"
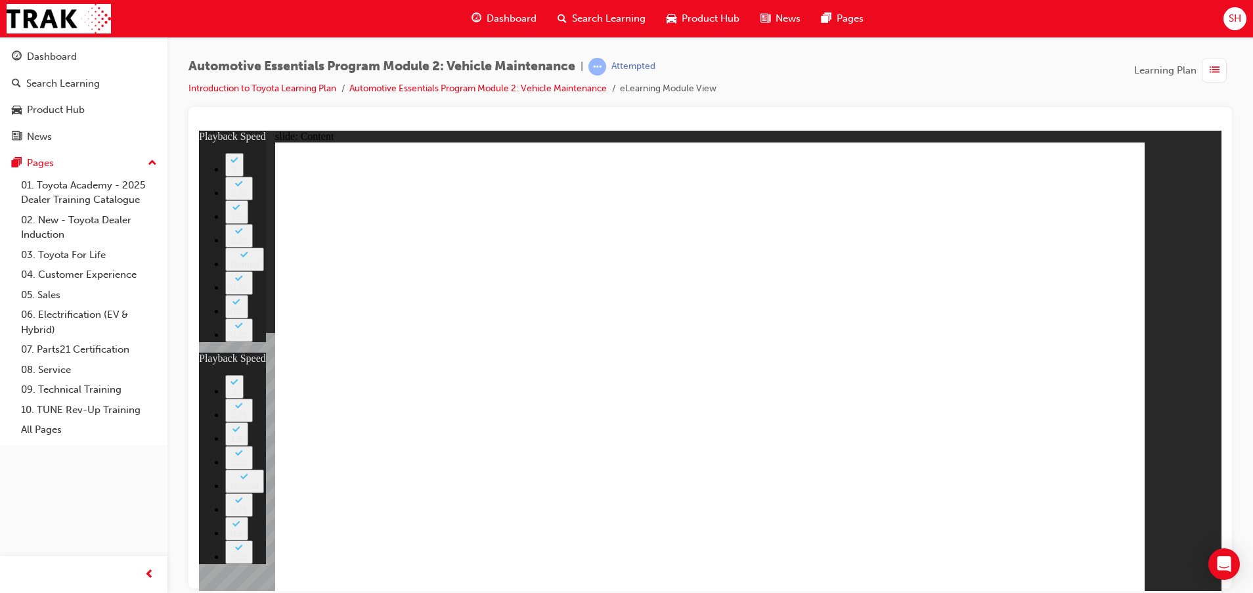
drag, startPoint x: 413, startPoint y: 473, endPoint x: 946, endPoint y: 462, distance: 533.5
type input "35"
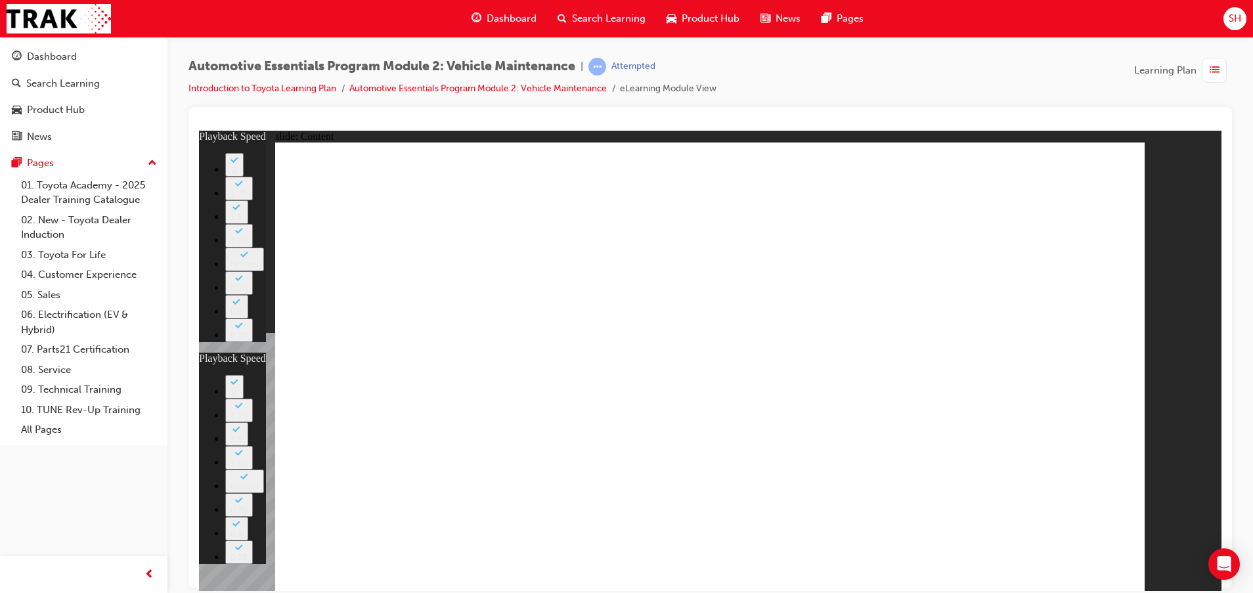
type input "31"
type input "35"
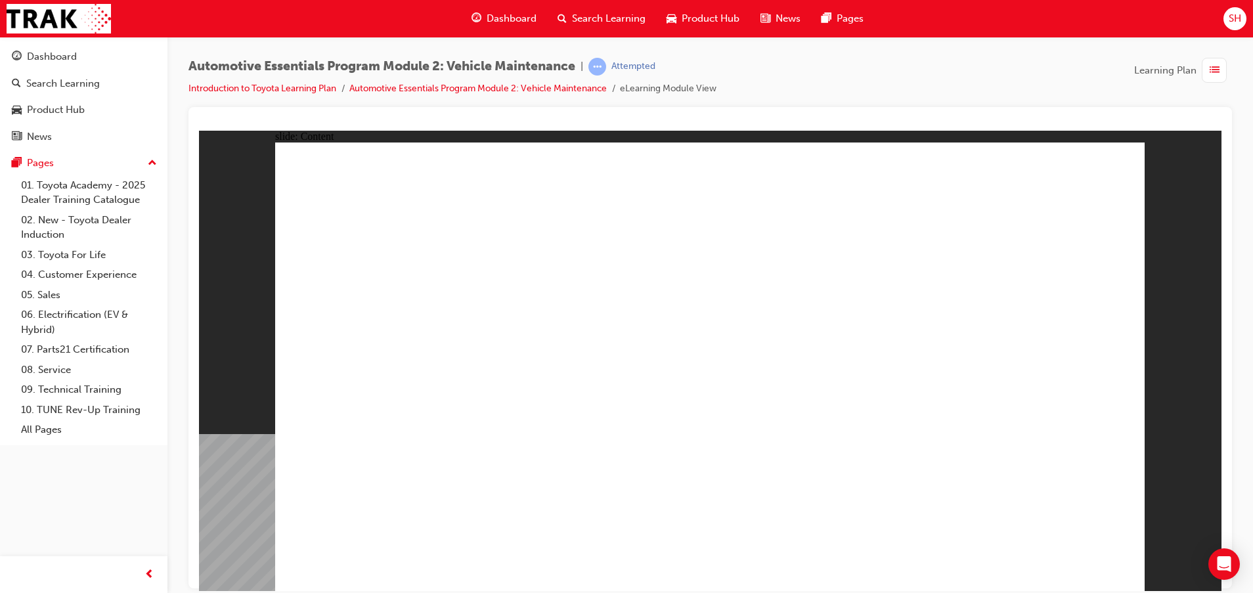
drag, startPoint x: 1111, startPoint y: 153, endPoint x: 1110, endPoint y: 169, distance: 16.5
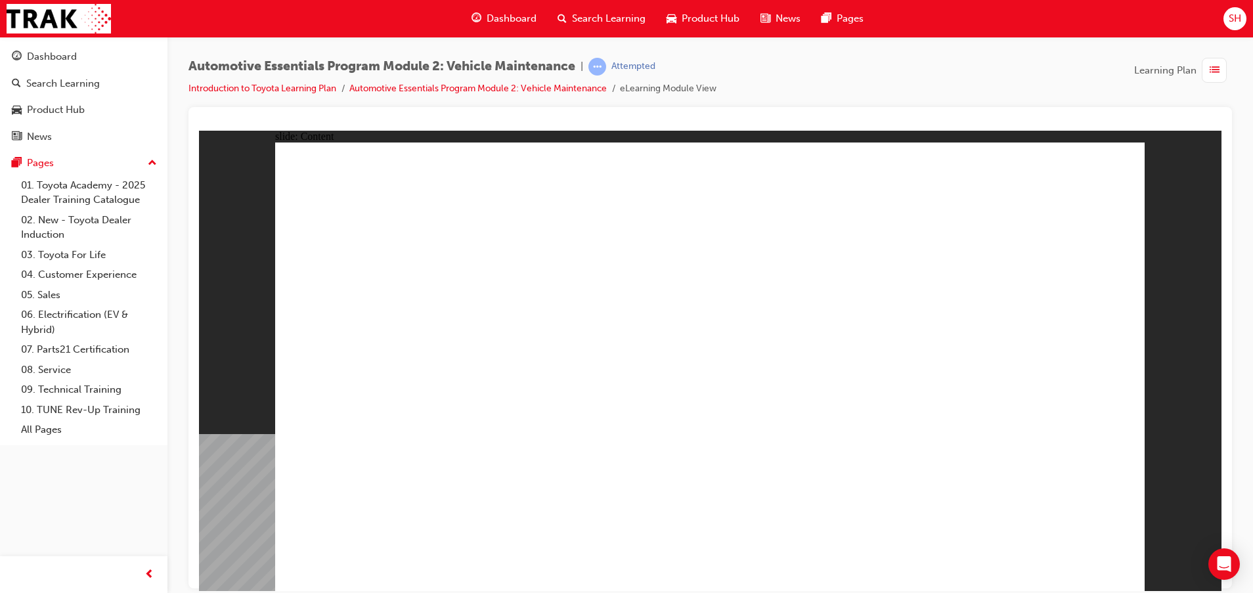
drag, startPoint x: 1000, startPoint y: 302, endPoint x: 993, endPoint y: 298, distance: 8.2
drag, startPoint x: 993, startPoint y: 298, endPoint x: 978, endPoint y: 287, distance: 18.8
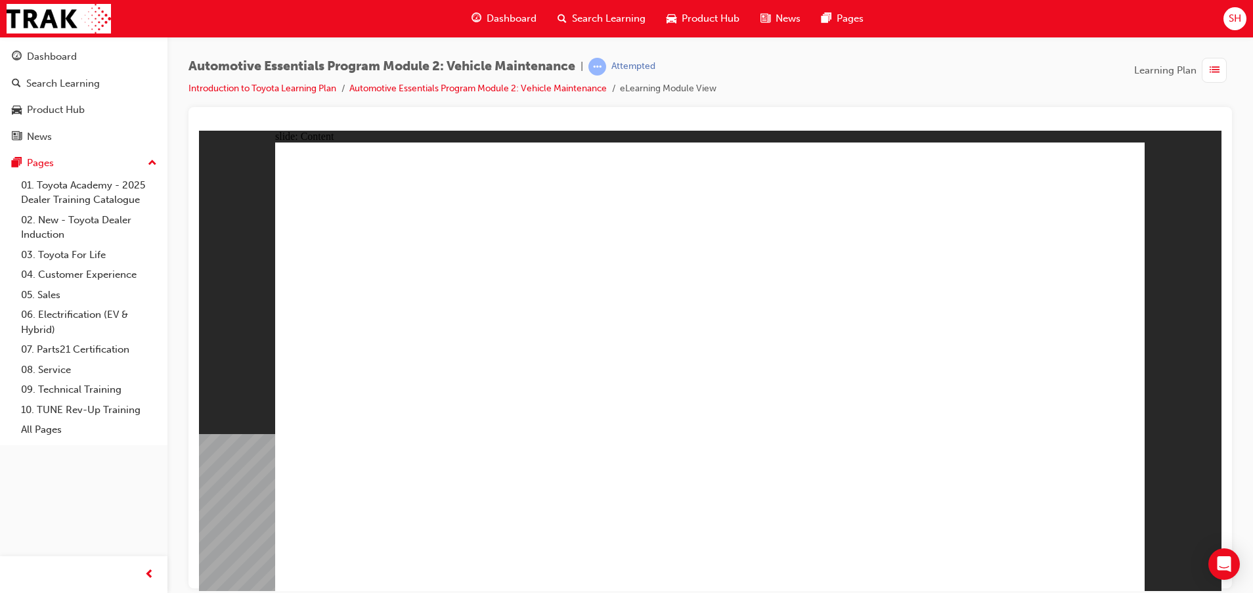
drag, startPoint x: 1096, startPoint y: 181, endPoint x: 1090, endPoint y: 190, distance: 10.4
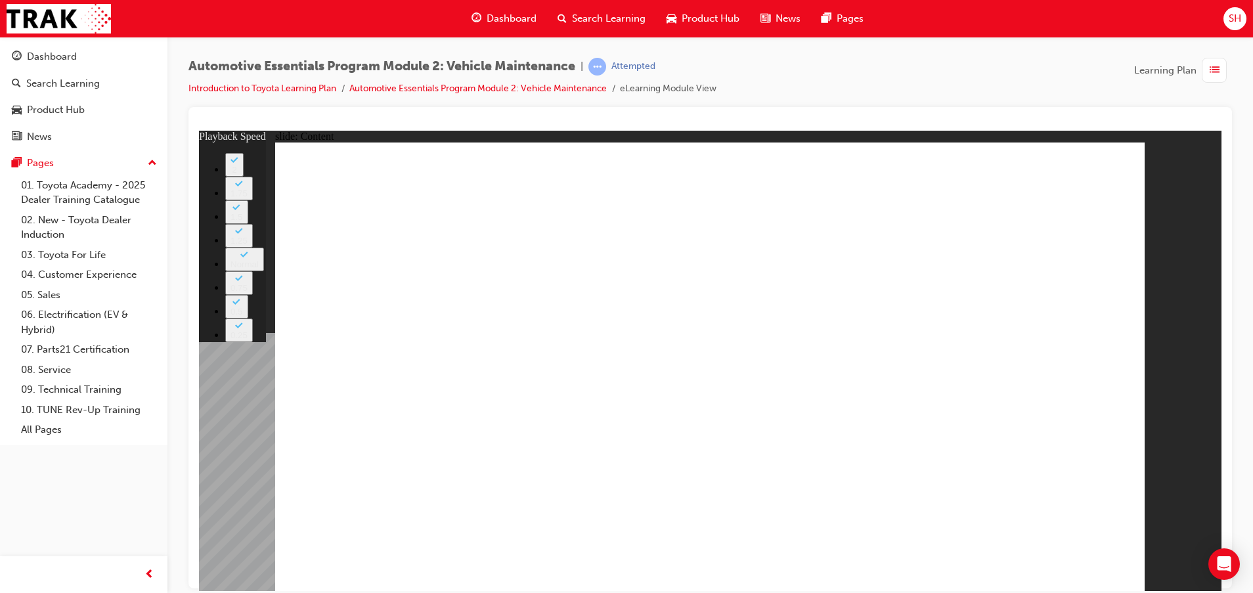
type input "6"
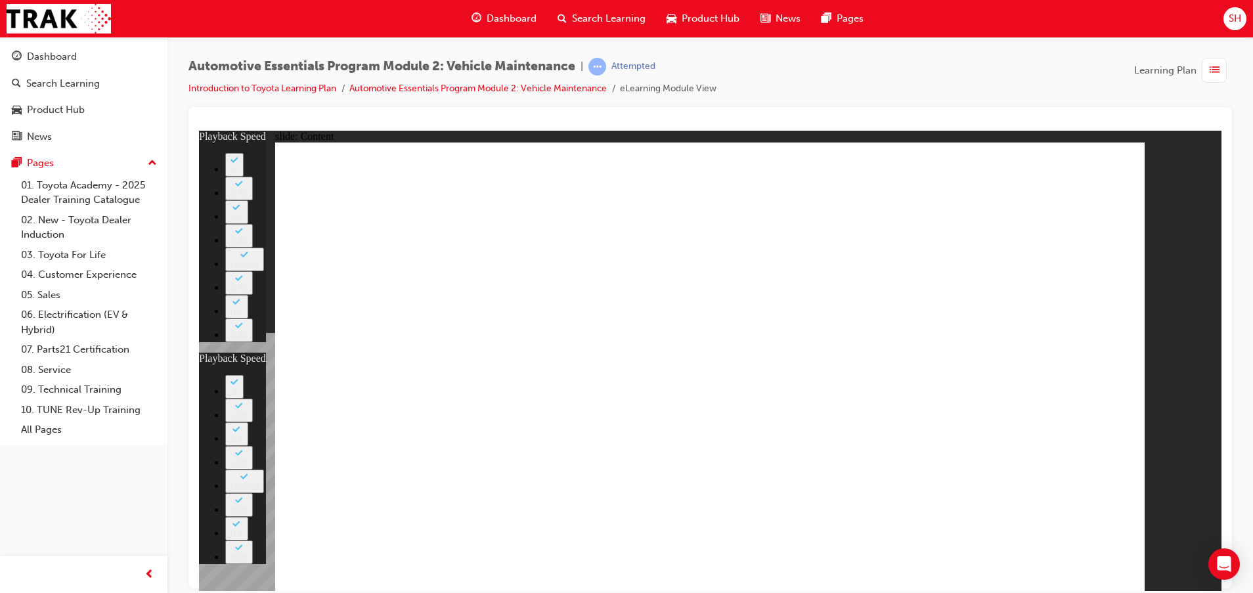
drag, startPoint x: 841, startPoint y: 493, endPoint x: 880, endPoint y: 489, distance: 39.0
type input "25"
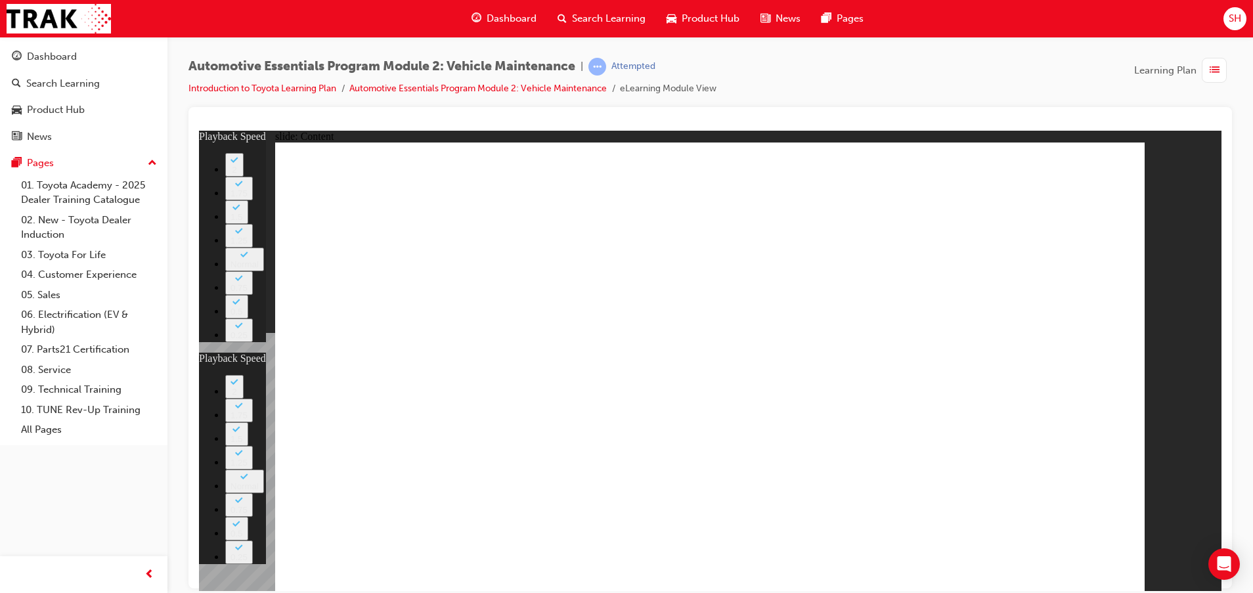
type input "6"
type input "25"
drag, startPoint x: 784, startPoint y: 487, endPoint x: 928, endPoint y: 520, distance: 148.3
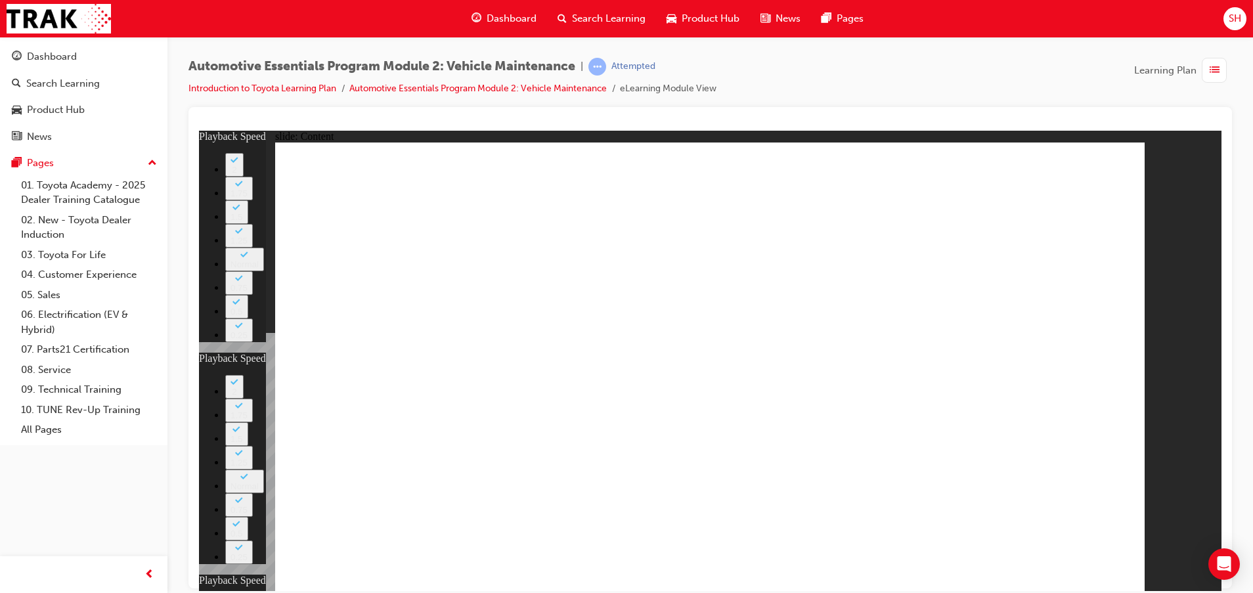
drag, startPoint x: 881, startPoint y: 305, endPoint x: 884, endPoint y: 298, distance: 7.9
type input "12"
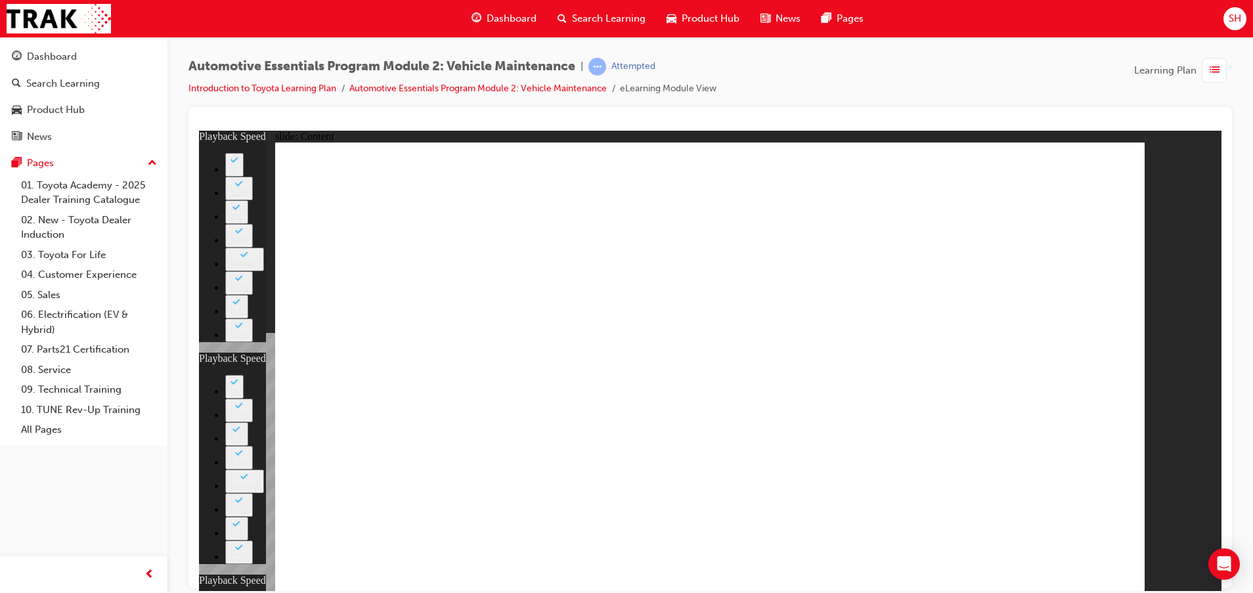
type input "6"
type input "25"
type input "12"
drag, startPoint x: 790, startPoint y: 501, endPoint x: 935, endPoint y: 518, distance: 146.2
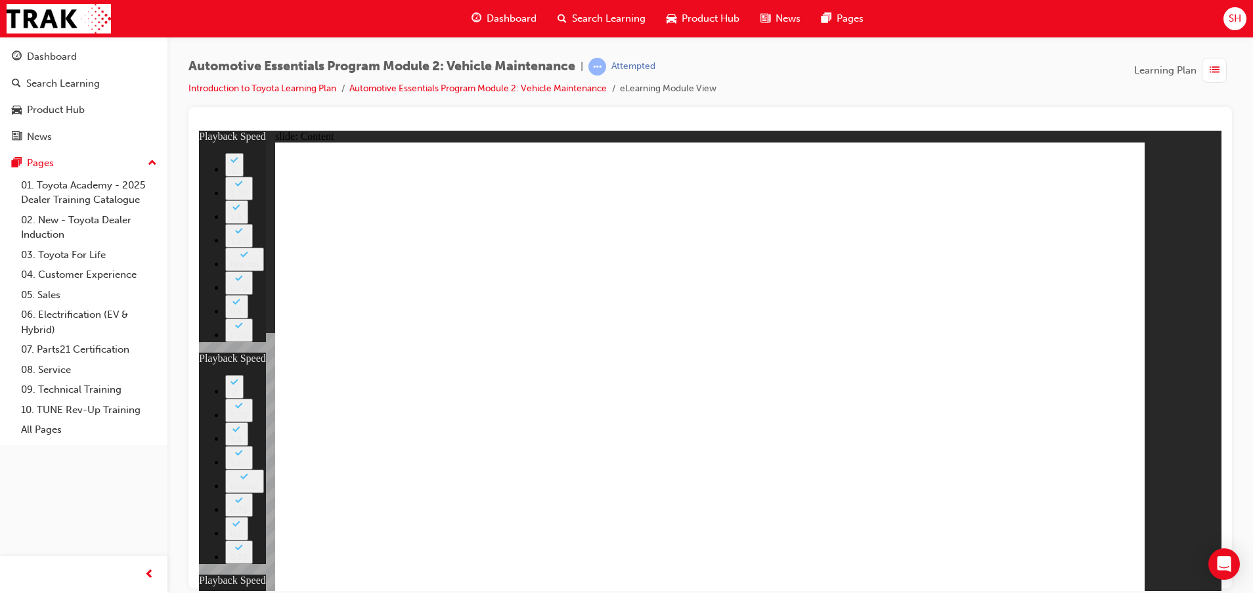
drag, startPoint x: 789, startPoint y: 496, endPoint x: 925, endPoint y: 518, distance: 137.8
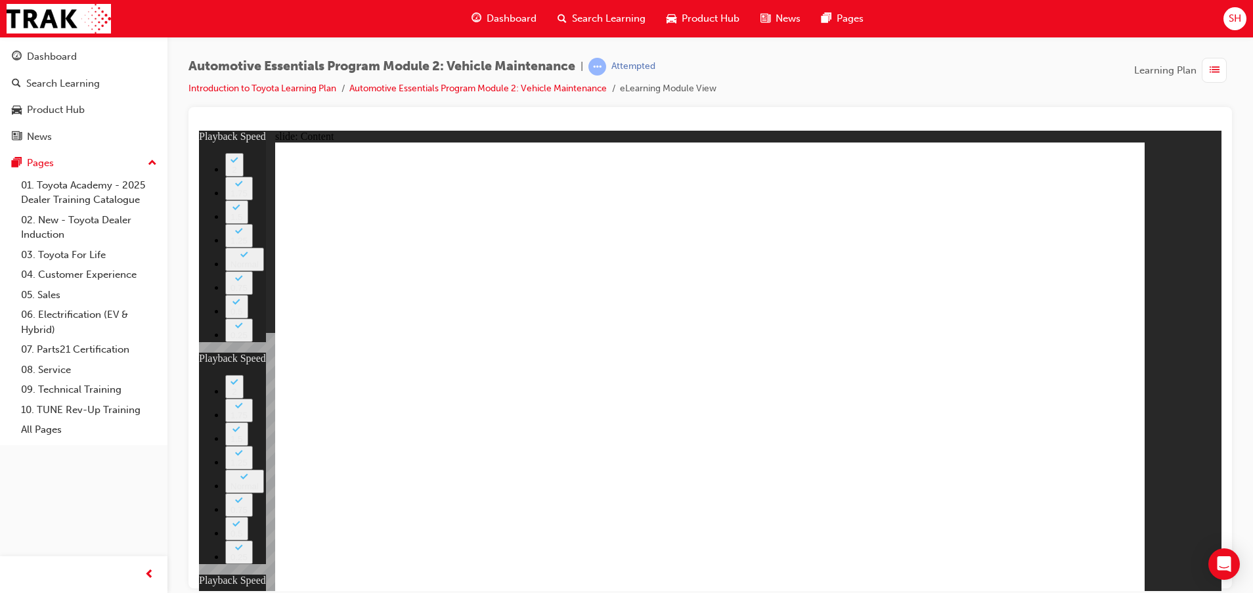
type input "56"
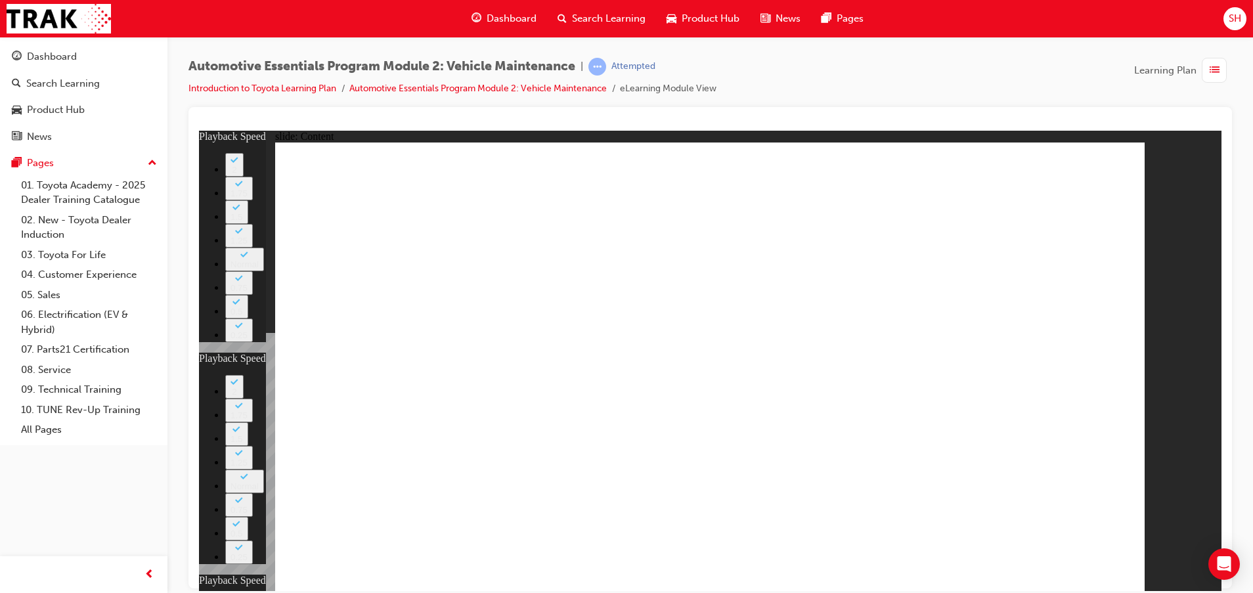
type input "6"
type input "25"
type input "12"
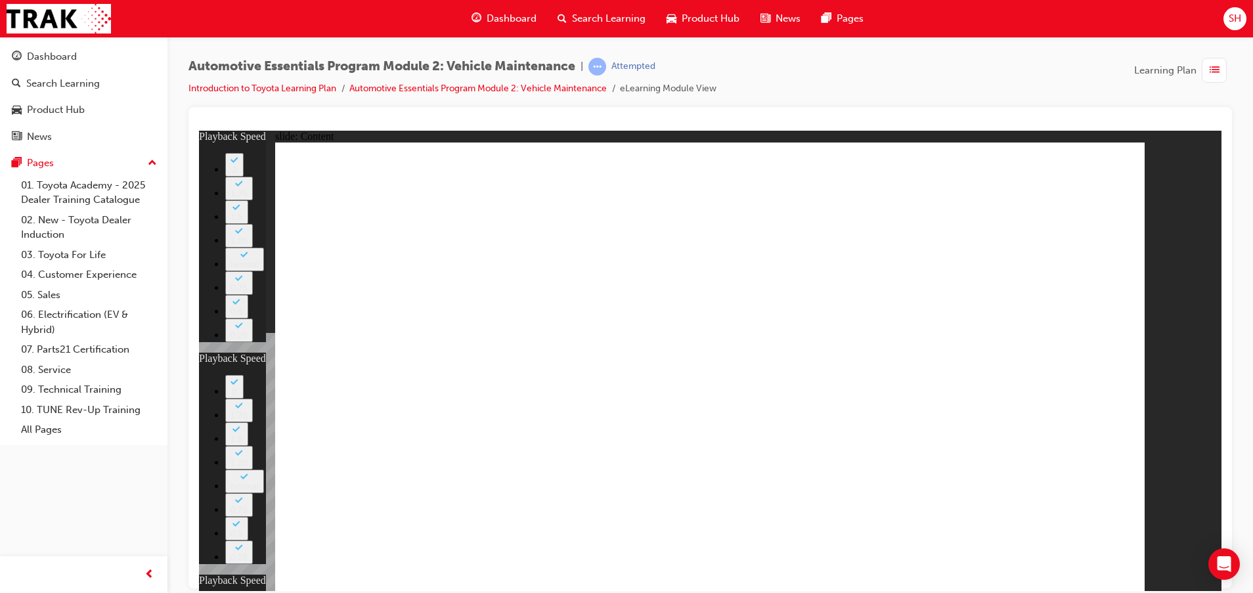
type input "13"
type input "6"
type input "25"
type input "12"
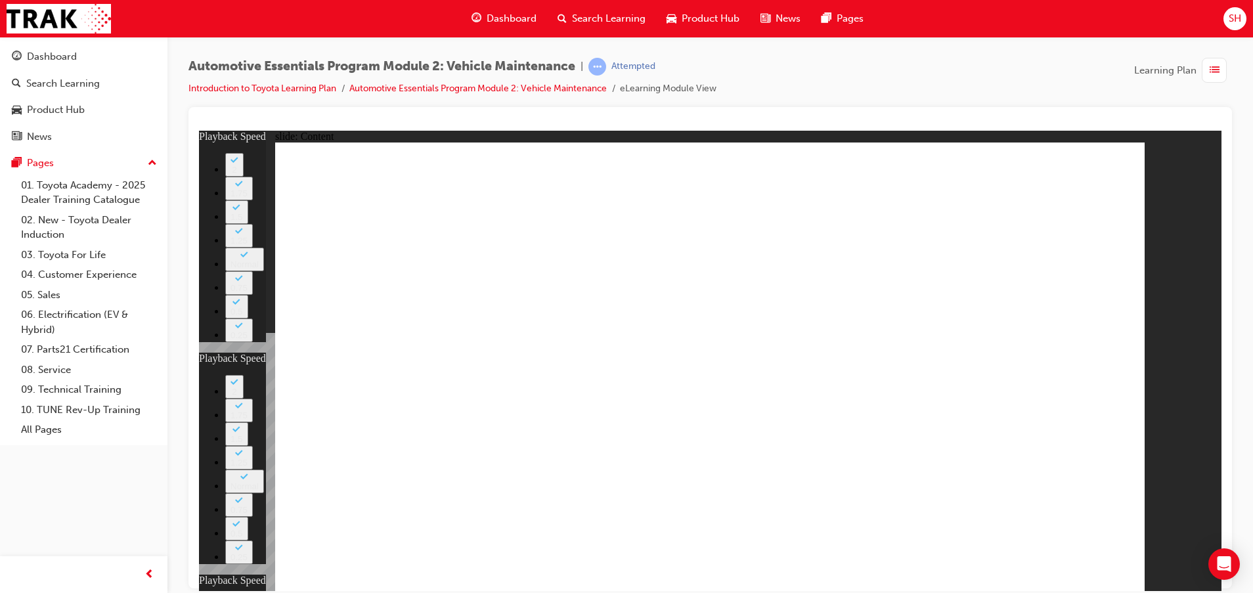
type input "56"
type input "13"
type input "6"
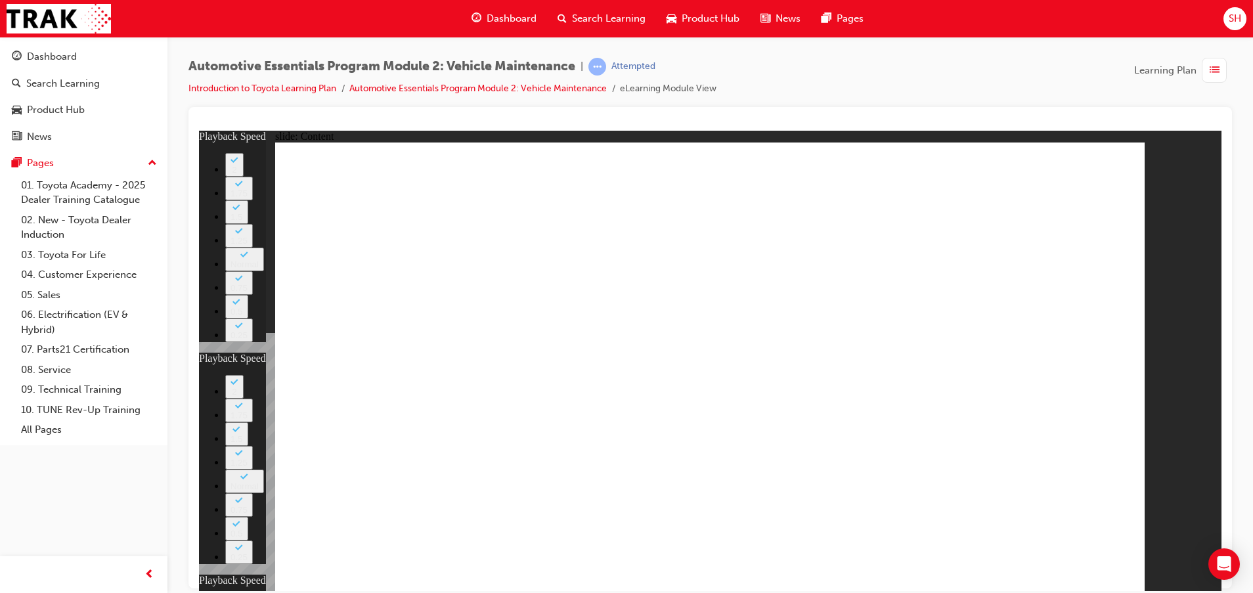
type input "25"
type input "12"
type input "56"
type input "13"
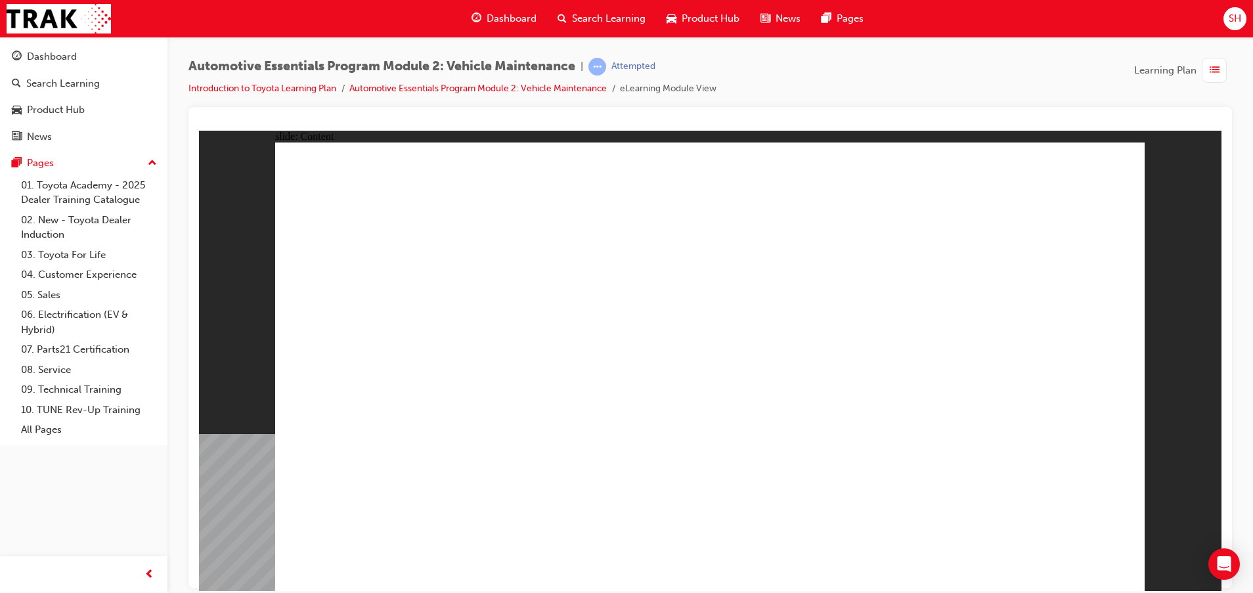
drag, startPoint x: 1117, startPoint y: 184, endPoint x: 1118, endPoint y: 190, distance: 6.6
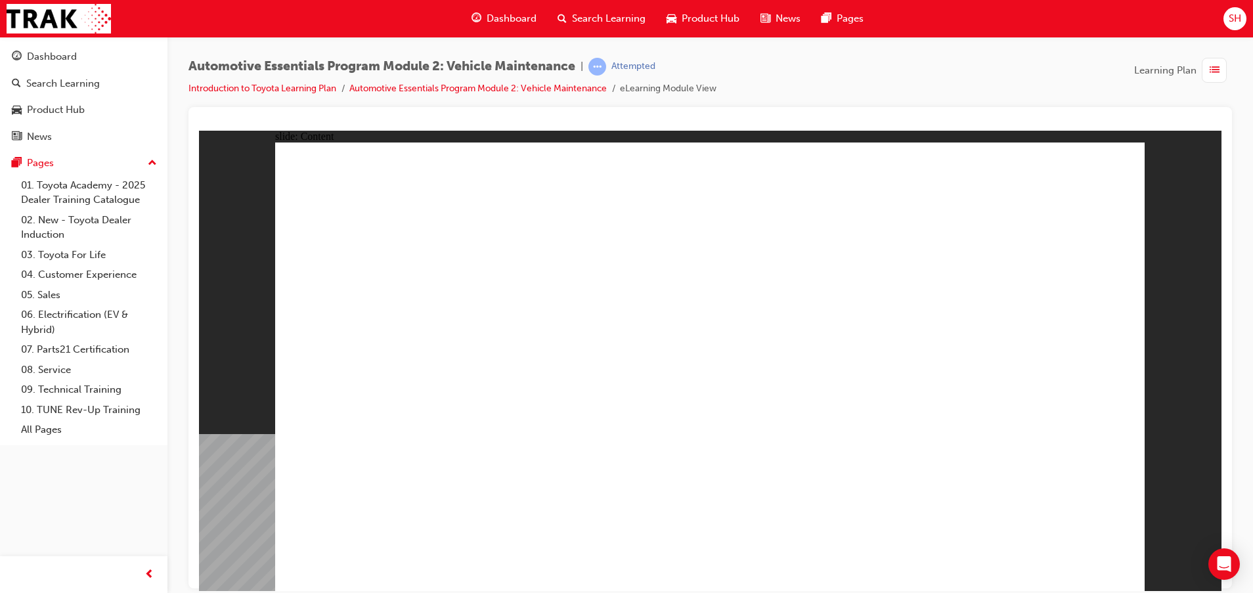
drag, startPoint x: 1067, startPoint y: 547, endPoint x: 1069, endPoint y: 556, distance: 10.0
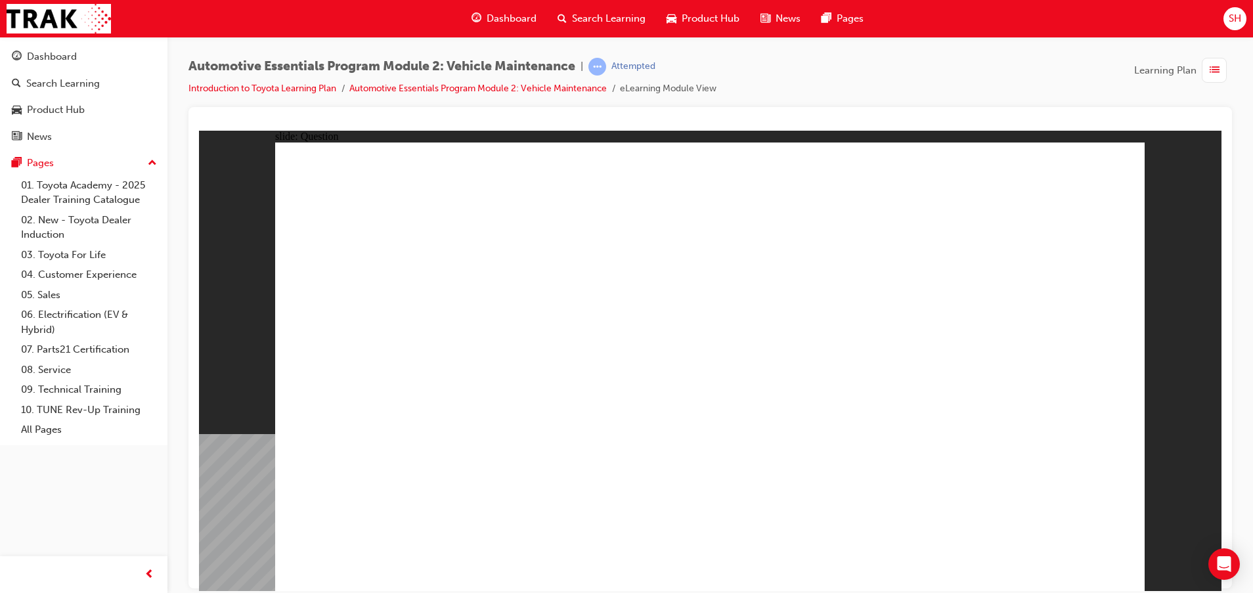
radio input "true"
drag, startPoint x: 797, startPoint y: 319, endPoint x: 830, endPoint y: 342, distance: 40.1
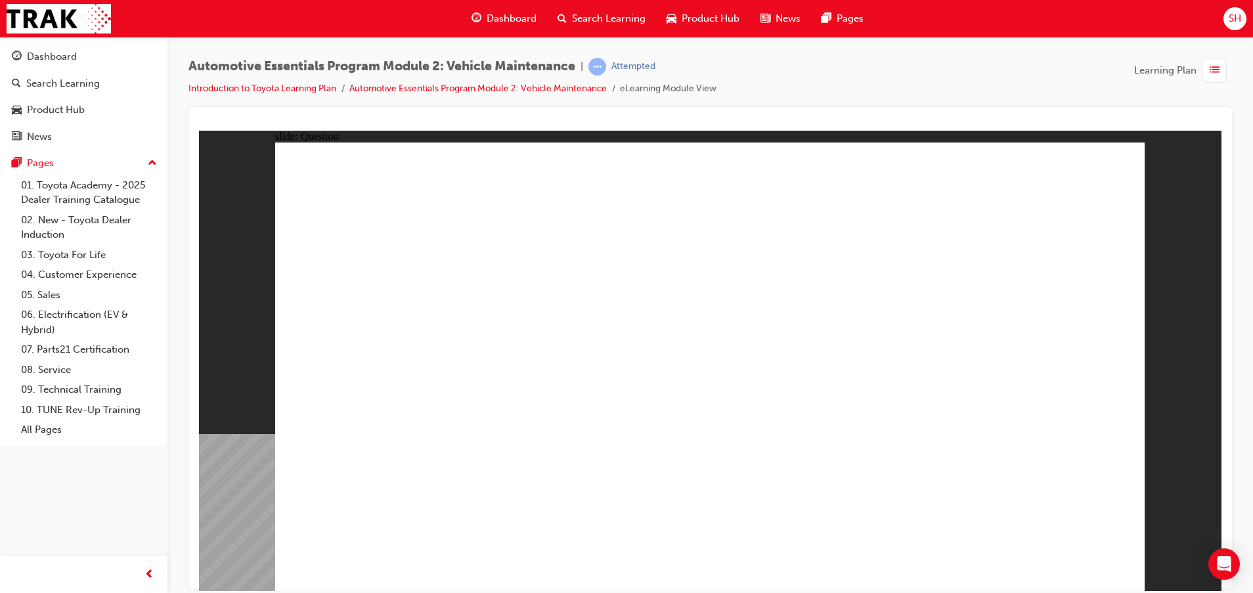
radio input "true"
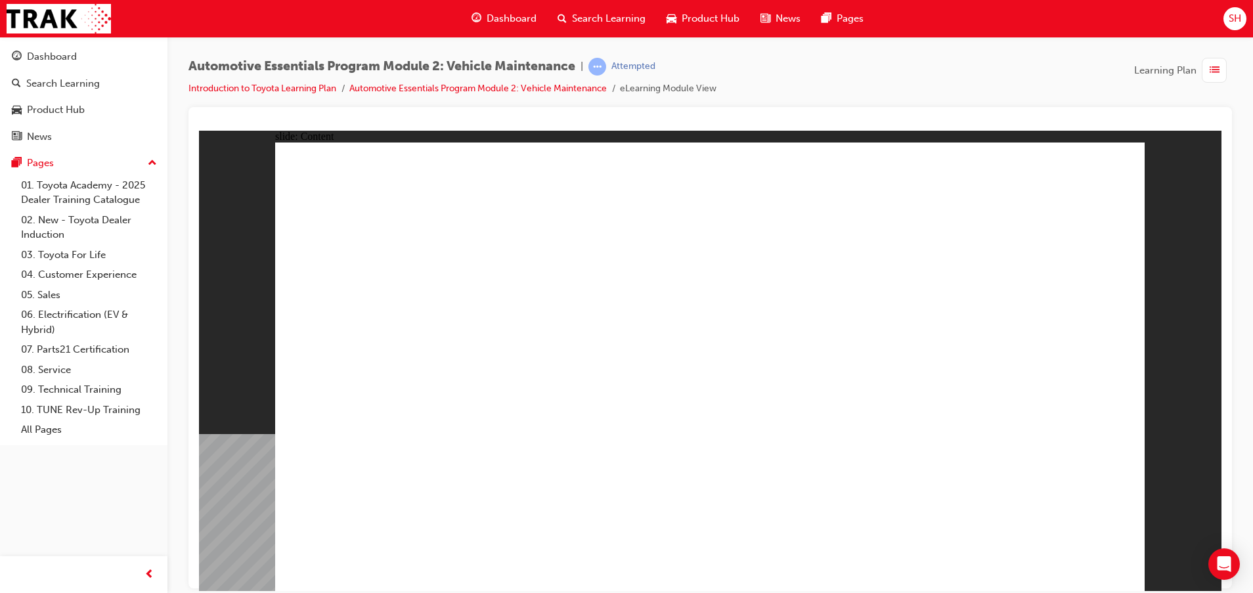
drag, startPoint x: 1092, startPoint y: 159, endPoint x: 1091, endPoint y: 166, distance: 6.6
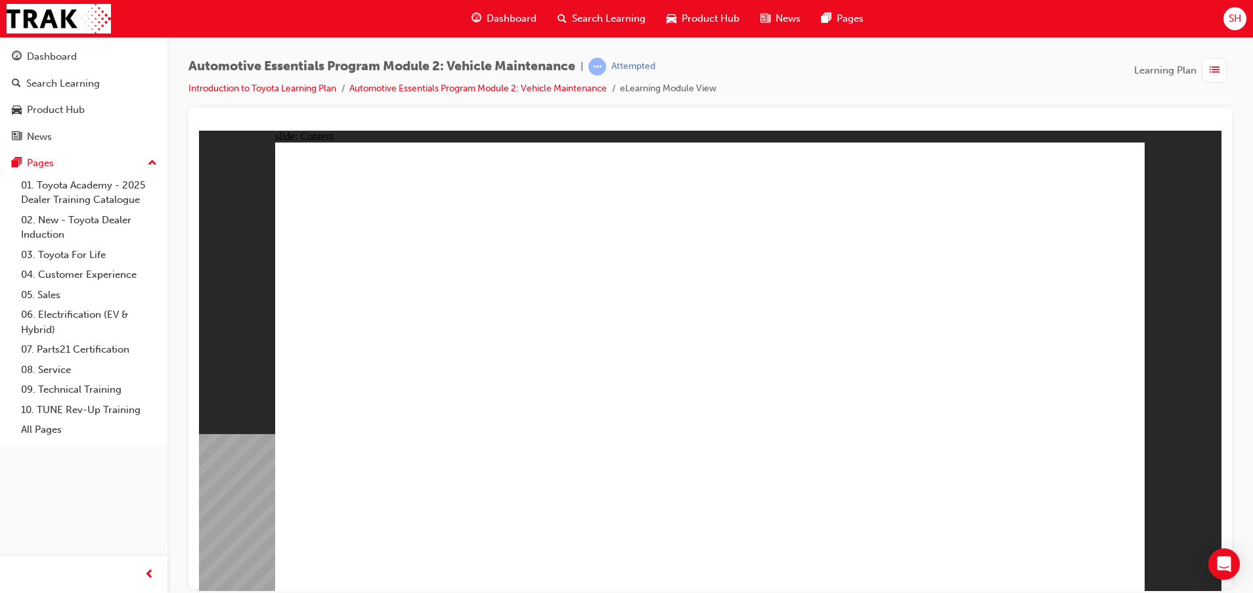
drag, startPoint x: 1114, startPoint y: 163, endPoint x: 1113, endPoint y: 221, distance: 57.8
drag, startPoint x: 948, startPoint y: 308, endPoint x: 943, endPoint y: 318, distance: 10.9
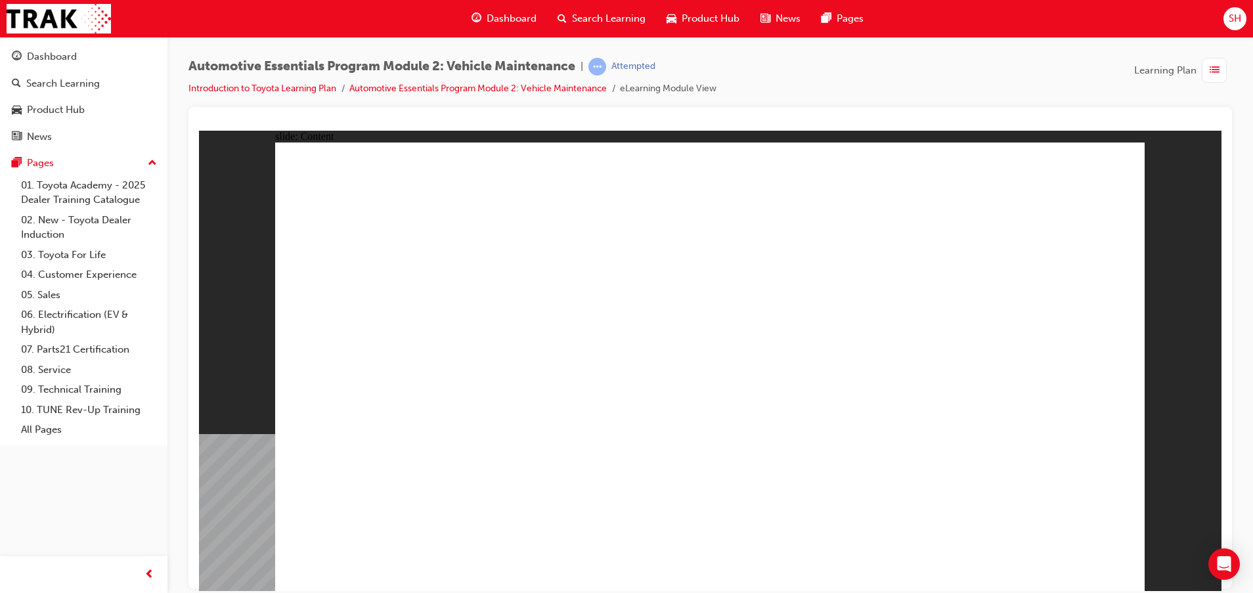
drag, startPoint x: 745, startPoint y: 334, endPoint x: 747, endPoint y: 355, distance: 21.1
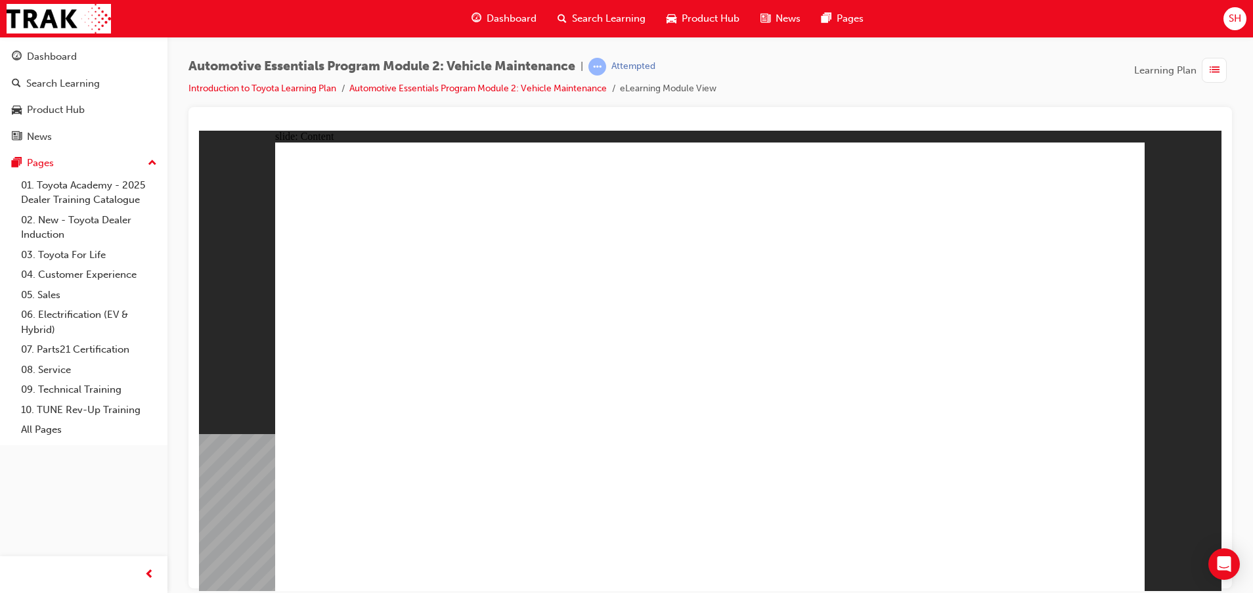
drag, startPoint x: 1061, startPoint y: 181, endPoint x: 1042, endPoint y: 138, distance: 46.8
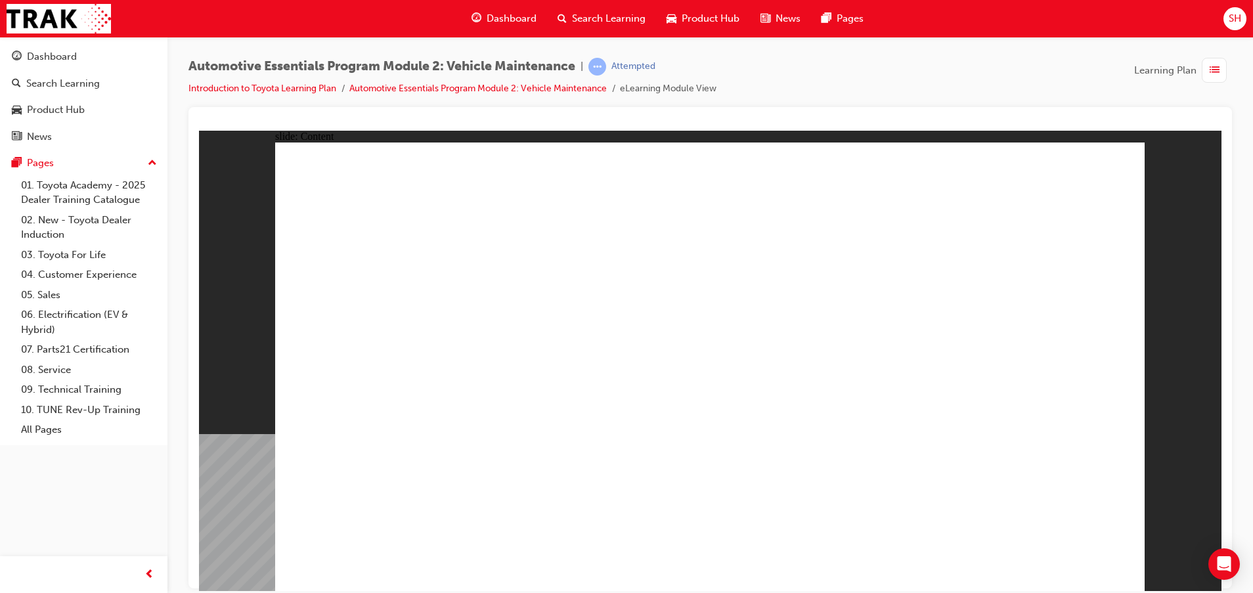
drag, startPoint x: 675, startPoint y: 277, endPoint x: 615, endPoint y: 277, distance: 59.8
drag, startPoint x: 462, startPoint y: 276, endPoint x: 460, endPoint y: 265, distance: 11.2
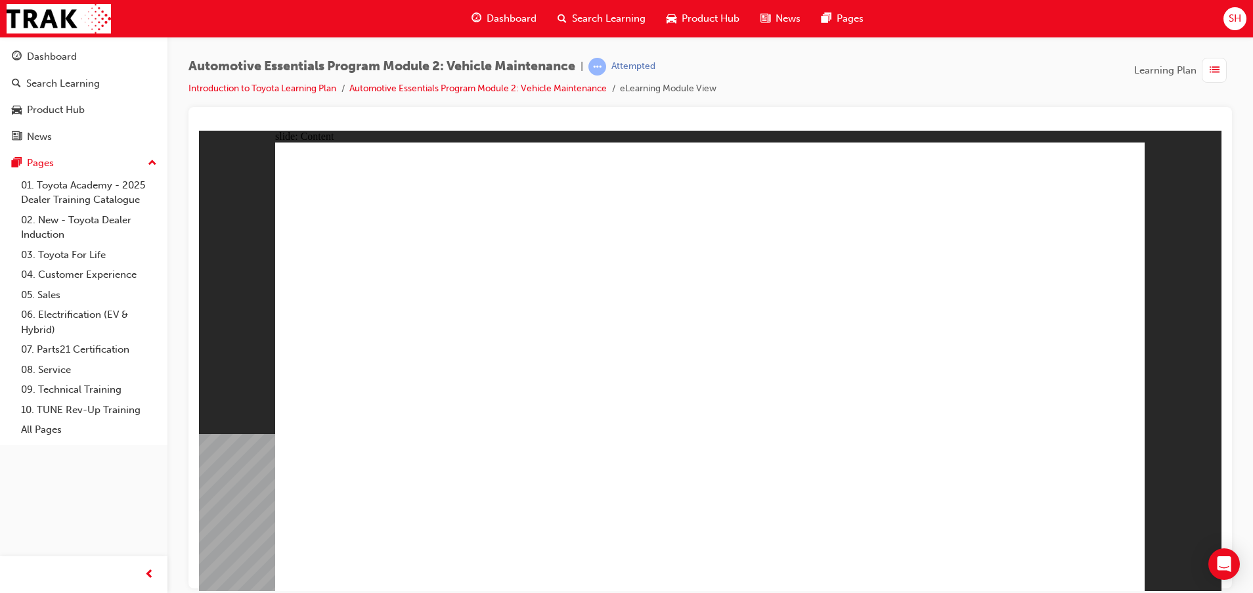
drag, startPoint x: 778, startPoint y: 166, endPoint x: 796, endPoint y: 219, distance: 56.3
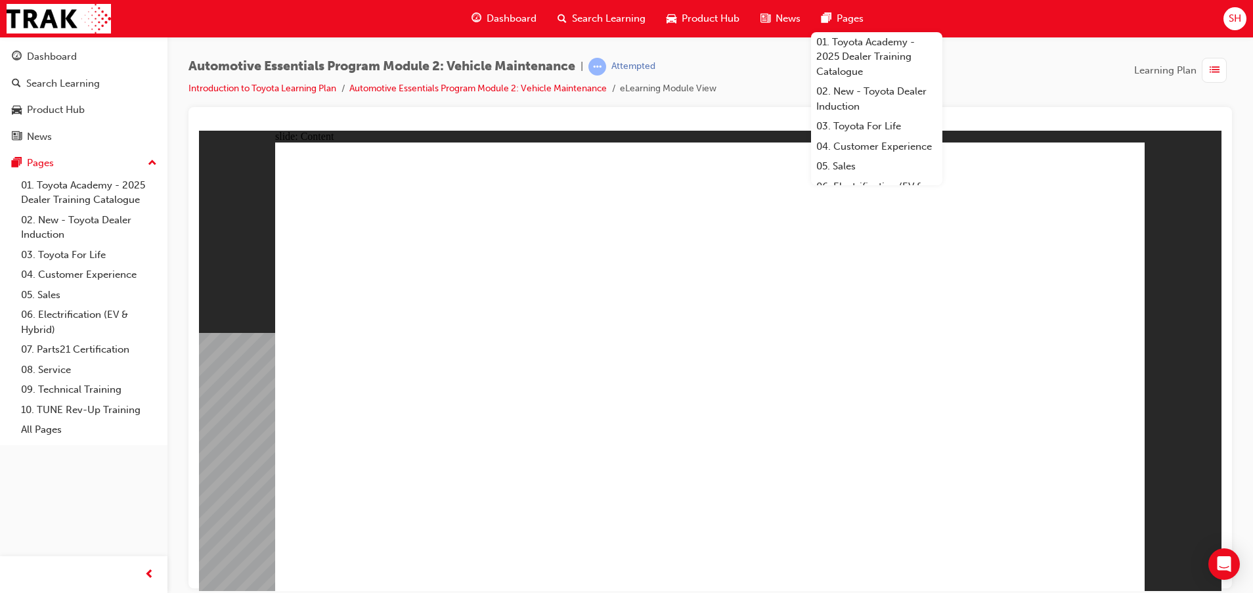
drag, startPoint x: 1125, startPoint y: 154, endPoint x: 1090, endPoint y: 180, distance: 43.8
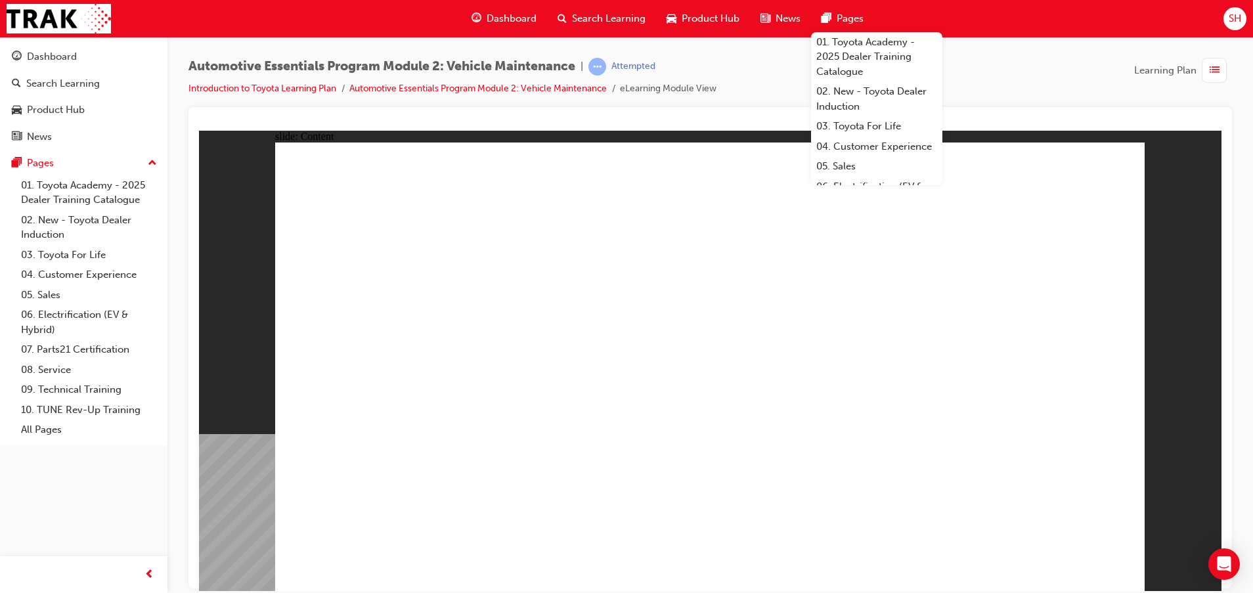
drag, startPoint x: 1101, startPoint y: 167, endPoint x: 1097, endPoint y: 181, distance: 13.7
drag, startPoint x: 602, startPoint y: 358, endPoint x: 592, endPoint y: 394, distance: 37.4
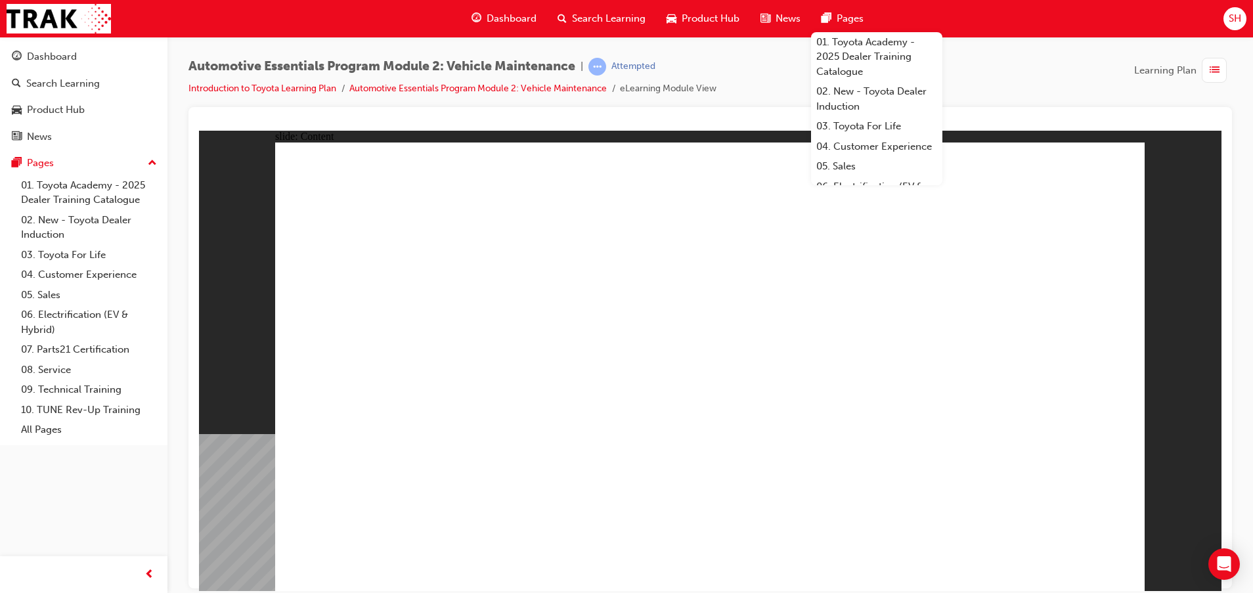
drag, startPoint x: 1117, startPoint y: 153, endPoint x: 1097, endPoint y: 183, distance: 35.9
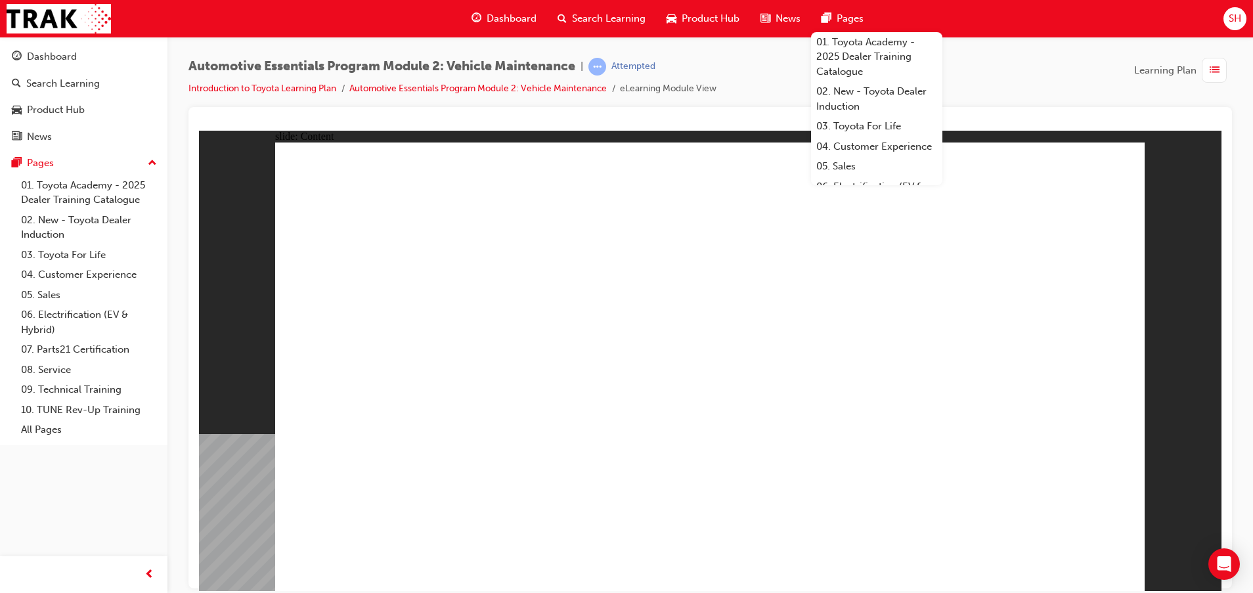
drag, startPoint x: 1065, startPoint y: 560, endPoint x: 1059, endPoint y: 564, distance: 7.7
radio input "true"
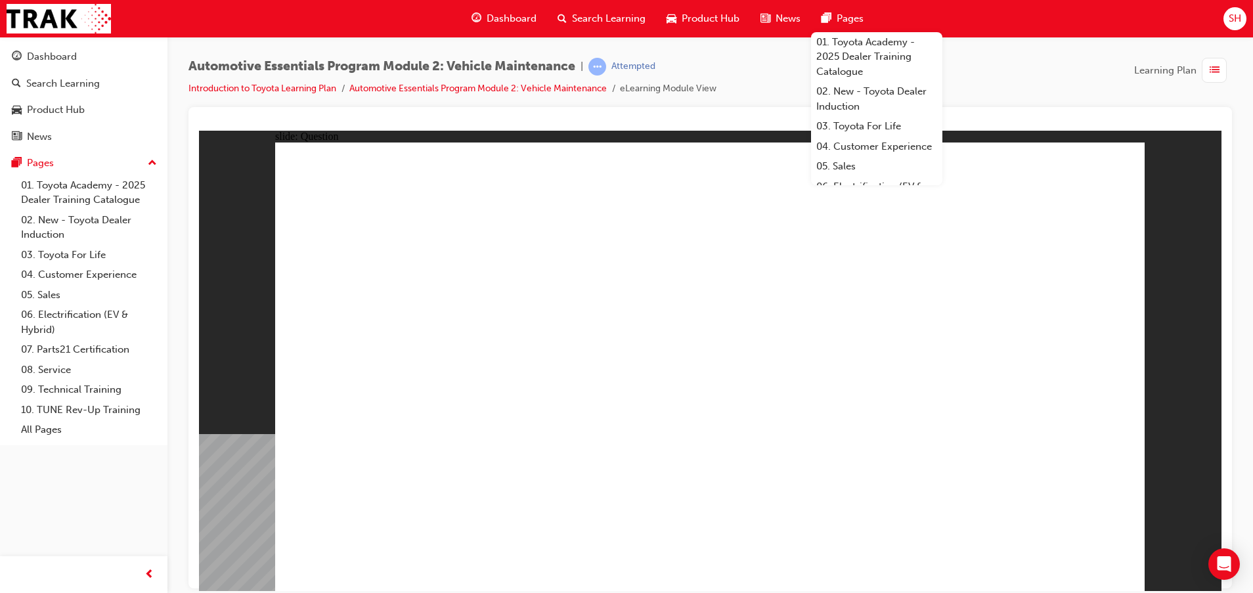
radio input "true"
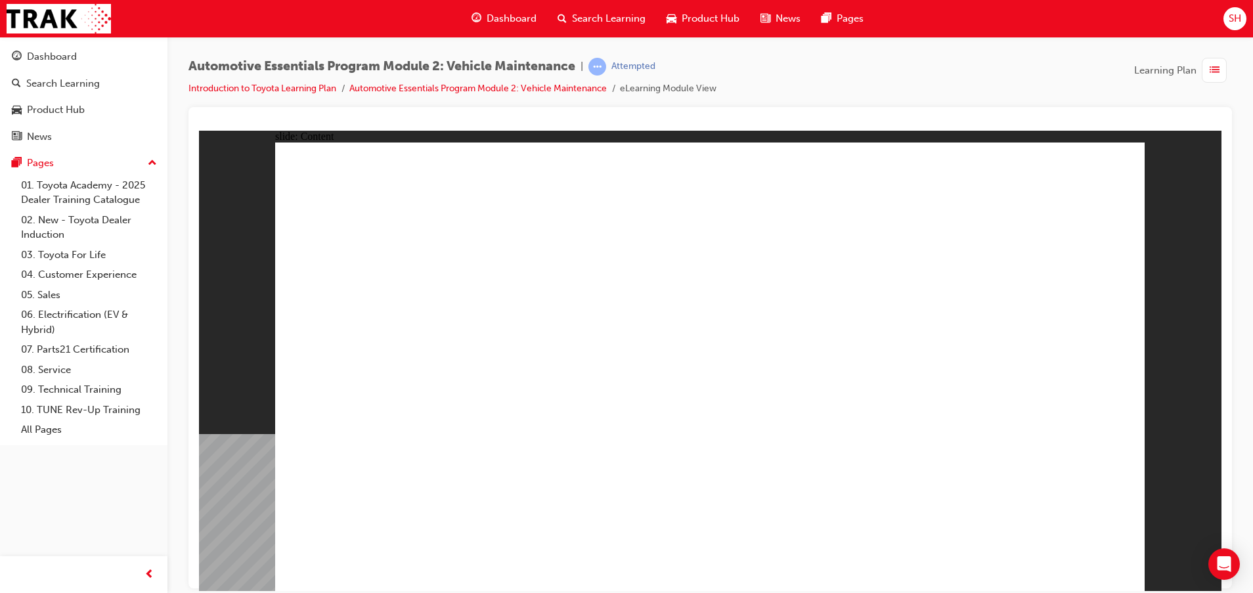
drag, startPoint x: 1100, startPoint y: 156, endPoint x: 1093, endPoint y: 198, distance: 42.5
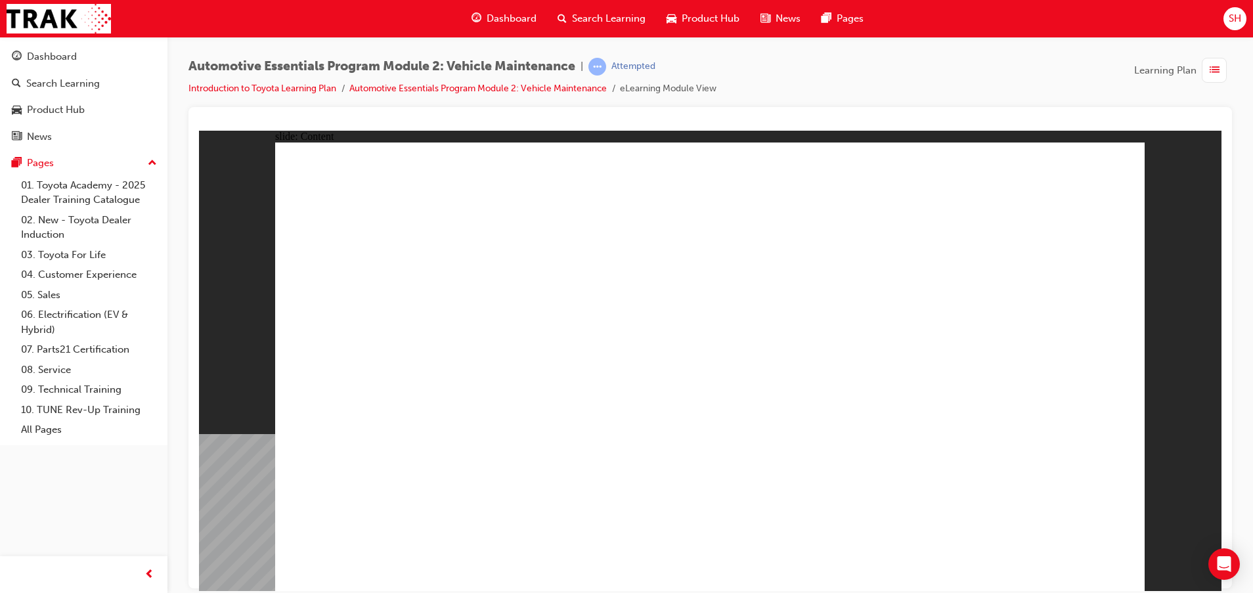
drag, startPoint x: 814, startPoint y: 504, endPoint x: 806, endPoint y: 495, distance: 13.0
drag, startPoint x: 1096, startPoint y: 160, endPoint x: 1102, endPoint y: 194, distance: 34.0
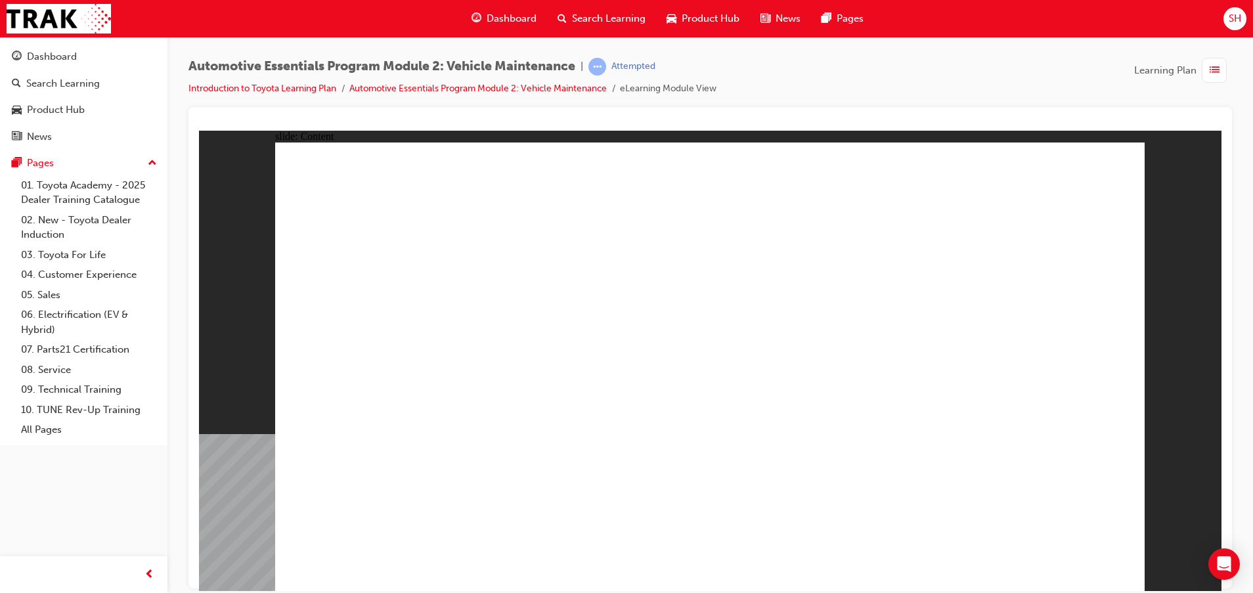
drag, startPoint x: 904, startPoint y: 504, endPoint x: 910, endPoint y: 507, distance: 6.8
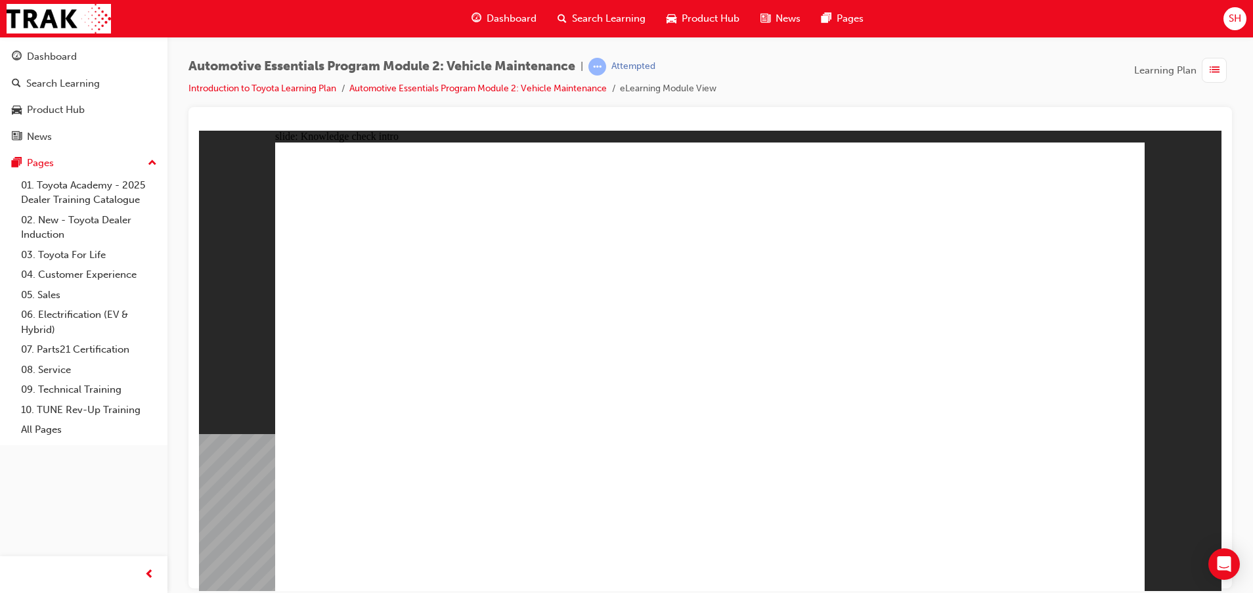
drag, startPoint x: 1071, startPoint y: 546, endPoint x: 1072, endPoint y: 554, distance: 7.9
radio input "true"
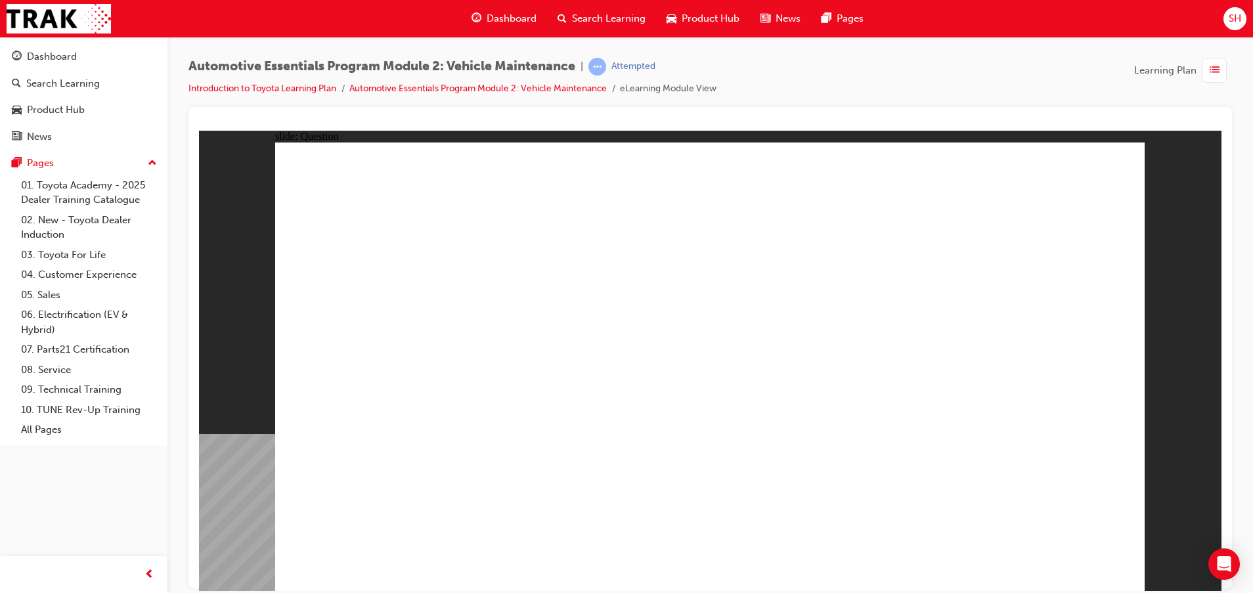
radio input "true"
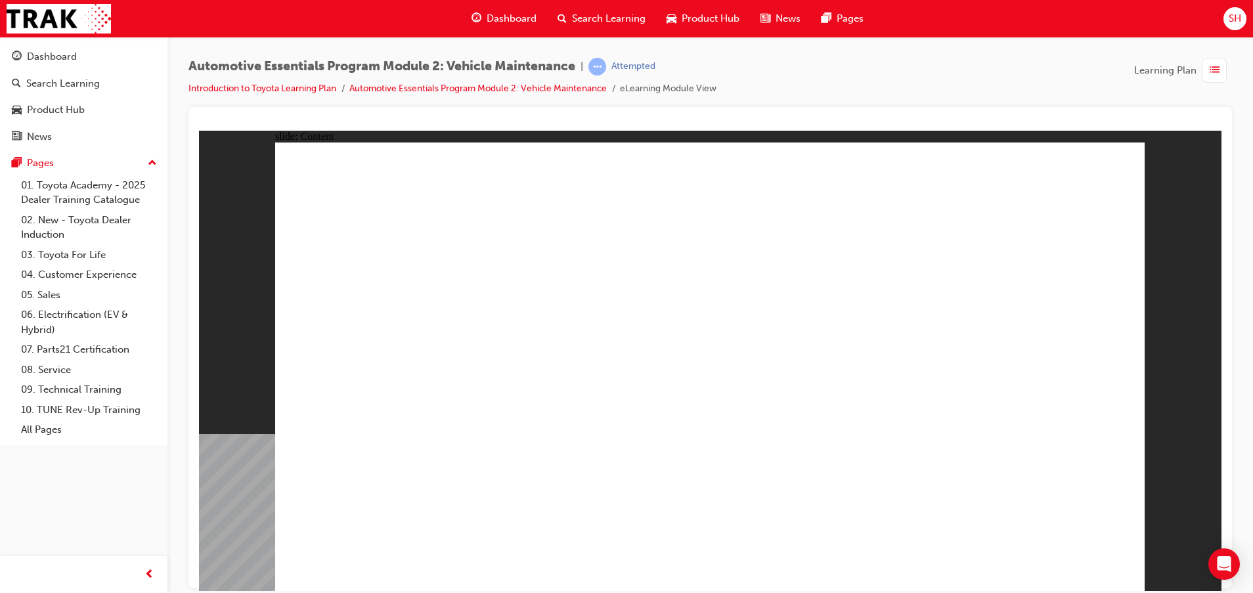
drag, startPoint x: 1125, startPoint y: 163, endPoint x: 1104, endPoint y: 163, distance: 21.0
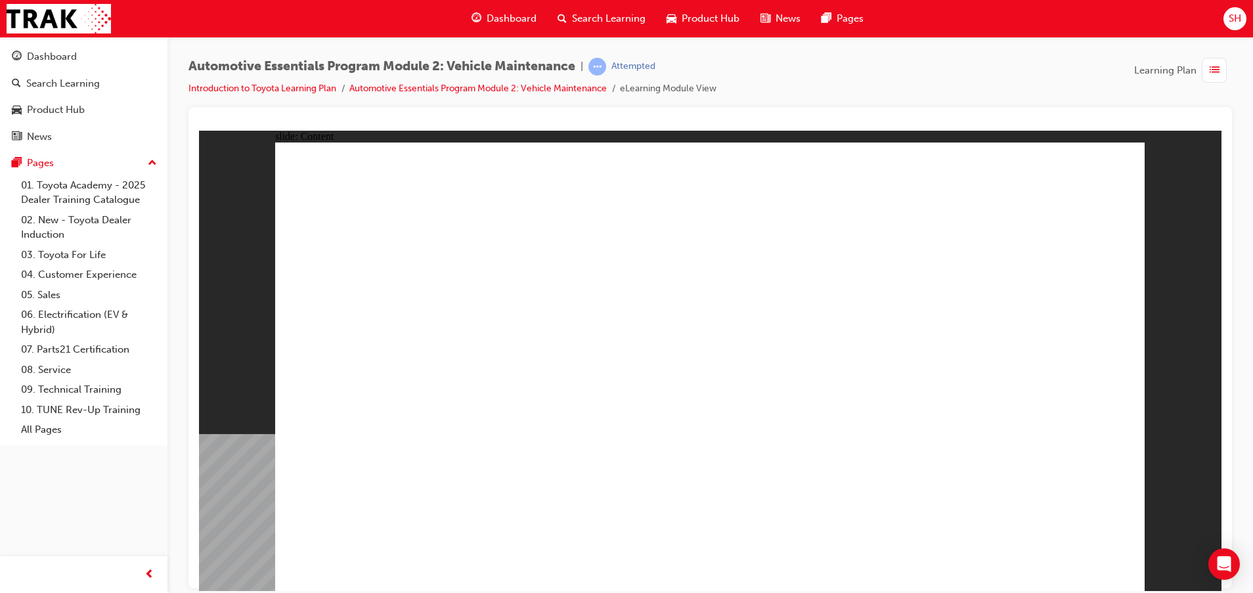
drag, startPoint x: 1100, startPoint y: 185, endPoint x: 1102, endPoint y: 171, distance: 13.2
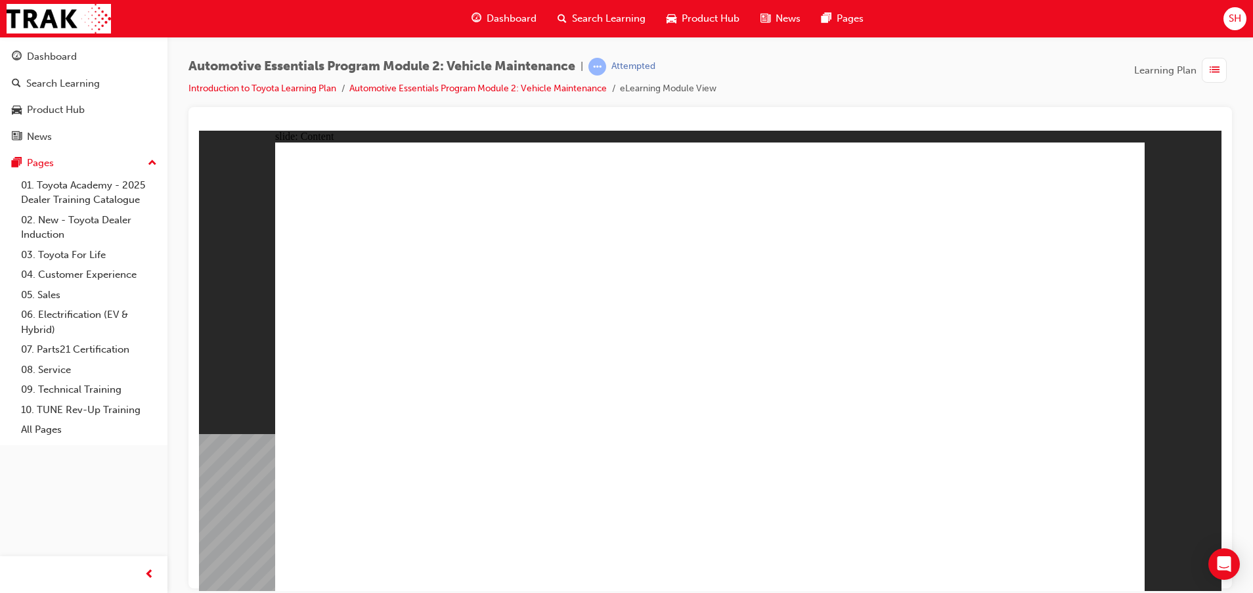
drag, startPoint x: 916, startPoint y: 368, endPoint x: 914, endPoint y: 378, distance: 9.9
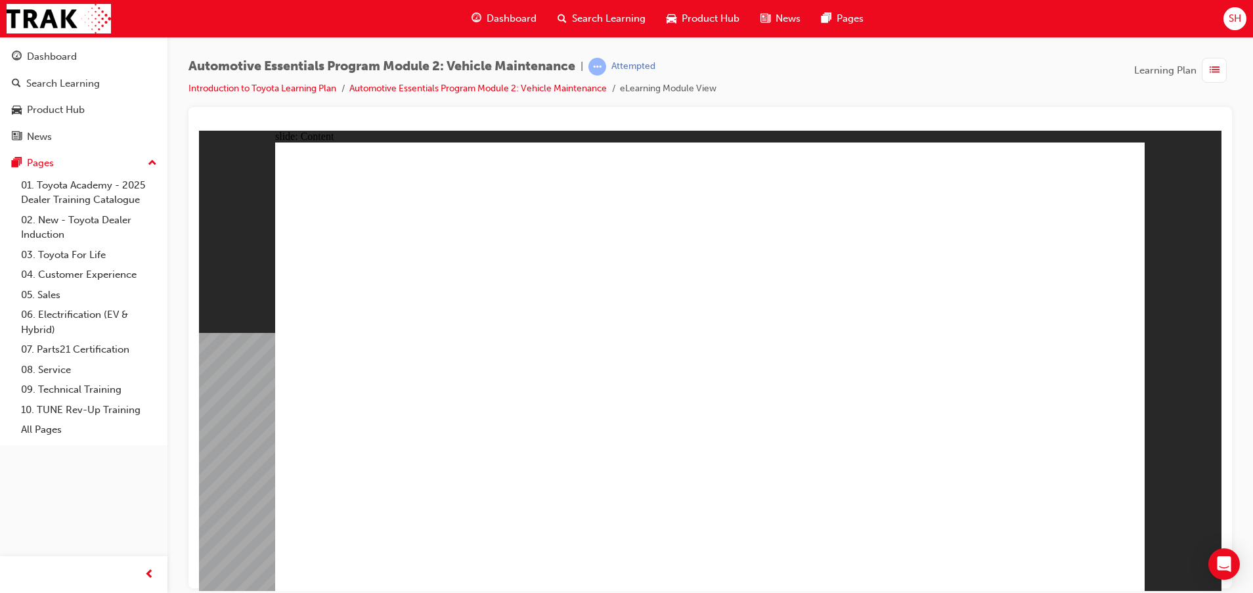
radio input "true"
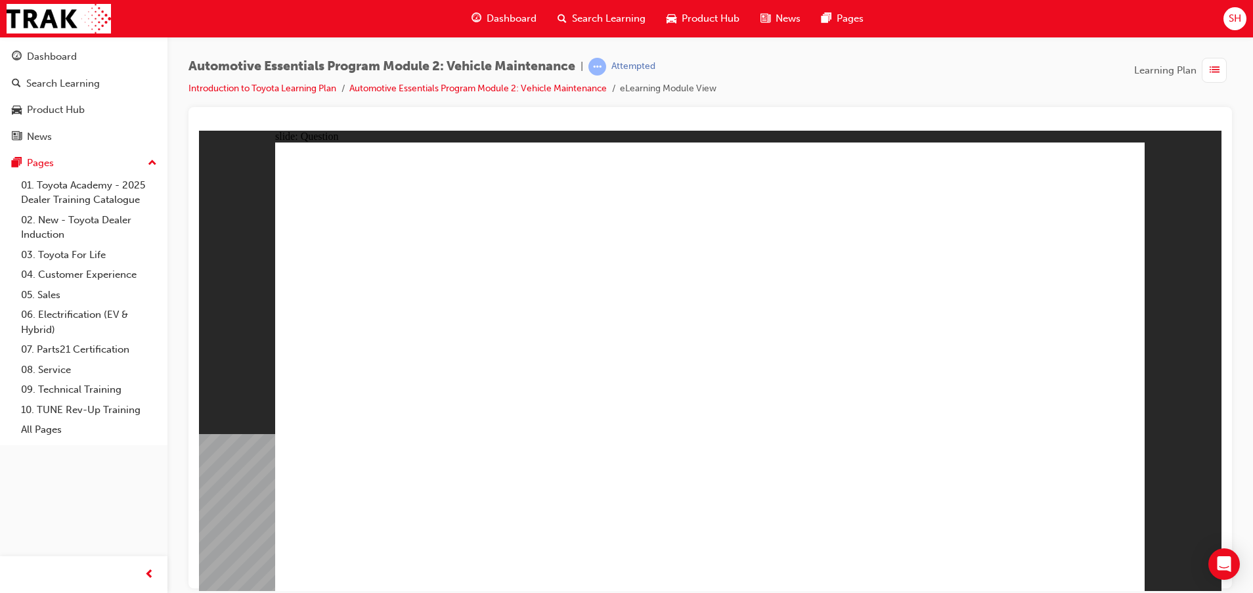
radio input "true"
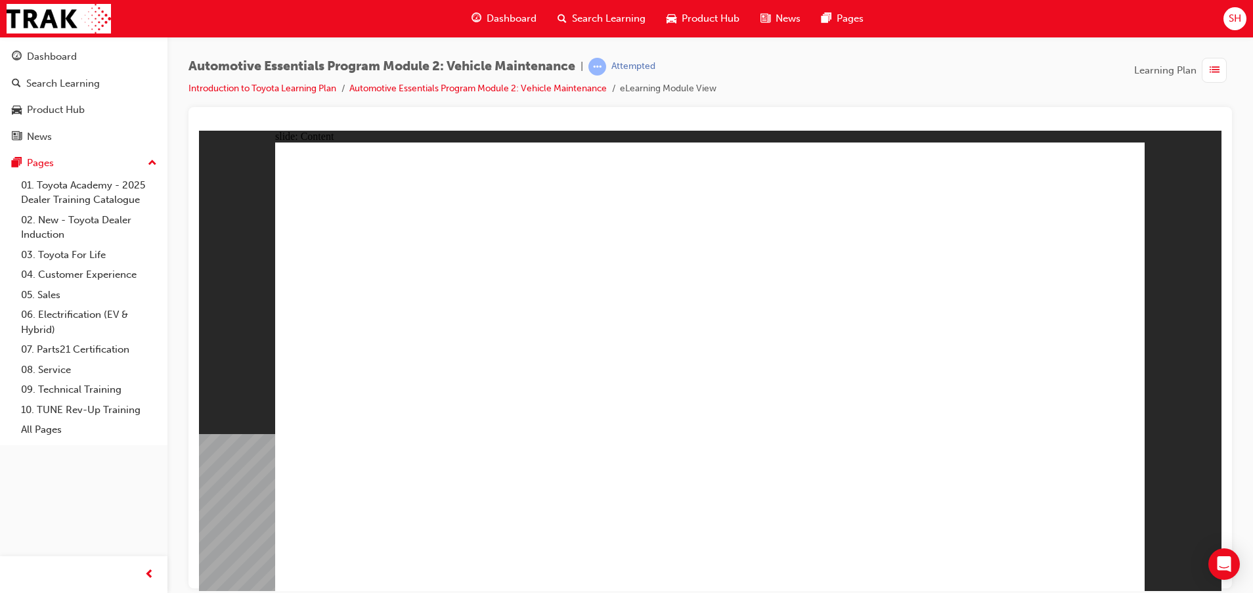
drag, startPoint x: 874, startPoint y: 490, endPoint x: 883, endPoint y: 514, distance: 25.8
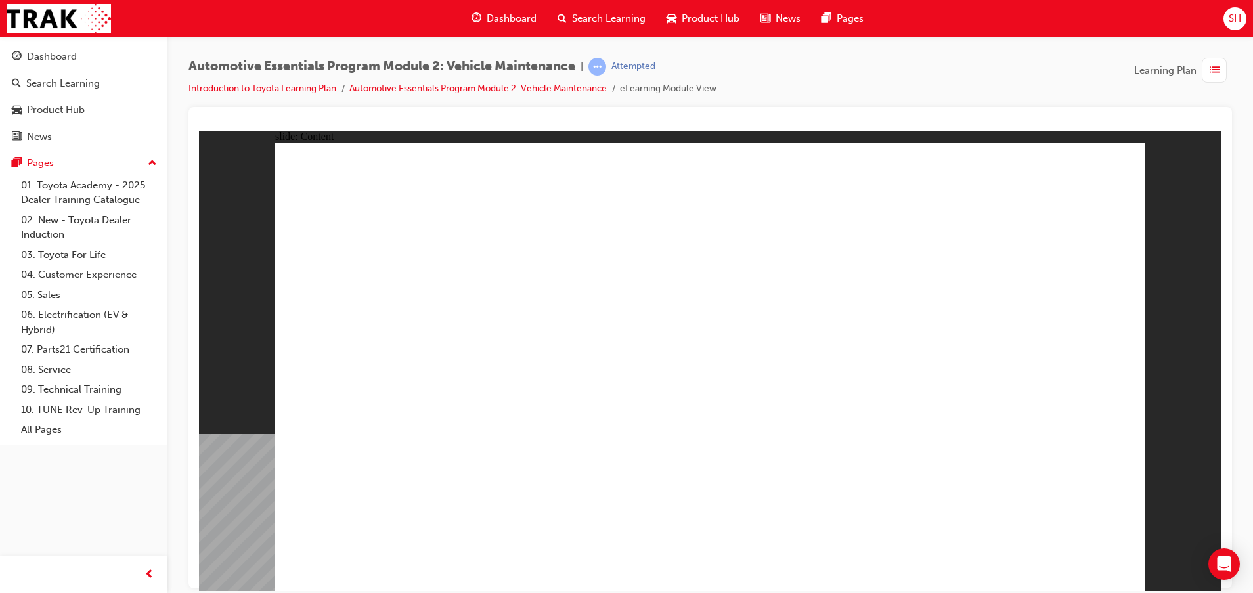
drag, startPoint x: 1120, startPoint y: 153, endPoint x: 1012, endPoint y: 233, distance: 134.8
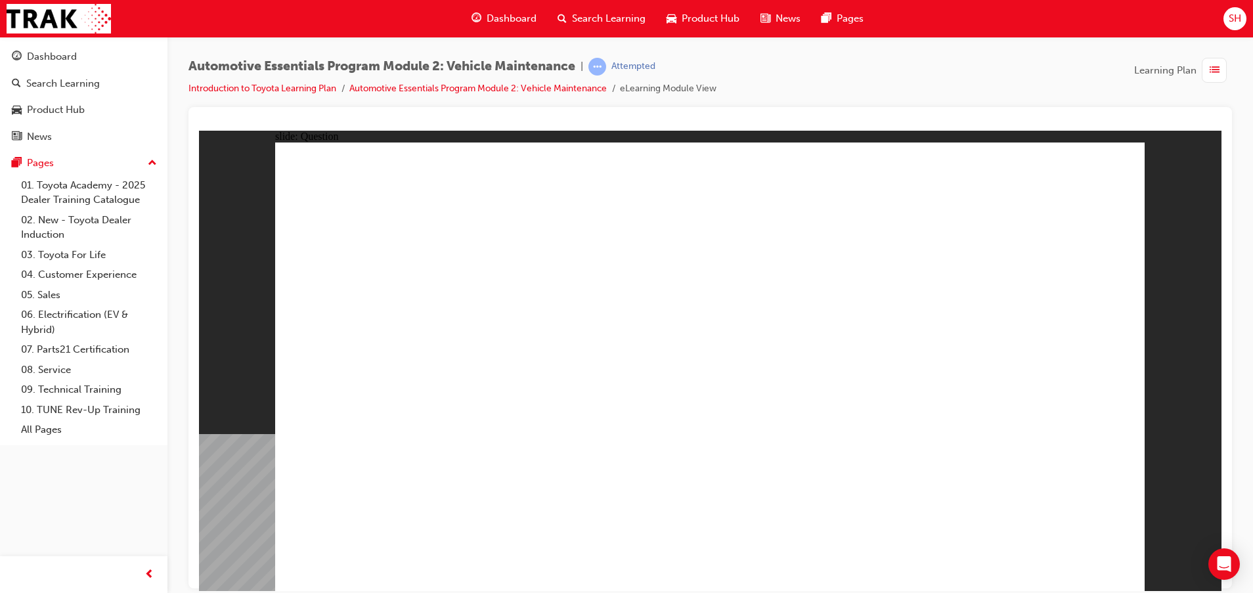
radio input "true"
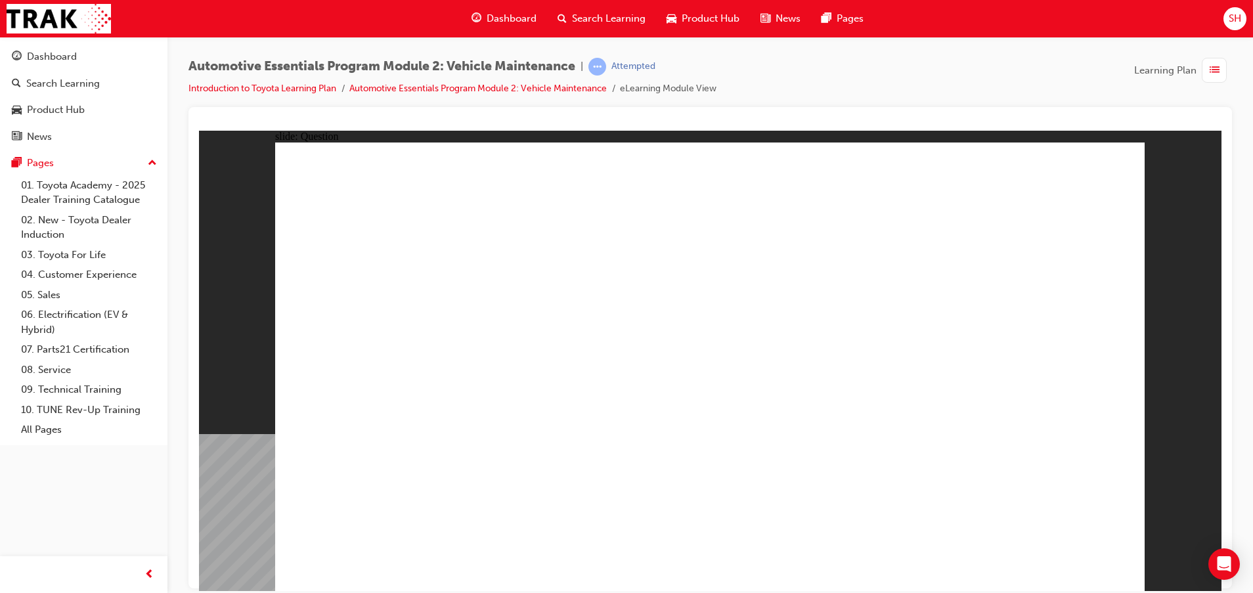
radio input "true"
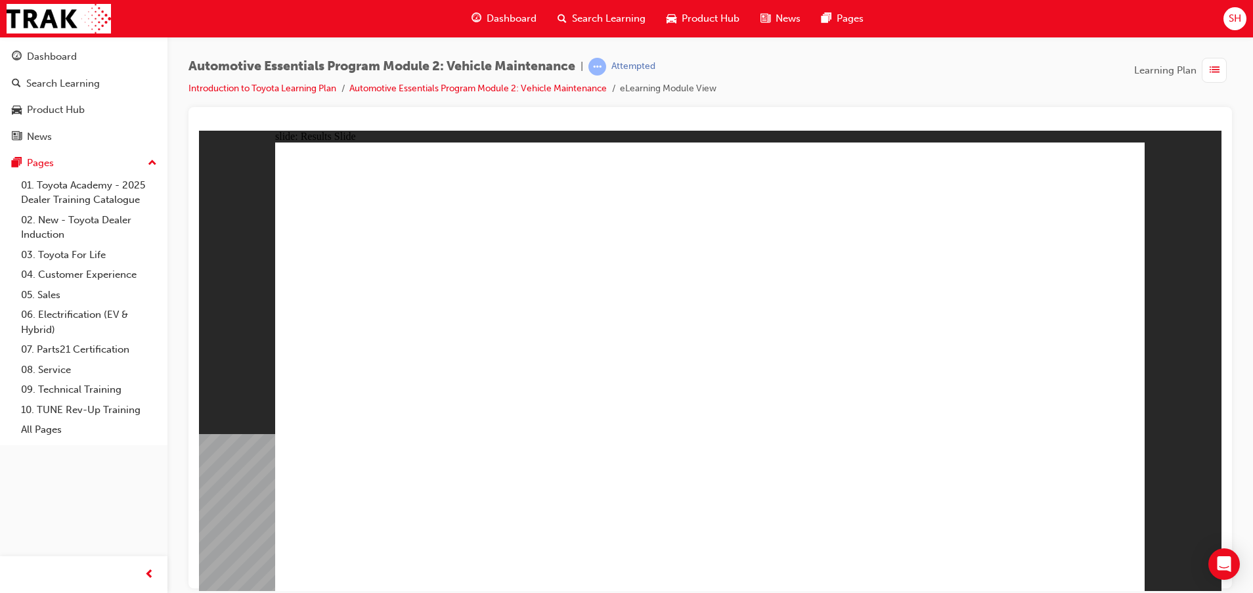
click at [506, 12] on span "Dashboard" at bounding box center [512, 18] width 50 height 15
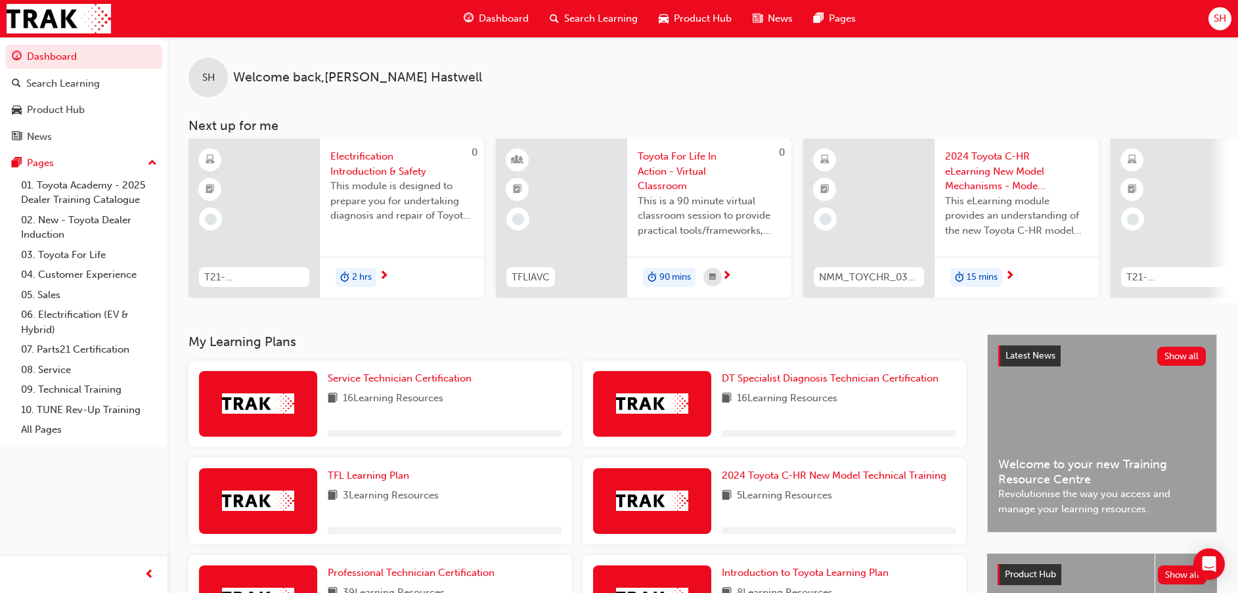
scroll to position [192, 0]
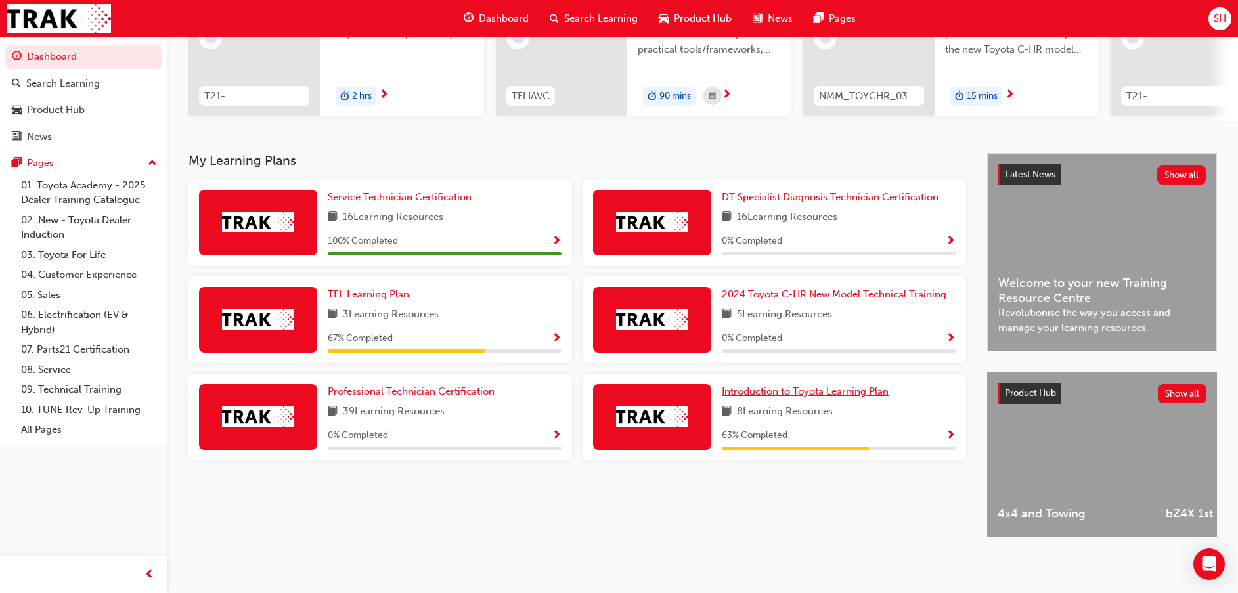
click at [803, 388] on span "Introduction to Toyota Learning Plan" at bounding box center [805, 392] width 167 height 12
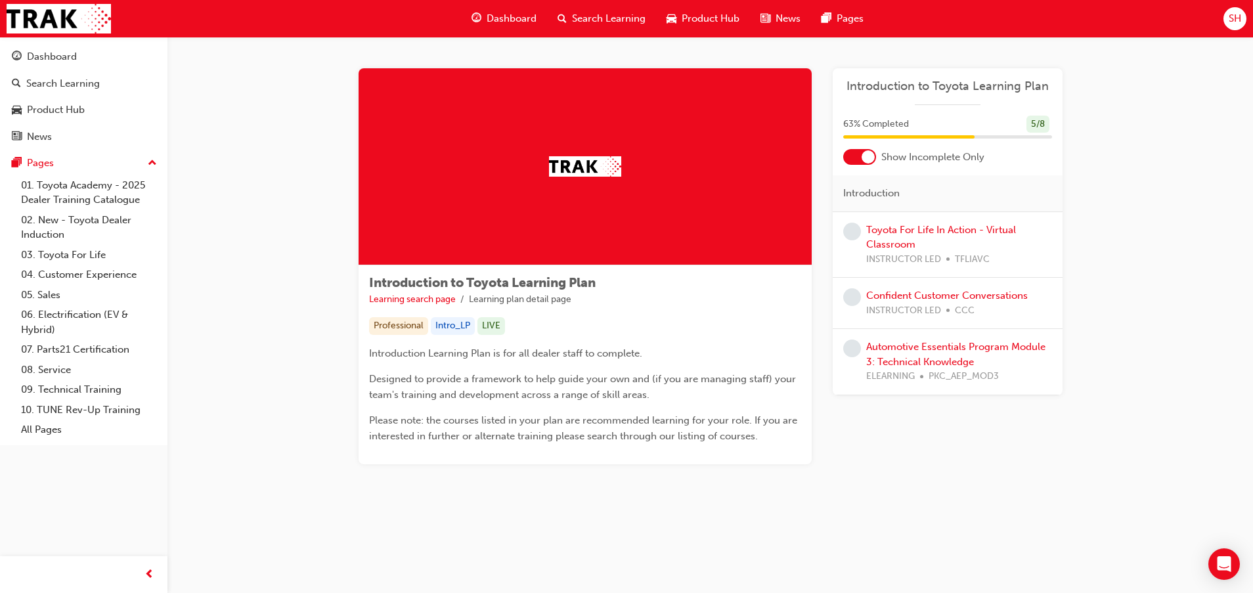
click at [893, 354] on div "Automotive Essentials Program Module 3: Technical Knowledge ELEARNING PKC_AEP_M…" at bounding box center [959, 362] width 186 height 45
click at [893, 357] on link "Automotive Essentials Program Module 3: Technical Knowledge" at bounding box center [955, 354] width 179 height 27
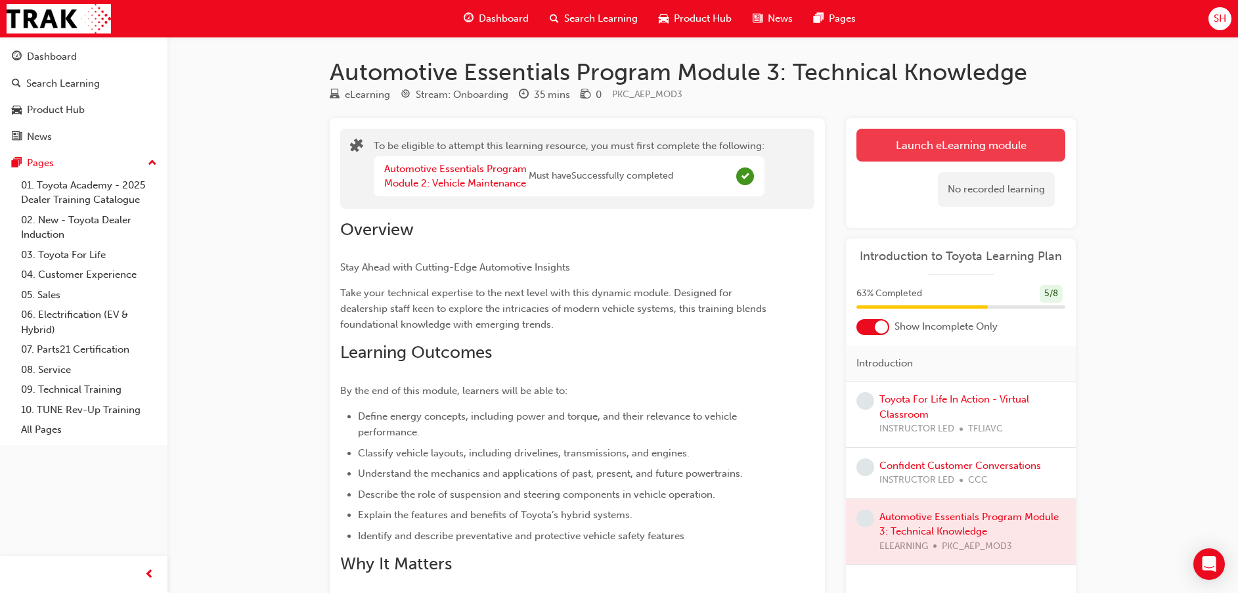
click at [951, 143] on button "Launch eLearning module" at bounding box center [961, 145] width 209 height 33
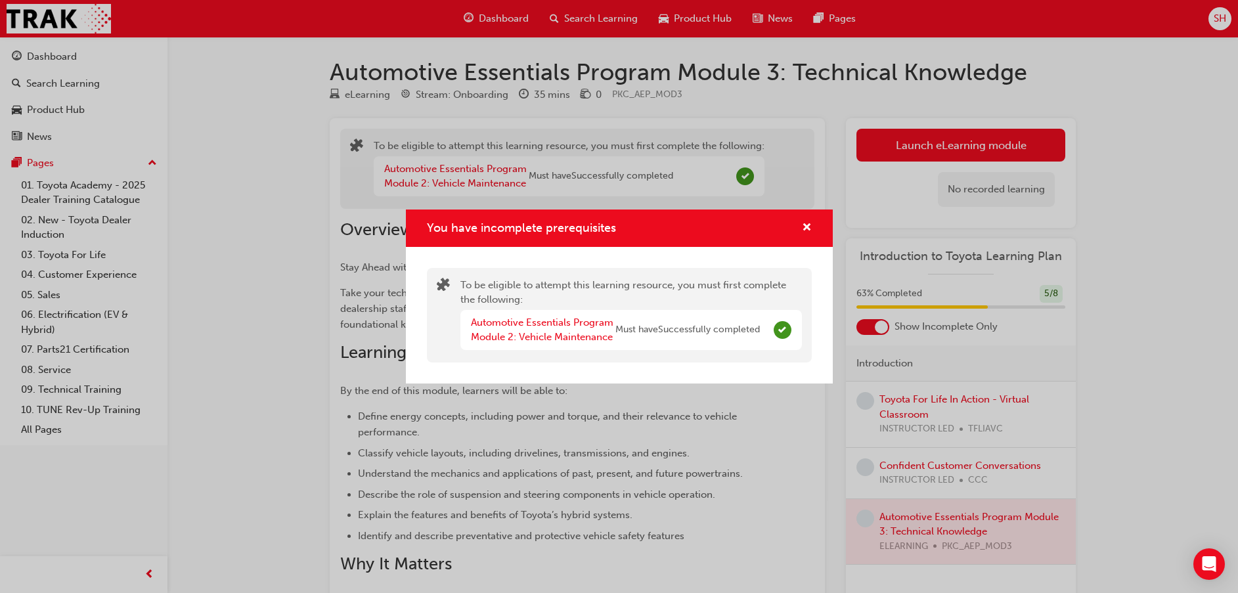
click at [797, 214] on div "You have incomplete prerequisites" at bounding box center [619, 228] width 427 height 37
drag, startPoint x: 802, startPoint y: 214, endPoint x: 801, endPoint y: 235, distance: 21.1
click at [801, 235] on div "You have incomplete prerequisites" at bounding box center [619, 228] width 427 height 37
click at [801, 229] on div "You have incomplete prerequisites" at bounding box center [802, 228] width 20 height 16
click at [803, 223] on span "cross-icon" at bounding box center [807, 229] width 10 height 12
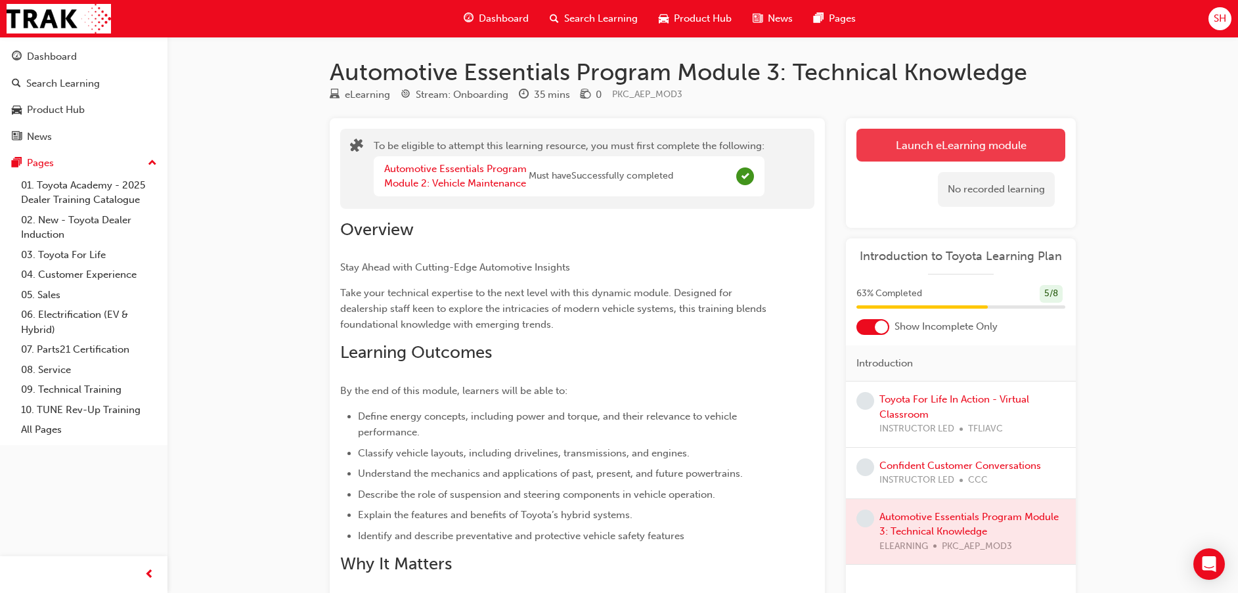
click at [889, 146] on button "Launch eLearning module" at bounding box center [961, 145] width 209 height 33
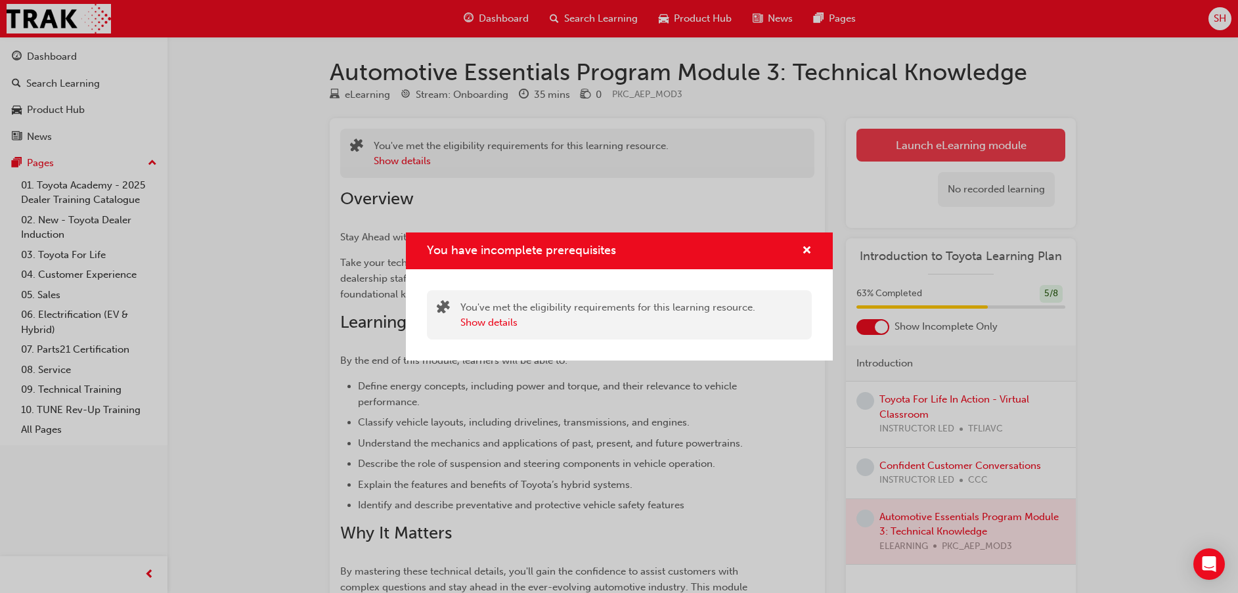
click at [889, 146] on div "You have incomplete prerequisites You've met the eligibility requirements for t…" at bounding box center [619, 296] width 1238 height 593
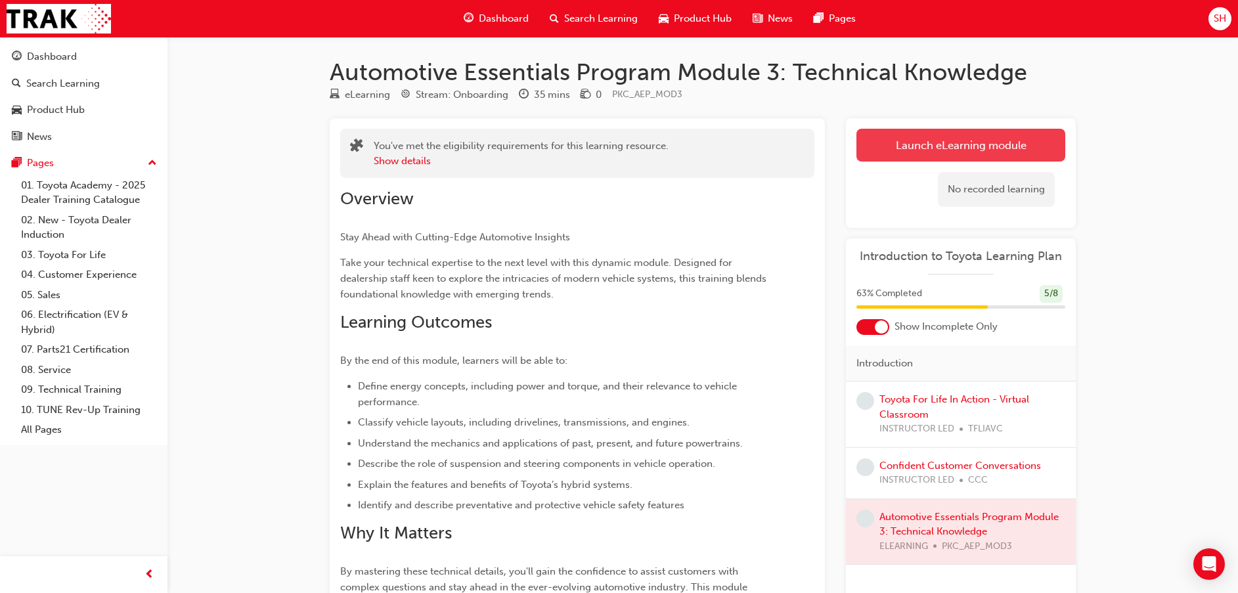
click at [889, 146] on button "Launch eLearning module" at bounding box center [961, 145] width 209 height 33
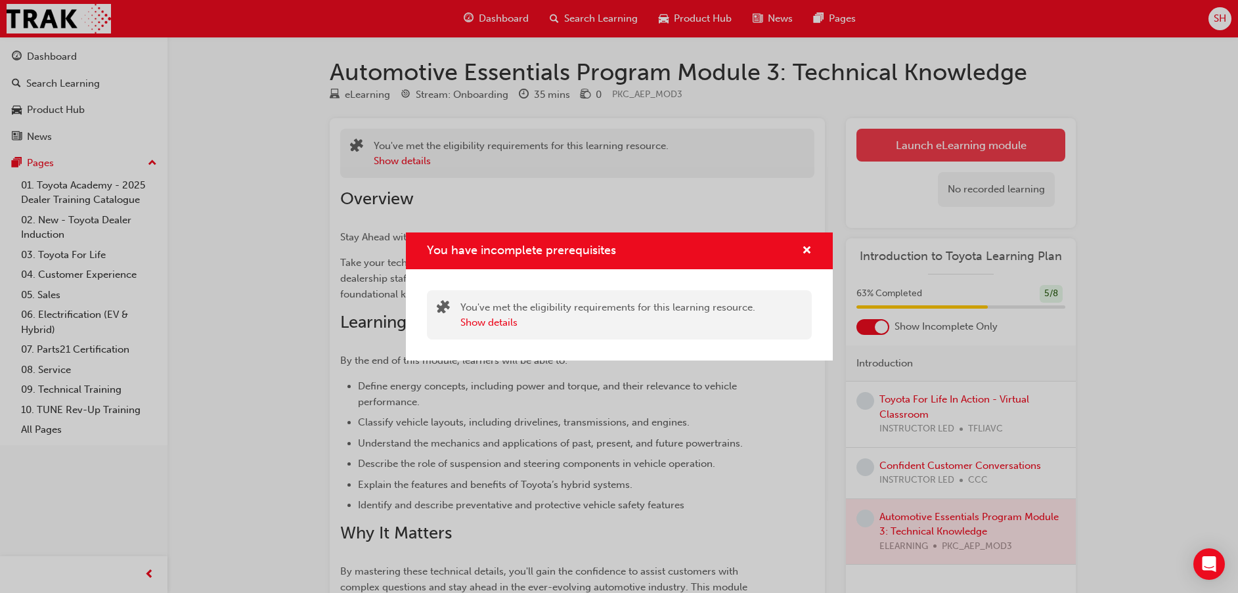
click at [889, 146] on div "You have incomplete prerequisites You've met the eligibility requirements for t…" at bounding box center [619, 296] width 1238 height 593
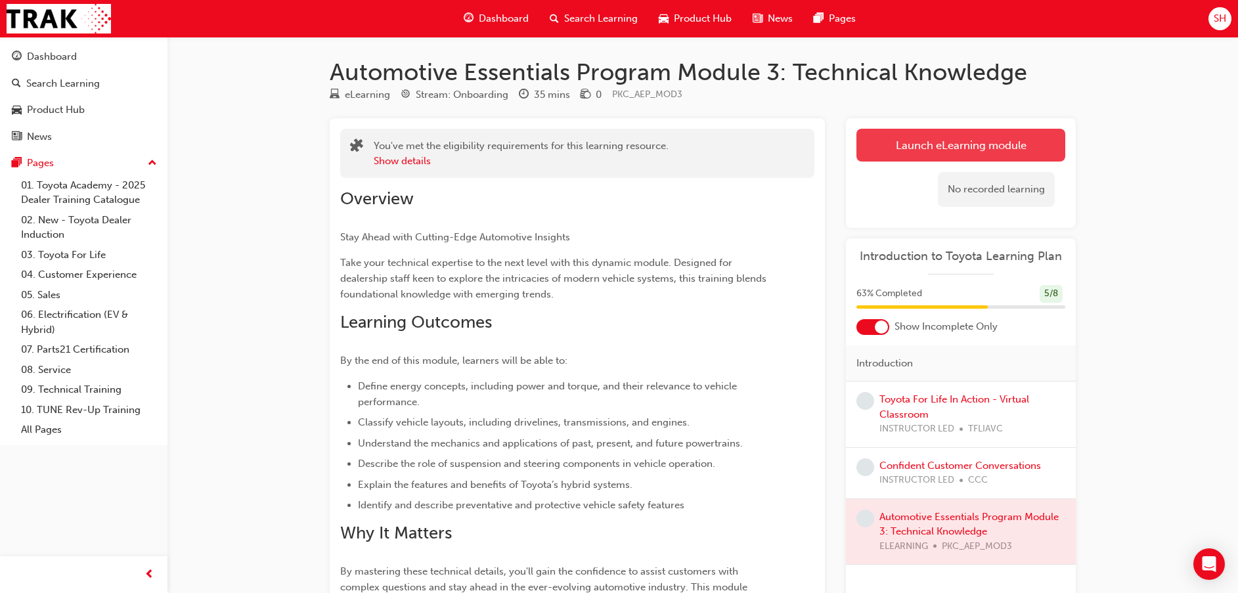
click at [889, 145] on button "Launch eLearning module" at bounding box center [961, 145] width 209 height 33
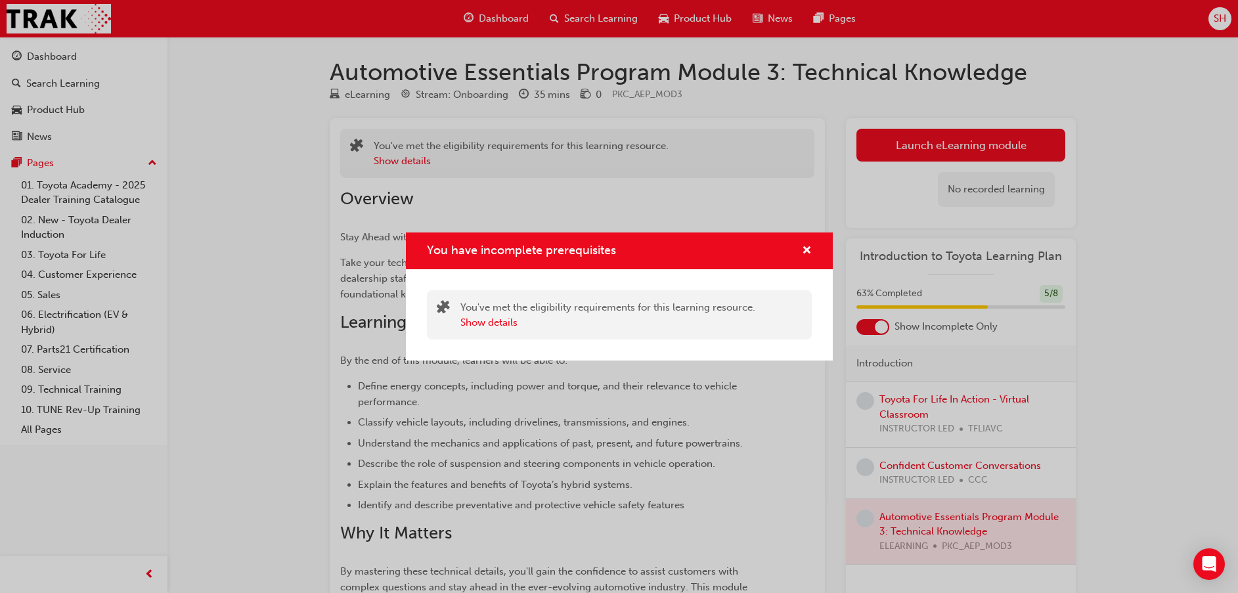
click at [943, 148] on div "You have incomplete prerequisites You've met the eligibility requirements for t…" at bounding box center [619, 296] width 1238 height 593
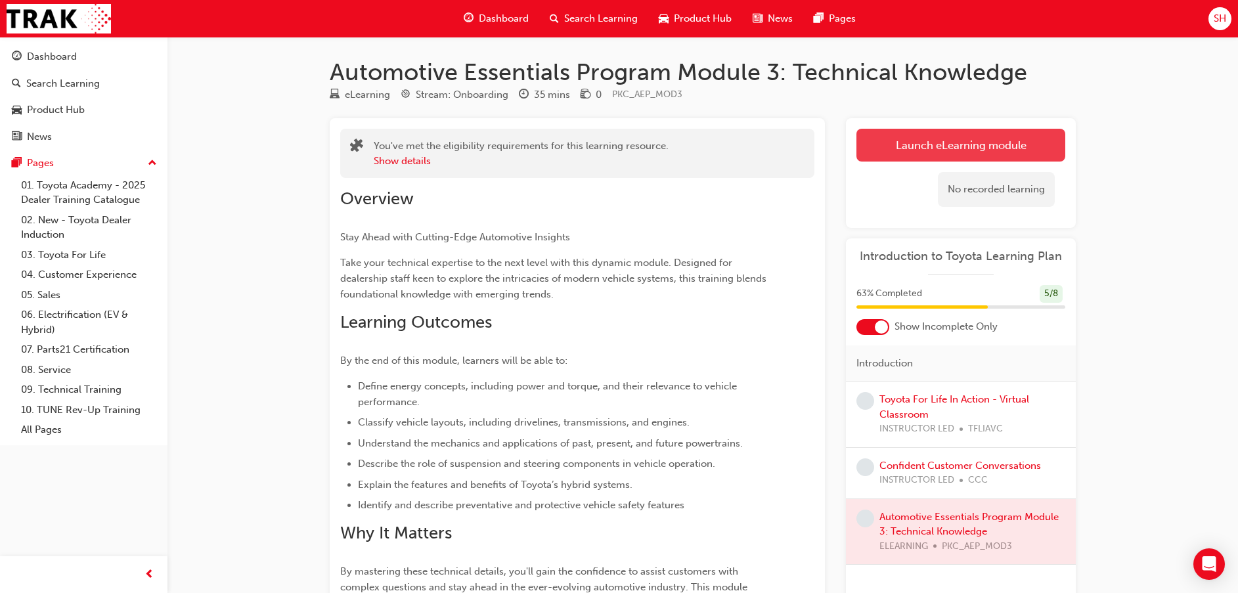
click at [958, 145] on button "Launch eLearning module" at bounding box center [961, 145] width 209 height 33
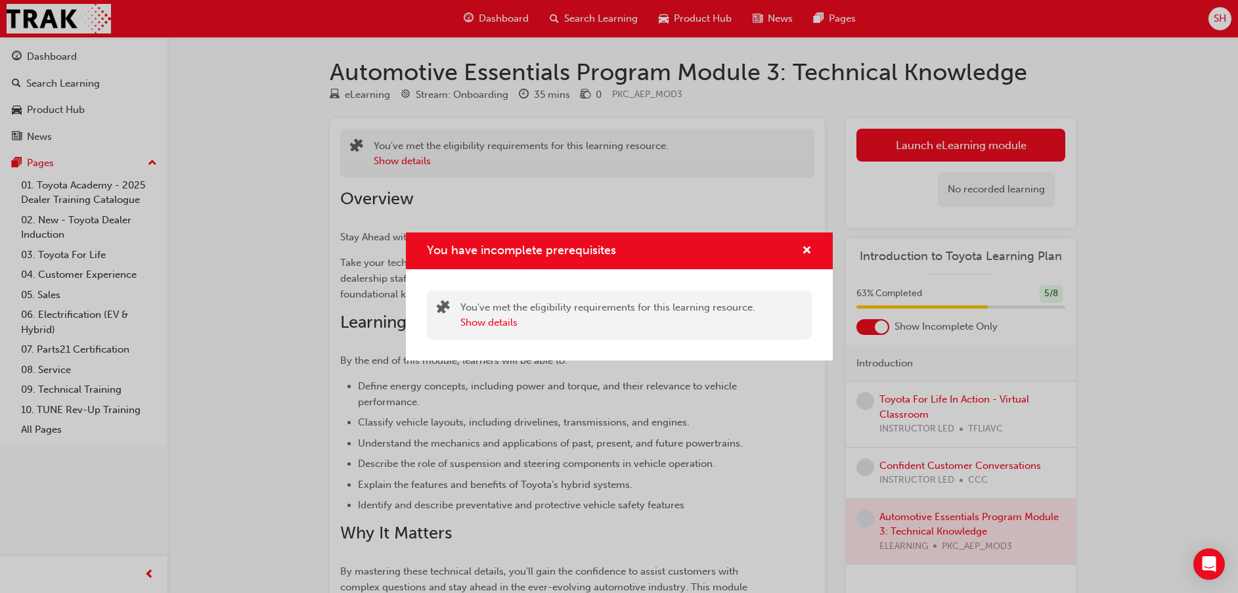
click at [963, 138] on div "You have incomplete prerequisites You've met the eligibility requirements for t…" at bounding box center [619, 296] width 1238 height 593
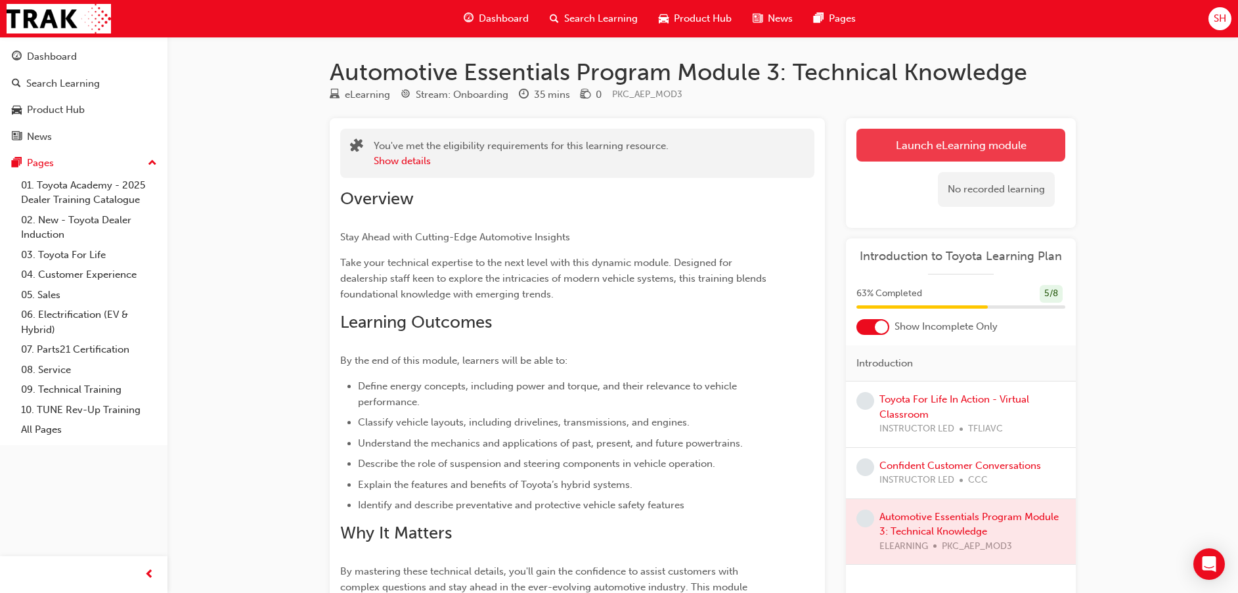
click at [963, 137] on button "Launch eLearning module" at bounding box center [961, 145] width 209 height 33
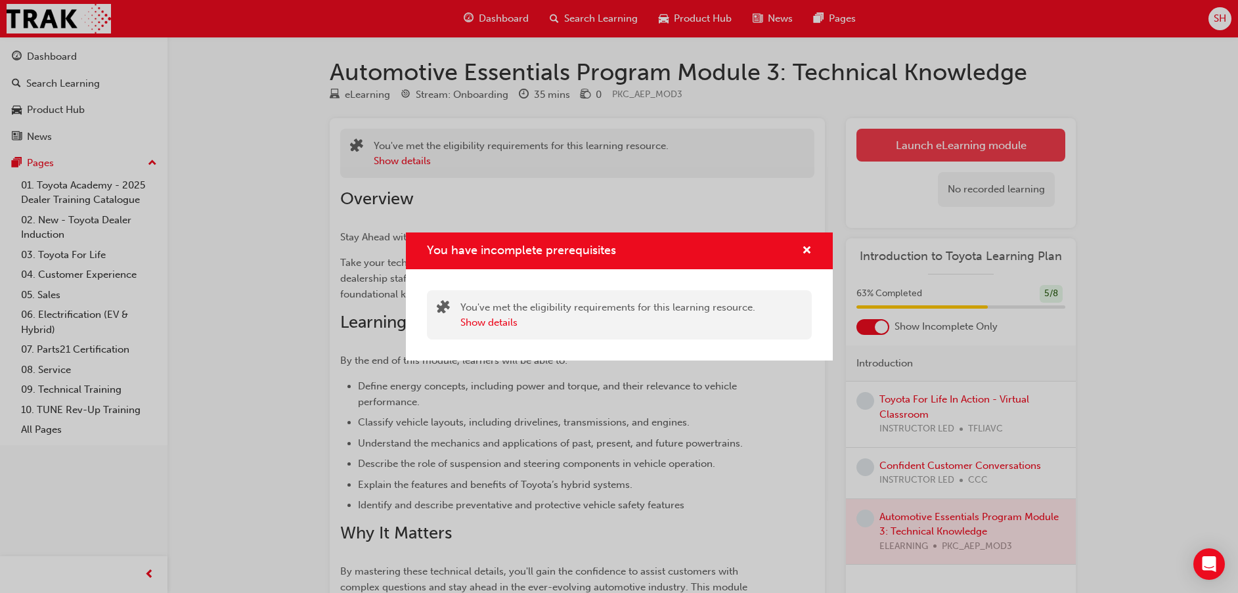
click at [963, 137] on div "You have incomplete prerequisites You've met the eligibility requirements for t…" at bounding box center [619, 296] width 1238 height 593
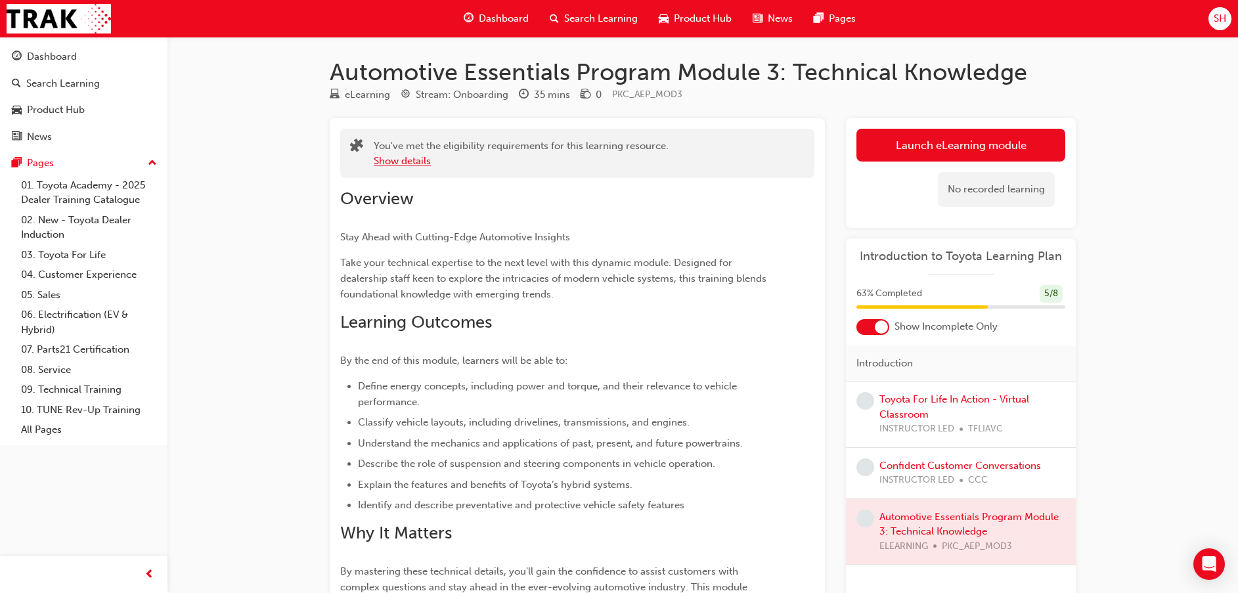
click at [376, 158] on button "Show details" at bounding box center [402, 161] width 57 height 15
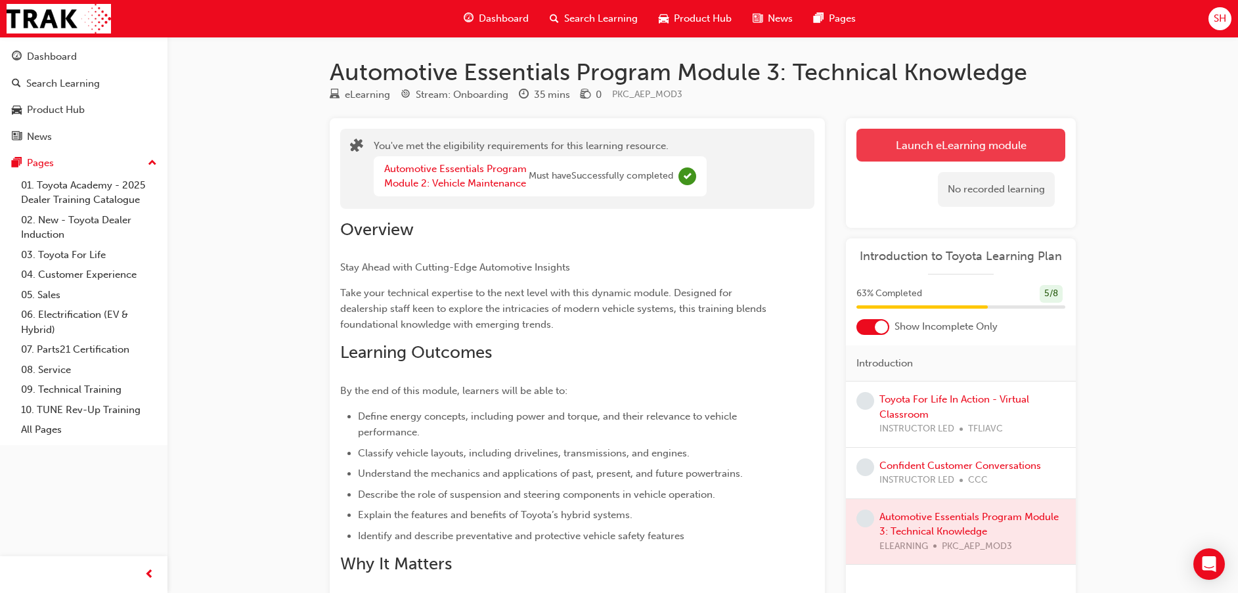
click at [898, 152] on button "Launch eLearning module" at bounding box center [961, 145] width 209 height 33
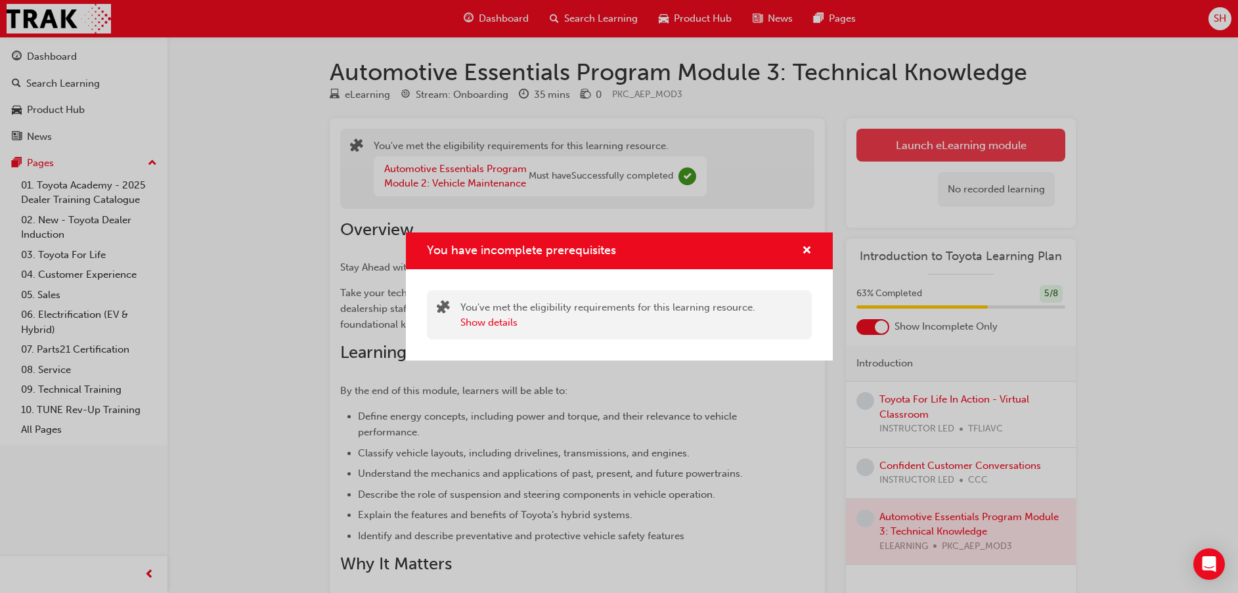
click at [895, 152] on div "You have incomplete prerequisites You've met the eligibility requirements for t…" at bounding box center [619, 296] width 1238 height 593
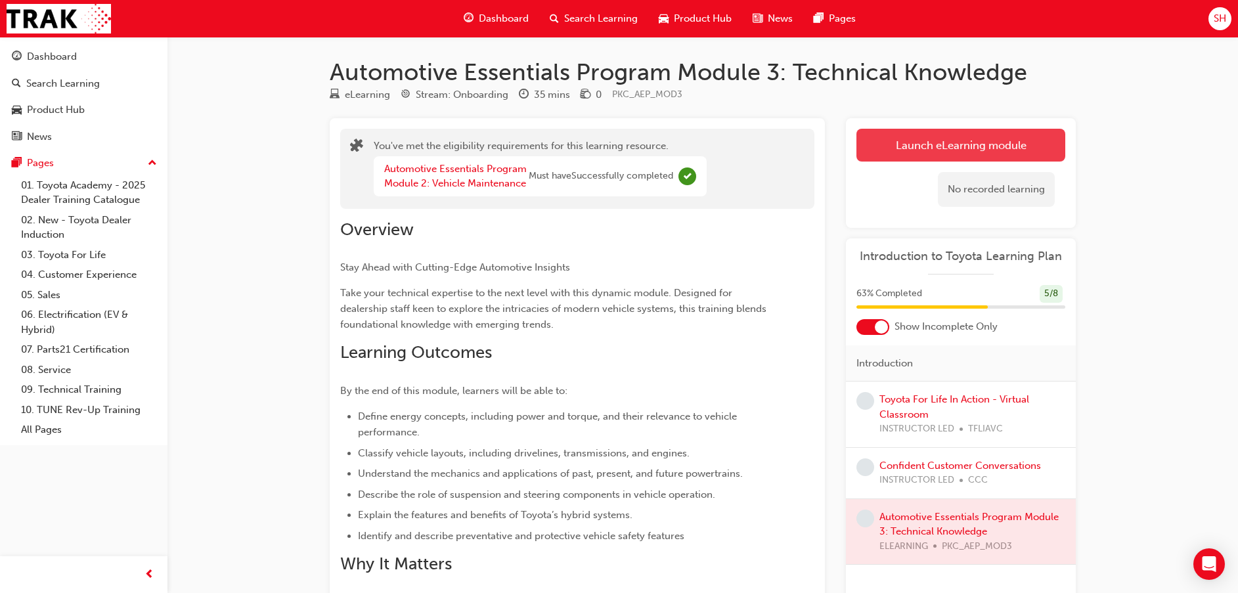
click at [895, 151] on button "Launch eLearning module" at bounding box center [961, 145] width 209 height 33
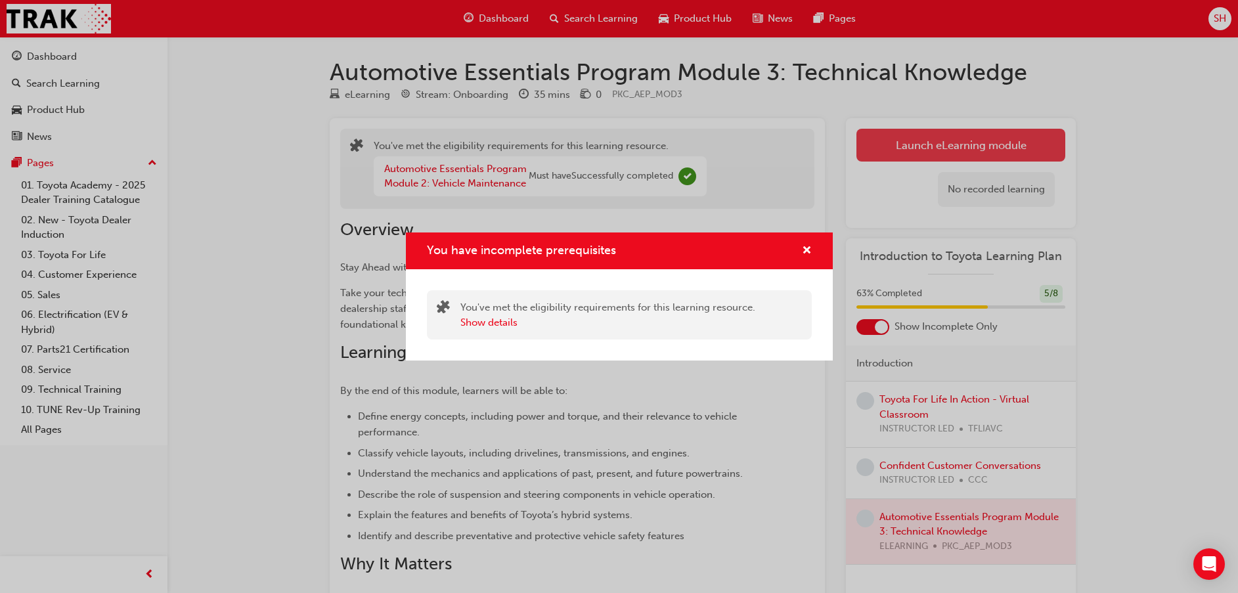
click at [895, 151] on div "You have incomplete prerequisites You've met the eligibility requirements for t…" at bounding box center [619, 296] width 1238 height 593
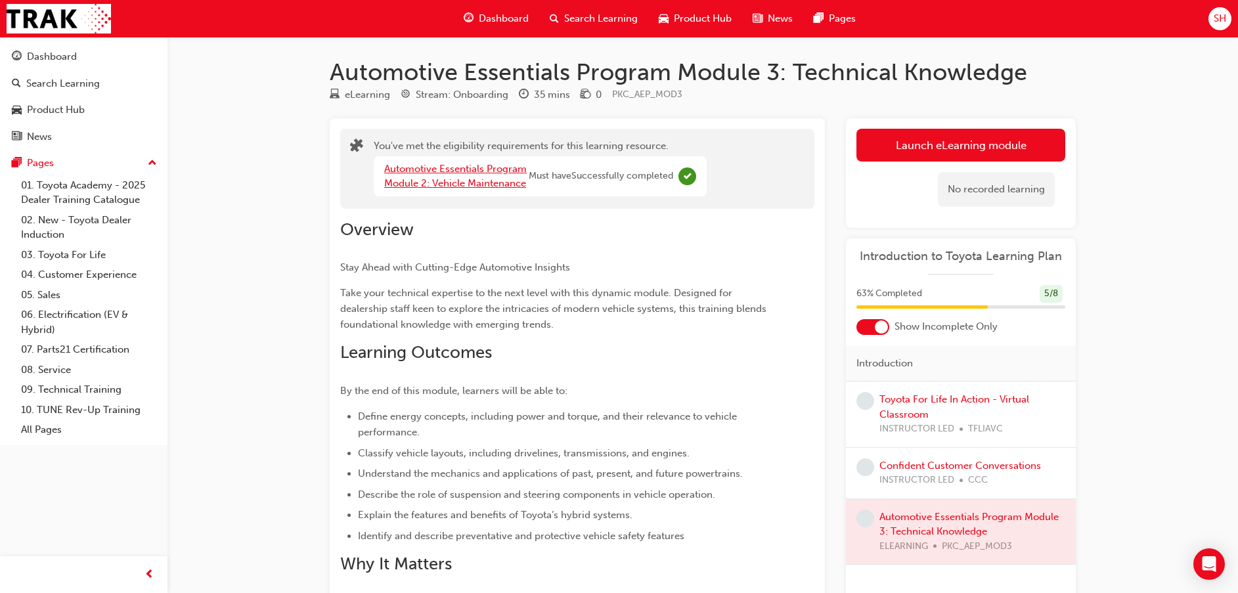
click at [491, 185] on link "Automotive Essentials Program Module 2: Vehicle Maintenance" at bounding box center [455, 176] width 143 height 27
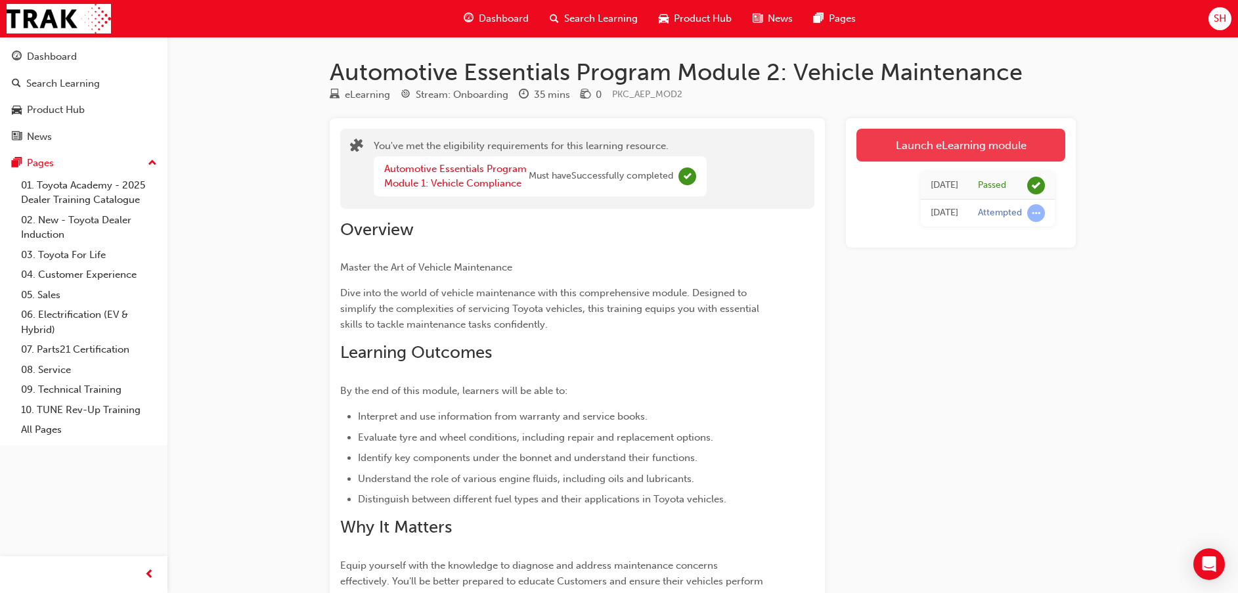
click at [899, 146] on link "Launch eLearning module" at bounding box center [961, 145] width 209 height 33
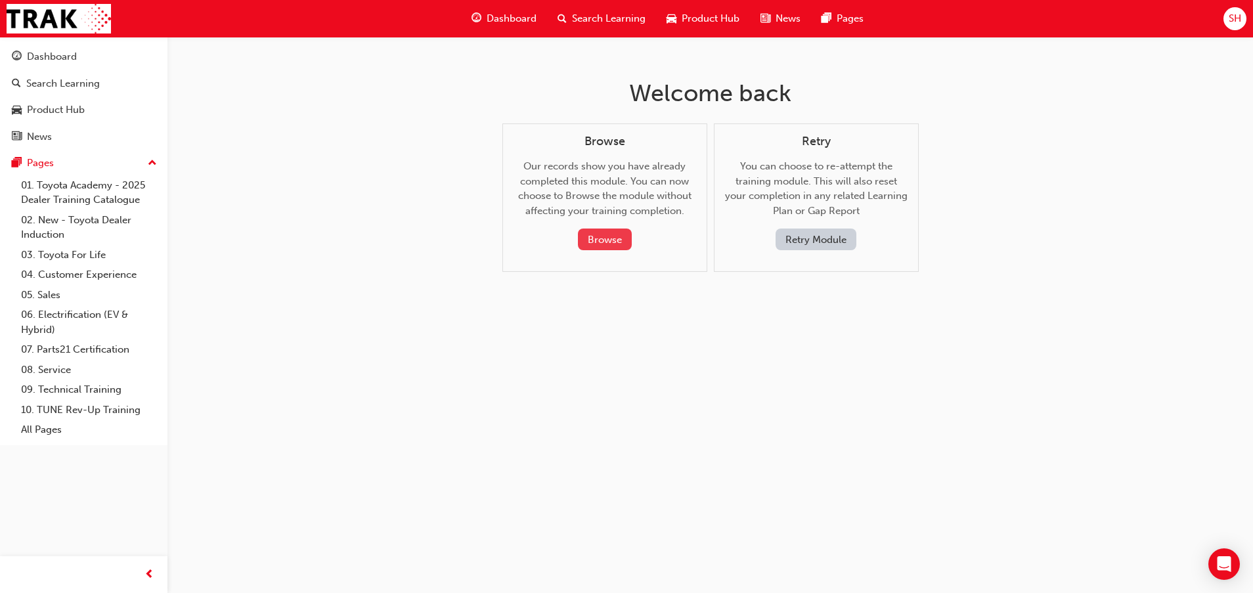
click at [601, 244] on button "Browse" at bounding box center [605, 240] width 54 height 22
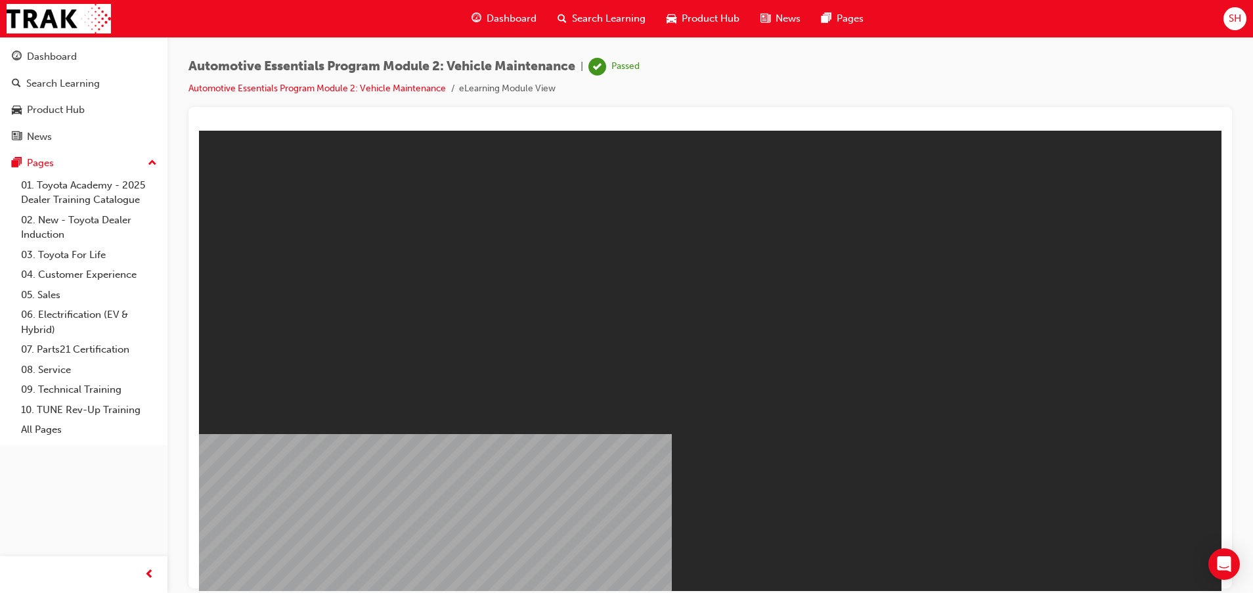
click at [506, 14] on span "Dashboard" at bounding box center [512, 18] width 50 height 15
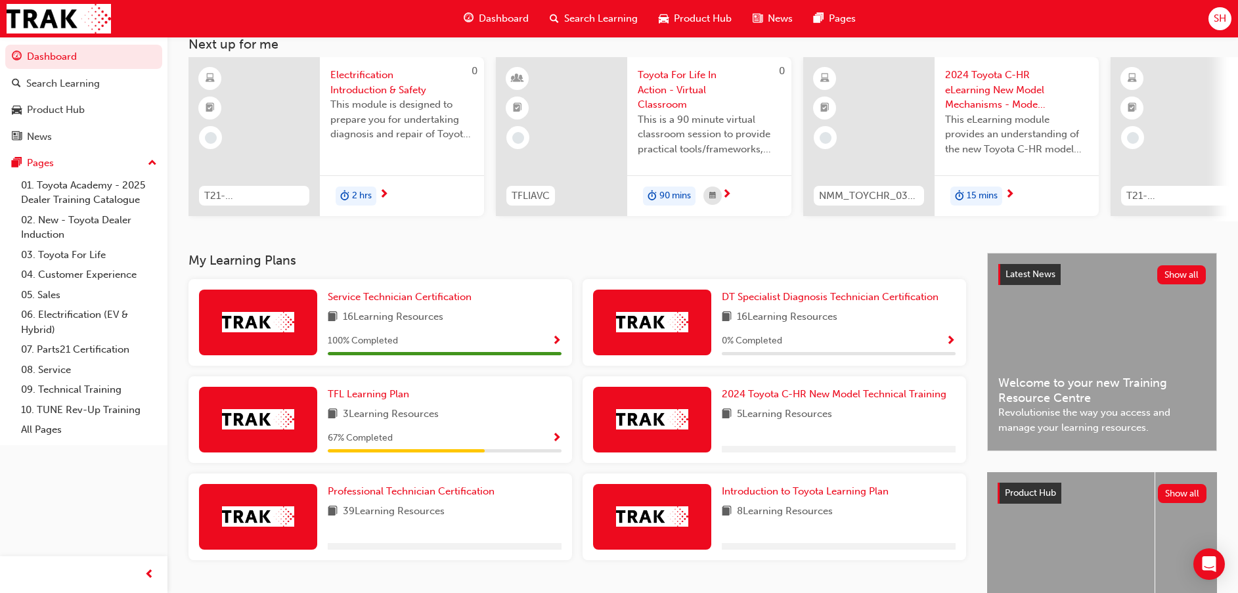
scroll to position [192, 0]
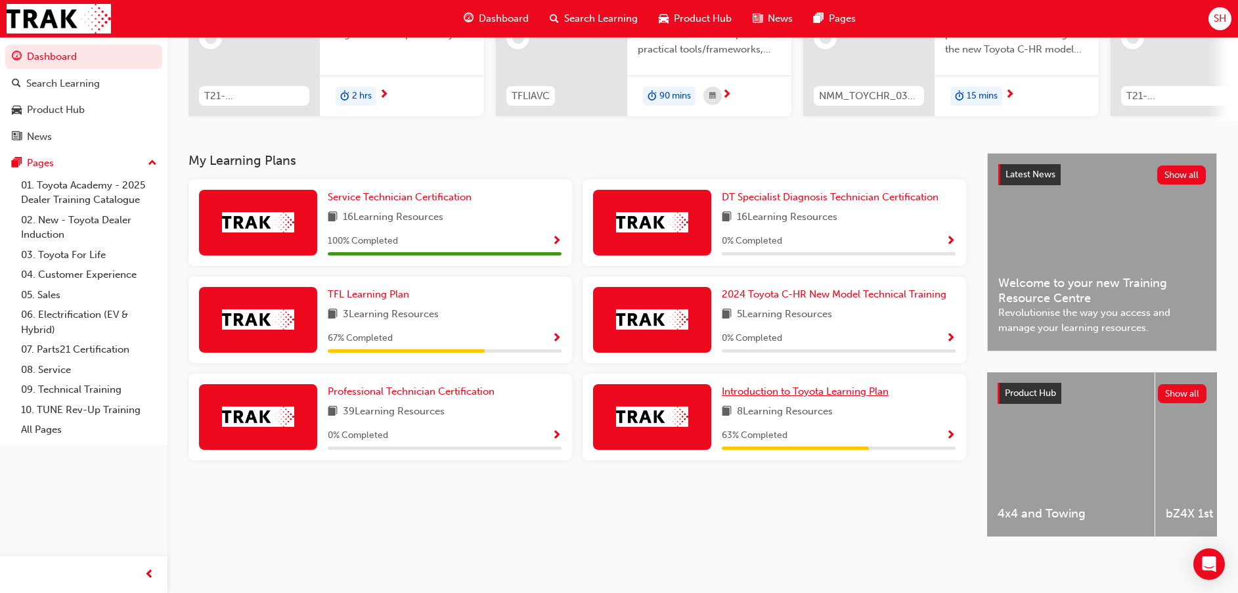
click at [781, 386] on span "Introduction to Toyota Learning Plan" at bounding box center [805, 392] width 167 height 12
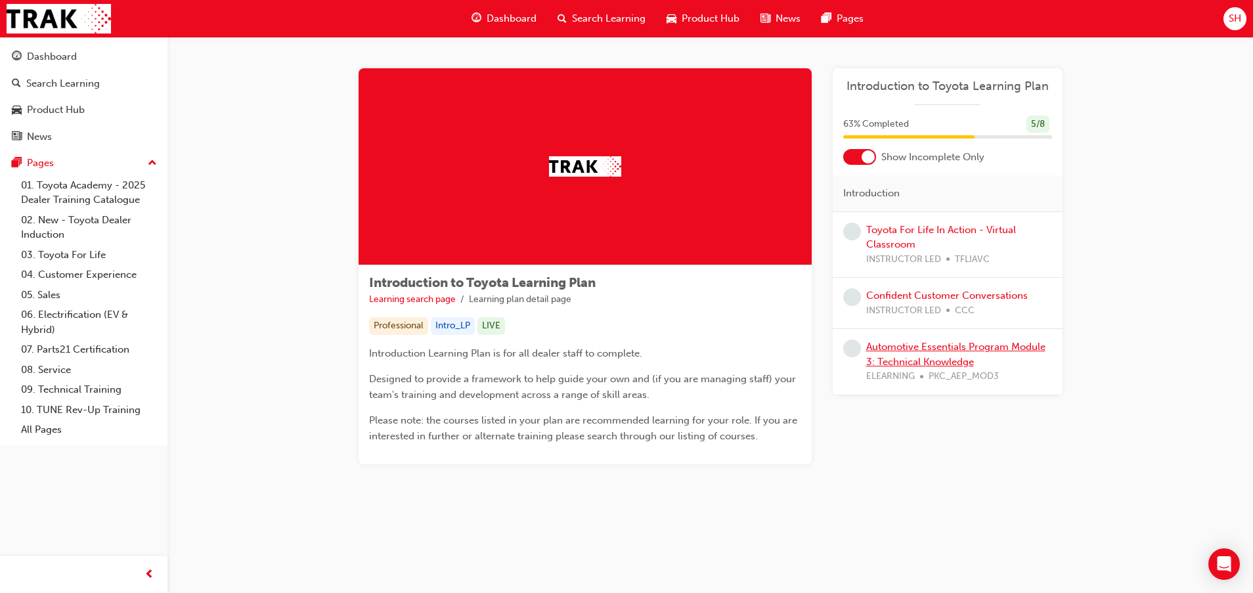
click at [905, 355] on link "Automotive Essentials Program Module 3: Technical Knowledge" at bounding box center [955, 354] width 179 height 27
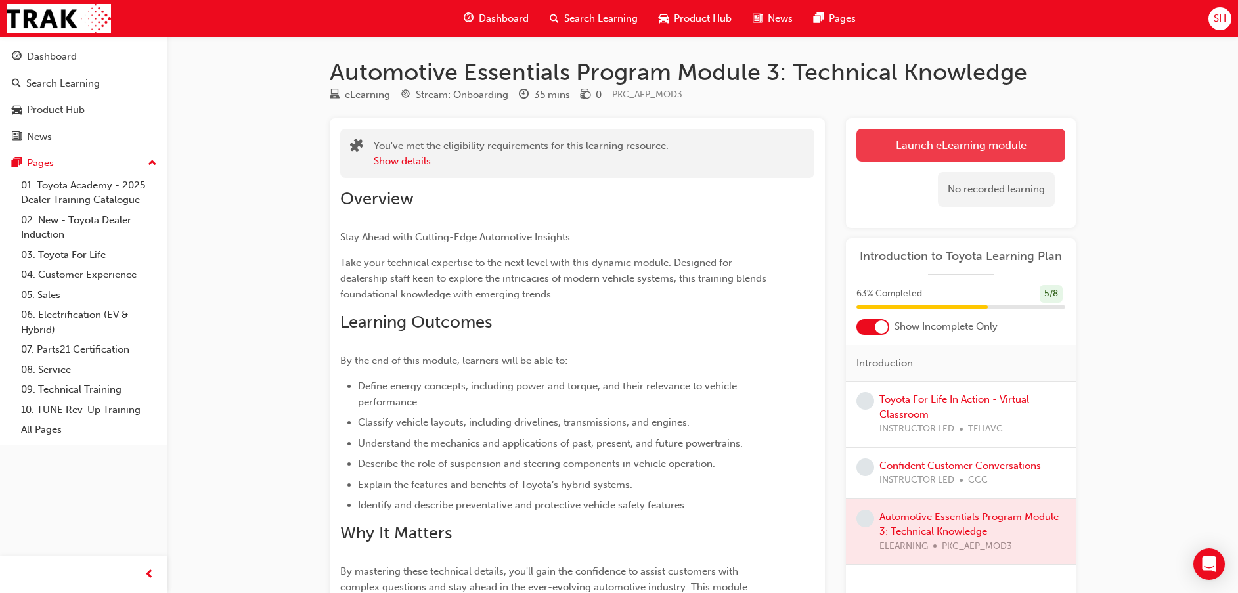
click at [918, 145] on link "Launch eLearning module" at bounding box center [961, 145] width 209 height 33
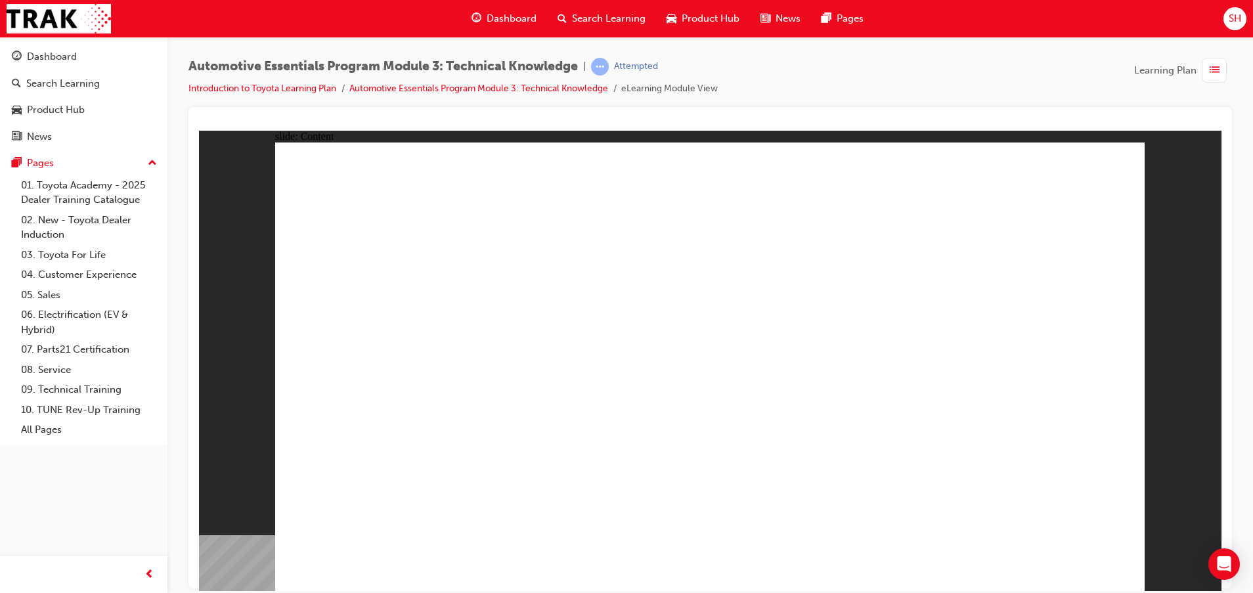
drag, startPoint x: 1088, startPoint y: 556, endPoint x: 1081, endPoint y: 561, distance: 8.6
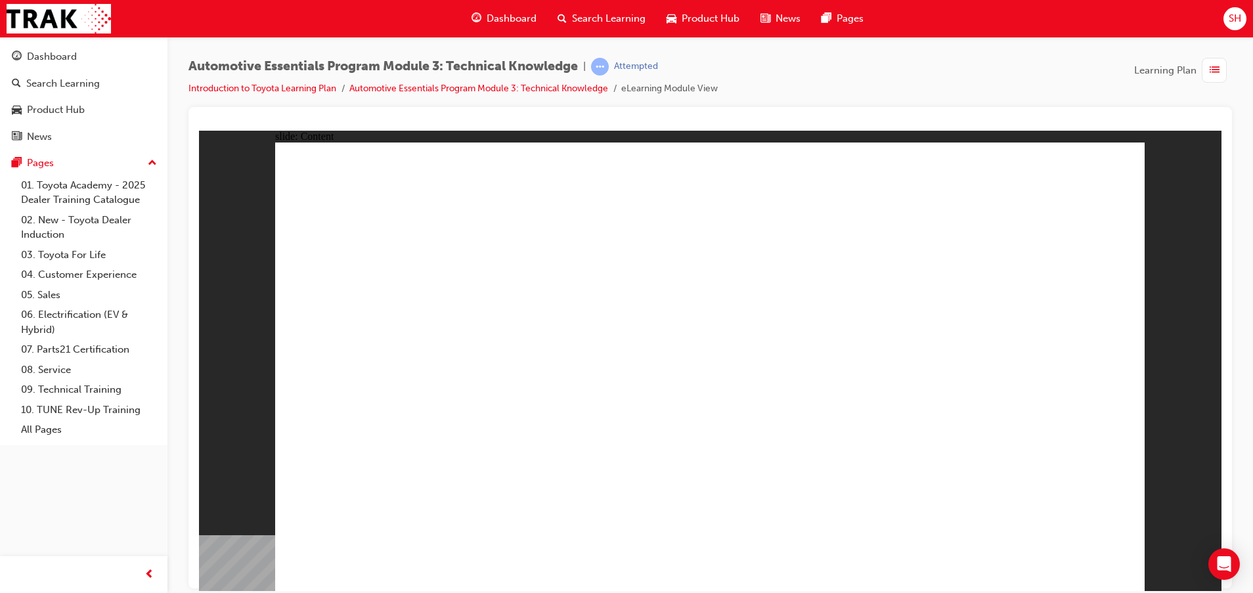
drag, startPoint x: 737, startPoint y: 481, endPoint x: 850, endPoint y: 486, distance: 113.1
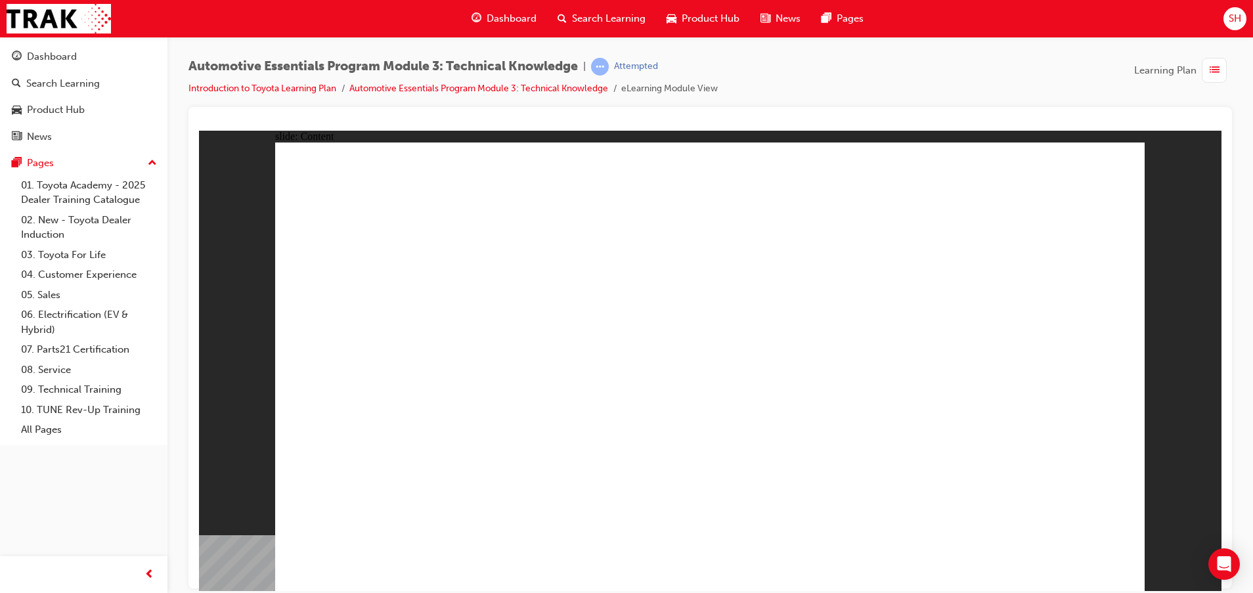
drag, startPoint x: 919, startPoint y: 489, endPoint x: 993, endPoint y: 525, distance: 82.5
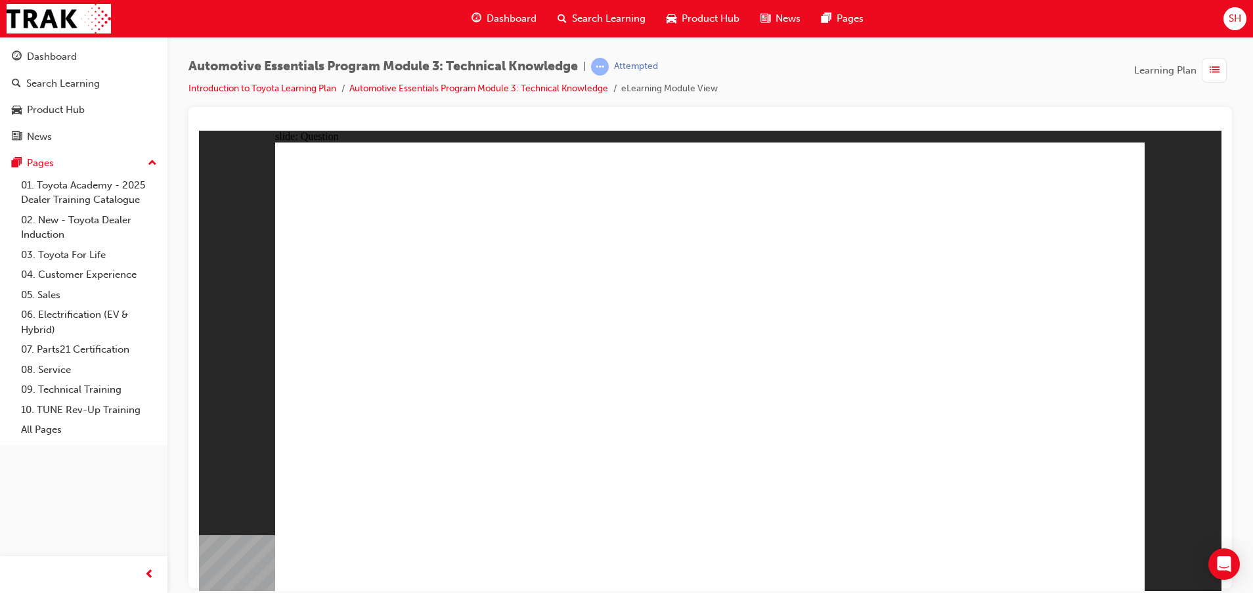
radio input "true"
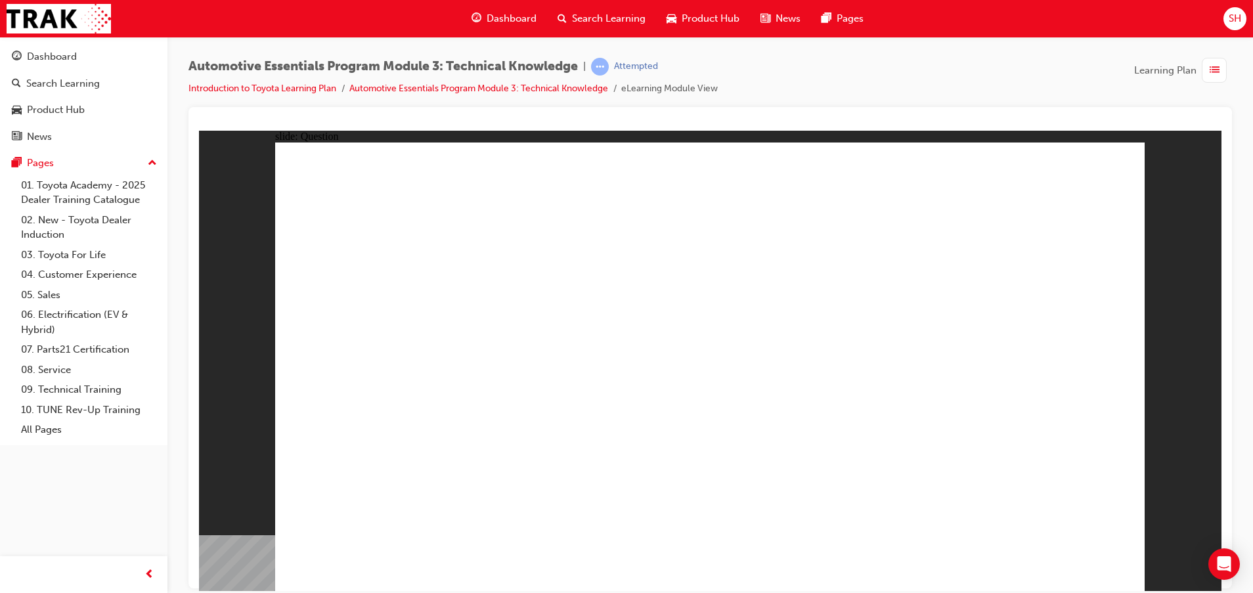
radio input "true"
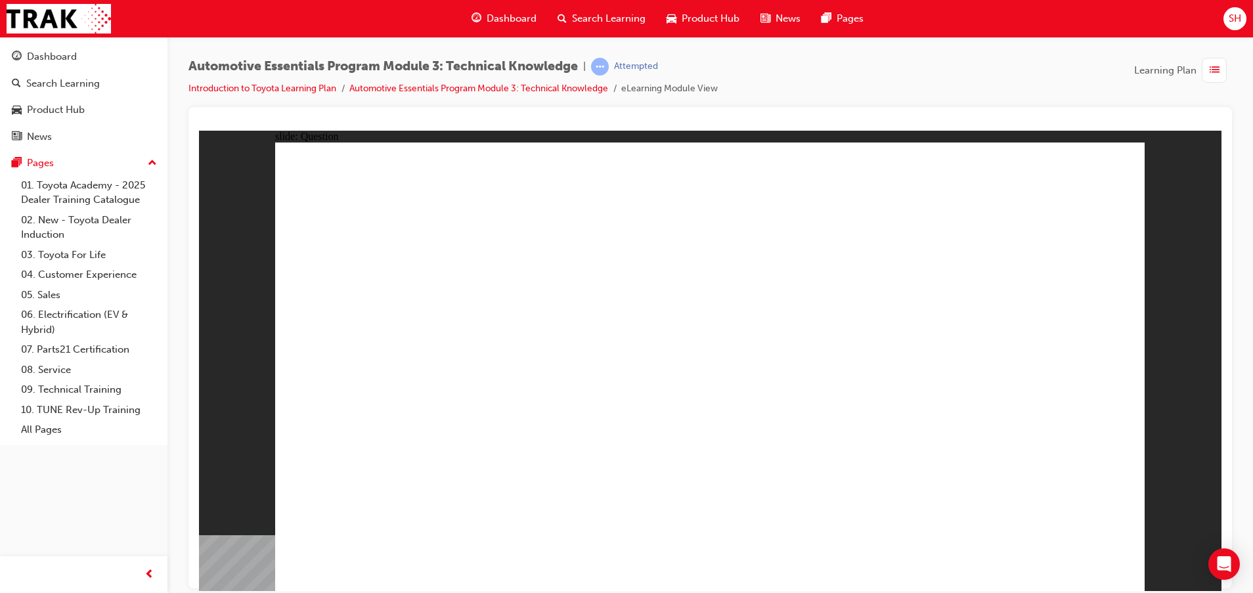
radio input "true"
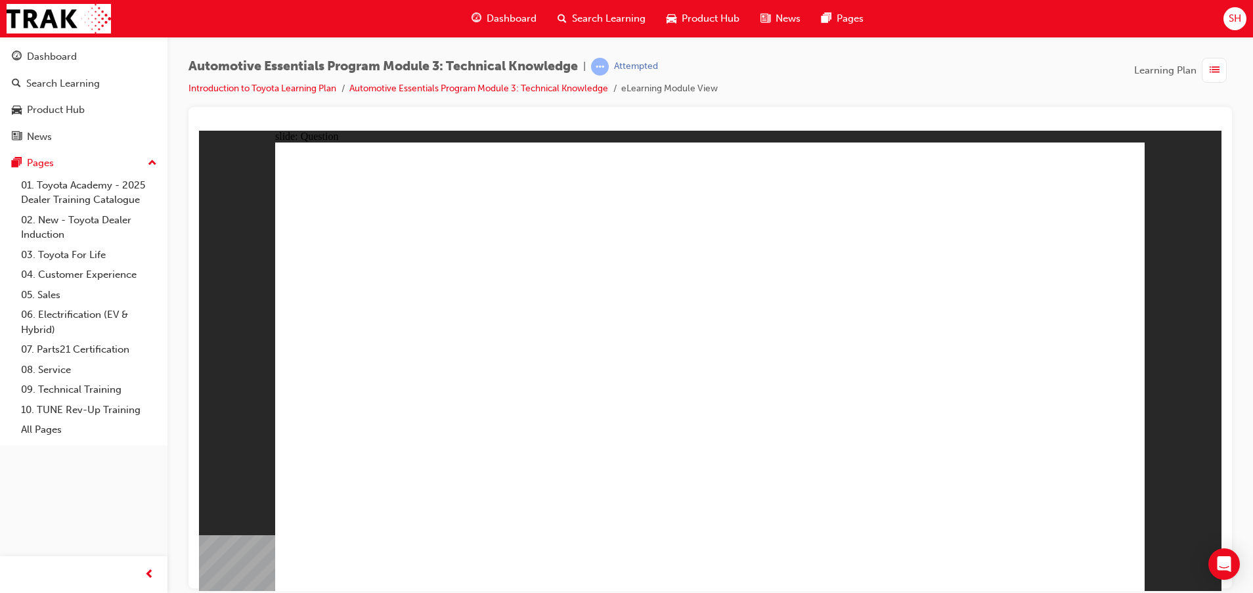
drag, startPoint x: 1035, startPoint y: 548, endPoint x: 1057, endPoint y: 552, distance: 22.2
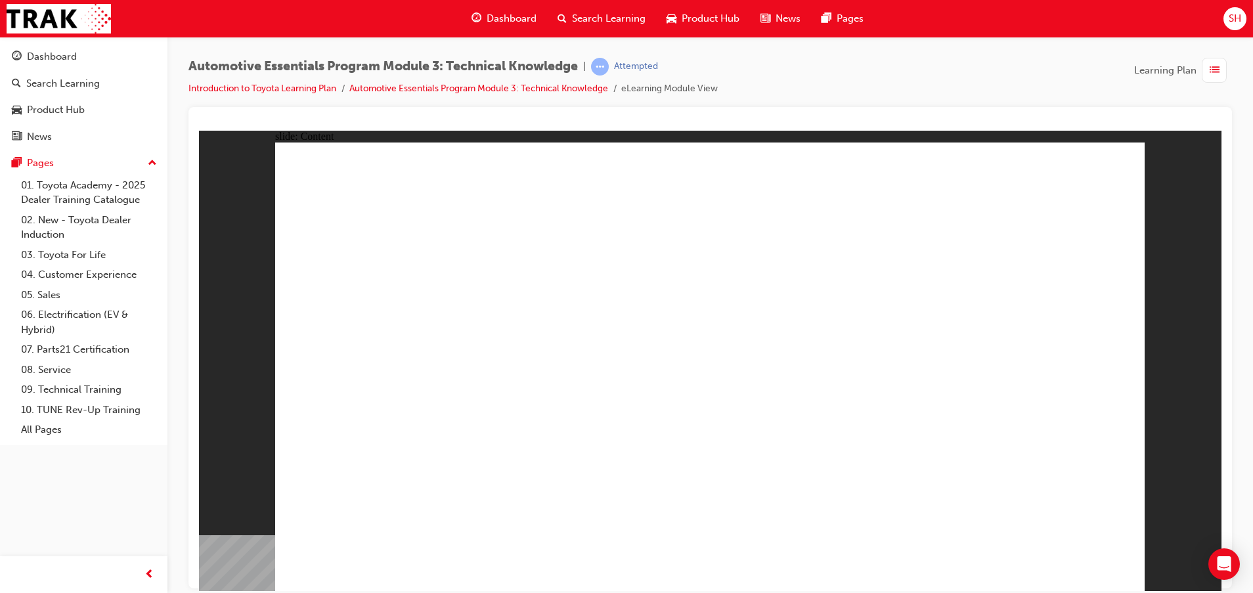
drag, startPoint x: 520, startPoint y: 419, endPoint x: 527, endPoint y: 422, distance: 8.3
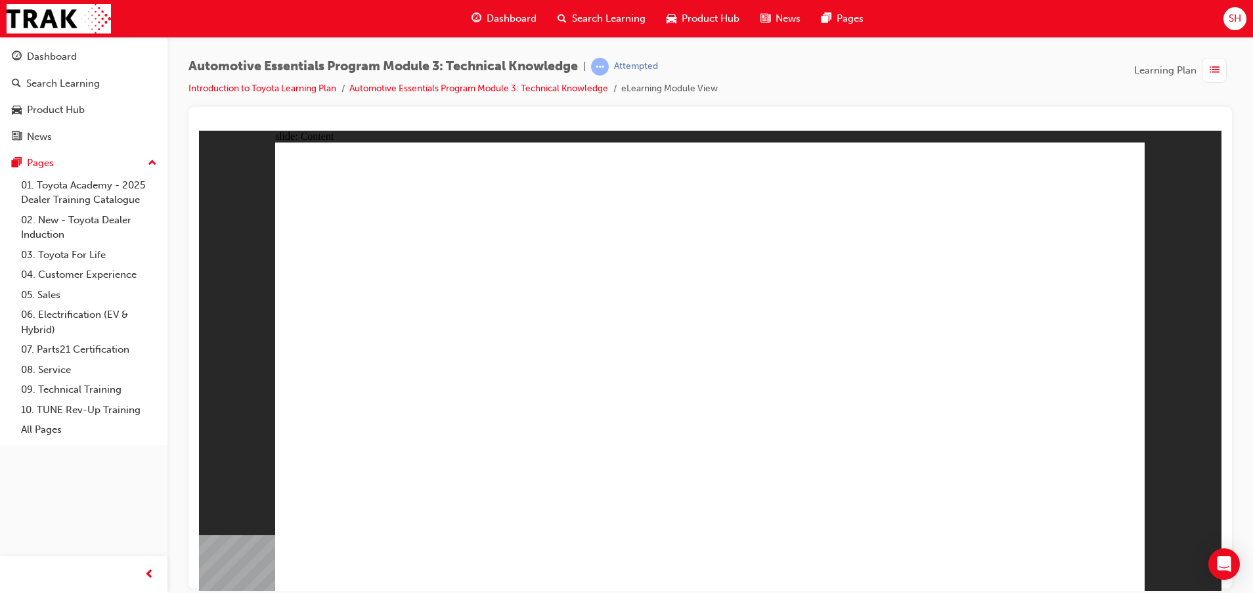
drag, startPoint x: 1085, startPoint y: 183, endPoint x: 1088, endPoint y: 192, distance: 8.9
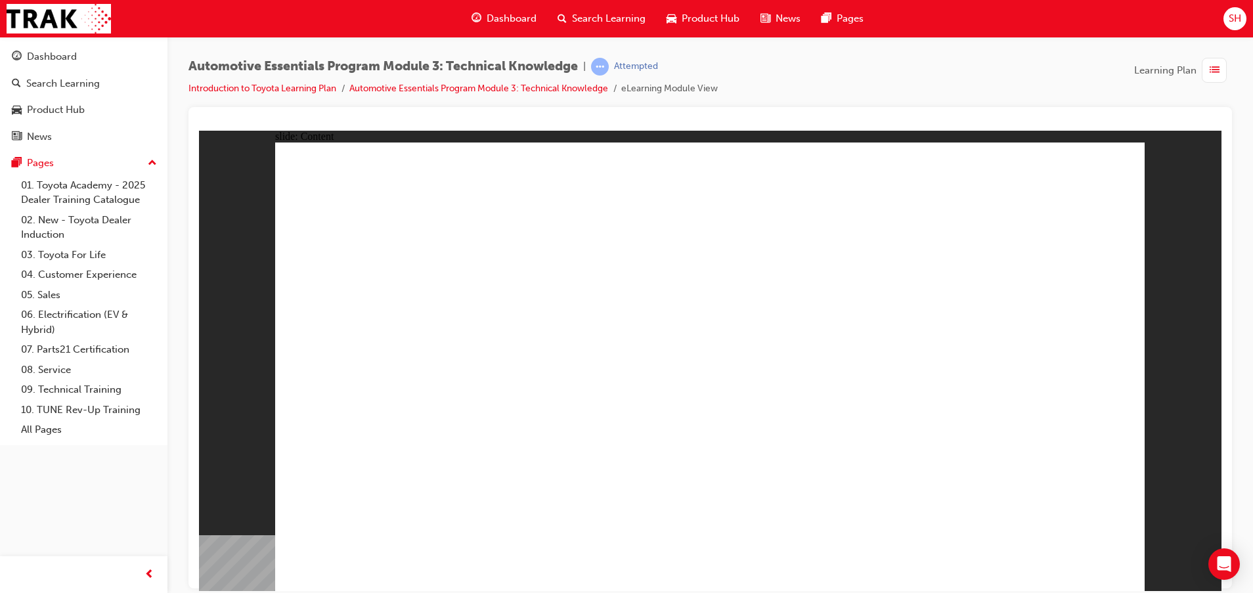
drag, startPoint x: 1079, startPoint y: 587, endPoint x: 1072, endPoint y: 542, distance: 45.2
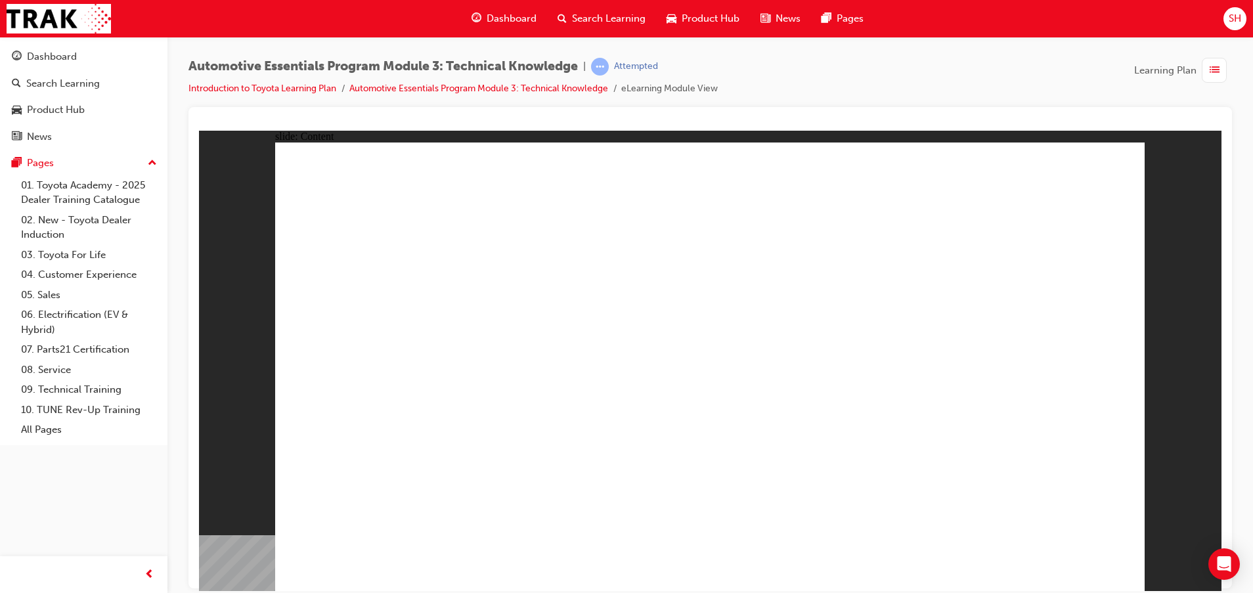
drag, startPoint x: 1050, startPoint y: 556, endPoint x: 1053, endPoint y: 566, distance: 10.2
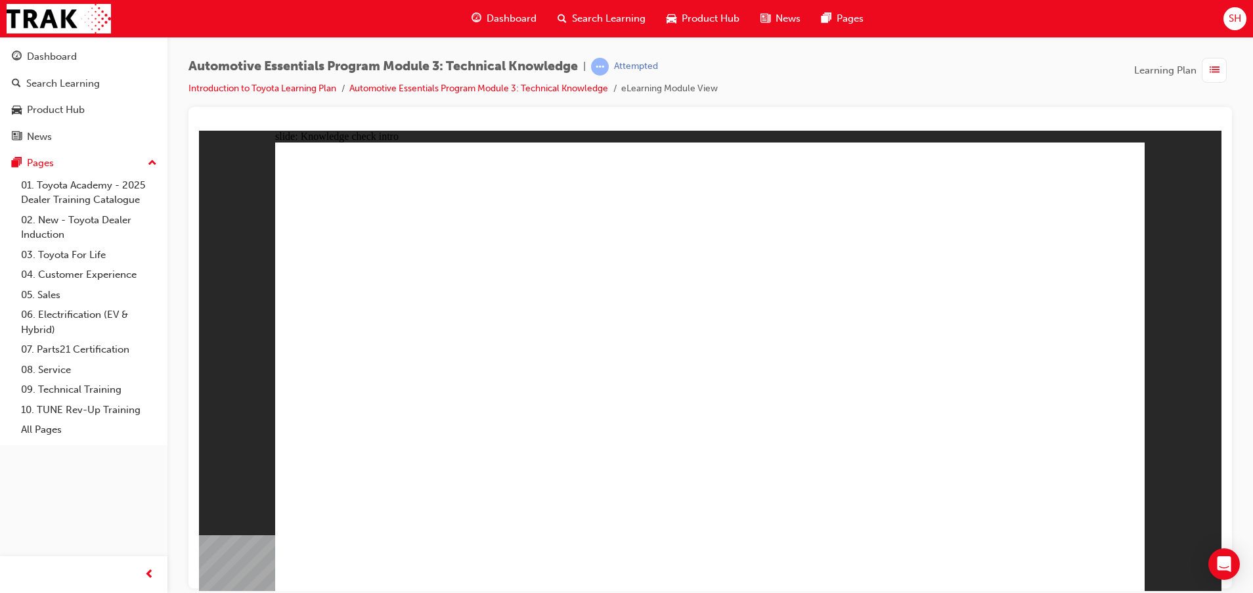
radio input "true"
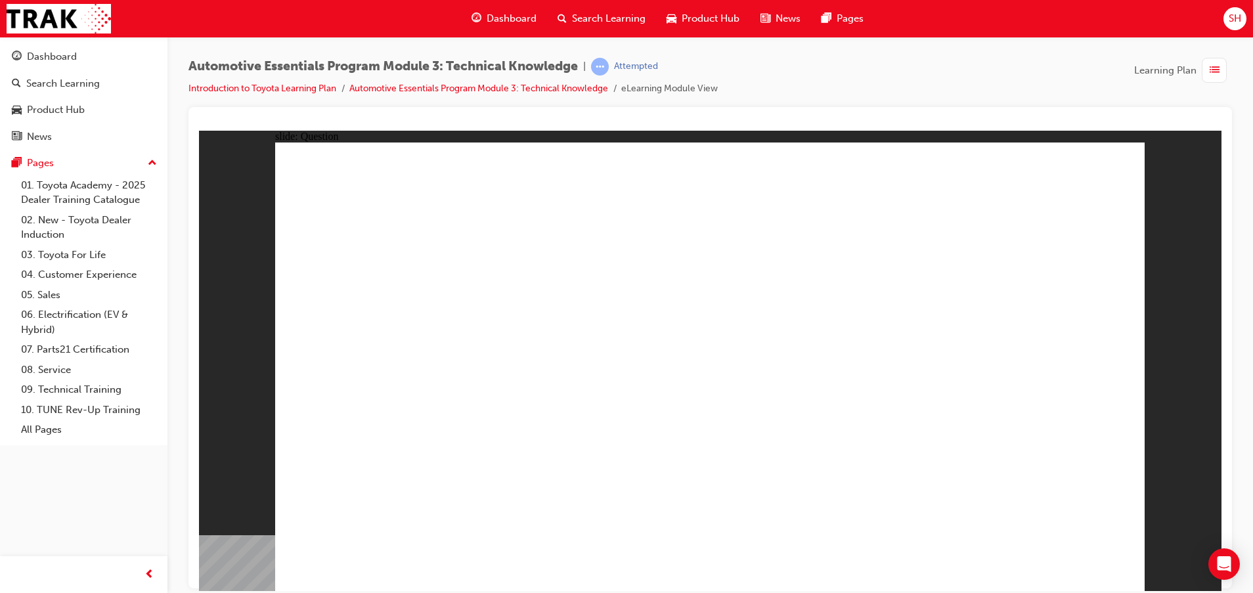
radio input "true"
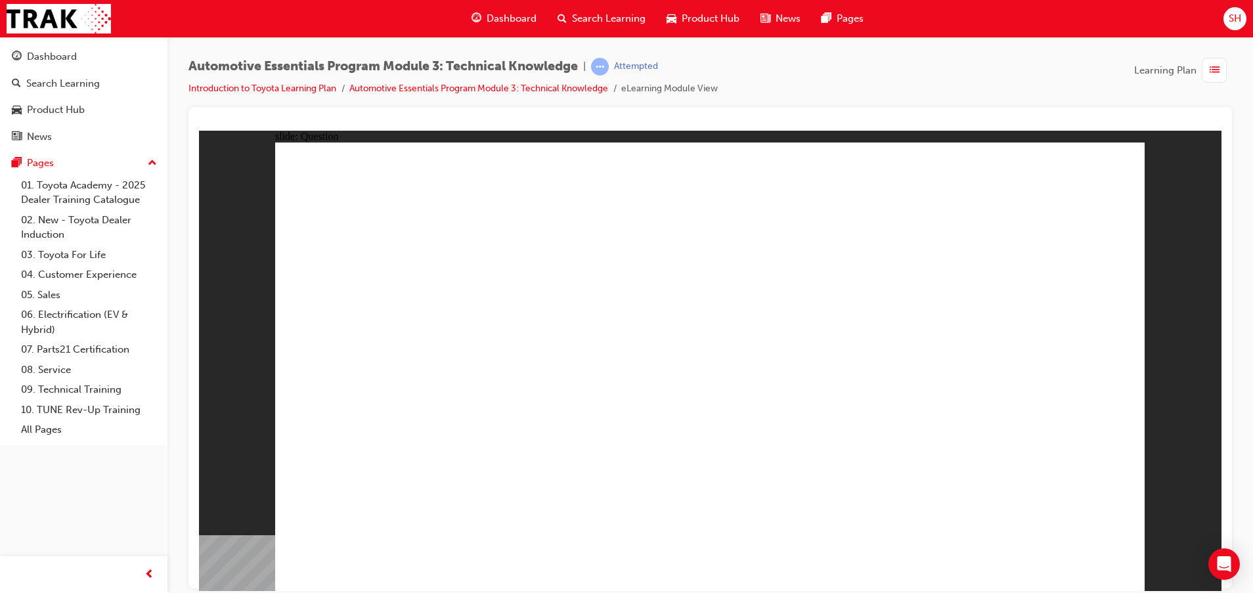
radio input "true"
drag, startPoint x: 1082, startPoint y: 571, endPoint x: 1084, endPoint y: 556, distance: 15.9
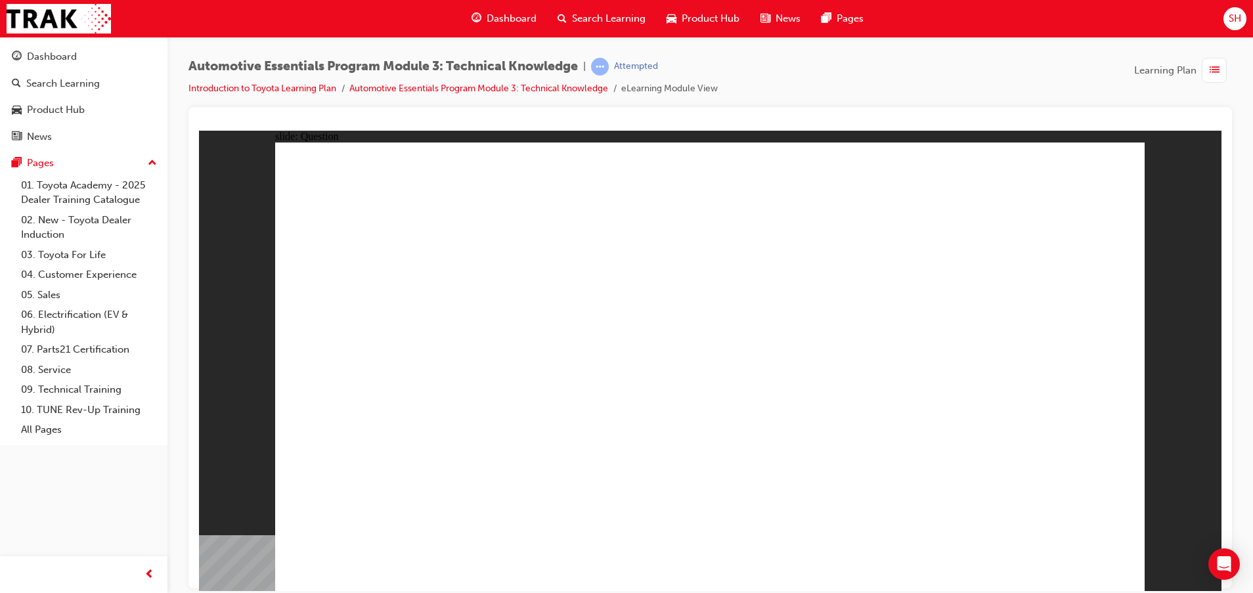
radio input "true"
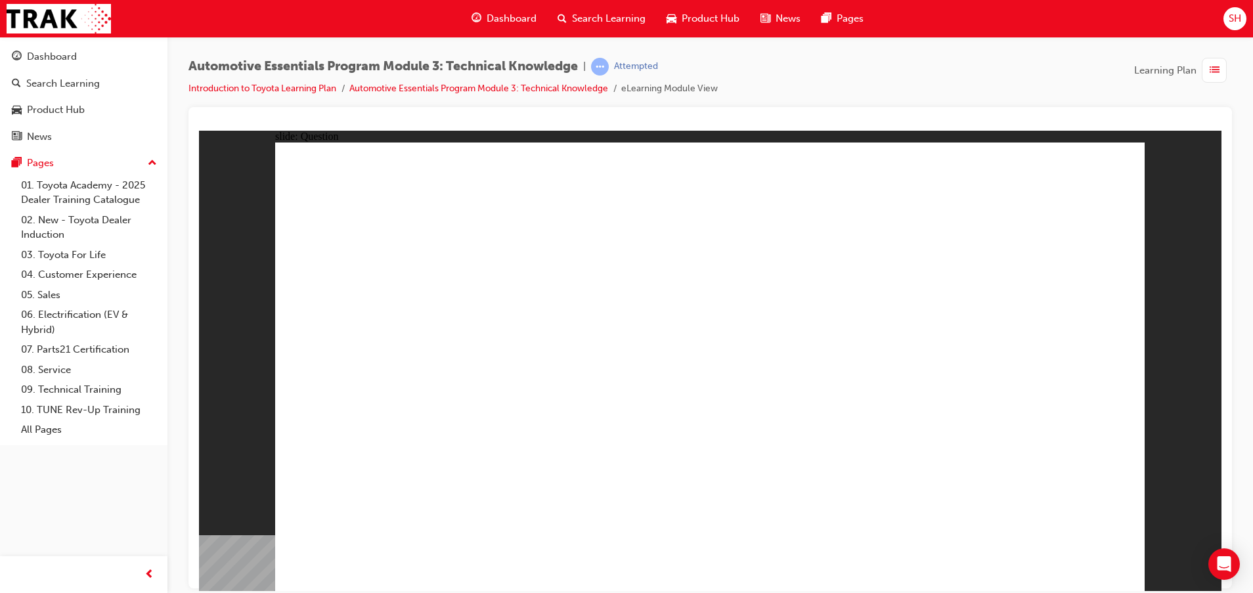
radio input "true"
drag, startPoint x: 527, startPoint y: 485, endPoint x: 527, endPoint y: 497, distance: 11.2
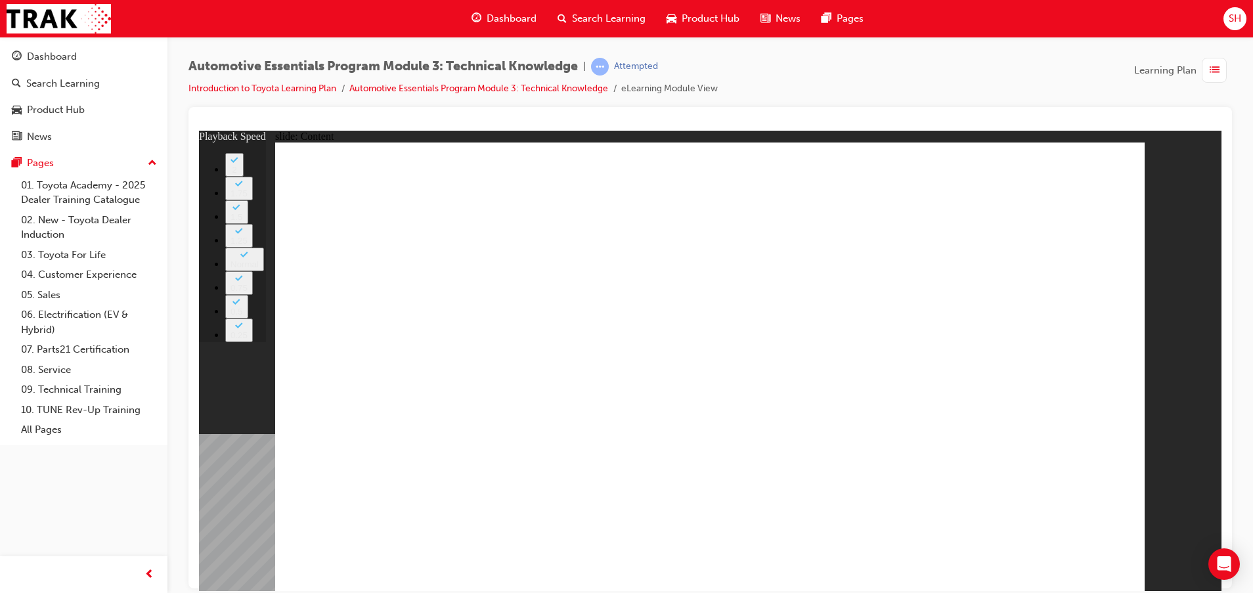
type input "0"
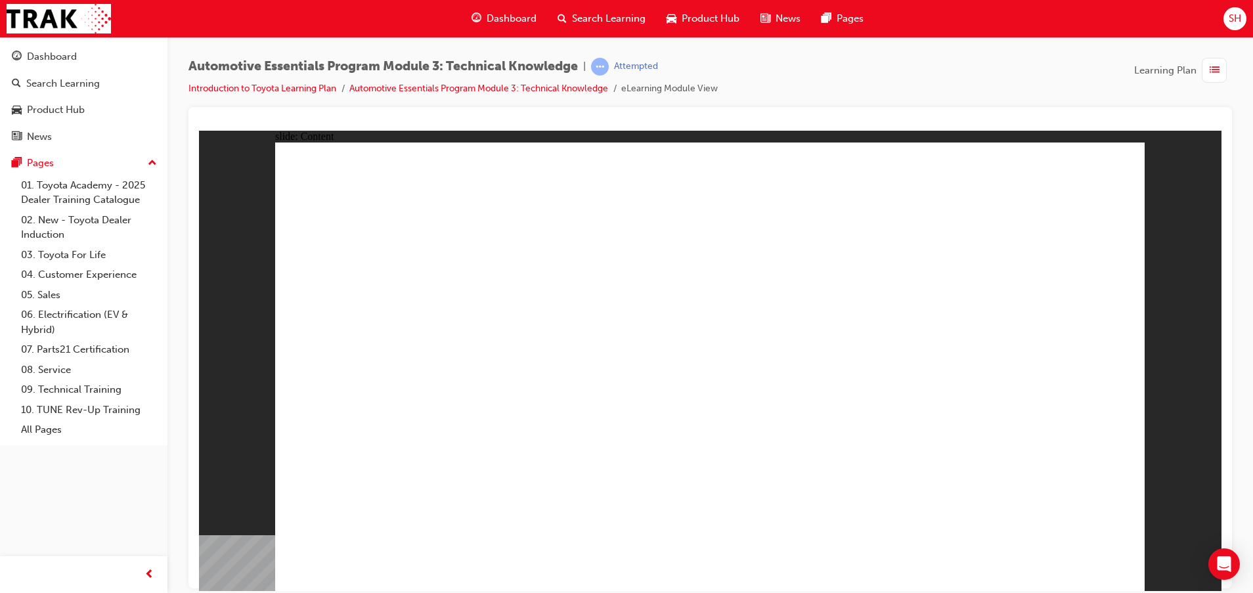
drag, startPoint x: 1093, startPoint y: 167, endPoint x: 1100, endPoint y: 167, distance: 7.2
drag, startPoint x: 1089, startPoint y: 157, endPoint x: 1077, endPoint y: 167, distance: 15.4
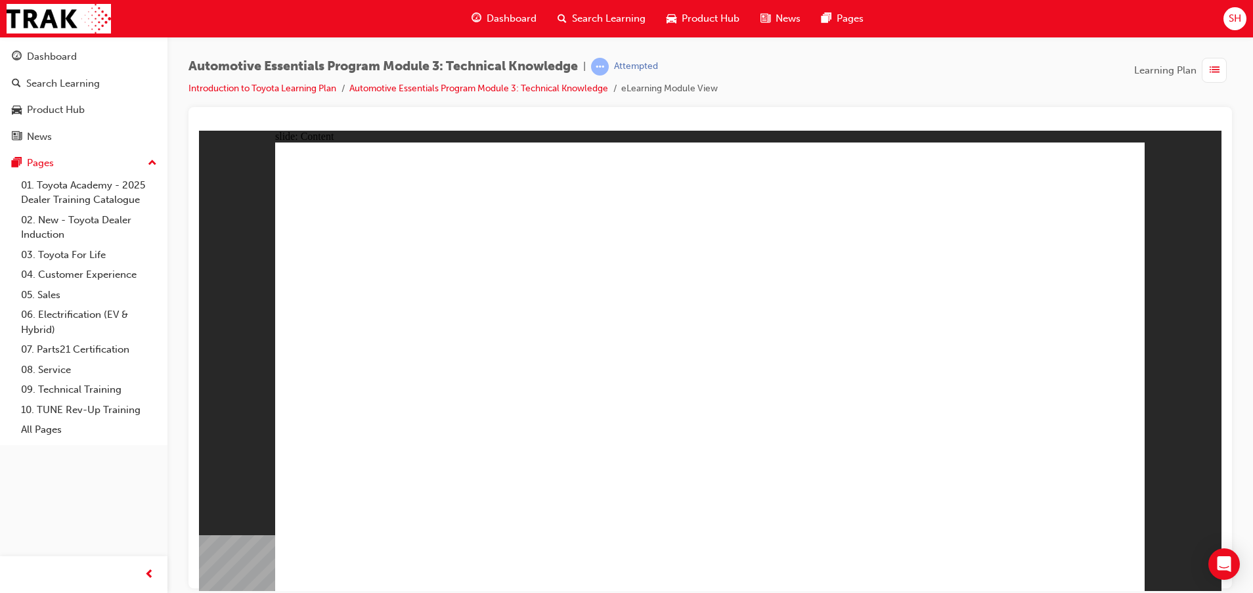
drag, startPoint x: 466, startPoint y: 333, endPoint x: 461, endPoint y: 341, distance: 9.1
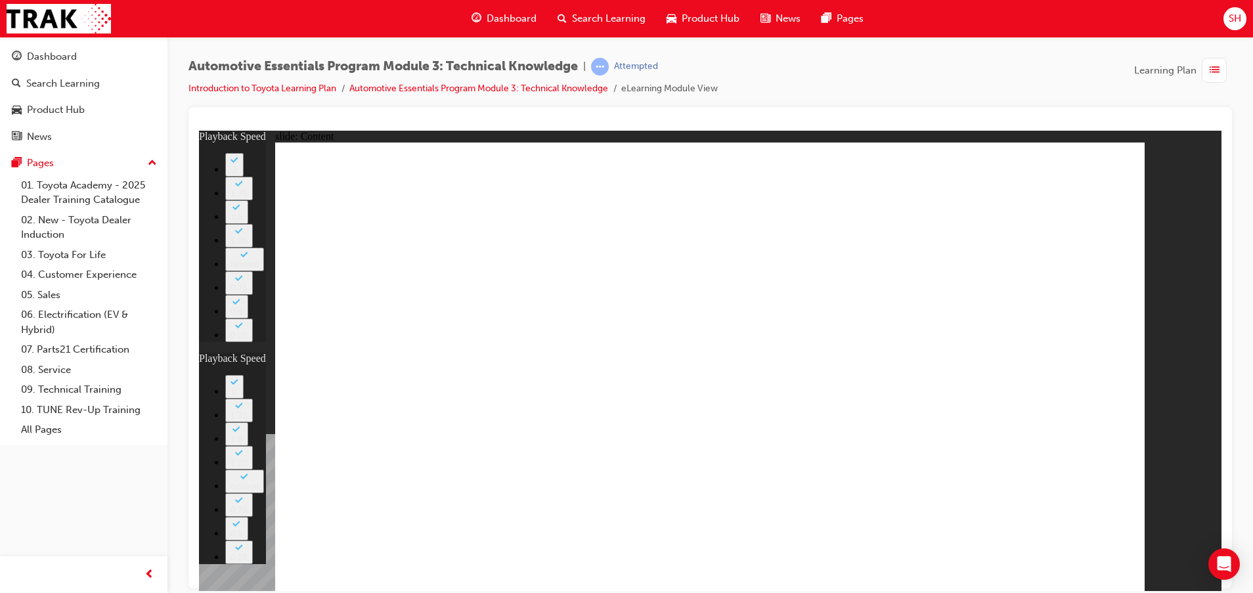
type input "0"
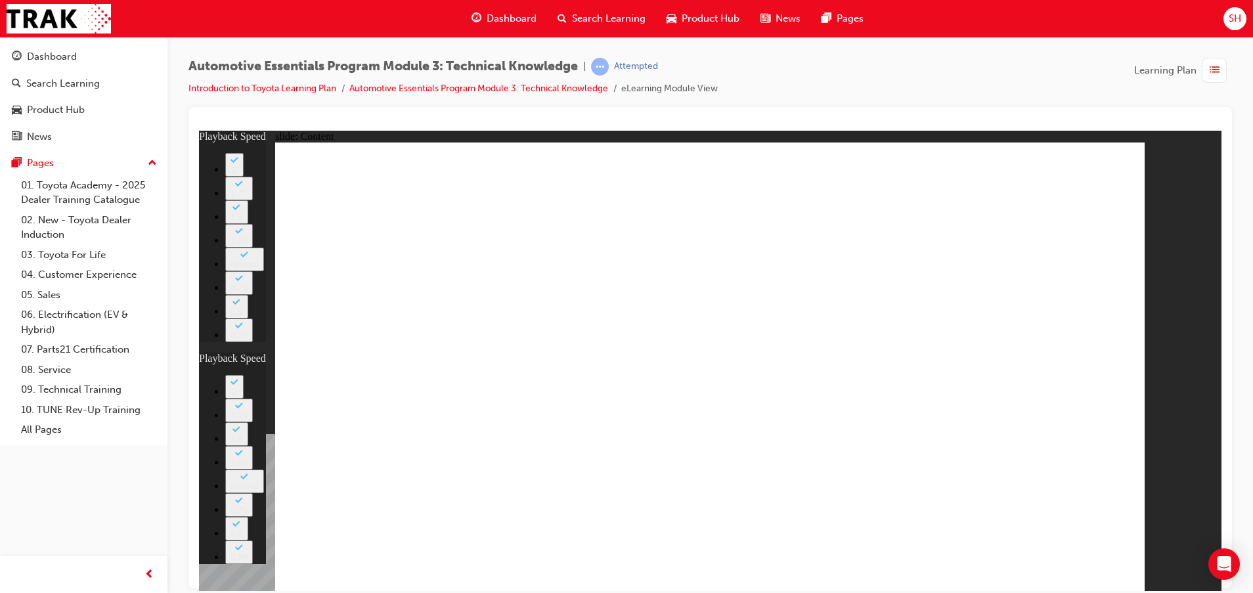
type input "2"
type input "0"
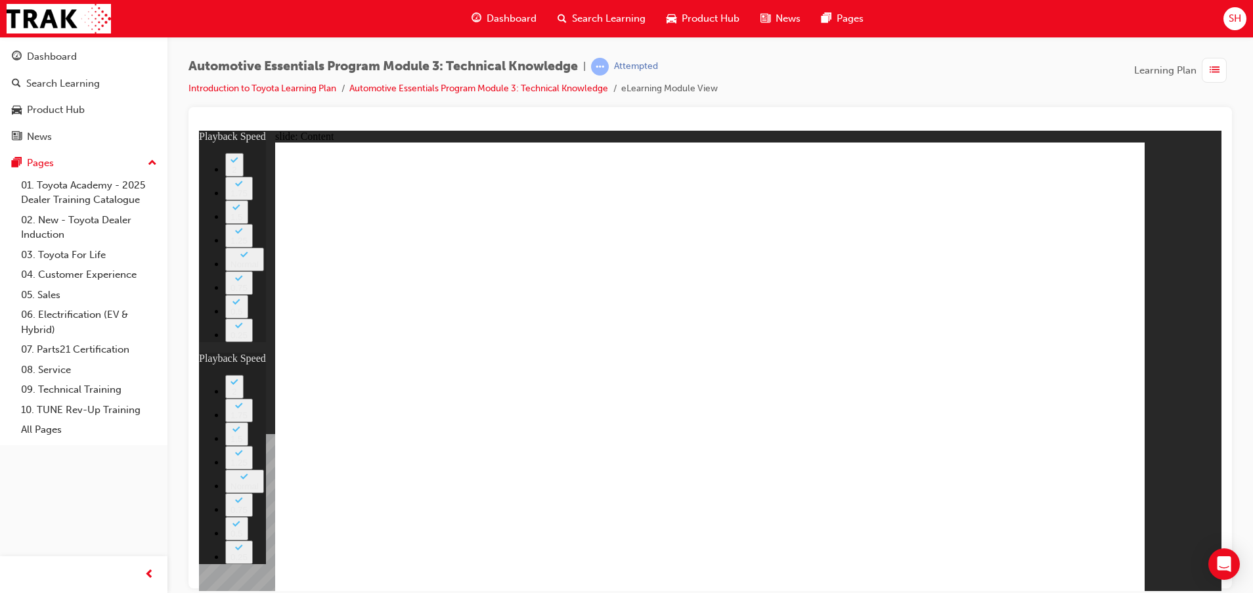
type input "2"
drag, startPoint x: 1123, startPoint y: 164, endPoint x: 1119, endPoint y: 175, distance: 12.7
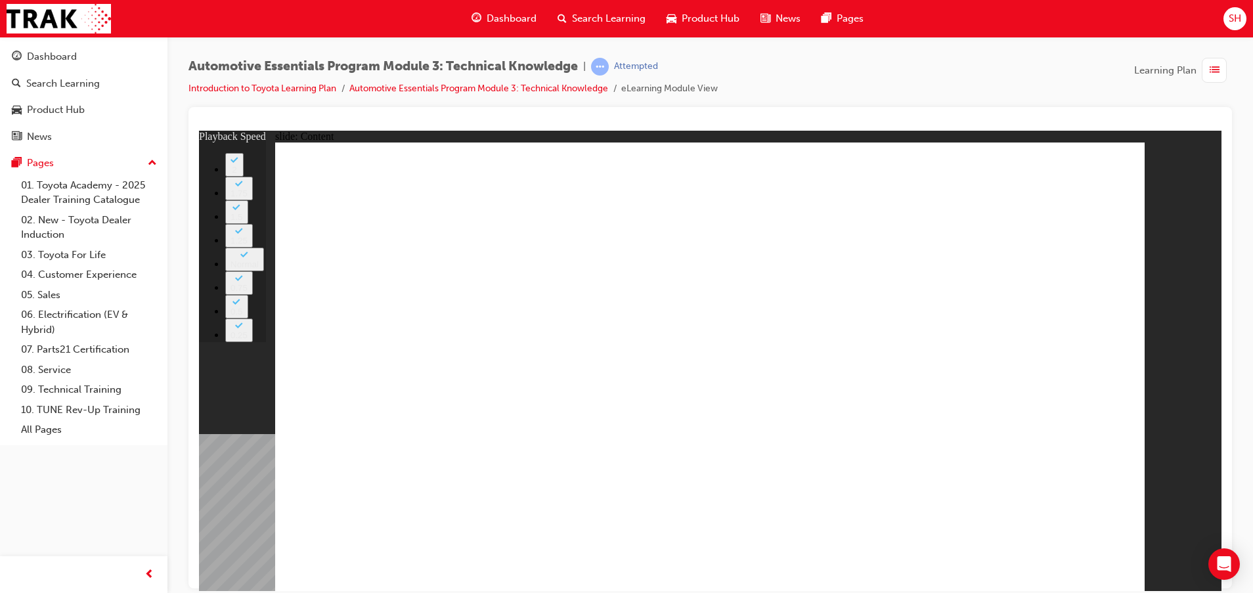
drag, startPoint x: 517, startPoint y: 400, endPoint x: 498, endPoint y: 403, distance: 19.2
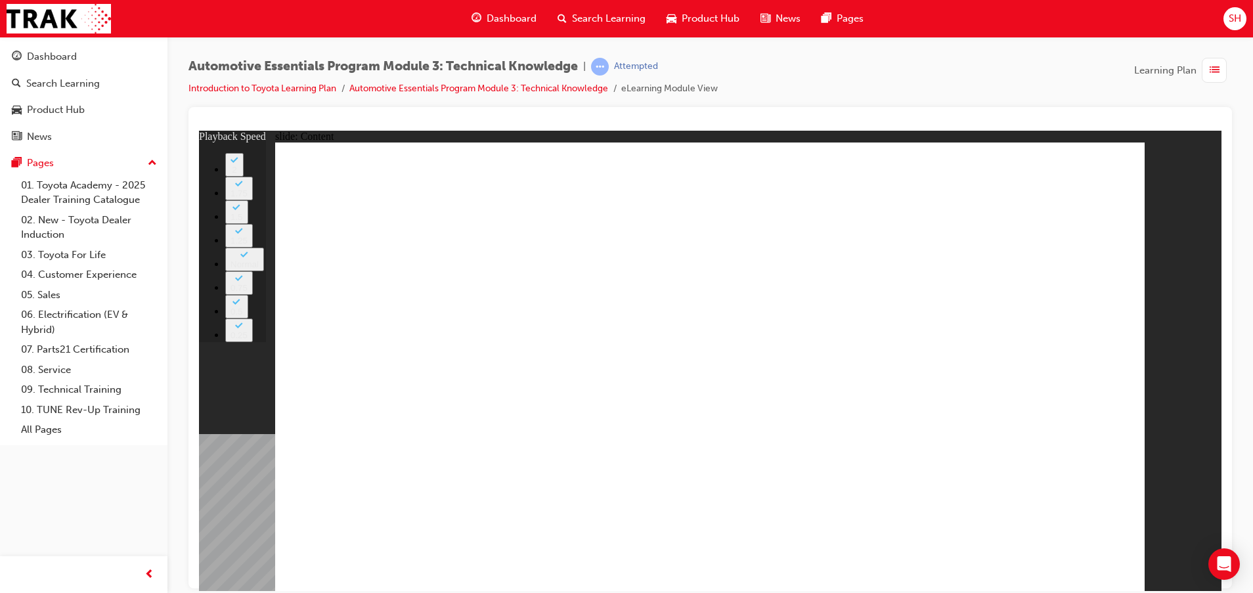
type input "9"
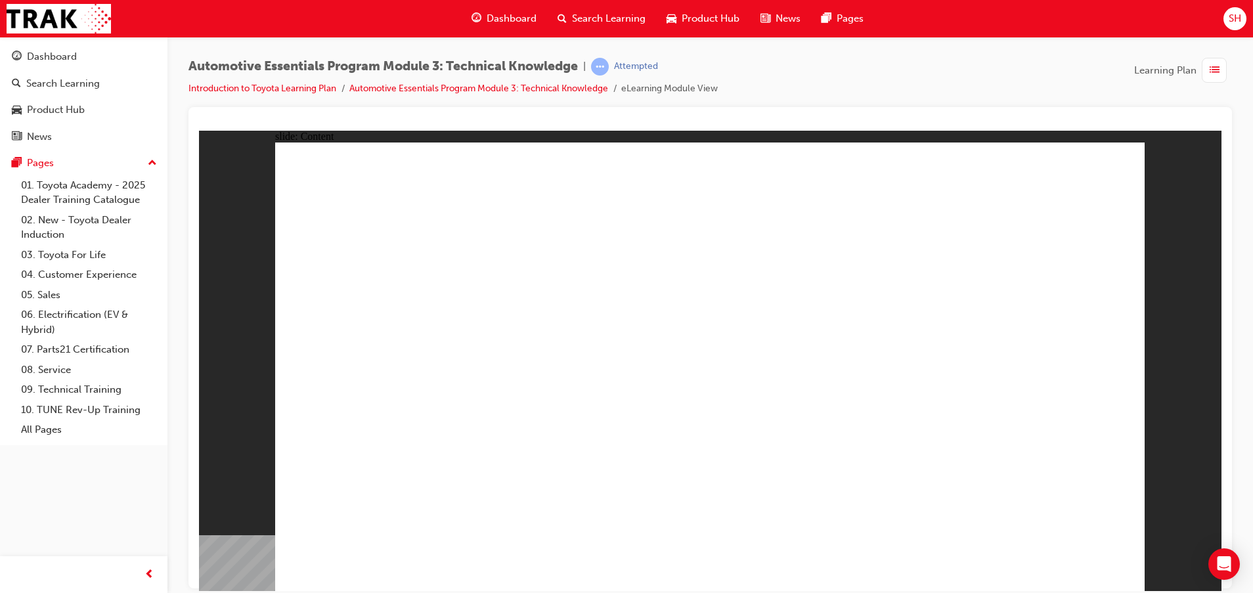
drag, startPoint x: 1122, startPoint y: 167, endPoint x: 1082, endPoint y: 194, distance: 47.9
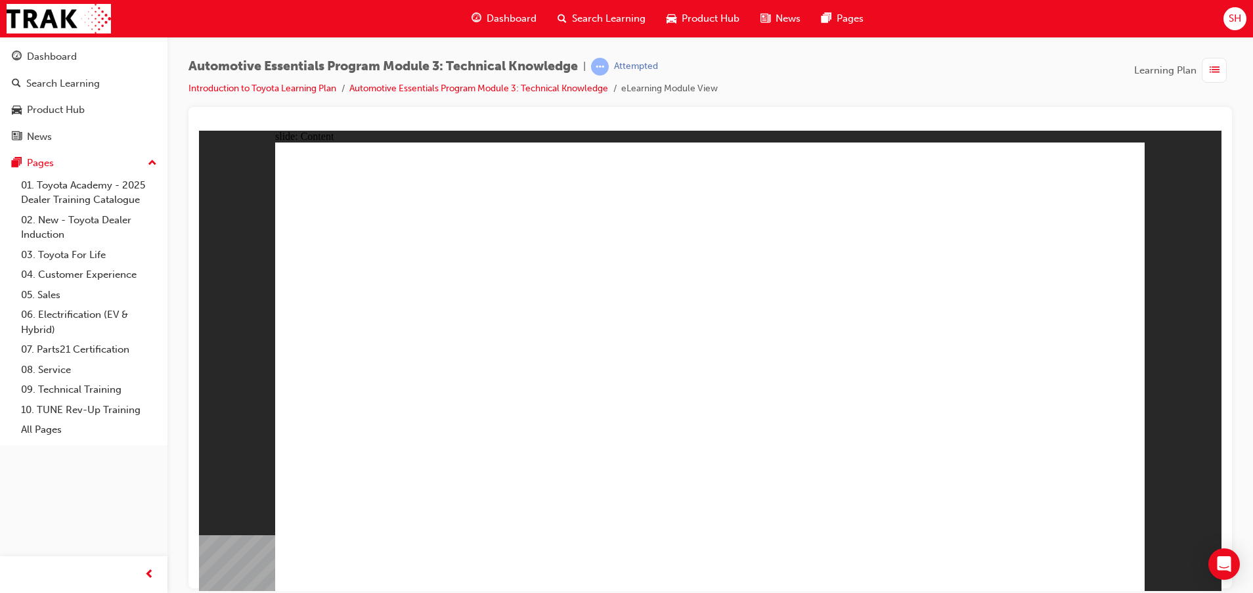
drag, startPoint x: 1092, startPoint y: 540, endPoint x: 1088, endPoint y: 552, distance: 13.1
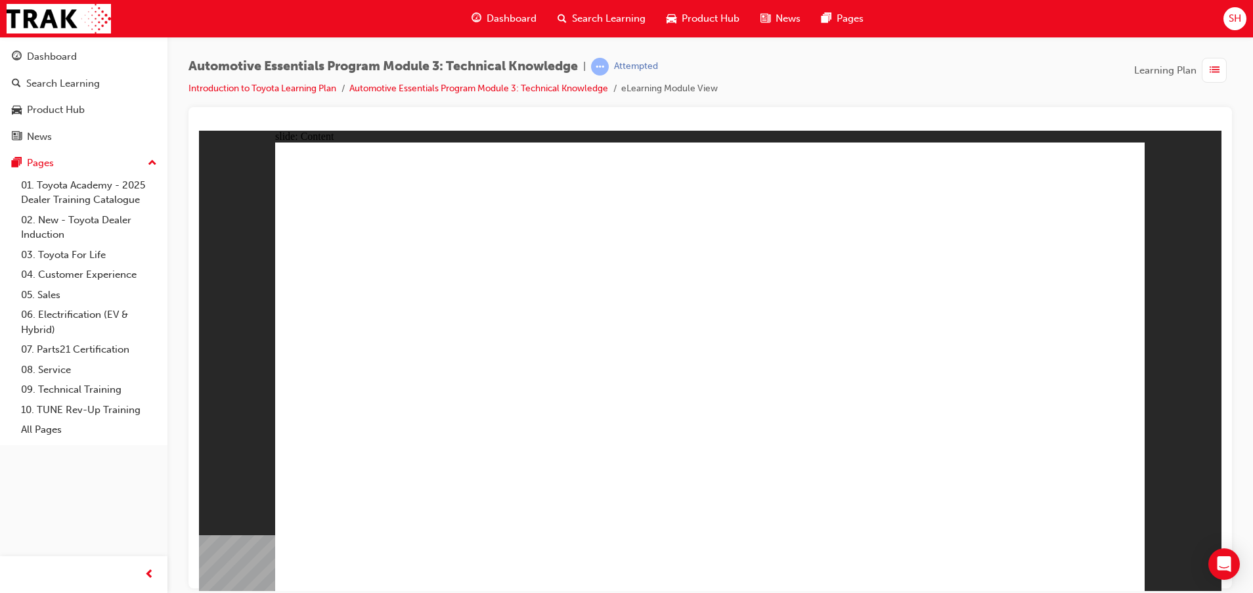
radio input "true"
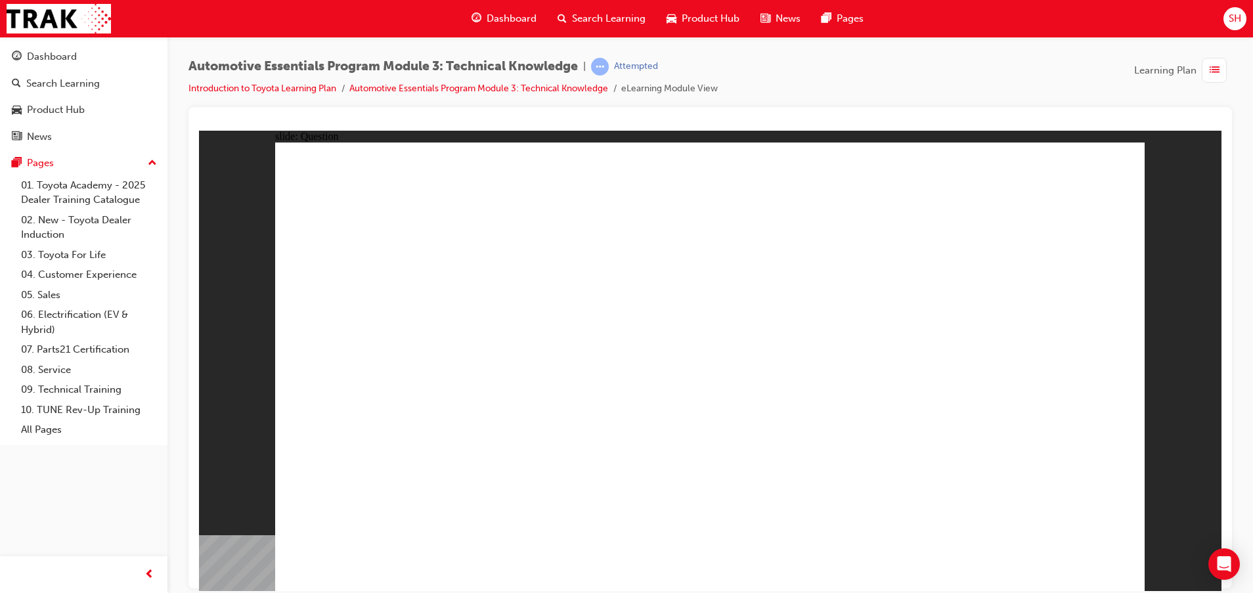
radio input "true"
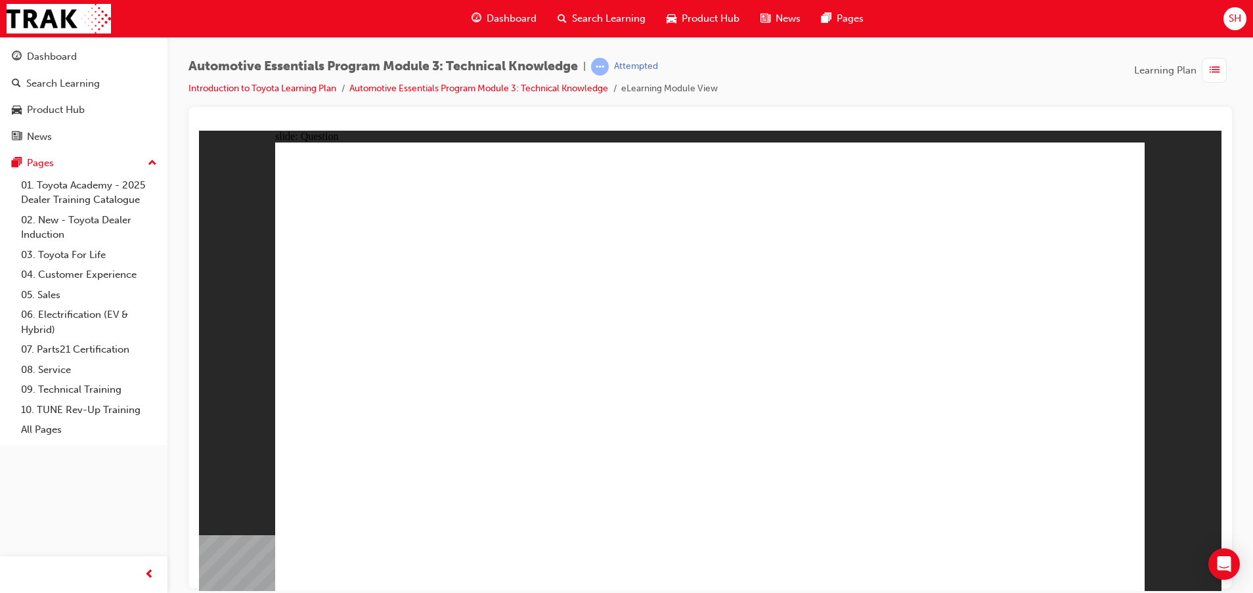
radio input "true"
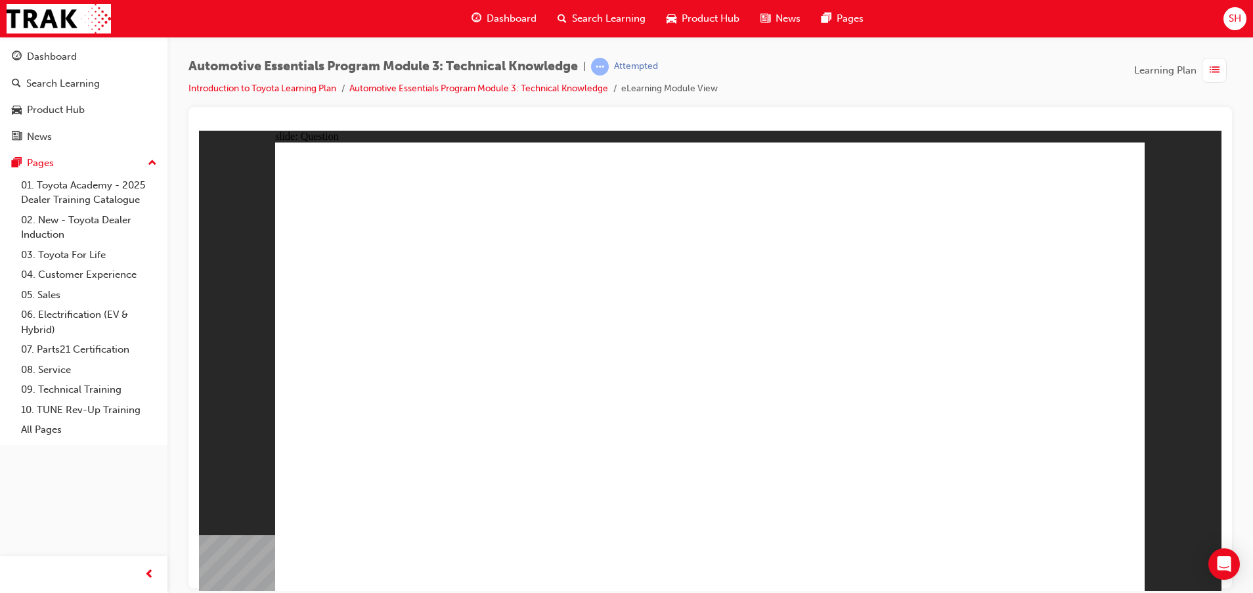
radio input "true"
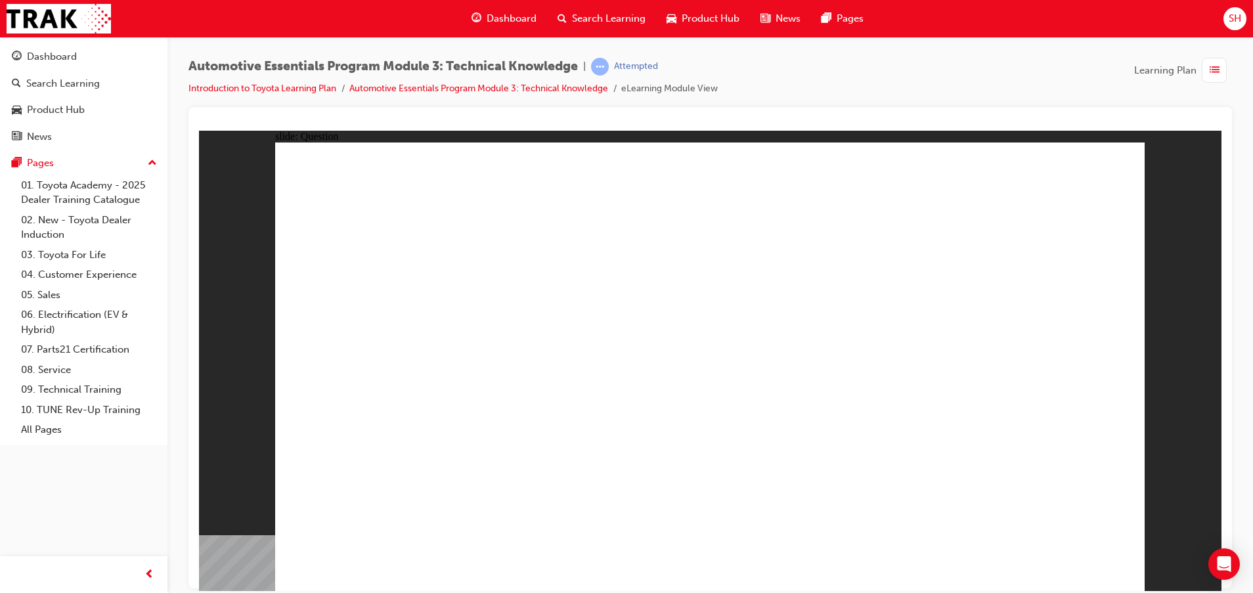
radio input "true"
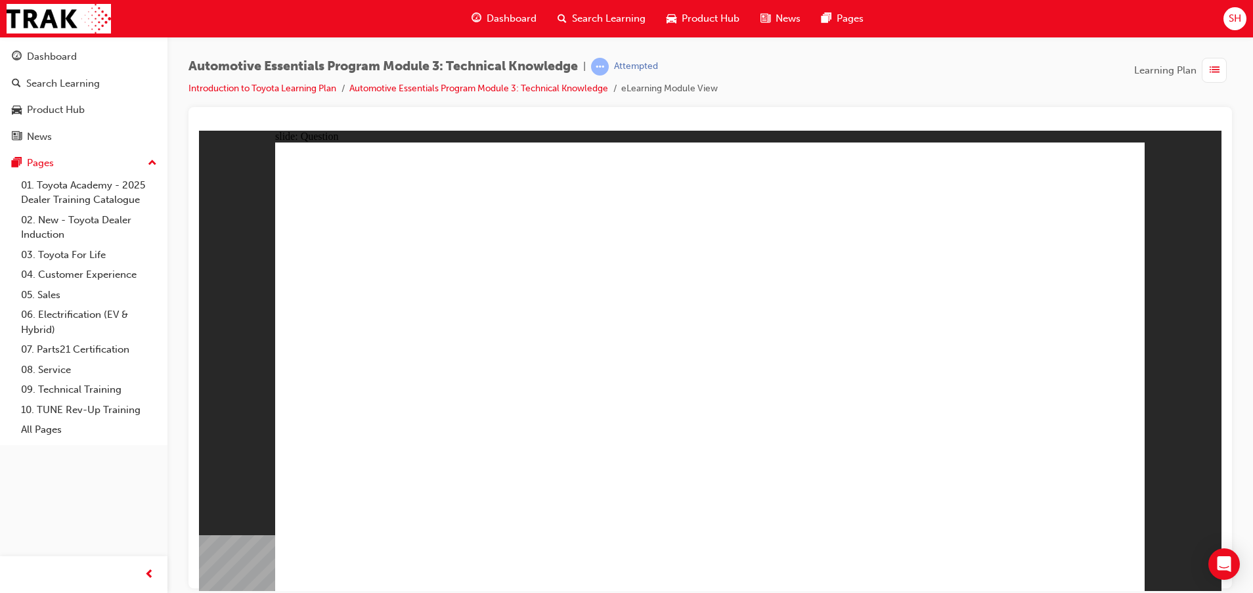
radio input "true"
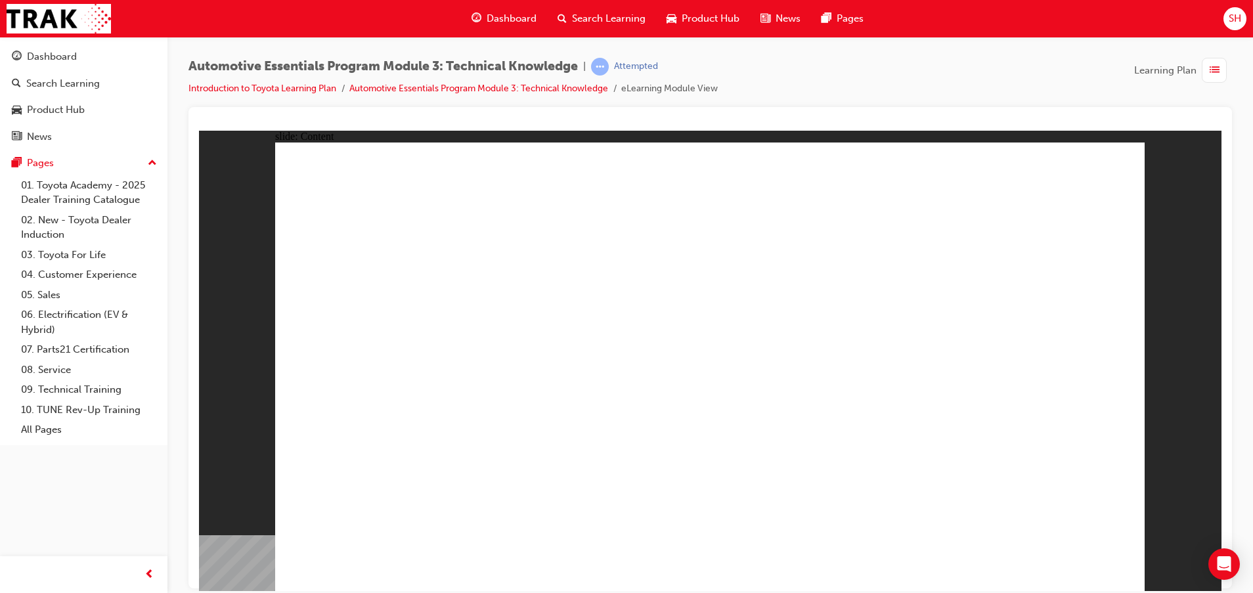
drag, startPoint x: 726, startPoint y: 558, endPoint x: 727, endPoint y: 550, distance: 8.6
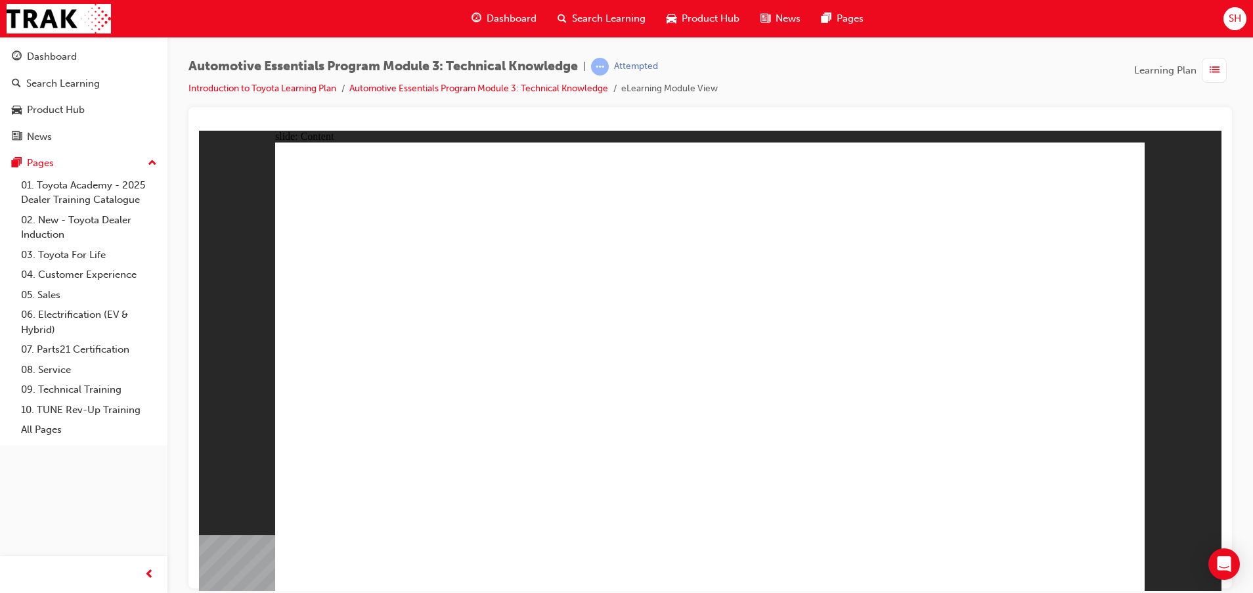
drag, startPoint x: 1103, startPoint y: 548, endPoint x: 1100, endPoint y: 559, distance: 11.0
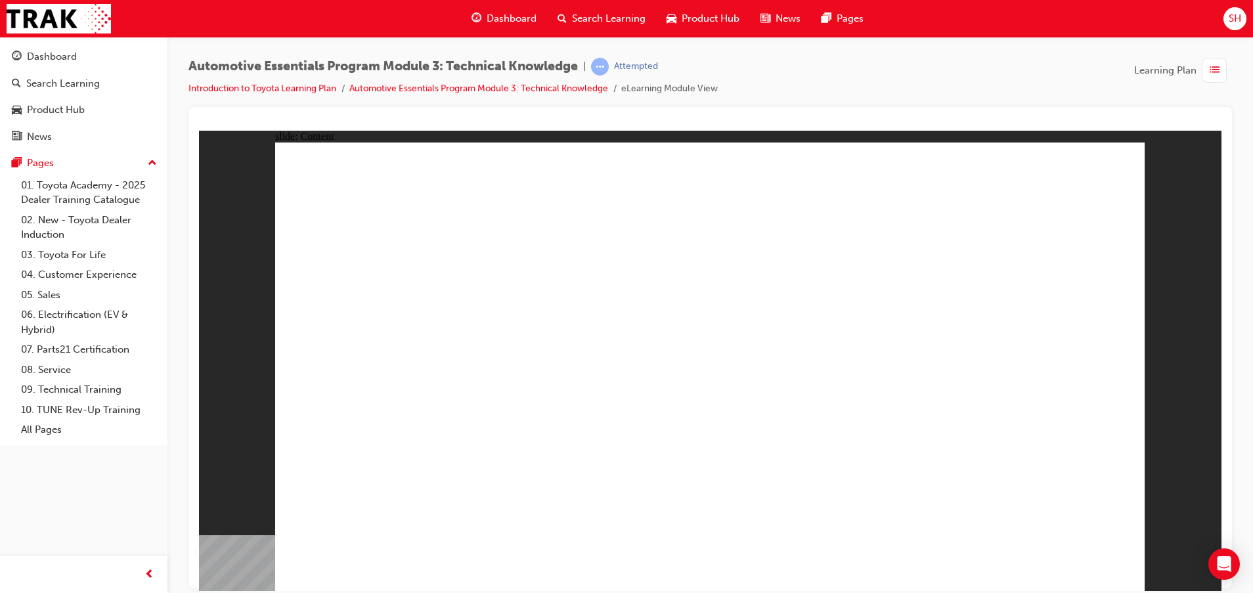
drag, startPoint x: 1052, startPoint y: 570, endPoint x: 1055, endPoint y: 559, distance: 11.6
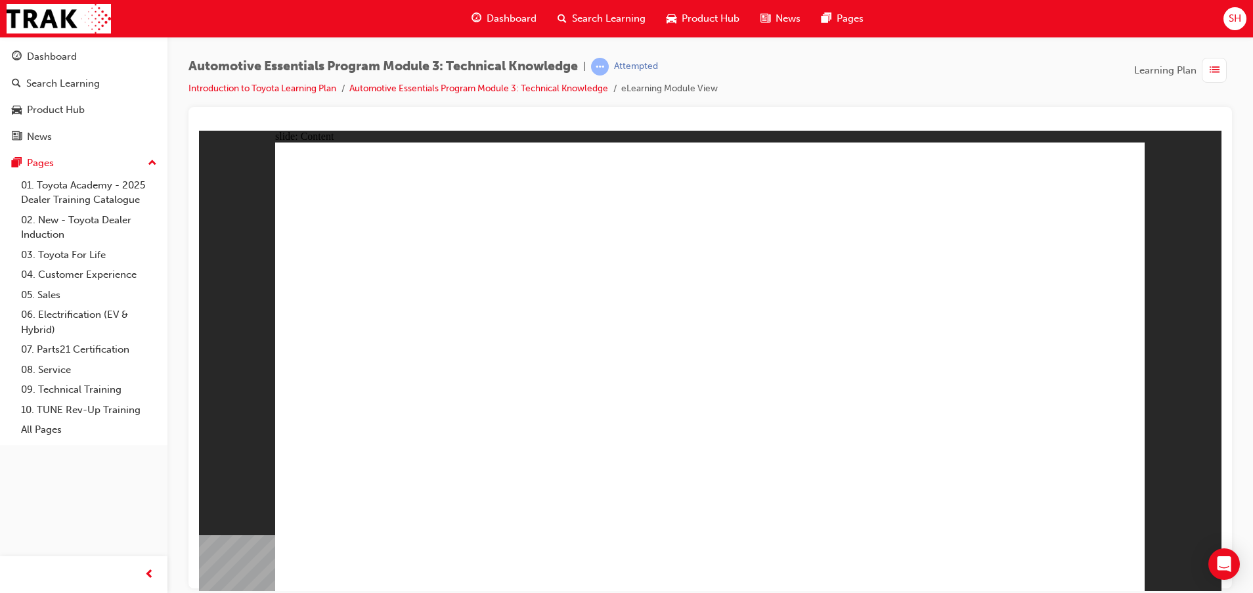
drag, startPoint x: 1064, startPoint y: 572, endPoint x: 1068, endPoint y: 566, distance: 7.1
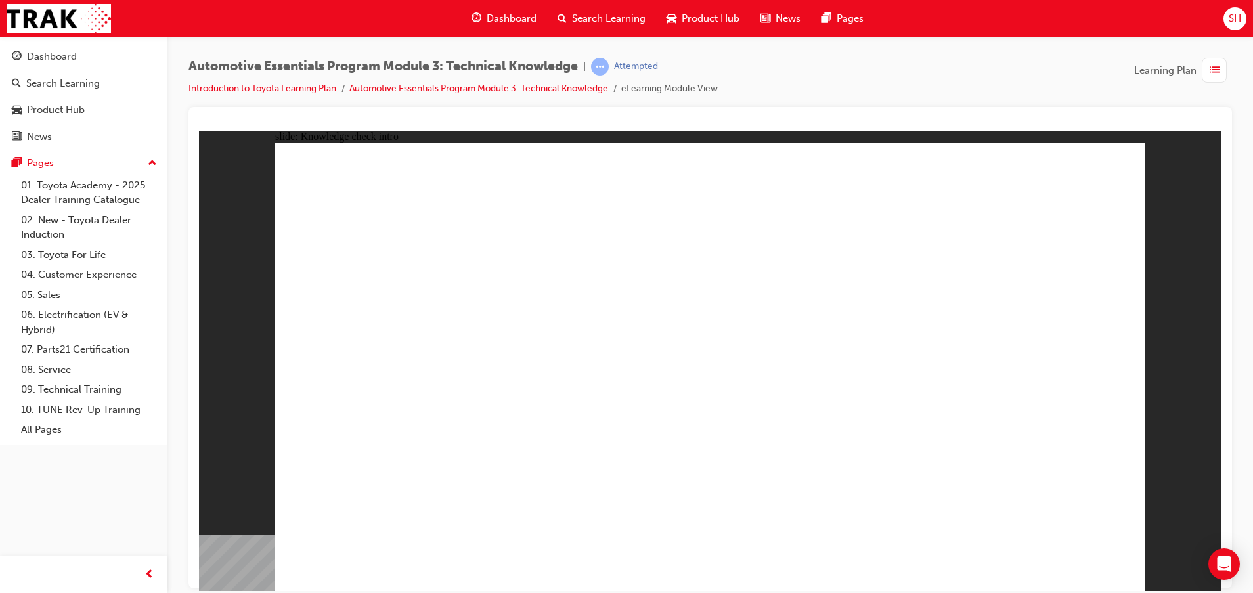
radio input "true"
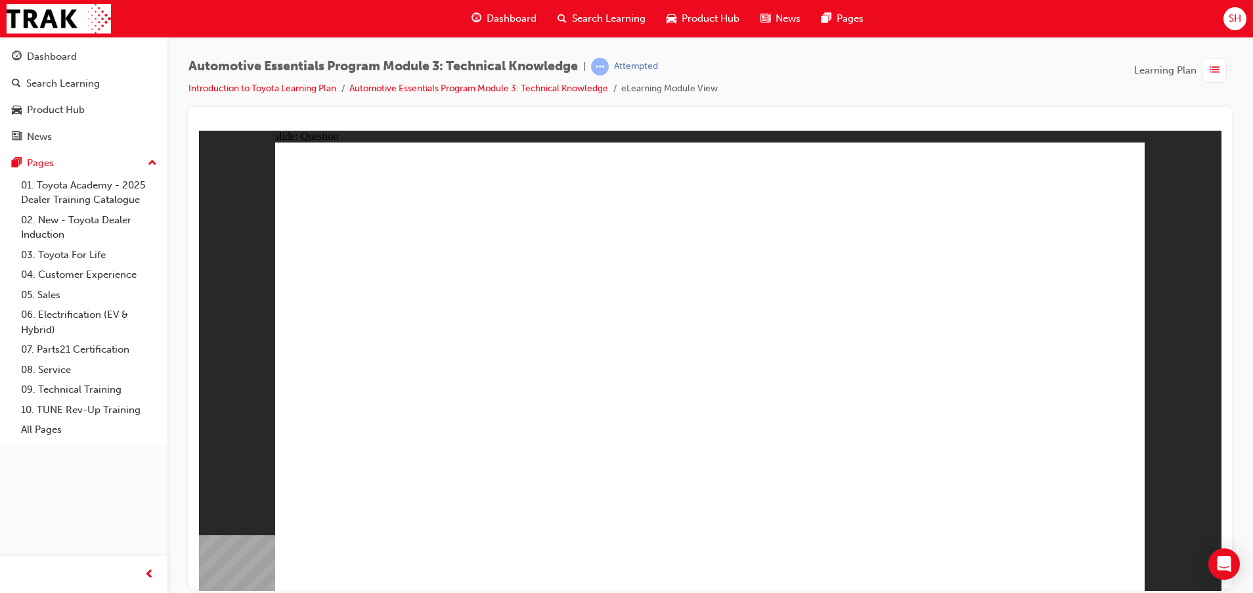
radio input "true"
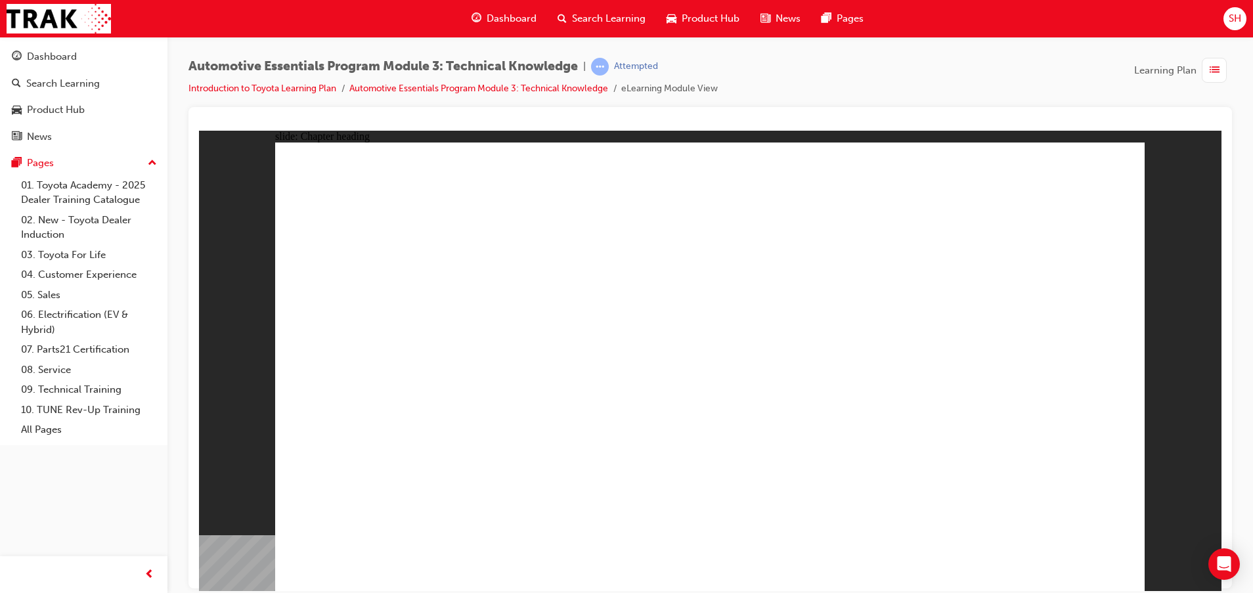
drag, startPoint x: 400, startPoint y: 483, endPoint x: 636, endPoint y: 401, distance: 249.7
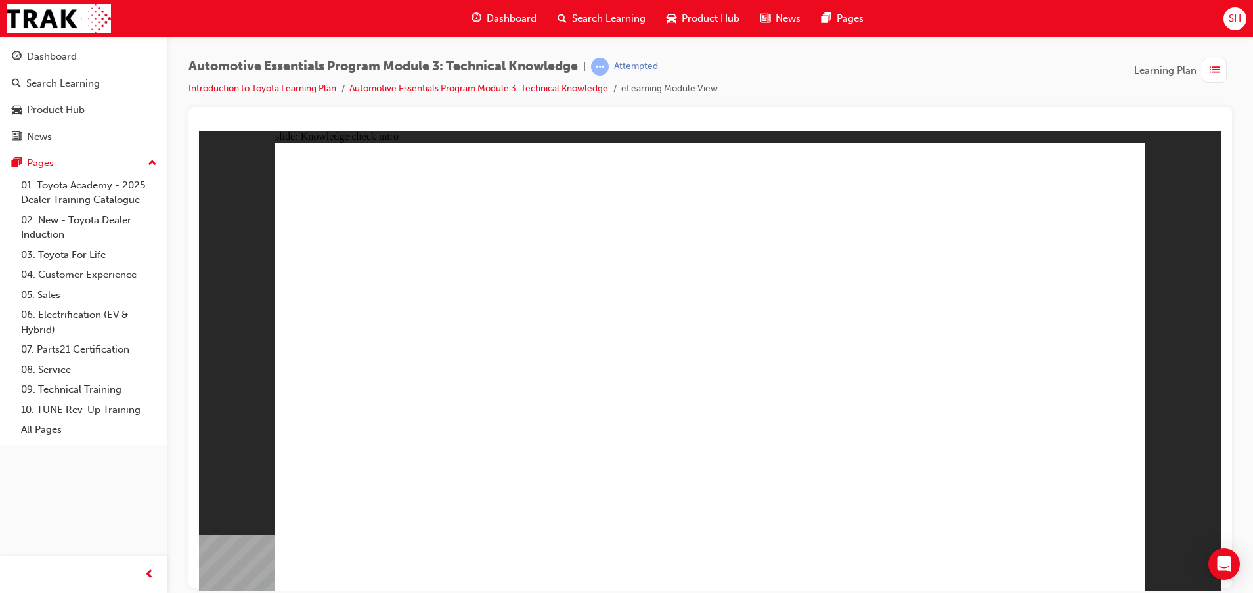
radio input "true"
drag, startPoint x: 1072, startPoint y: 548, endPoint x: 1074, endPoint y: 554, distance: 6.9
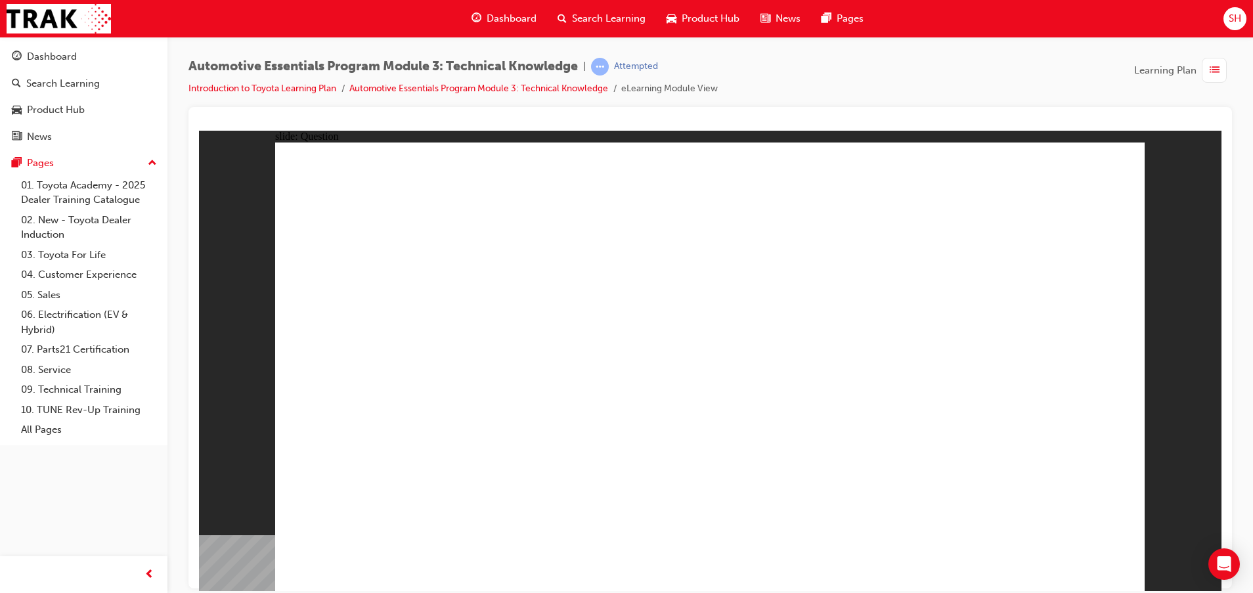
radio input "true"
drag, startPoint x: 1069, startPoint y: 547, endPoint x: 1061, endPoint y: 565, distance: 19.4
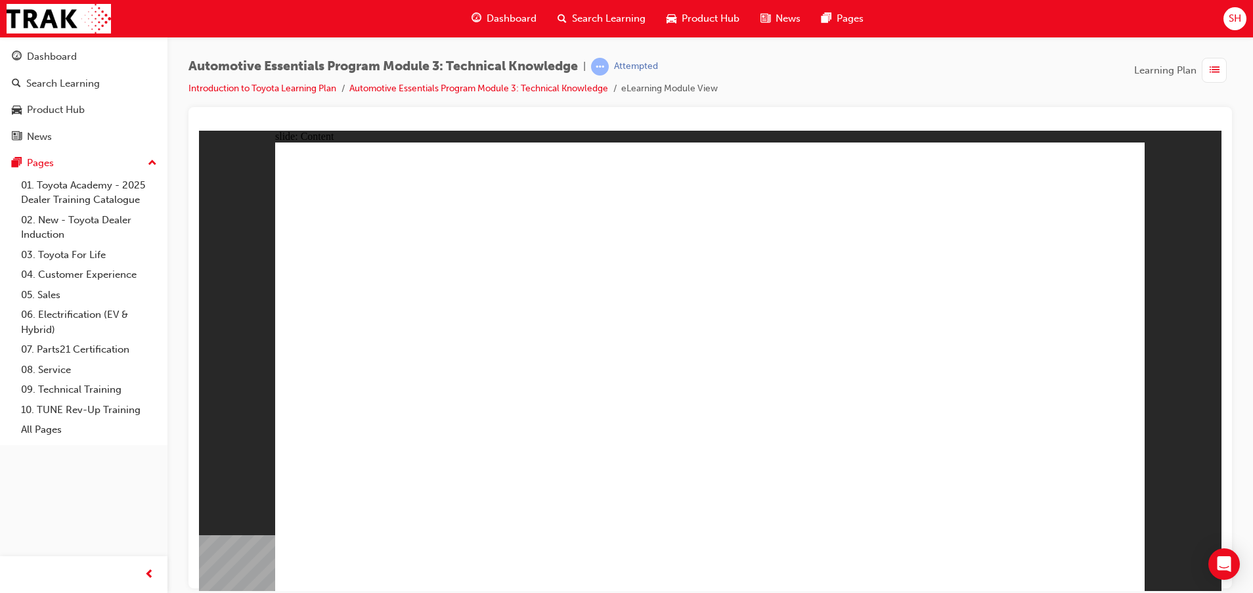
drag, startPoint x: 608, startPoint y: 424, endPoint x: 615, endPoint y: 418, distance: 8.4
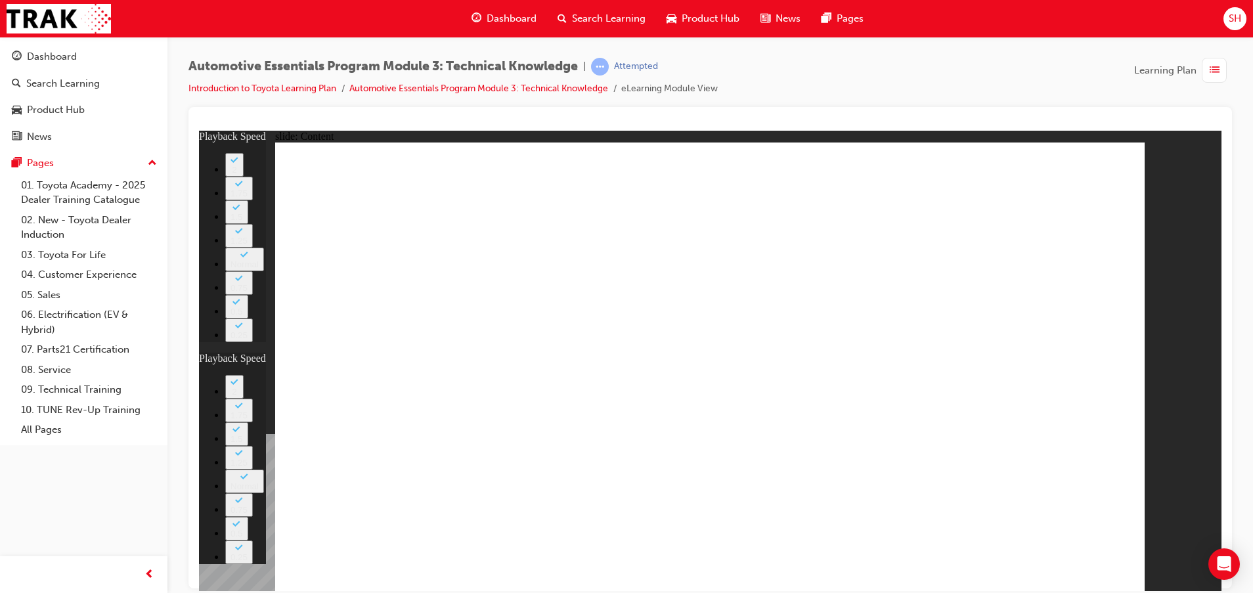
type input "6"
type input "0"
type input "6"
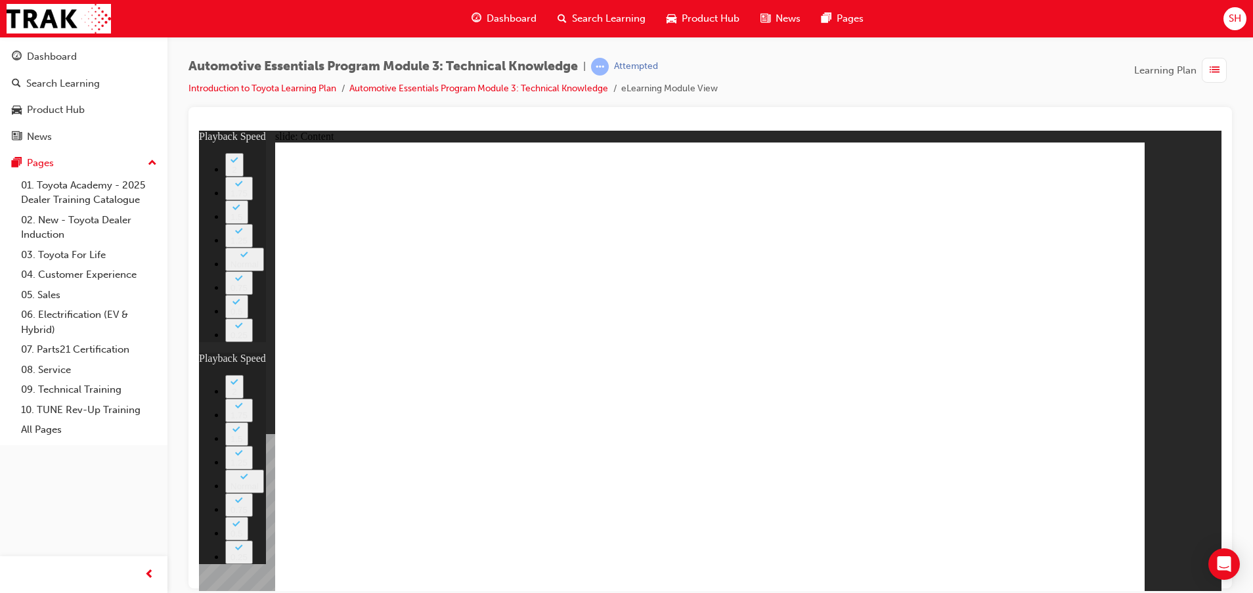
type input "0"
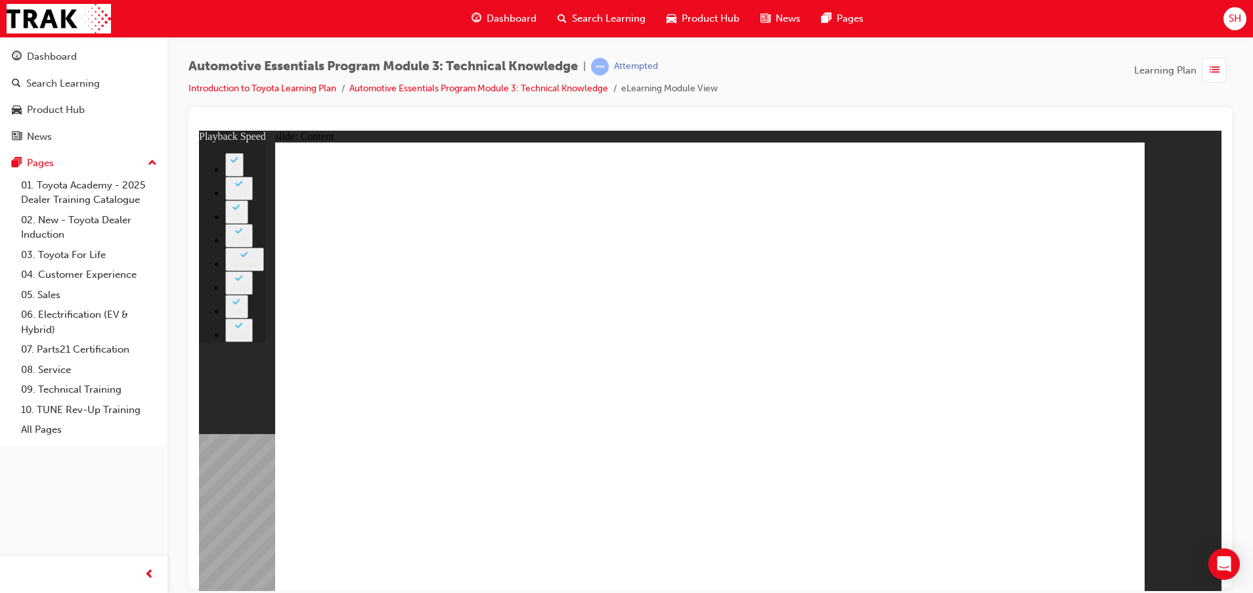
type input "0"
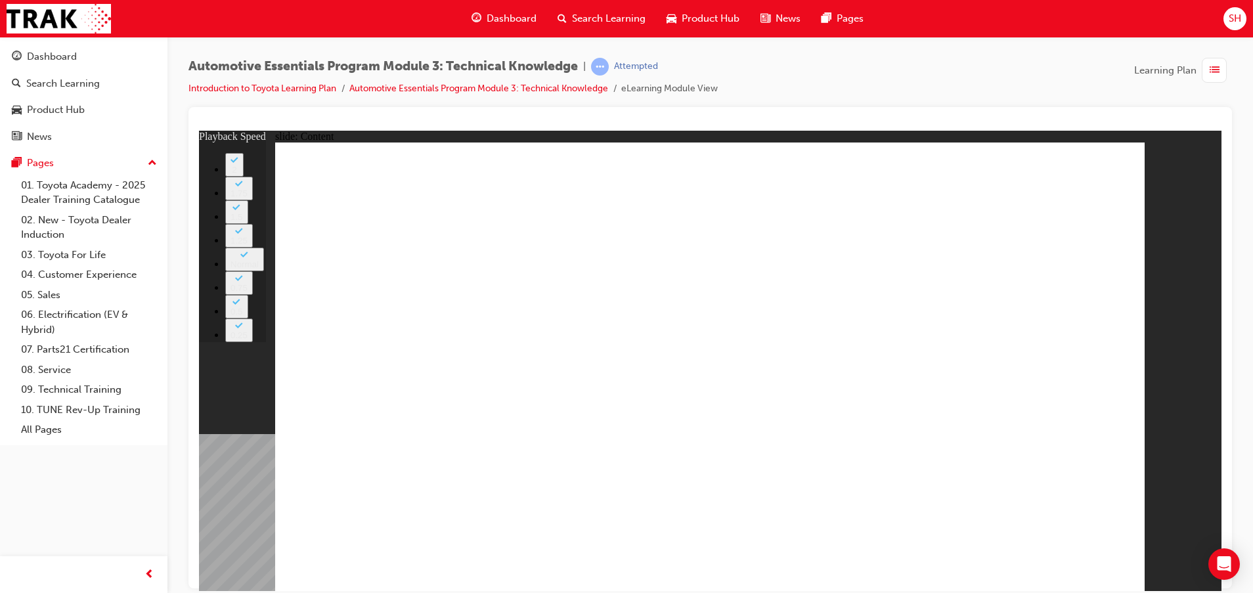
type input "7"
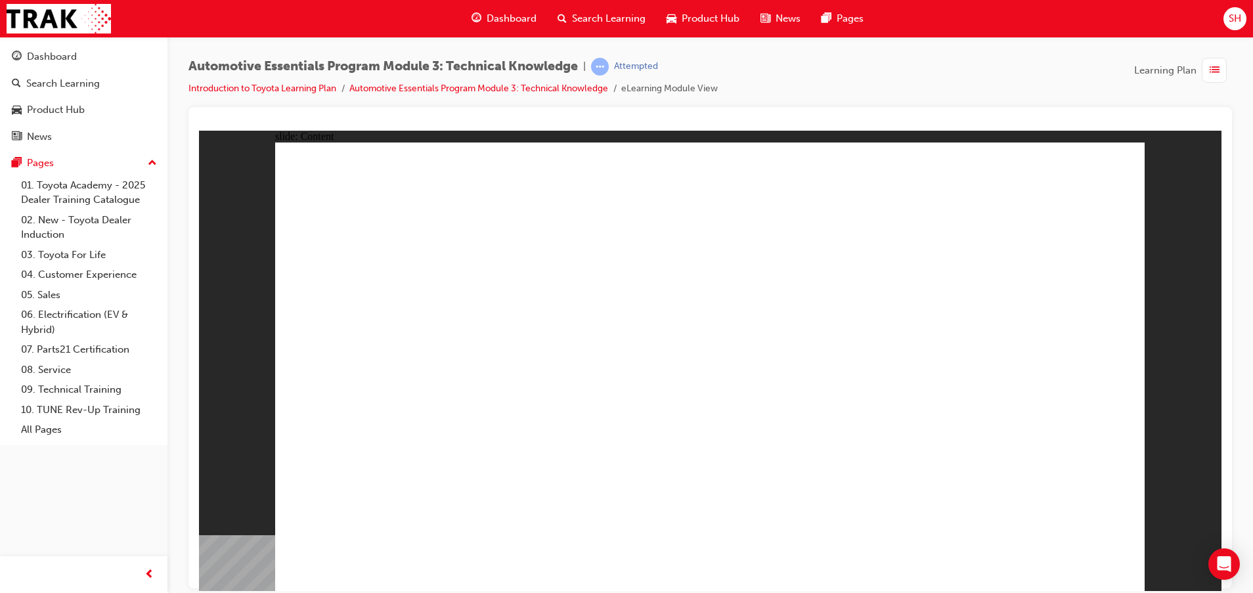
drag, startPoint x: 644, startPoint y: 275, endPoint x: 638, endPoint y: 298, distance: 23.1
drag, startPoint x: 633, startPoint y: 422, endPoint x: 626, endPoint y: 398, distance: 24.7
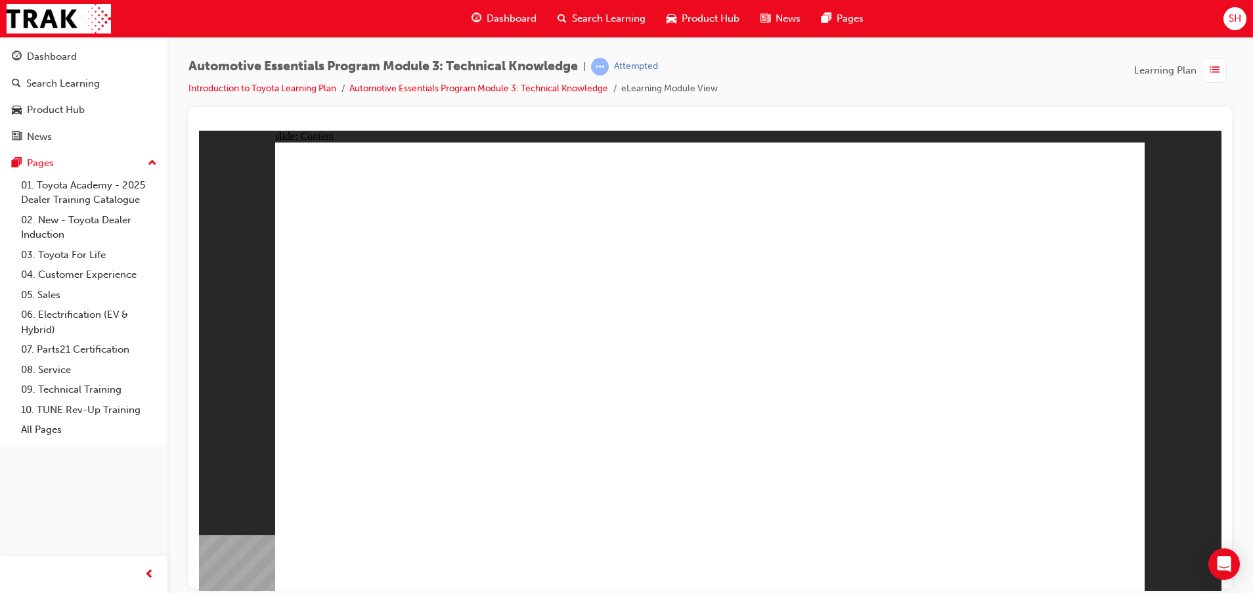
drag, startPoint x: 824, startPoint y: 444, endPoint x: 836, endPoint y: 476, distance: 33.7
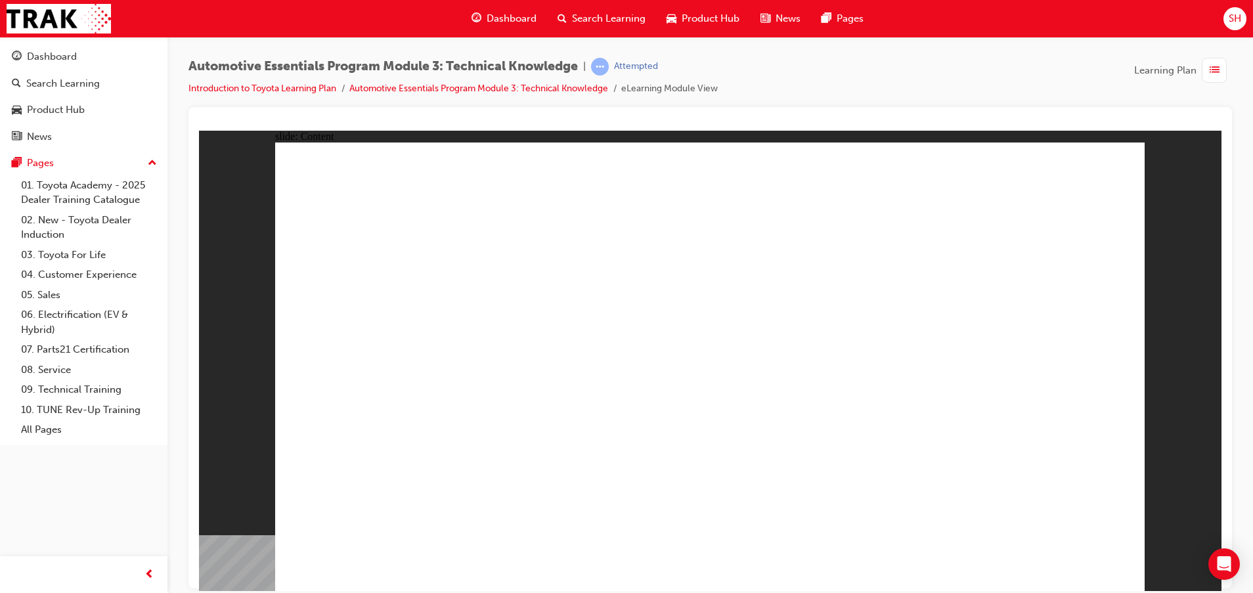
radio input "true"
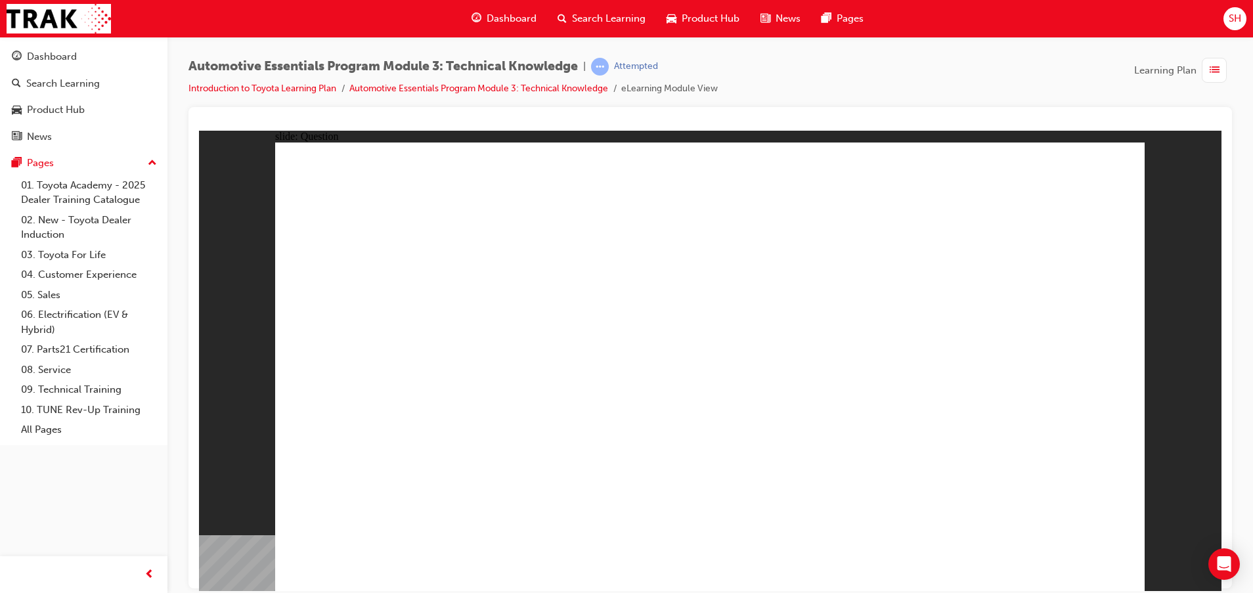
radio input "false"
radio input "true"
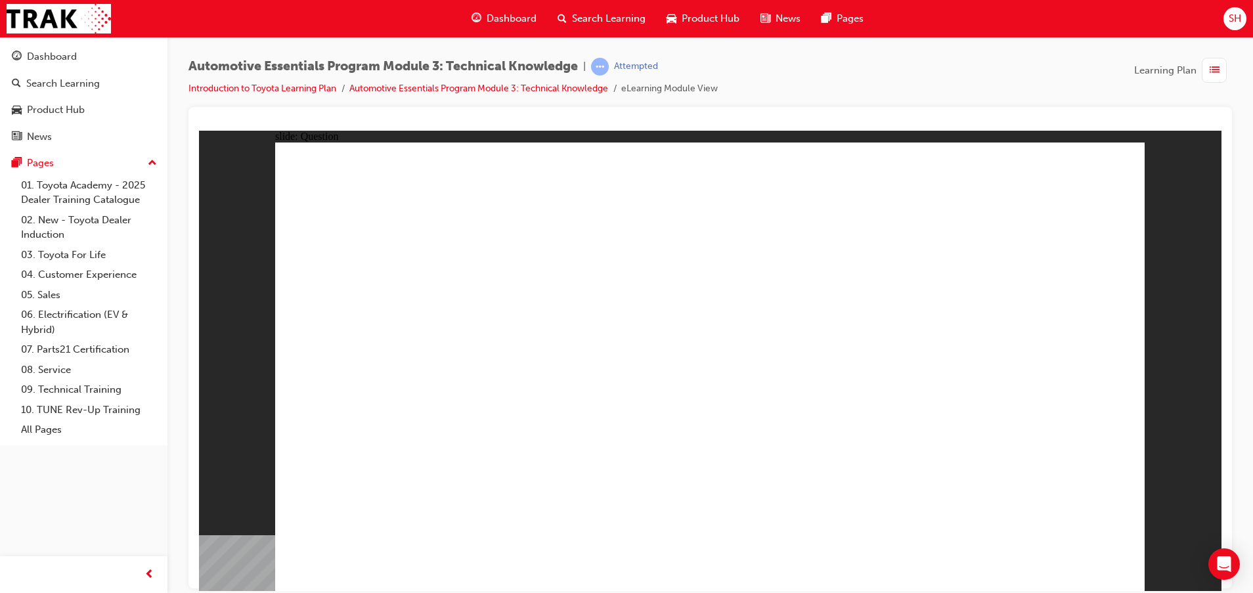
drag, startPoint x: 756, startPoint y: 440, endPoint x: 729, endPoint y: 434, distance: 27.7
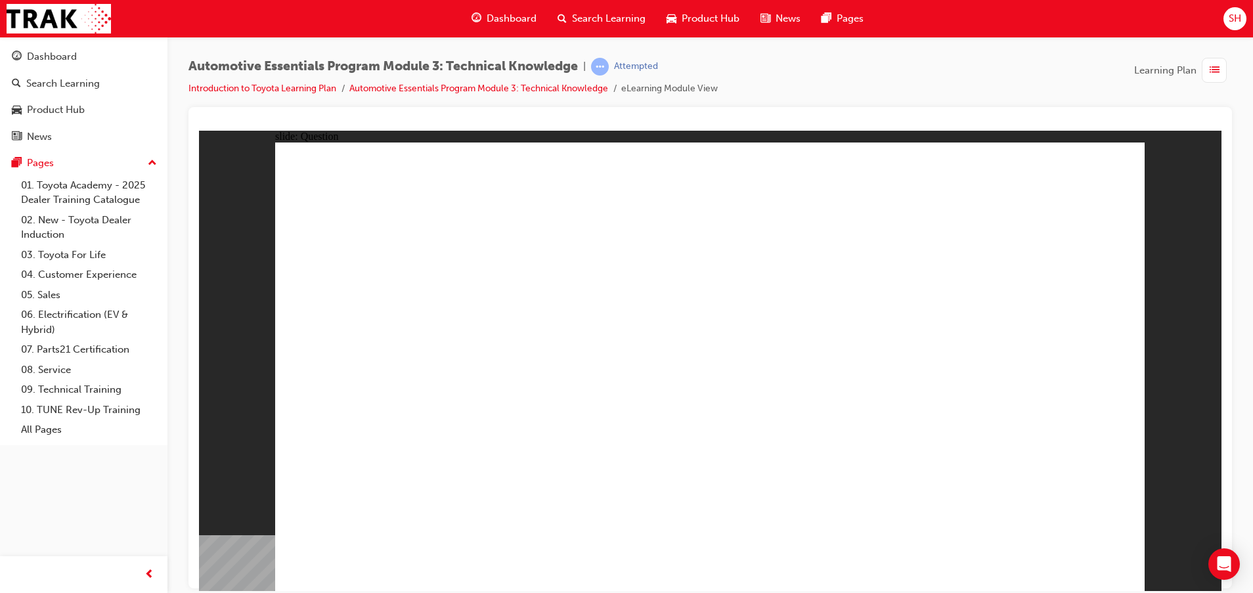
radio input "true"
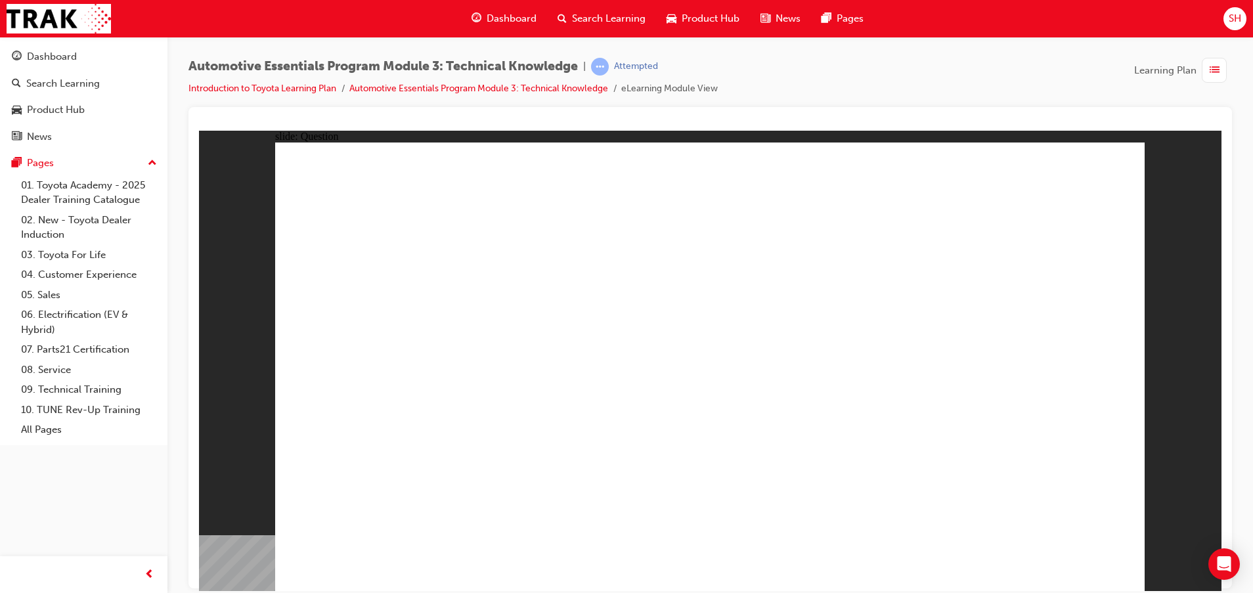
radio input "true"
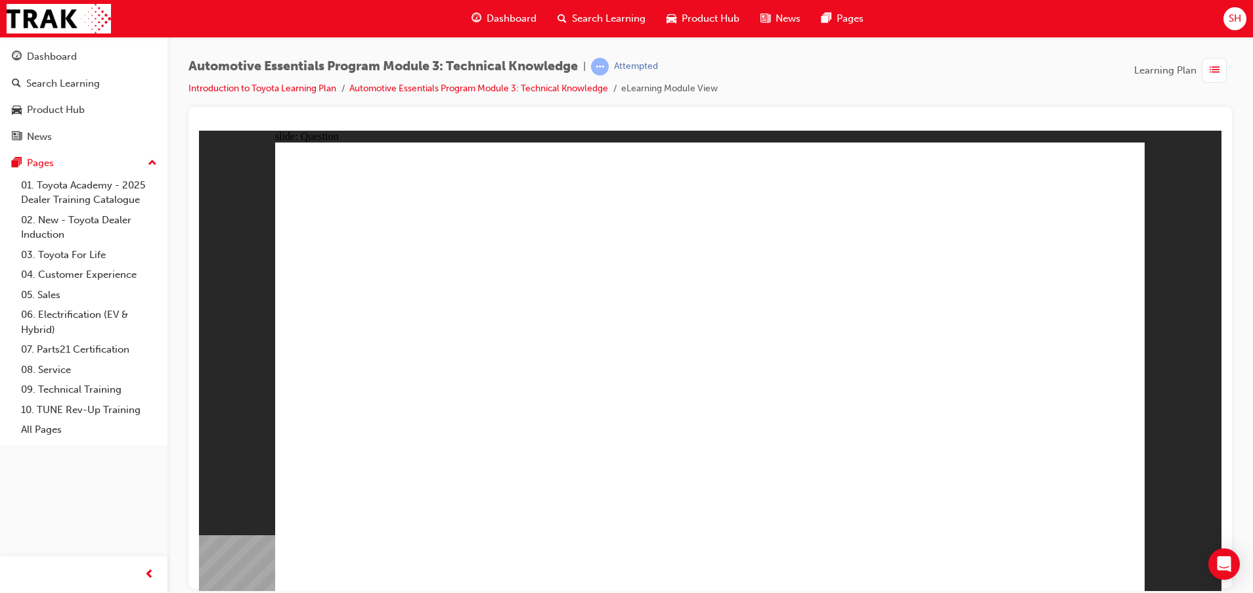
radio input "true"
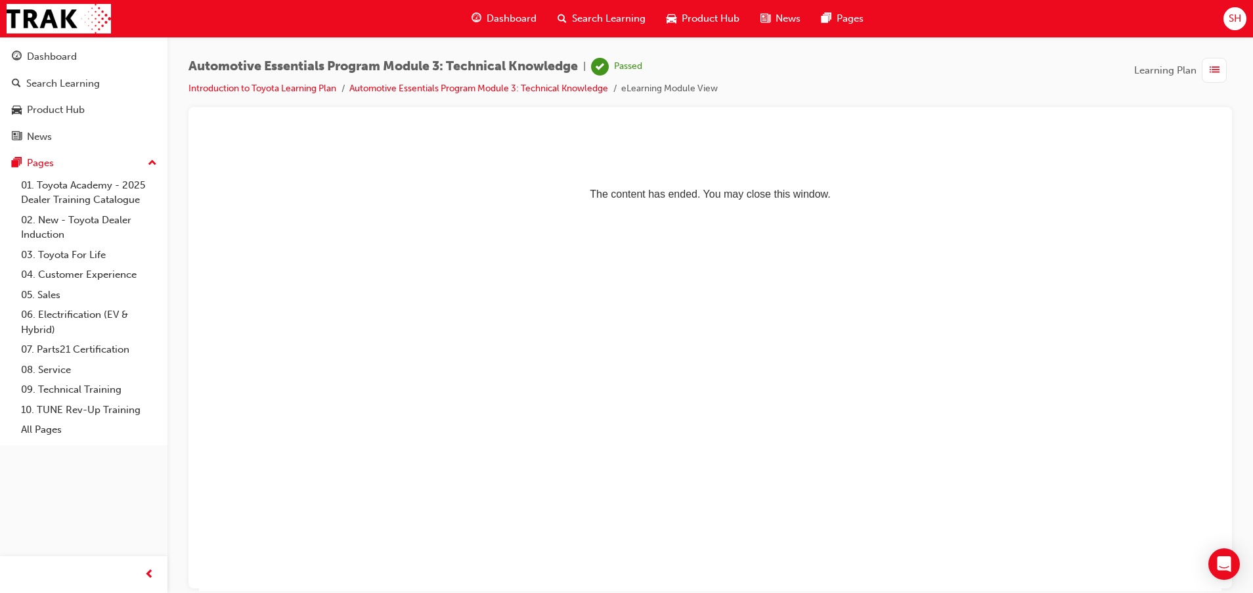
click at [497, 13] on span "Dashboard" at bounding box center [512, 18] width 50 height 15
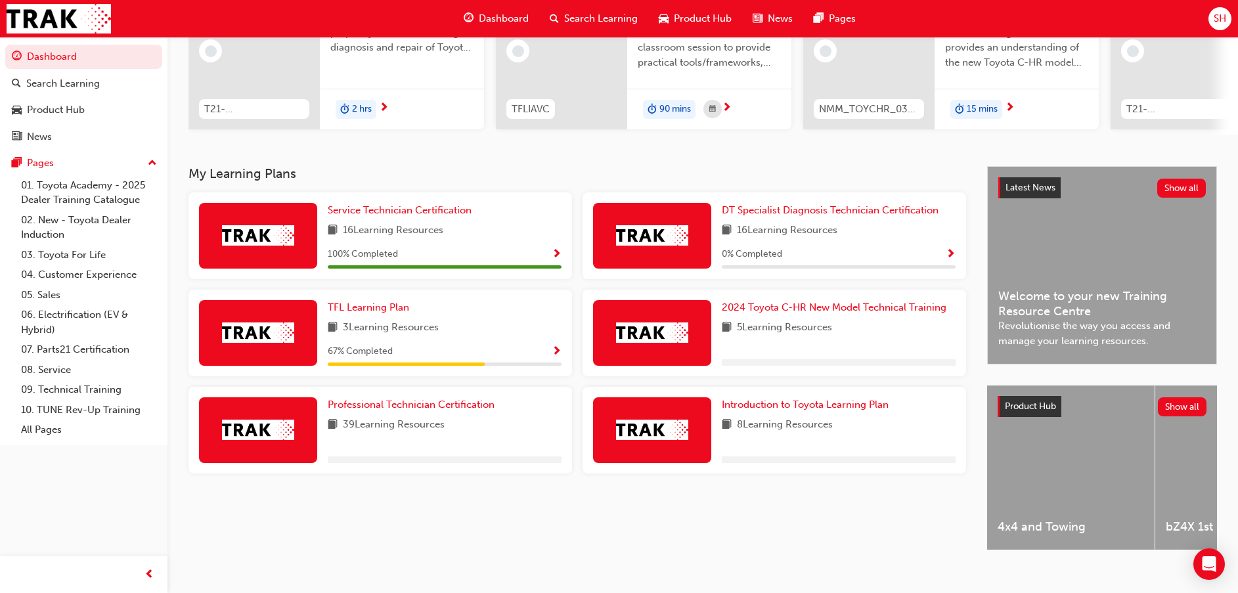
scroll to position [192, 0]
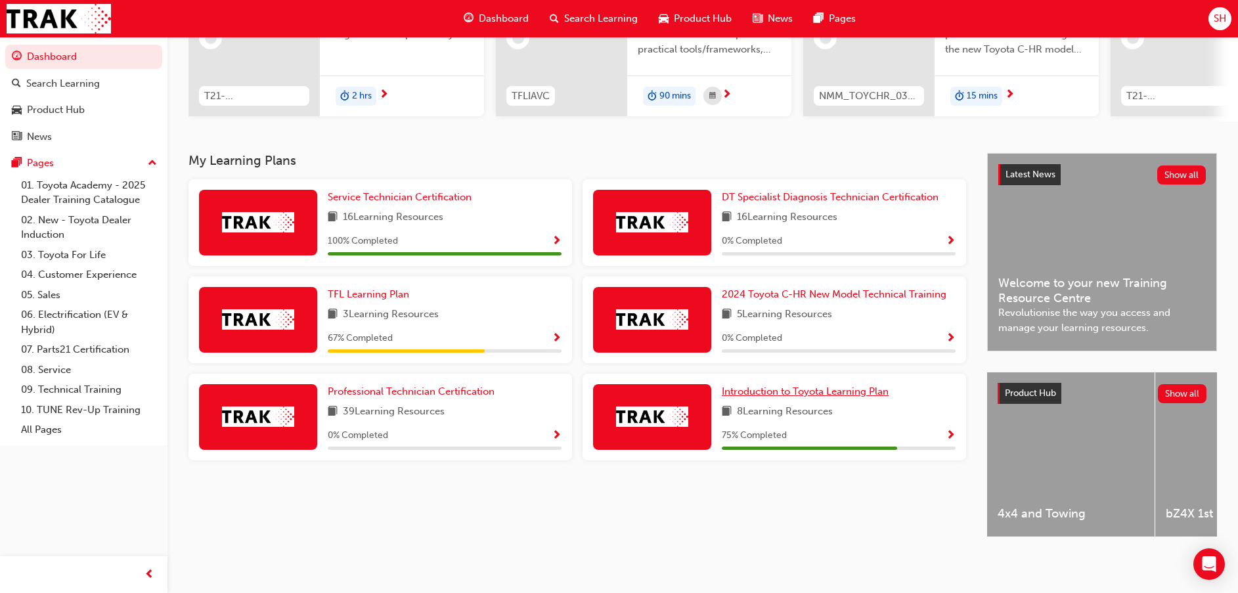
click at [815, 384] on link "Introduction to Toyota Learning Plan" at bounding box center [808, 391] width 172 height 15
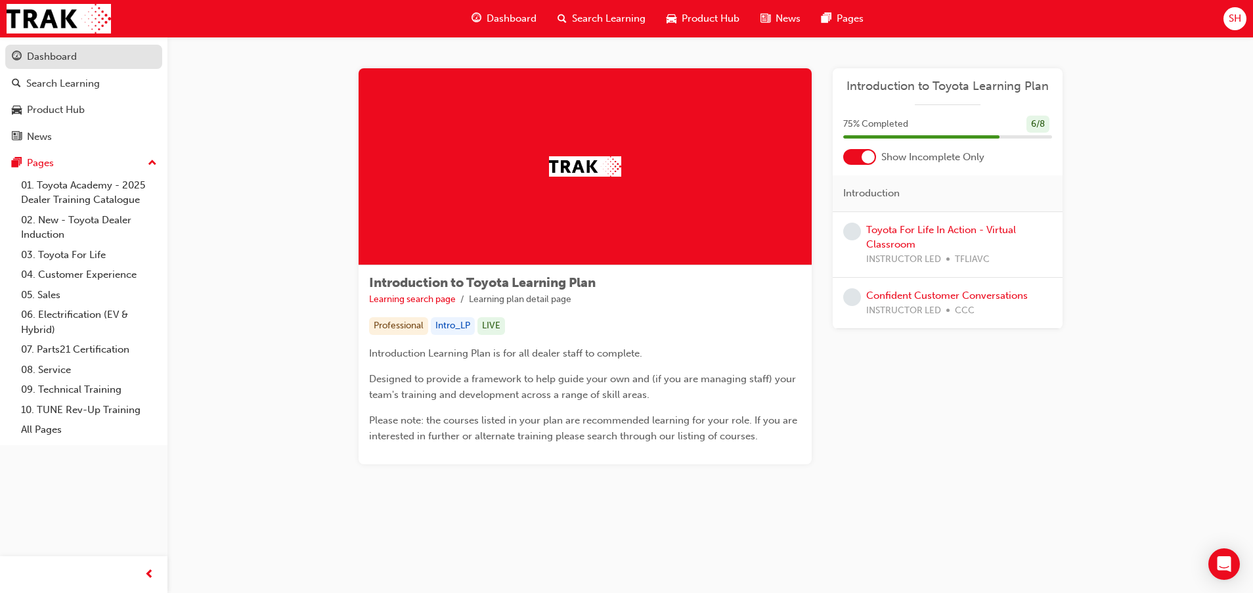
click at [76, 49] on div "Dashboard" at bounding box center [84, 57] width 144 height 16
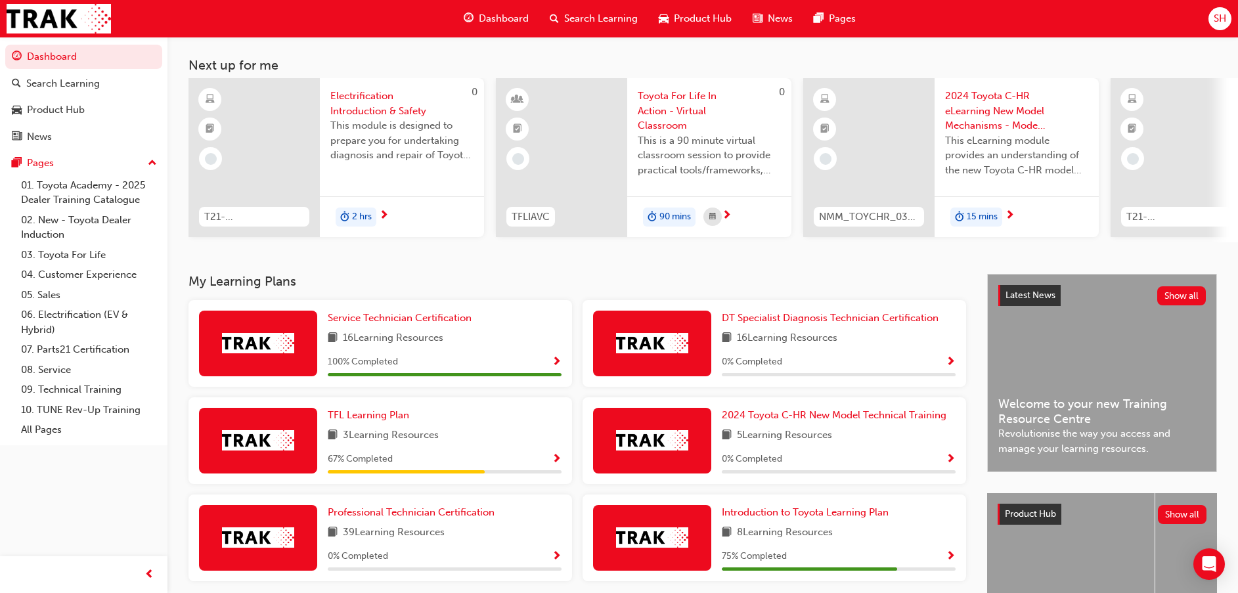
scroll to position [99, 0]
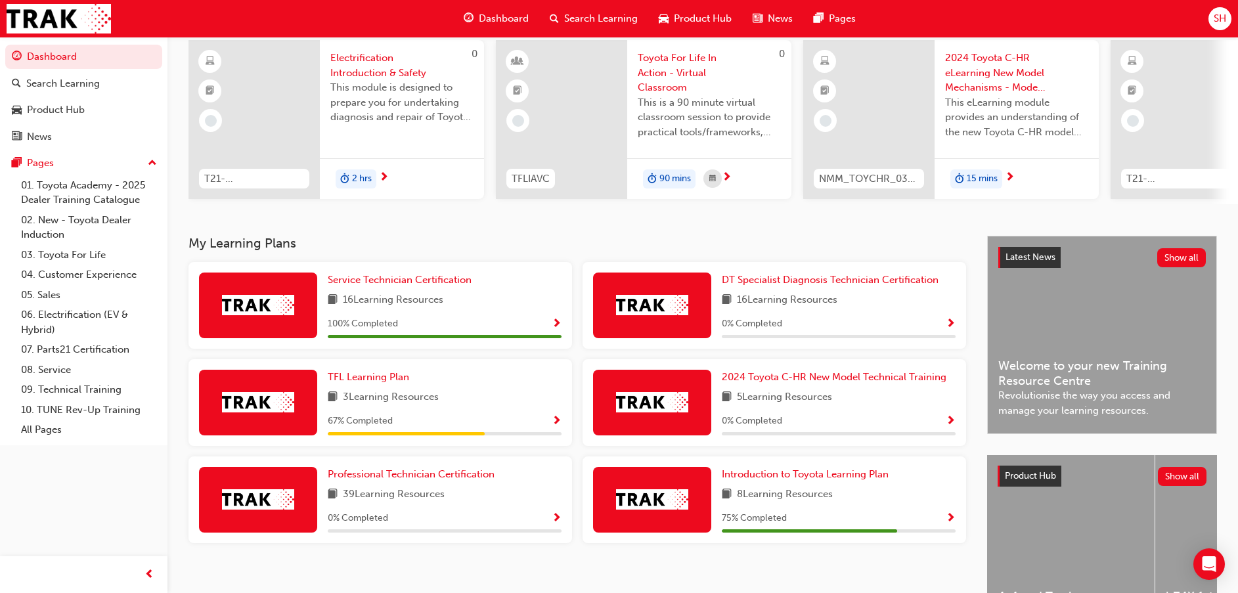
click at [407, 395] on span "3 Learning Resources" at bounding box center [391, 398] width 96 height 16
click at [552, 428] on span "Show Progress" at bounding box center [557, 422] width 10 height 12
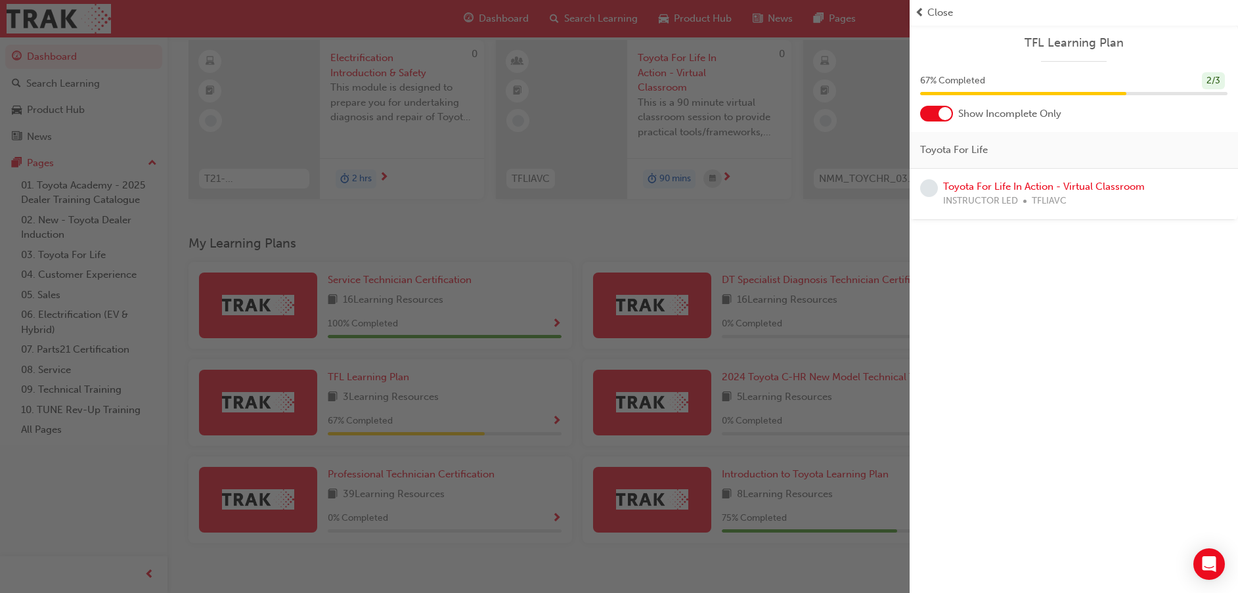
click at [939, 16] on span "Close" at bounding box center [940, 12] width 26 height 15
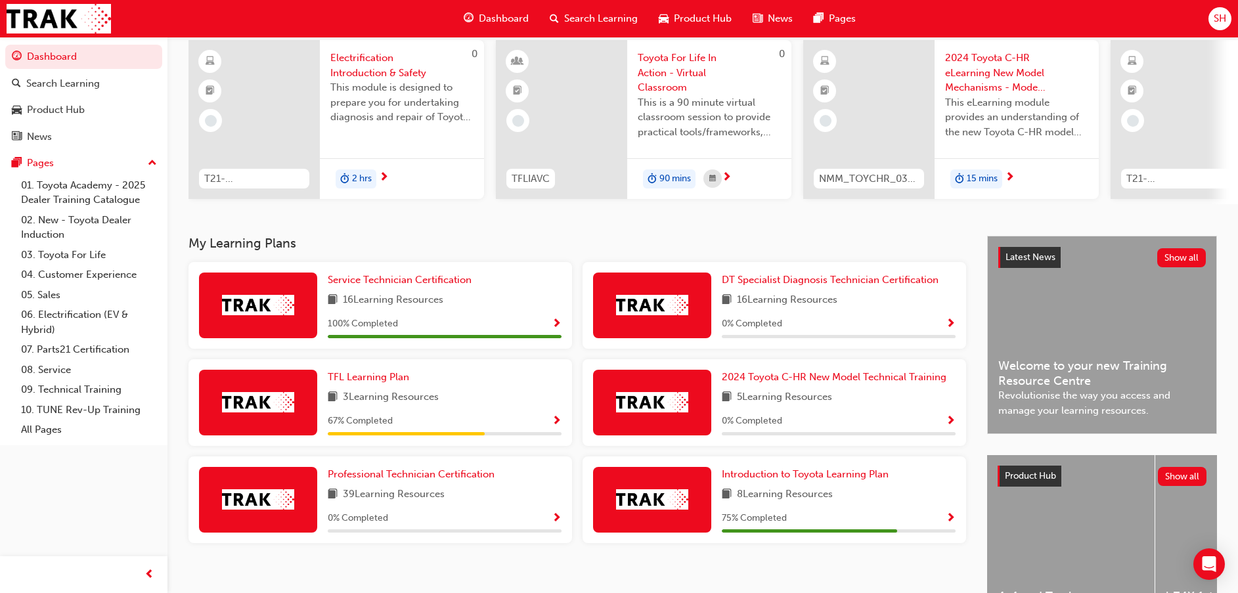
click at [1219, 21] on span "SH" at bounding box center [1220, 18] width 12 height 15
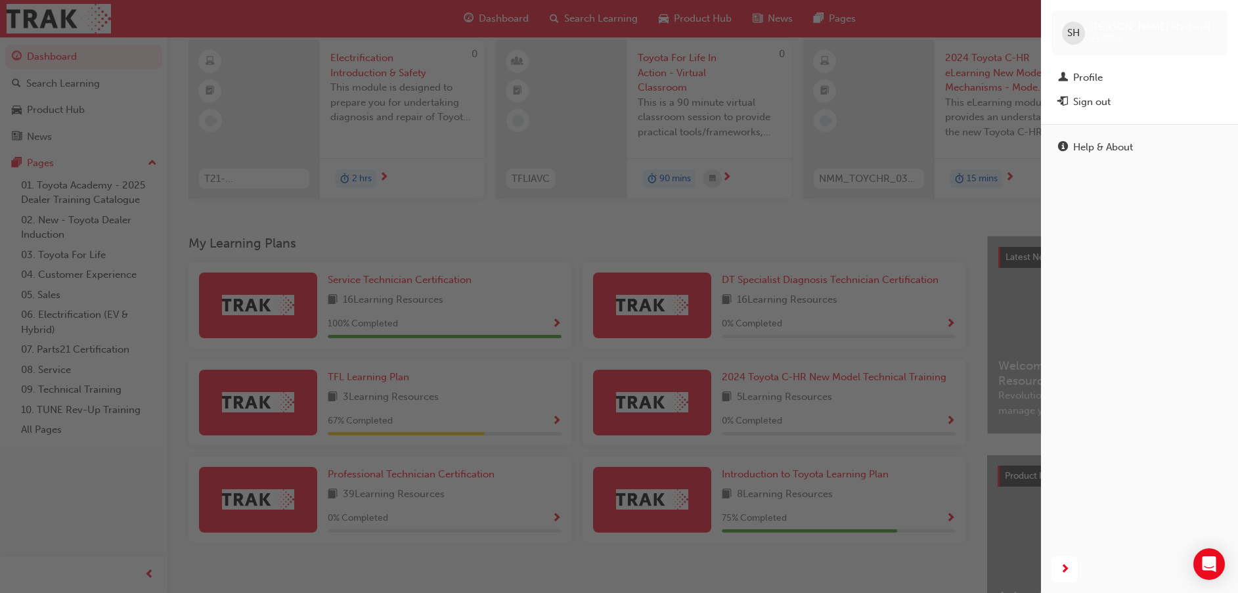
click at [918, 229] on div "button" at bounding box center [520, 296] width 1041 height 593
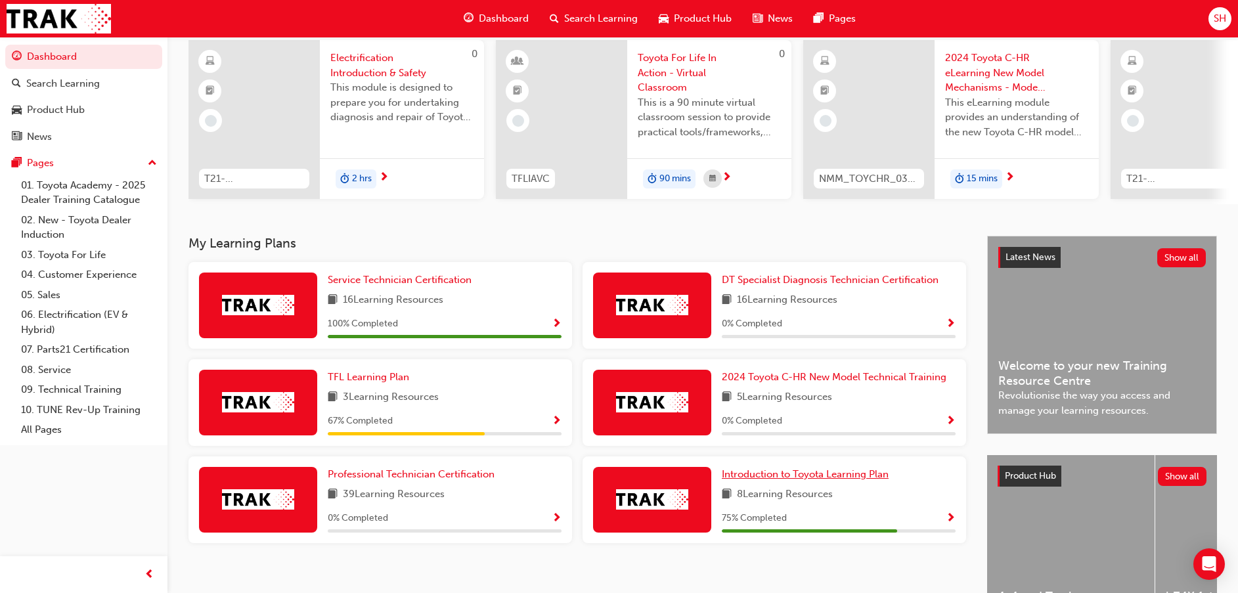
click at [795, 480] on span "Introduction to Toyota Learning Plan" at bounding box center [805, 474] width 167 height 12
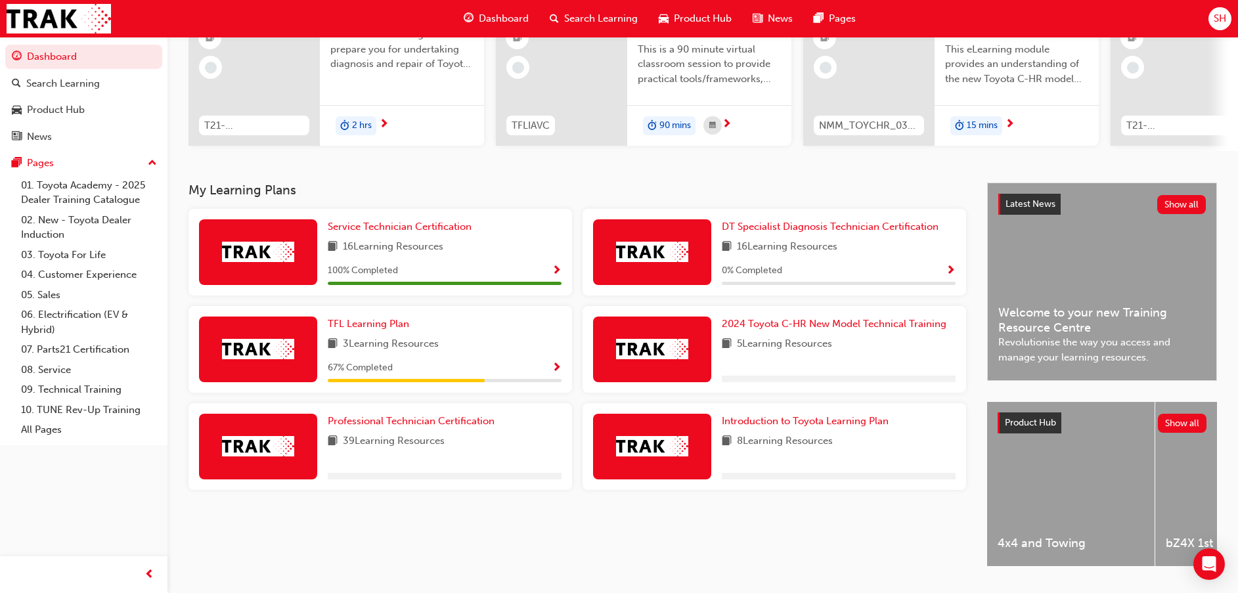
scroll to position [192, 0]
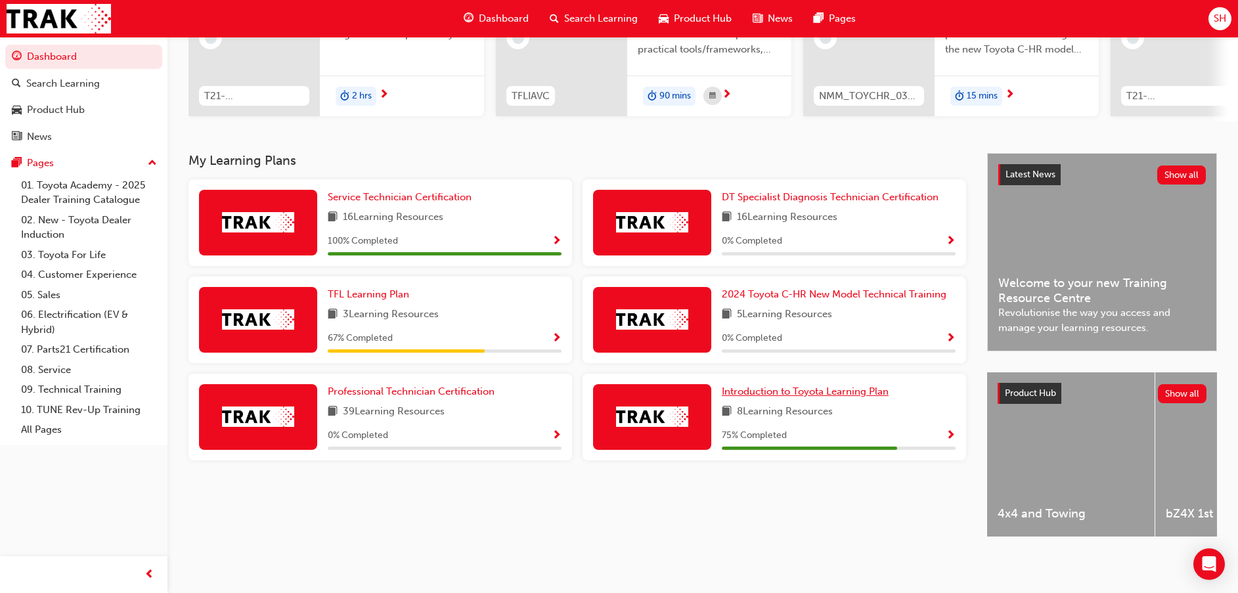
click at [797, 386] on span "Introduction to Toyota Learning Plan" at bounding box center [805, 392] width 167 height 12
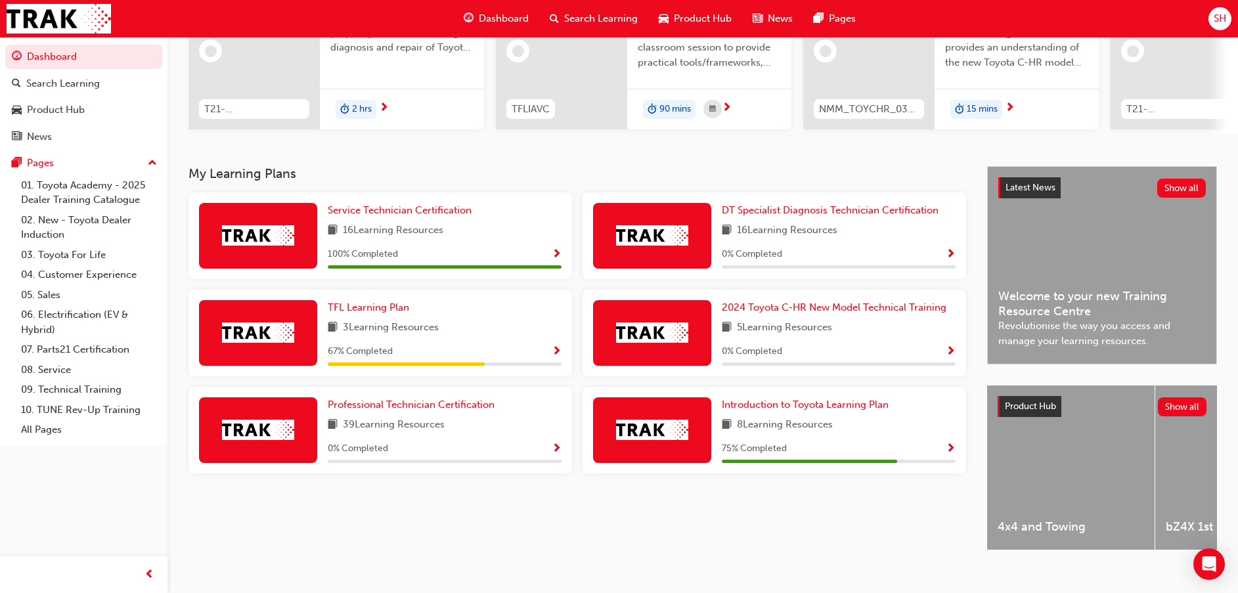
scroll to position [192, 0]
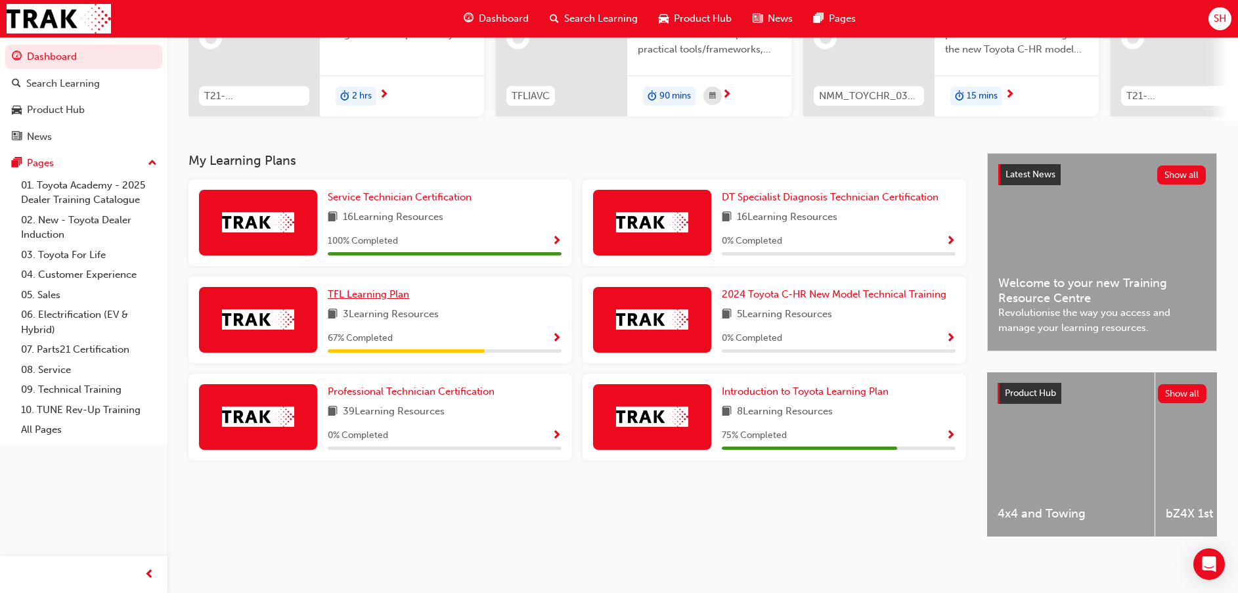
click at [367, 288] on span "TFL Learning Plan" at bounding box center [368, 294] width 81 height 12
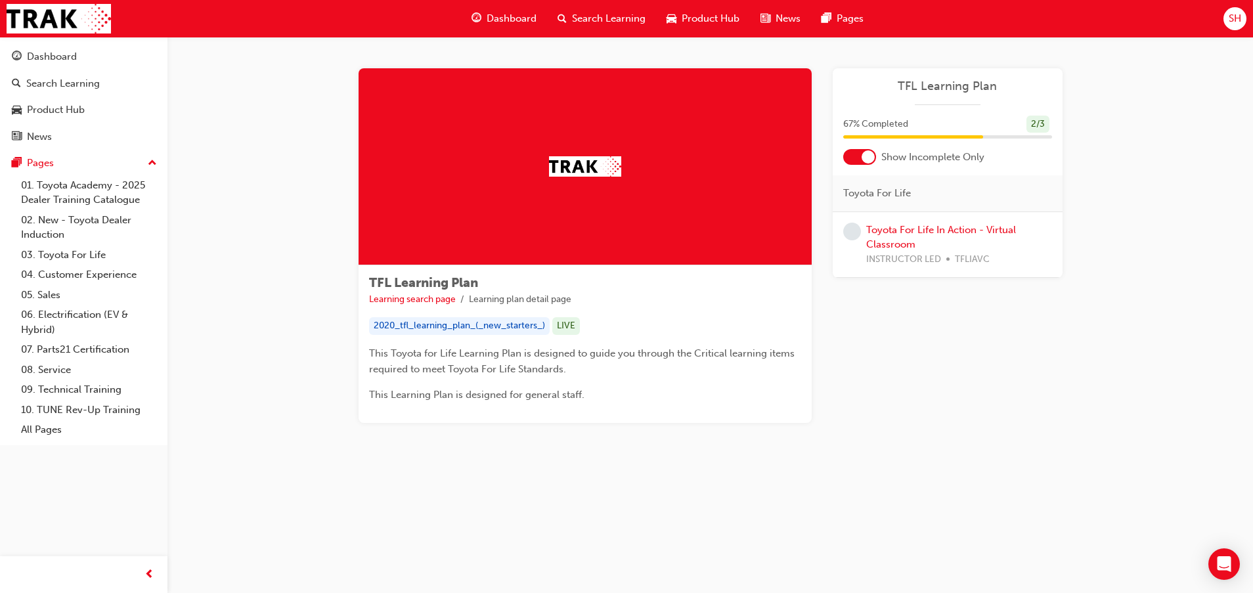
drag, startPoint x: 1252, startPoint y: 12, endPoint x: 1242, endPoint y: 12, distance: 9.9
click at [1242, 12] on div "Dashboard Search Learning Product Hub News Pages SH" at bounding box center [626, 18] width 1253 height 37
click at [1238, 14] on span "SH" at bounding box center [1235, 18] width 12 height 15
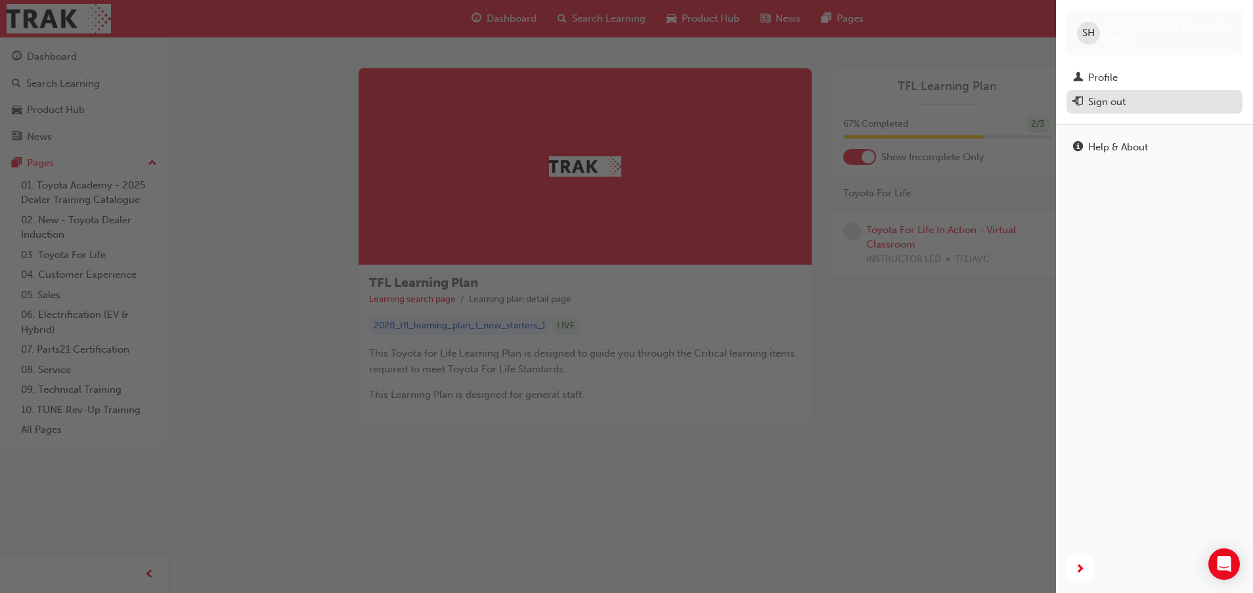
click at [1132, 102] on div "Sign out" at bounding box center [1154, 102] width 163 height 16
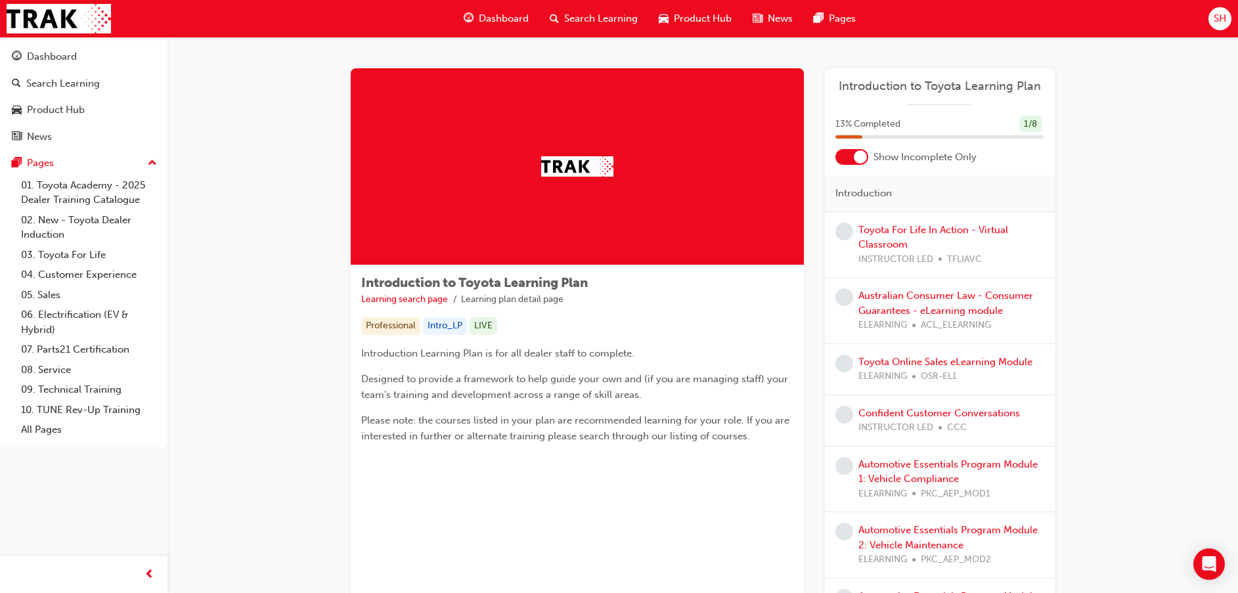
click at [1217, 28] on div "SH" at bounding box center [1220, 18] width 23 height 23
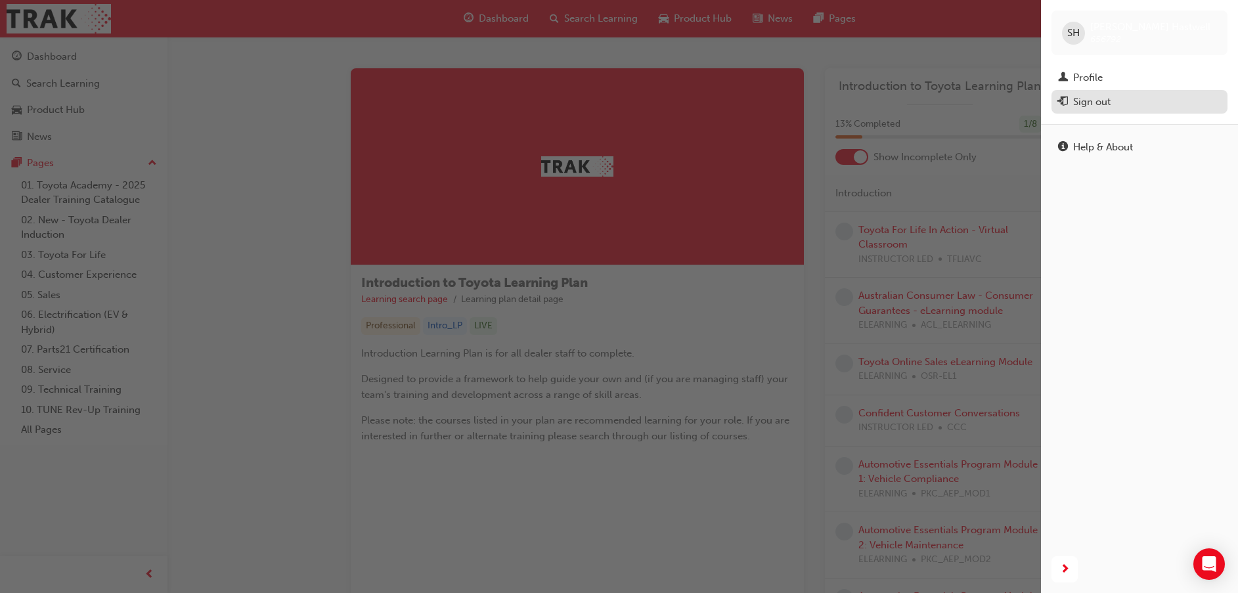
click at [1129, 106] on div "Sign out" at bounding box center [1139, 102] width 163 height 16
